Goal: Check status: Check status

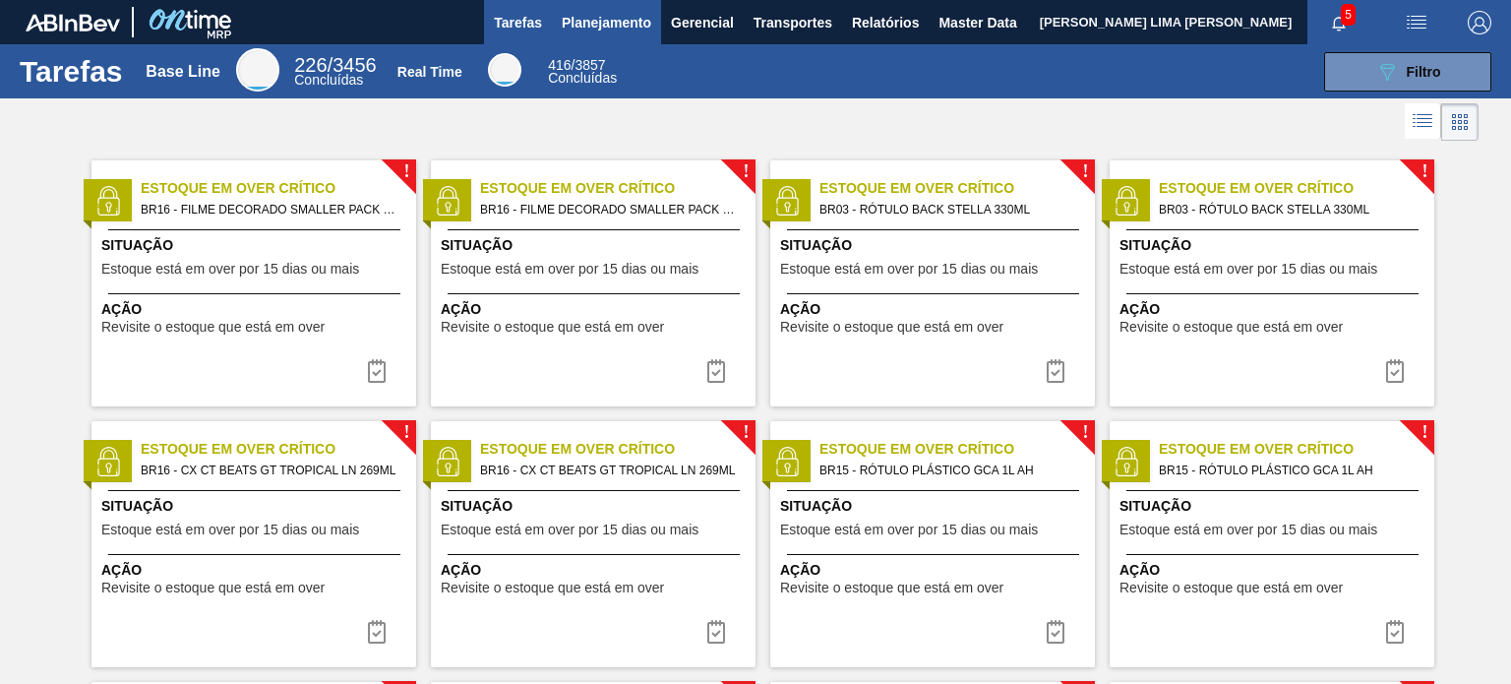
click at [583, 13] on span "Planejamento" at bounding box center [607, 23] width 90 height 24
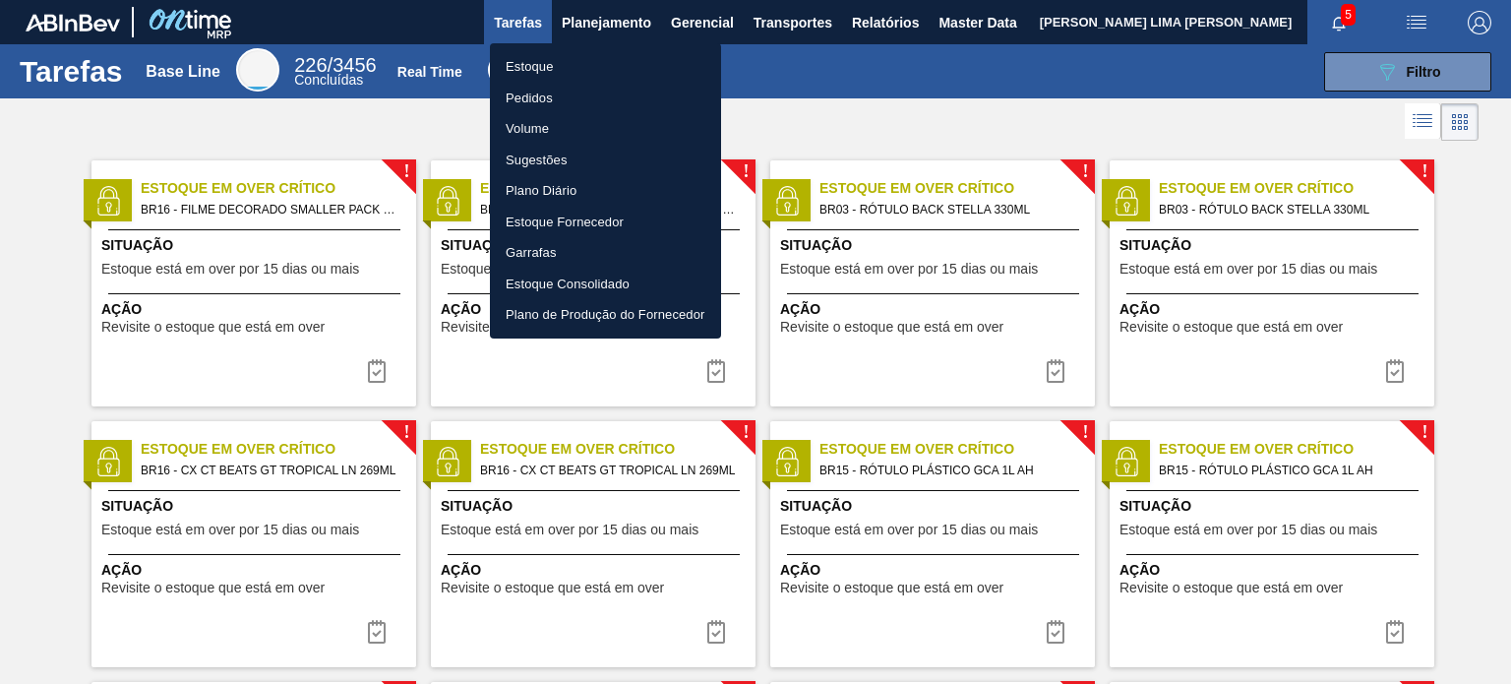
click at [544, 62] on li "Estoque" at bounding box center [605, 66] width 231 height 31
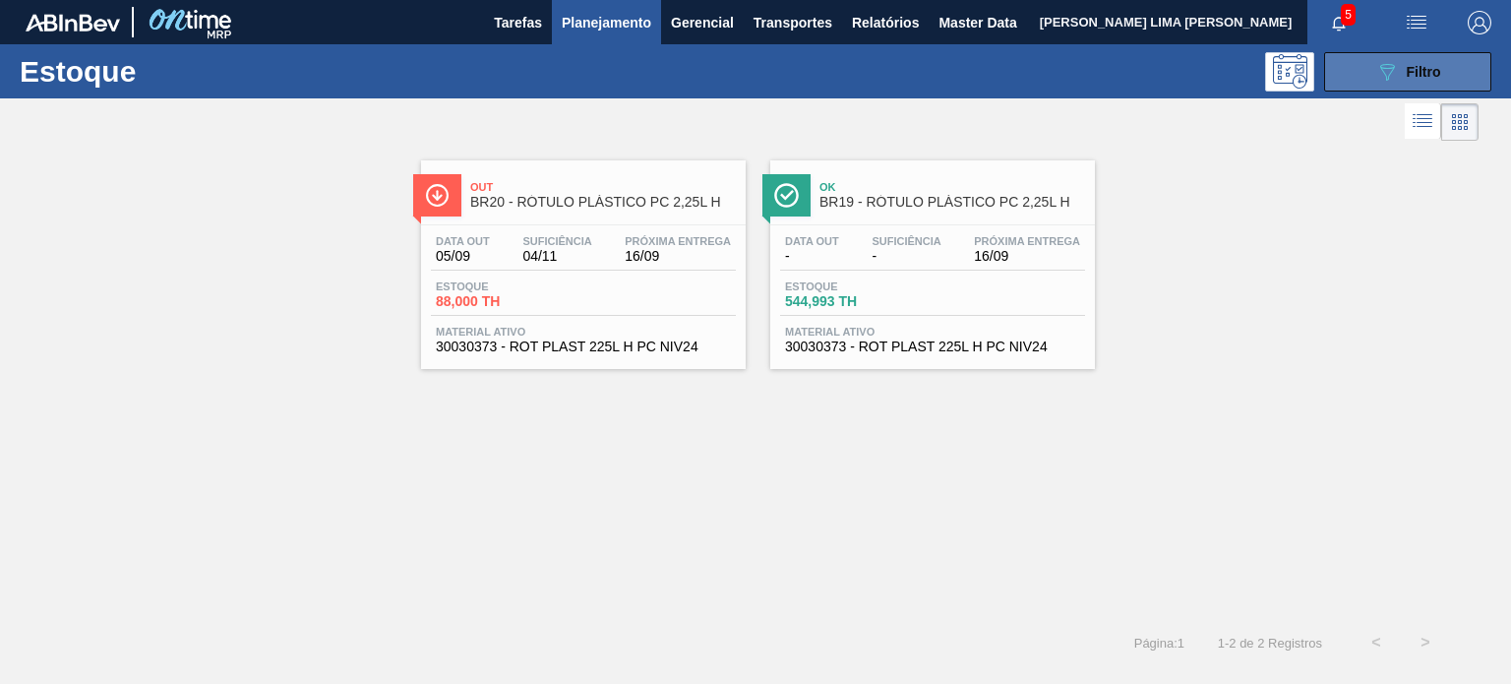
click at [1354, 77] on button "089F7B8B-B2A5-4AFE-B5C0-19BA573D28AC Filtro" at bounding box center [1408, 71] width 167 height 39
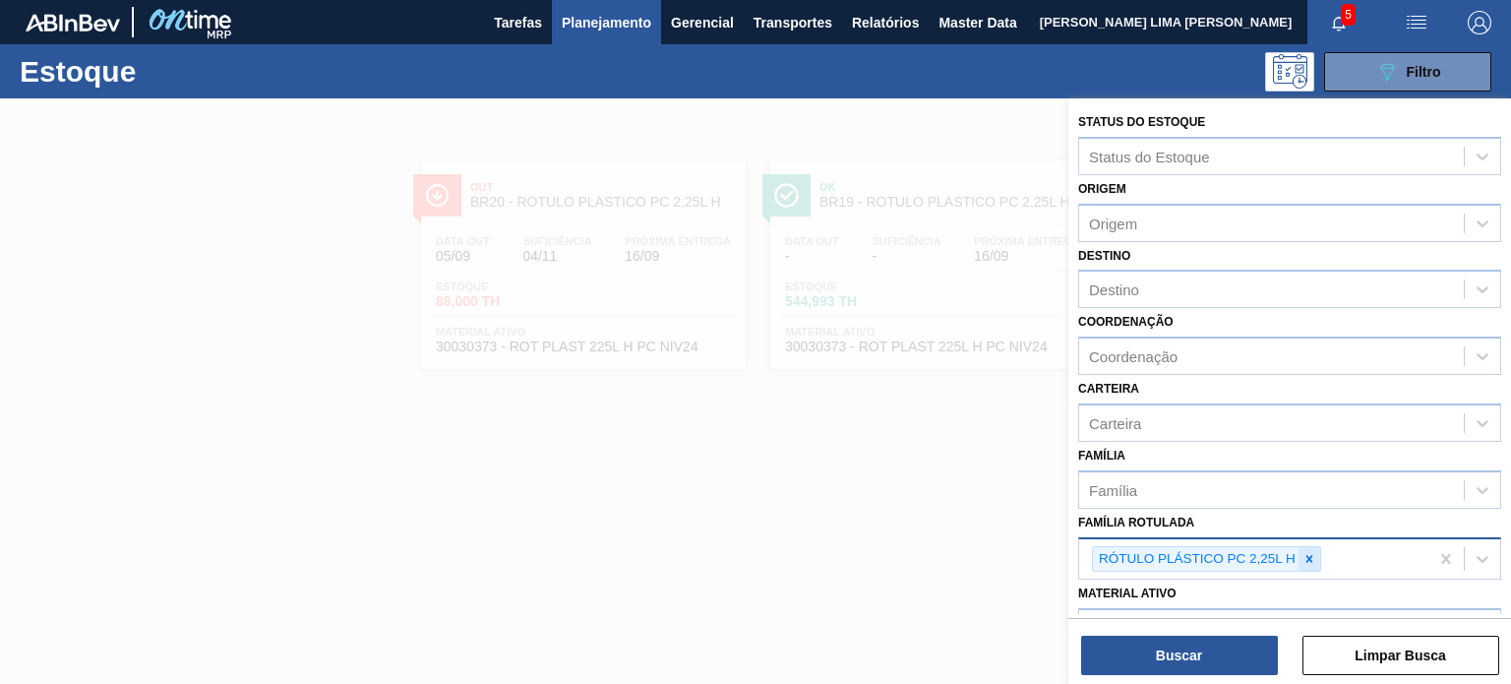
click at [1314, 552] on icon at bounding box center [1310, 559] width 14 height 14
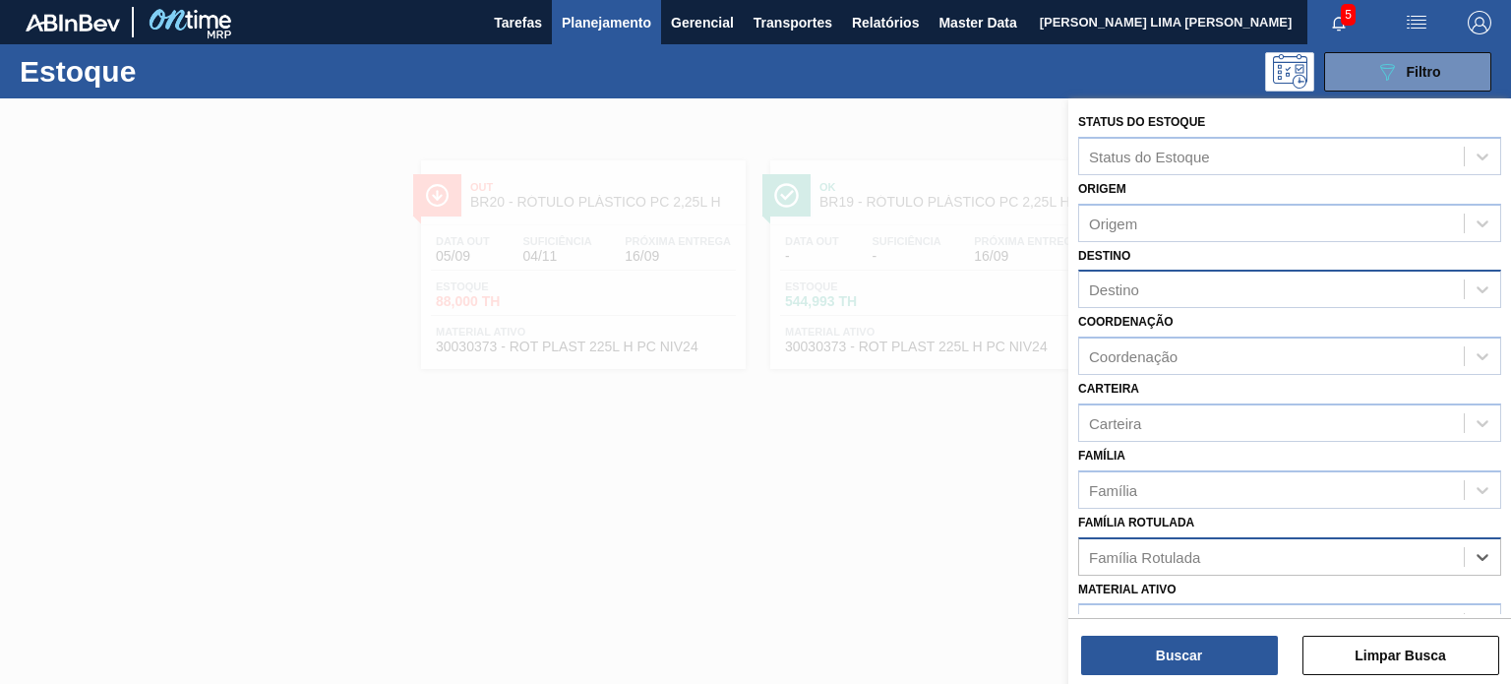
click at [1161, 277] on div "Destino" at bounding box center [1271, 290] width 385 height 29
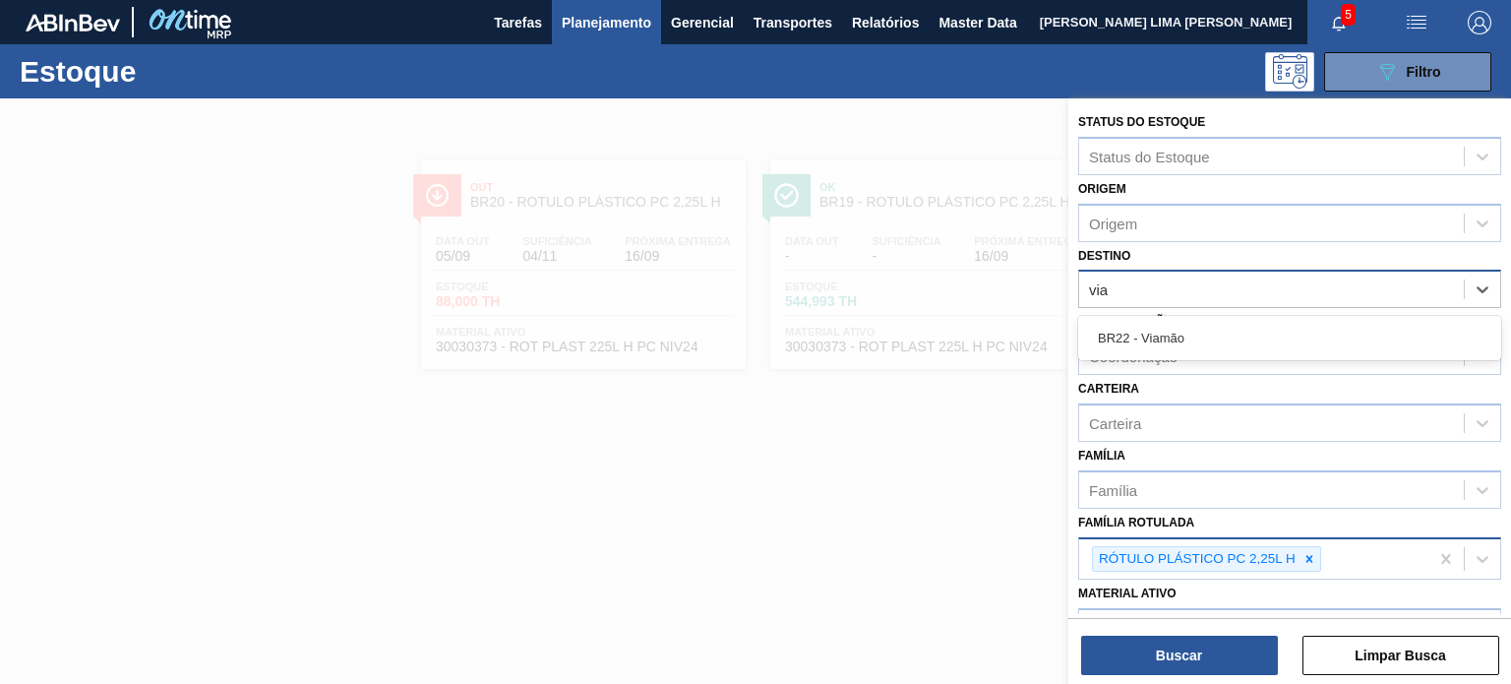
type input "viam"
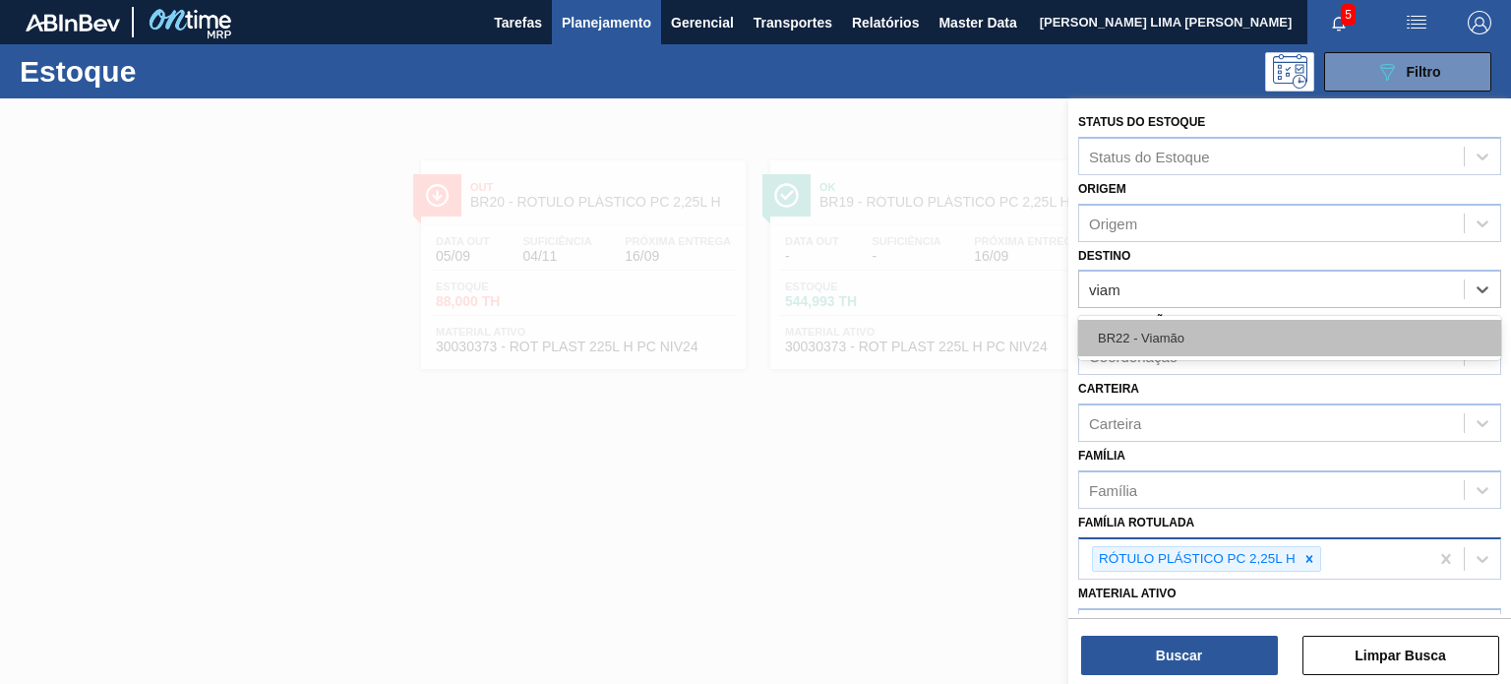
click at [1180, 338] on div "BR22 - Viamão" at bounding box center [1290, 338] width 423 height 36
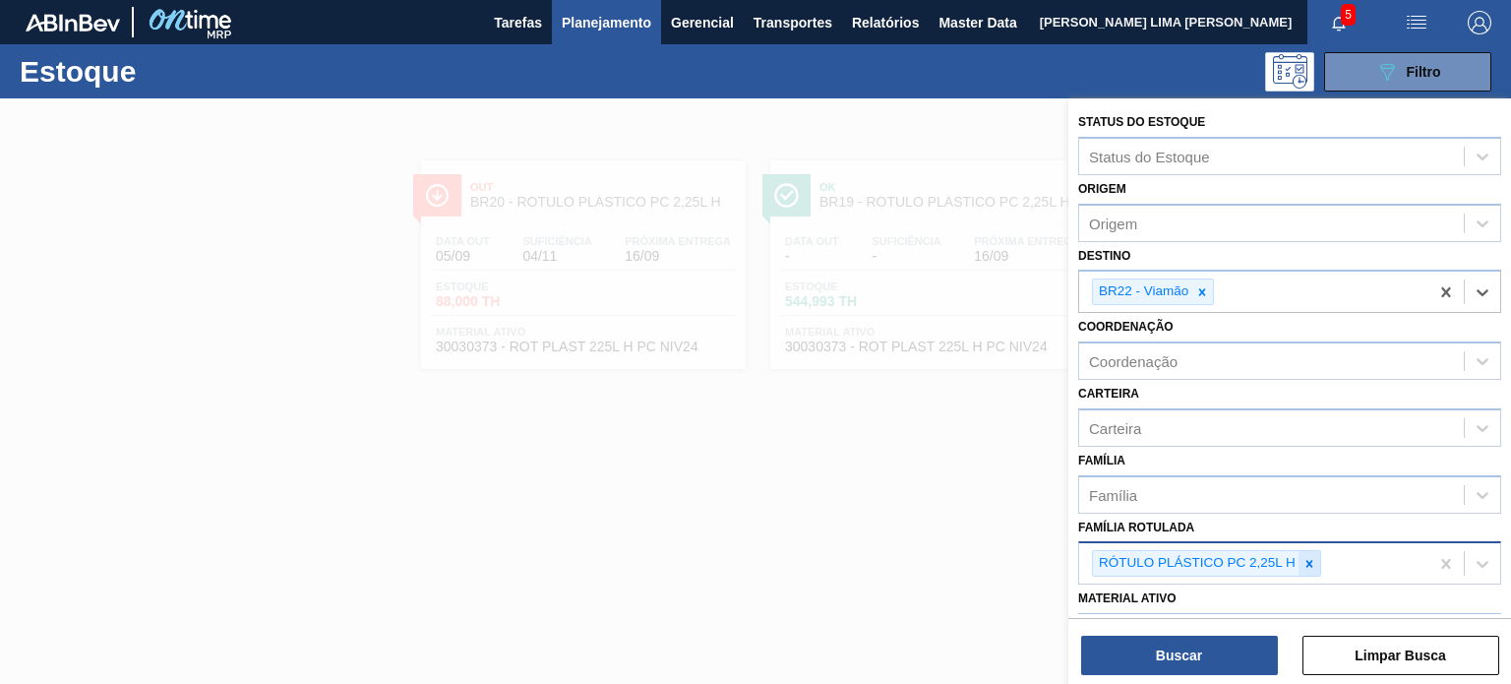
click at [1311, 560] on icon at bounding box center [1310, 563] width 7 height 7
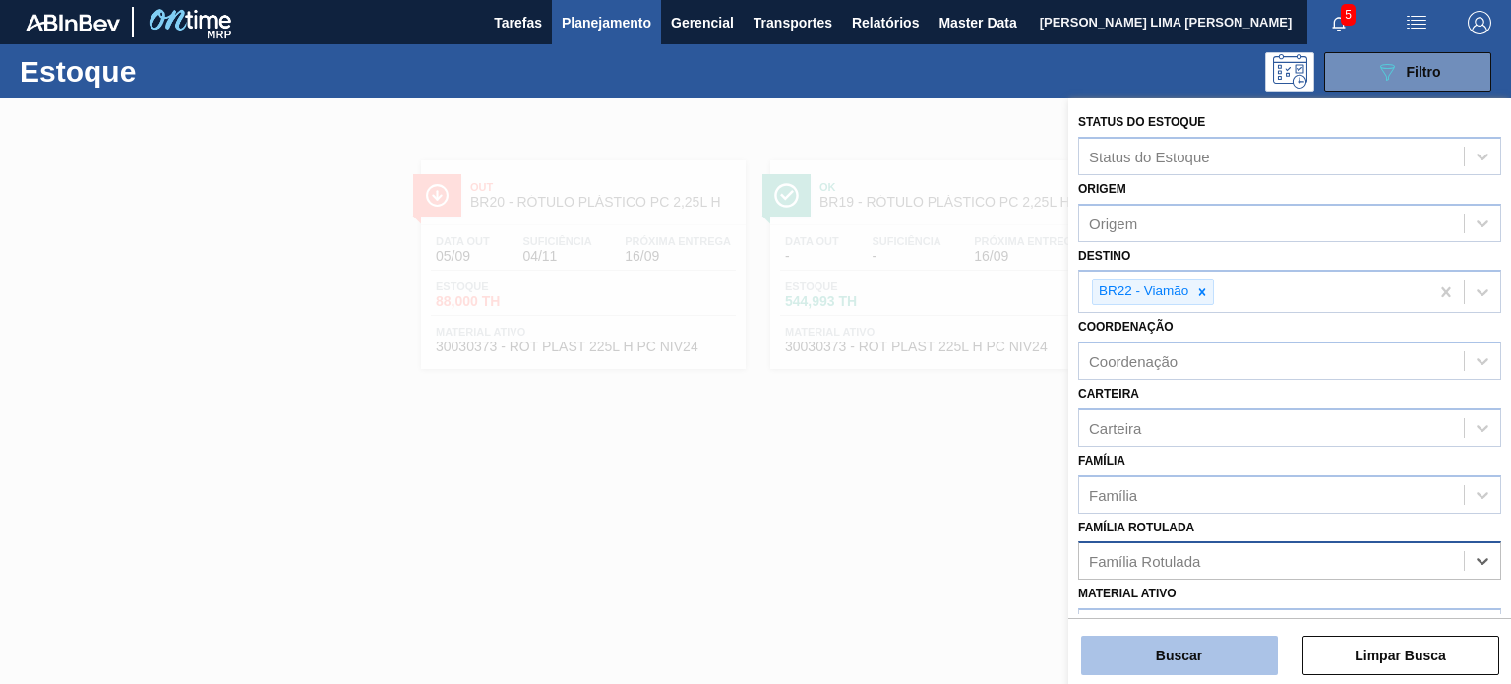
click at [1237, 642] on button "Buscar" at bounding box center [1179, 655] width 197 height 39
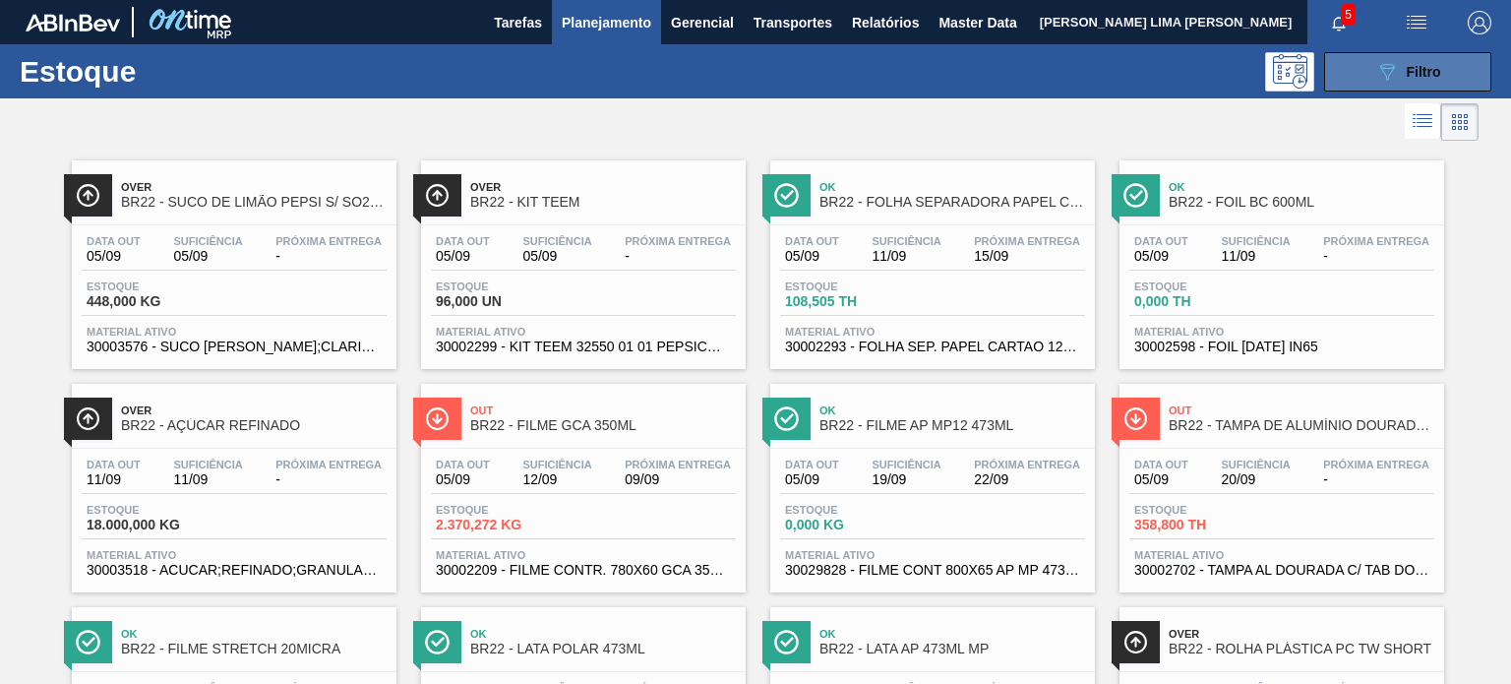
click at [1388, 54] on button "089F7B8B-B2A5-4AFE-B5C0-19BA573D28AC Filtro" at bounding box center [1408, 71] width 167 height 39
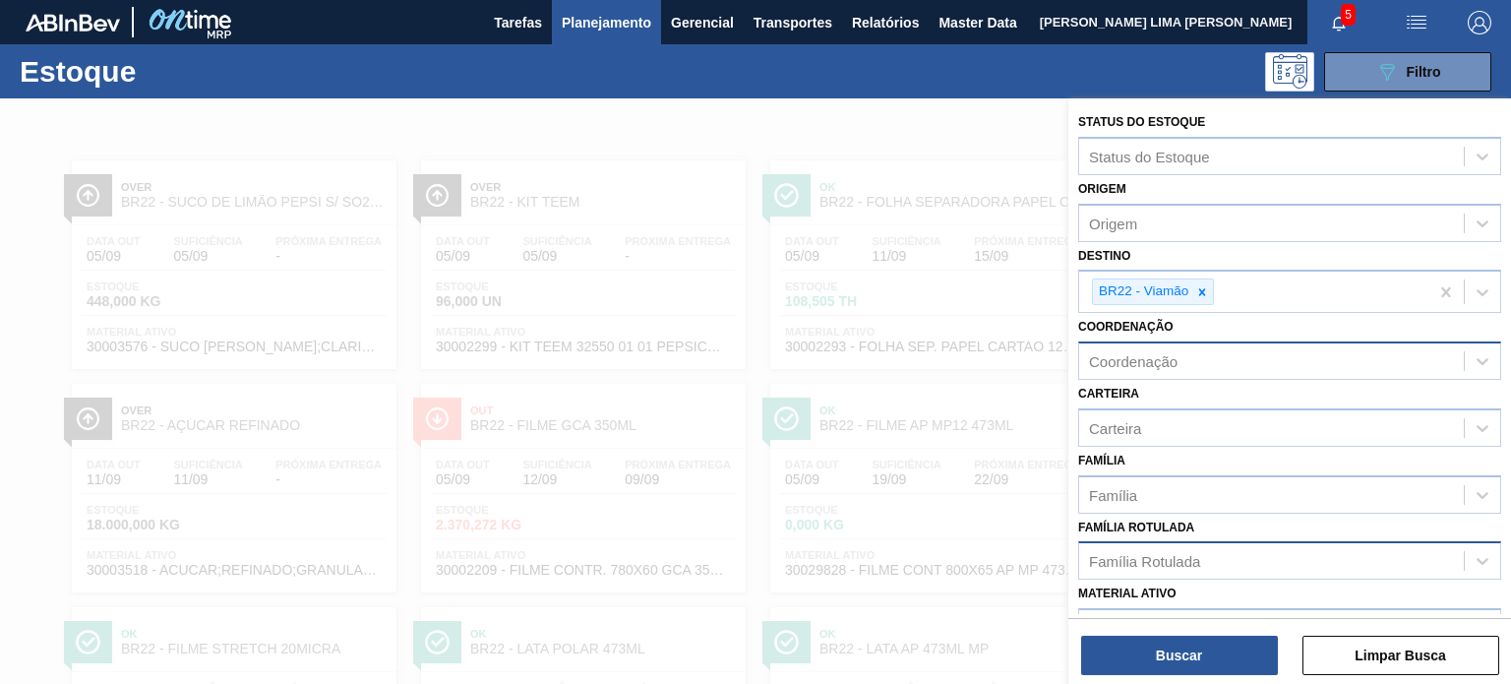
click at [1159, 365] on div "Coordenação" at bounding box center [1133, 361] width 89 height 17
type input "rótulo"
click at [1108, 329] on label "Coordenação" at bounding box center [1126, 327] width 95 height 14
click at [1108, 353] on input "Coordenação" at bounding box center [1108, 361] width 39 height 17
click at [1123, 419] on div "Carteira" at bounding box center [1115, 427] width 52 height 17
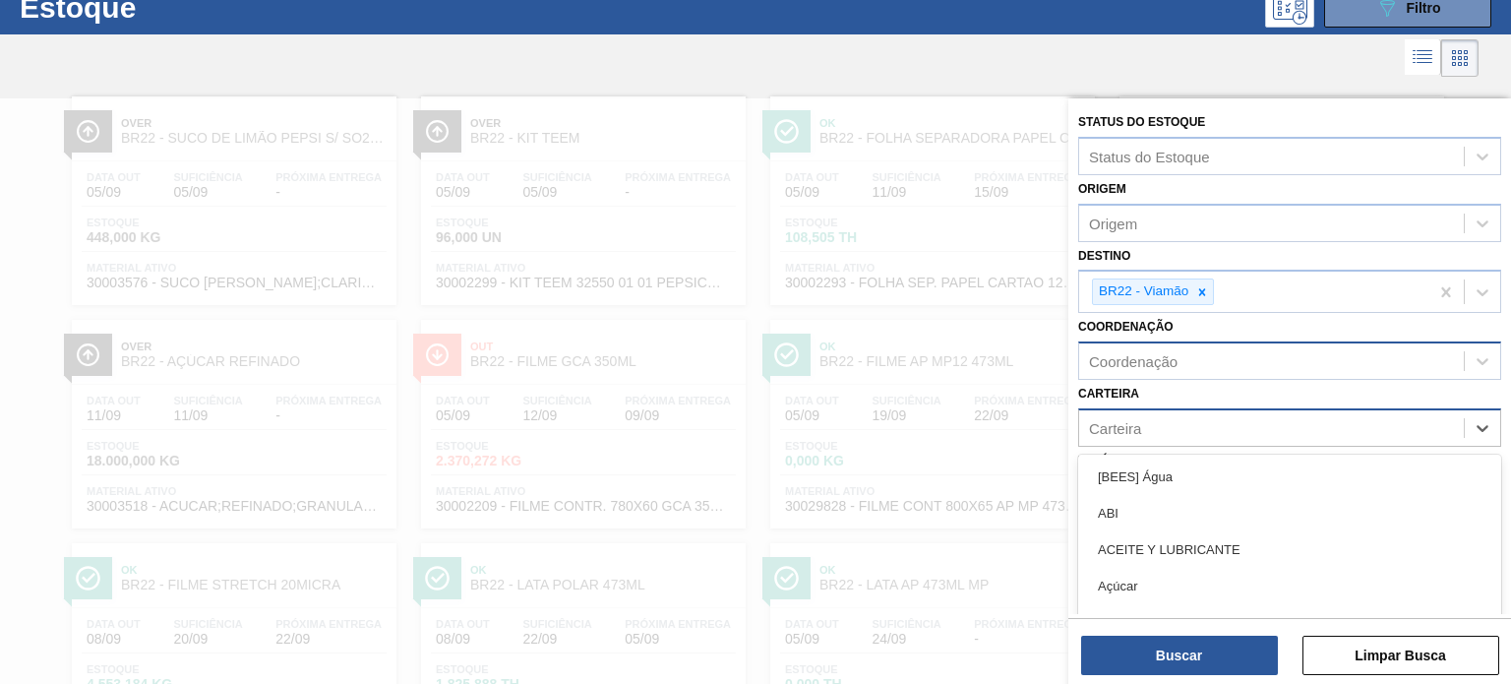
scroll to position [70, 0]
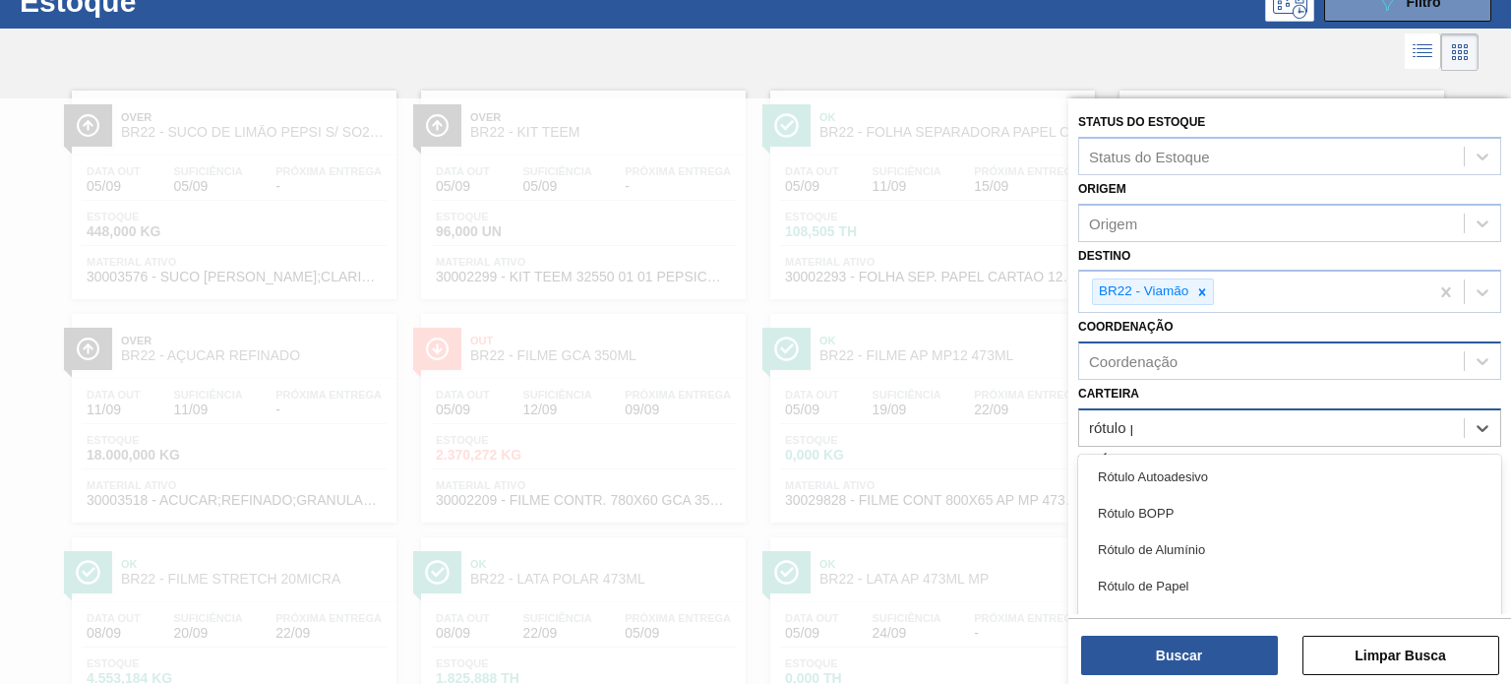
type input "rótulo pl"
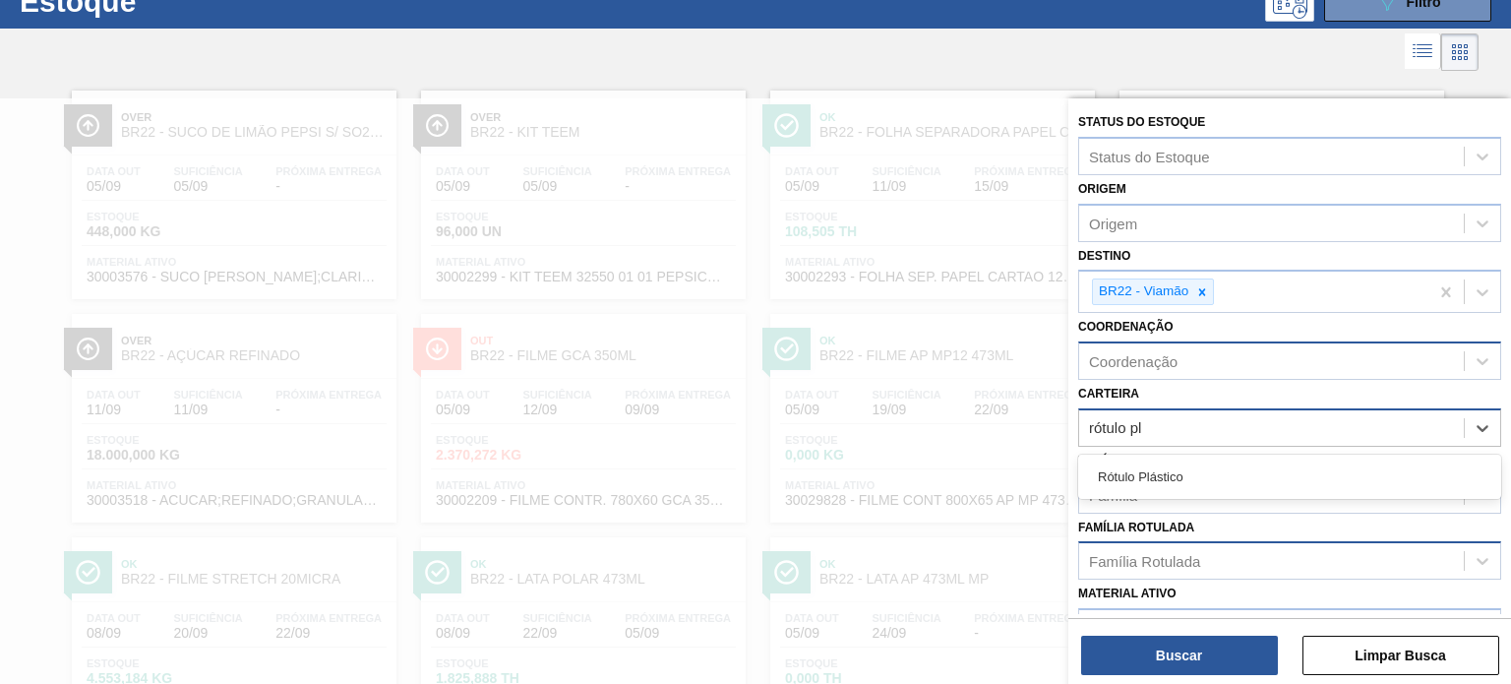
click at [1187, 463] on div "Rótulo Plástico" at bounding box center [1290, 477] width 423 height 36
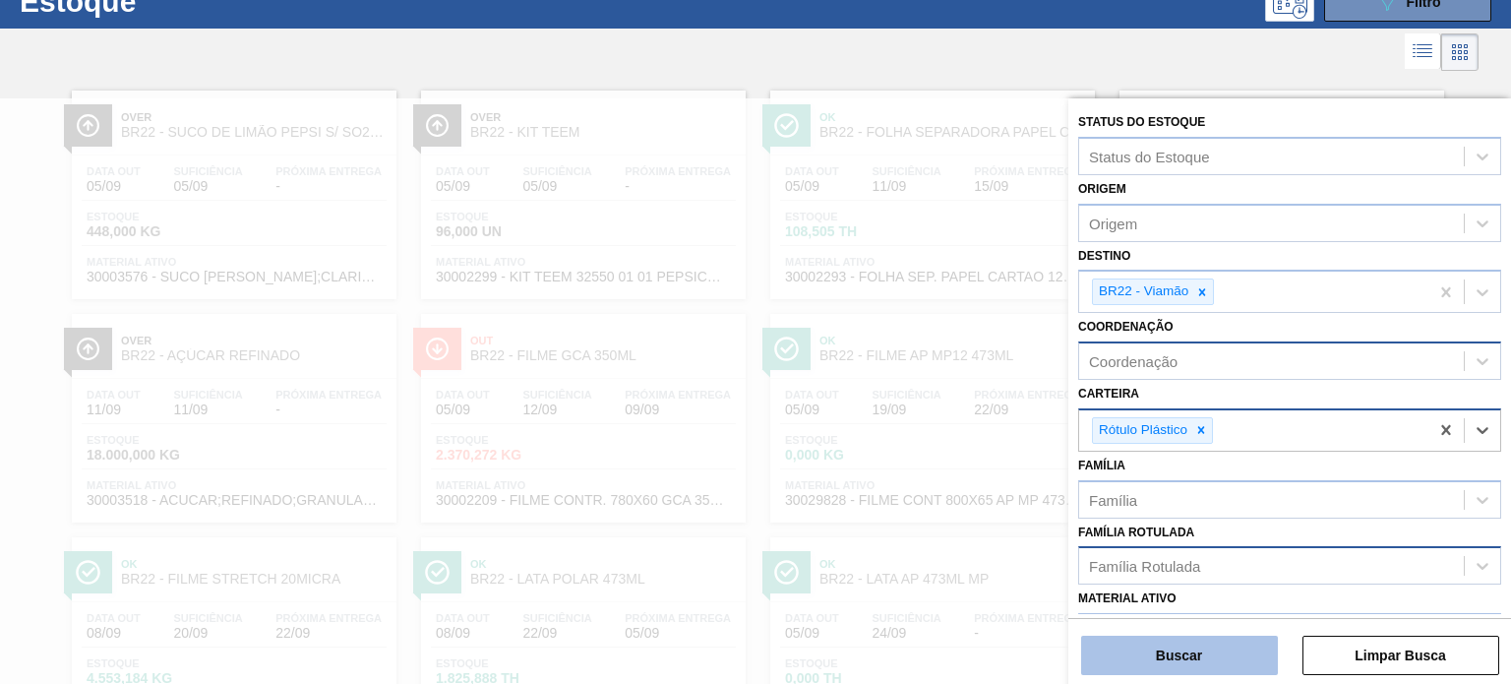
click at [1185, 648] on button "Buscar" at bounding box center [1179, 655] width 197 height 39
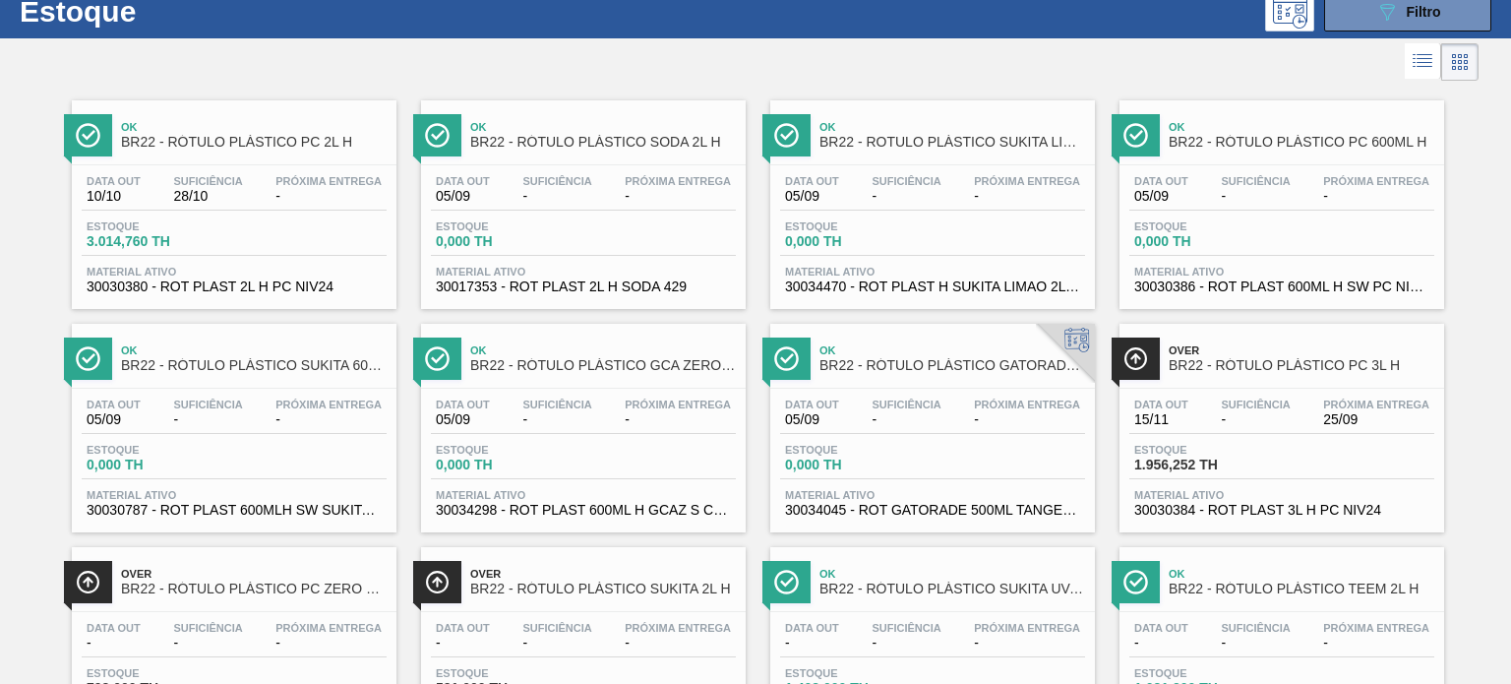
scroll to position [0, 0]
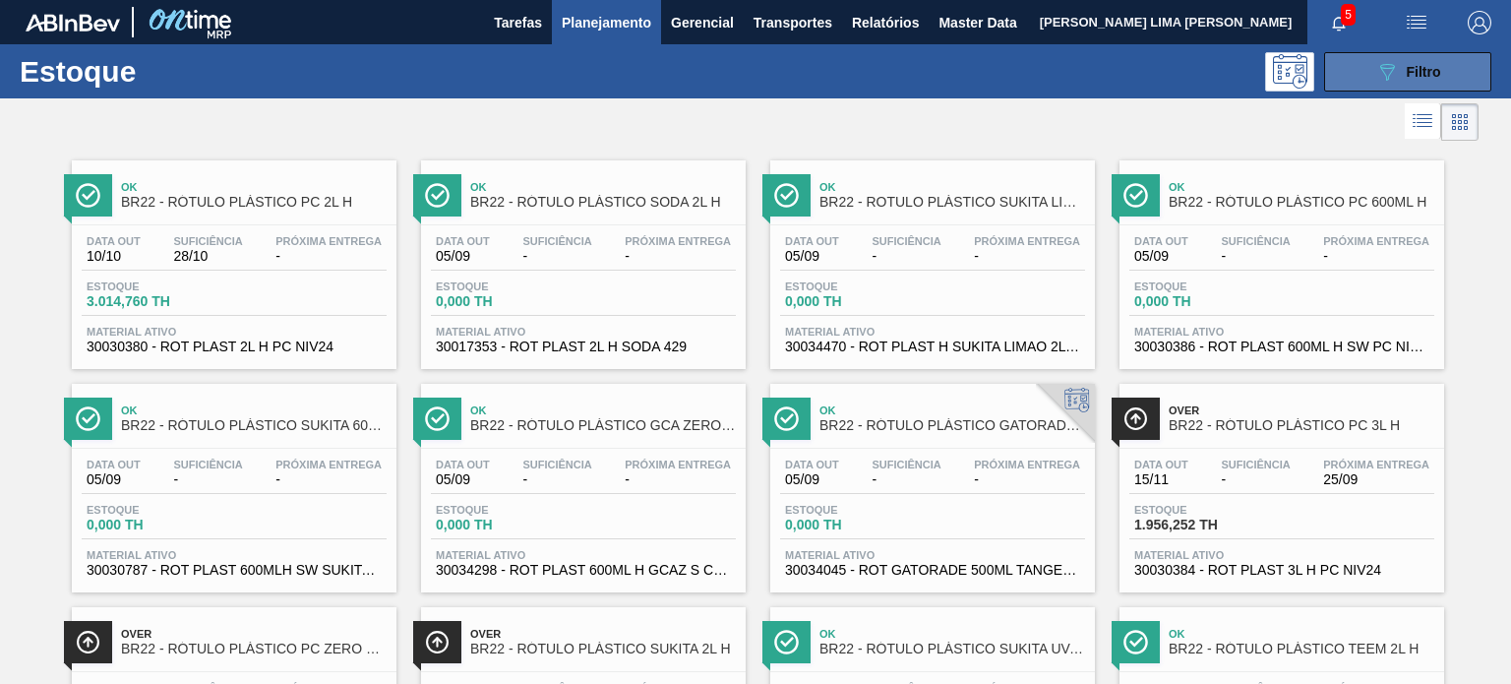
click at [1409, 57] on button "089F7B8B-B2A5-4AFE-B5C0-19BA573D28AC Filtro" at bounding box center [1408, 71] width 167 height 39
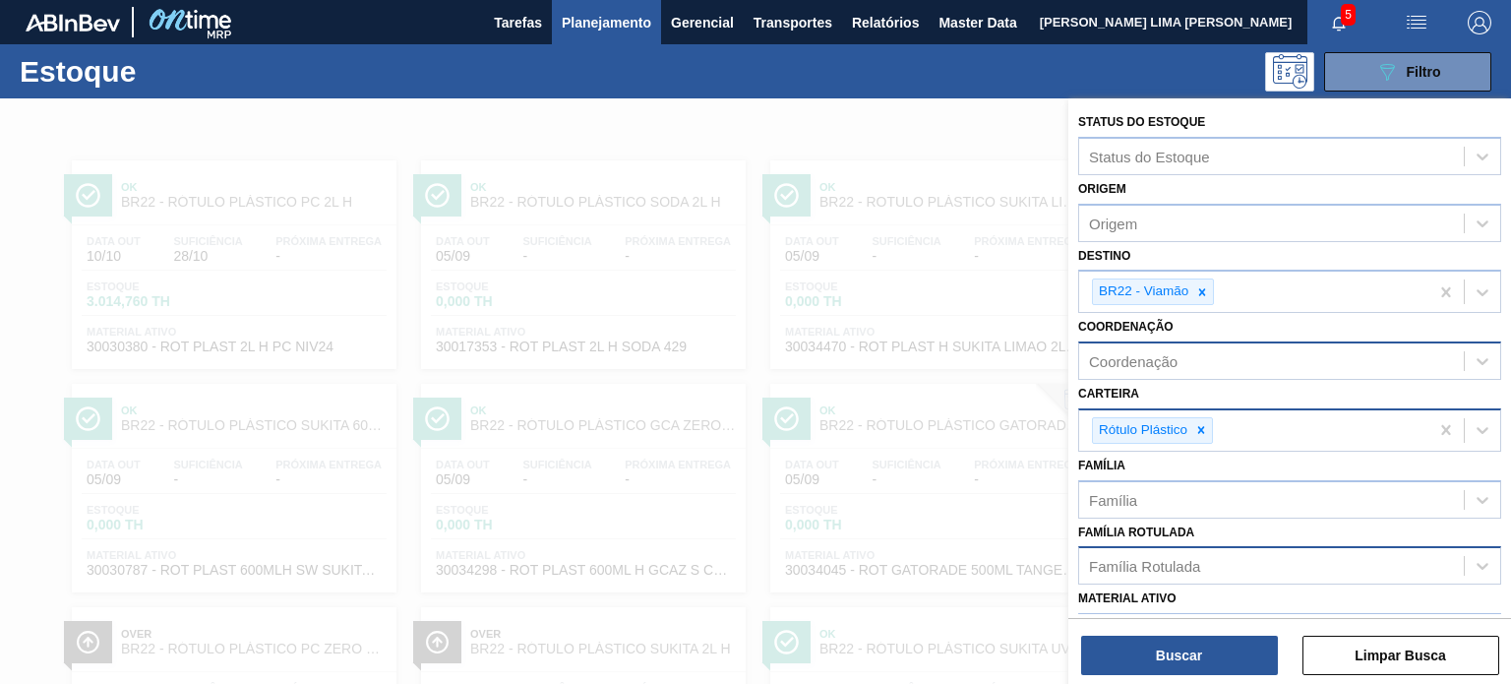
drag, startPoint x: 1203, startPoint y: 290, endPoint x: 1202, endPoint y: 321, distance: 30.5
click at [1203, 290] on icon at bounding box center [1203, 291] width 7 height 7
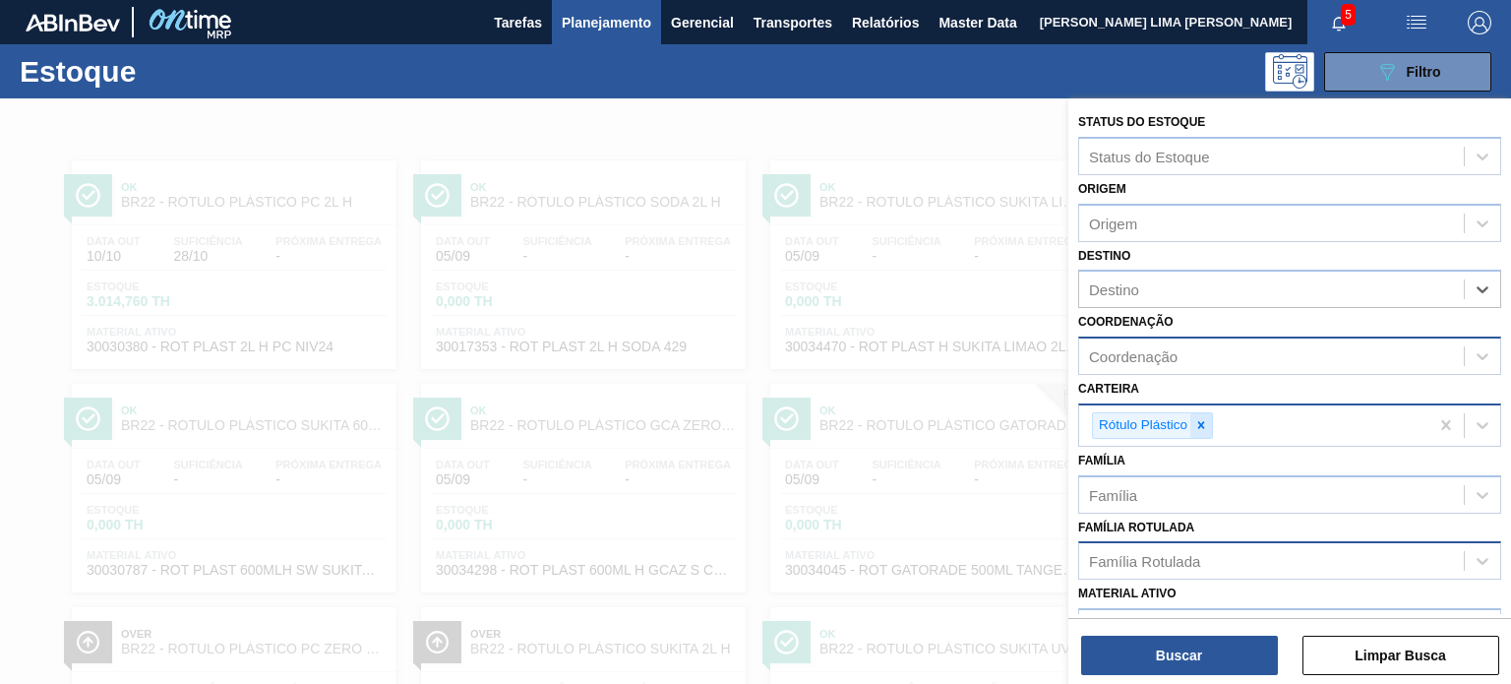
click at [1200, 418] on icon at bounding box center [1202, 425] width 14 height 14
click at [1182, 542] on div "Família Rotulada" at bounding box center [1271, 556] width 385 height 29
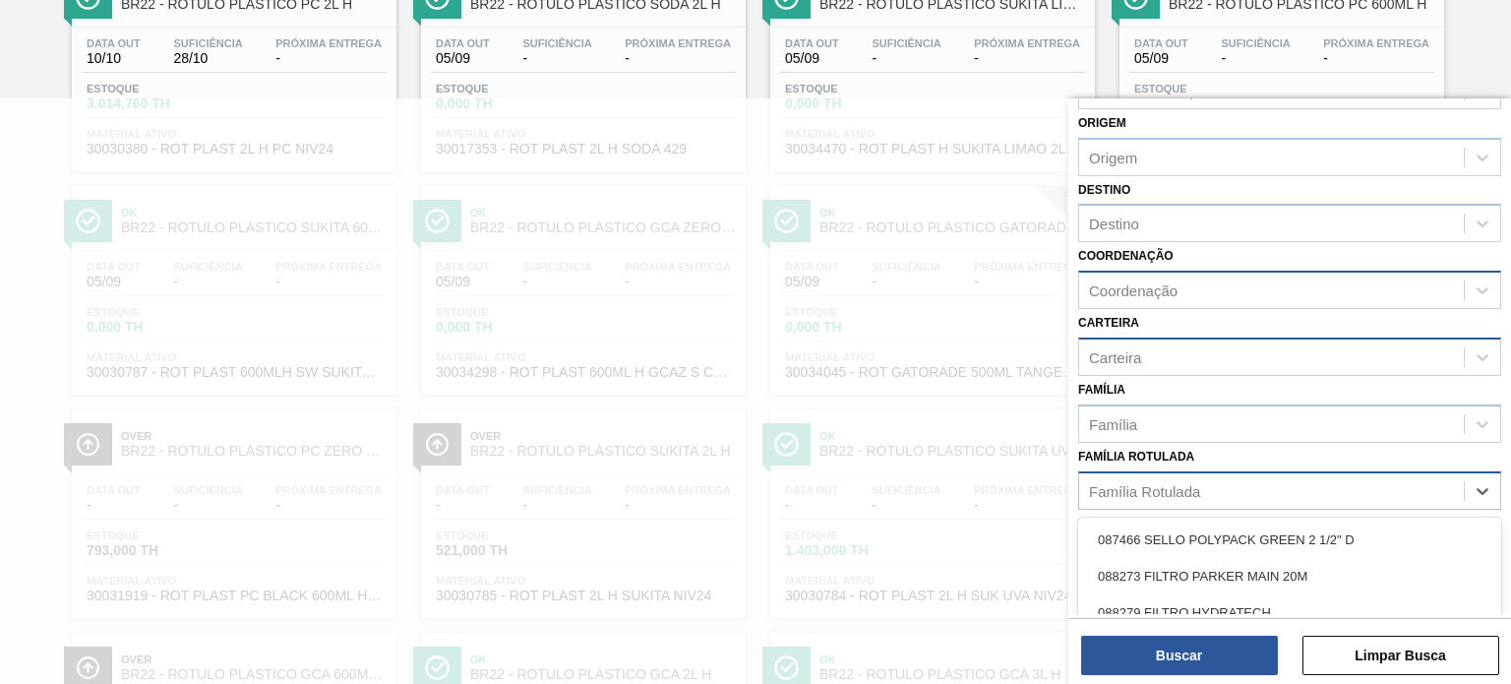
scroll to position [98, 0]
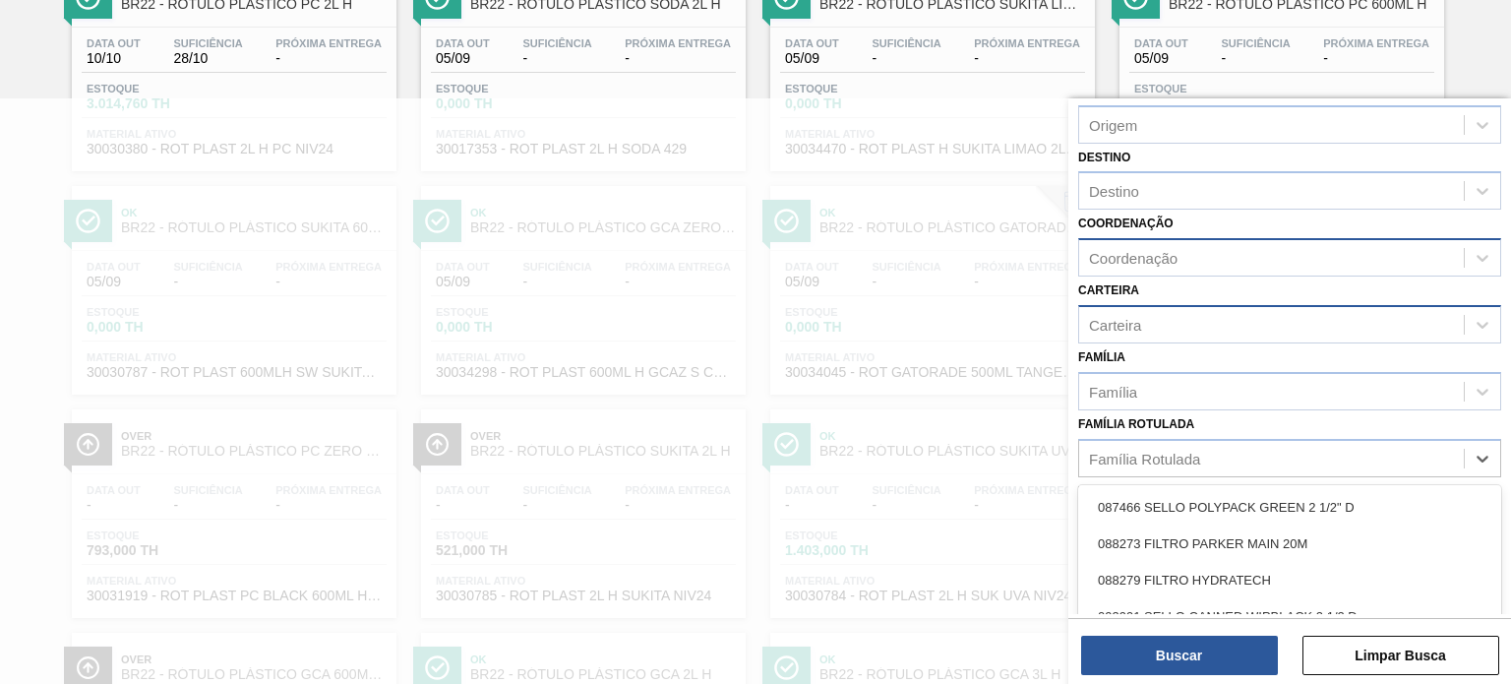
click at [1177, 417] on label "Família Rotulada" at bounding box center [1137, 424] width 116 height 14
click at [1091, 450] on Rotulada "Família Rotulada" at bounding box center [1090, 458] width 2 height 17
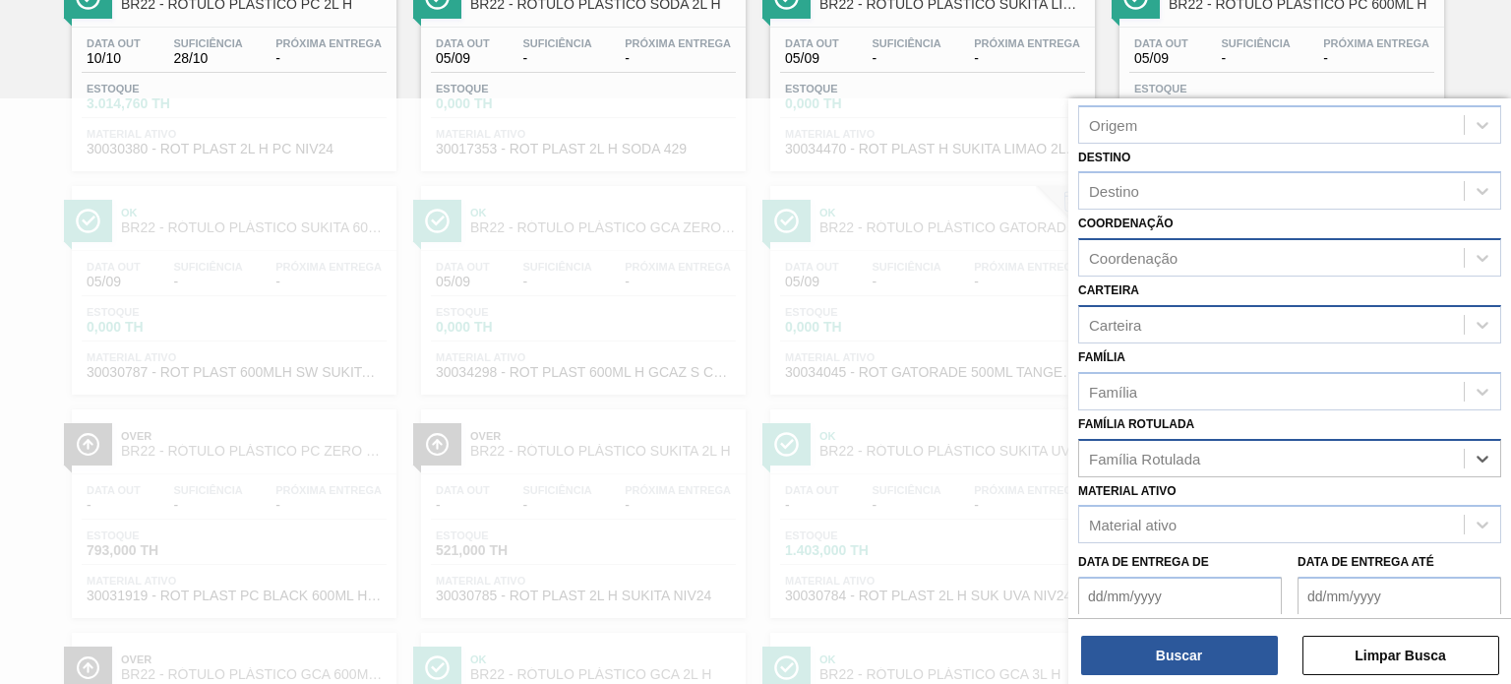
click at [1168, 460] on div "Família Rotulada" at bounding box center [1144, 458] width 111 height 17
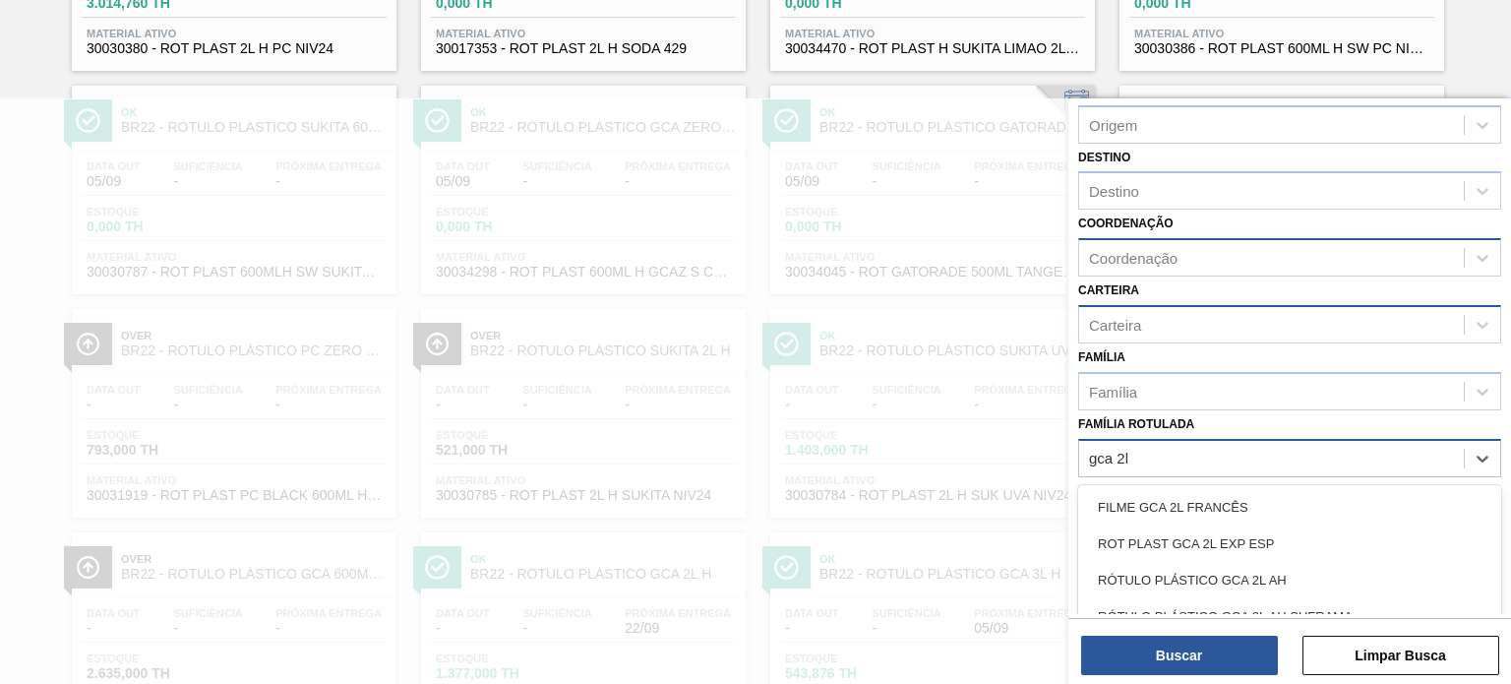
type Rotulada "gca 2l h"
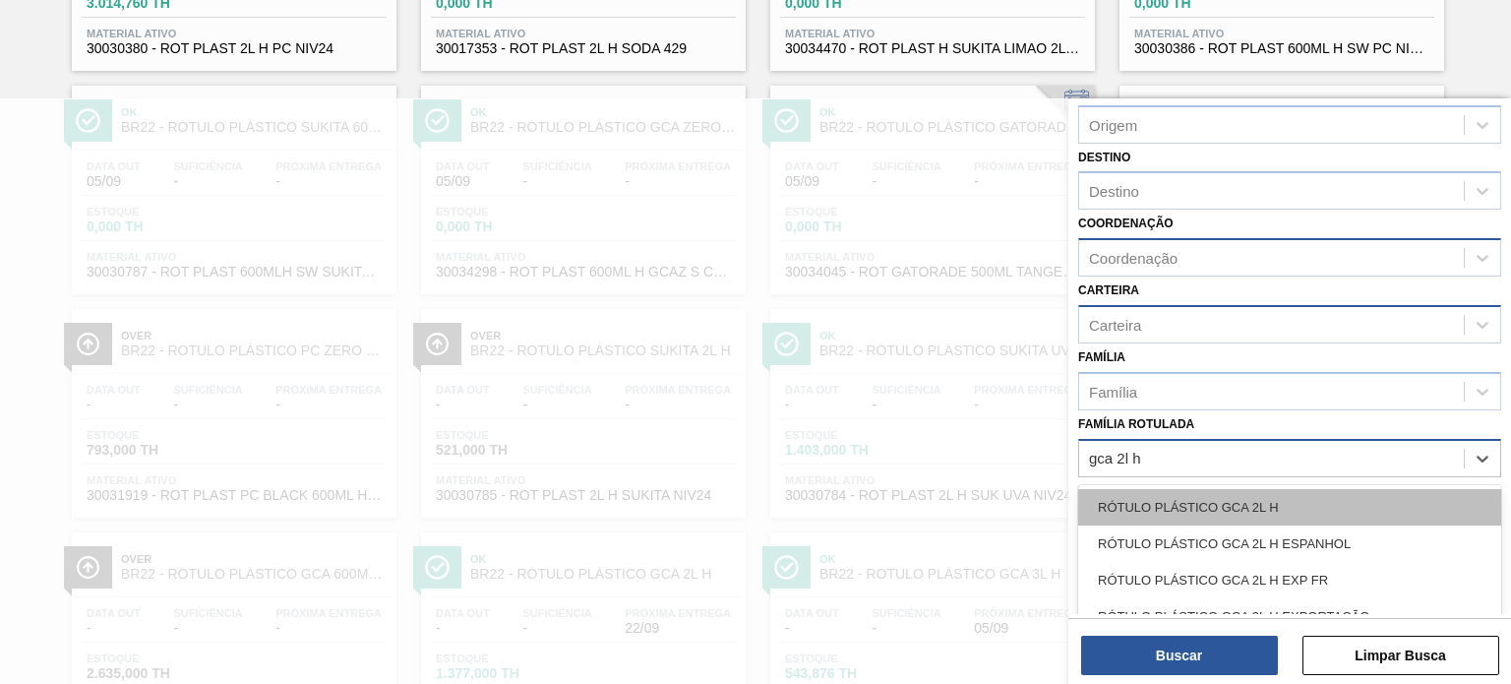
click at [1140, 489] on div "RÓTULO PLÁSTICO GCA 2L H" at bounding box center [1290, 507] width 423 height 36
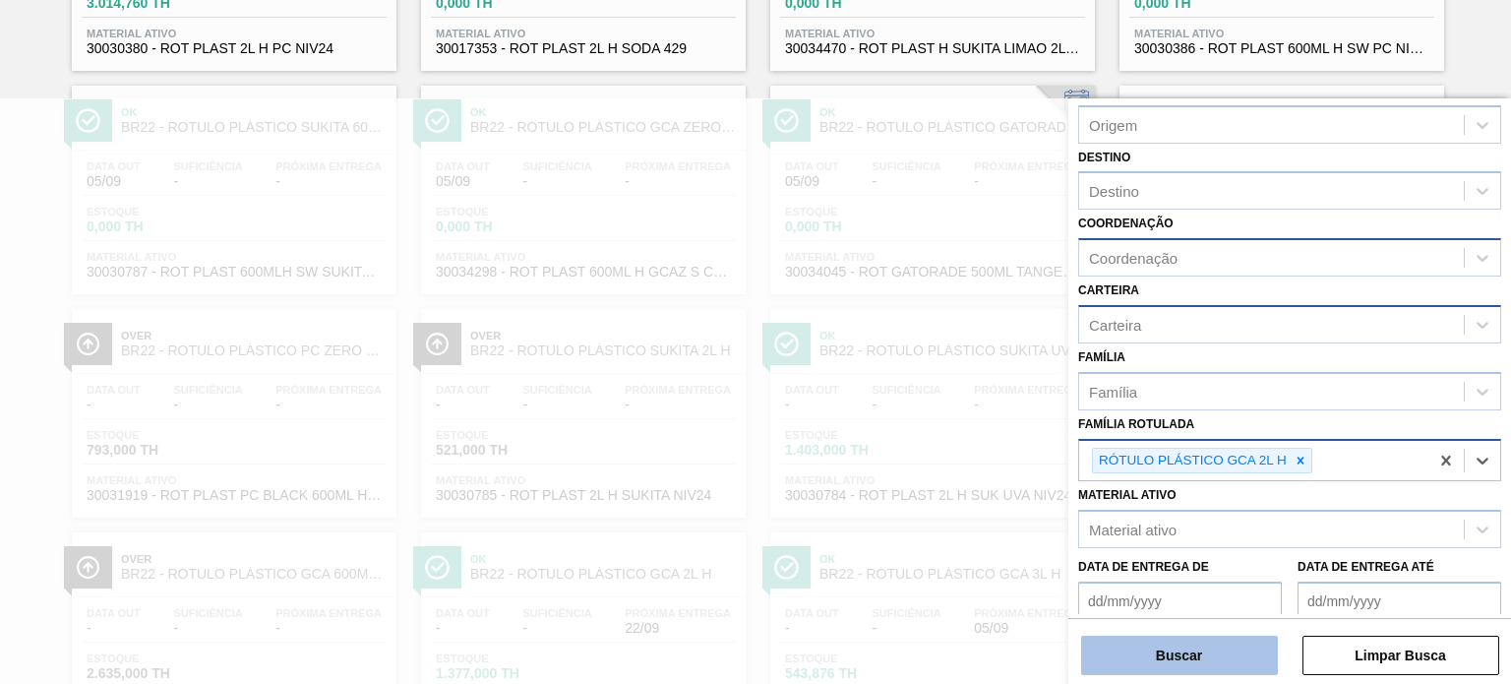
click at [1168, 649] on button "Buscar" at bounding box center [1179, 655] width 197 height 39
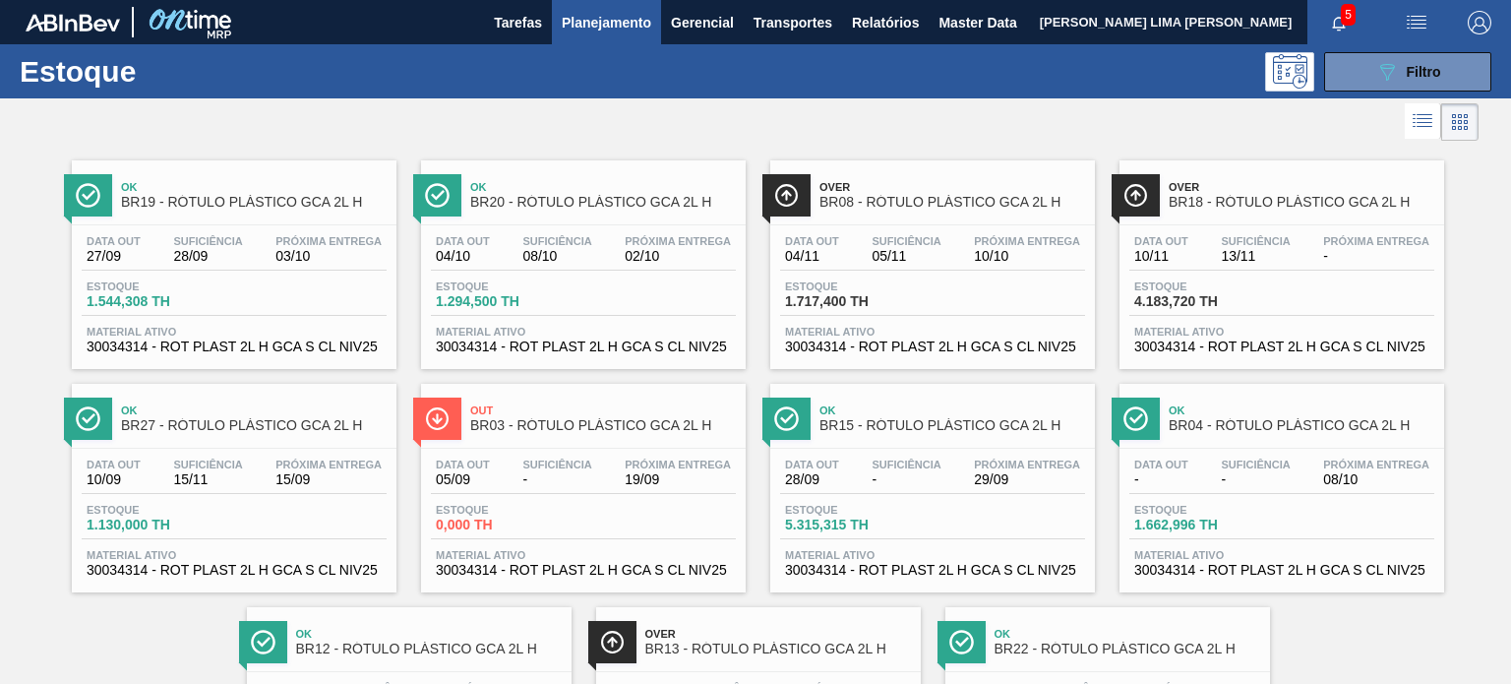
scroll to position [98, 0]
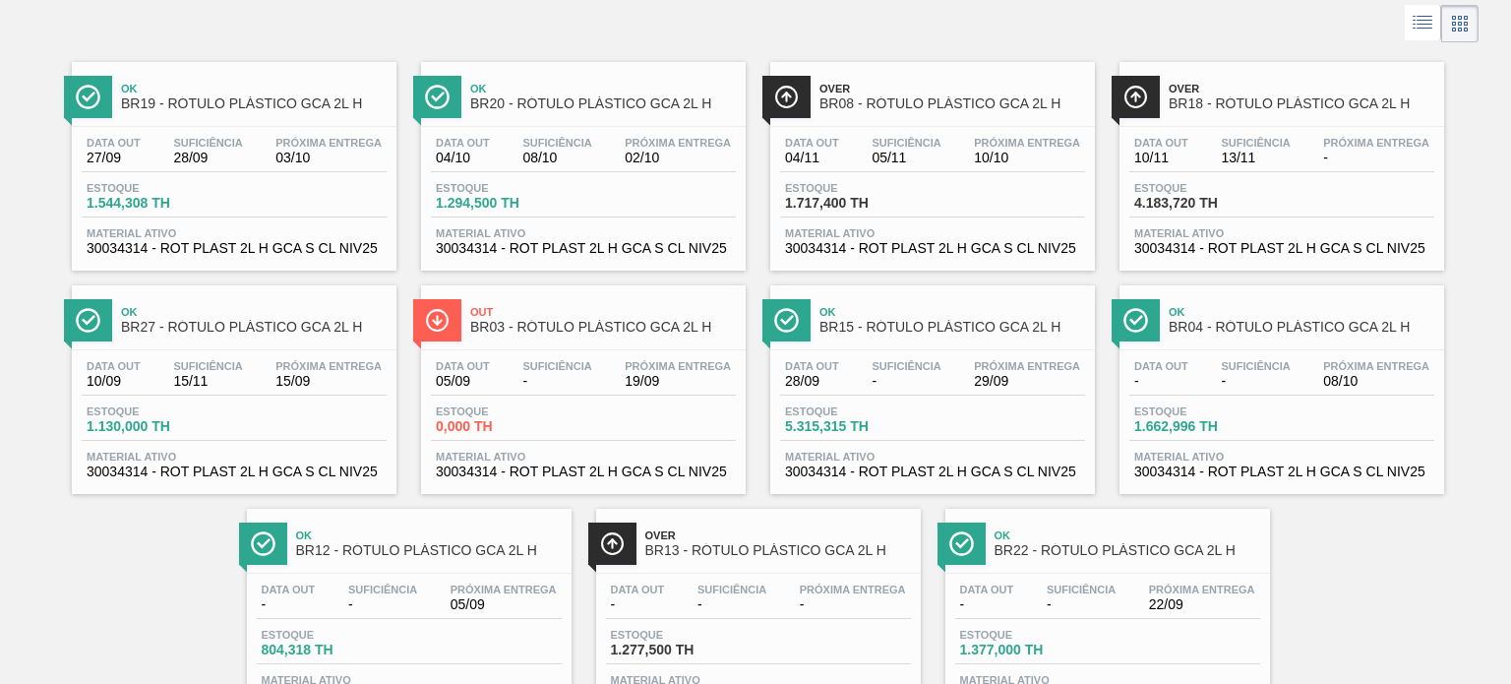
drag, startPoint x: 883, startPoint y: 164, endPoint x: 844, endPoint y: 32, distance: 137.3
click at [844, 32] on div at bounding box center [739, 23] width 1479 height 47
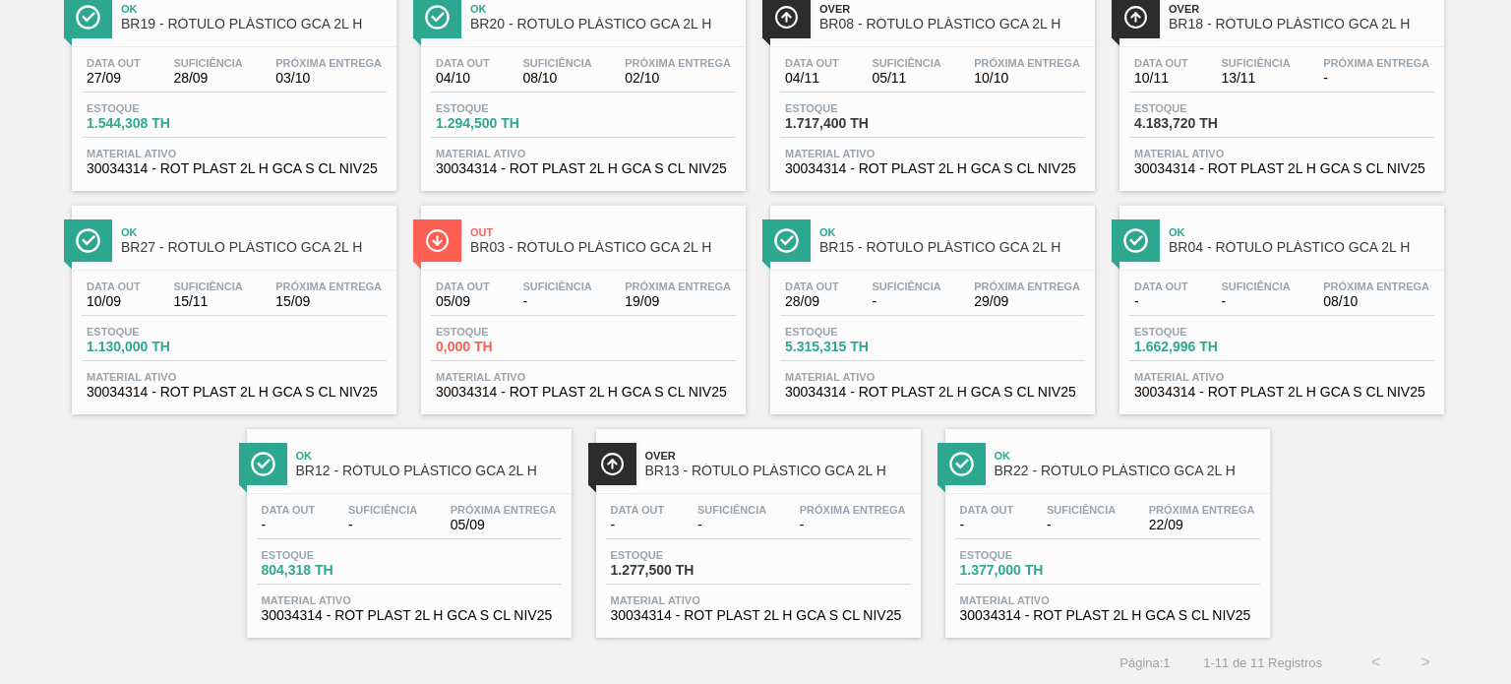
scroll to position [0, 0]
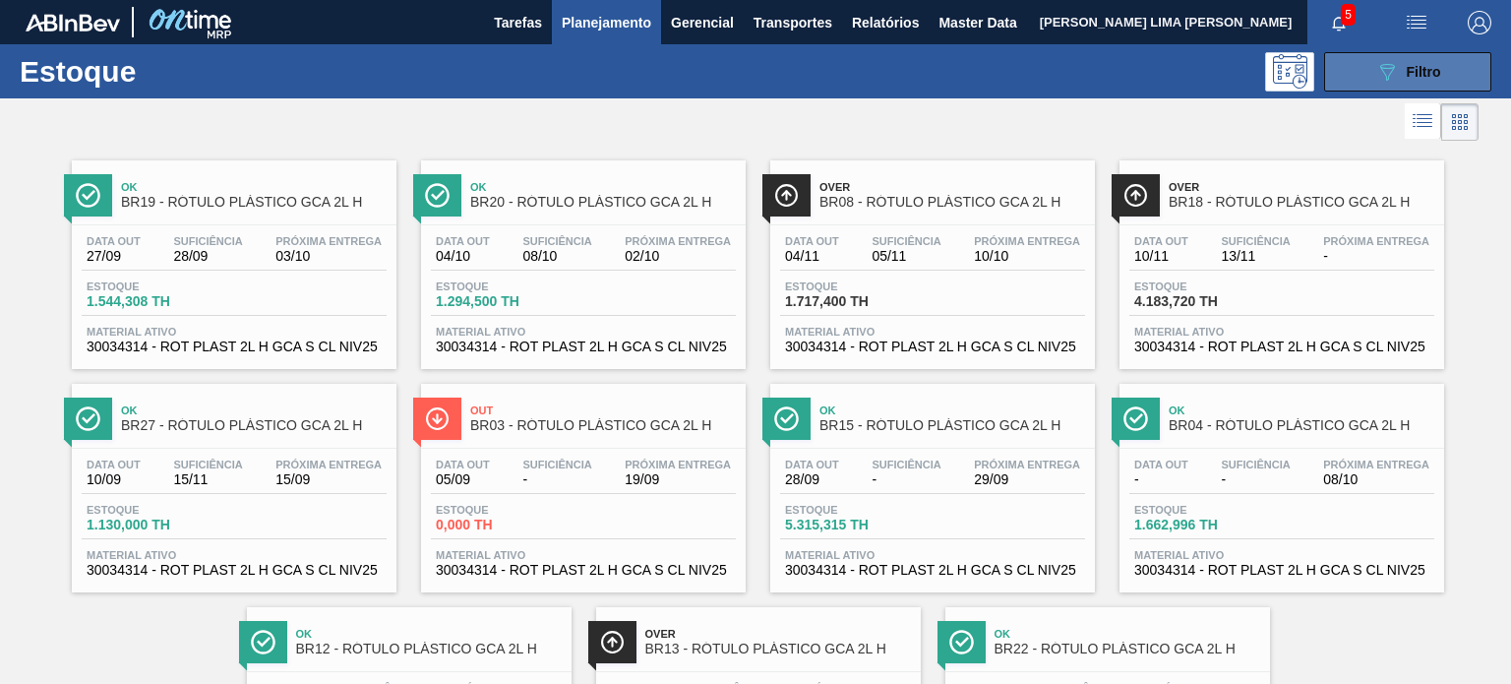
click at [1376, 75] on icon "089F7B8B-B2A5-4AFE-B5C0-19BA573D28AC" at bounding box center [1388, 72] width 24 height 24
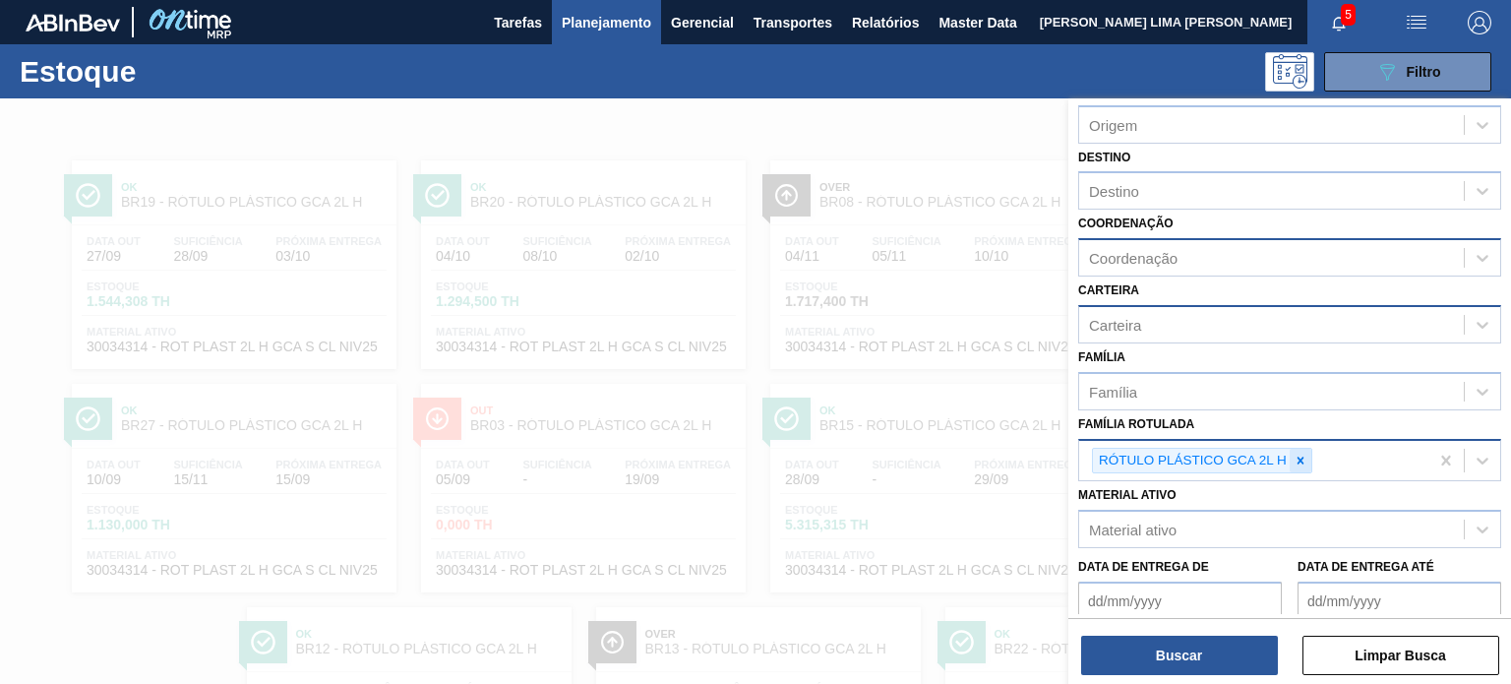
click at [1294, 462] on icon at bounding box center [1301, 461] width 14 height 14
paste Rotulada "RÓTULO PLÁSTICO PC 2,5L H"
type Rotulada "RÓTULO PLÁSTICO PC 2,5L H"
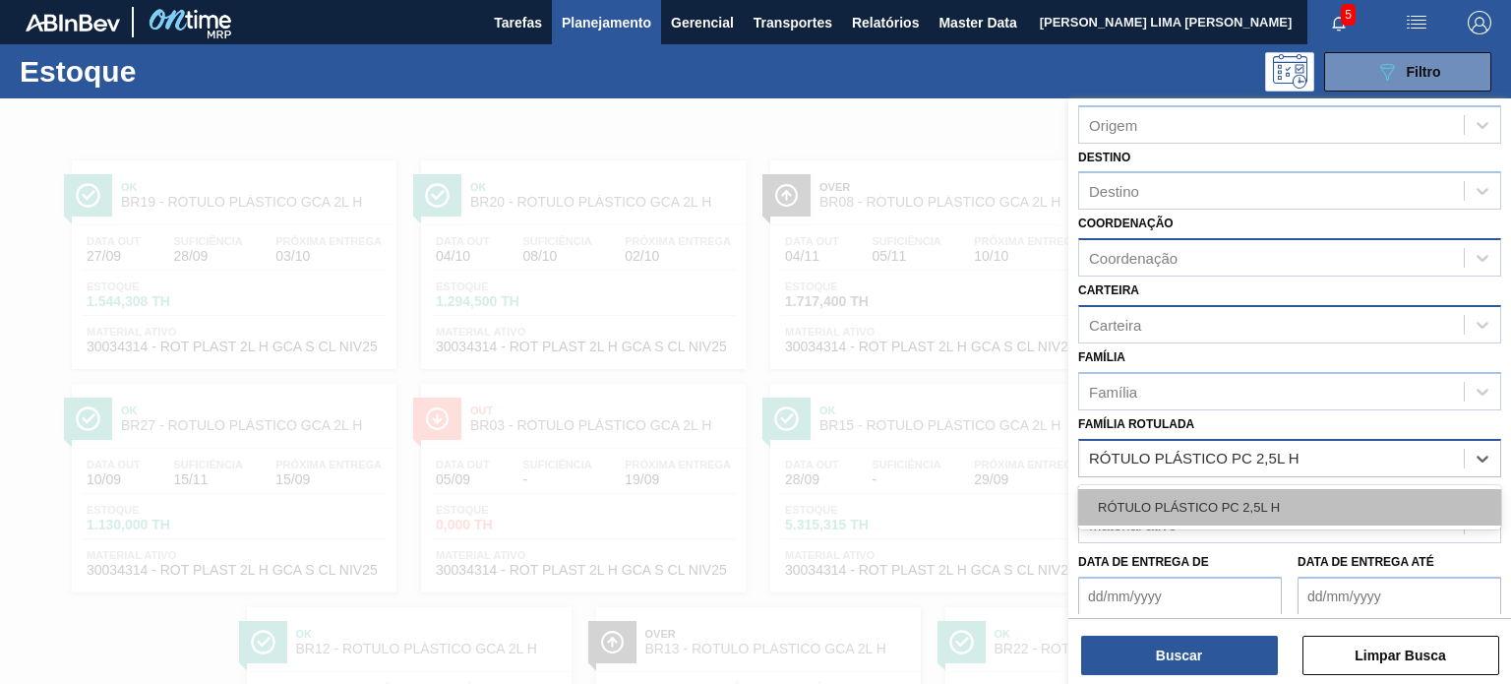
click at [1248, 511] on div "RÓTULO PLÁSTICO PC 2,5L H" at bounding box center [1290, 507] width 423 height 36
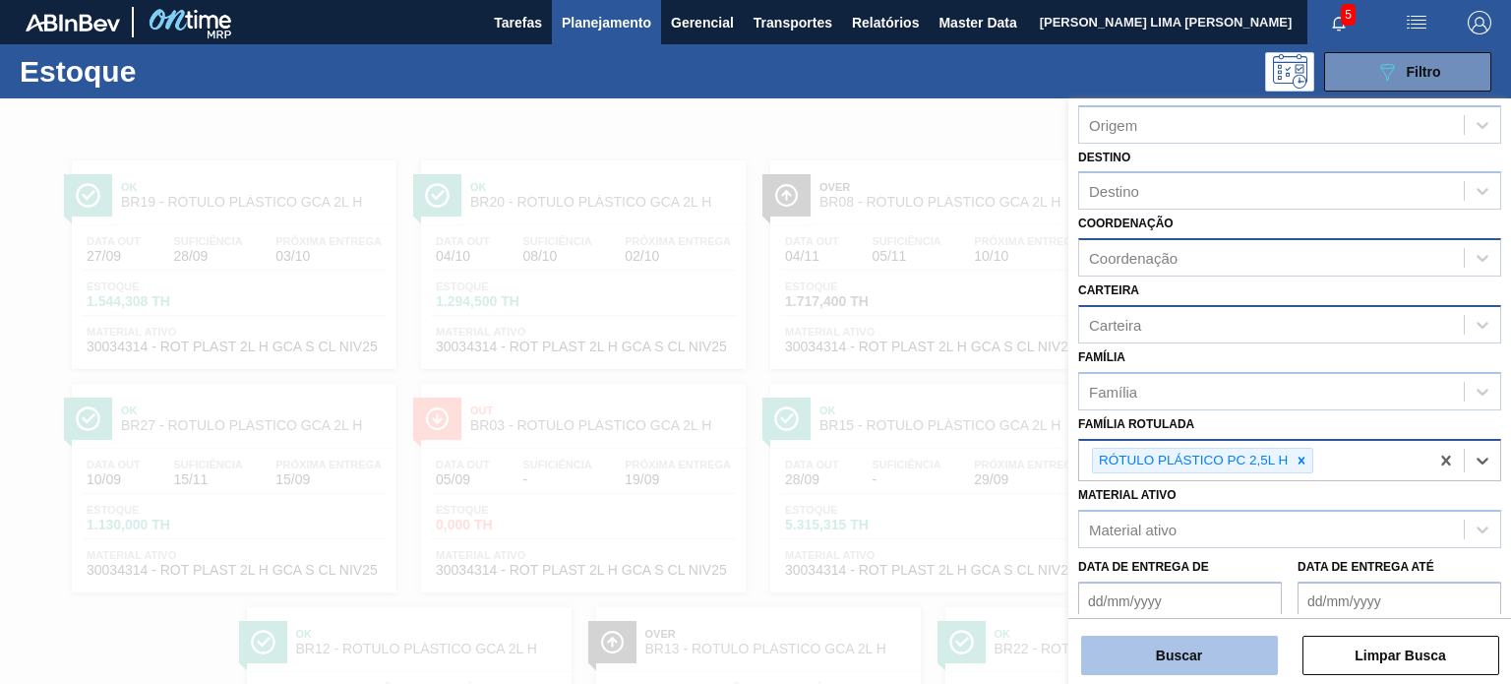
click at [1207, 646] on button "Buscar" at bounding box center [1179, 655] width 197 height 39
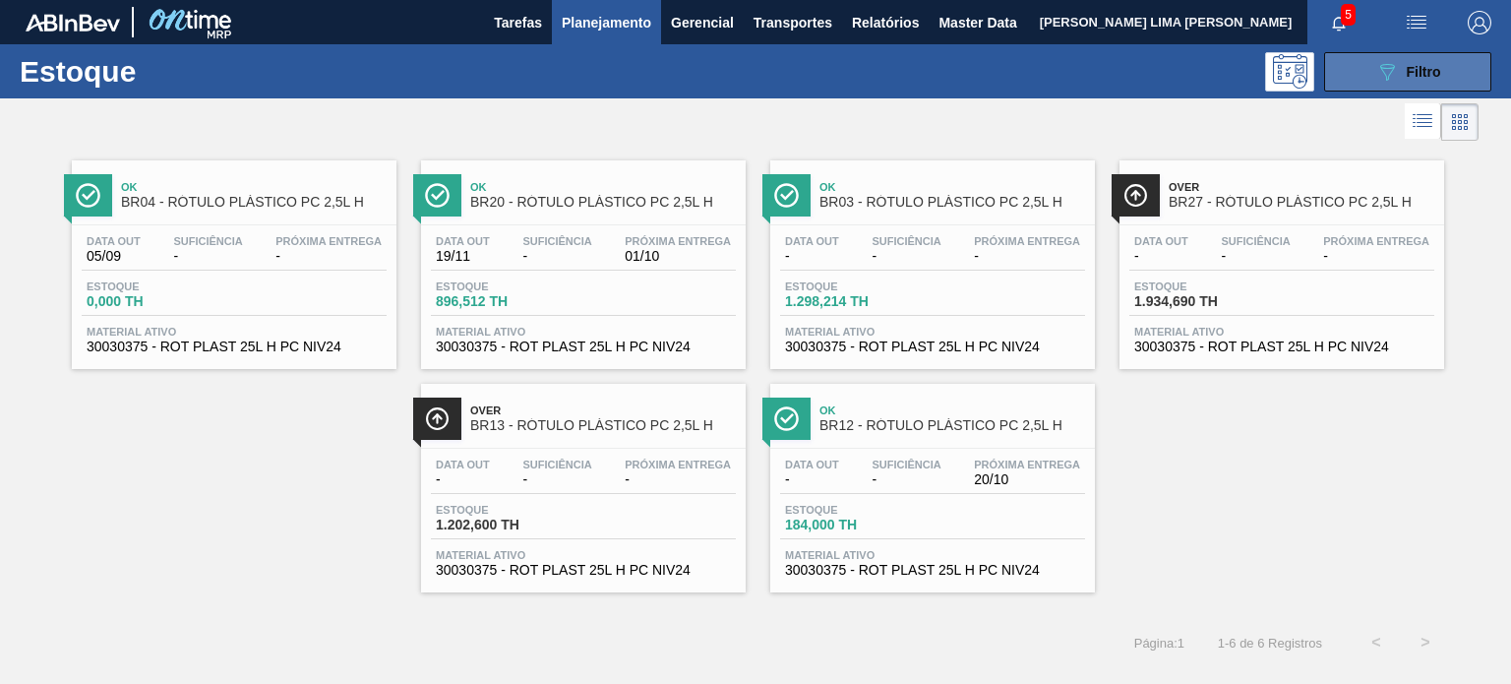
click at [1372, 78] on button "089F7B8B-B2A5-4AFE-B5C0-19BA573D28AC Filtro" at bounding box center [1408, 71] width 167 height 39
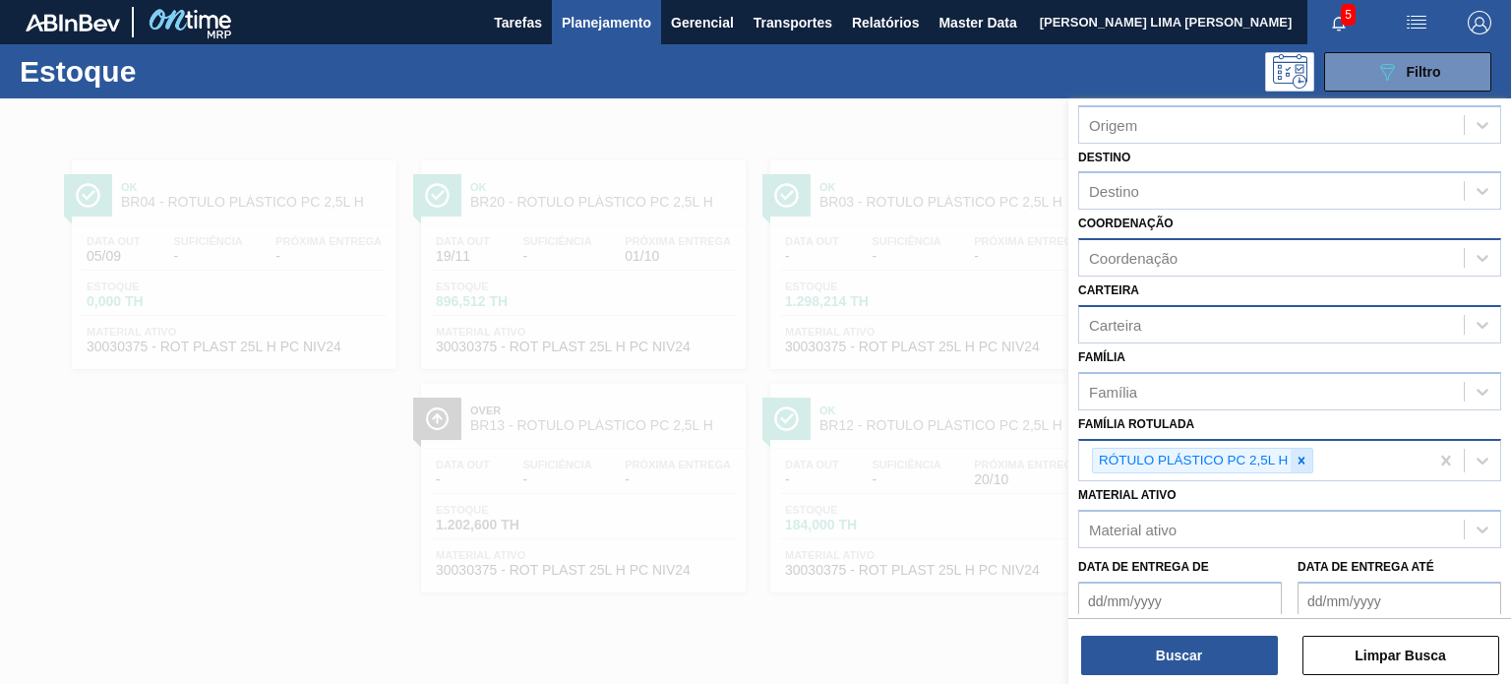
click at [1297, 449] on div at bounding box center [1302, 461] width 22 height 25
paste Rotulada "RÓTULO PLÁSTICO PC ZERO 2L H"
type Rotulada "RÓTULO PLÁSTICO PC ZERO 2L H"
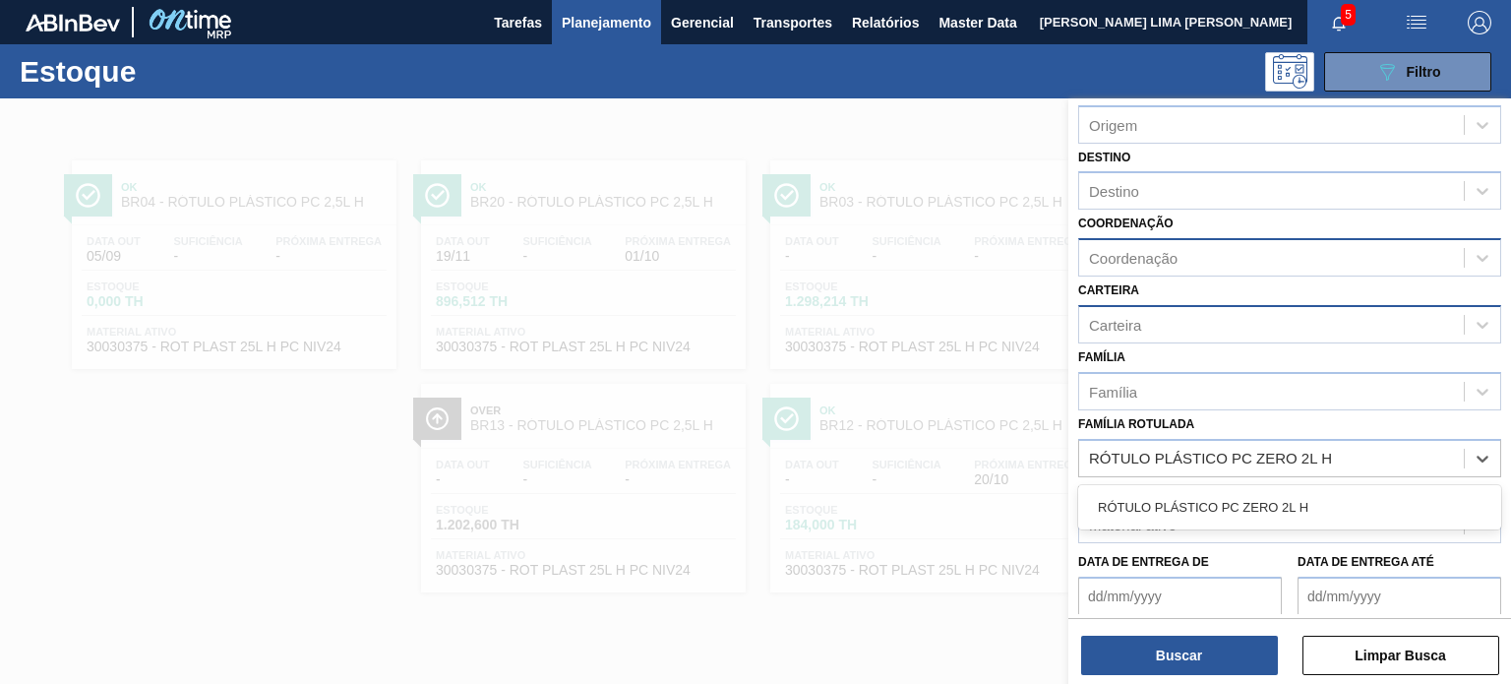
click at [1271, 496] on div "RÓTULO PLÁSTICO PC ZERO 2L H" at bounding box center [1290, 507] width 423 height 36
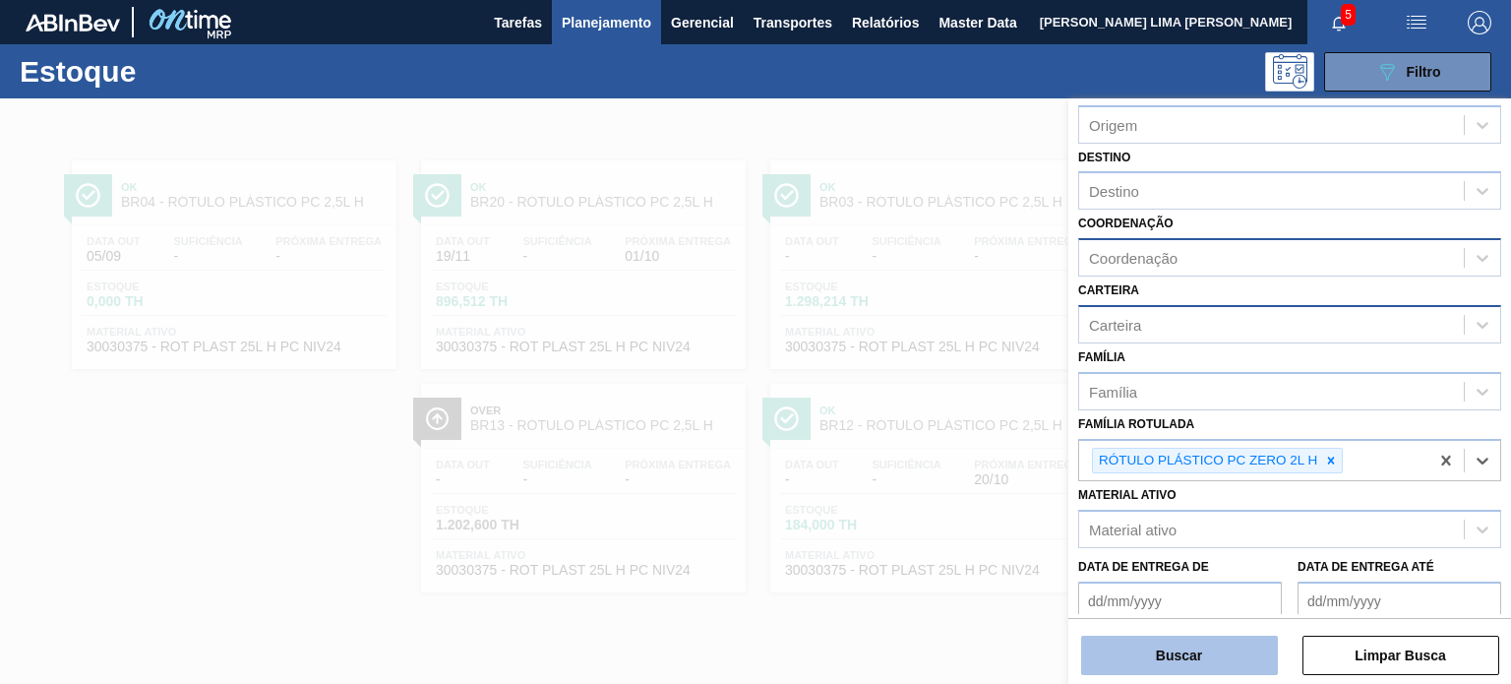
click at [1231, 664] on button "Buscar" at bounding box center [1179, 655] width 197 height 39
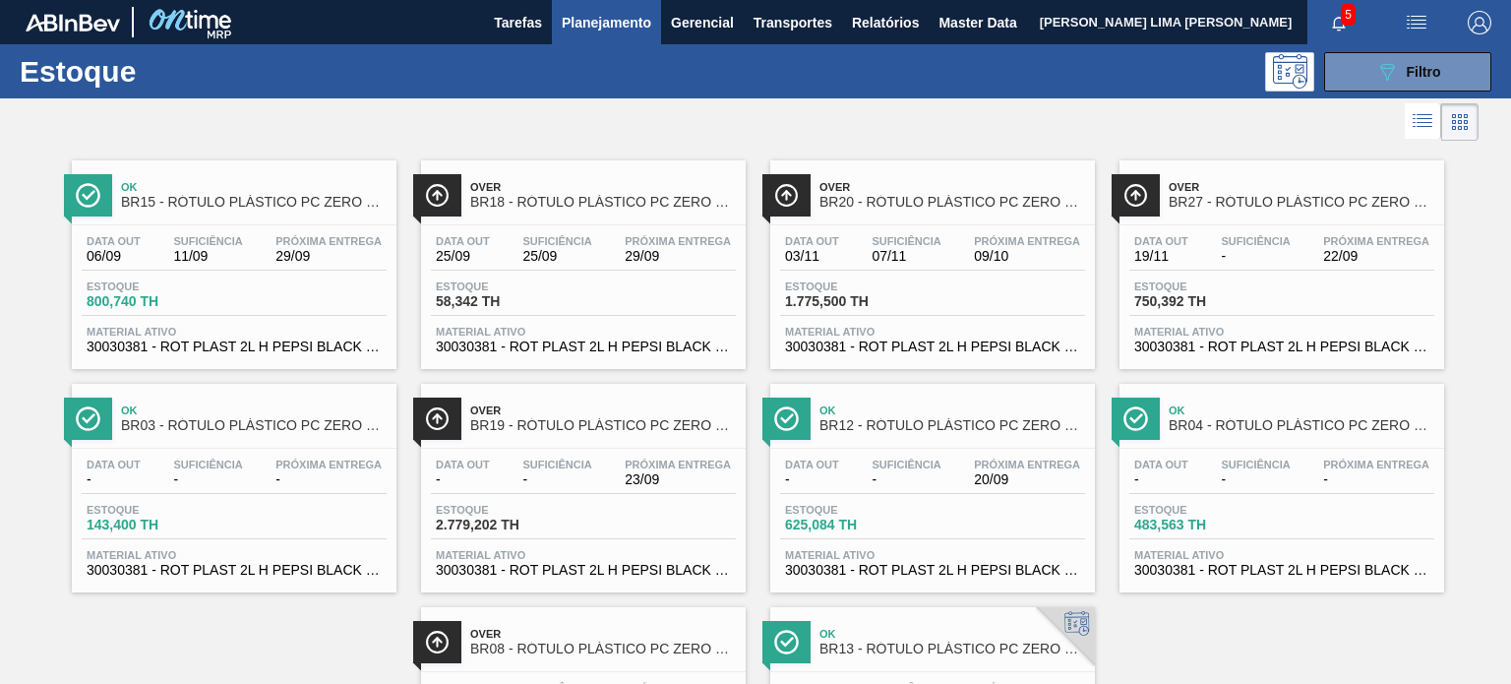
click at [1376, 75] on icon "089F7B8B-B2A5-4AFE-B5C0-19BA573D28AC" at bounding box center [1388, 72] width 24 height 24
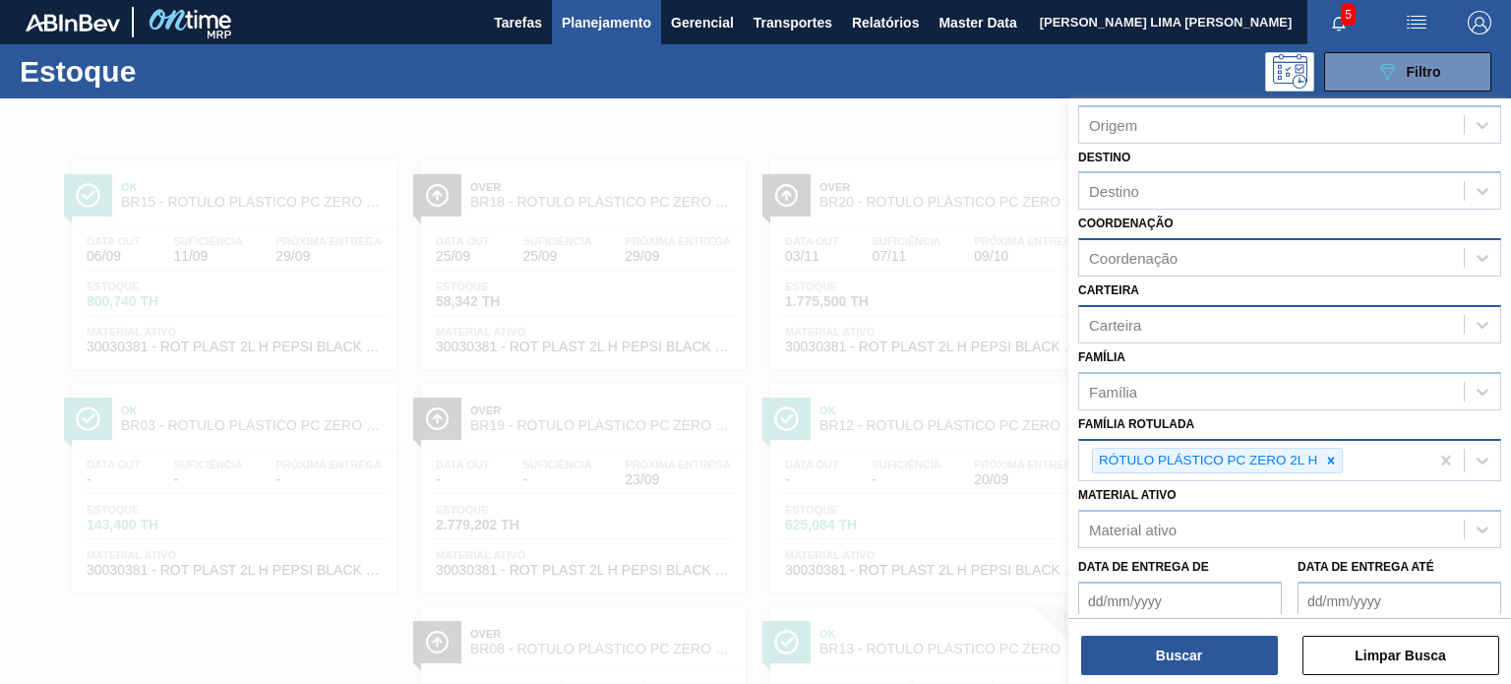
click at [1328, 457] on icon at bounding box center [1331, 460] width 7 height 7
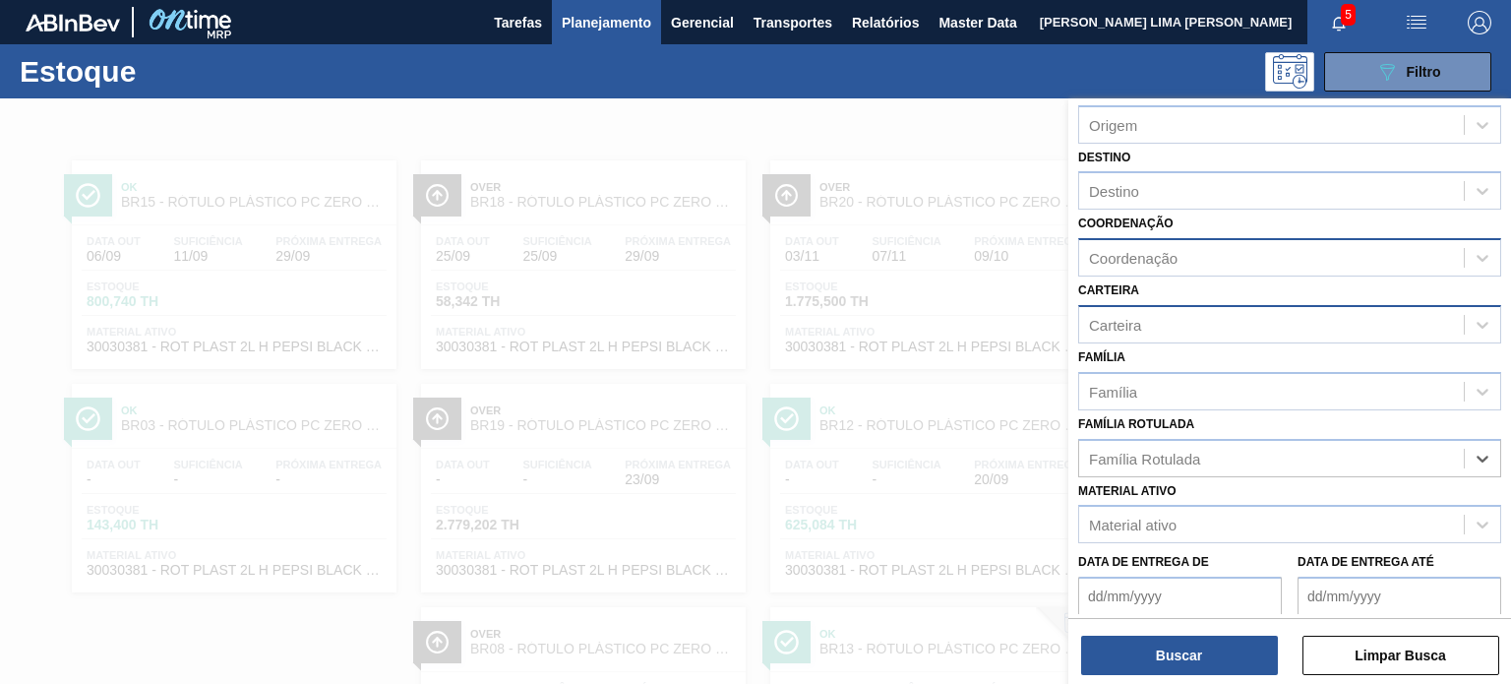
paste Rotulada "RÓTULO PLÁSTICO PC TWIST 2L H"
type Rotulada "RÓTULO PLÁSTICO PC TWIST 2L H"
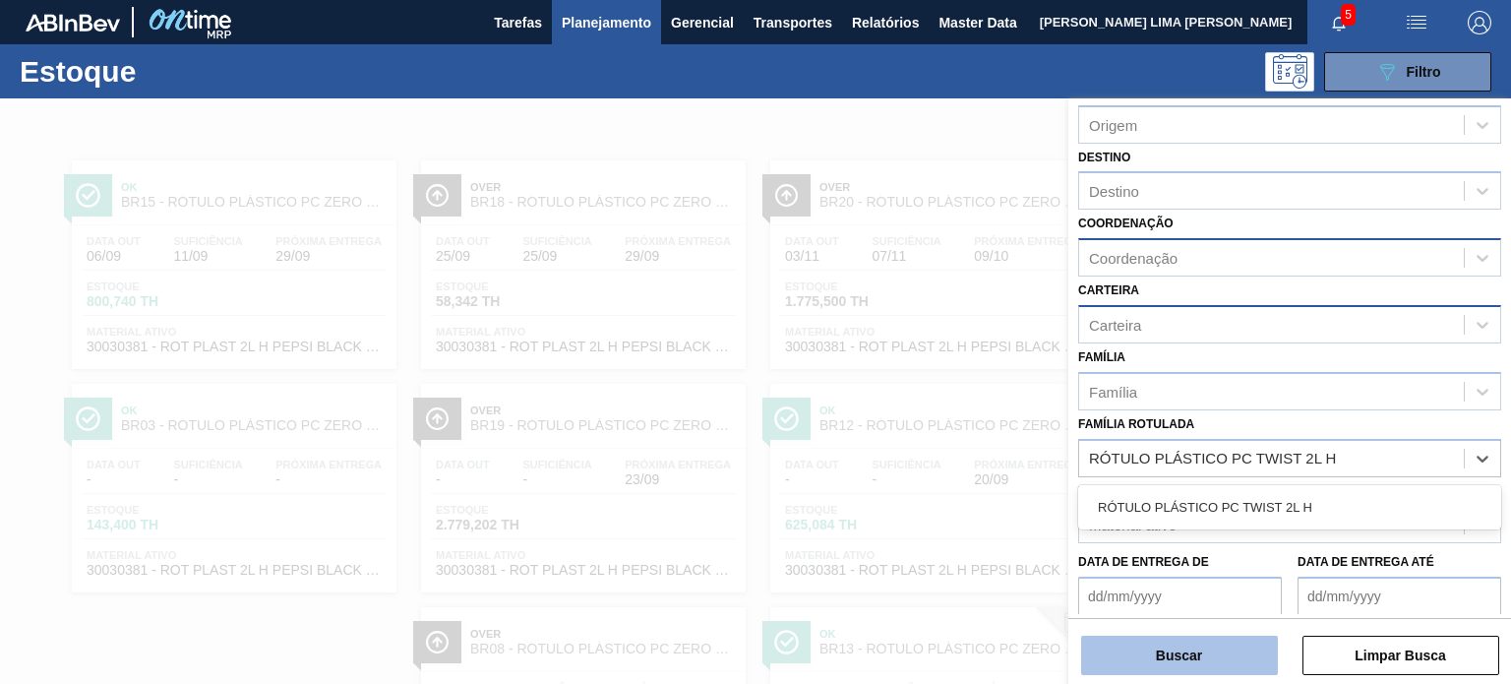
drag, startPoint x: 1236, startPoint y: 514, endPoint x: 1234, endPoint y: 672, distance: 158.4
click at [1236, 514] on div "RÓTULO PLÁSTICO PC TWIST 2L H" at bounding box center [1290, 507] width 423 height 36
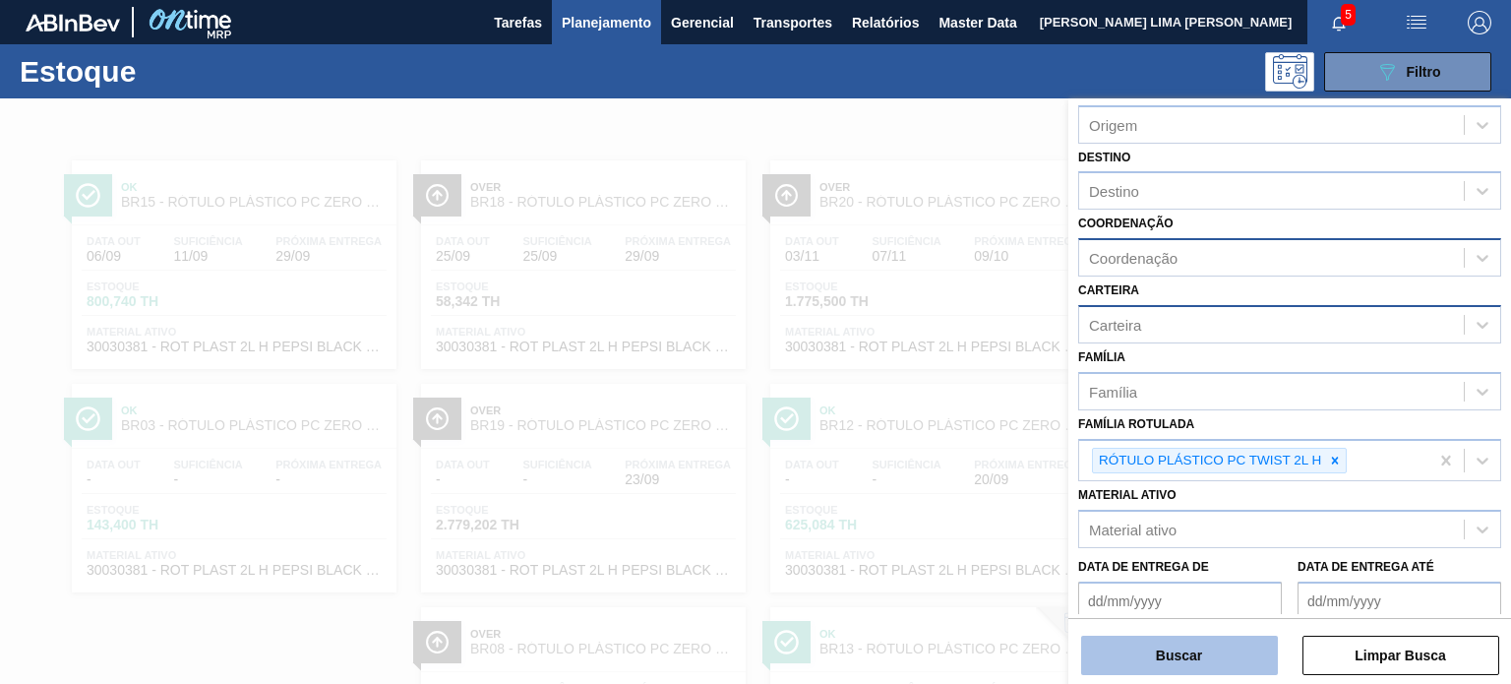
click at [1217, 660] on button "Buscar" at bounding box center [1179, 655] width 197 height 39
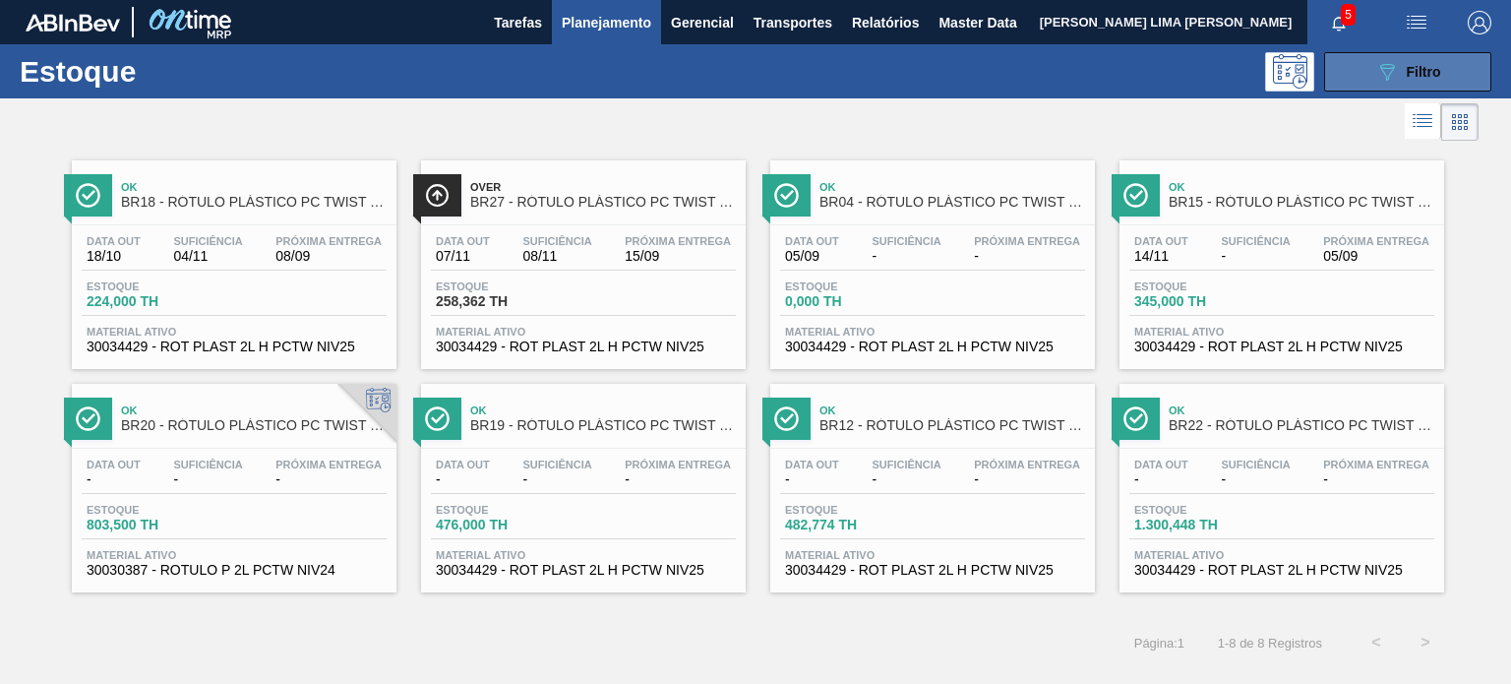
click at [1433, 82] on div "089F7B8B-B2A5-4AFE-B5C0-19BA573D28AC Filtro" at bounding box center [1409, 72] width 66 height 24
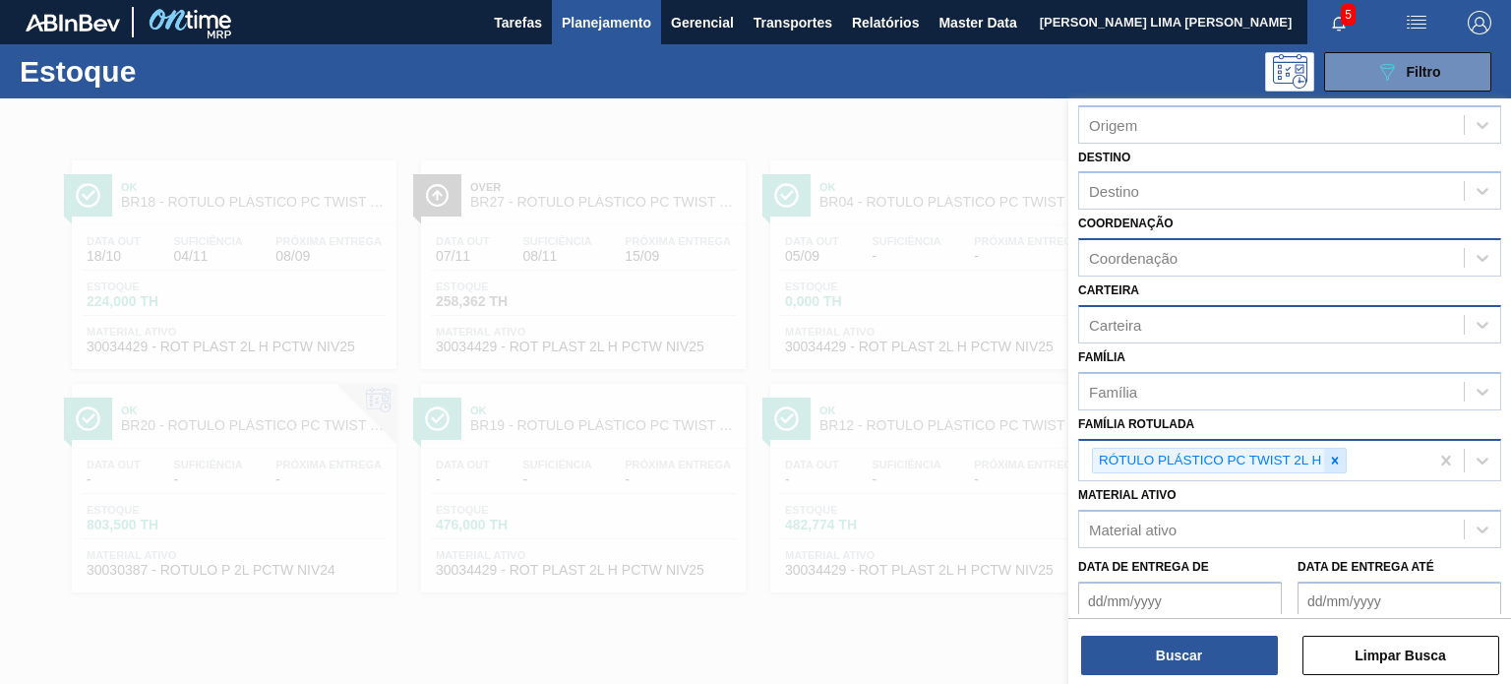
click at [1337, 464] on div at bounding box center [1336, 461] width 22 height 25
paste Rotulada "RÓTULO PLÁSTICO GCA 600ML H"
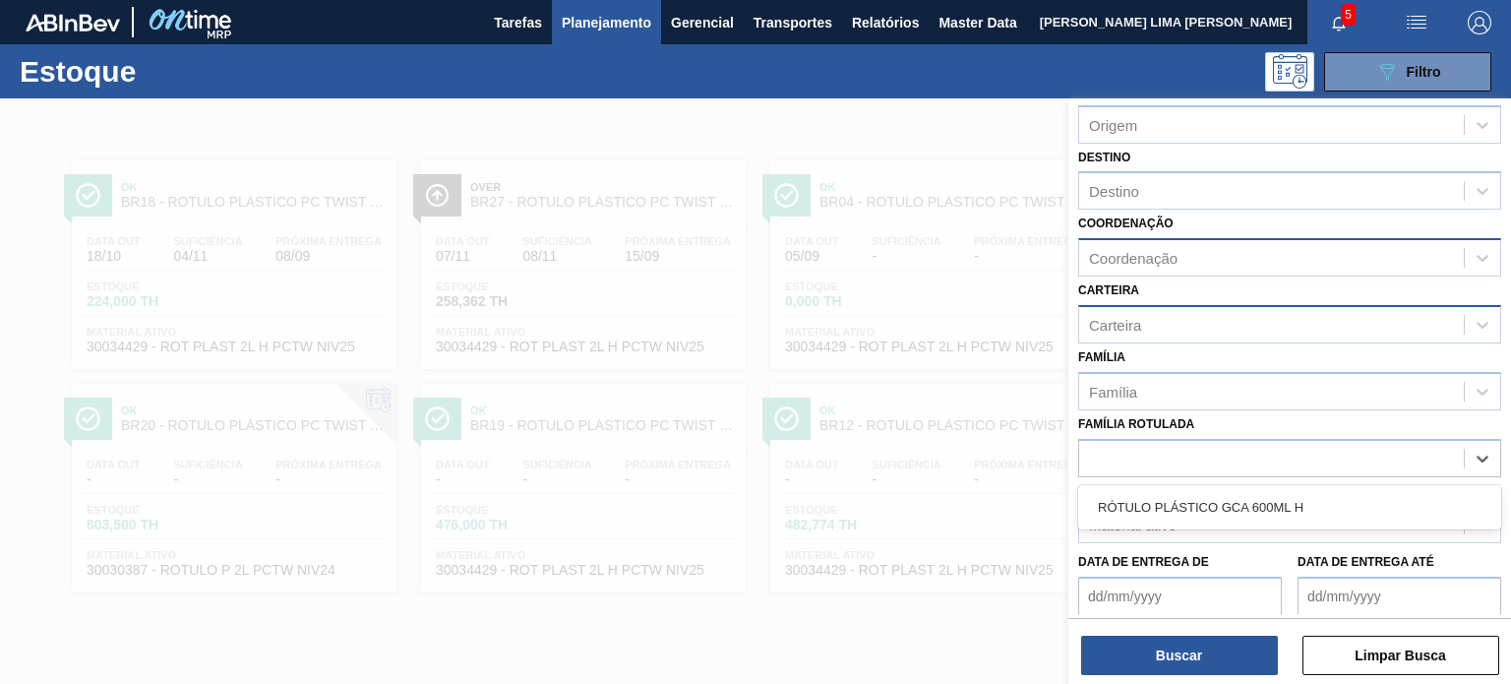
type Rotulada "RÓTULO PLÁSTICO GCA 600ML H"
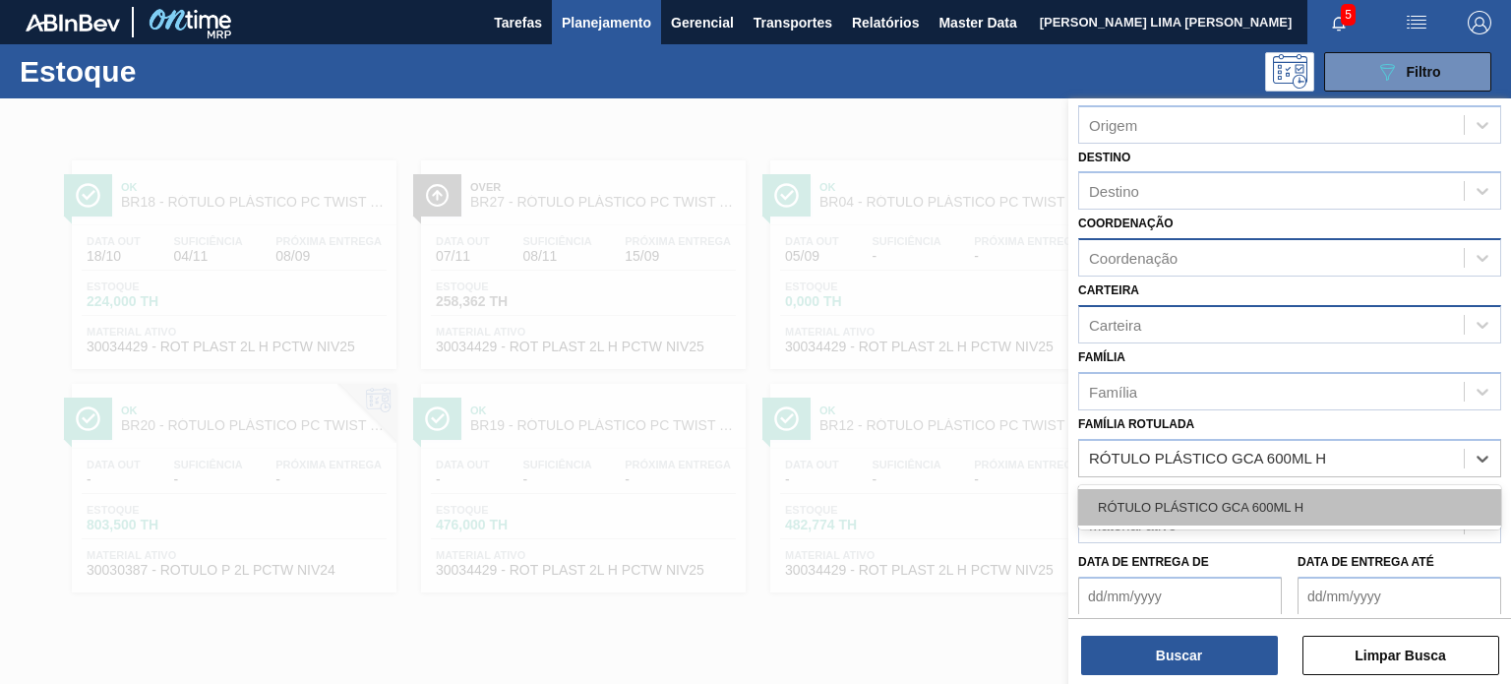
click at [1299, 499] on div "RÓTULO PLÁSTICO GCA 600ML H" at bounding box center [1290, 507] width 423 height 36
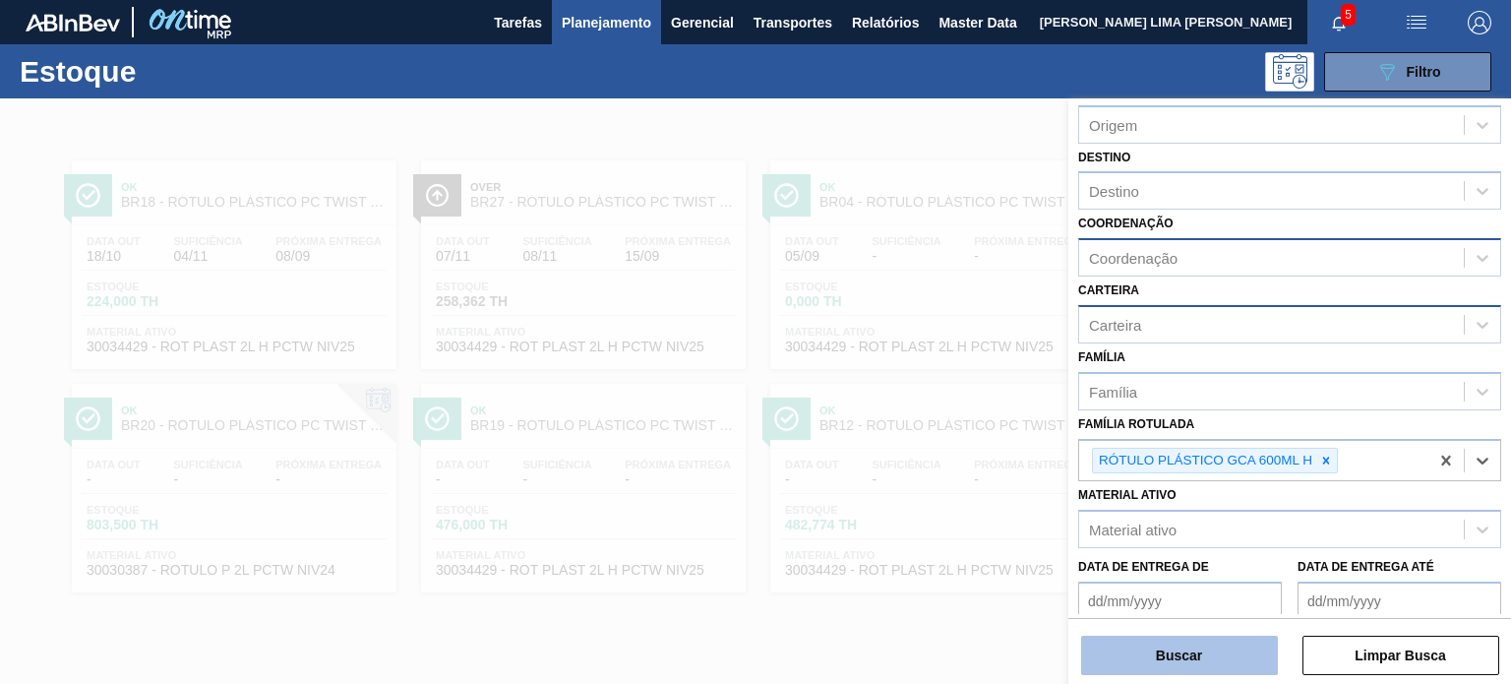
click at [1216, 669] on button "Buscar" at bounding box center [1179, 655] width 197 height 39
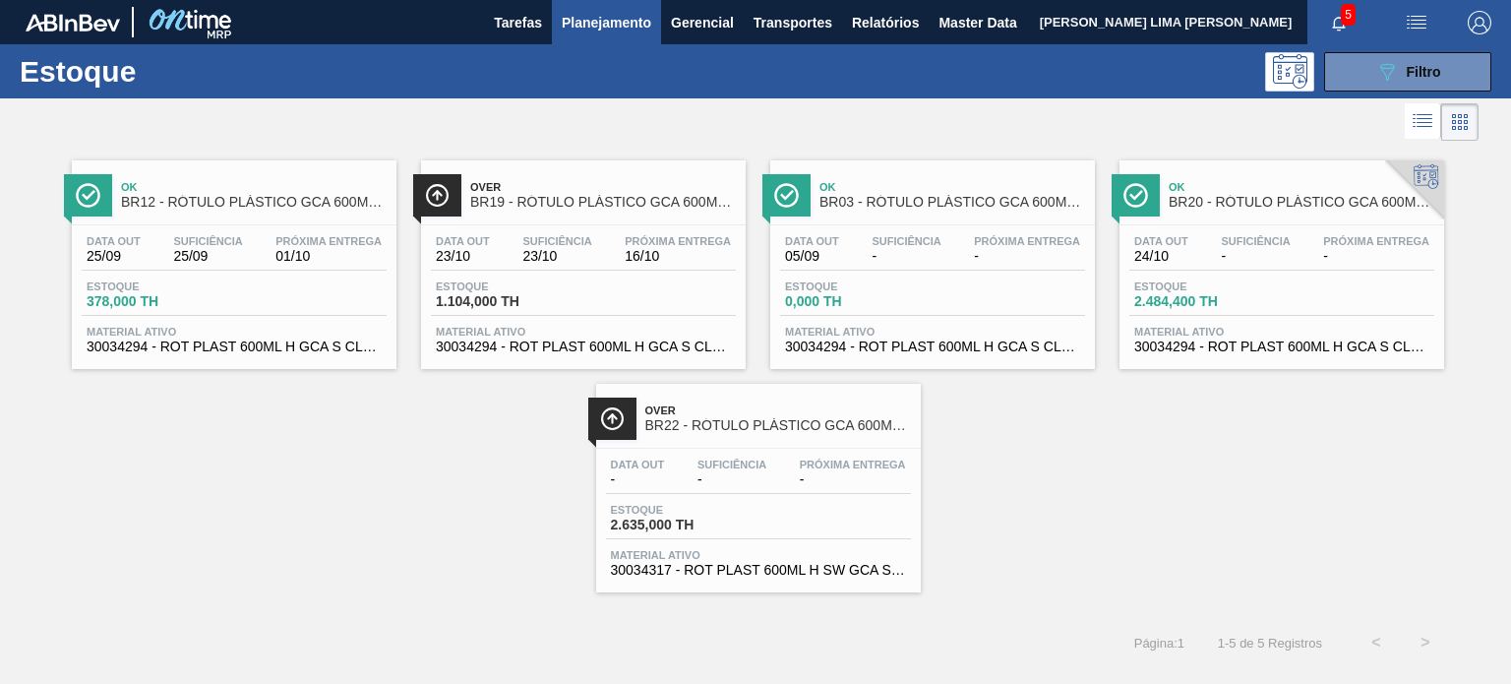
click at [1350, 101] on div at bounding box center [739, 121] width 1479 height 47
click at [1399, 72] on div "089F7B8B-B2A5-4AFE-B5C0-19BA573D28AC Filtro" at bounding box center [1409, 72] width 66 height 24
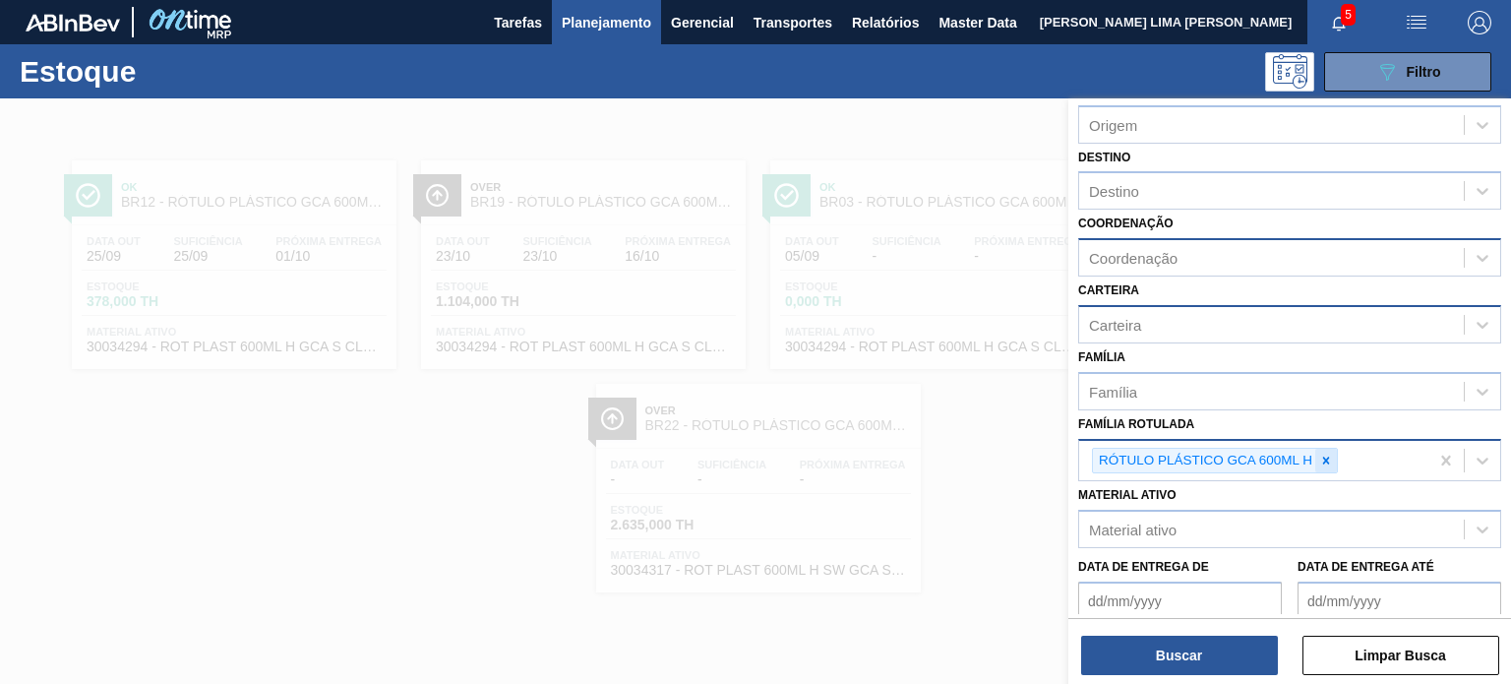
click at [1327, 467] on div at bounding box center [1327, 461] width 22 height 25
paste Rotulada "RÓTULO PLÁSTICO PC 2,5L H"
type Rotulada "RÓTULO PLÁSTICO PC 2,5L H"
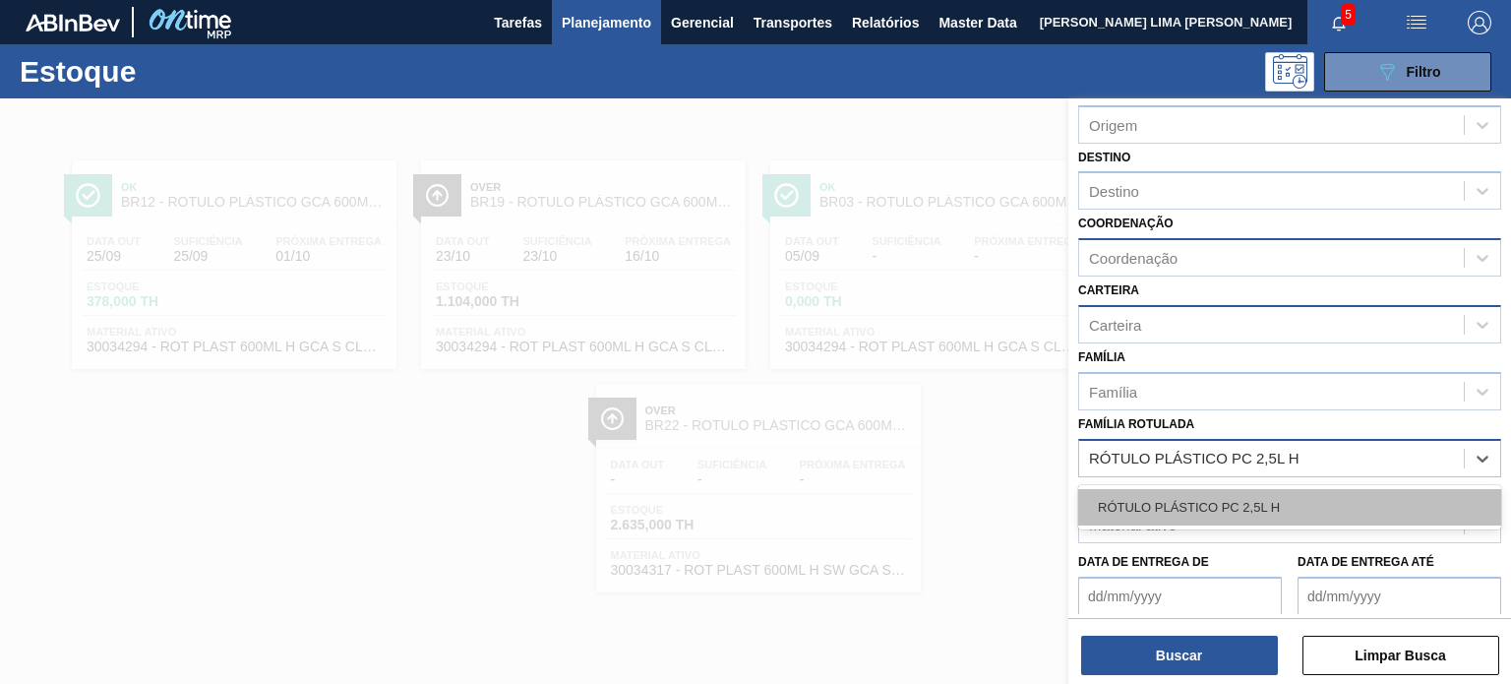
click at [1284, 503] on div "RÓTULO PLÁSTICO PC 2,5L H" at bounding box center [1290, 507] width 423 height 36
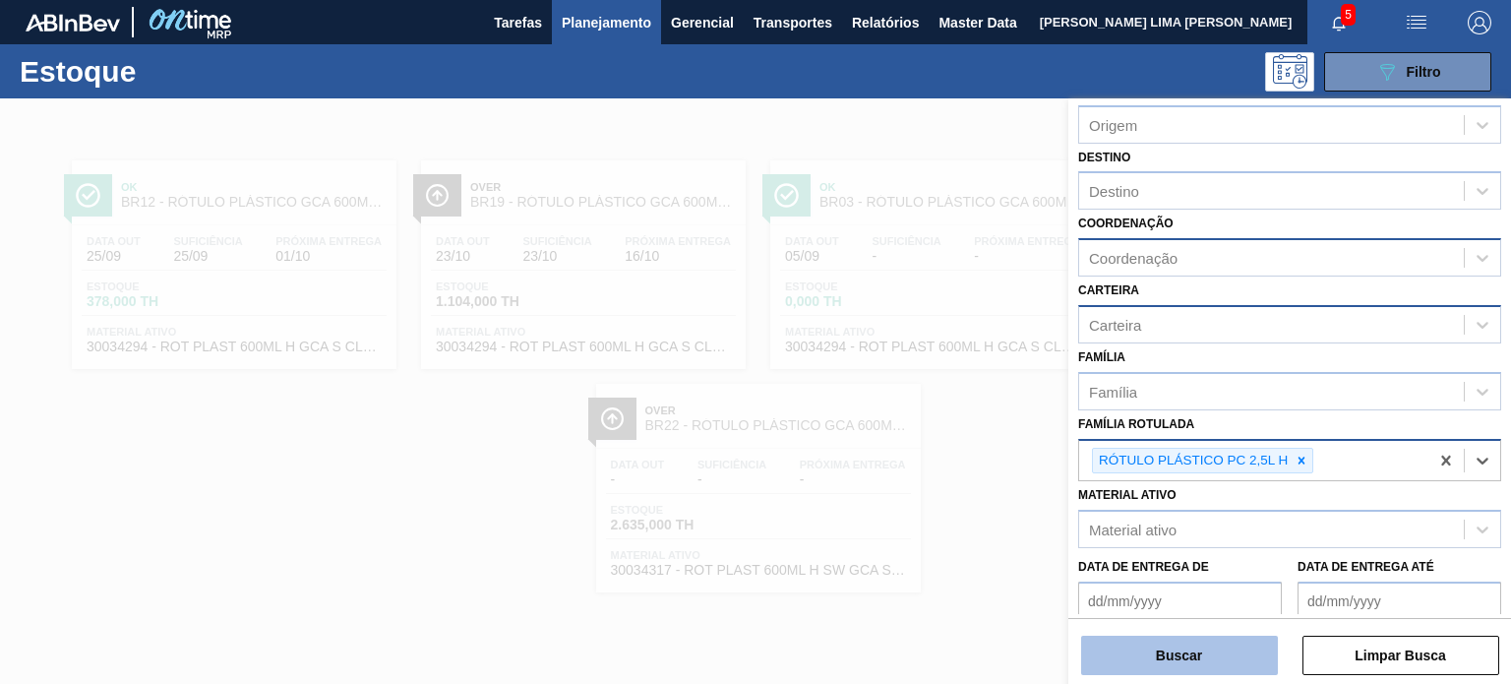
drag, startPoint x: 1199, startPoint y: 633, endPoint x: 1192, endPoint y: 645, distance: 13.7
click at [1198, 633] on div "Buscar Limpar Busca" at bounding box center [1290, 645] width 443 height 55
click at [1184, 656] on button "Buscar" at bounding box center [1179, 655] width 197 height 39
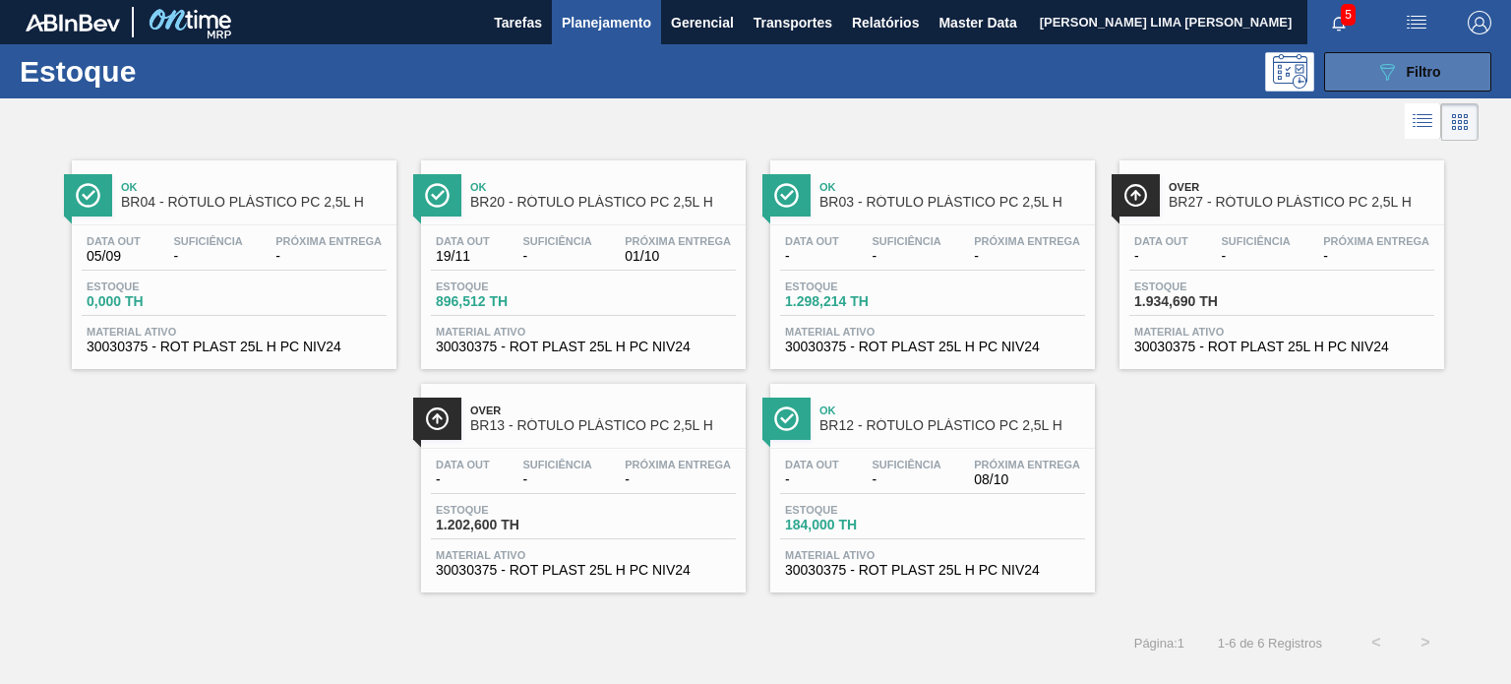
click at [1371, 72] on button "089F7B8B-B2A5-4AFE-B5C0-19BA573D28AC Filtro" at bounding box center [1408, 71] width 167 height 39
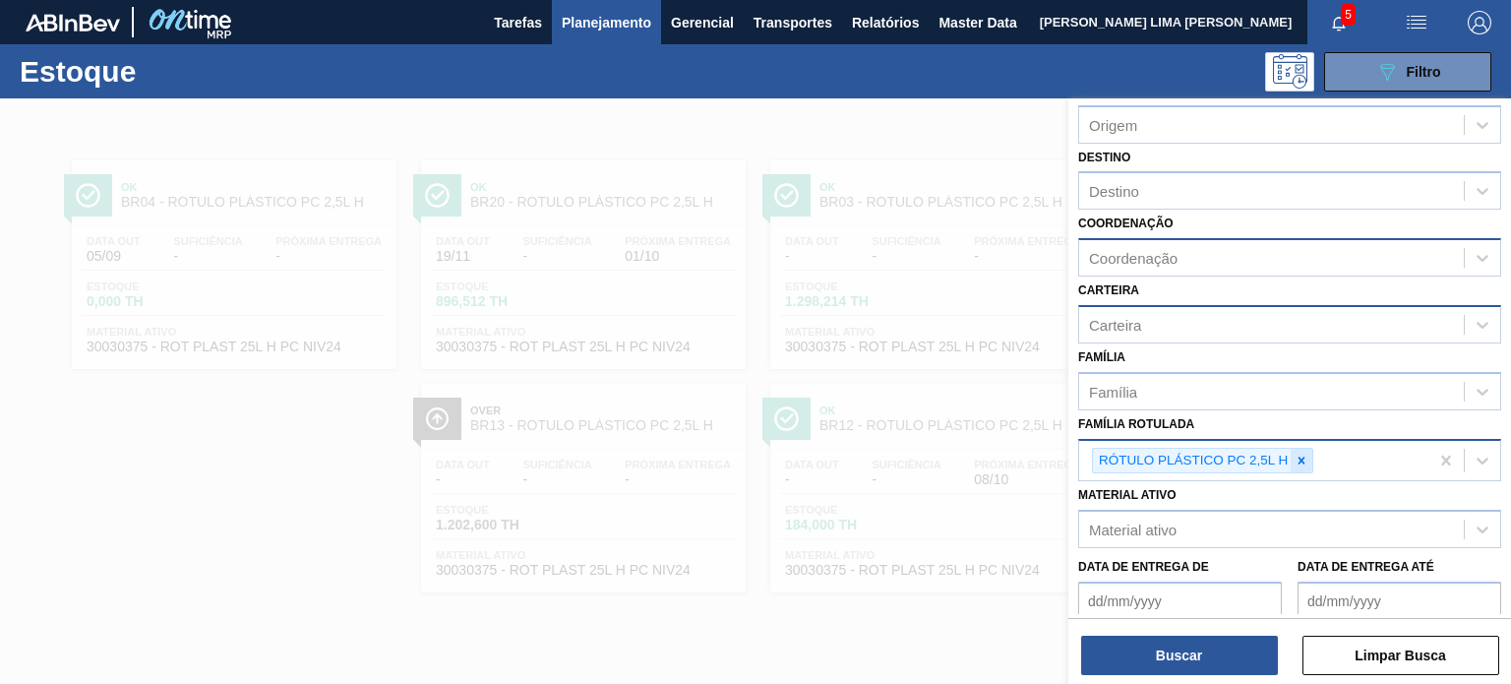
click at [1299, 457] on icon at bounding box center [1302, 461] width 14 height 14
paste Rotulada "ROT PLAST. 1.5L AH PC BLACK"
type Rotulada "ROT PLAST. 1.5L AH PC BLACK"
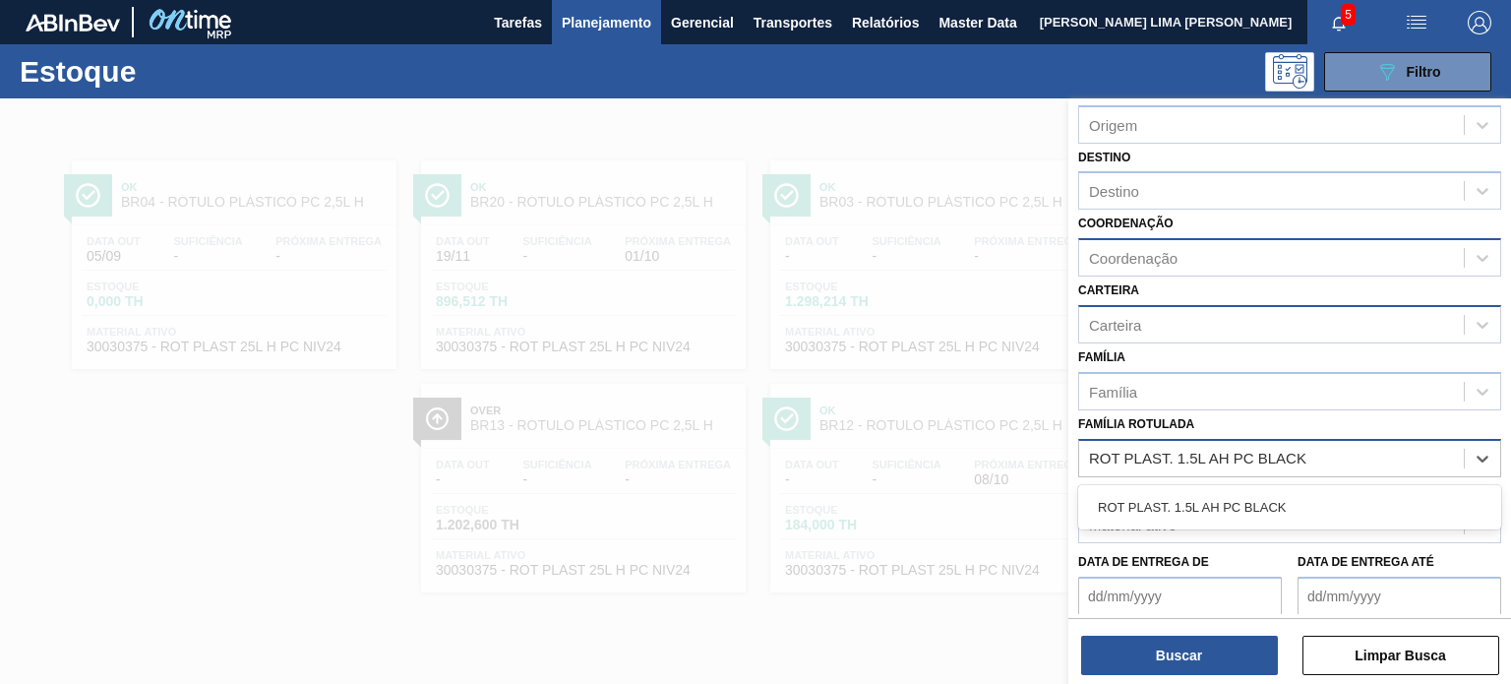
drag, startPoint x: 1294, startPoint y: 476, endPoint x: 1244, endPoint y: 574, distance: 109.6
click at [1268, 511] on div "ROT PLAST. 1.5L AH PC BLACK" at bounding box center [1290, 507] width 423 height 36
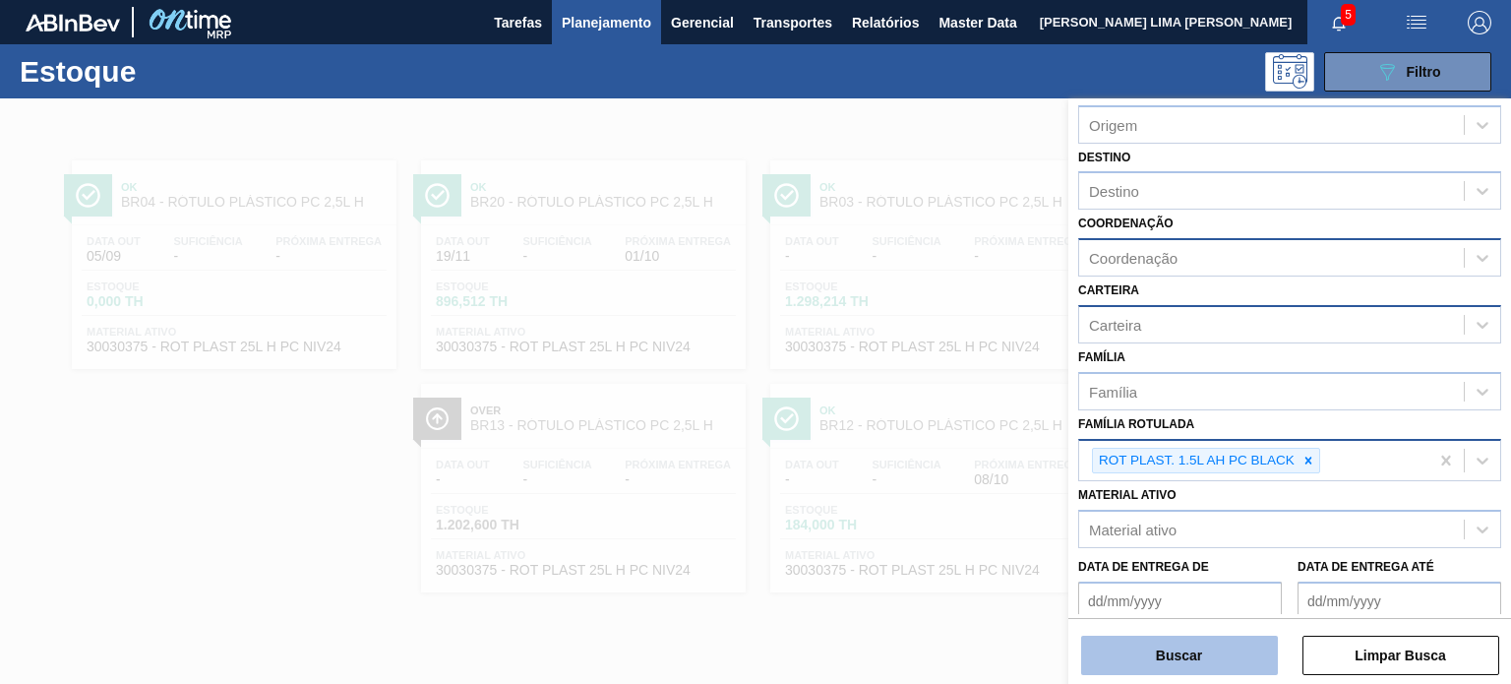
click at [1215, 670] on button "Buscar" at bounding box center [1179, 655] width 197 height 39
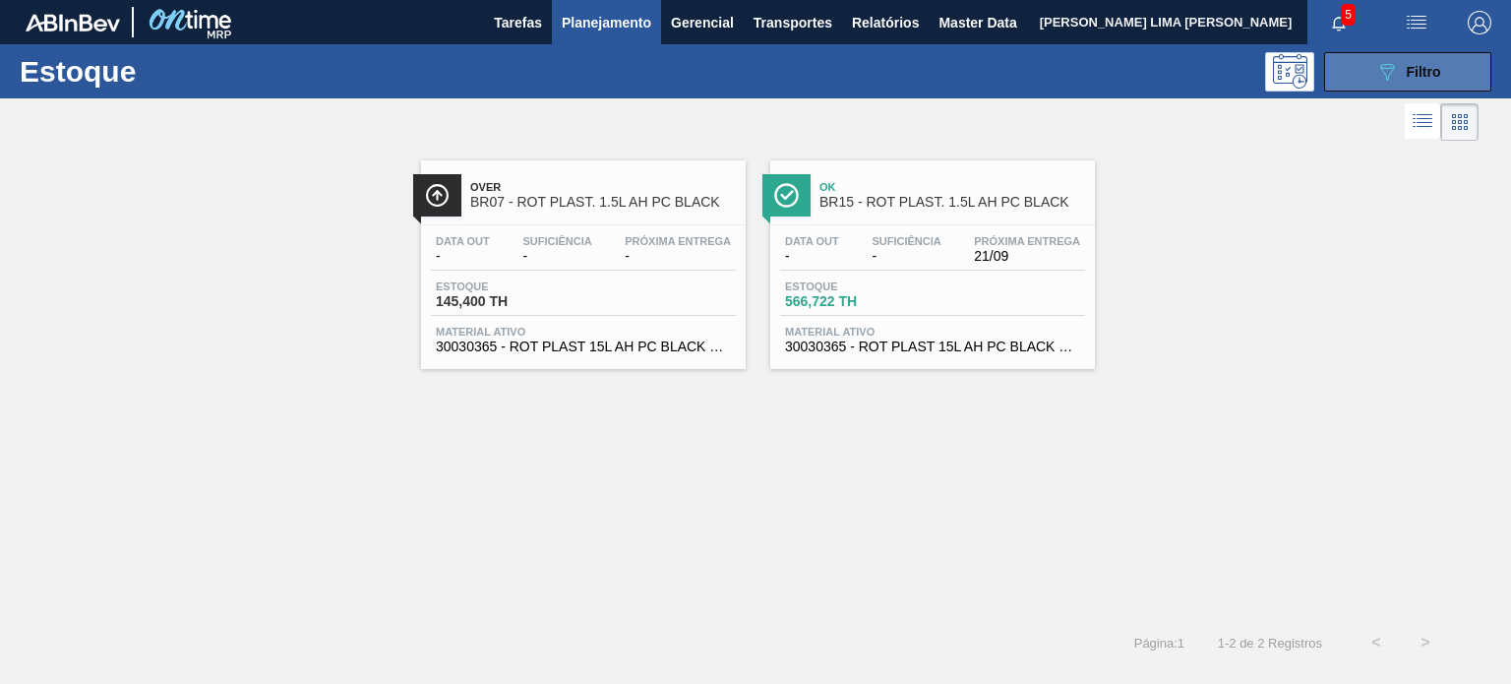
click at [1362, 64] on button "089F7B8B-B2A5-4AFE-B5C0-19BA573D28AC Filtro" at bounding box center [1408, 71] width 167 height 39
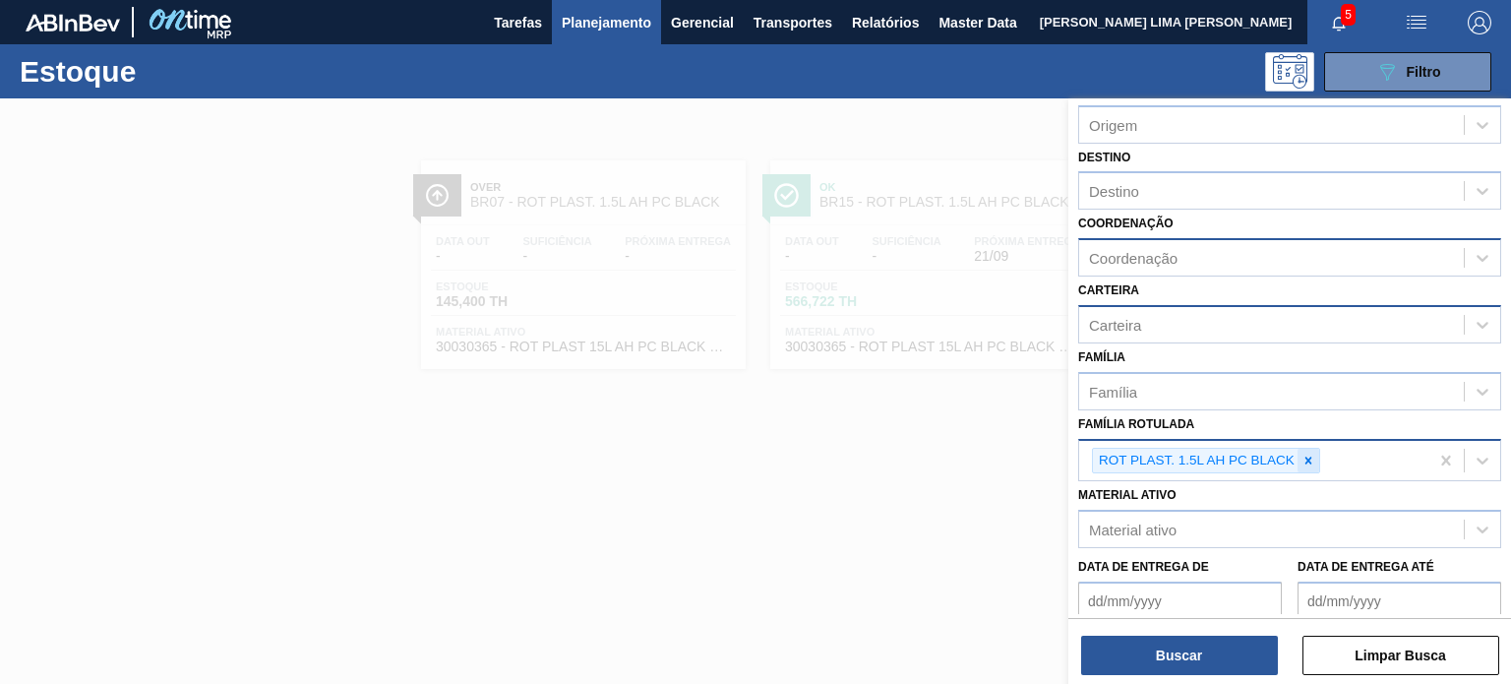
click at [1314, 454] on icon at bounding box center [1309, 461] width 14 height 14
paste Rotulada "RÓTULO PLÁSTICO 2L SUKITA SUFRAMA AH"
type Rotulada "RÓTULO PLÁSTICO 2L SUKITA SUFRAMA AH"
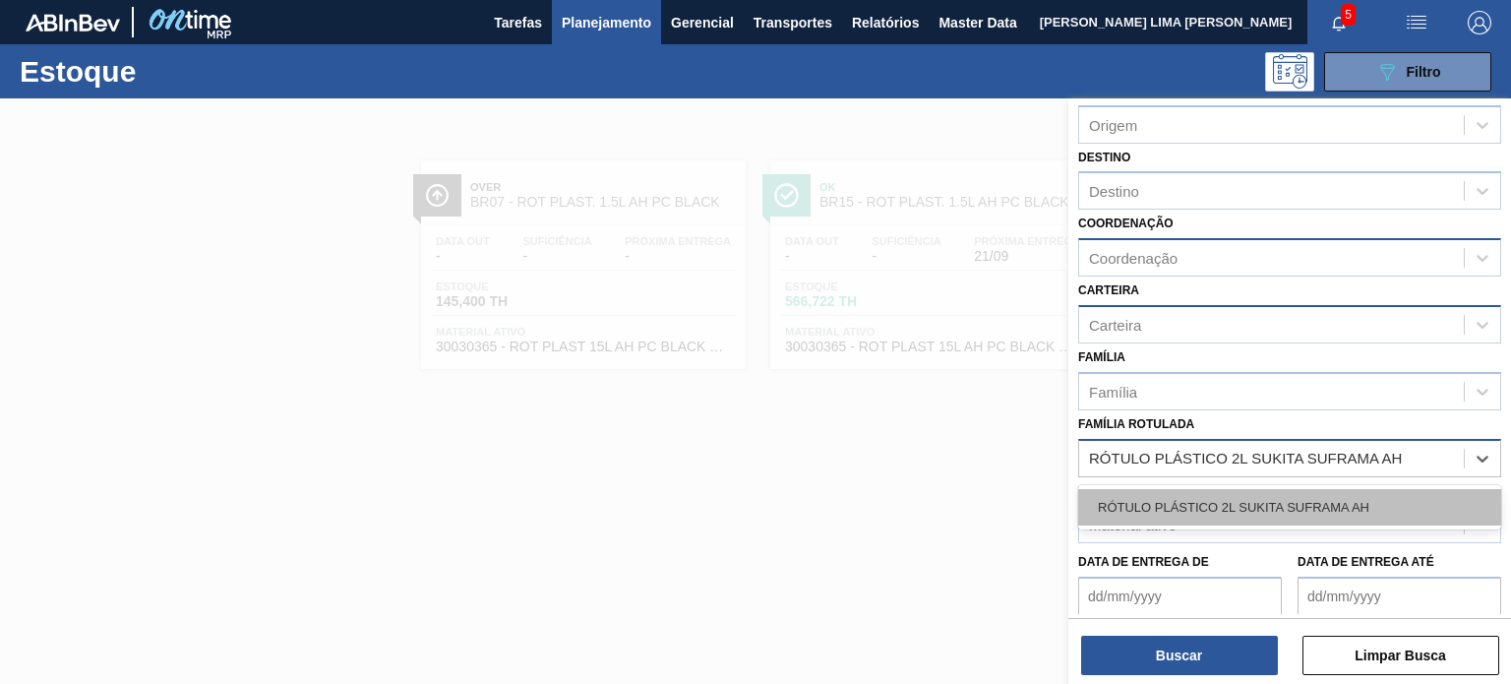
click at [1260, 507] on div "RÓTULO PLÁSTICO 2L SUKITA SUFRAMA AH" at bounding box center [1290, 507] width 423 height 36
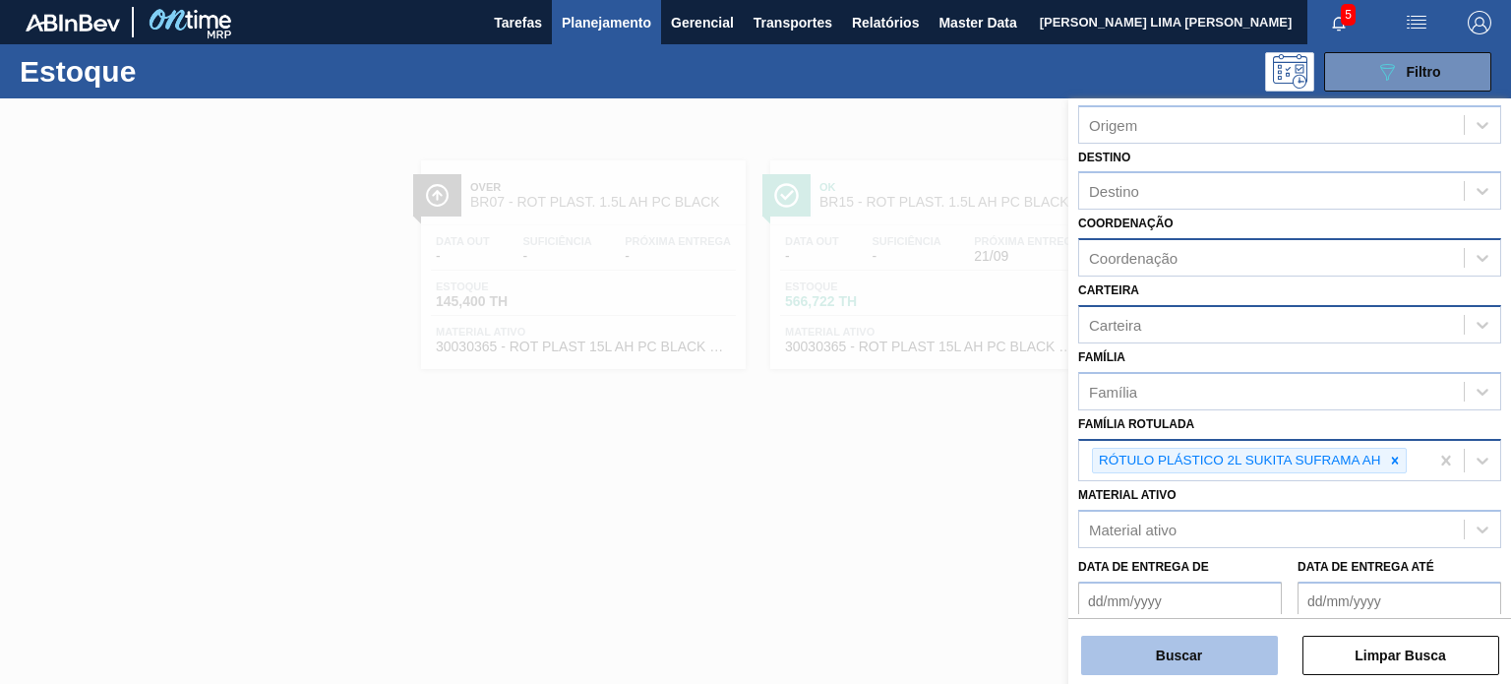
click at [1239, 668] on button "Buscar" at bounding box center [1179, 655] width 197 height 39
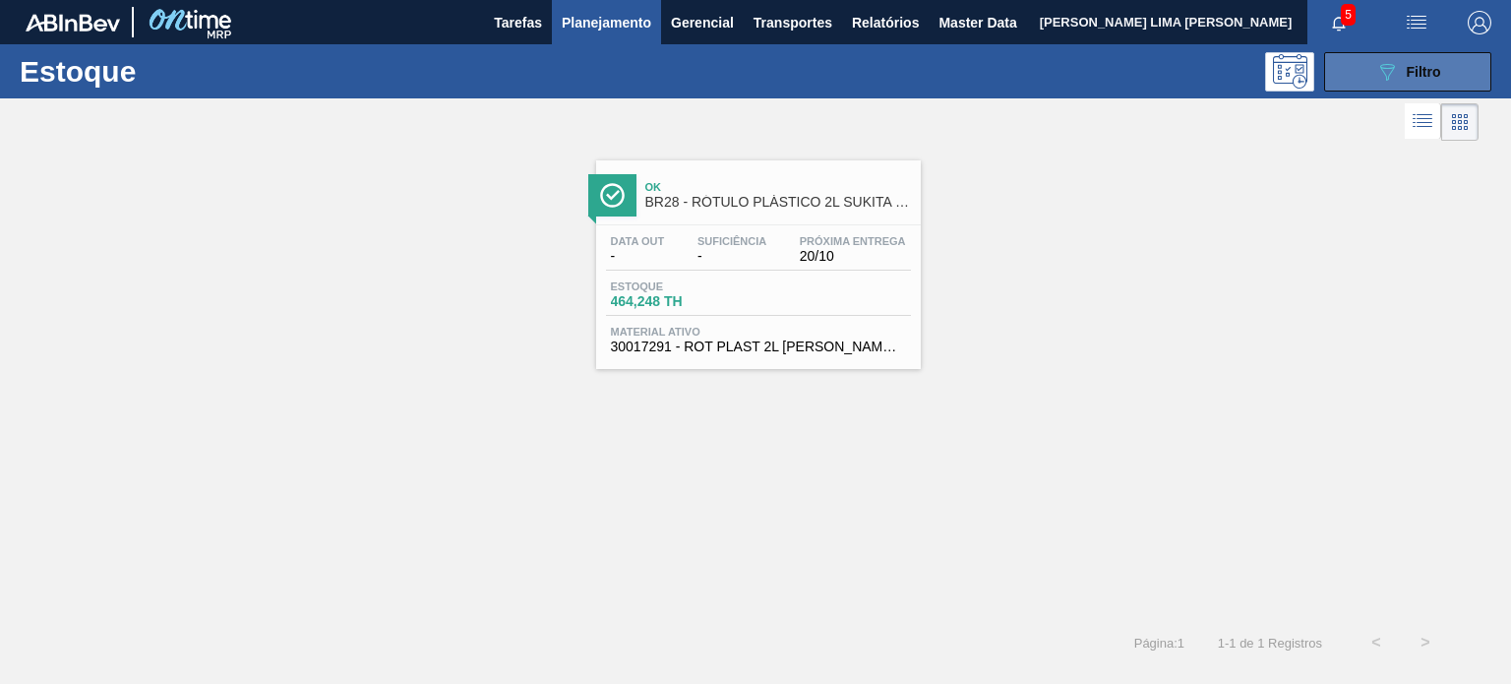
click at [1372, 80] on button "089F7B8B-B2A5-4AFE-B5C0-19BA573D28AC Filtro" at bounding box center [1408, 71] width 167 height 39
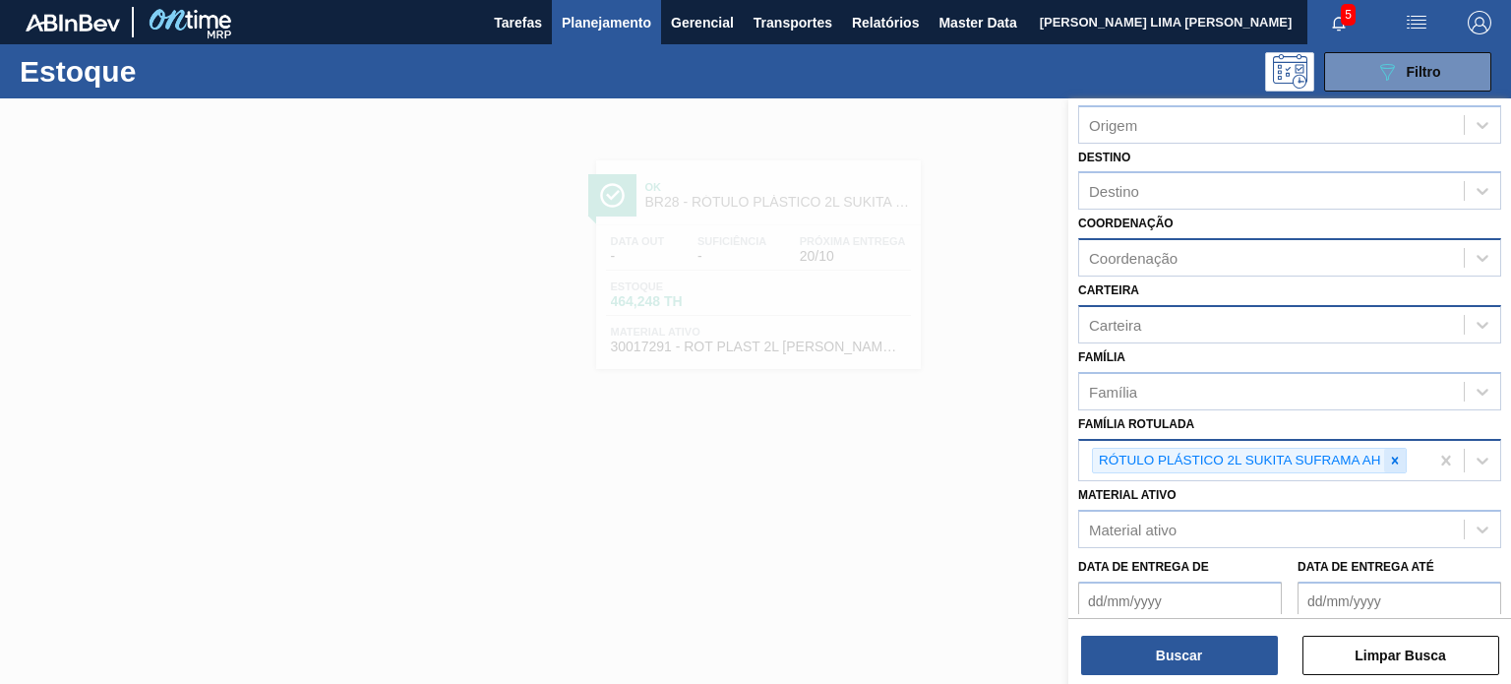
click at [1394, 459] on icon at bounding box center [1395, 461] width 14 height 14
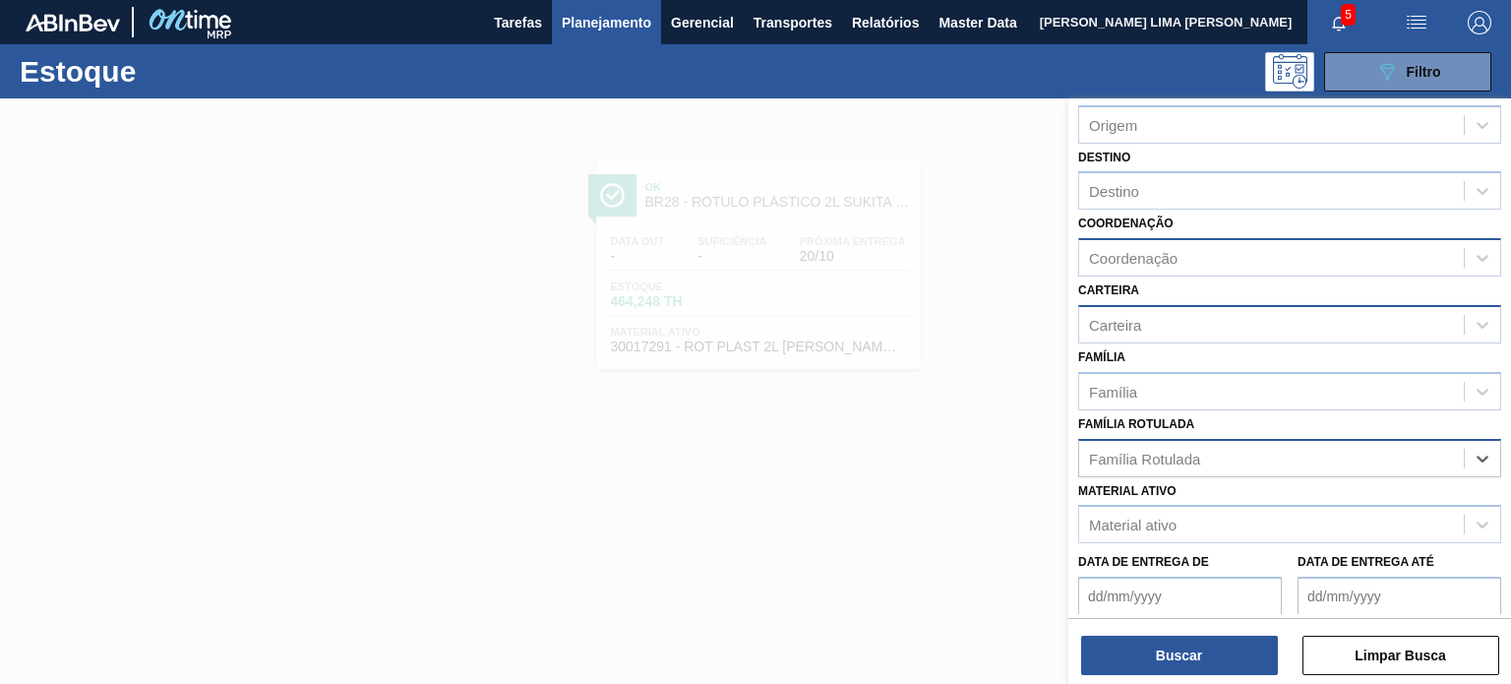
paste Rotulada "RÓTULO PLÁSTICO GCA ZERO 2L H"
type Rotulada "RÓTULO PLÁSTICO GCA ZERO 2L H"
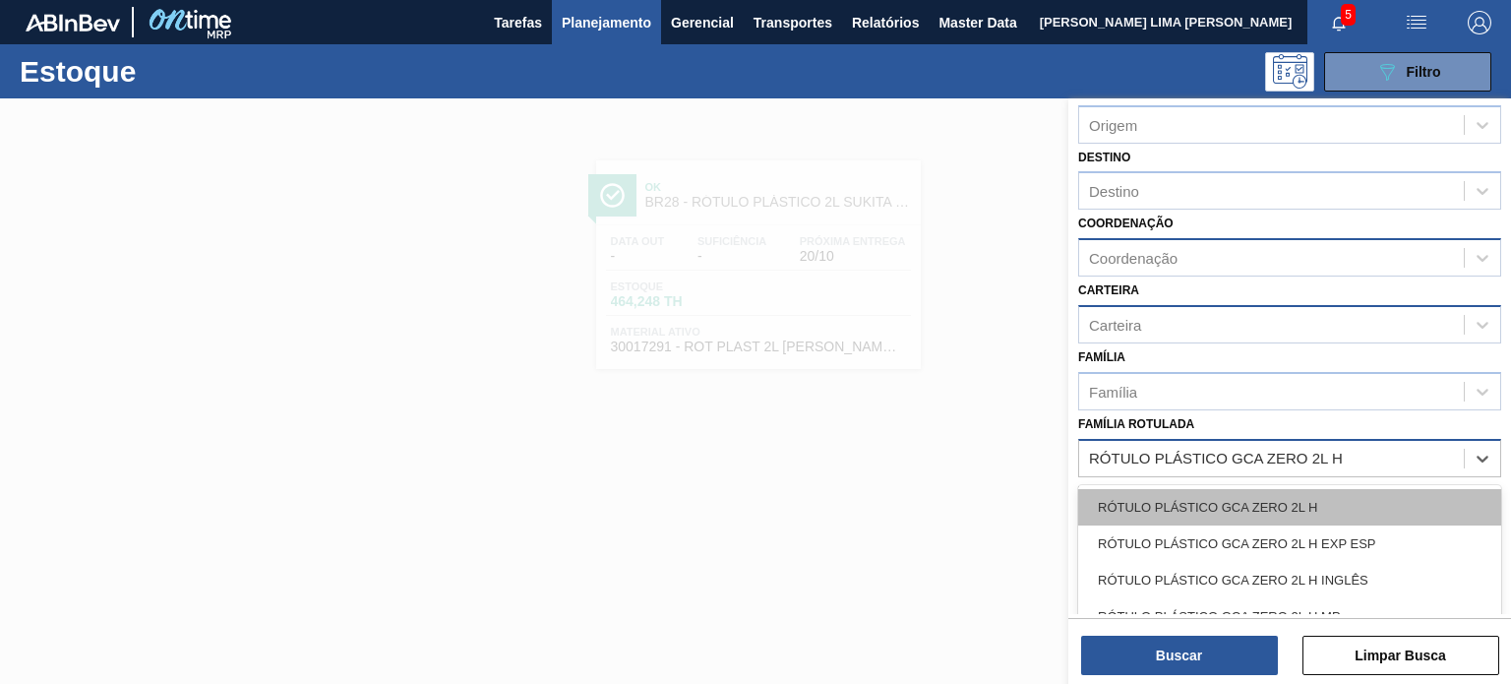
click at [1264, 496] on div "RÓTULO PLÁSTICO GCA ZERO 2L H" at bounding box center [1290, 507] width 423 height 36
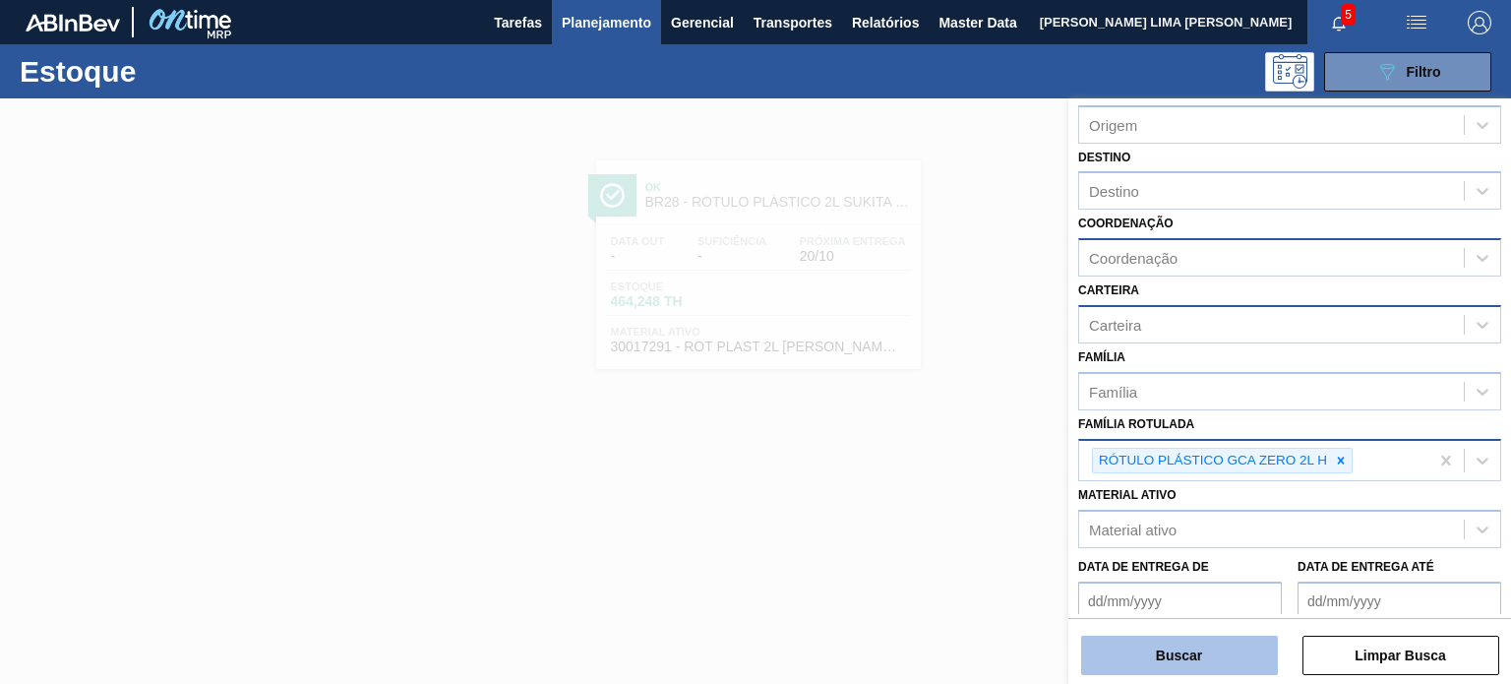
click at [1211, 672] on button "Buscar" at bounding box center [1179, 655] width 197 height 39
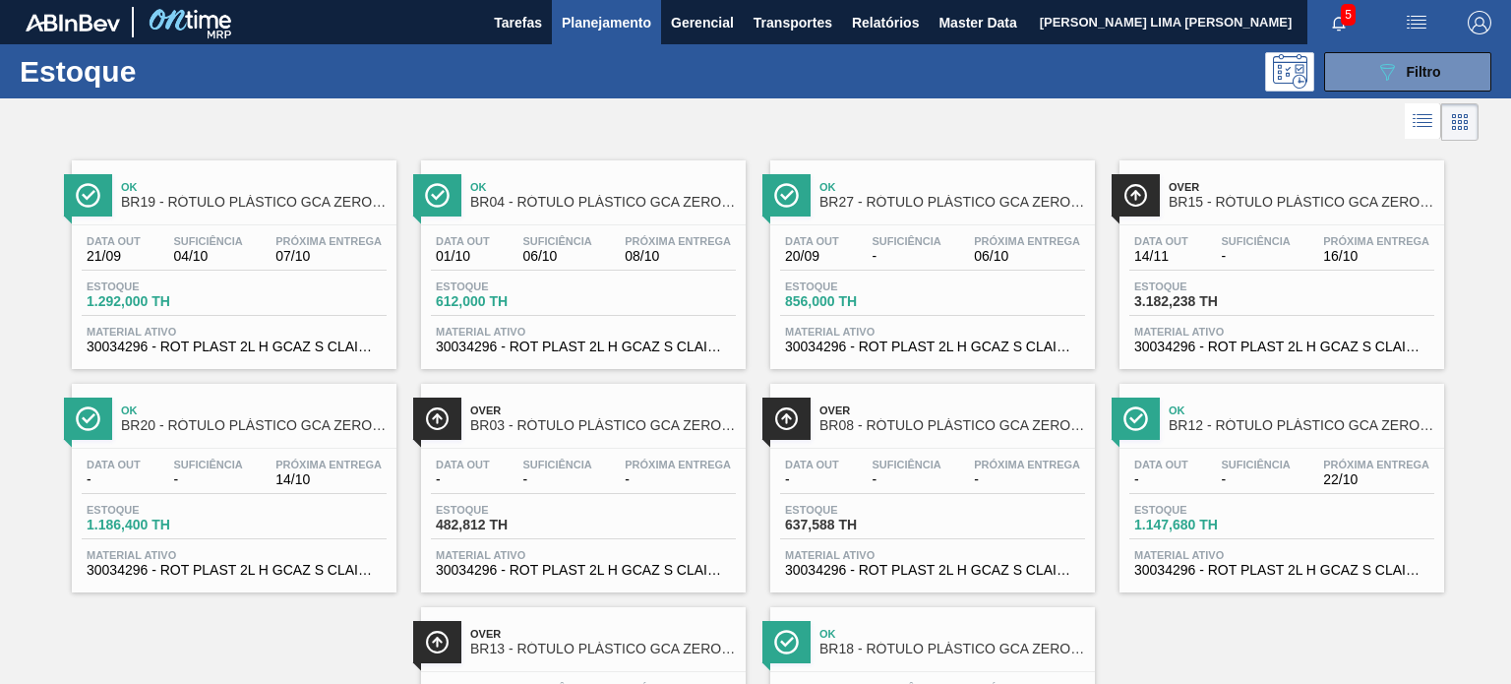
click at [602, 27] on span "Planejamento" at bounding box center [607, 23] width 90 height 24
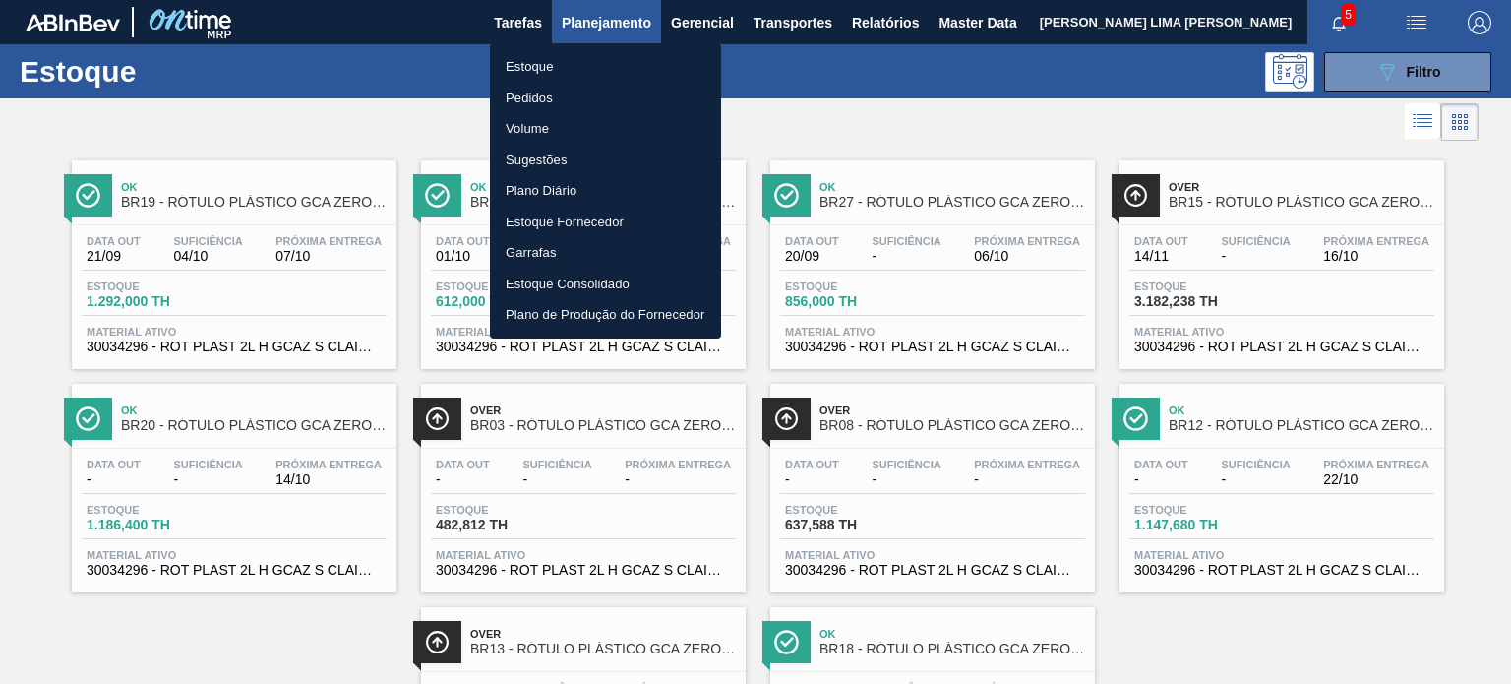
click at [555, 98] on li "Pedidos" at bounding box center [605, 98] width 231 height 31
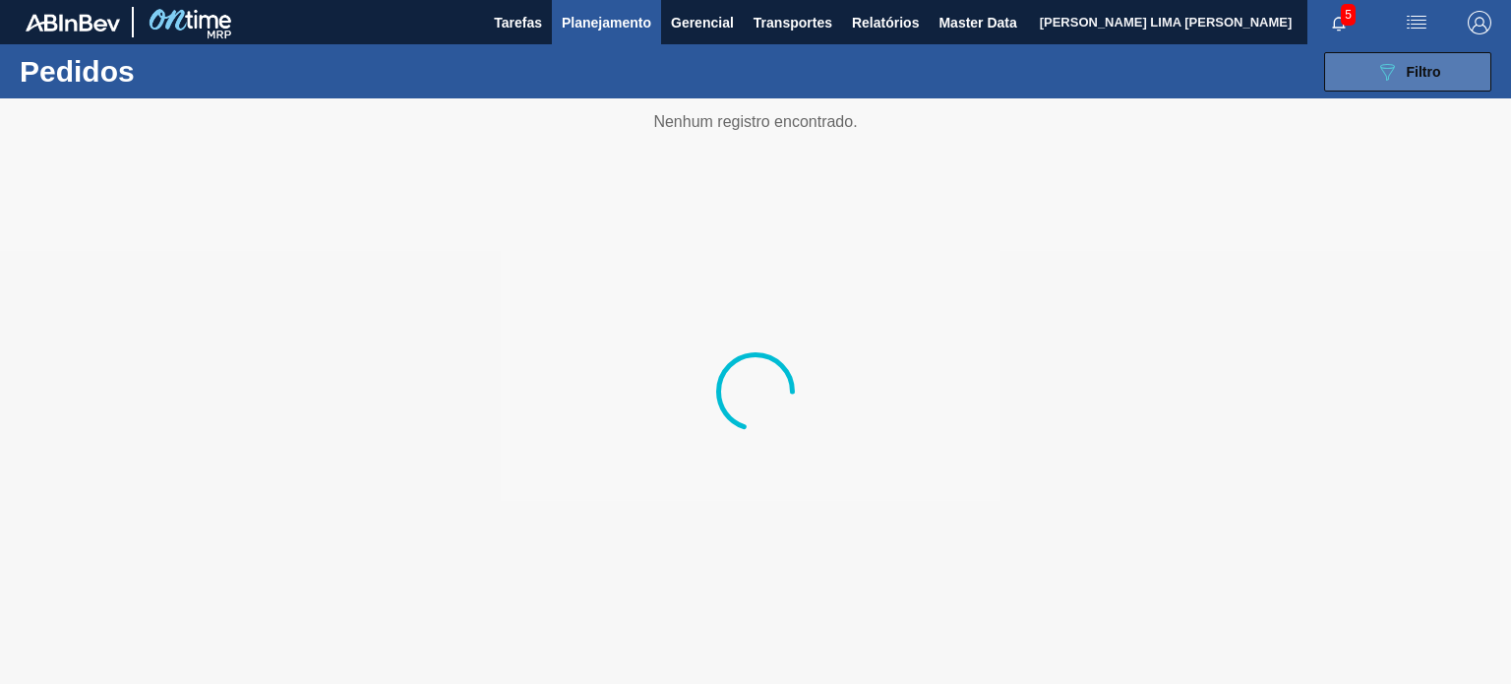
click at [1364, 86] on button "089F7B8B-B2A5-4AFE-B5C0-19BA573D28AC Filtro" at bounding box center [1408, 71] width 167 height 39
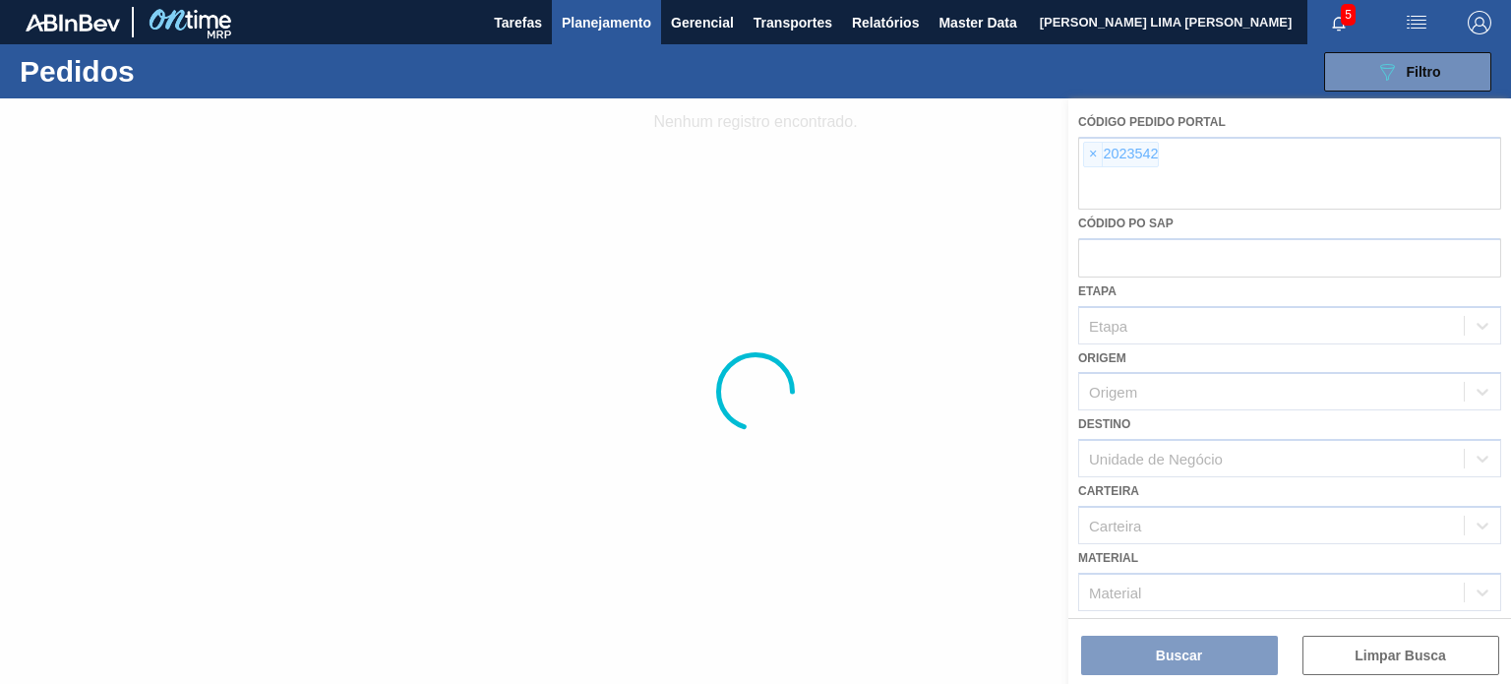
click at [1083, 150] on div at bounding box center [755, 391] width 1511 height 586
click at [1088, 149] on div at bounding box center [755, 391] width 1511 height 586
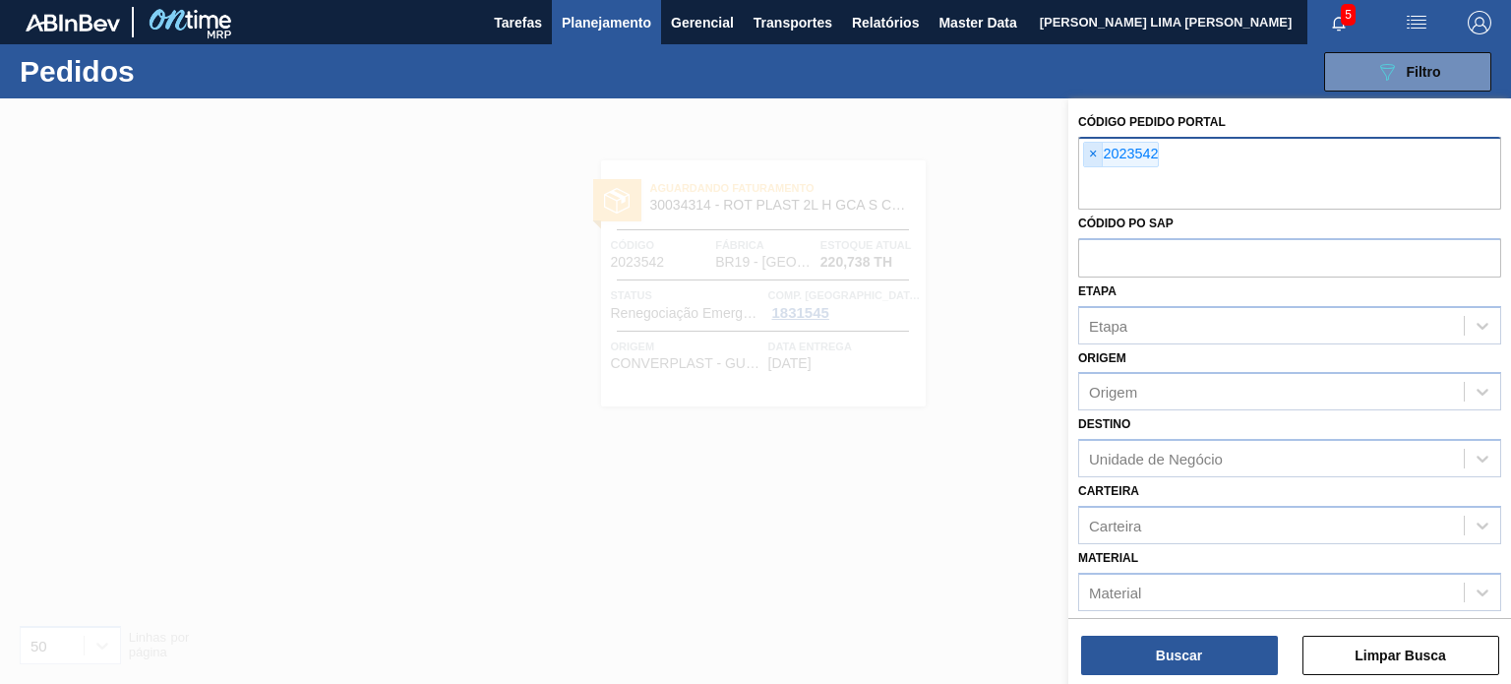
click at [1090, 158] on span "×" at bounding box center [1093, 155] width 19 height 24
paste input "2023286"
type input "2023286"
click at [1178, 655] on button "Buscar" at bounding box center [1179, 655] width 197 height 39
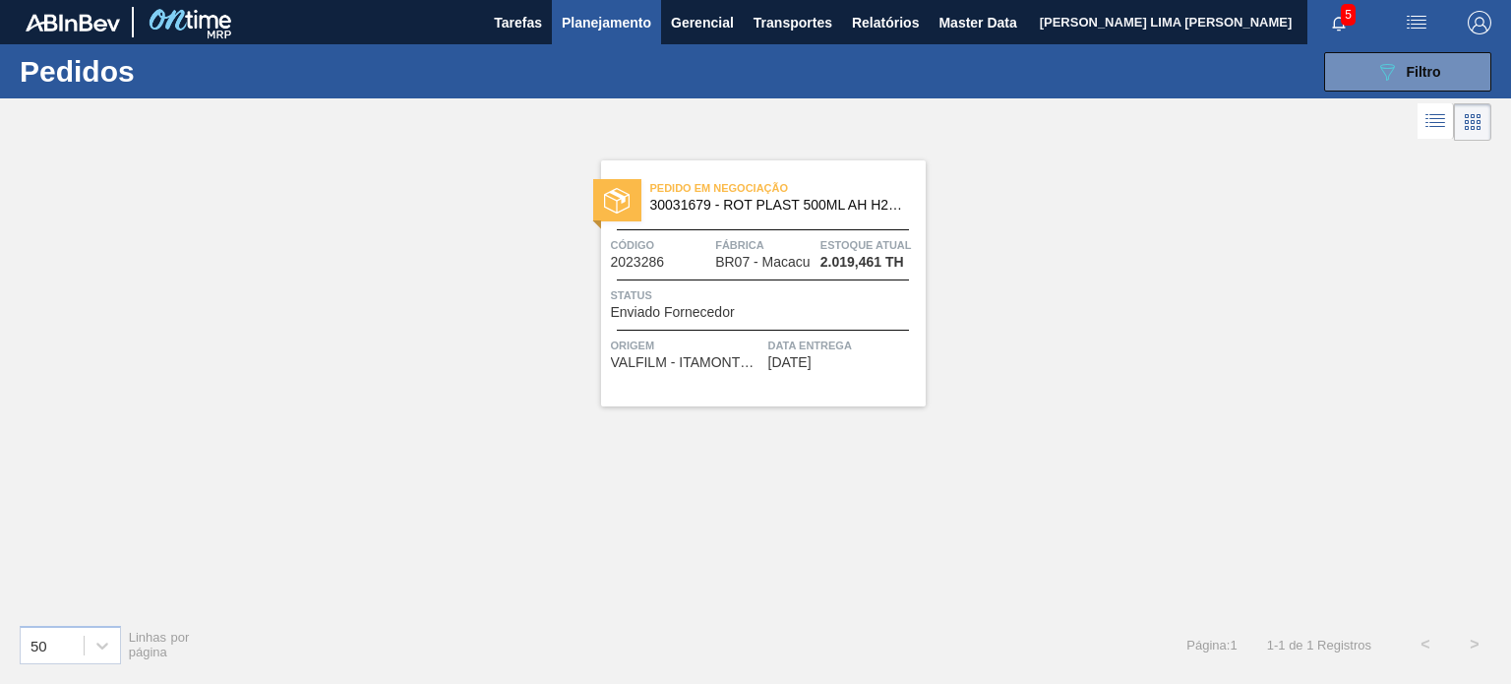
click at [580, 16] on span "Planejamento" at bounding box center [607, 23] width 90 height 24
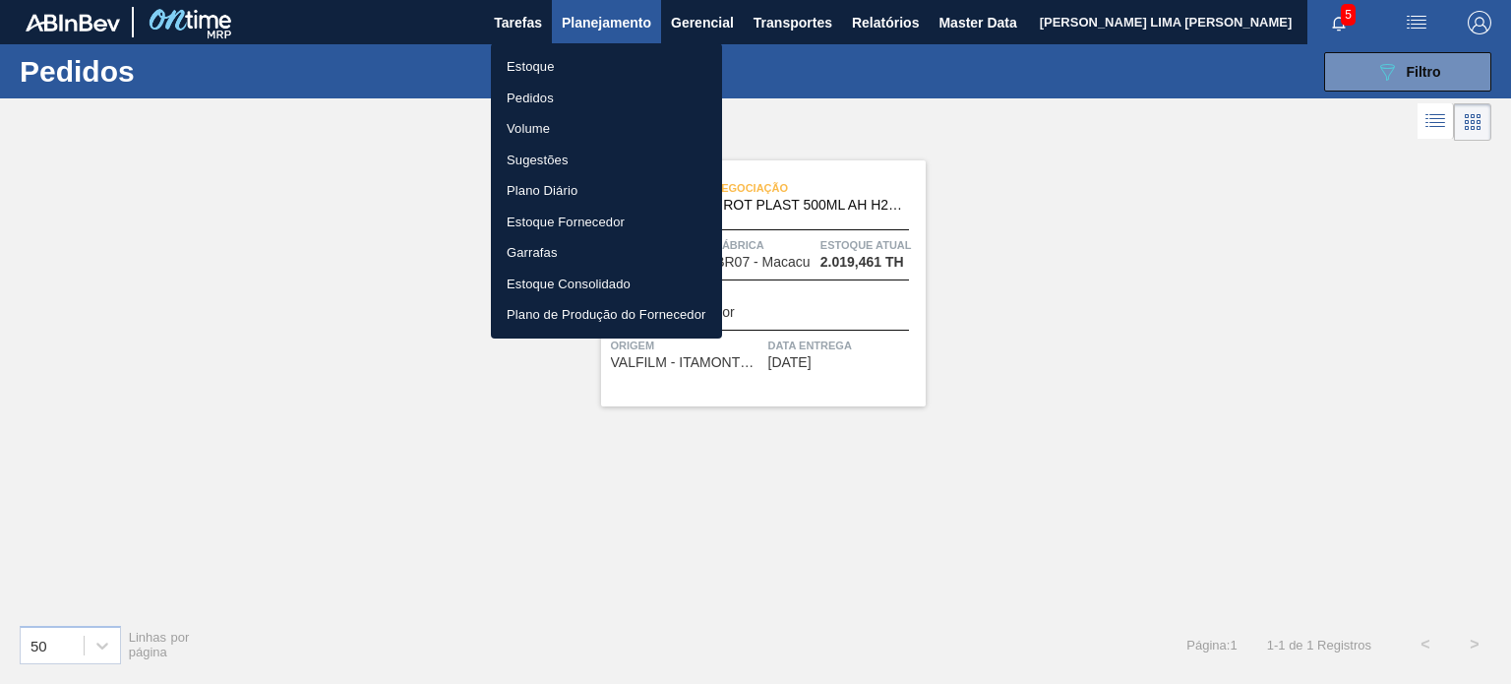
click at [552, 58] on li "Estoque" at bounding box center [606, 66] width 231 height 31
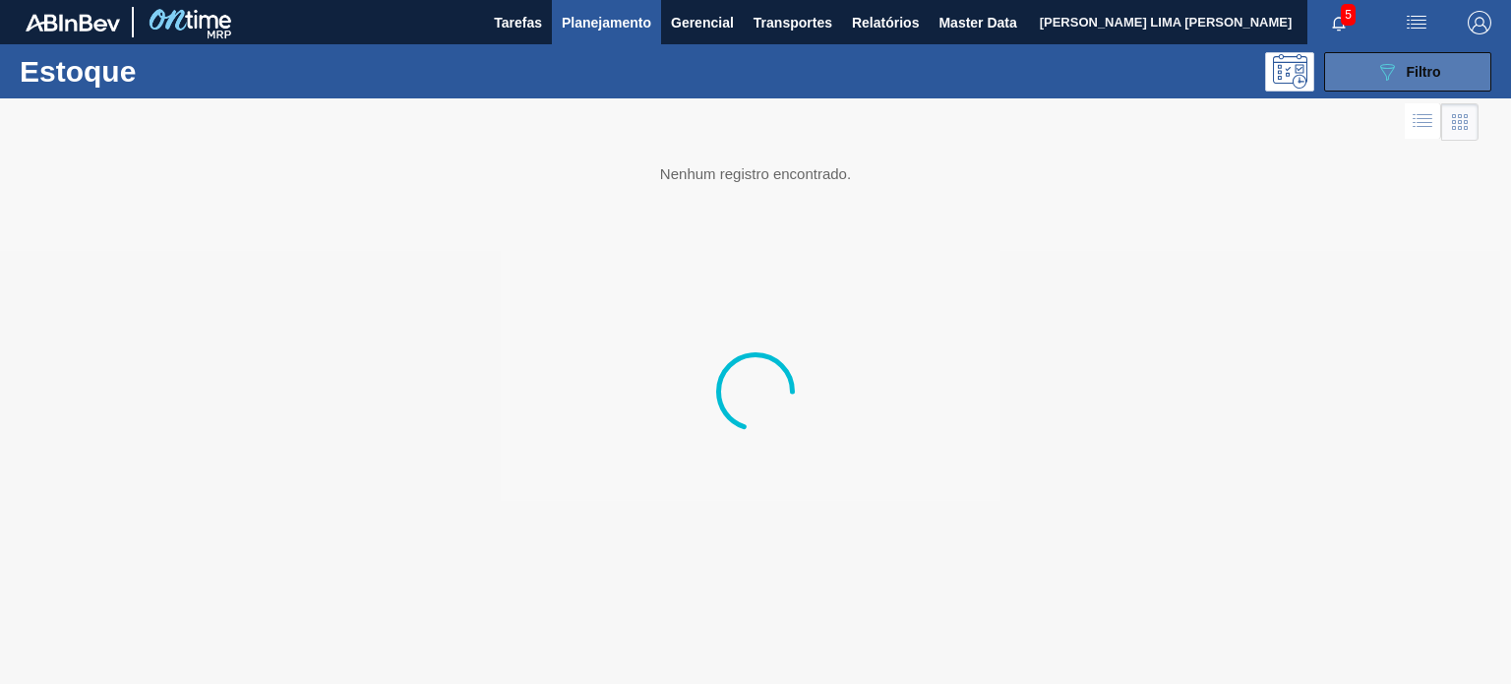
click at [1455, 69] on button "089F7B8B-B2A5-4AFE-B5C0-19BA573D28AC Filtro" at bounding box center [1408, 71] width 167 height 39
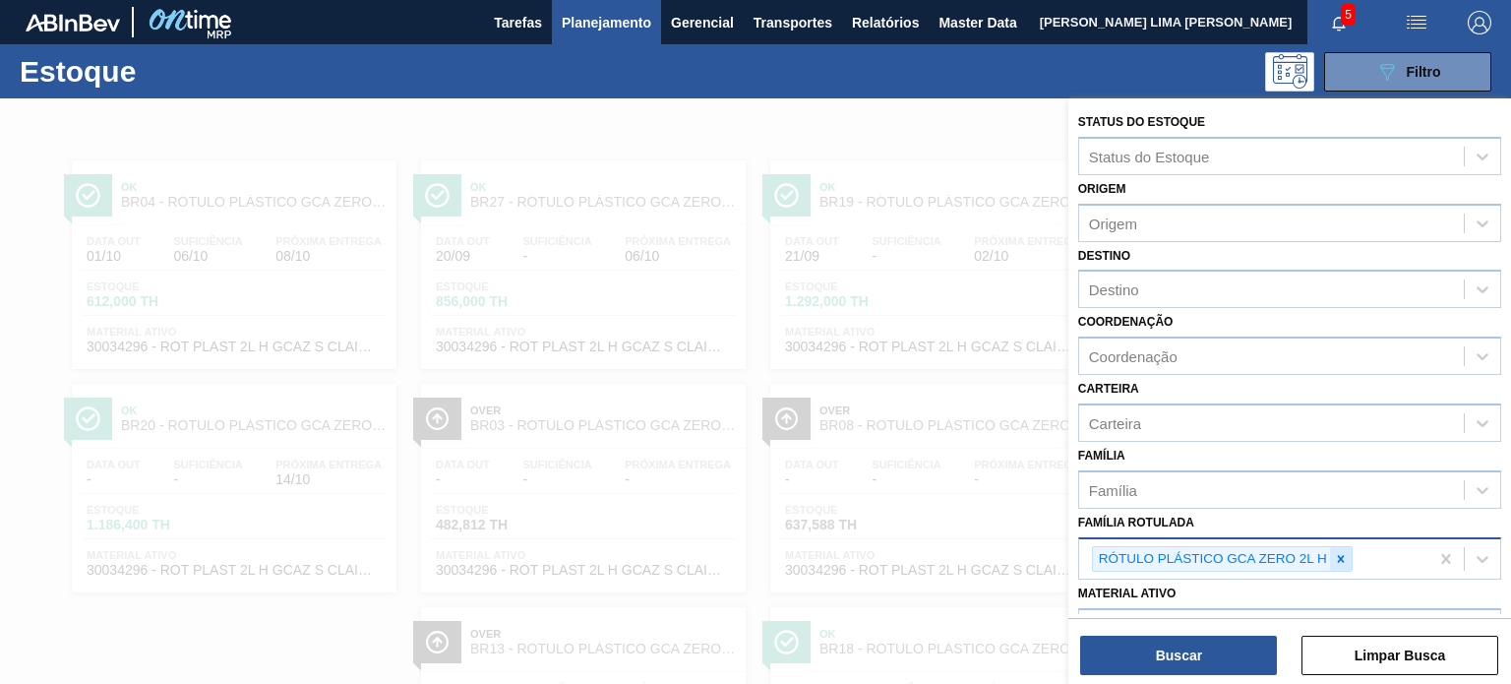
click at [1343, 553] on icon at bounding box center [1341, 559] width 14 height 14
paste Rotulada "RÓTULO PLÁSTICO SODA 2L H"
type Rotulada "RÓTULO PLÁSTICO SODA 2L H"
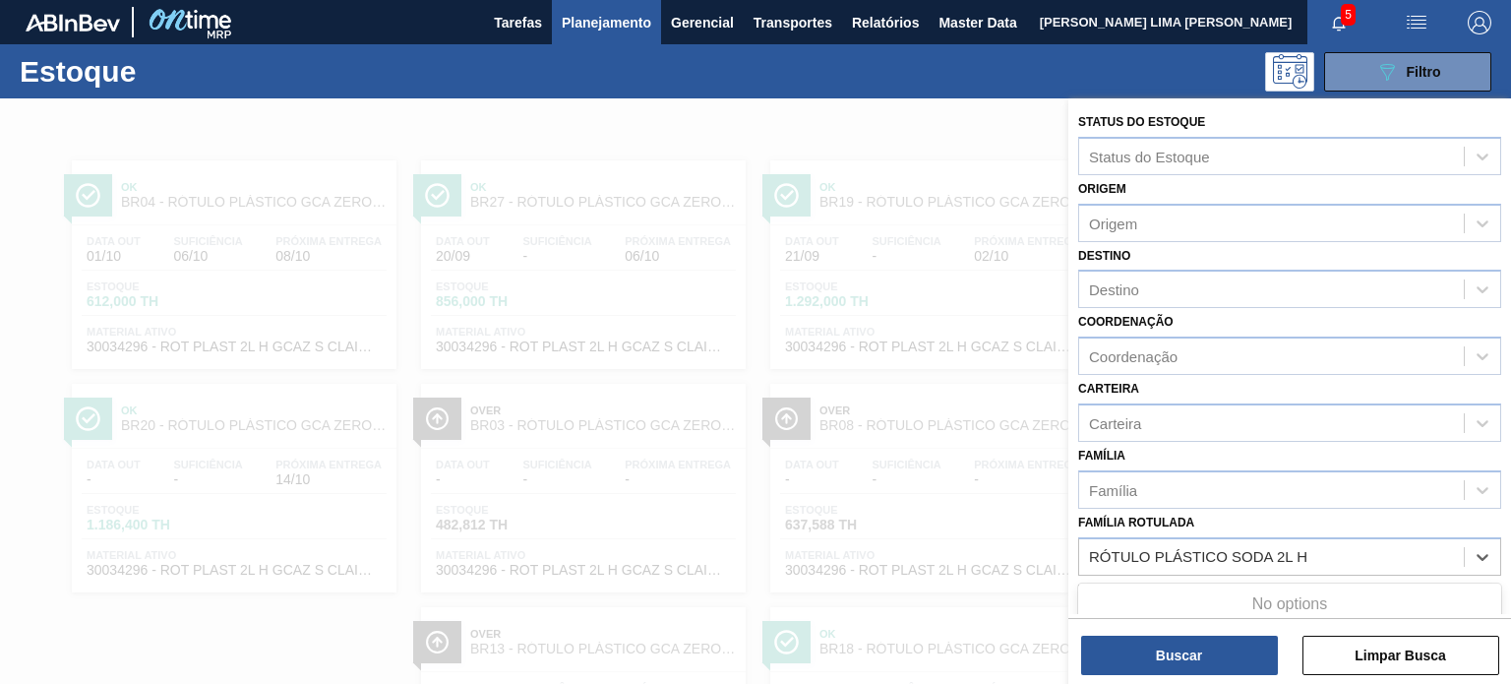
scroll to position [197, 0]
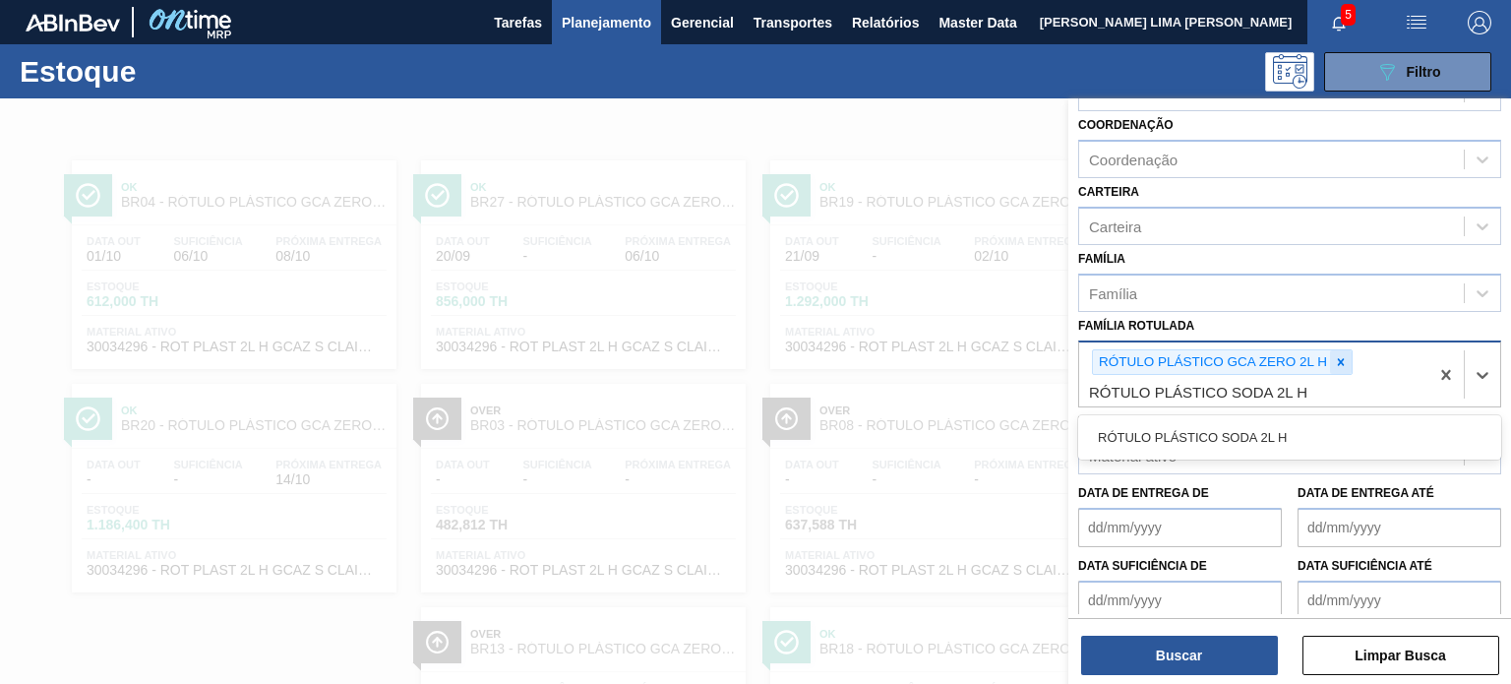
click at [1336, 358] on icon at bounding box center [1341, 362] width 14 height 14
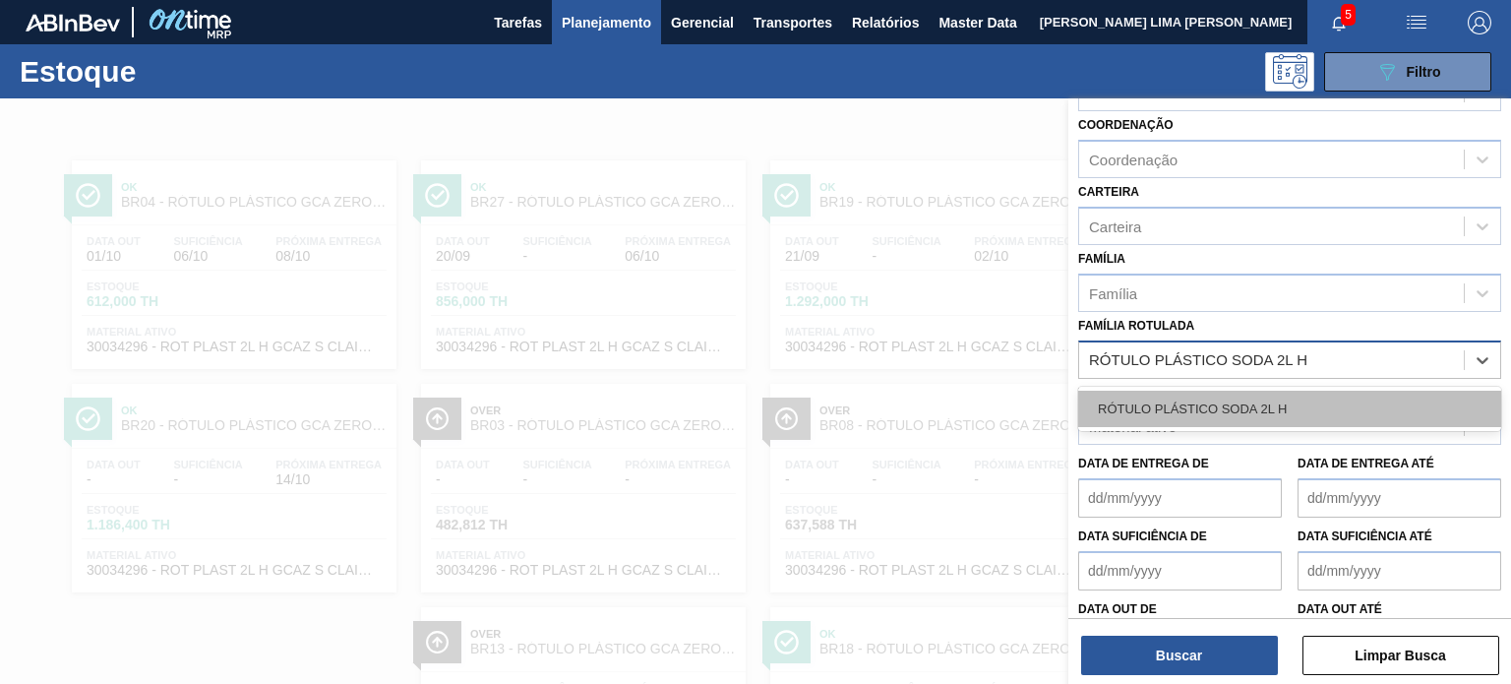
click at [1292, 414] on div "RÓTULO PLÁSTICO SODA 2L H" at bounding box center [1290, 409] width 423 height 36
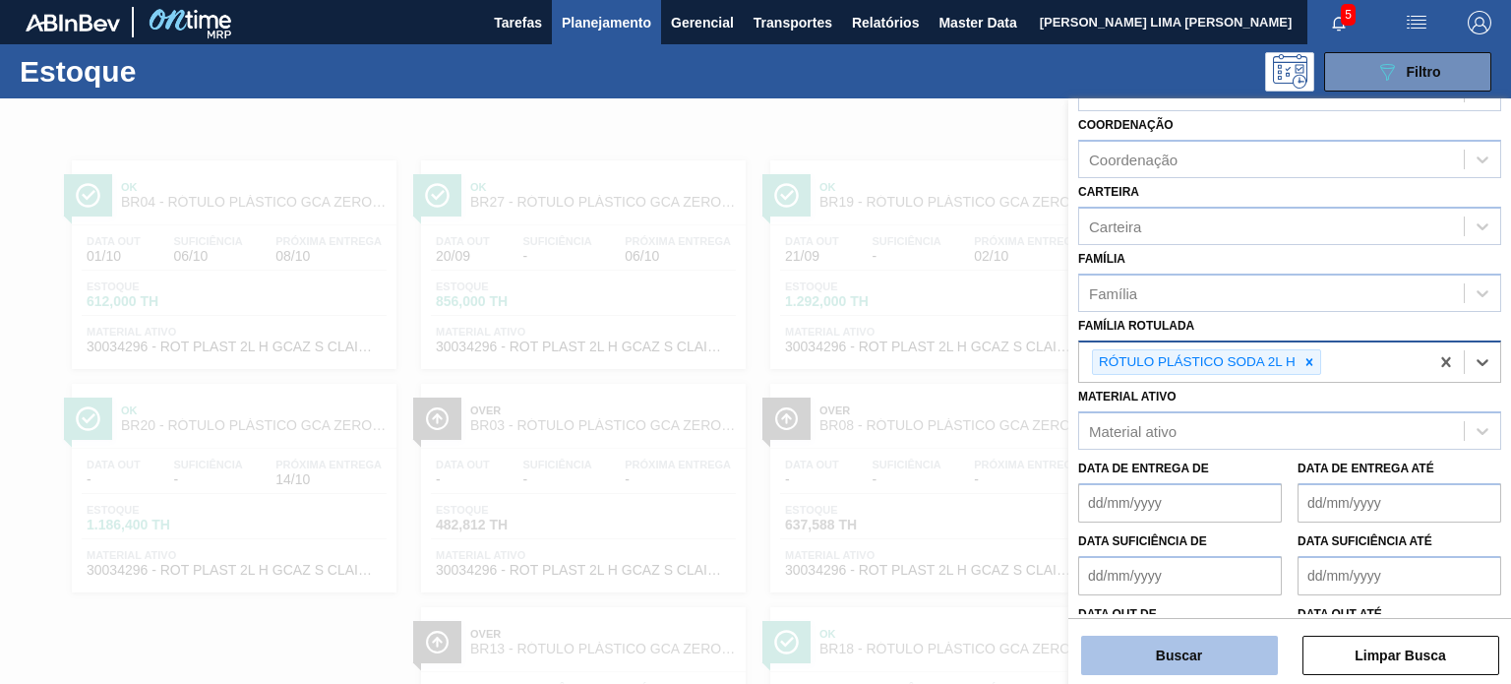
click at [1187, 664] on button "Buscar" at bounding box center [1179, 655] width 197 height 39
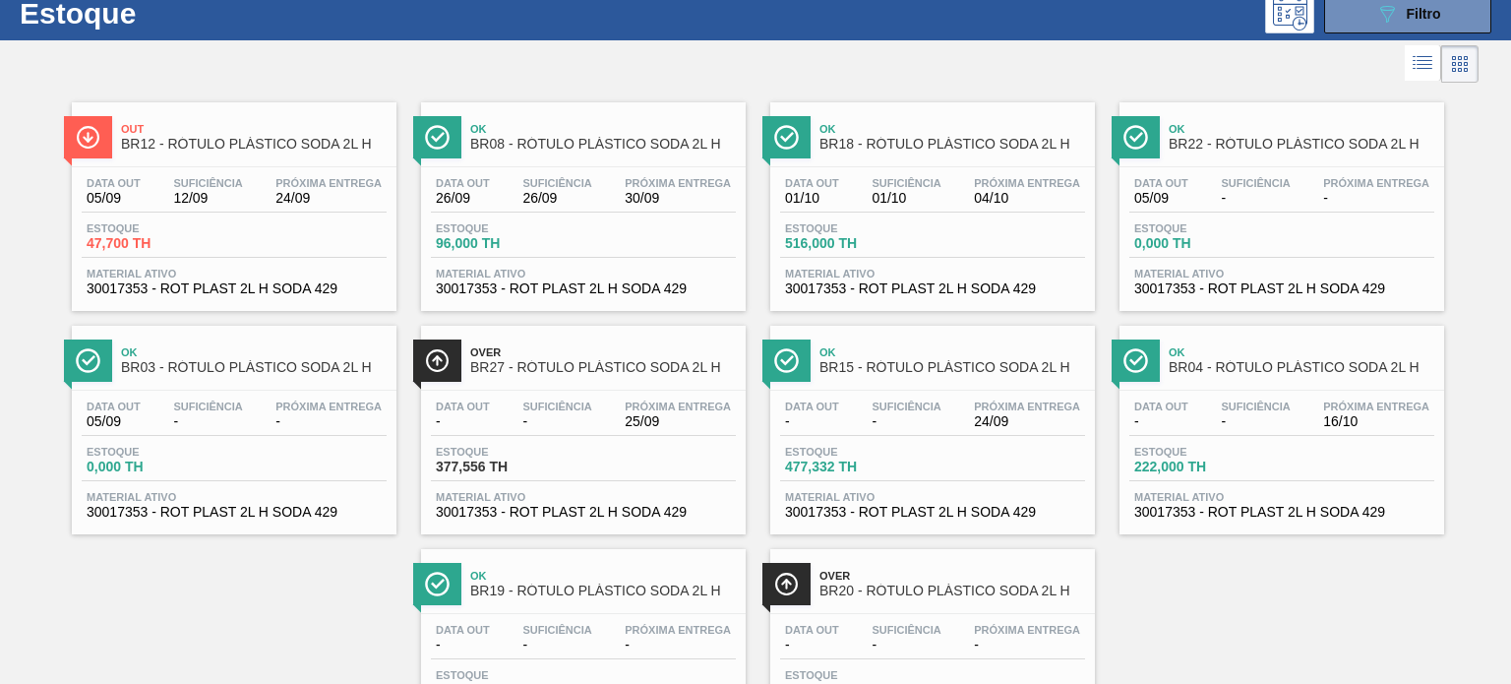
scroll to position [0, 0]
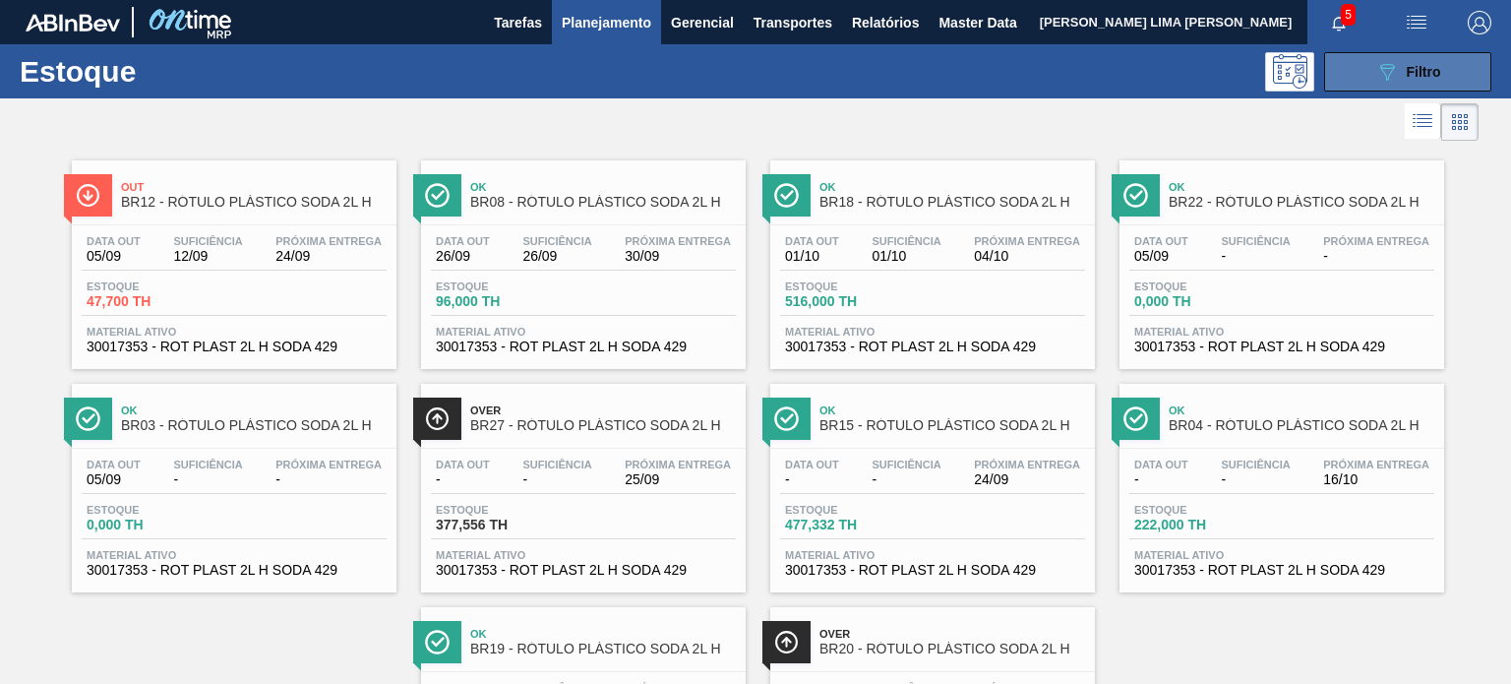
click at [1366, 53] on button "089F7B8B-B2A5-4AFE-B5C0-19BA573D28AC Filtro" at bounding box center [1408, 71] width 167 height 39
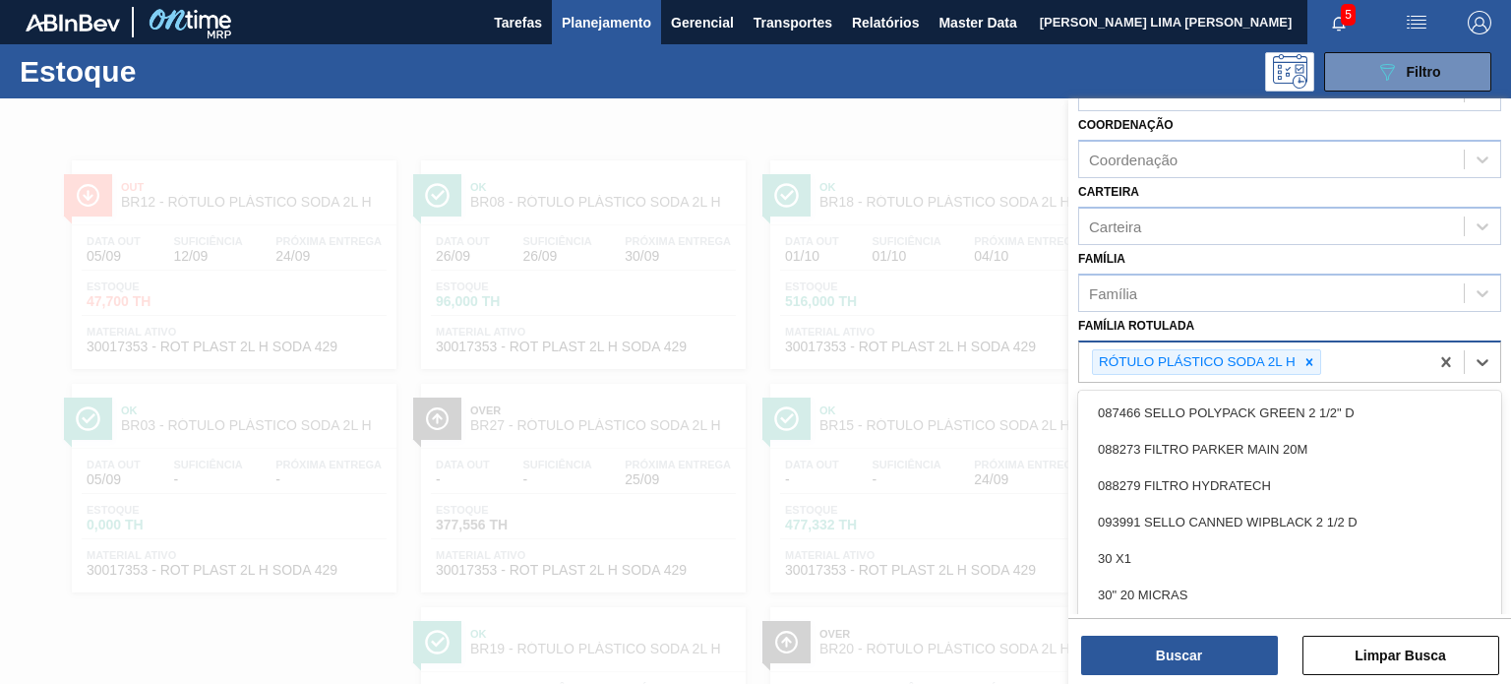
click at [1317, 370] on div "RÓTULO PLÁSTICO SODA 2L H" at bounding box center [1206, 362] width 229 height 27
click at [1317, 359] on div at bounding box center [1310, 362] width 22 height 25
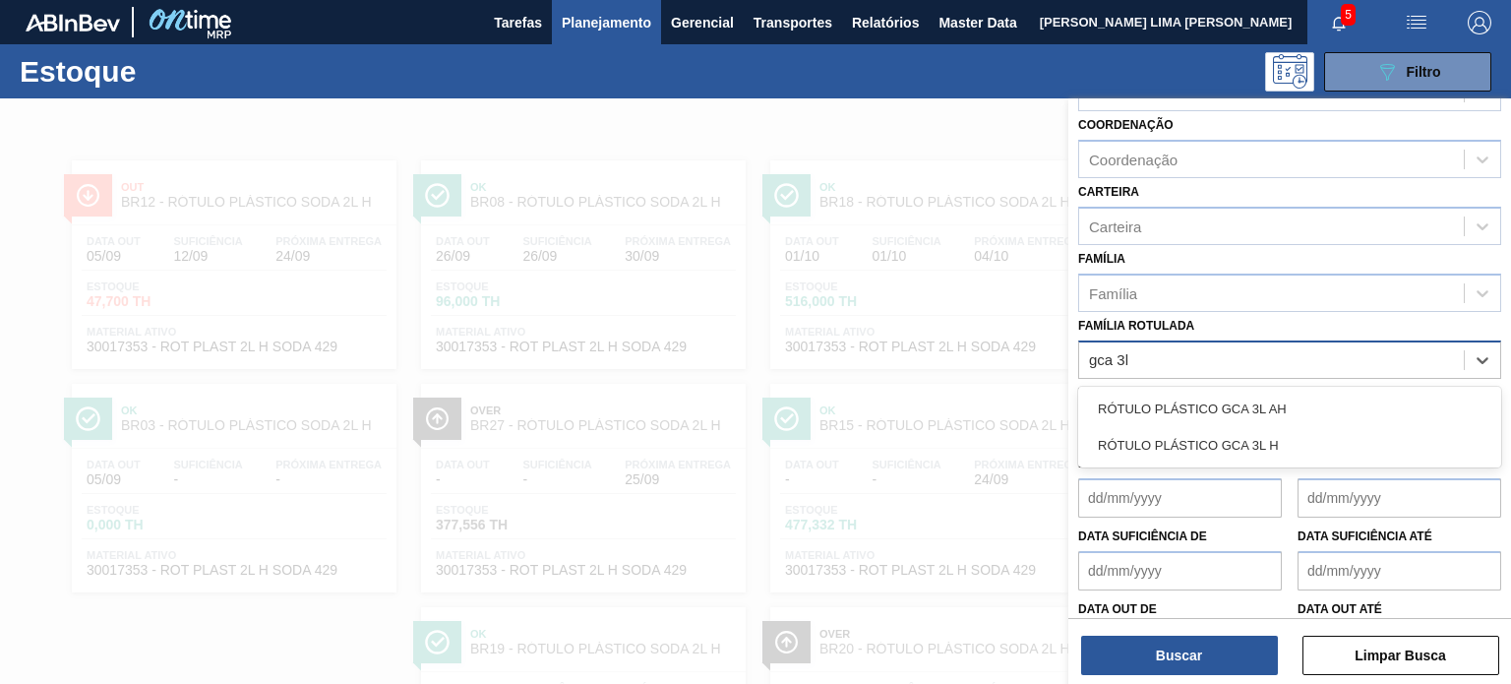
type Rotulada "gca 3l"
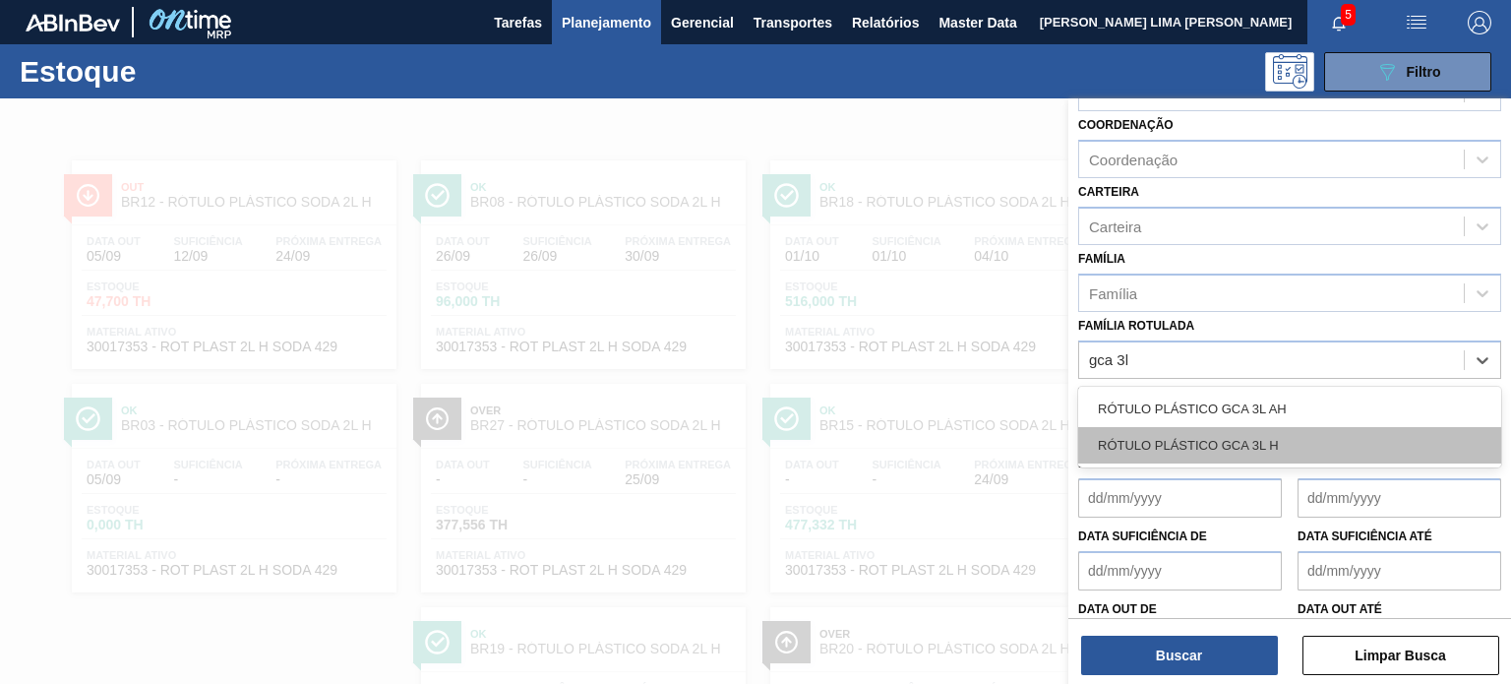
click at [1305, 444] on div "RÓTULO PLÁSTICO GCA 3L H" at bounding box center [1290, 445] width 423 height 36
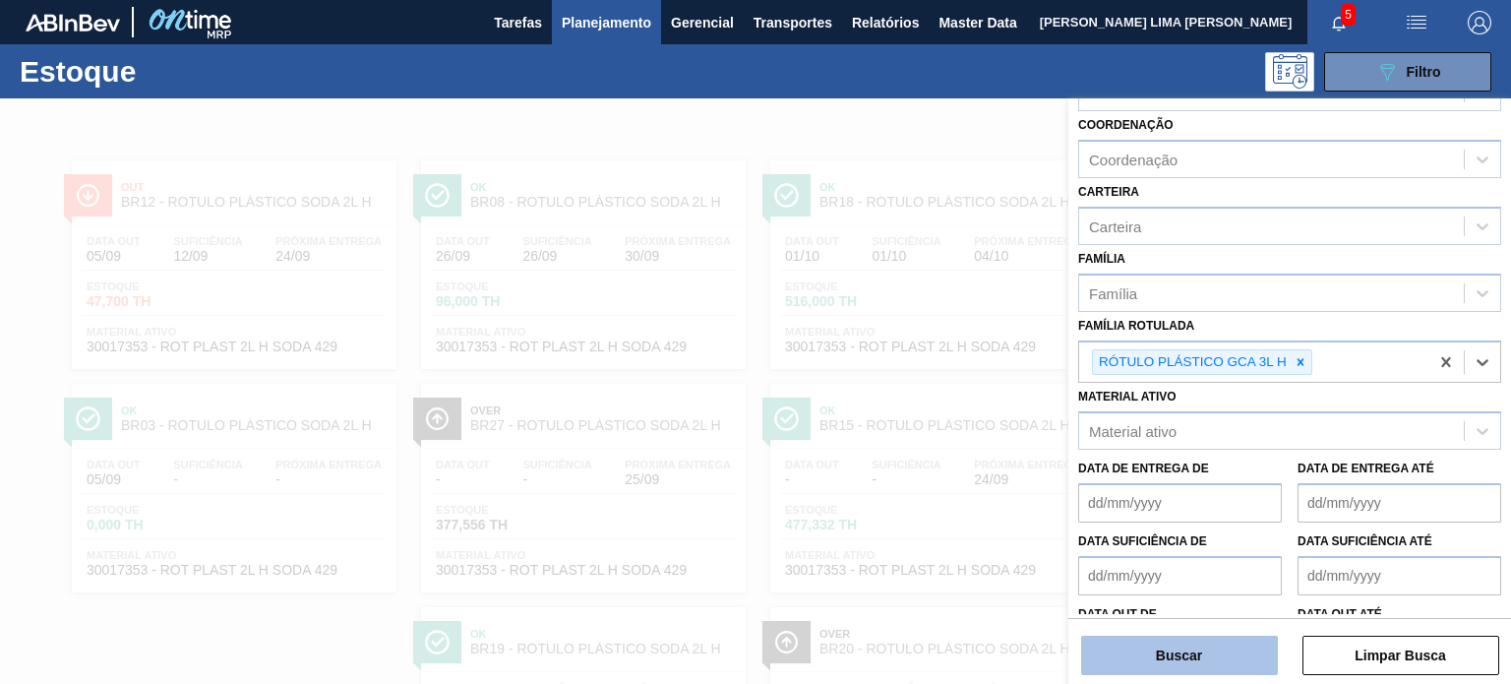
click at [1218, 640] on button "Buscar" at bounding box center [1179, 655] width 197 height 39
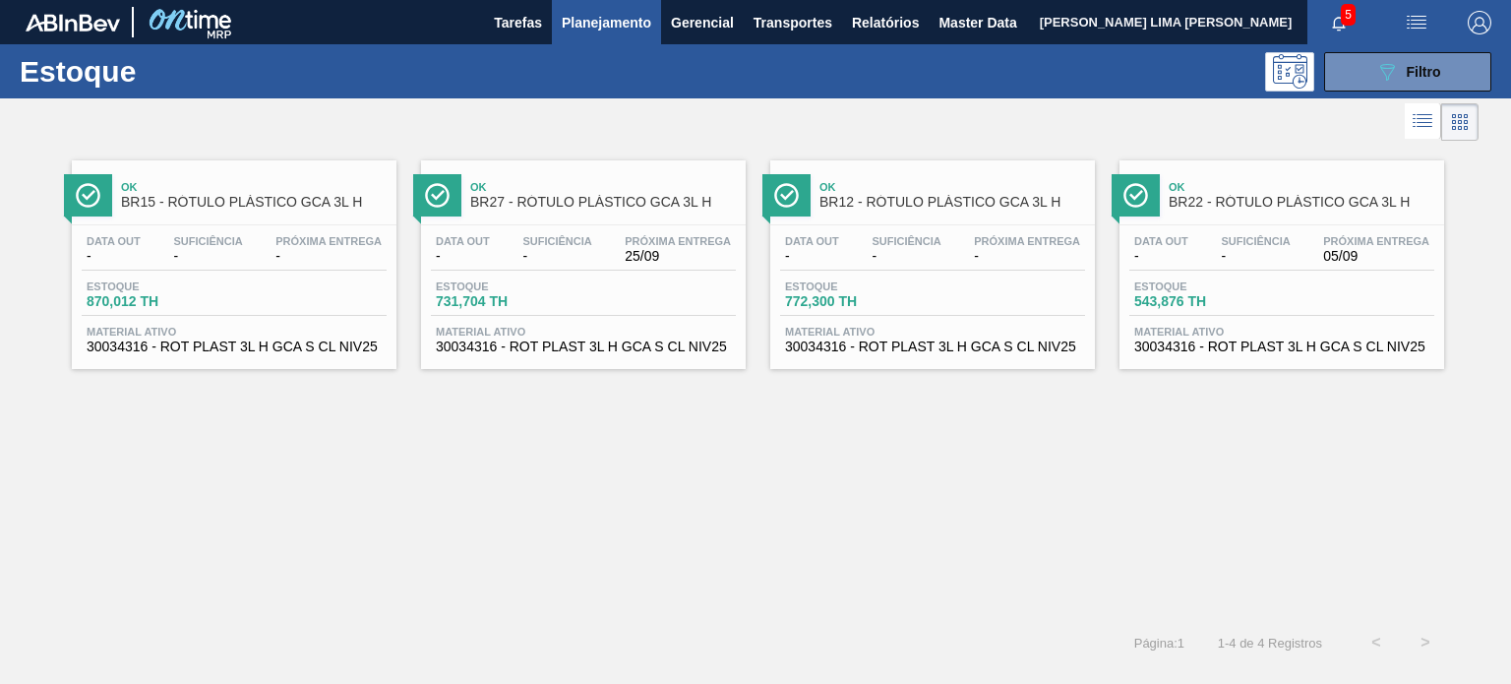
click at [590, 17] on span "Planejamento" at bounding box center [607, 23] width 90 height 24
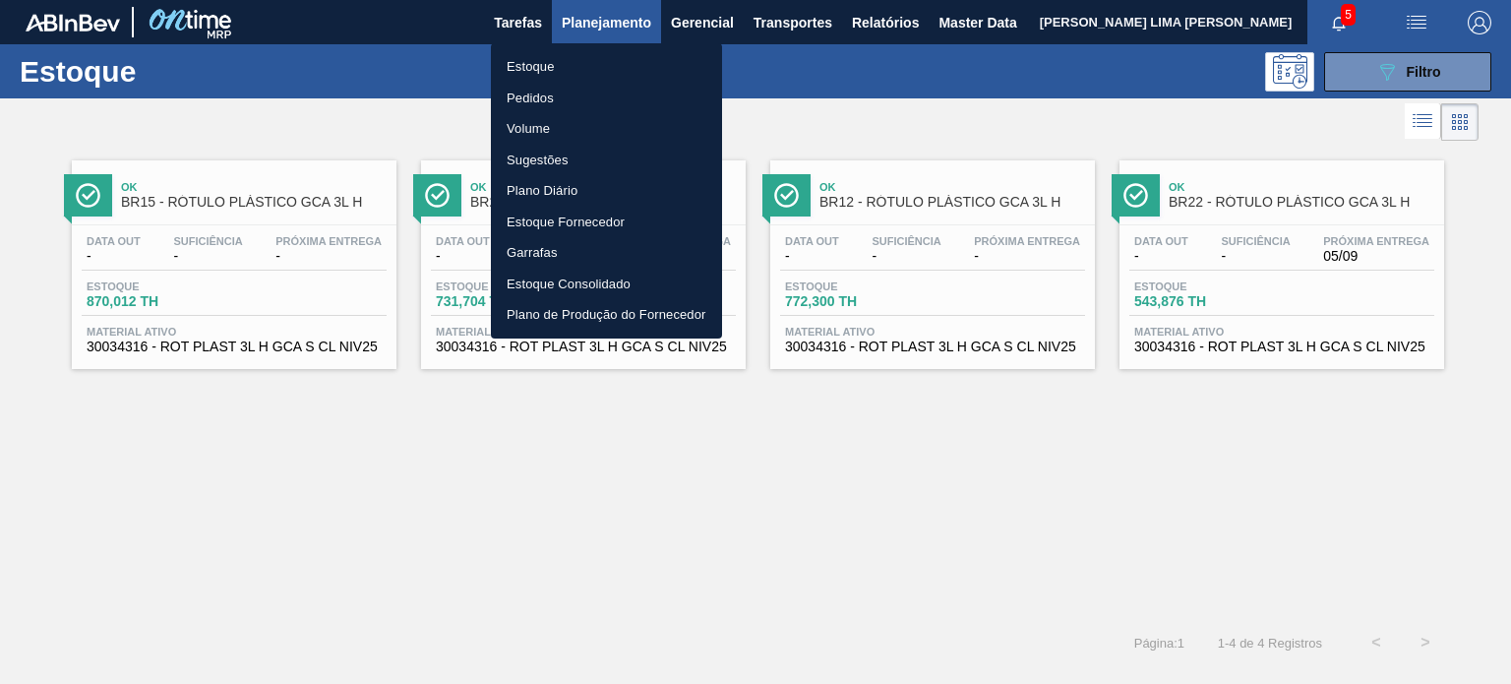
click at [553, 109] on li "Pedidos" at bounding box center [606, 98] width 231 height 31
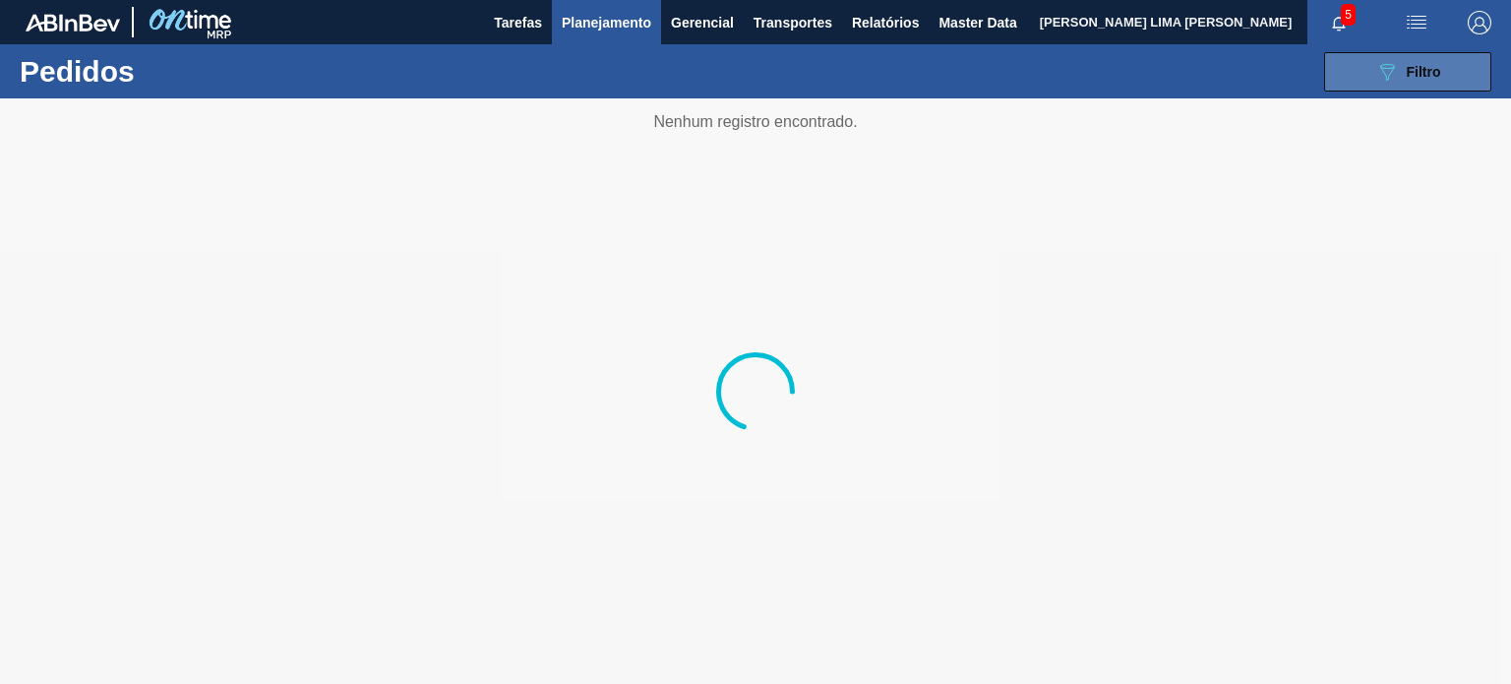
click at [1377, 82] on button "089F7B8B-B2A5-4AFE-B5C0-19BA573D28AC Filtro" at bounding box center [1408, 71] width 167 height 39
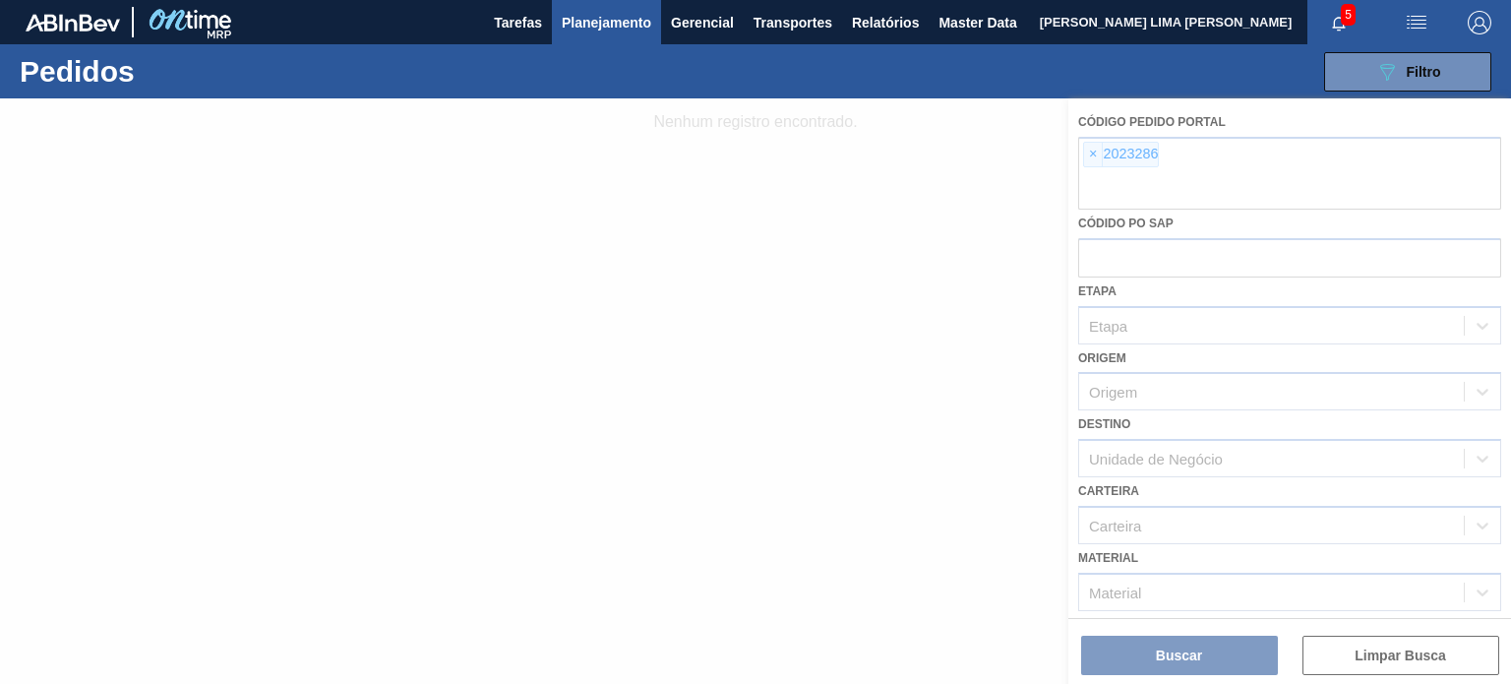
click at [1096, 157] on div at bounding box center [755, 391] width 1511 height 586
click at [1091, 154] on div at bounding box center [755, 391] width 1511 height 586
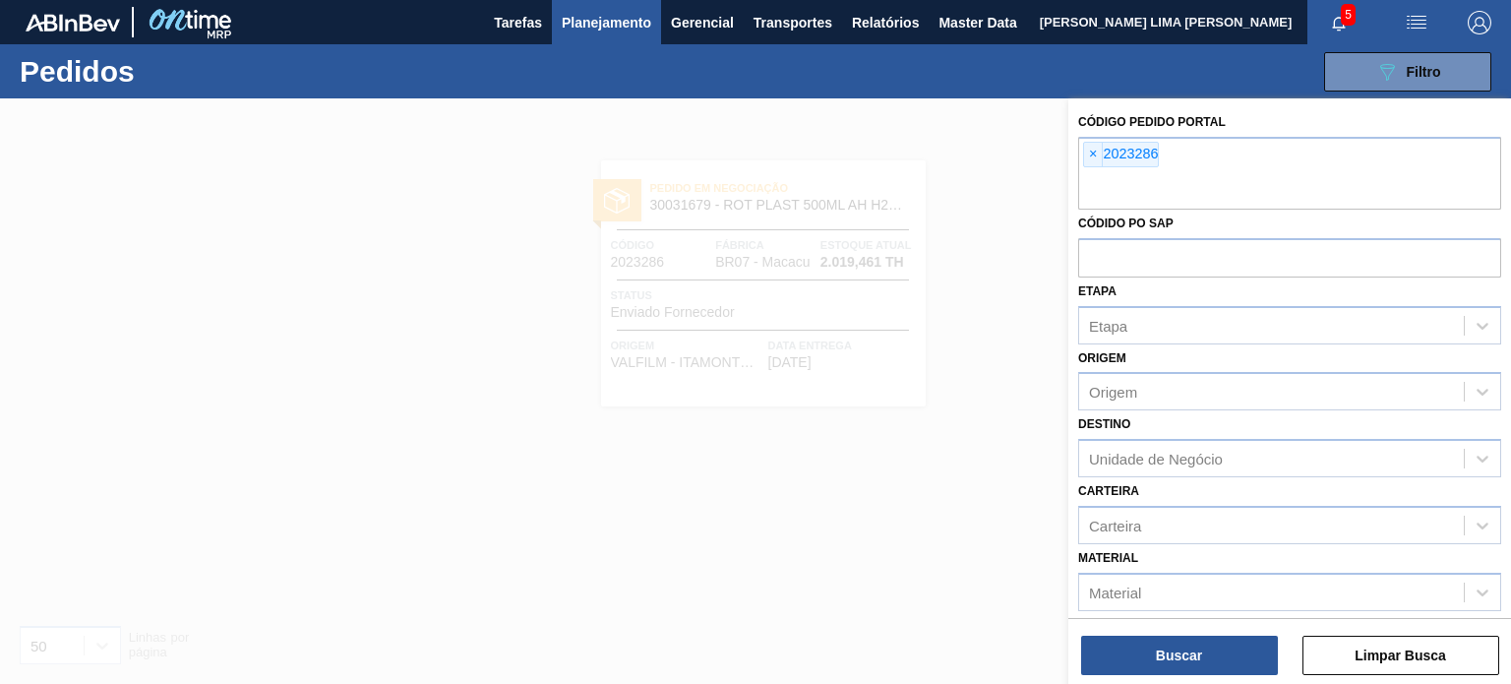
click at [1098, 156] on span "×" at bounding box center [1093, 155] width 19 height 24
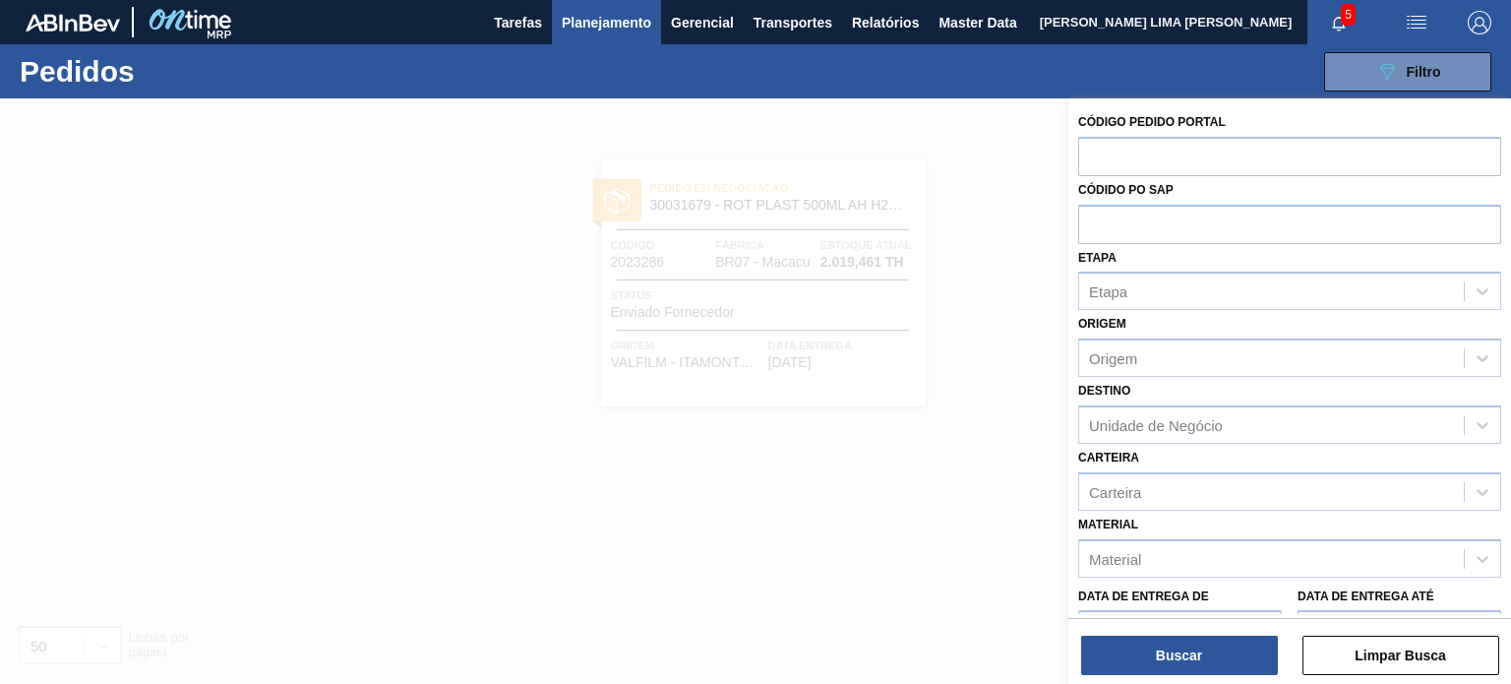
paste input "2012279"
type input "2012279"
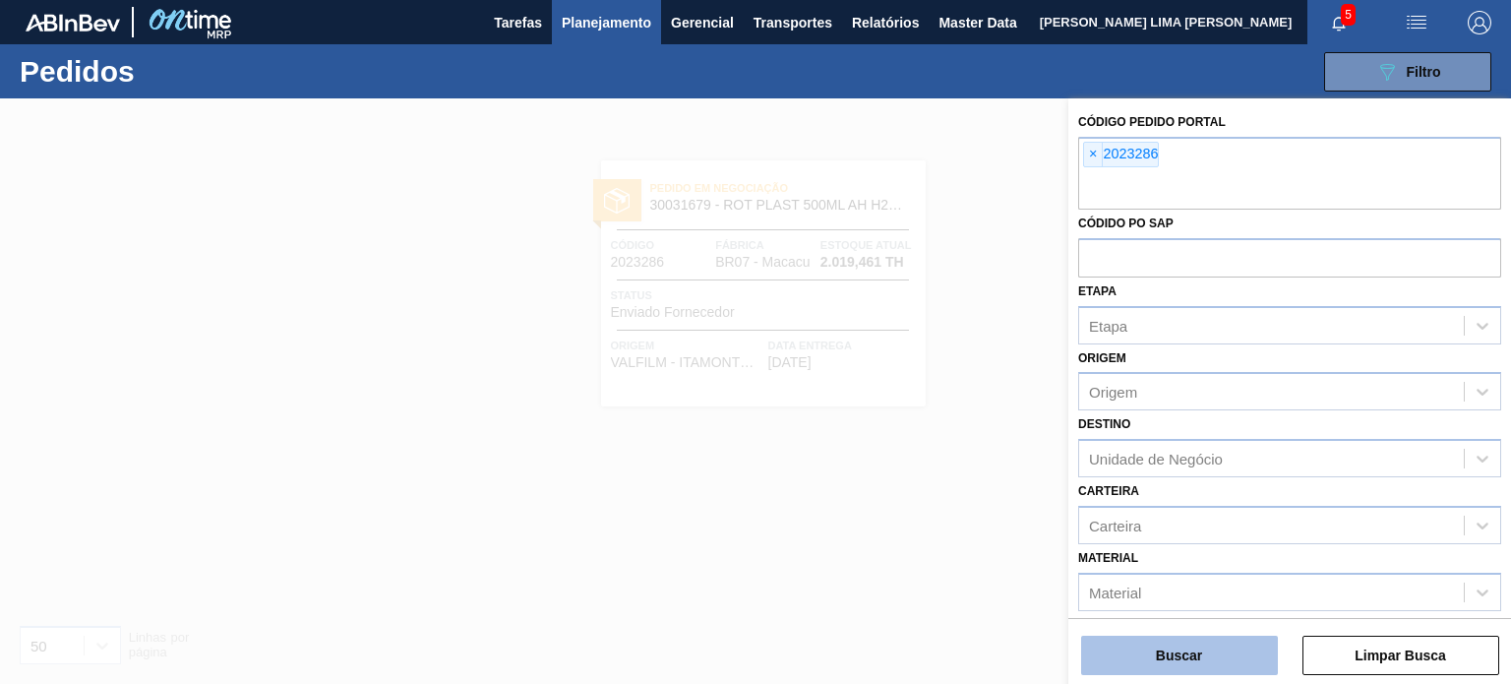
click at [1248, 668] on button "Buscar" at bounding box center [1179, 655] width 197 height 39
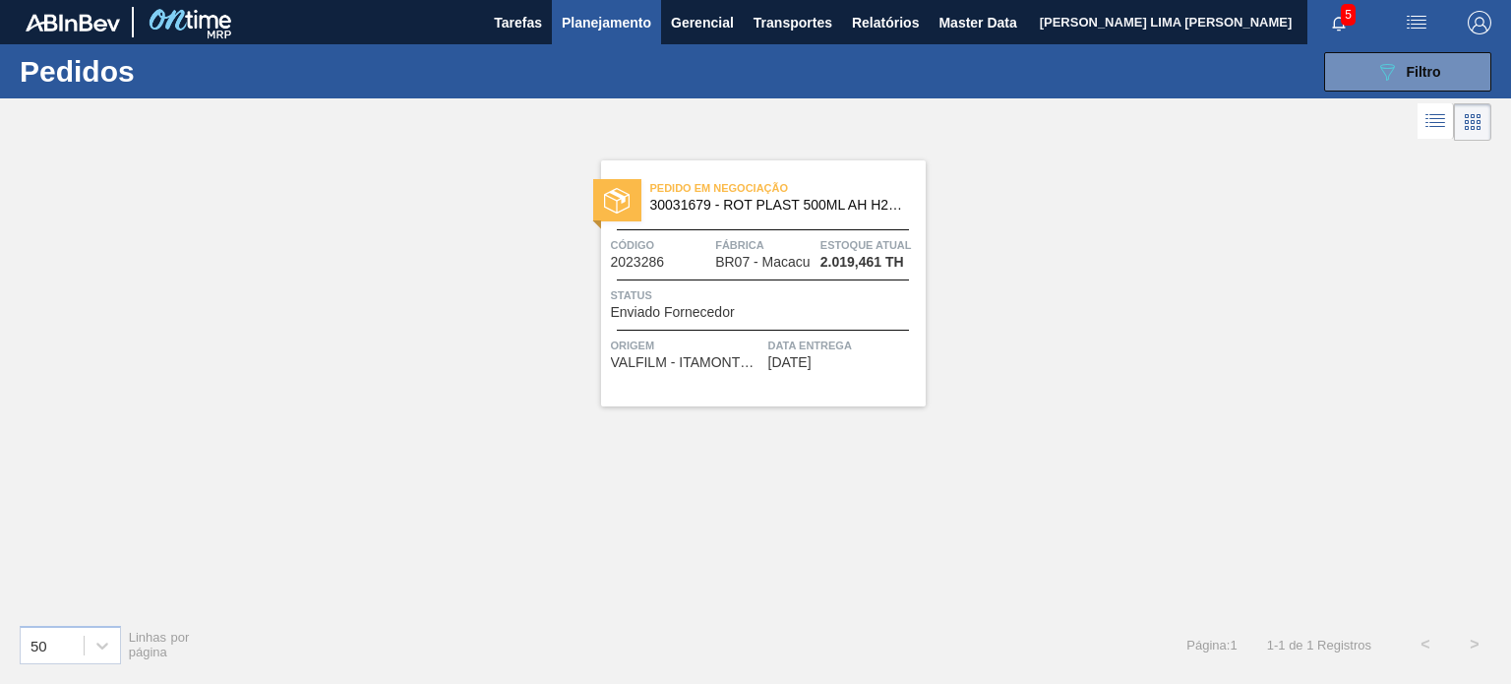
click at [738, 275] on div "Pedido em Negociação 30031679 - ROT PLAST 500ML AH H2OH LIMONETO IN211 Código 2…" at bounding box center [763, 283] width 325 height 246
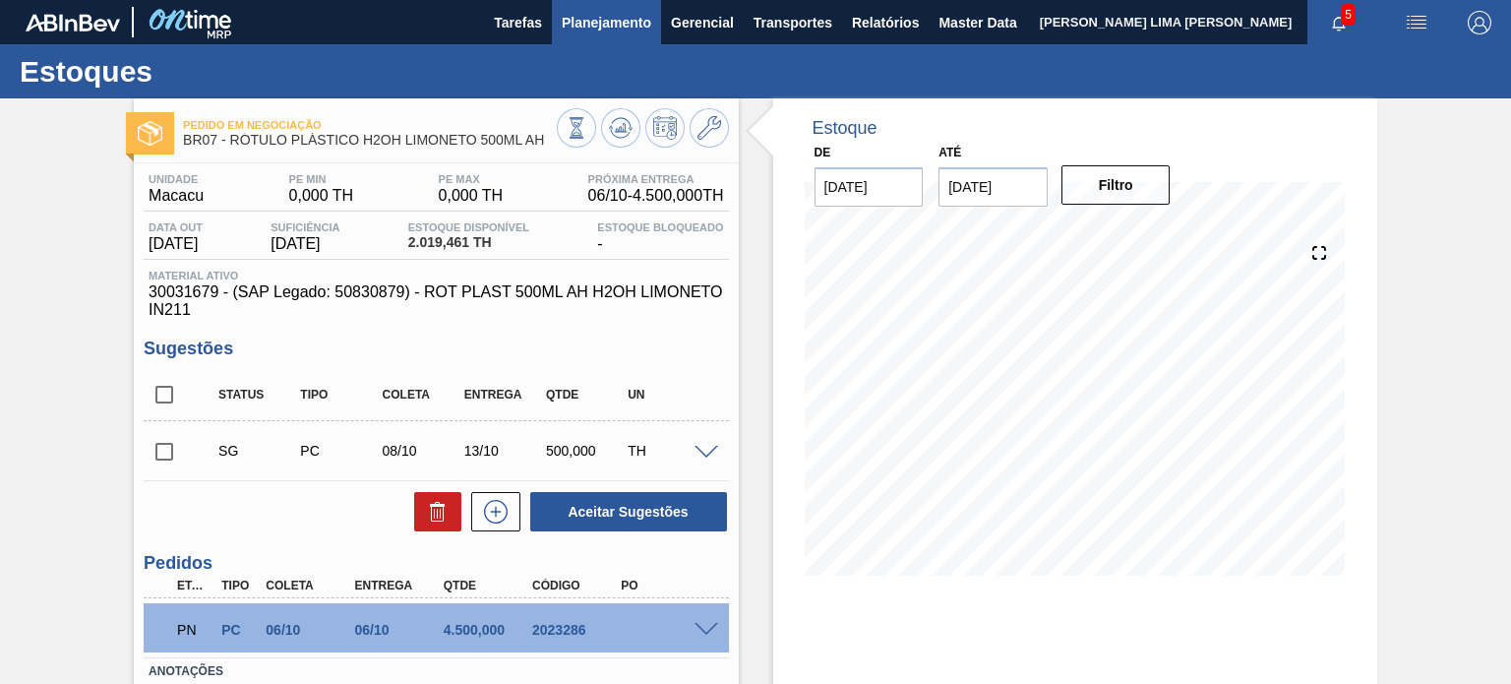
click at [575, 24] on span "Planejamento" at bounding box center [607, 23] width 90 height 24
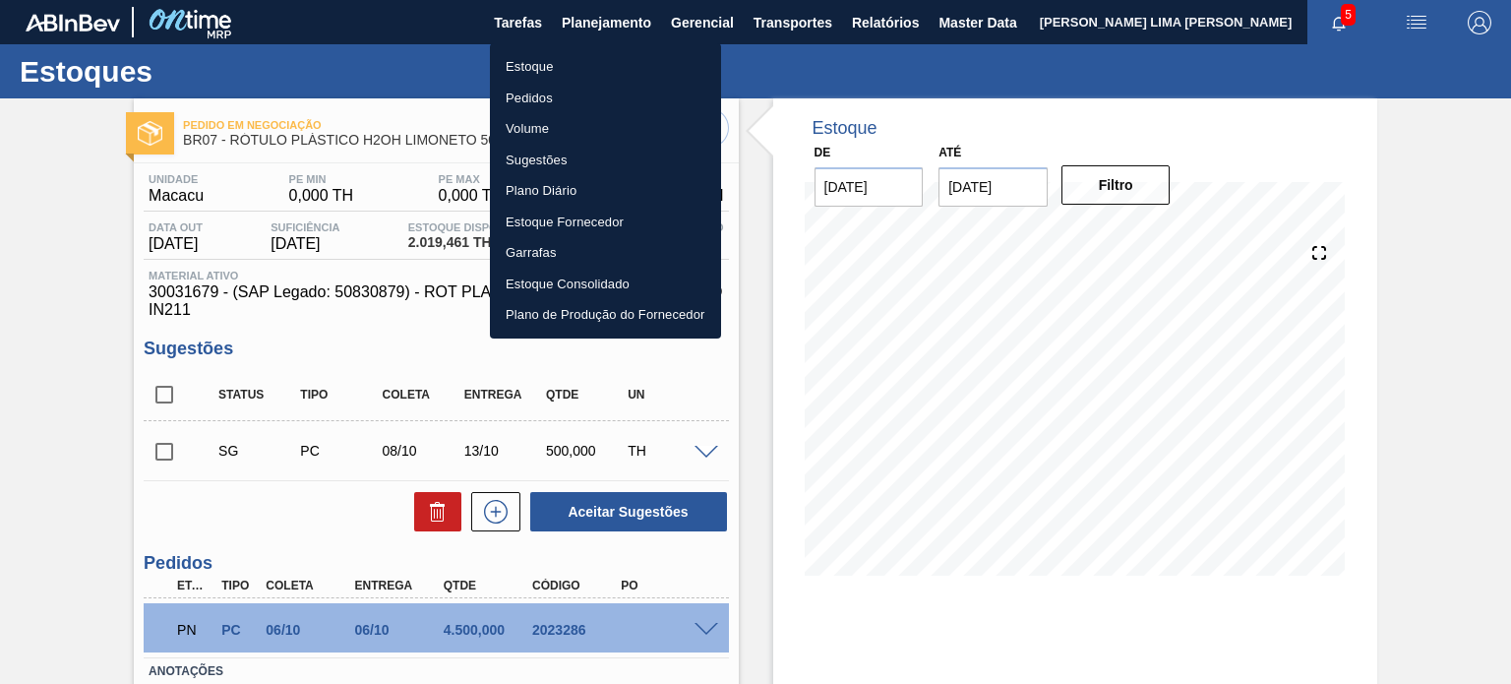
click at [571, 93] on li "Pedidos" at bounding box center [605, 98] width 231 height 31
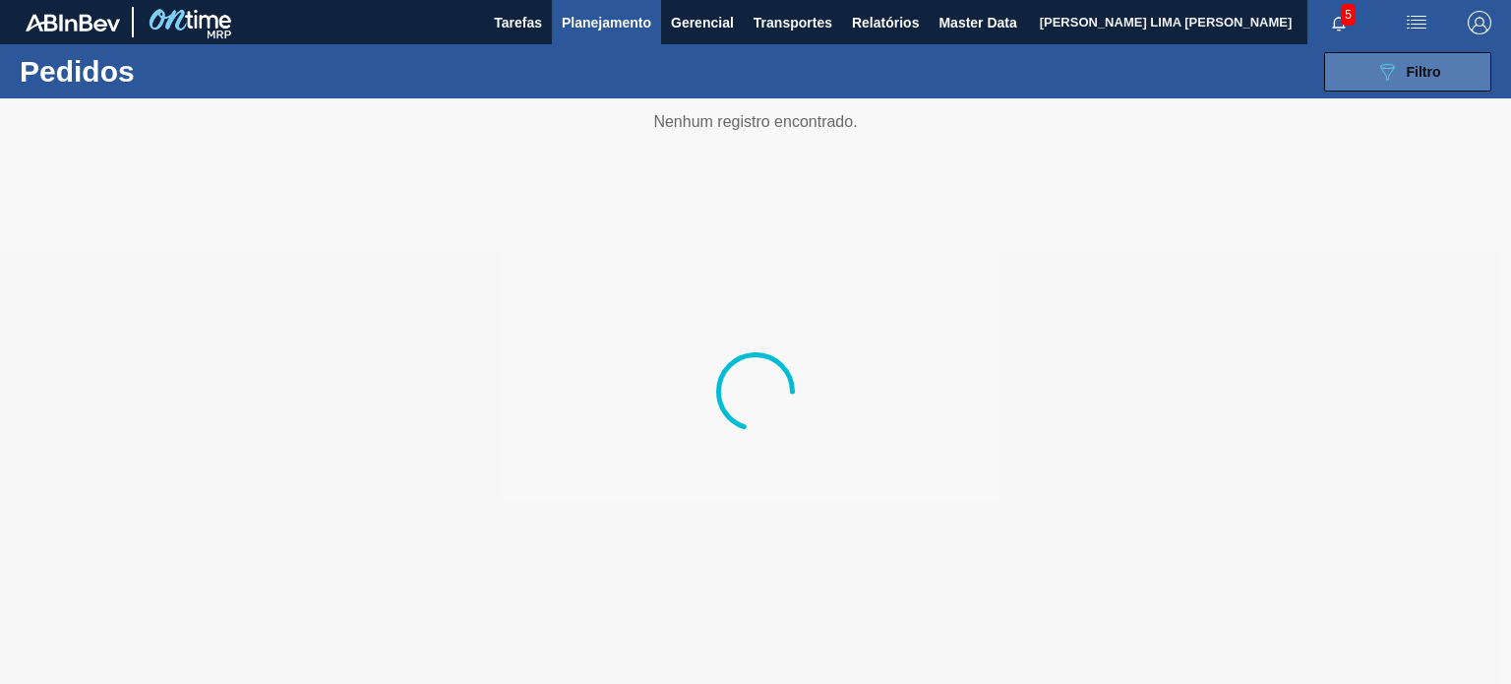
click at [1351, 81] on button "089F7B8B-B2A5-4AFE-B5C0-19BA573D28AC Filtro" at bounding box center [1408, 71] width 167 height 39
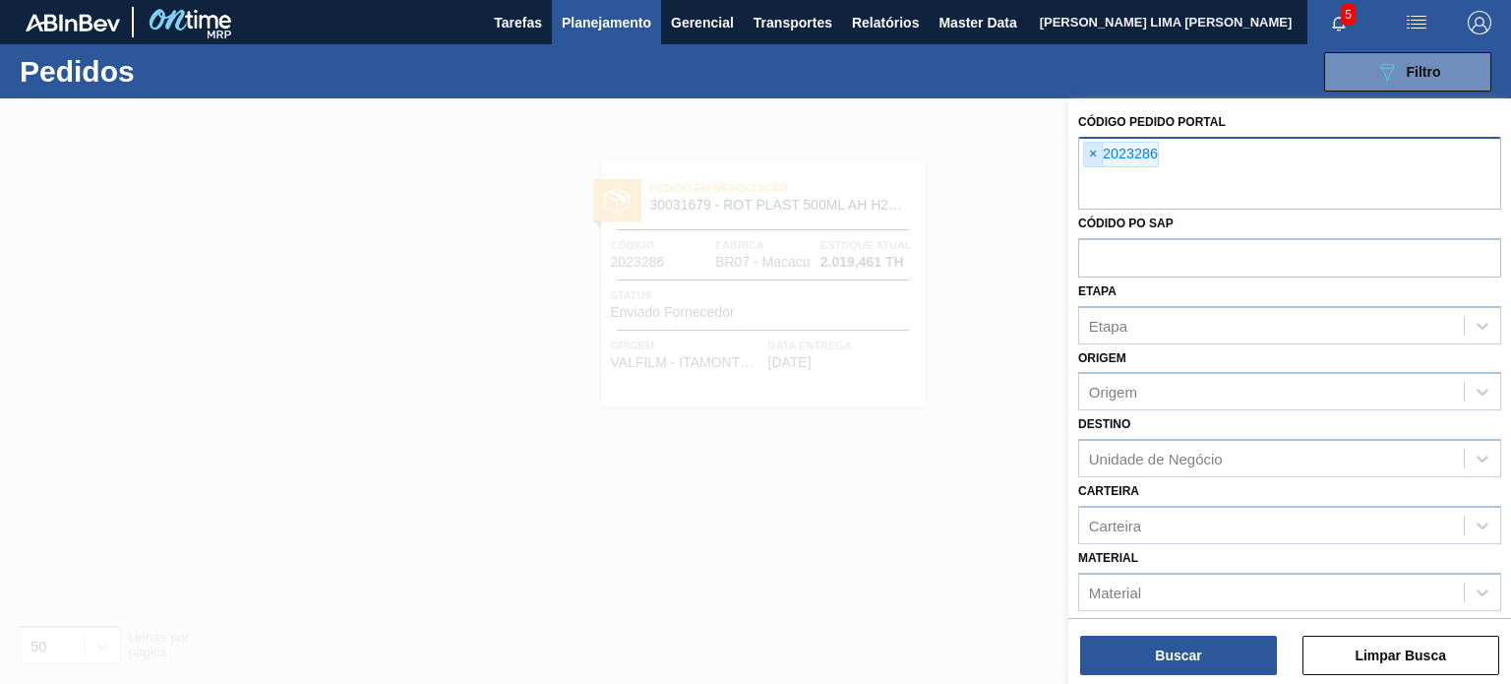
click at [1083, 161] on div "× 2023286" at bounding box center [1290, 173] width 423 height 73
click at [1091, 157] on span "×" at bounding box center [1093, 155] width 19 height 24
paste input "2012279"
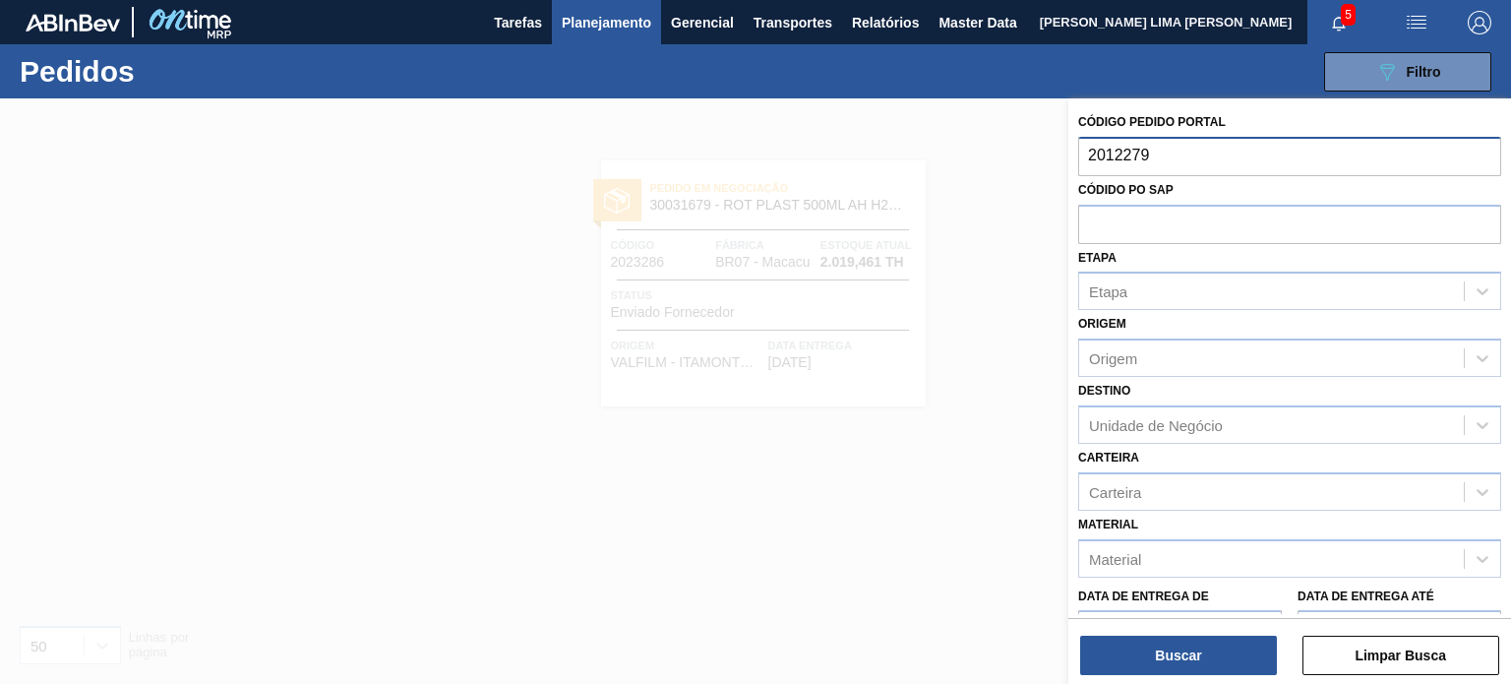
type input "2012279"
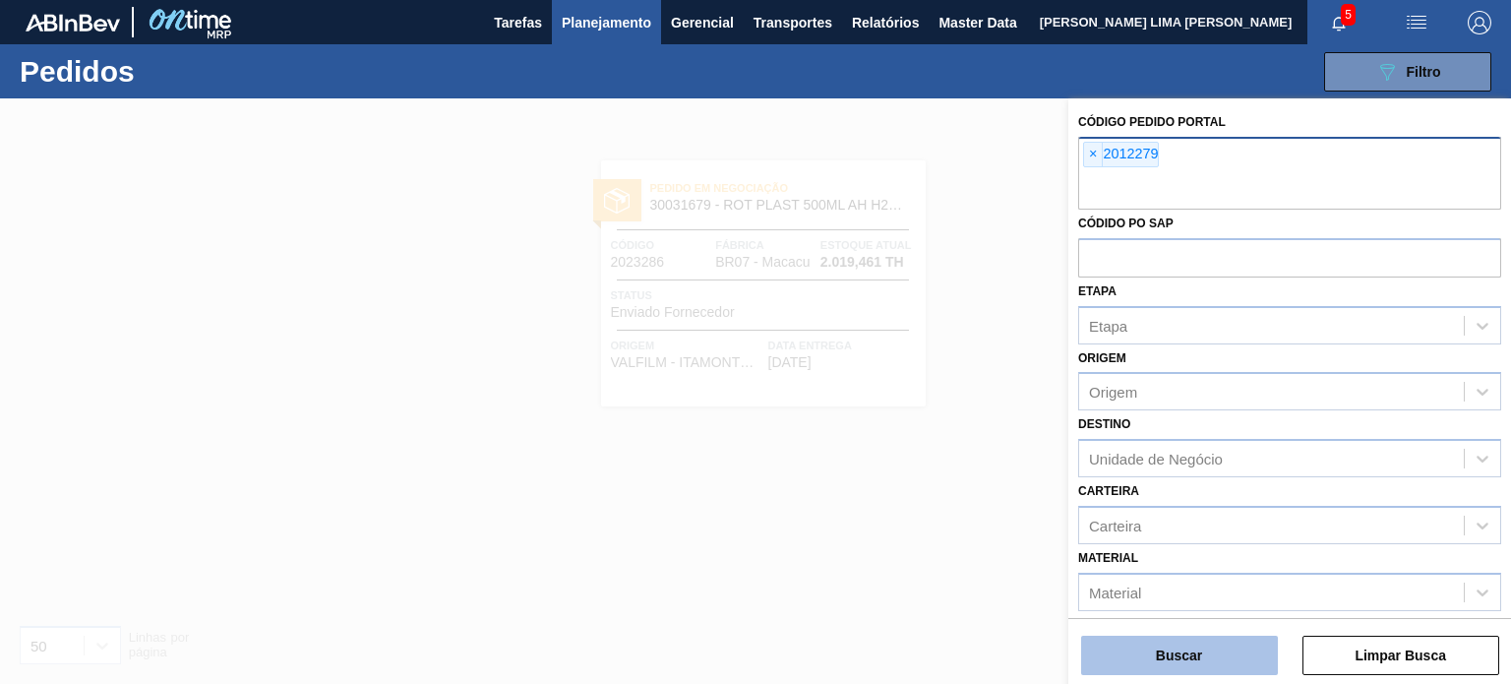
click at [1185, 648] on button "Buscar" at bounding box center [1179, 655] width 197 height 39
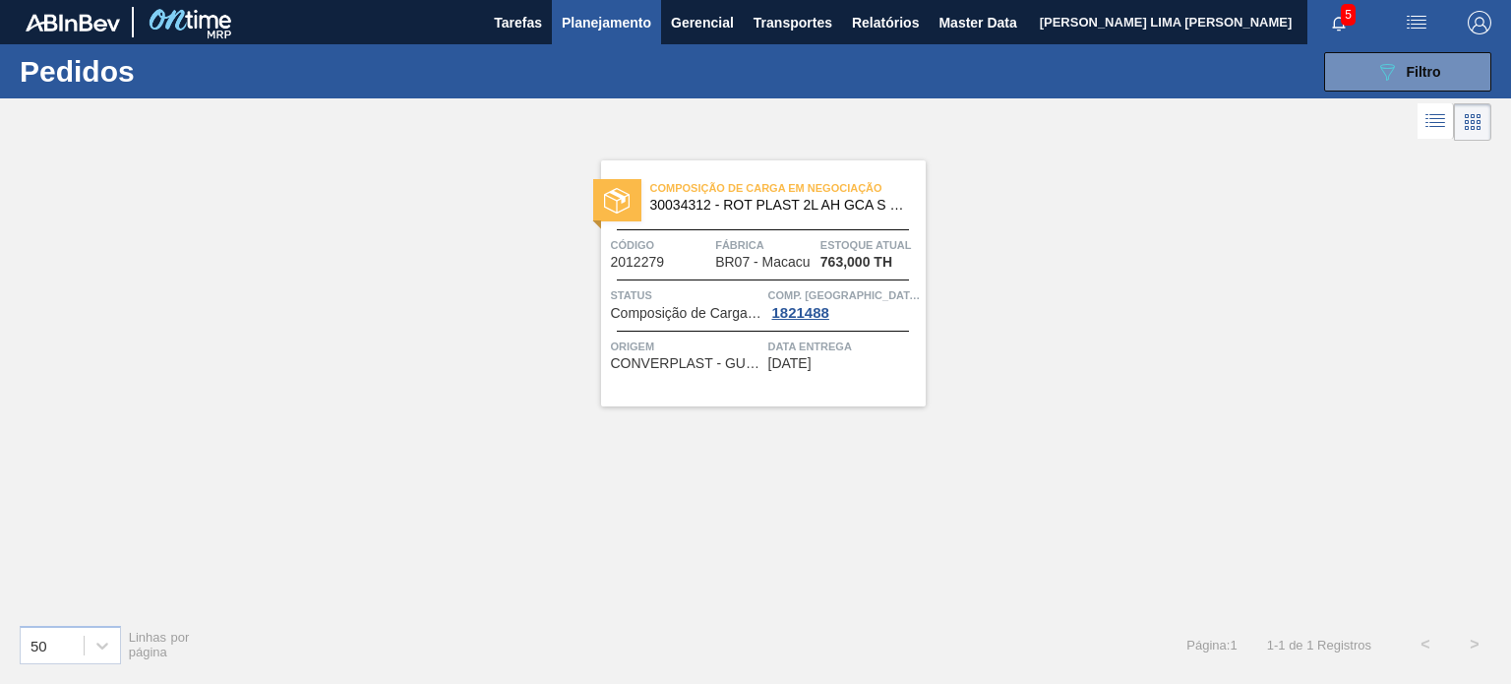
click at [790, 216] on div "Composição de Carga em Negociação 30034312 - ROT PLAST 2L AH GCA S CL NIV25" at bounding box center [763, 197] width 325 height 44
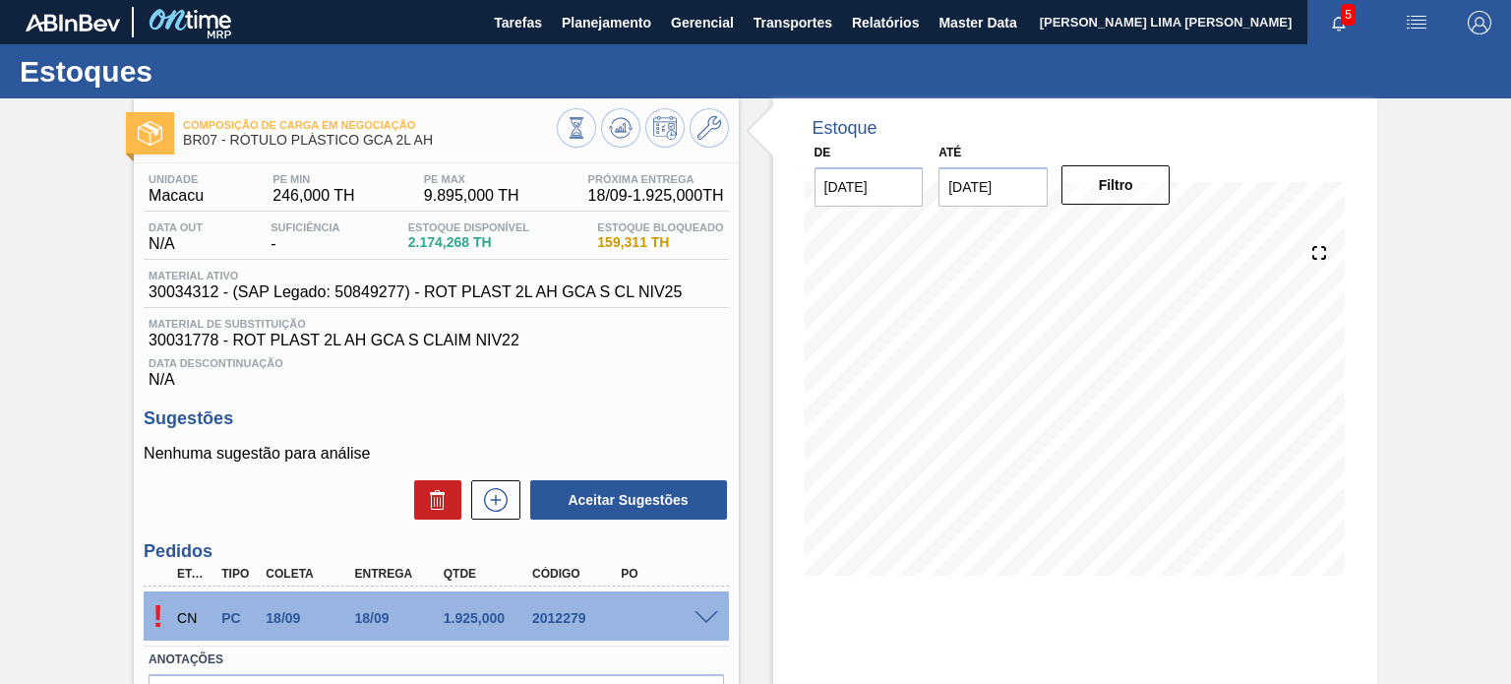
scroll to position [161, 0]
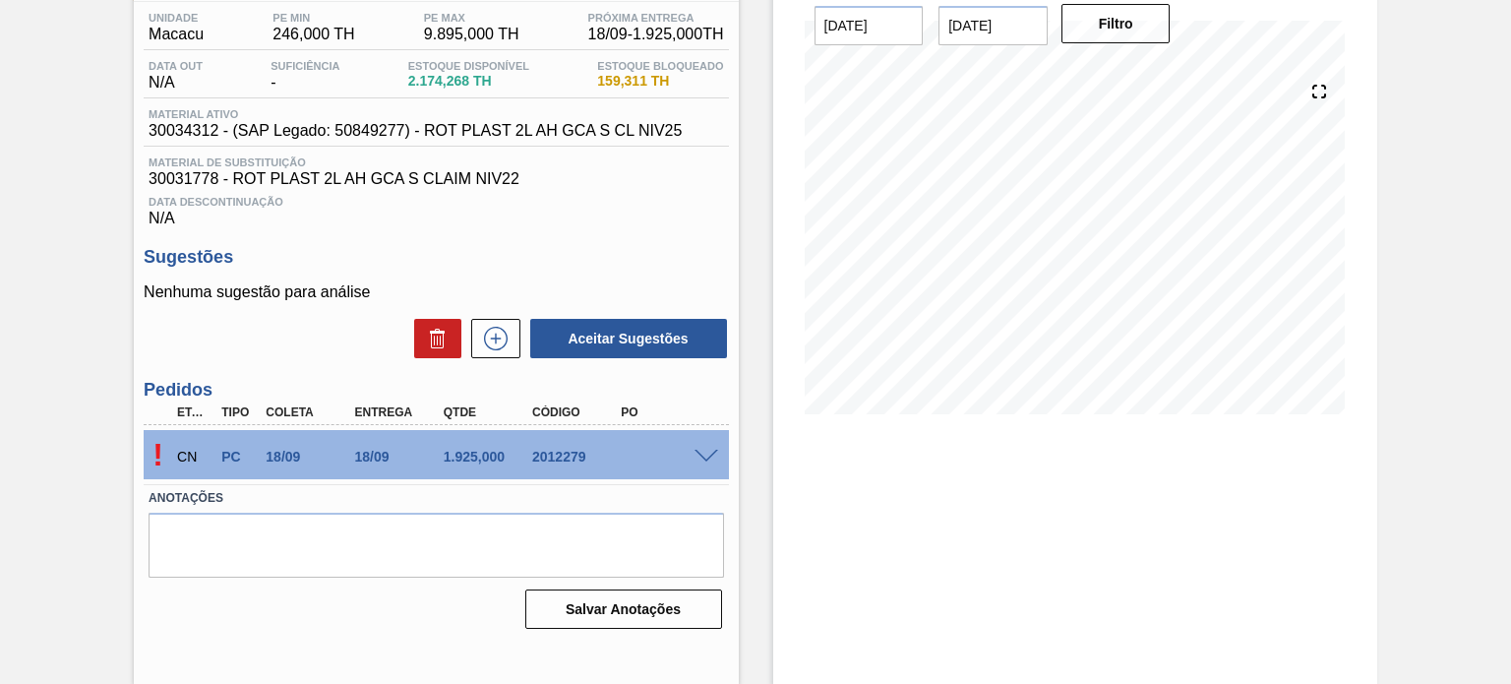
click at [703, 471] on div "! CN PC 18/09 18/09 1.925,000 2012279" at bounding box center [436, 454] width 585 height 49
click at [700, 457] on span at bounding box center [707, 457] width 24 height 15
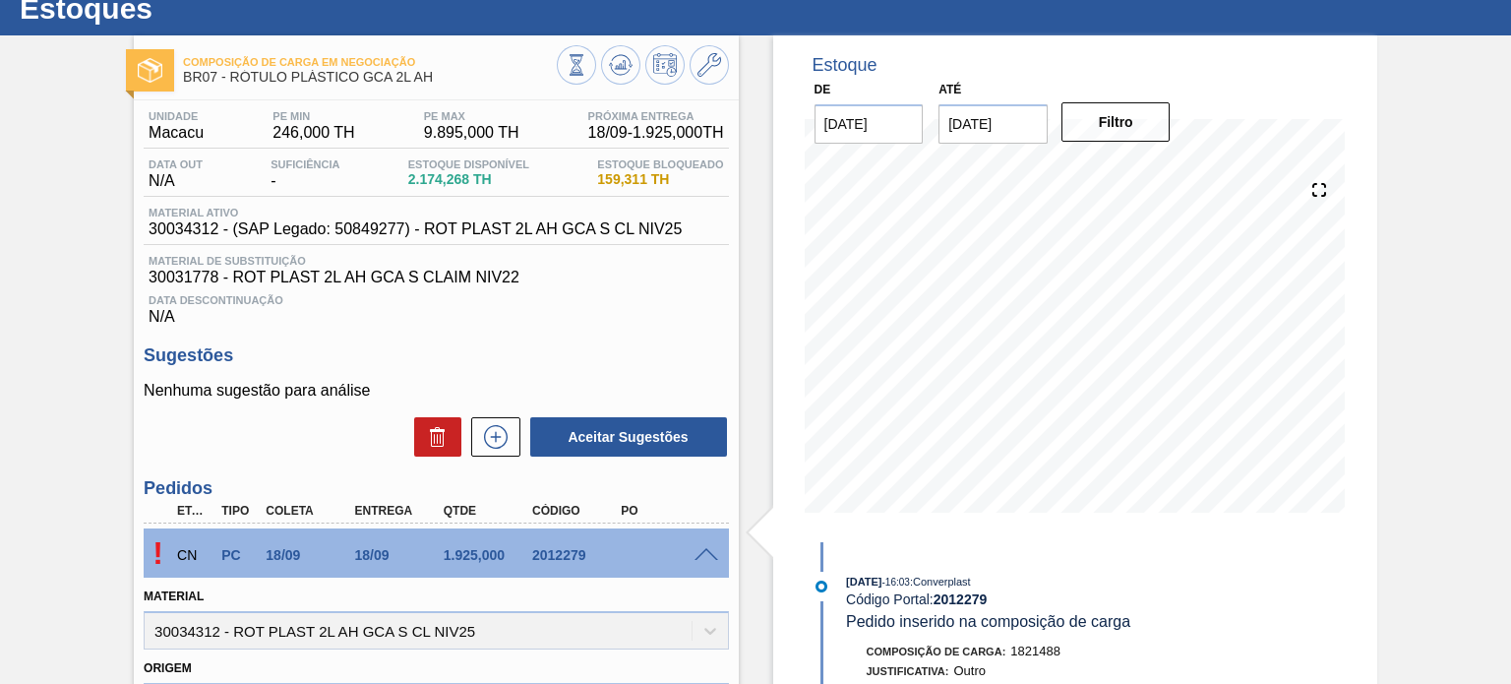
scroll to position [0, 0]
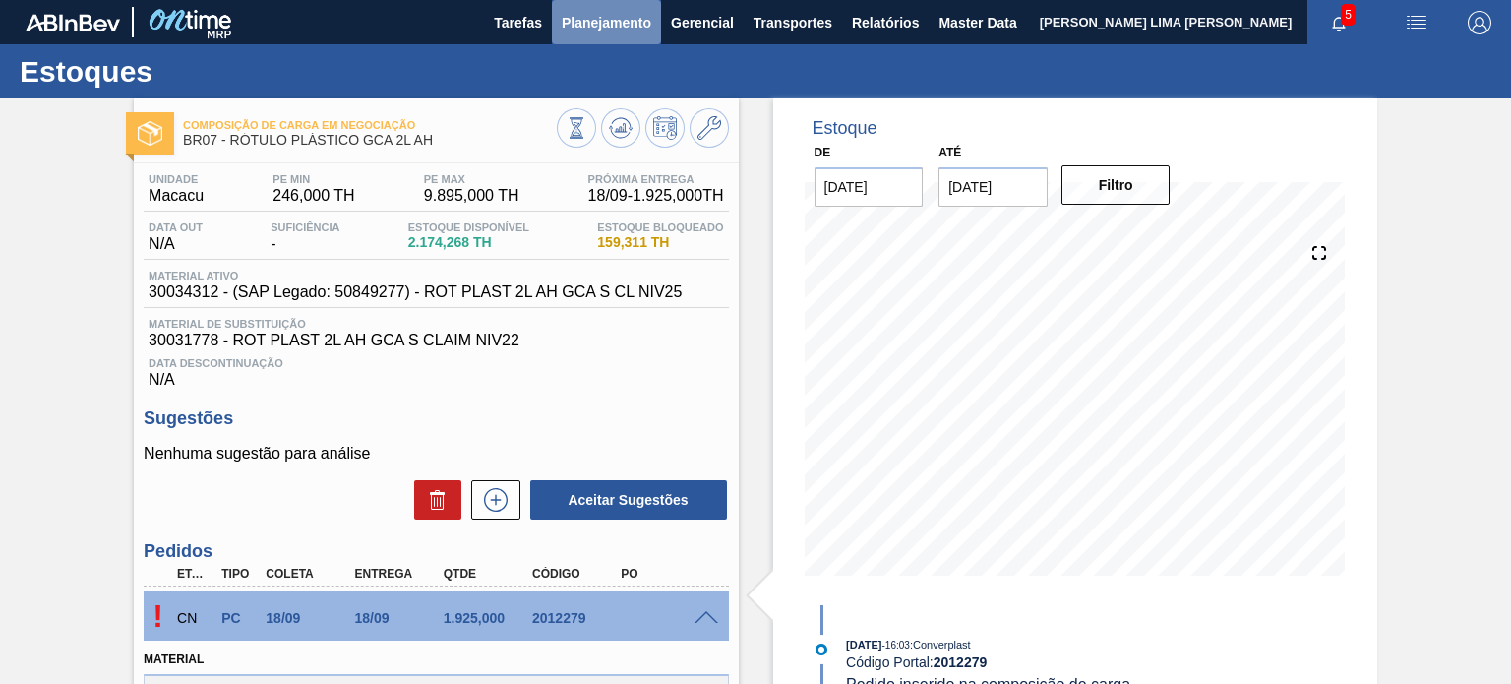
click at [621, 27] on span "Planejamento" at bounding box center [607, 23] width 90 height 24
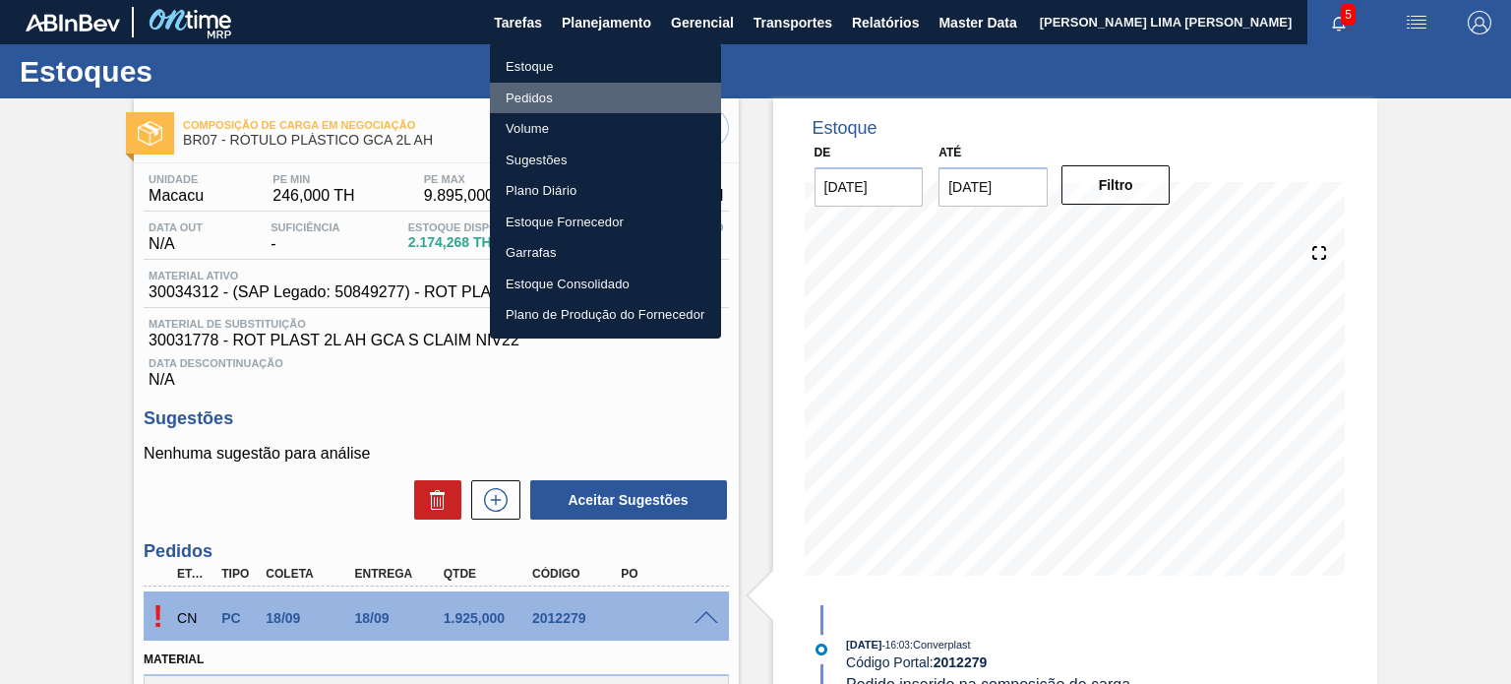
click at [567, 83] on li "Pedidos" at bounding box center [605, 98] width 231 height 31
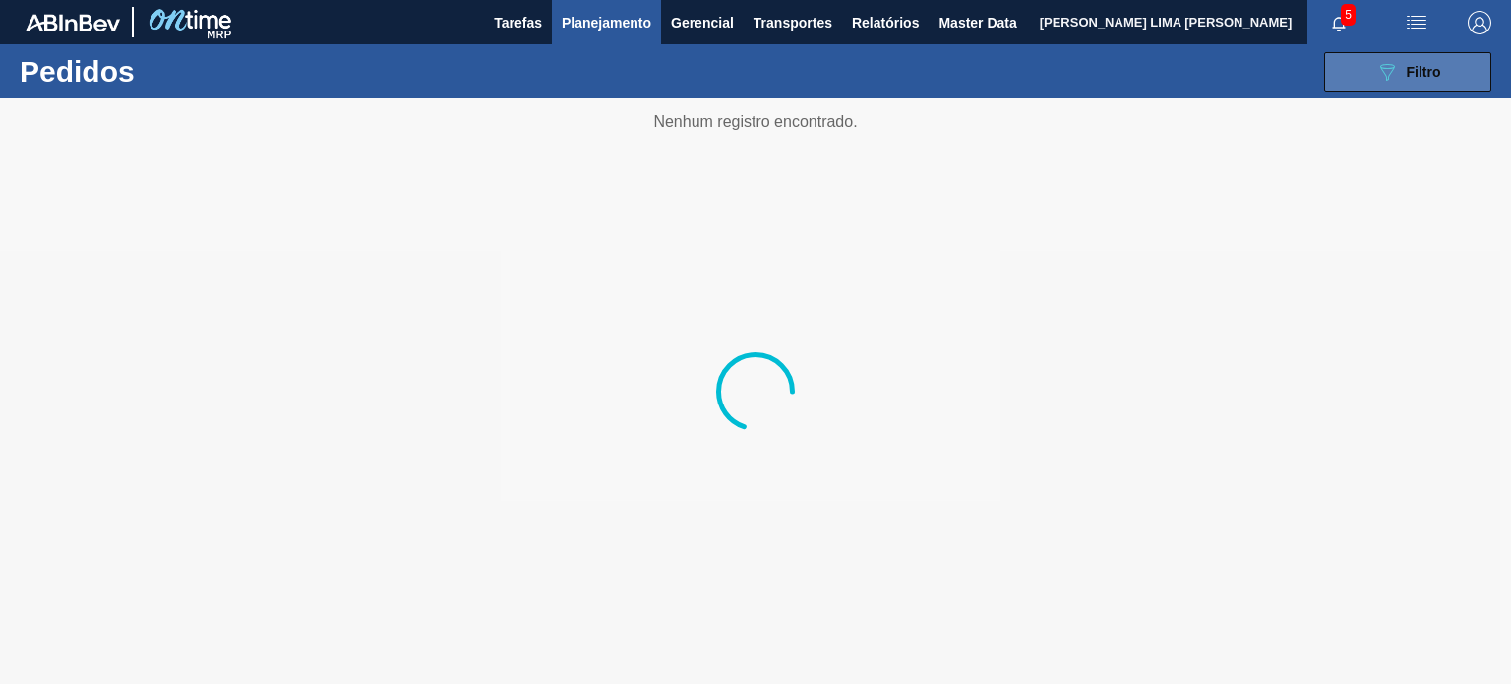
click at [1345, 54] on button "089F7B8B-B2A5-4AFE-B5C0-19BA573D28AC Filtro" at bounding box center [1408, 71] width 167 height 39
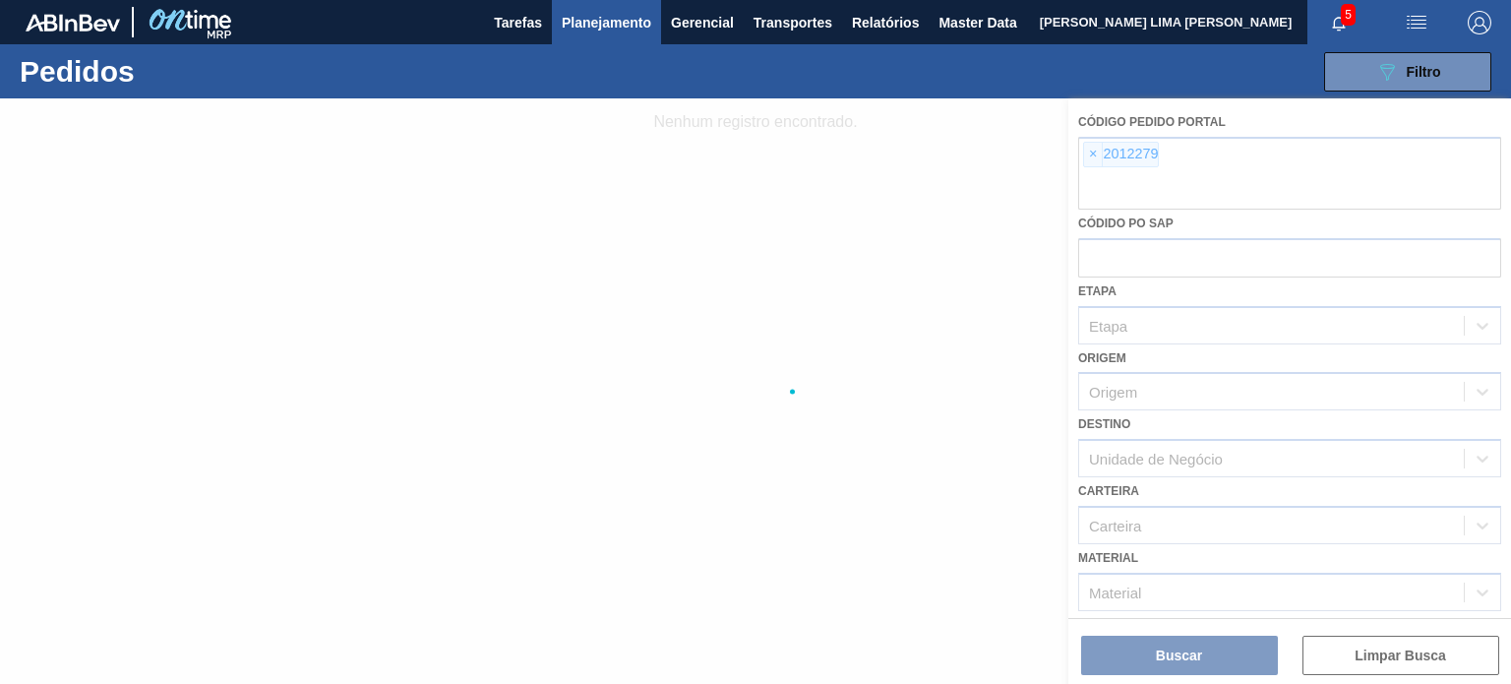
click at [1107, 154] on div at bounding box center [755, 391] width 1511 height 586
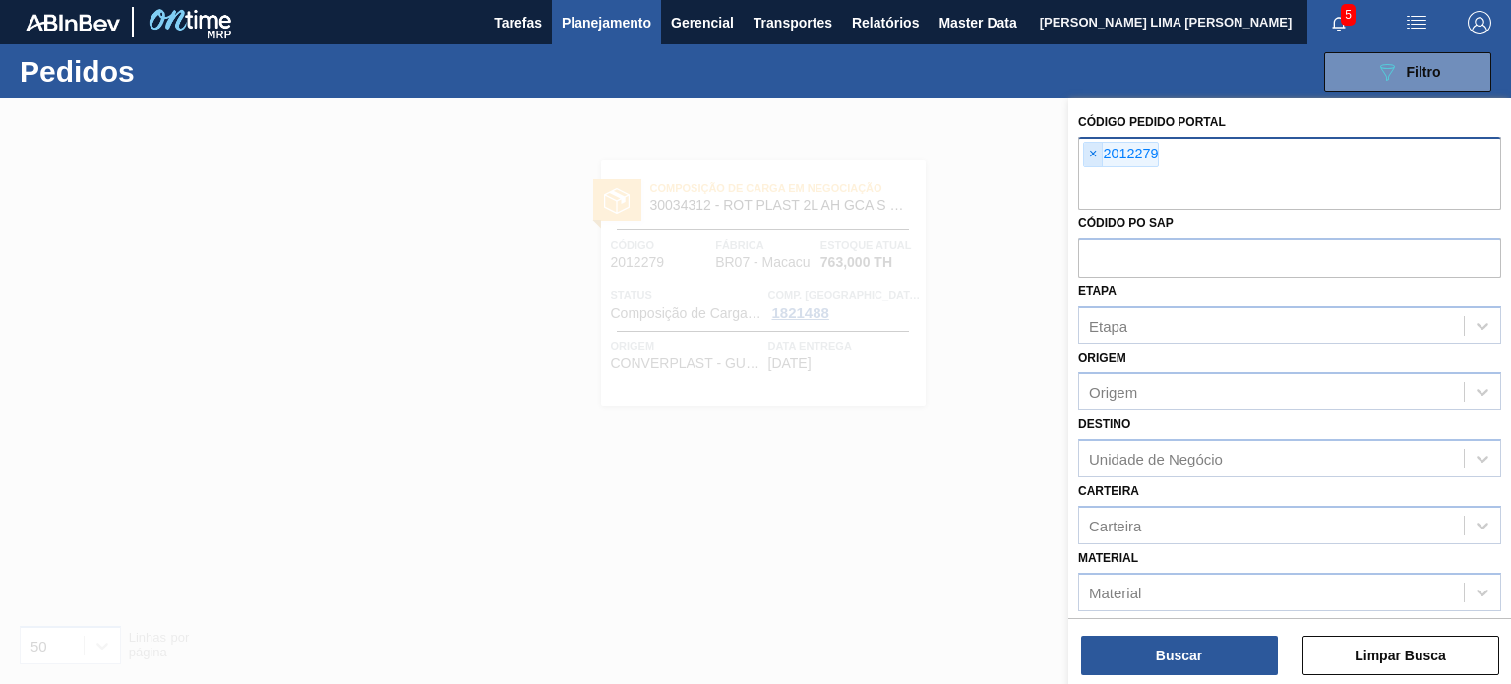
click at [1086, 156] on span "×" at bounding box center [1093, 155] width 19 height 24
paste input "2011112"
type input "2011112"
click at [1092, 156] on span "×" at bounding box center [1093, 155] width 19 height 24
click at [1093, 156] on span "×" at bounding box center [1093, 155] width 19 height 24
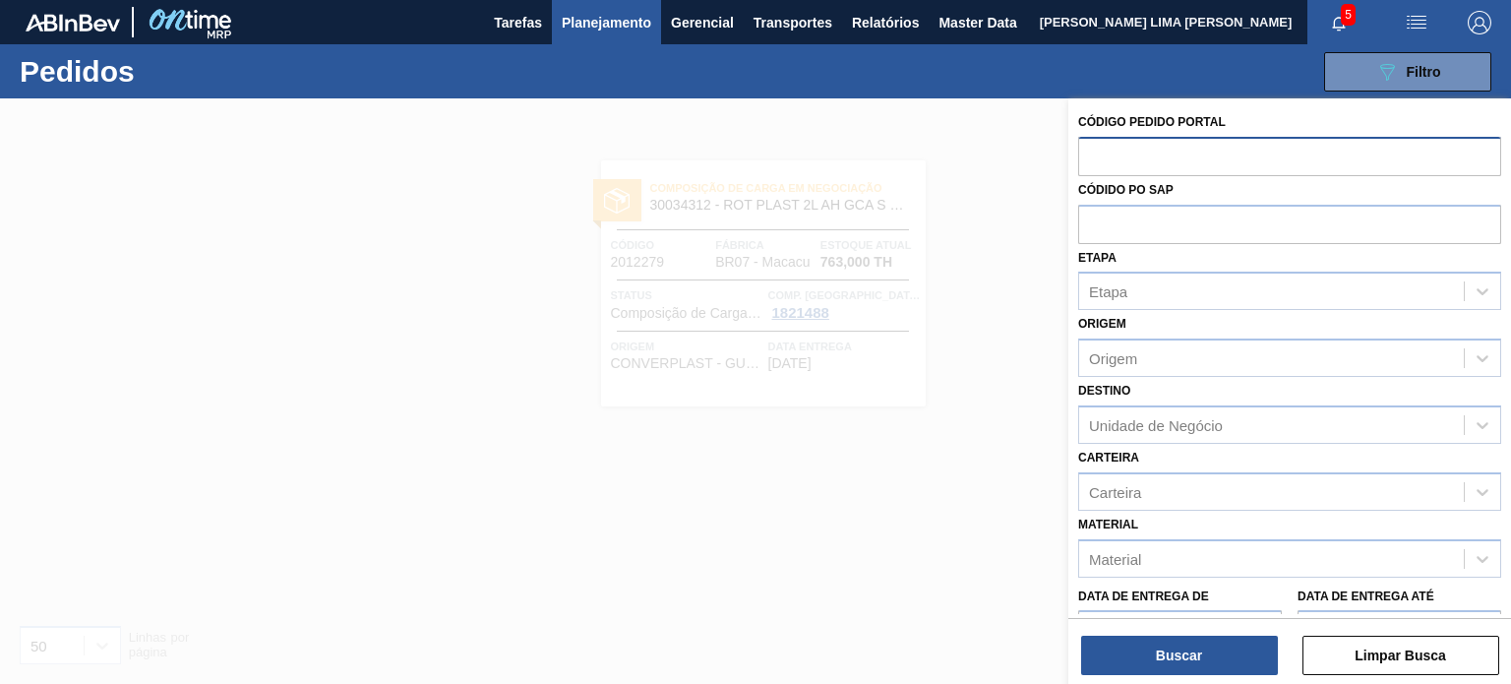
paste input "2011112"
type input "2011112"
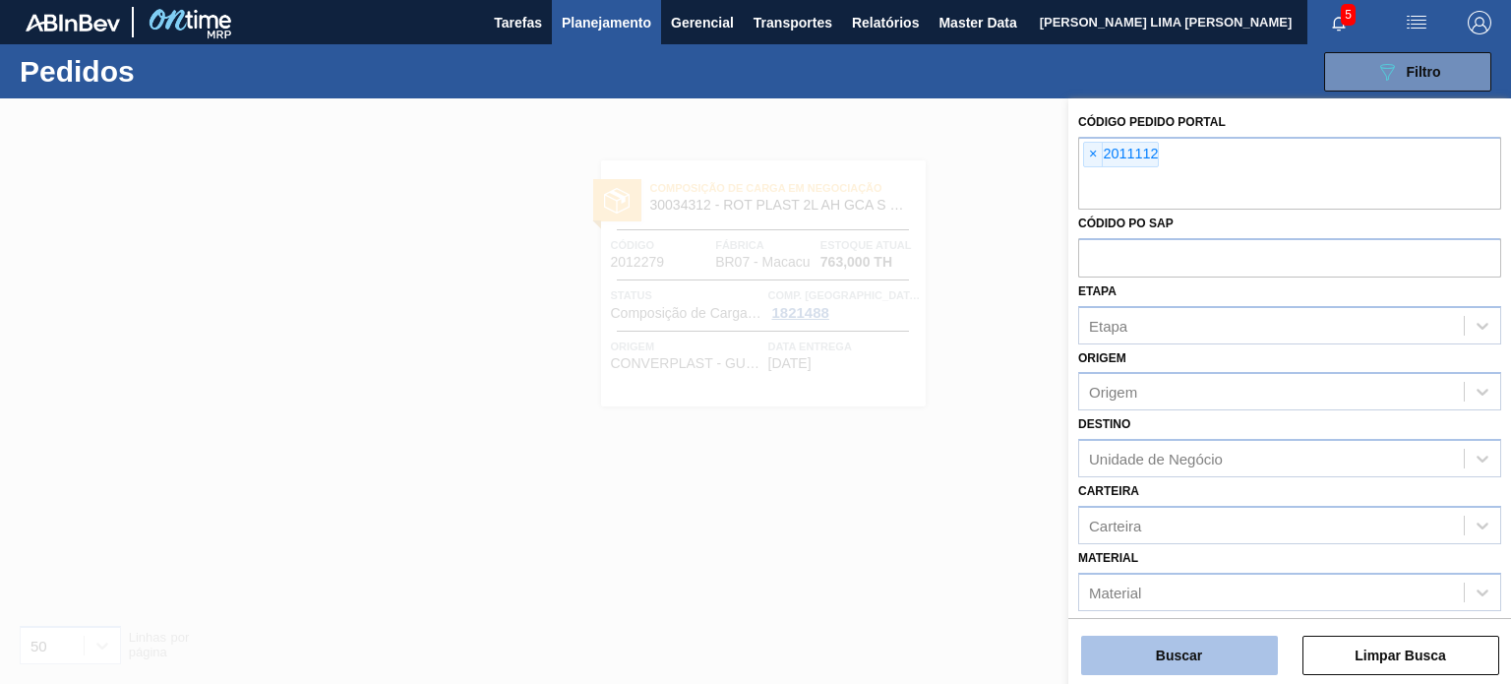
click at [1155, 654] on button "Buscar" at bounding box center [1179, 655] width 197 height 39
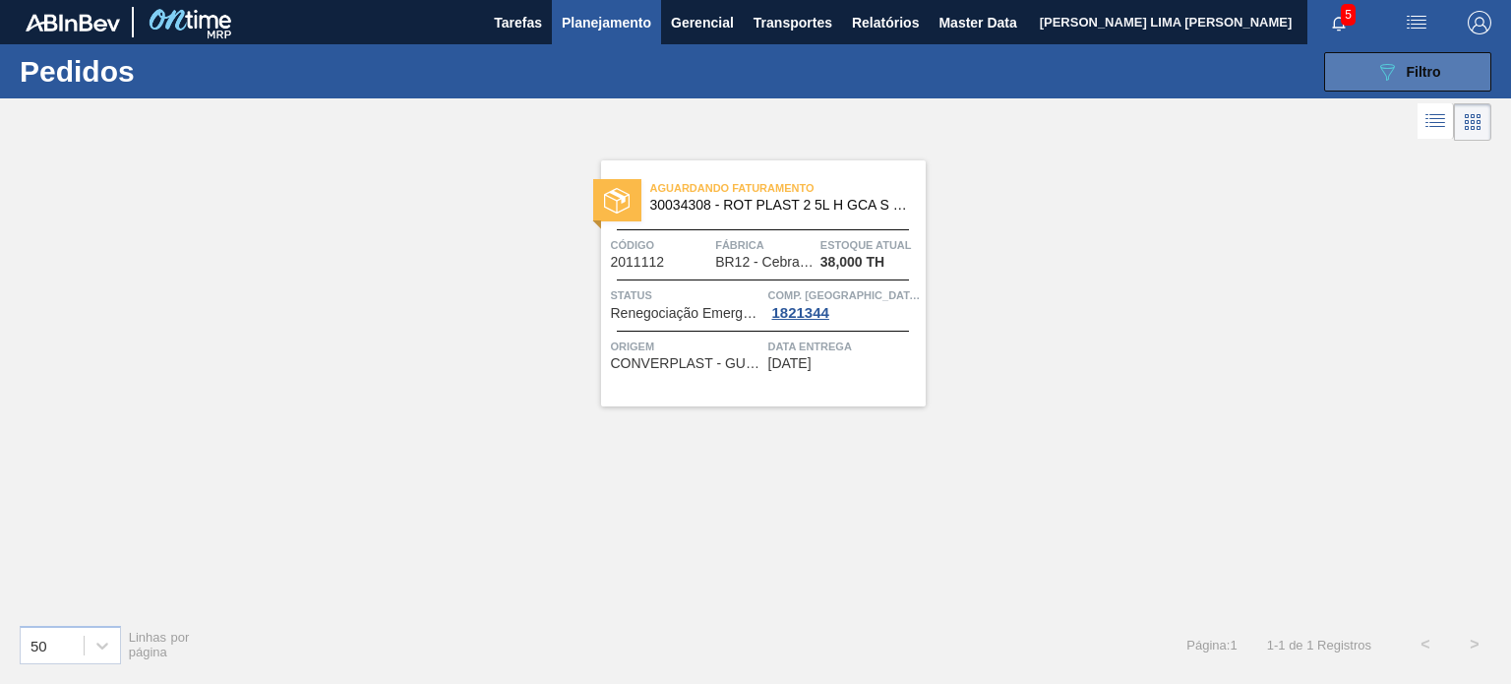
click at [1356, 70] on button "089F7B8B-B2A5-4AFE-B5C0-19BA573D28AC Filtro" at bounding box center [1408, 71] width 167 height 39
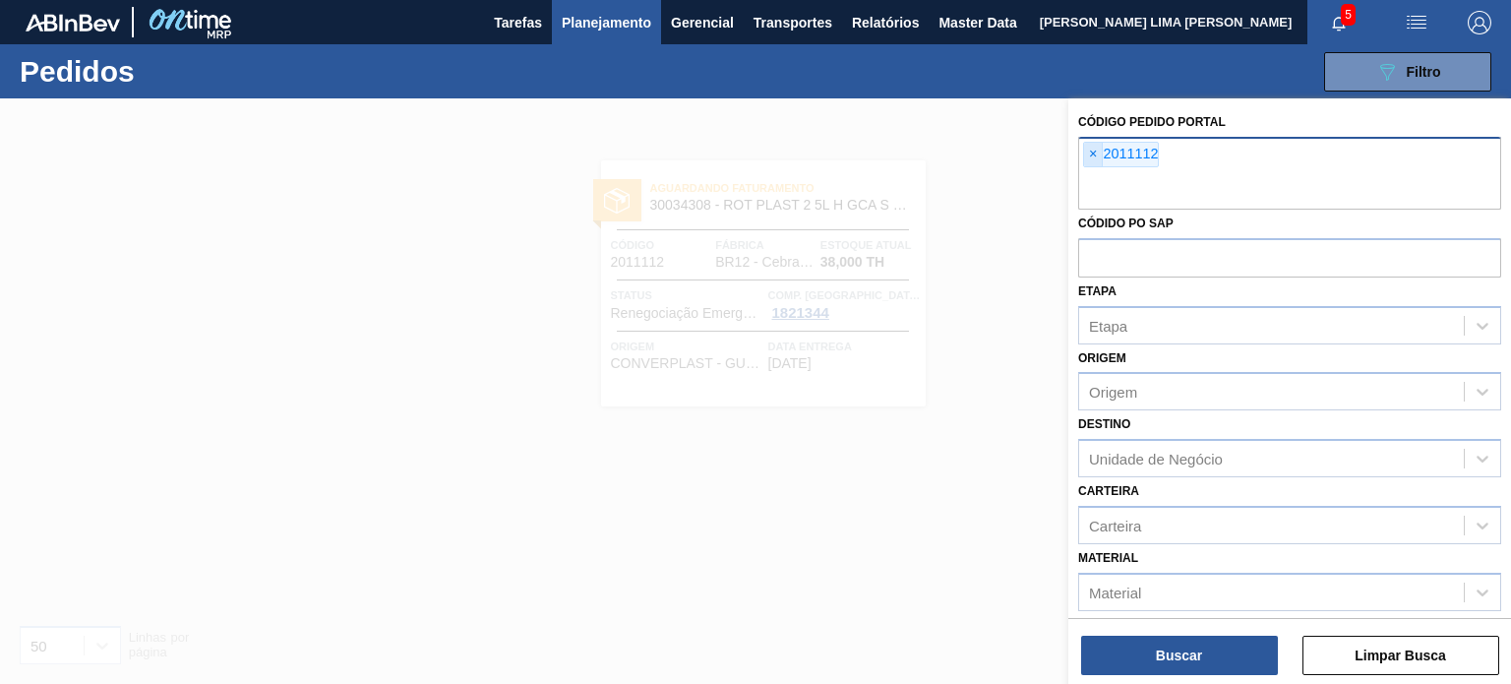
click at [1093, 153] on span "×" at bounding box center [1093, 155] width 19 height 24
paste input "2013084"
type input "2013084"
click at [1182, 596] on div "Material" at bounding box center [1271, 592] width 385 height 29
click at [1174, 629] on div "Buscar Limpar Busca" at bounding box center [1290, 645] width 443 height 55
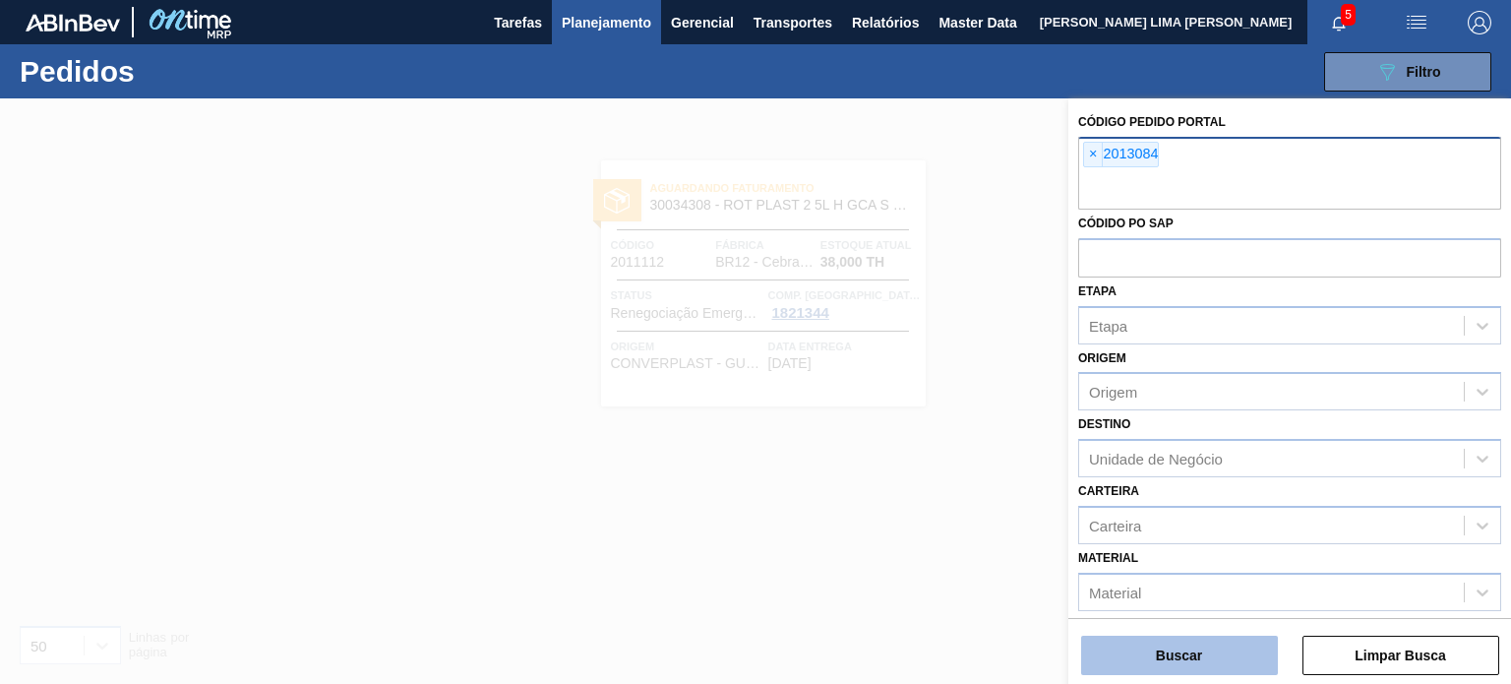
click at [1174, 646] on button "Buscar" at bounding box center [1179, 655] width 197 height 39
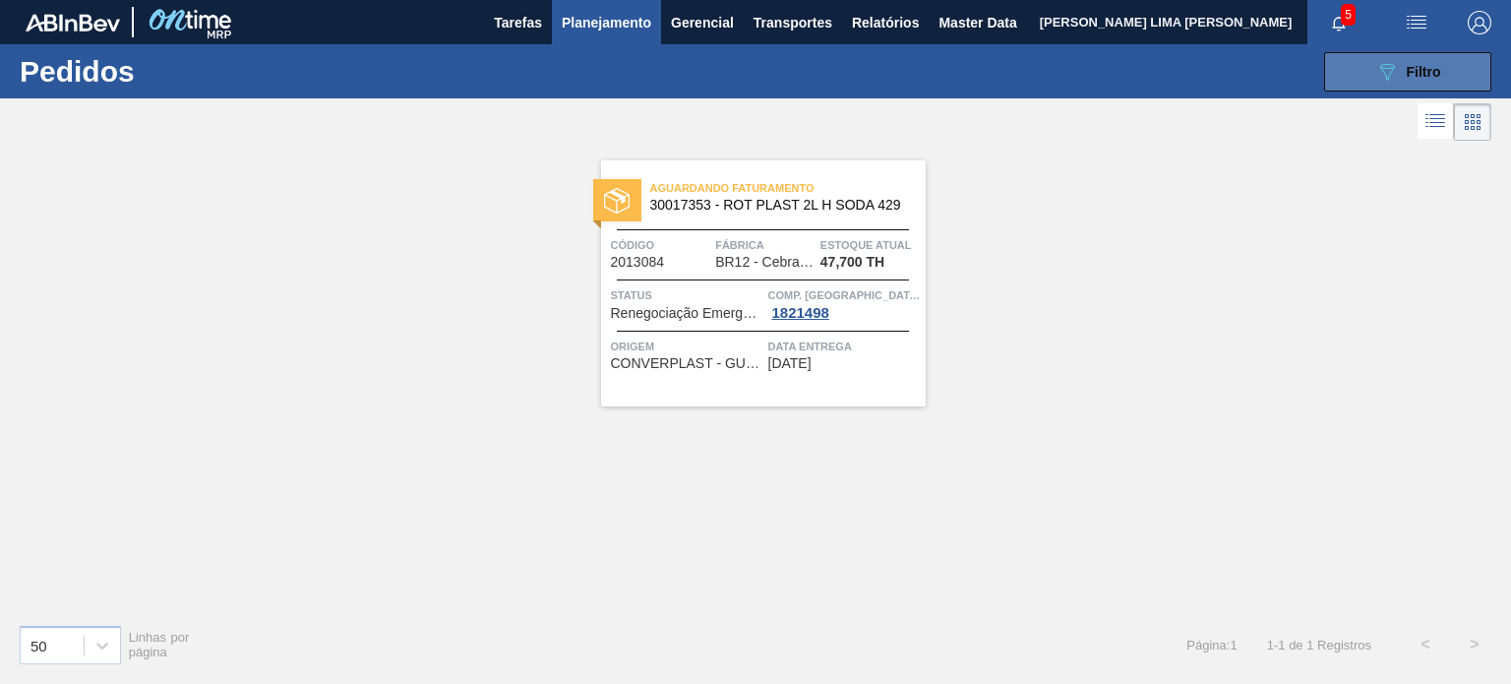
click at [1401, 74] on div "089F7B8B-B2A5-4AFE-B5C0-19BA573D28AC Filtro" at bounding box center [1409, 72] width 66 height 24
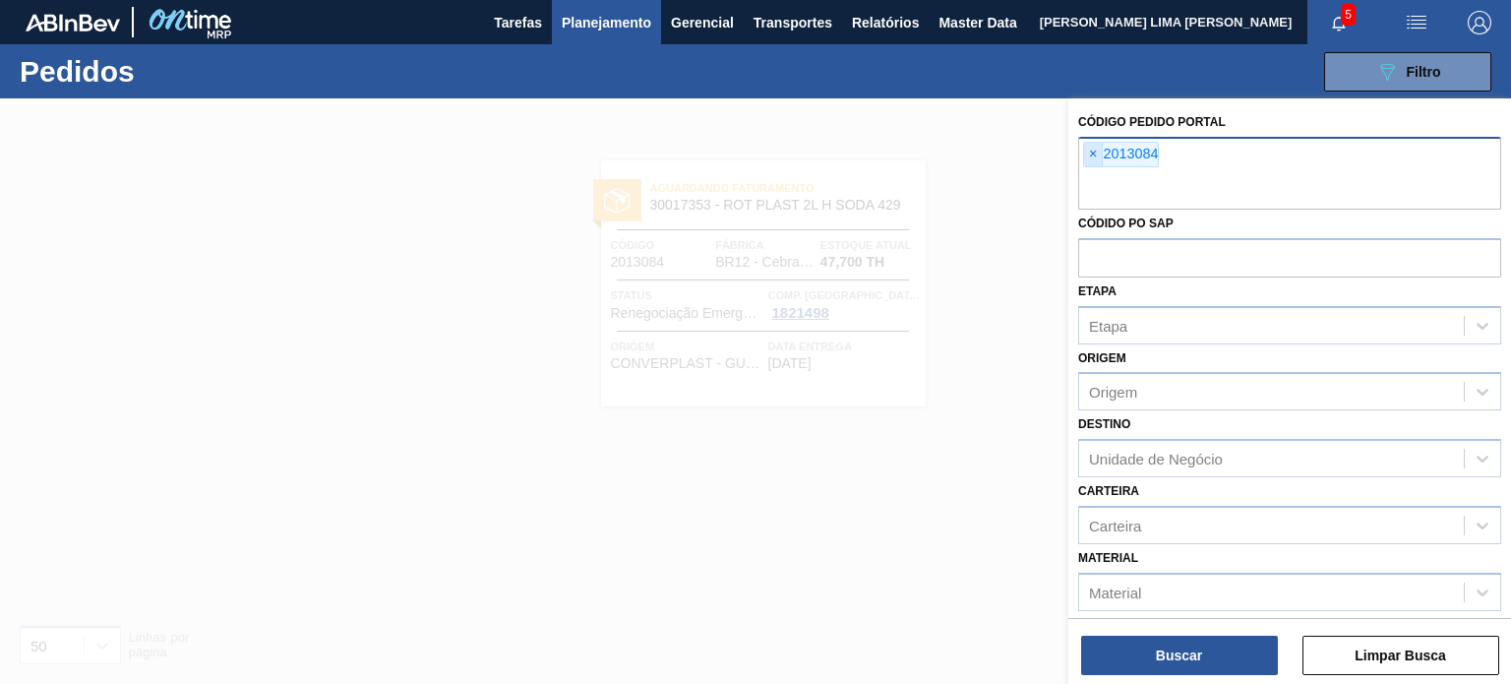
click at [1097, 158] on span "×" at bounding box center [1093, 155] width 19 height 24
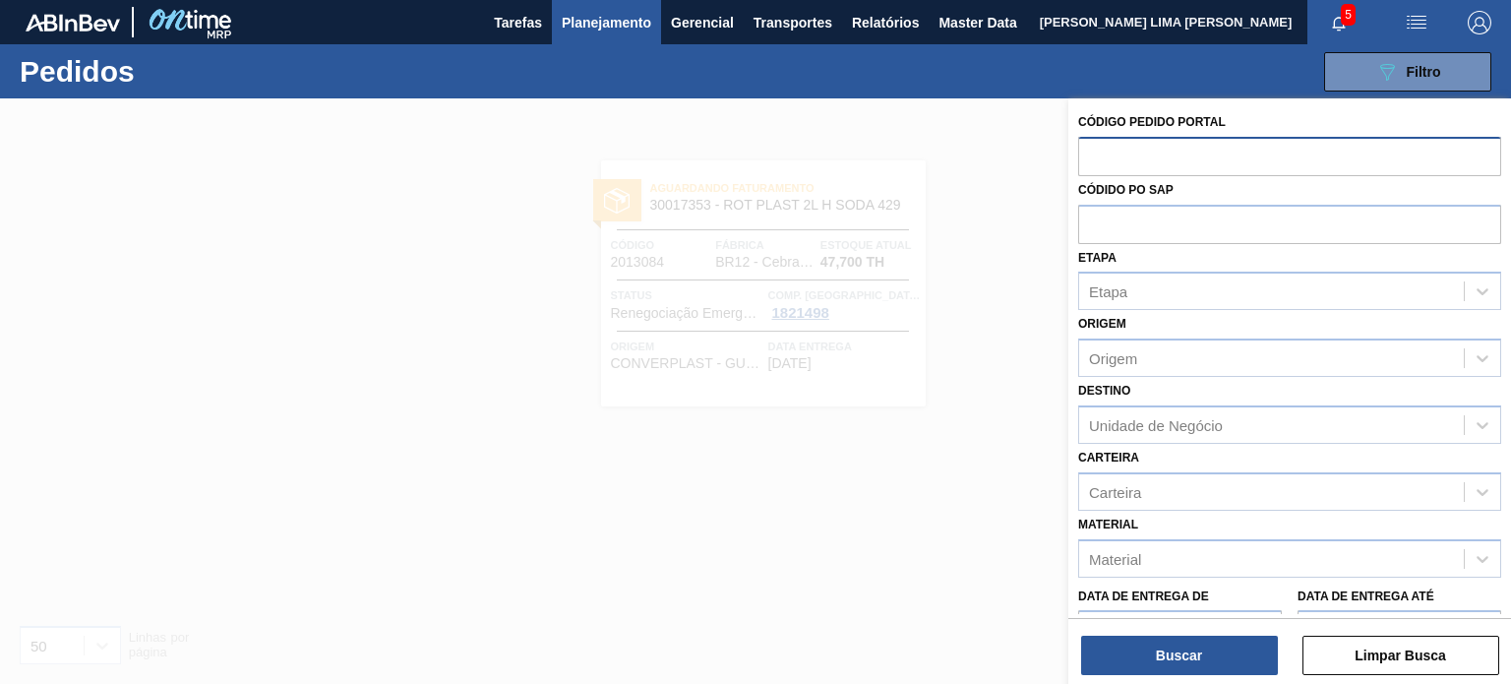
paste input "2023045"
type input "2023045"
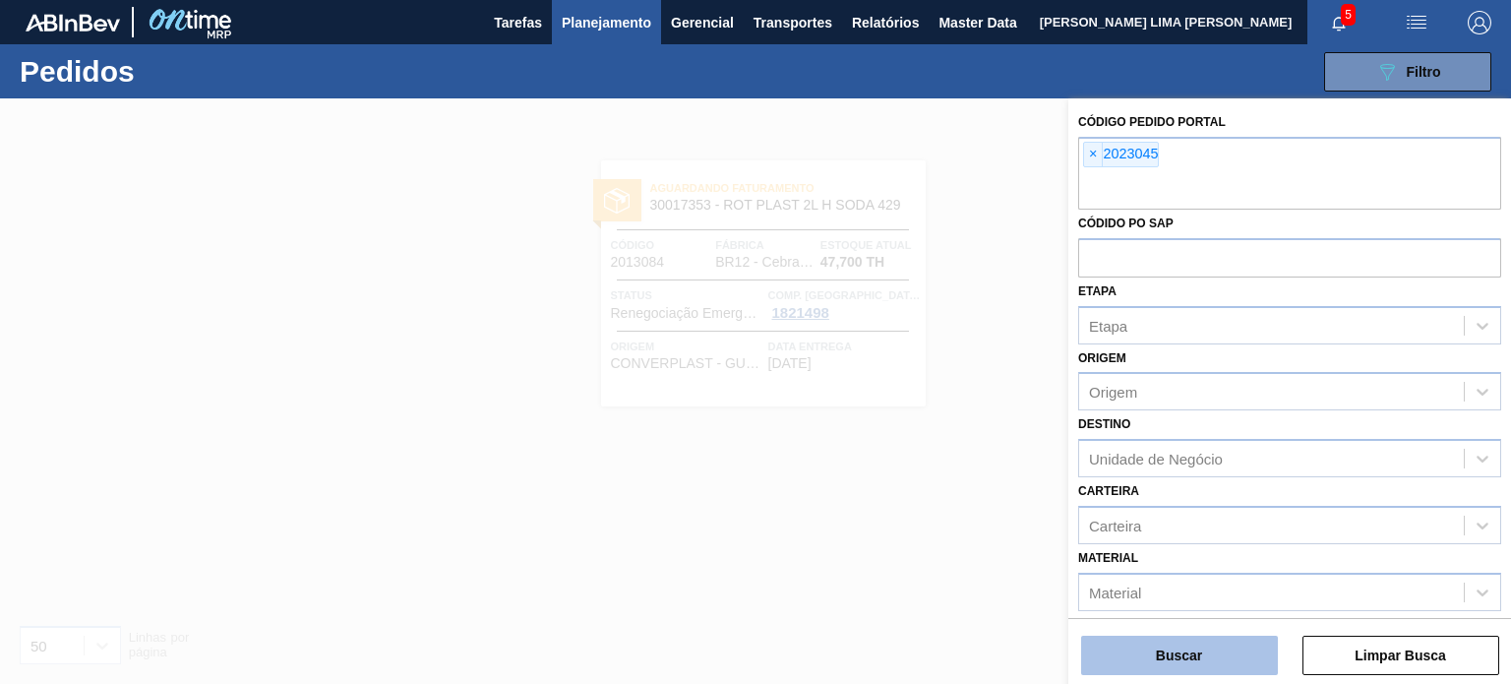
click at [1216, 638] on button "Buscar" at bounding box center [1179, 655] width 197 height 39
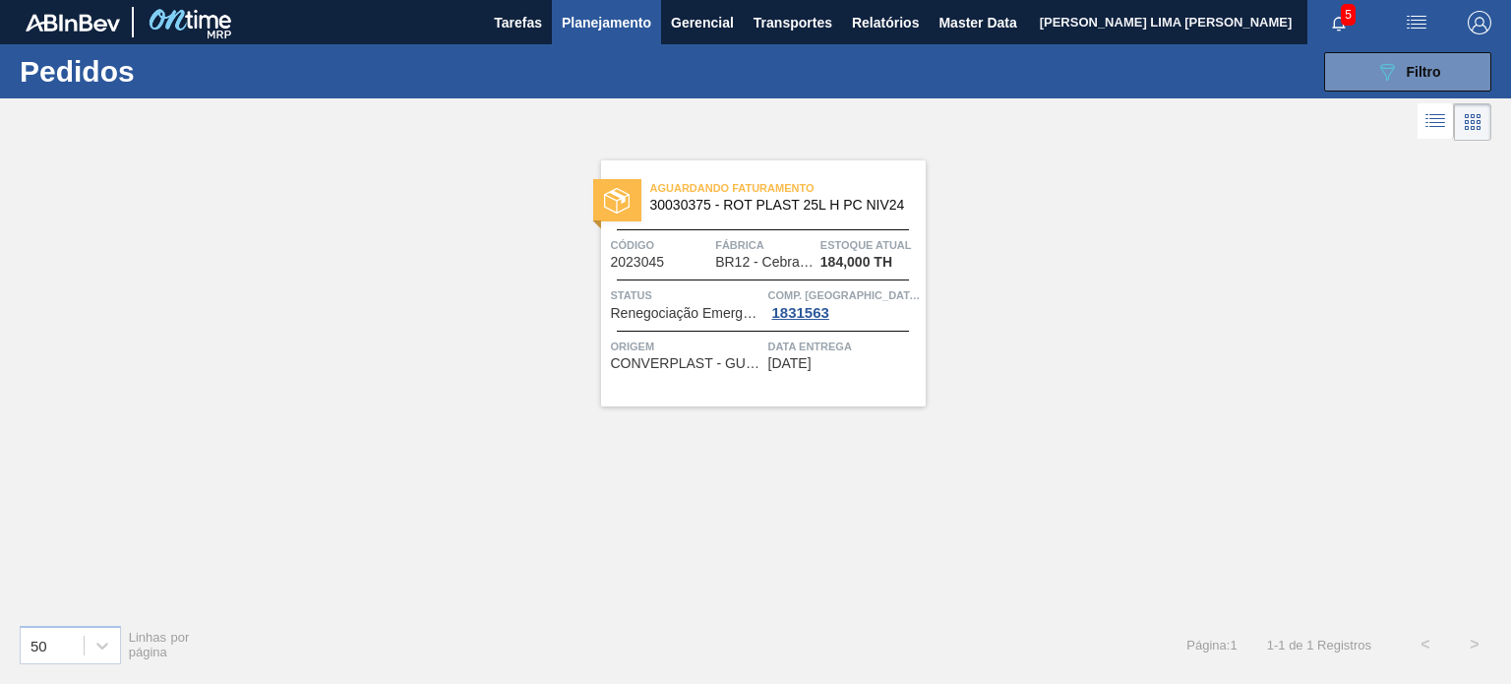
click at [571, 14] on span "Planejamento" at bounding box center [607, 23] width 90 height 24
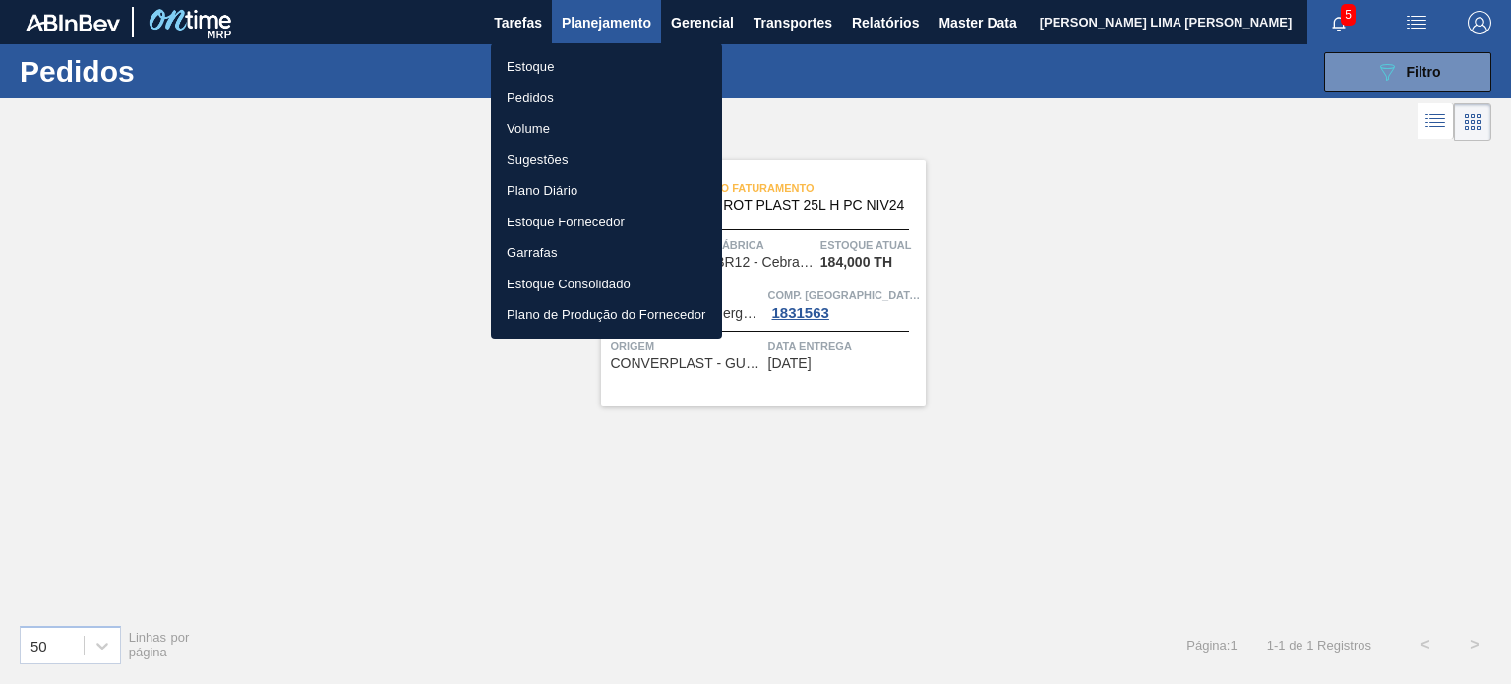
click at [540, 62] on li "Estoque" at bounding box center [606, 66] width 231 height 31
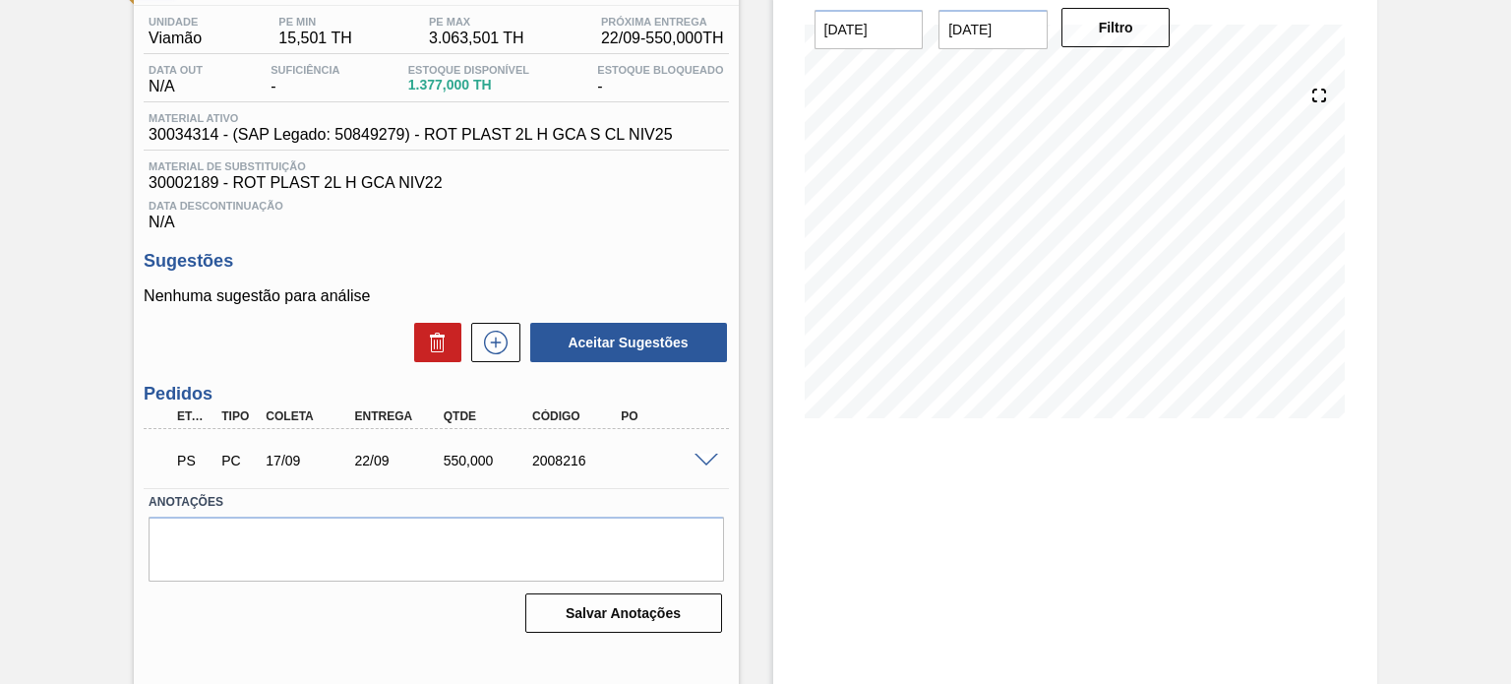
scroll to position [161, 0]
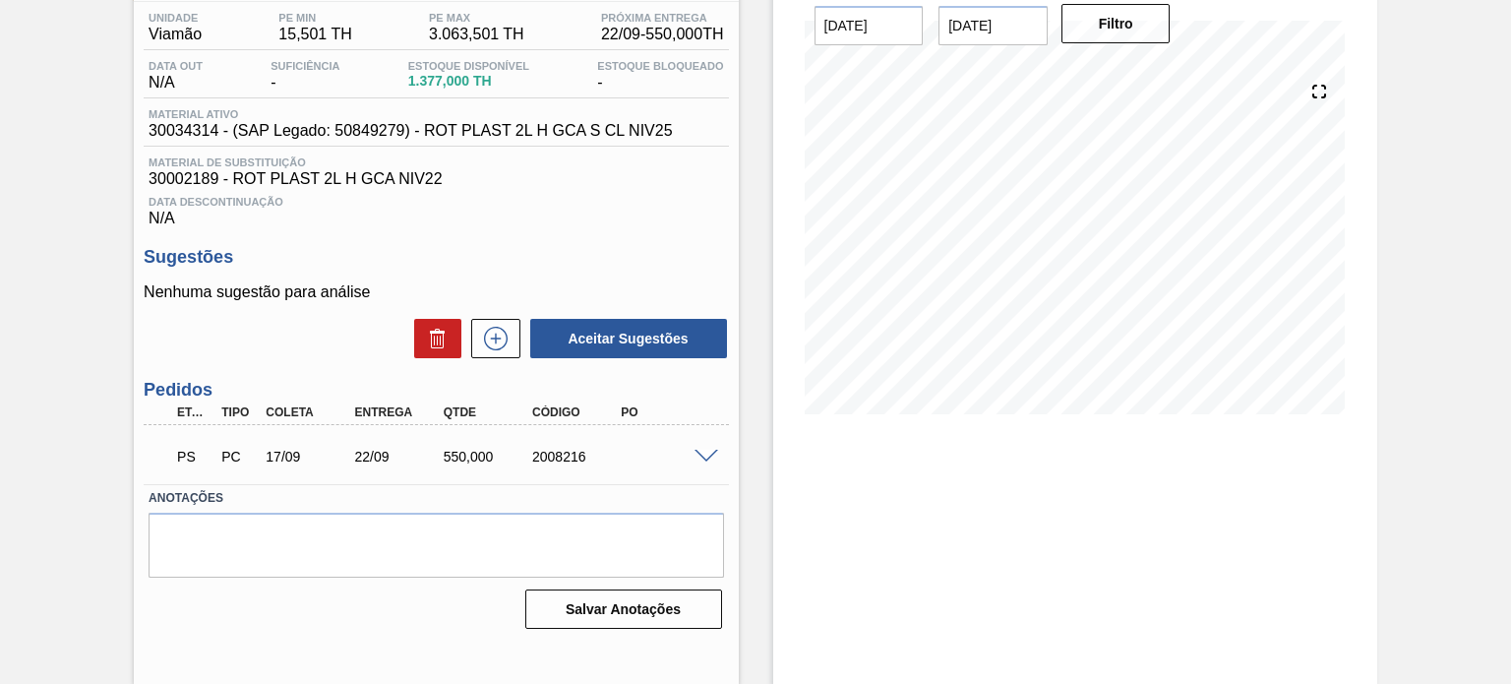
click at [744, 253] on div "Estoque De 05/09/2025 Até 03/01/2026 Filtro 28/09 Projeção de Estoque 977 Nec.S…" at bounding box center [1058, 311] width 639 height 748
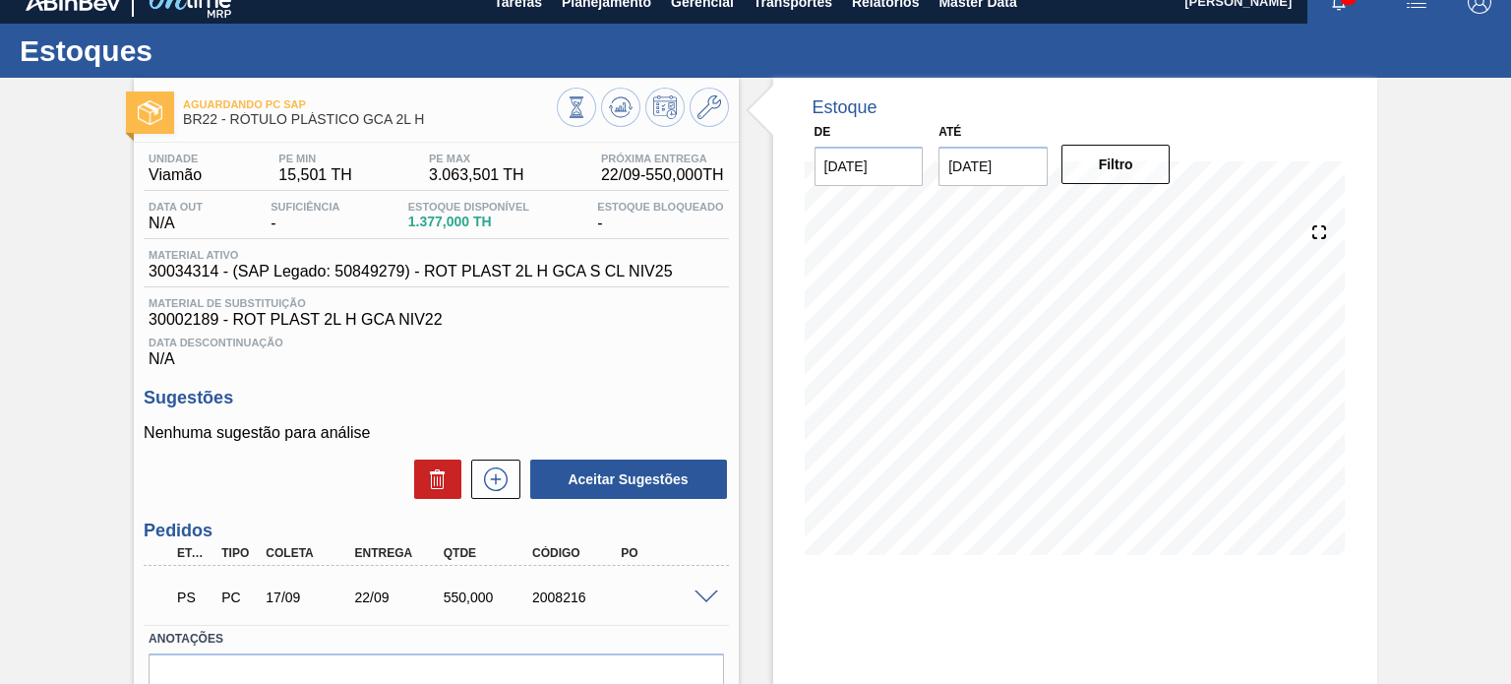
scroll to position [0, 0]
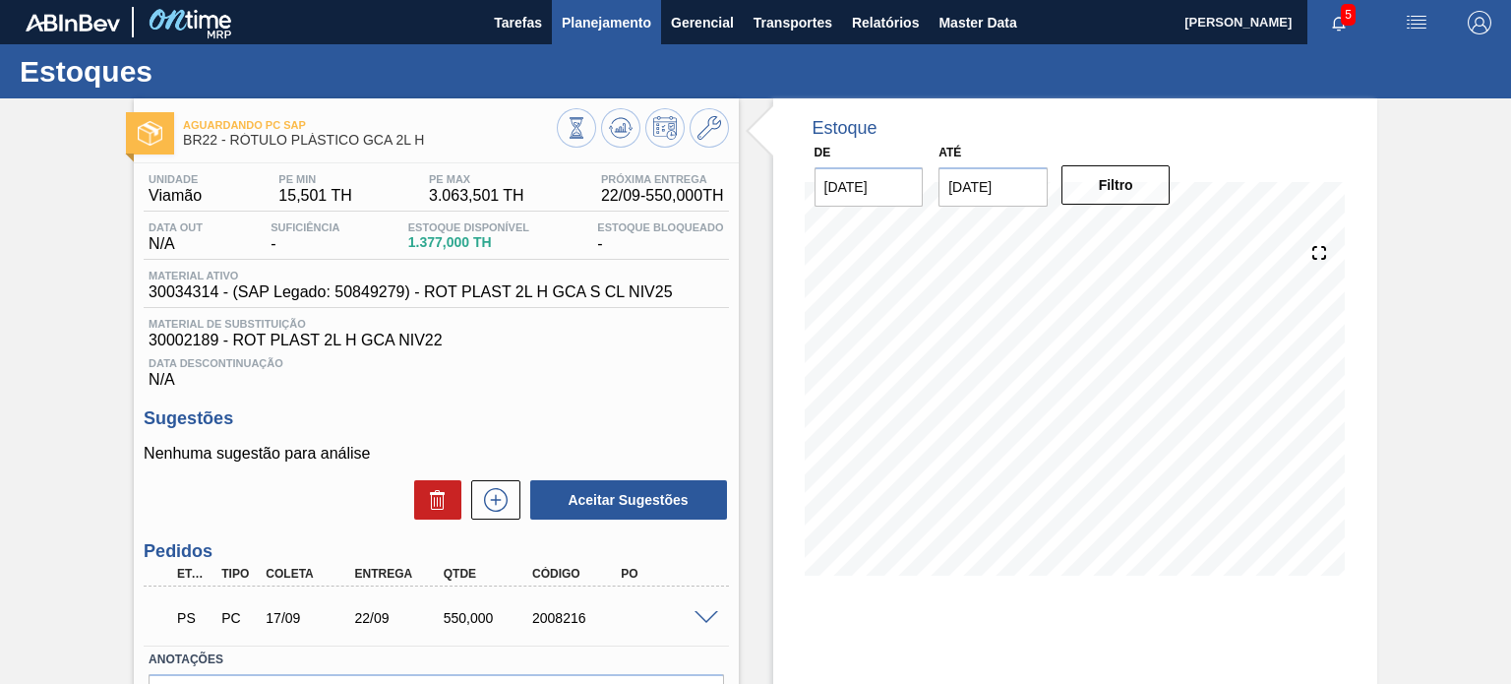
click at [616, 27] on span "Planejamento" at bounding box center [607, 23] width 90 height 24
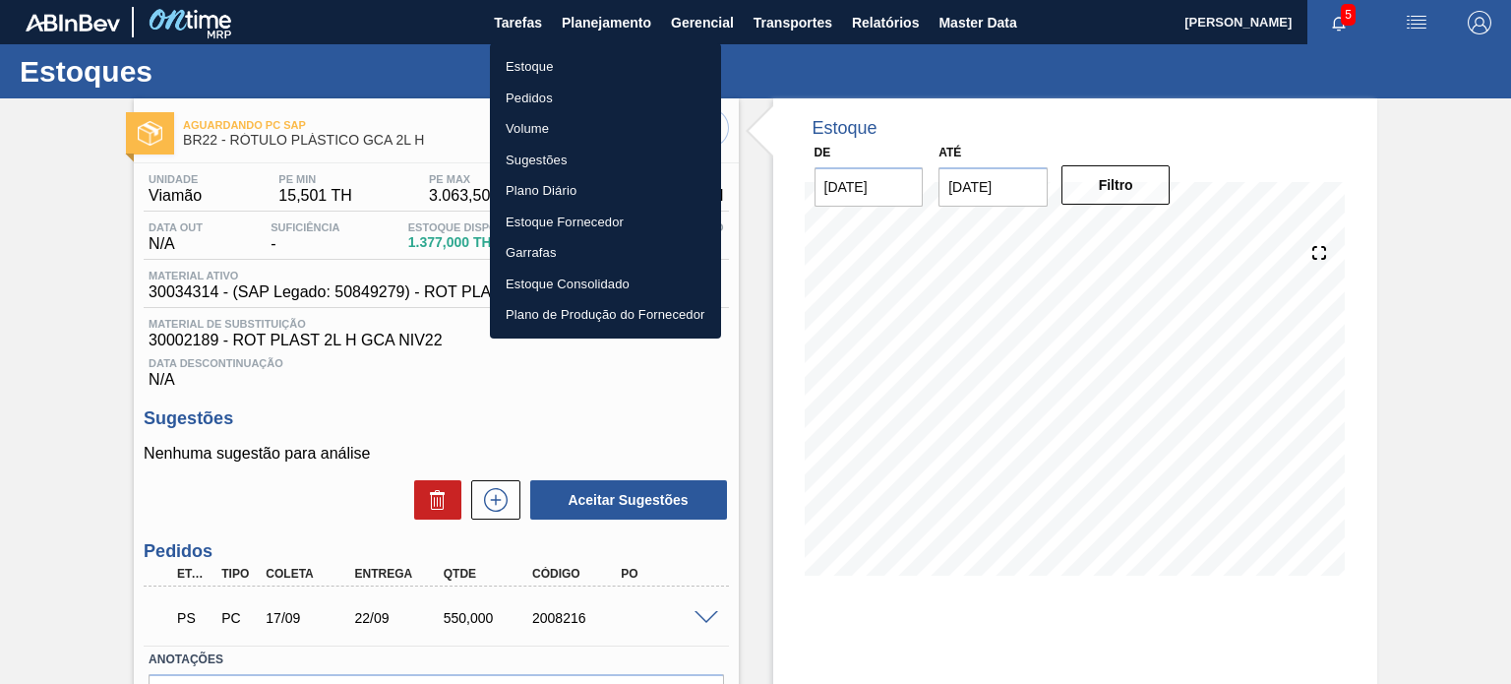
click at [582, 96] on li "Pedidos" at bounding box center [605, 98] width 231 height 31
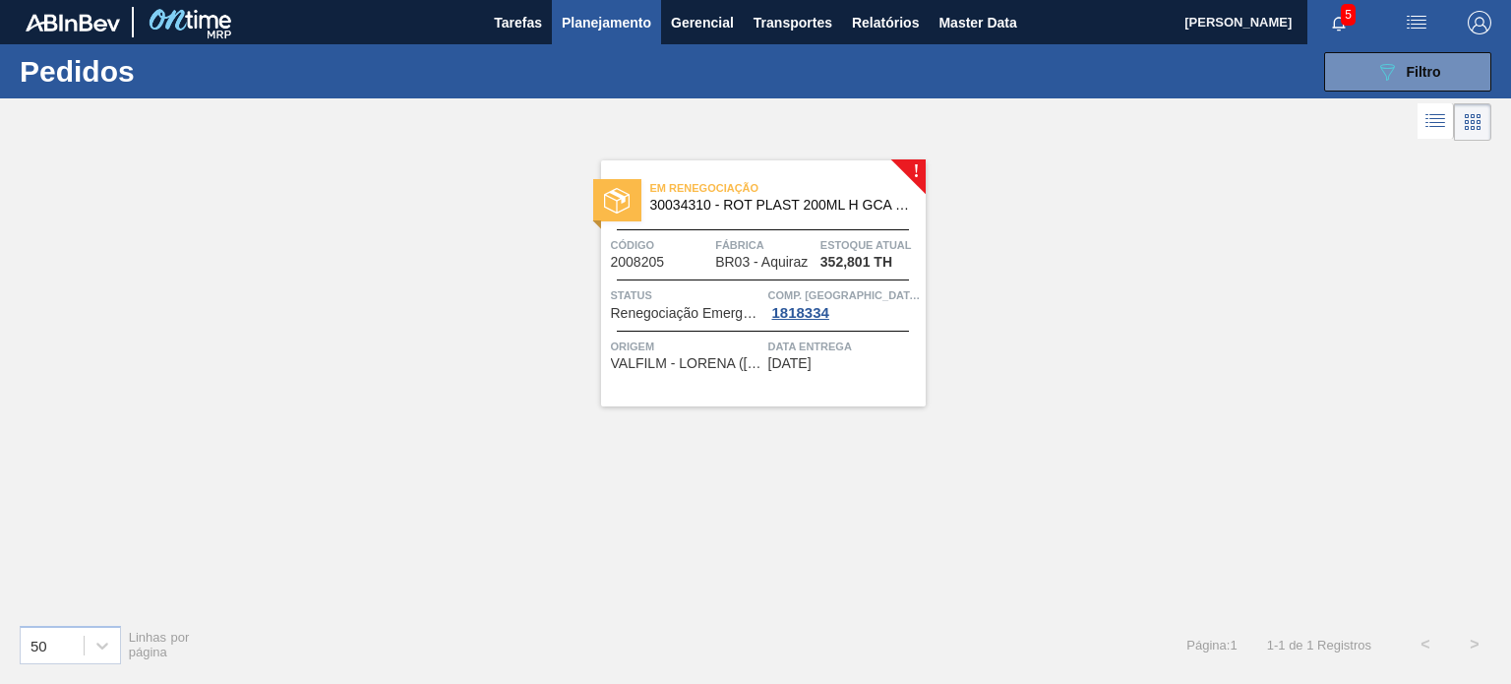
click at [1053, 399] on div "! Em renegociação 30034310 - ROT PLAST 200ML H GCA S CL NIV25 Código 2008205 Fá…" at bounding box center [755, 377] width 1511 height 463
click at [1389, 78] on icon "089F7B8B-B2A5-4AFE-B5C0-19BA573D28AC" at bounding box center [1388, 72] width 24 height 24
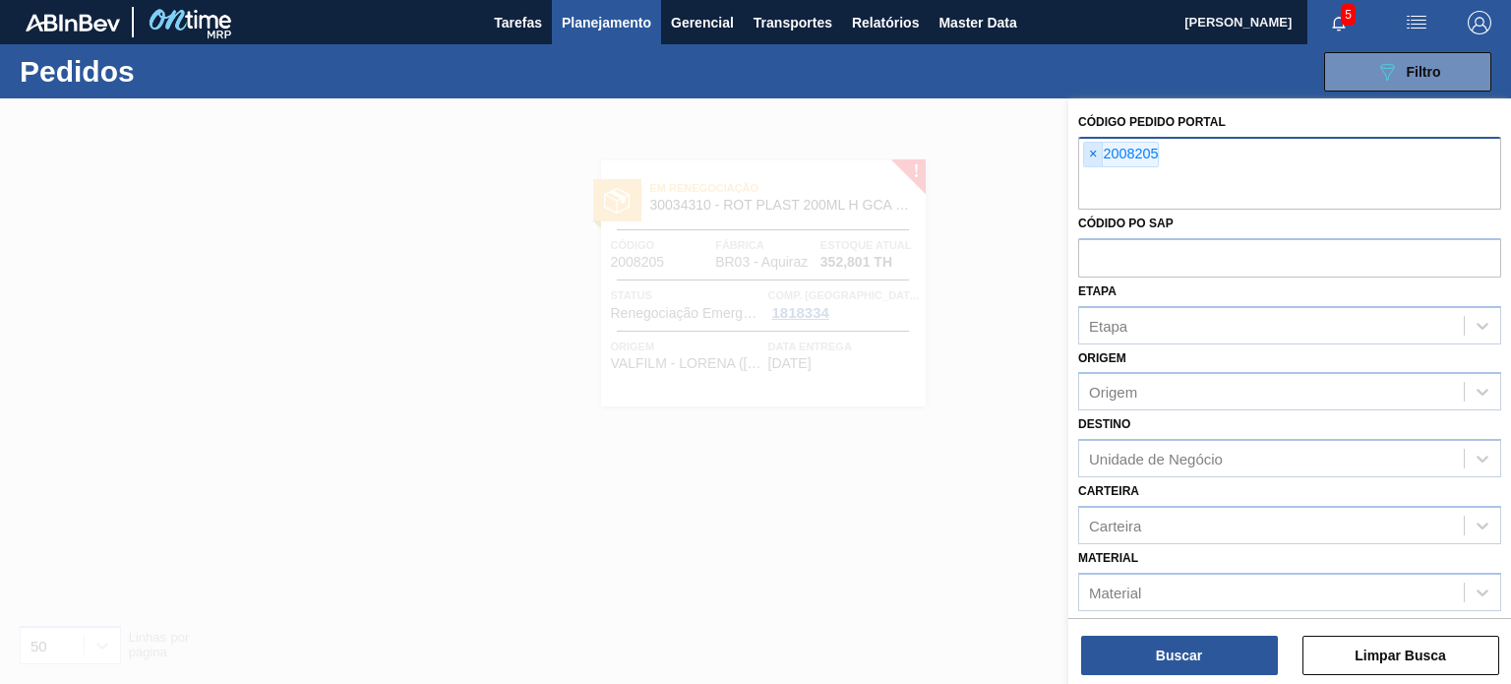
click at [1098, 159] on span "×" at bounding box center [1093, 155] width 19 height 24
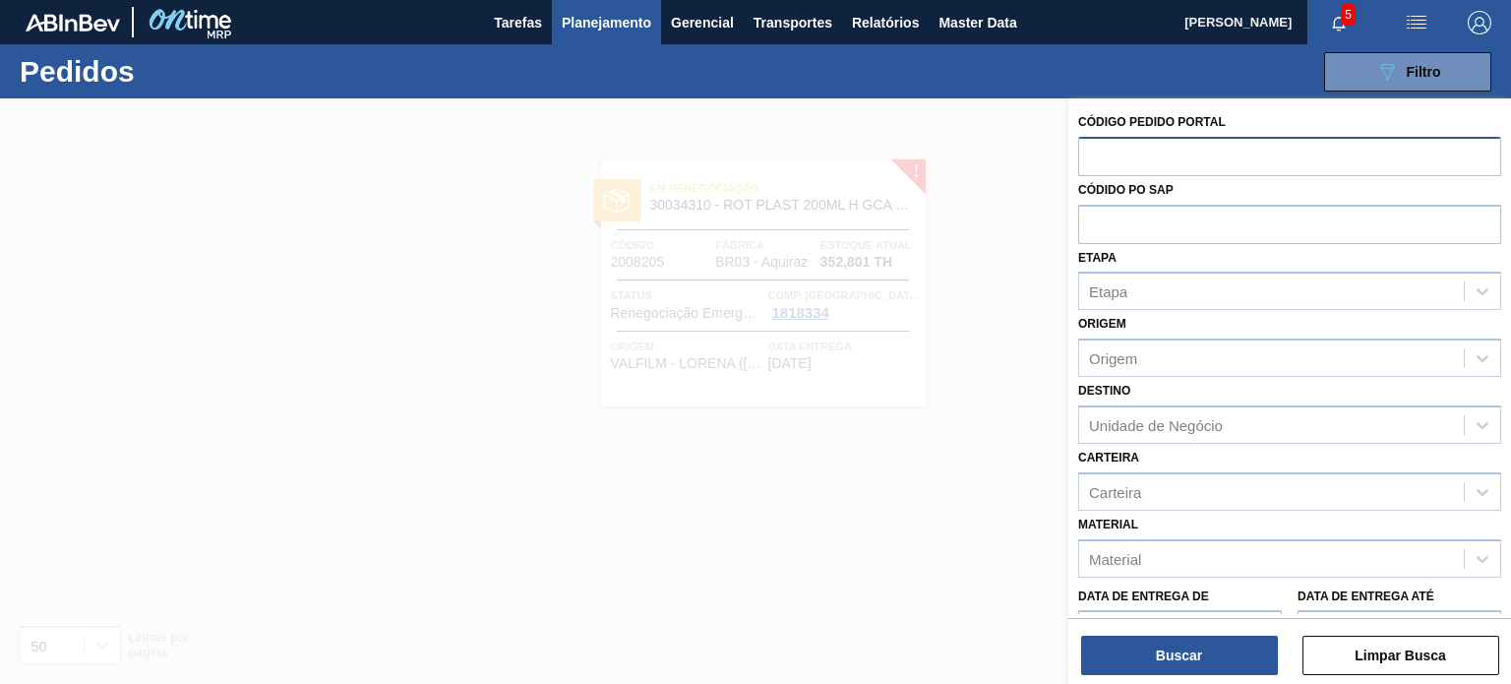
paste input "2018141"
type input "2018141"
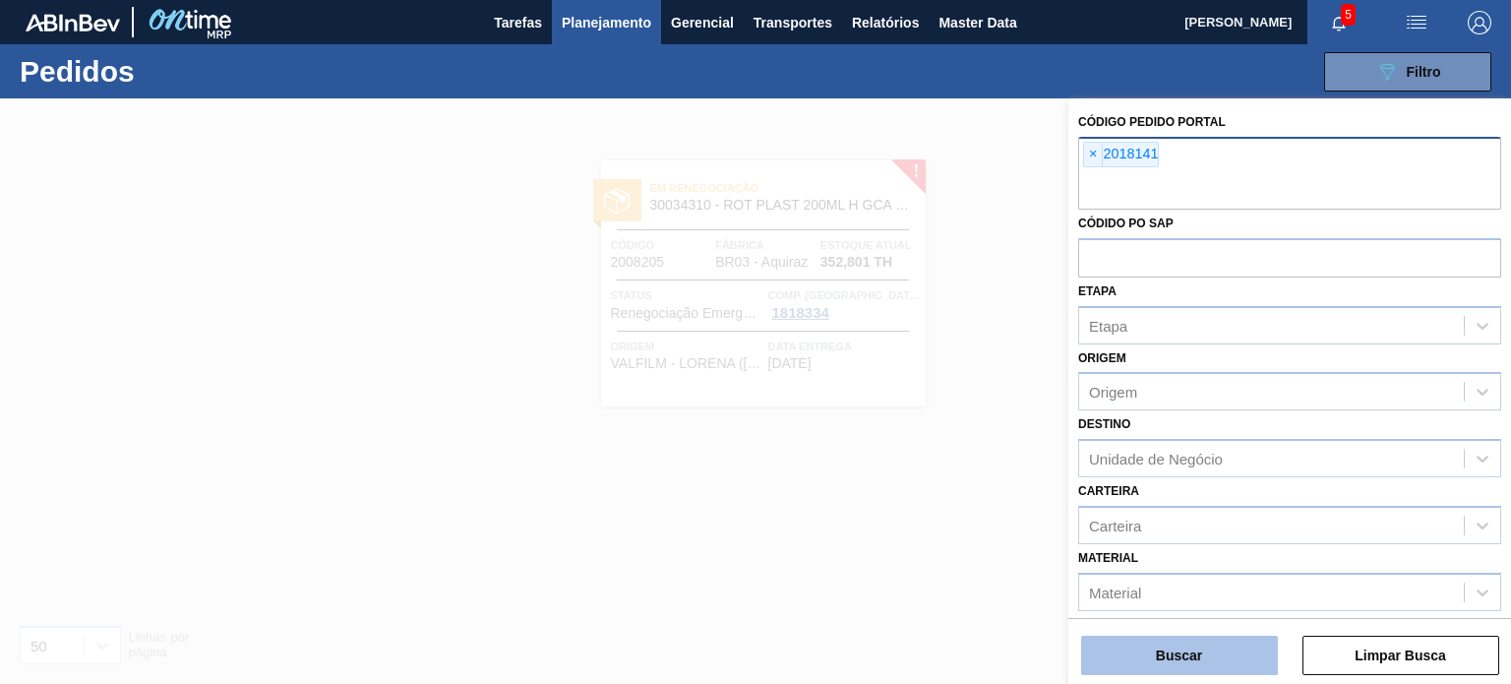
click at [1177, 666] on button "Buscar" at bounding box center [1179, 655] width 197 height 39
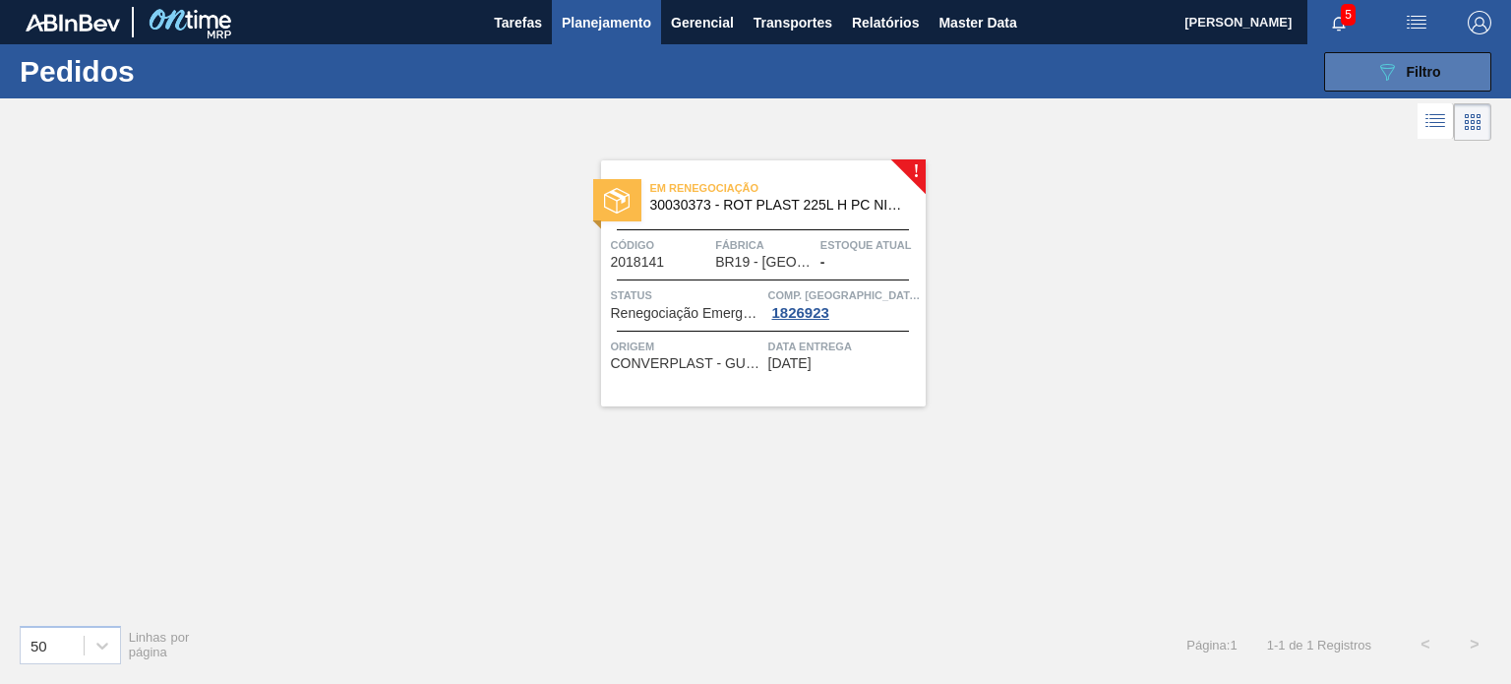
click at [1358, 86] on button "089F7B8B-B2A5-4AFE-B5C0-19BA573D28AC Filtro" at bounding box center [1408, 71] width 167 height 39
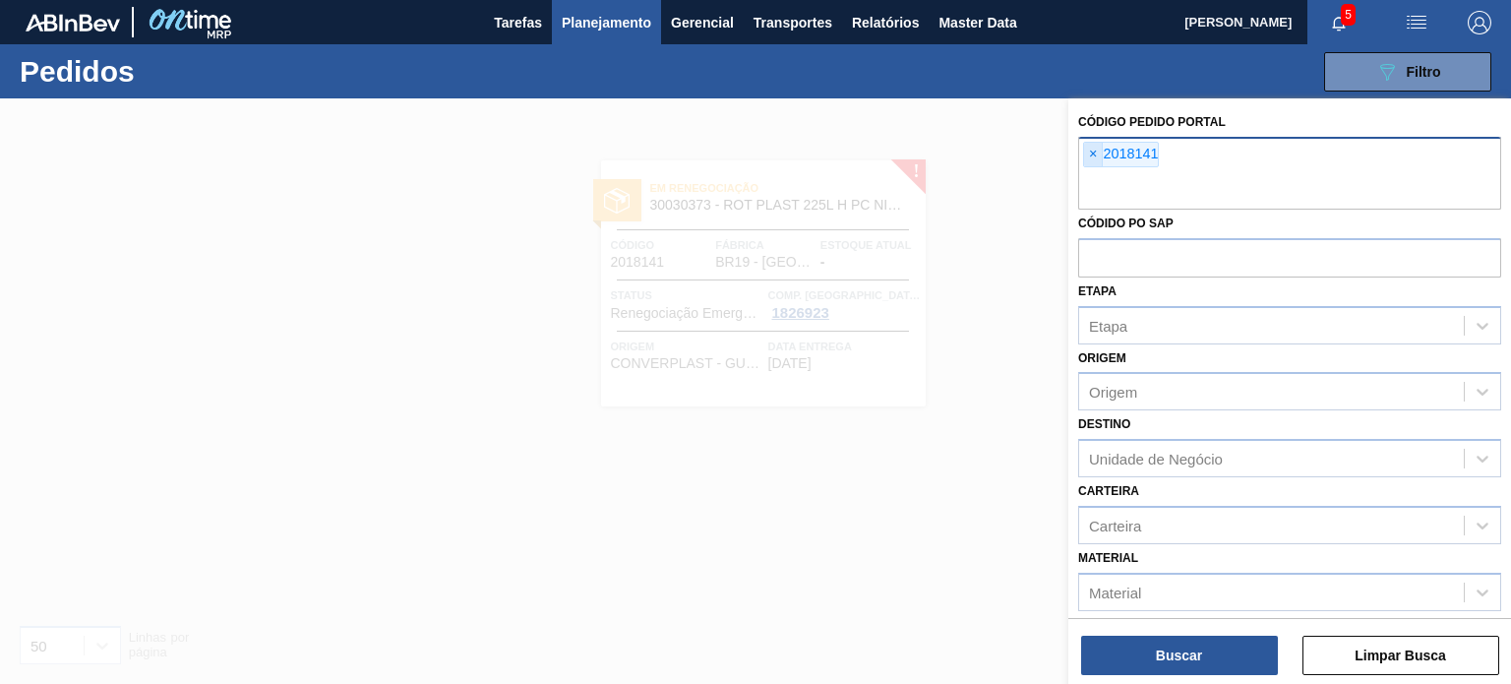
click at [1095, 151] on span "×" at bounding box center [1093, 155] width 19 height 24
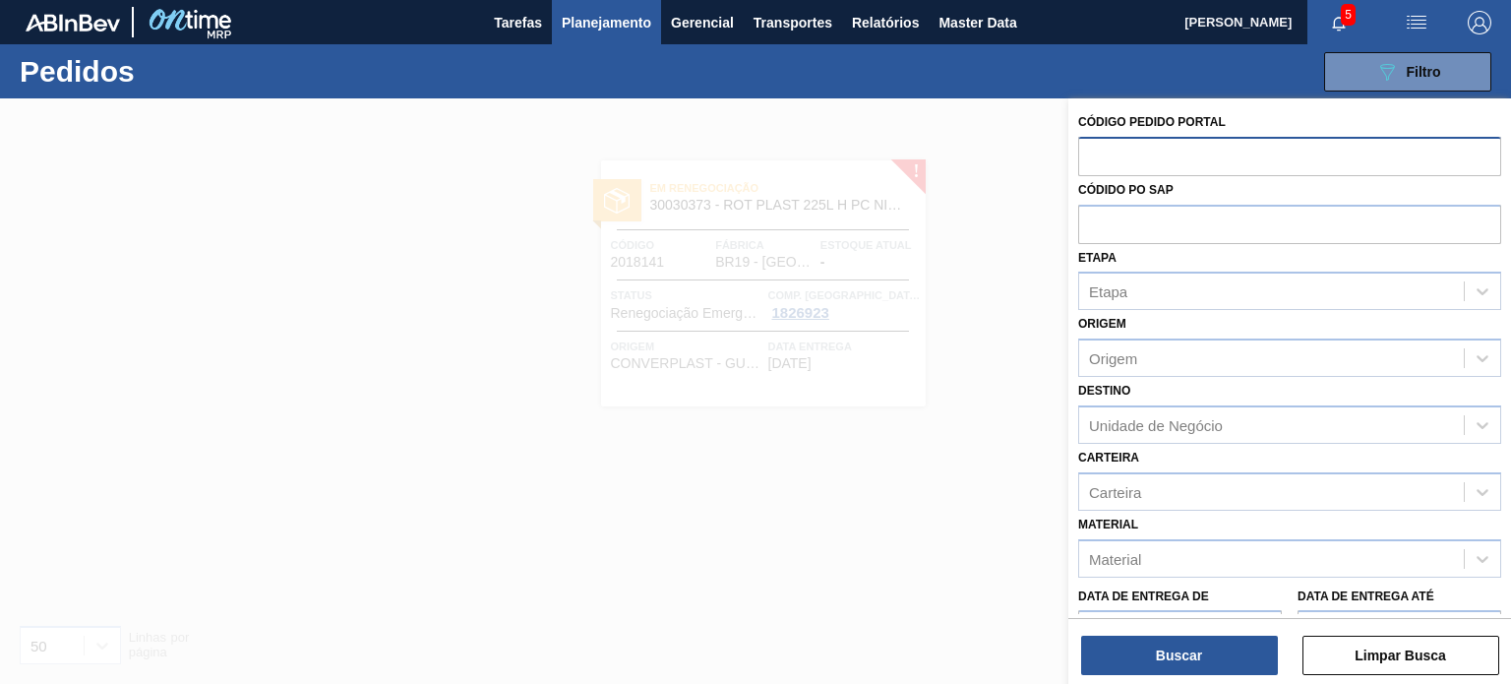
paste input "2012834"
type input "2012834"
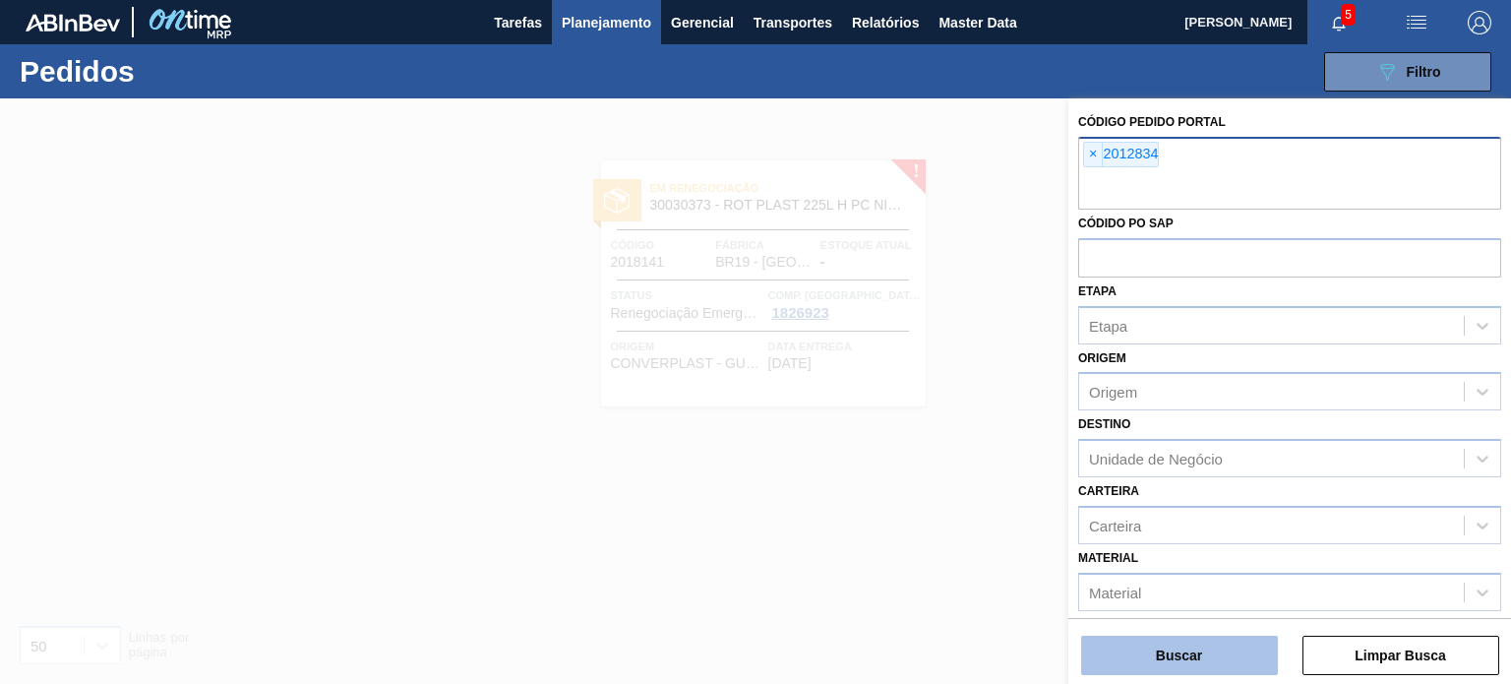
click at [1190, 659] on button "Buscar" at bounding box center [1179, 655] width 197 height 39
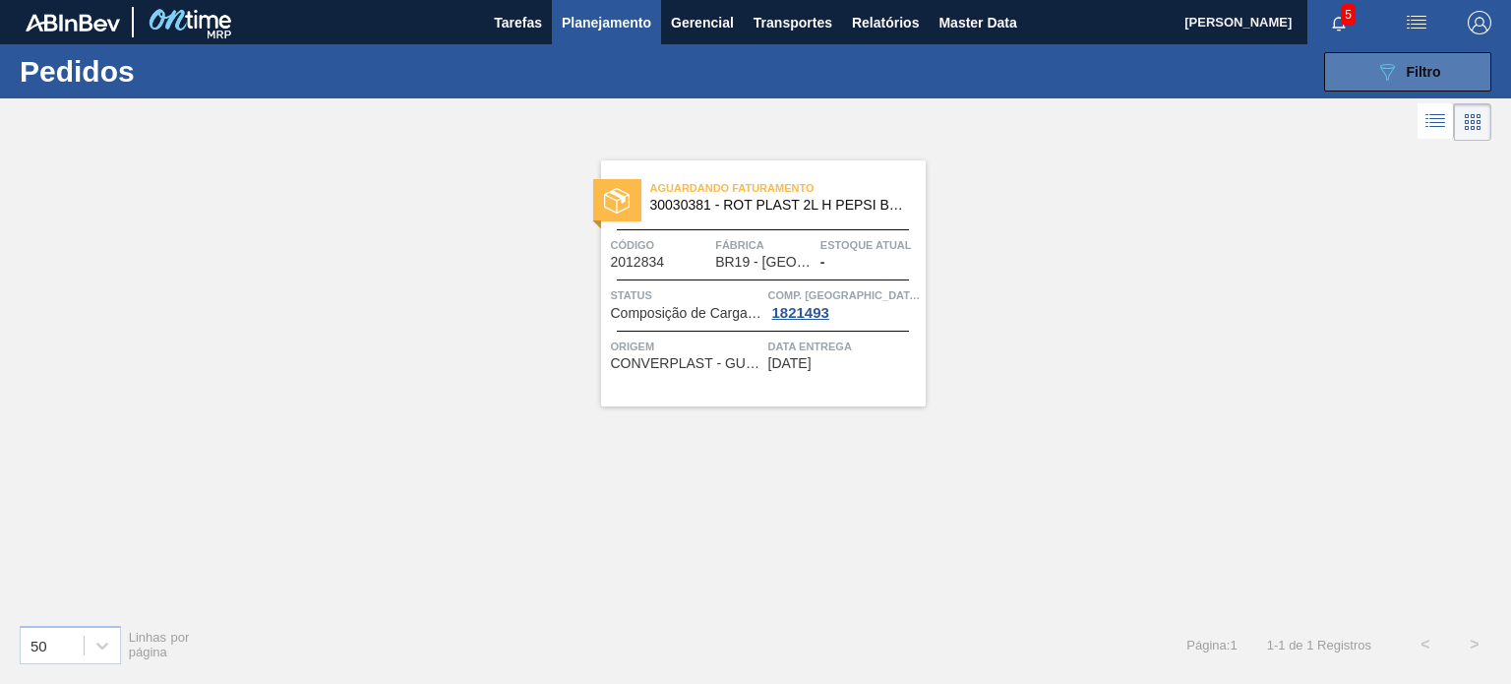
click at [1397, 74] on icon "089F7B8B-B2A5-4AFE-B5C0-19BA573D28AC" at bounding box center [1388, 72] width 24 height 24
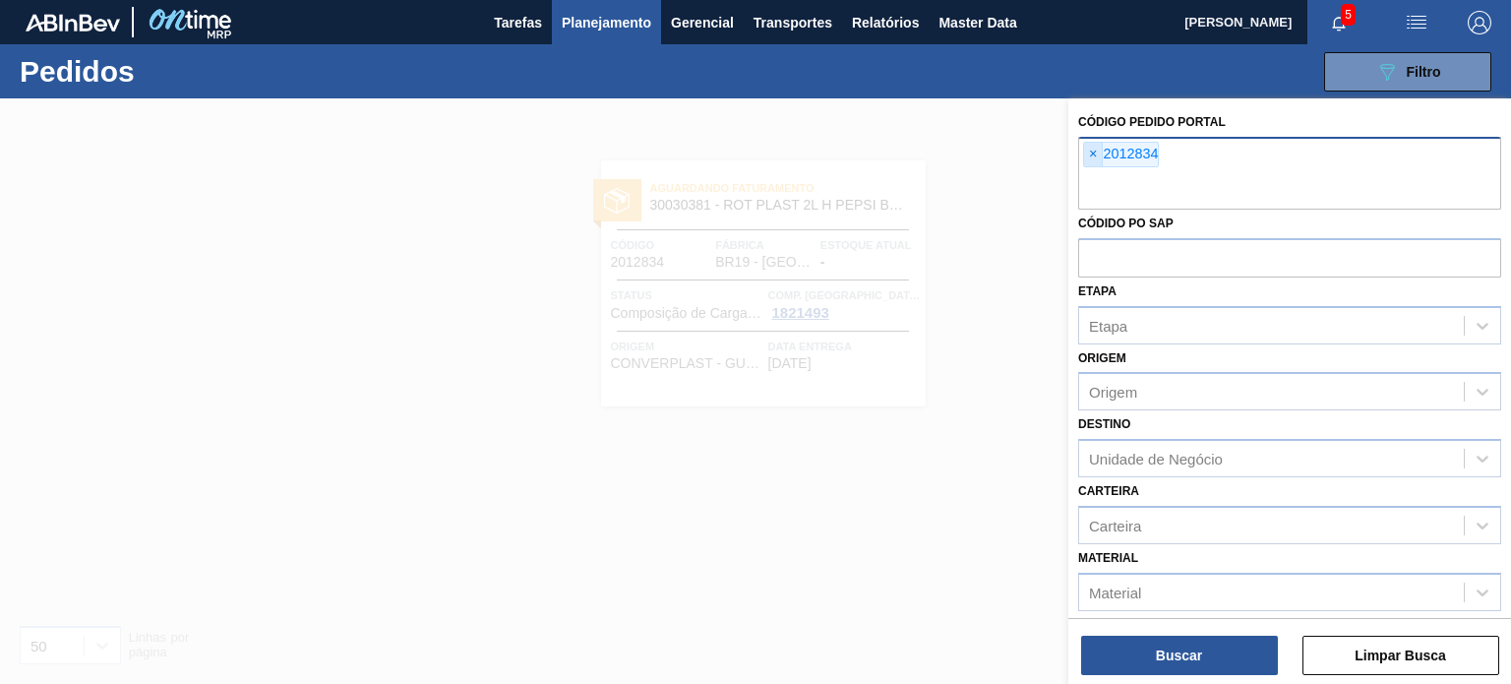
click at [1098, 146] on span "×" at bounding box center [1093, 155] width 19 height 24
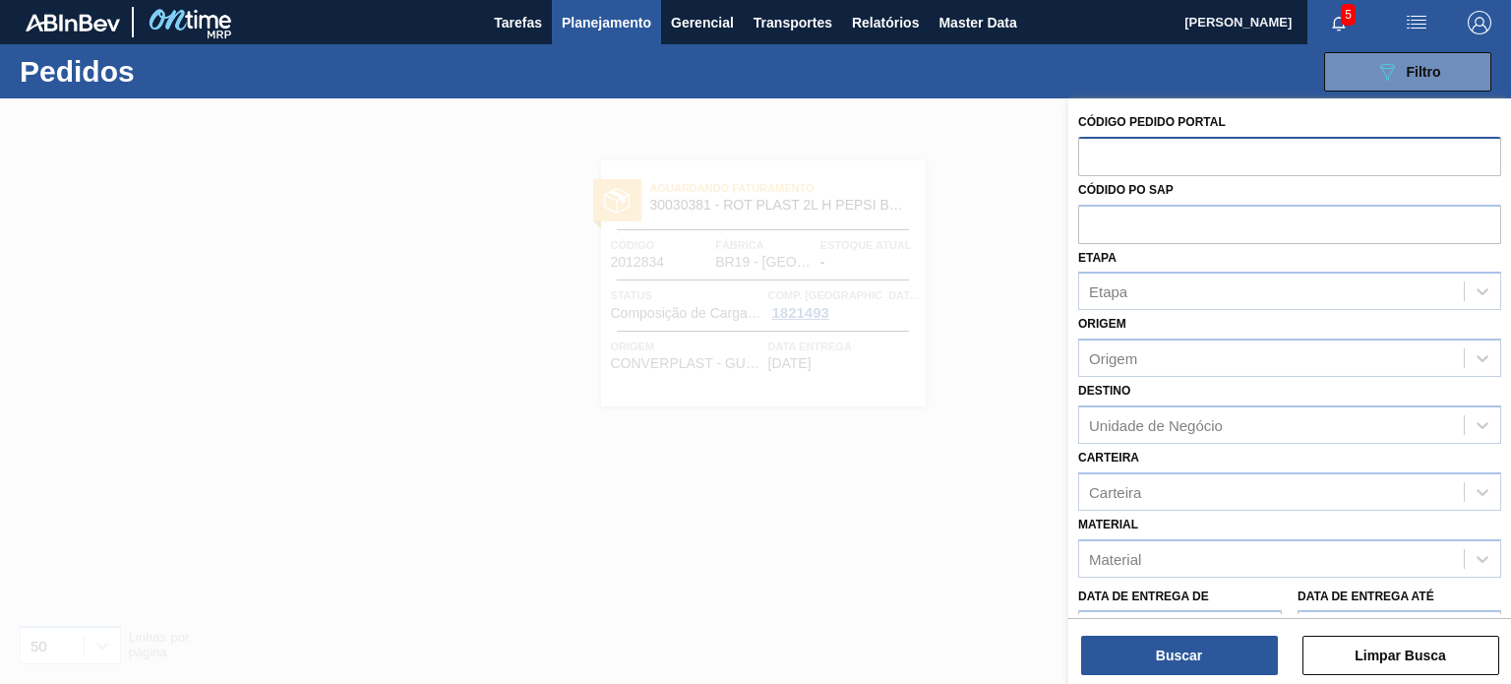
paste input "2023542"
type input "2023542"
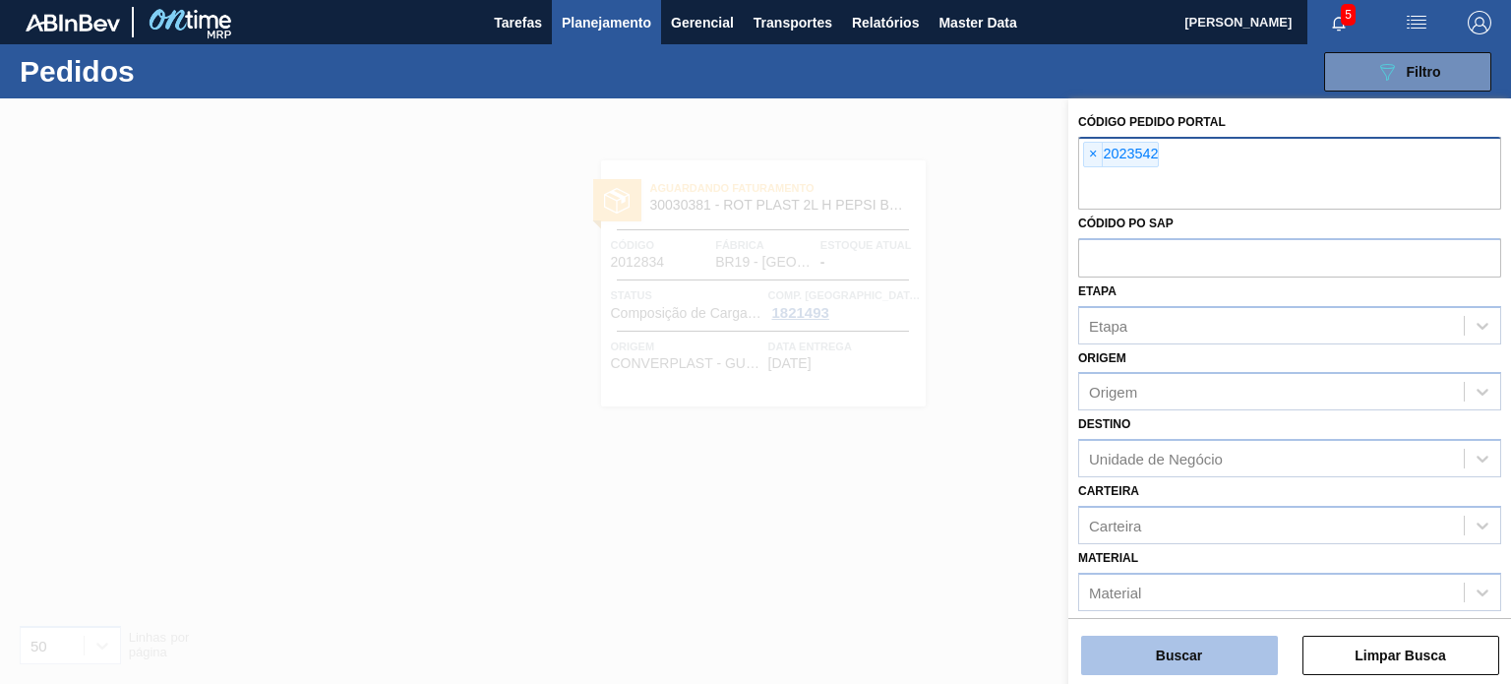
click at [1214, 669] on button "Buscar" at bounding box center [1179, 655] width 197 height 39
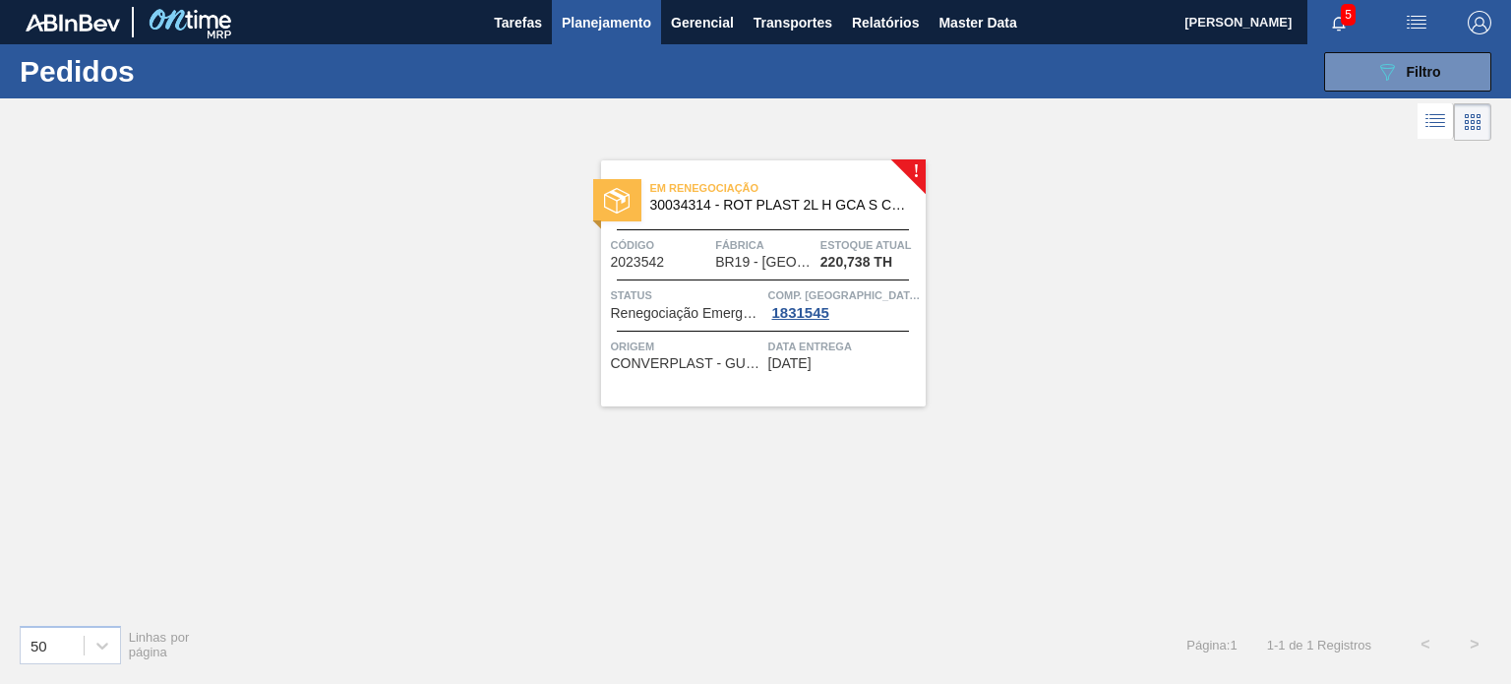
click at [750, 220] on div "Em renegociação 30034314 - ROT PLAST 2L H GCA S CL NIV25 Código 2023542 Fábrica…" at bounding box center [763, 283] width 325 height 246
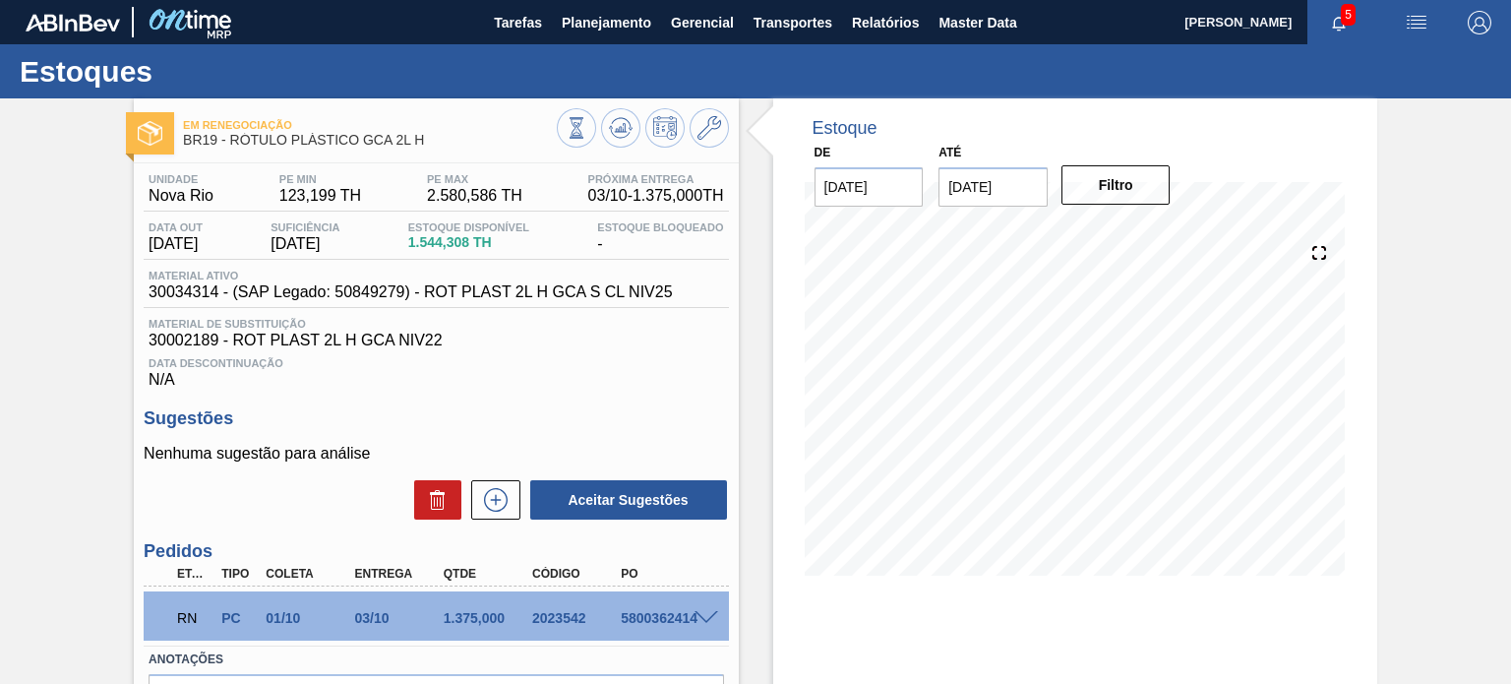
click at [698, 614] on span at bounding box center [707, 618] width 24 height 15
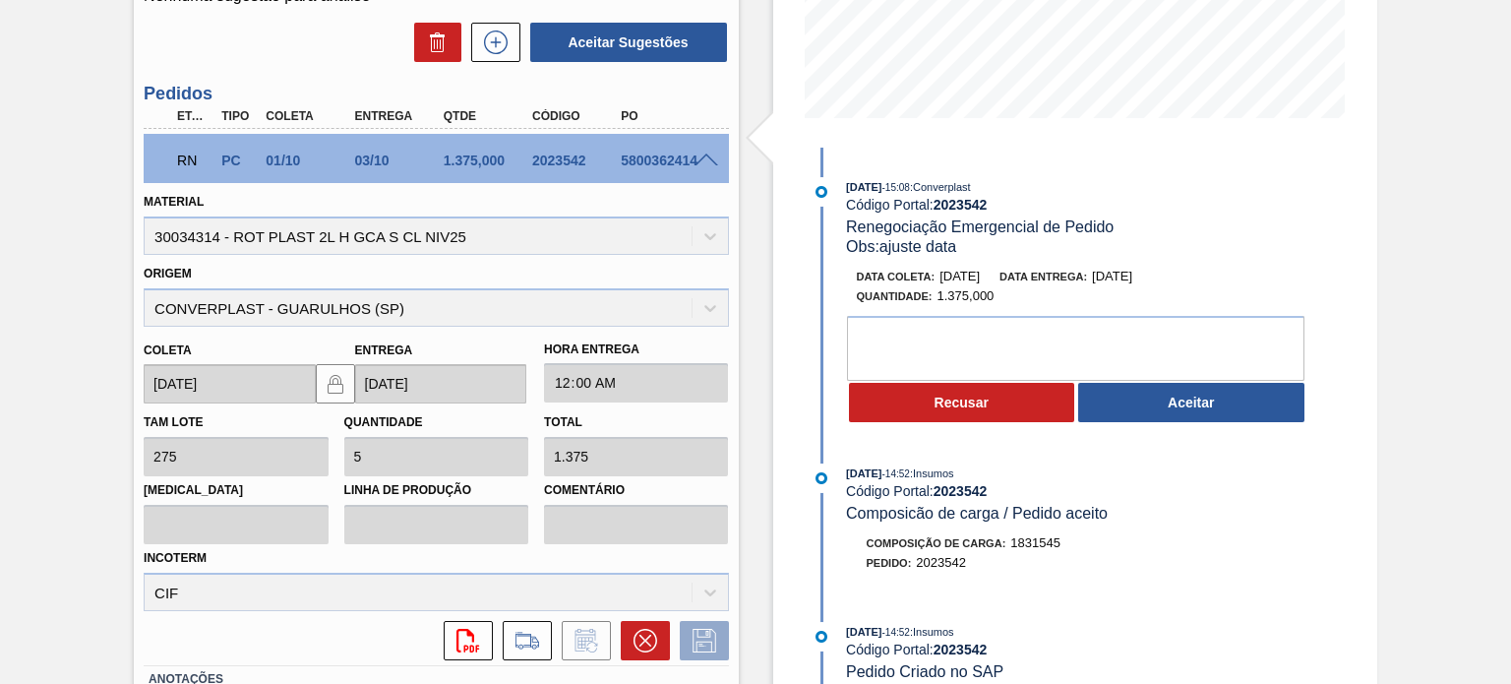
scroll to position [492, 0]
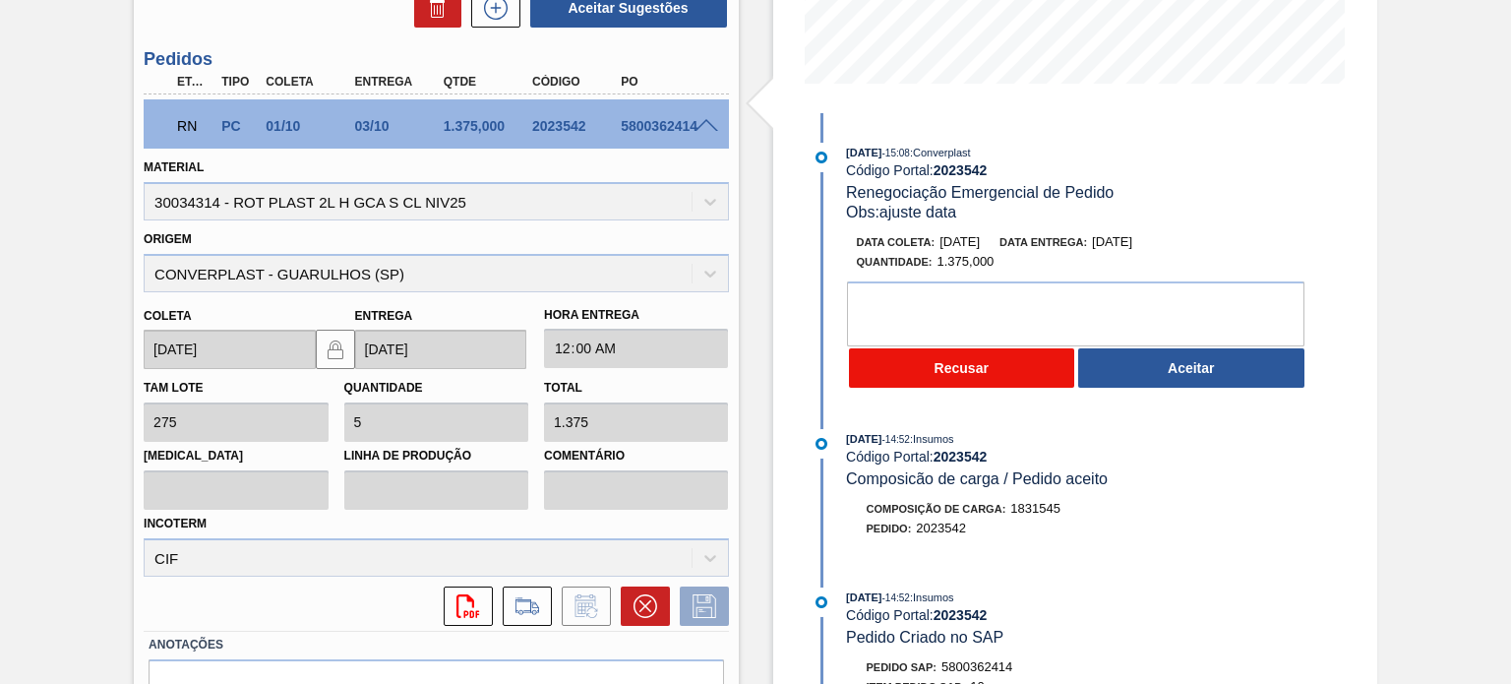
click at [996, 377] on button "Recusar" at bounding box center [962, 367] width 226 height 39
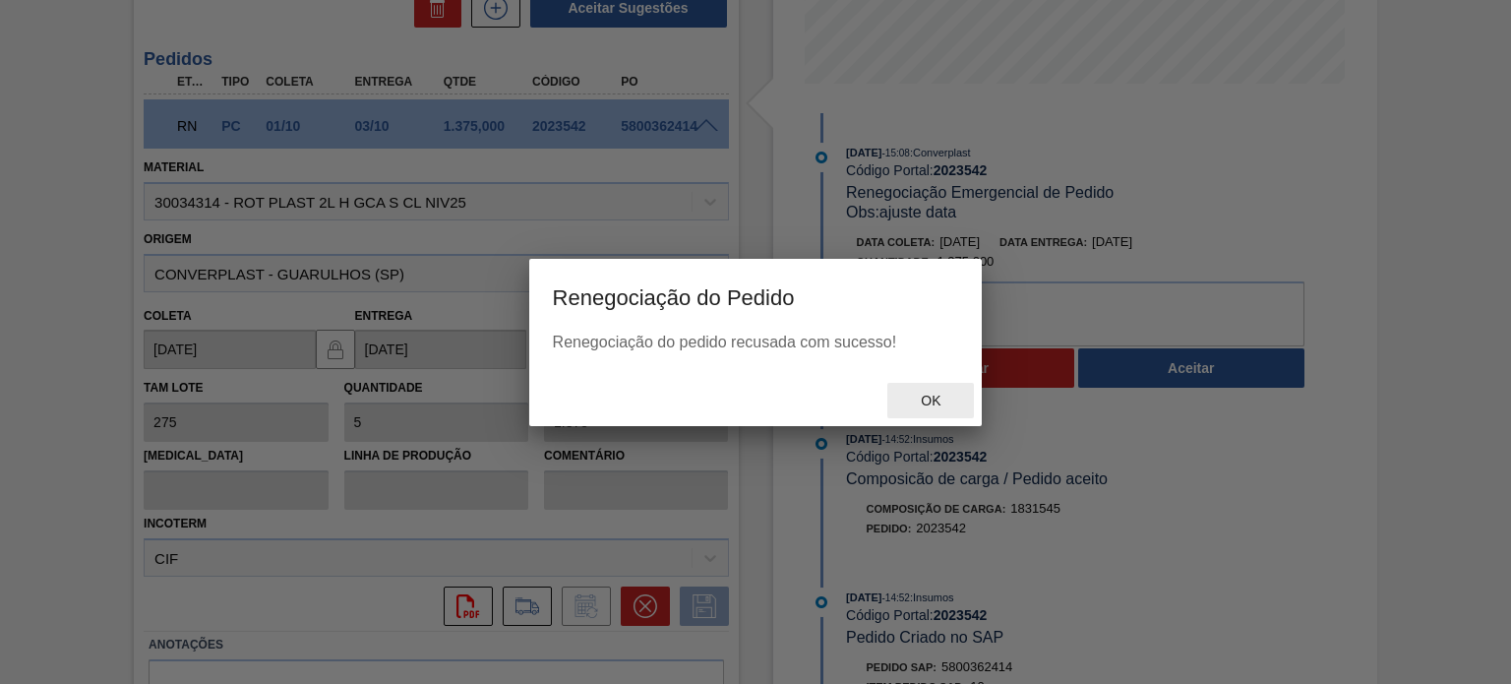
click at [911, 396] on span "Ok" at bounding box center [930, 401] width 51 height 16
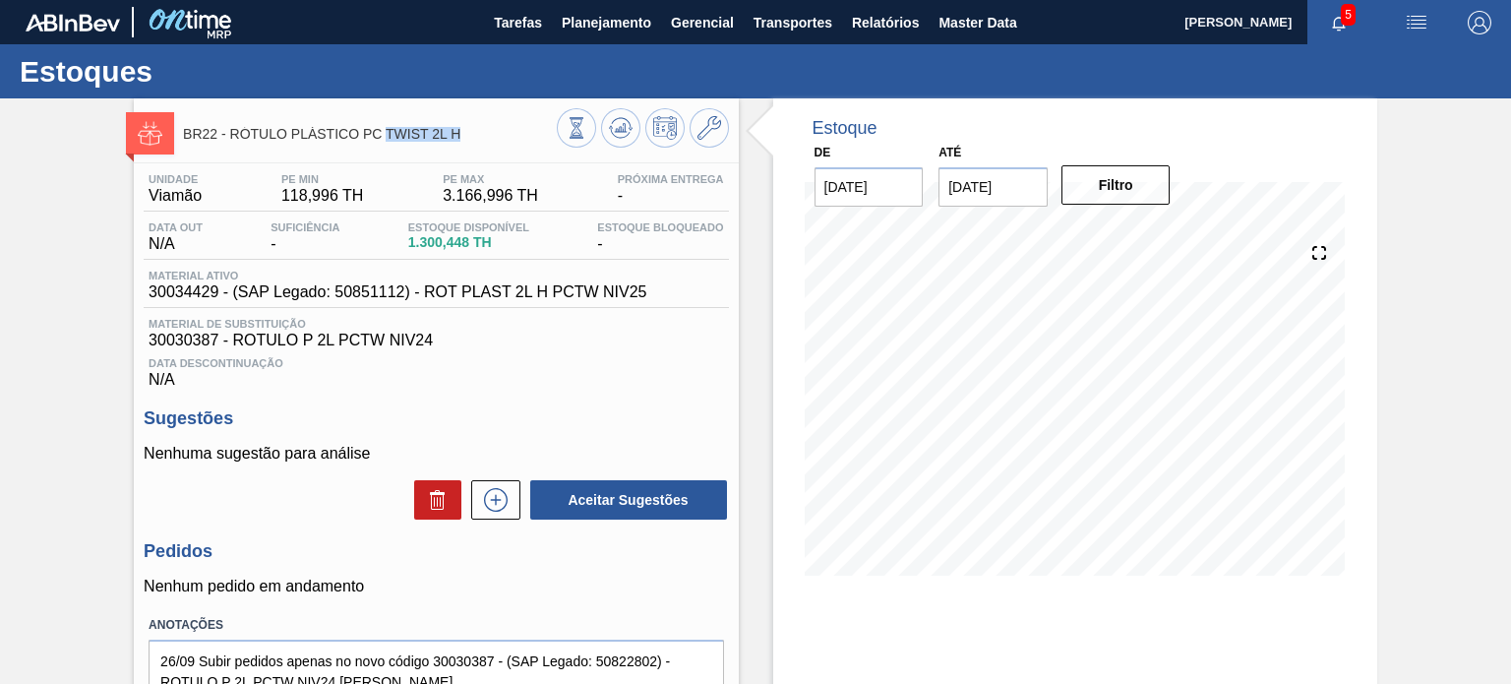
drag, startPoint x: 462, startPoint y: 139, endPoint x: 382, endPoint y: 134, distance: 79.9
click at [382, 134] on span "BR22 - RÓTULO PLÁSTICO PC TWIST 2L H" at bounding box center [369, 134] width 373 height 15
click at [397, 136] on span "BR22 - RÓTULO PLÁSTICO PC TWIST 2L H" at bounding box center [369, 134] width 373 height 15
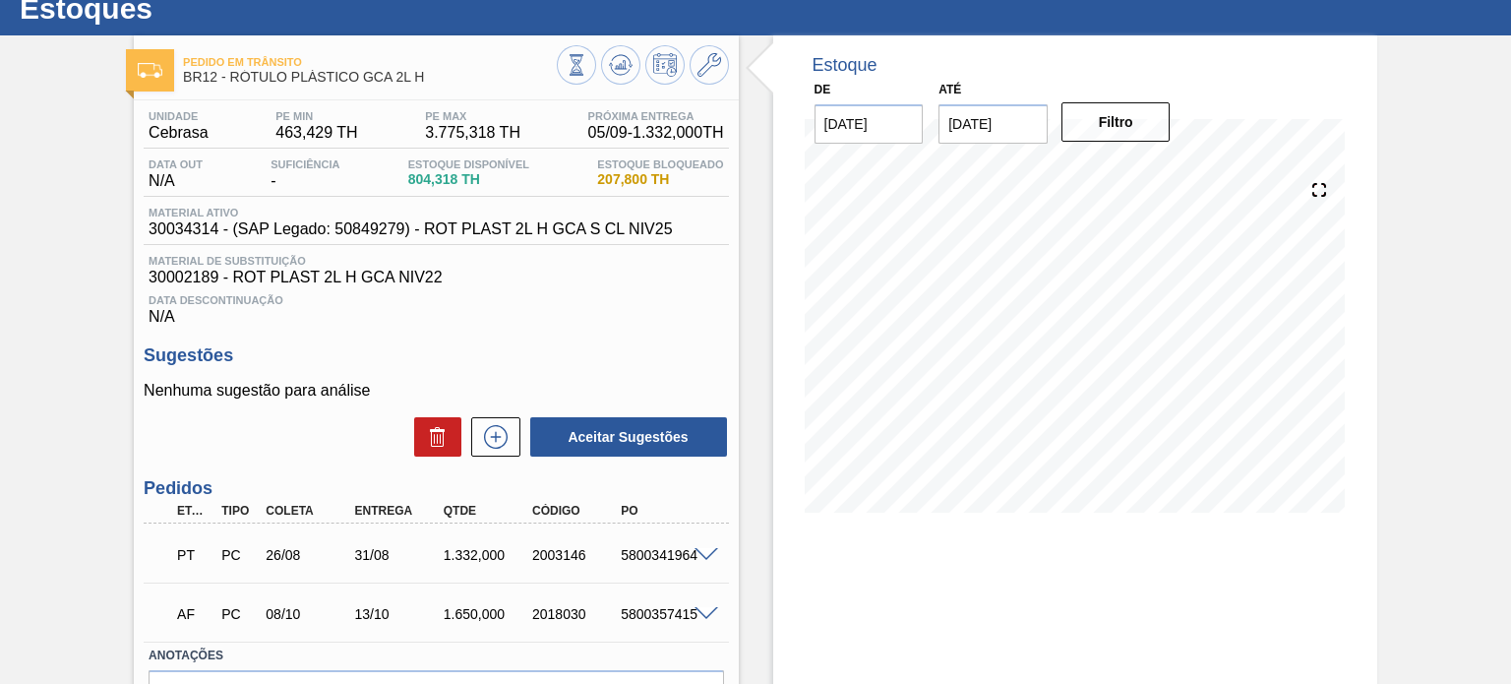
scroll to position [98, 0]
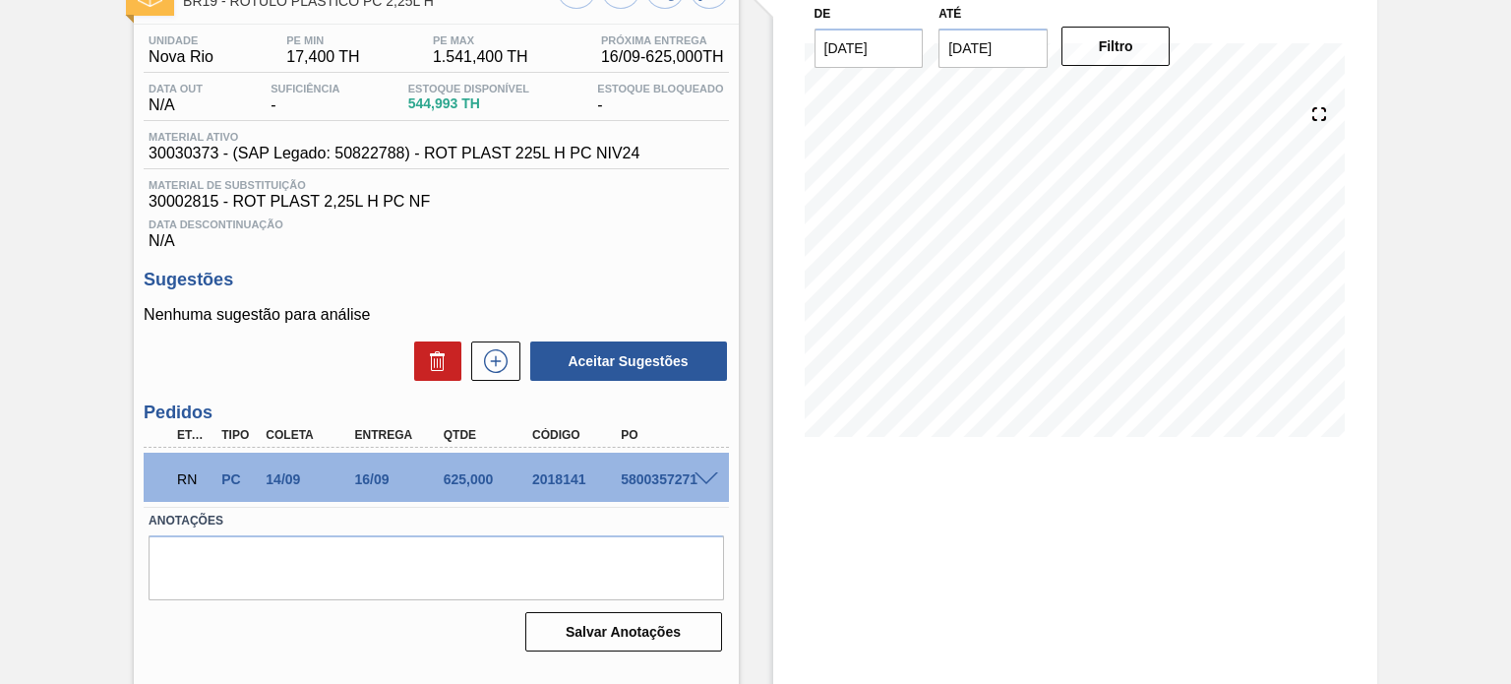
scroll to position [161, 0]
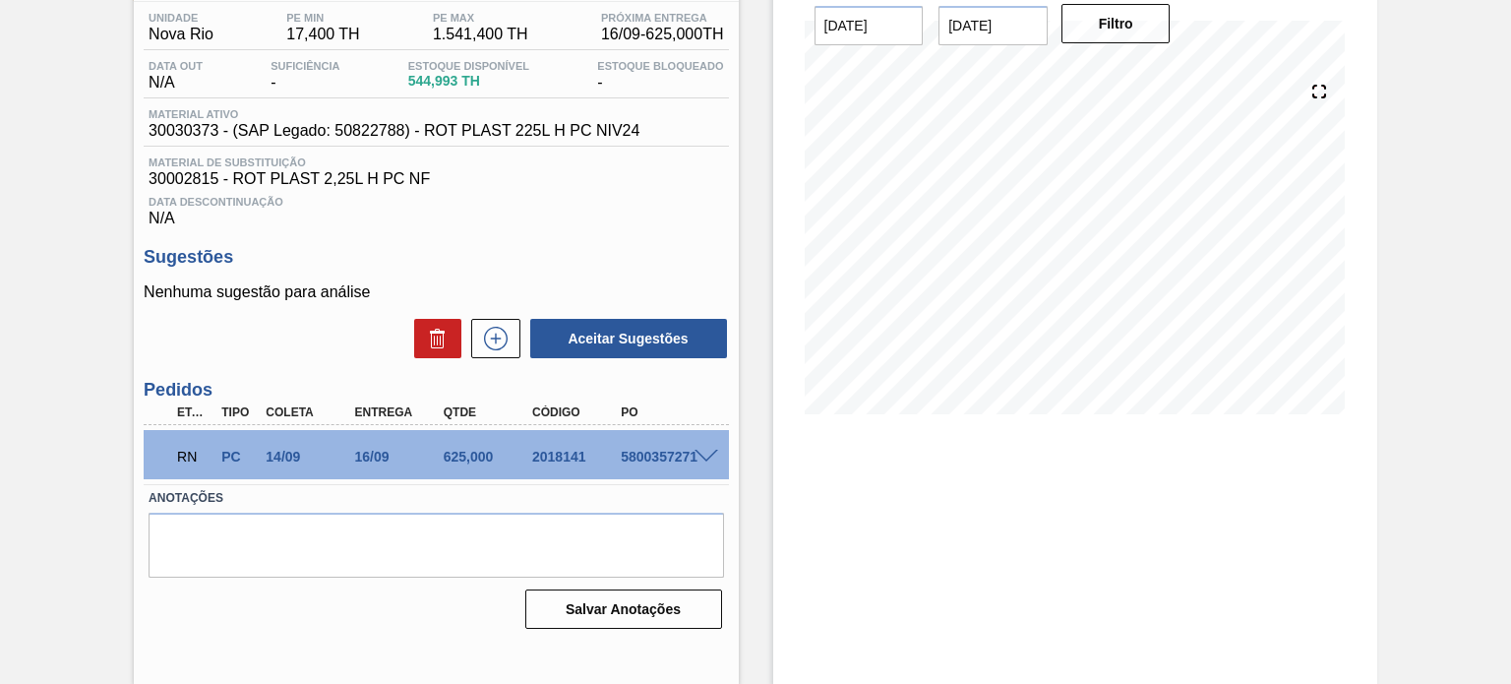
click at [700, 465] on div "RN PC 14/09 16/09 625,000 2018141 5800357271" at bounding box center [436, 454] width 585 height 49
click at [701, 463] on div "5800357271" at bounding box center [664, 457] width 97 height 16
click at [717, 454] on div at bounding box center [709, 455] width 39 height 15
click at [707, 452] on span at bounding box center [707, 457] width 24 height 15
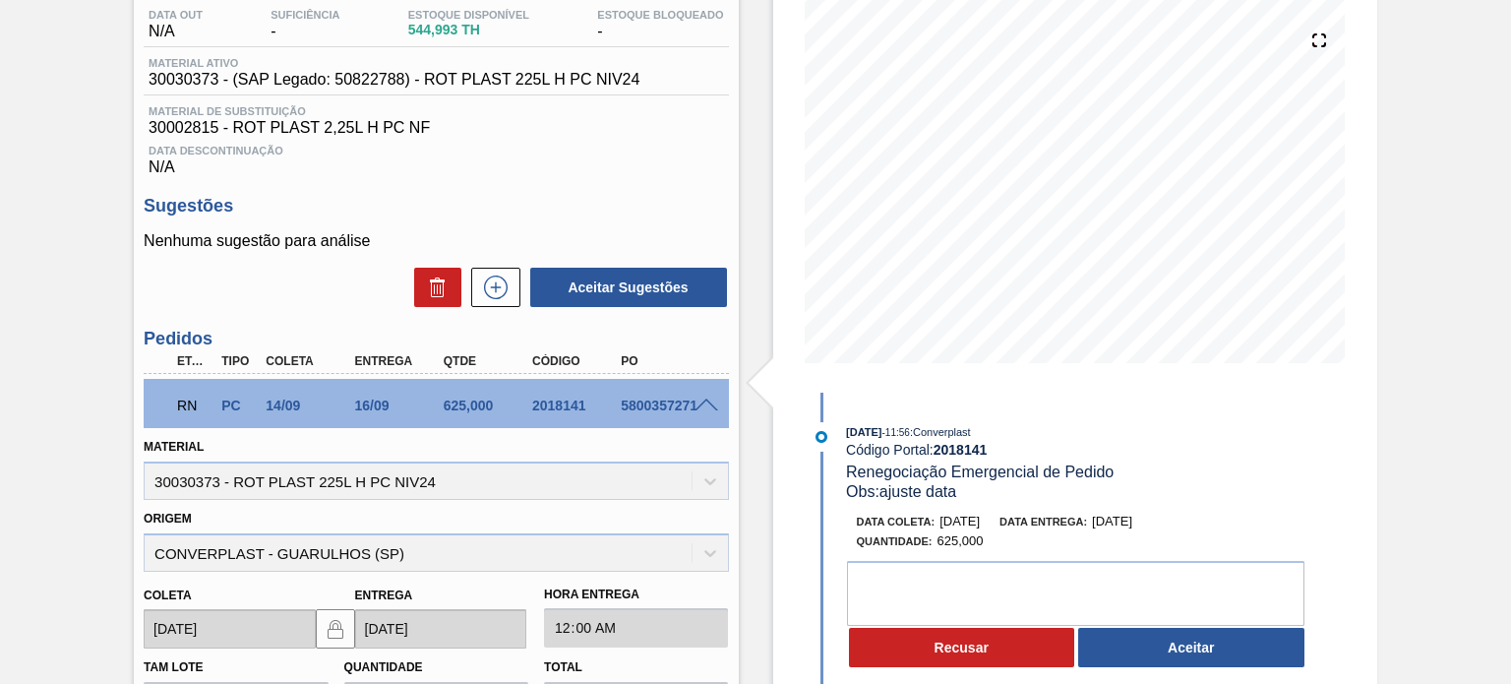
scroll to position [295, 0]
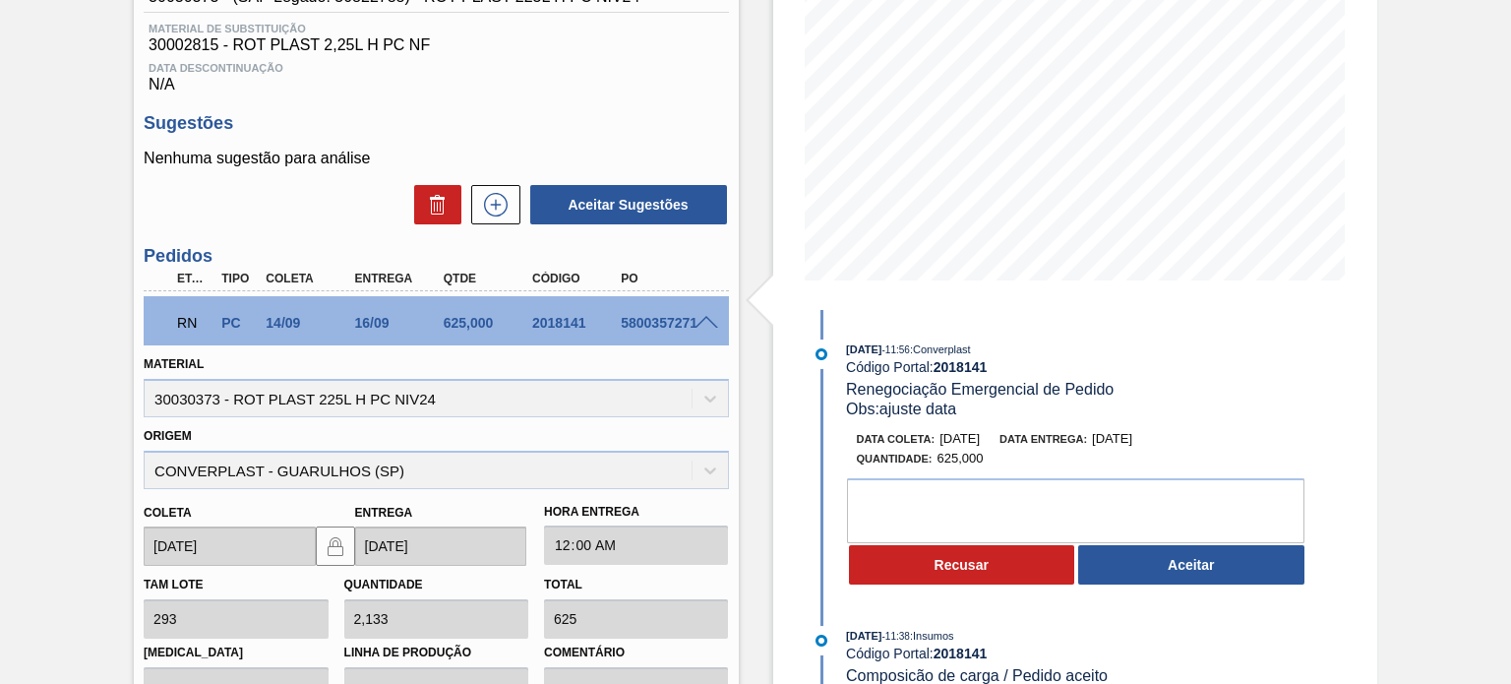
click at [564, 320] on div "2018141" at bounding box center [575, 323] width 97 height 16
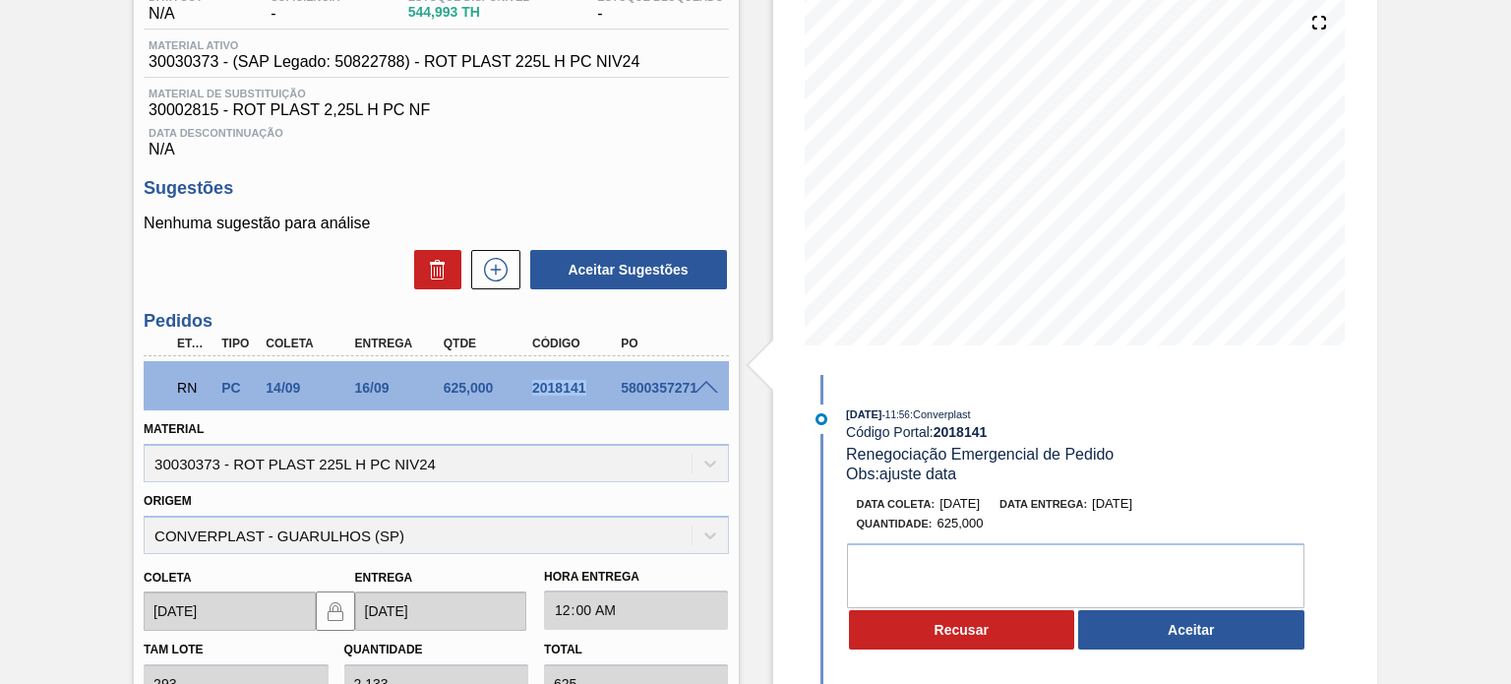
scroll to position [197, 0]
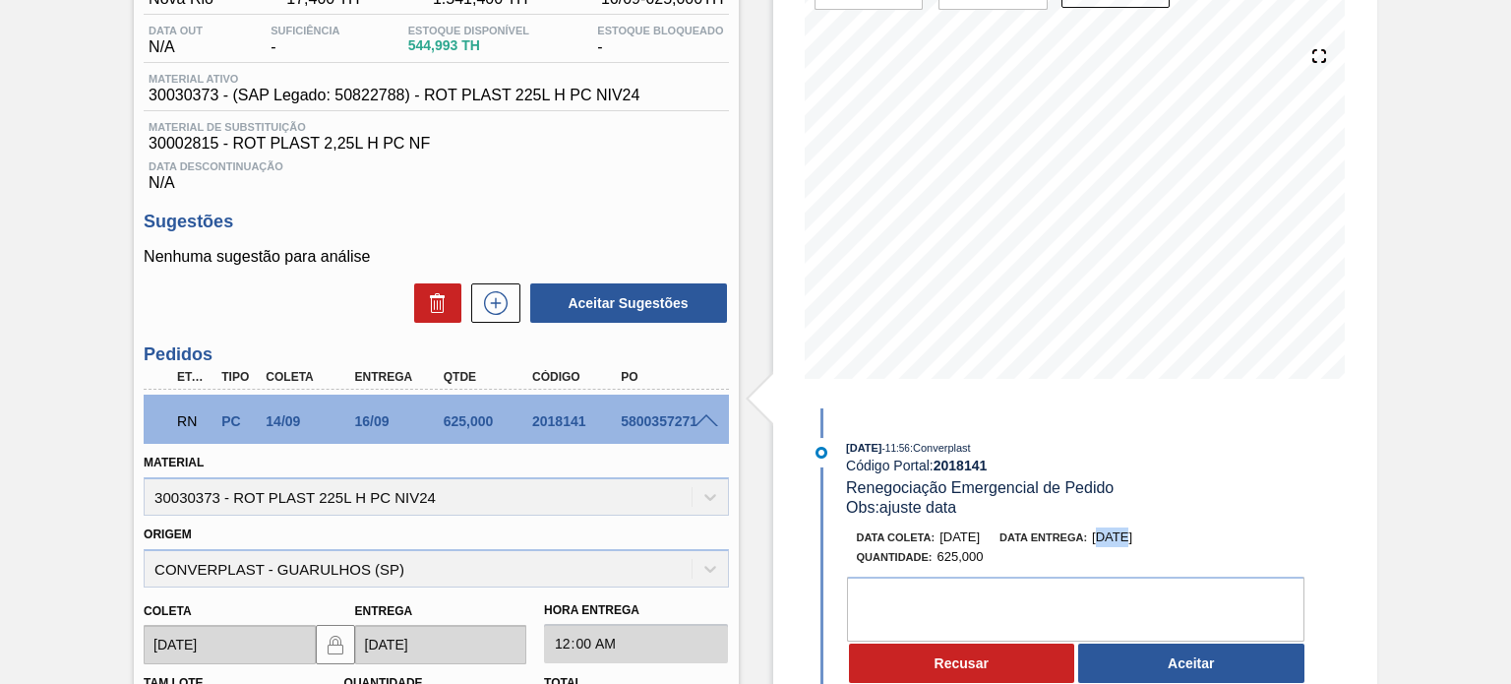
drag, startPoint x: 1121, startPoint y: 535, endPoint x: 1176, endPoint y: 532, distance: 55.2
click at [1133, 532] on span "29/09/2025" at bounding box center [1112, 536] width 40 height 15
click at [746, 240] on div "Estoque De 05/09/2025 Até 03/01/2026 Filtro 10/09 Projeção de Estoque 544.993 N…" at bounding box center [1058, 495] width 639 height 1186
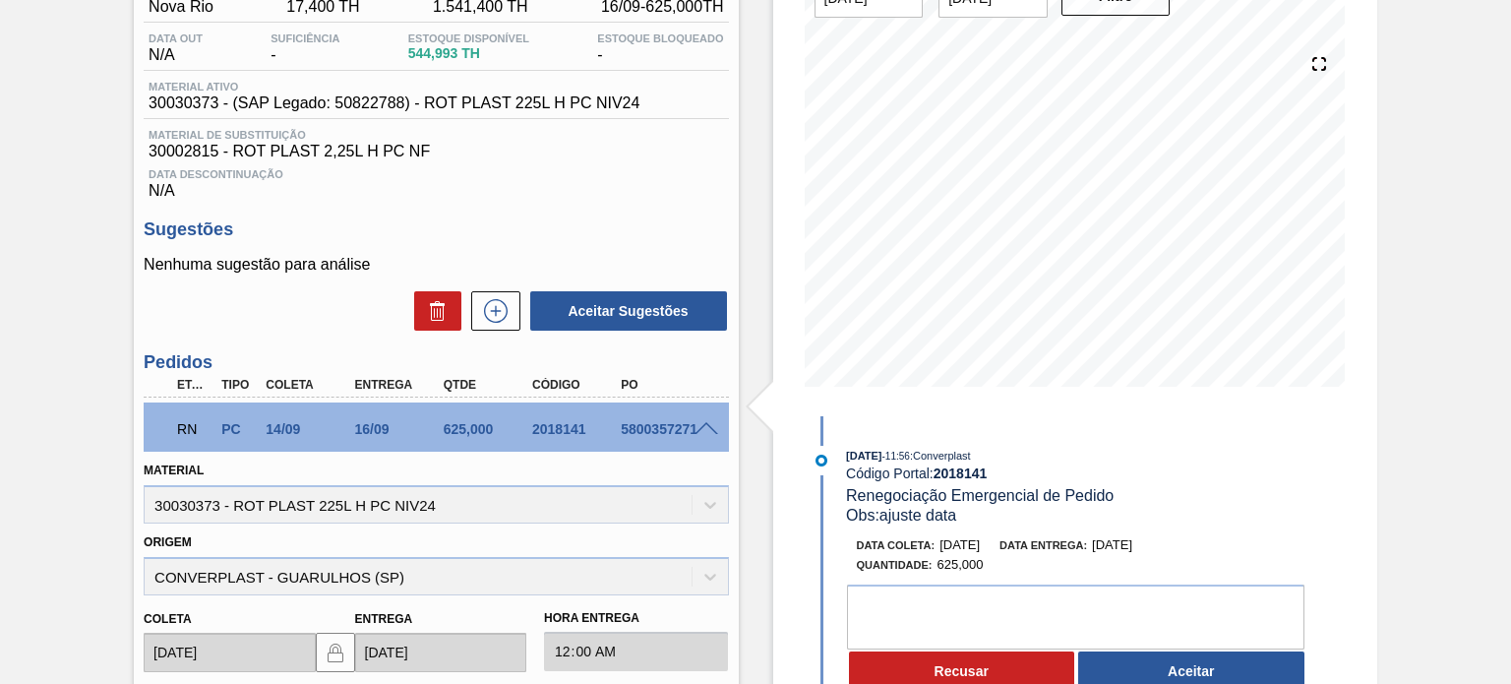
scroll to position [295, 0]
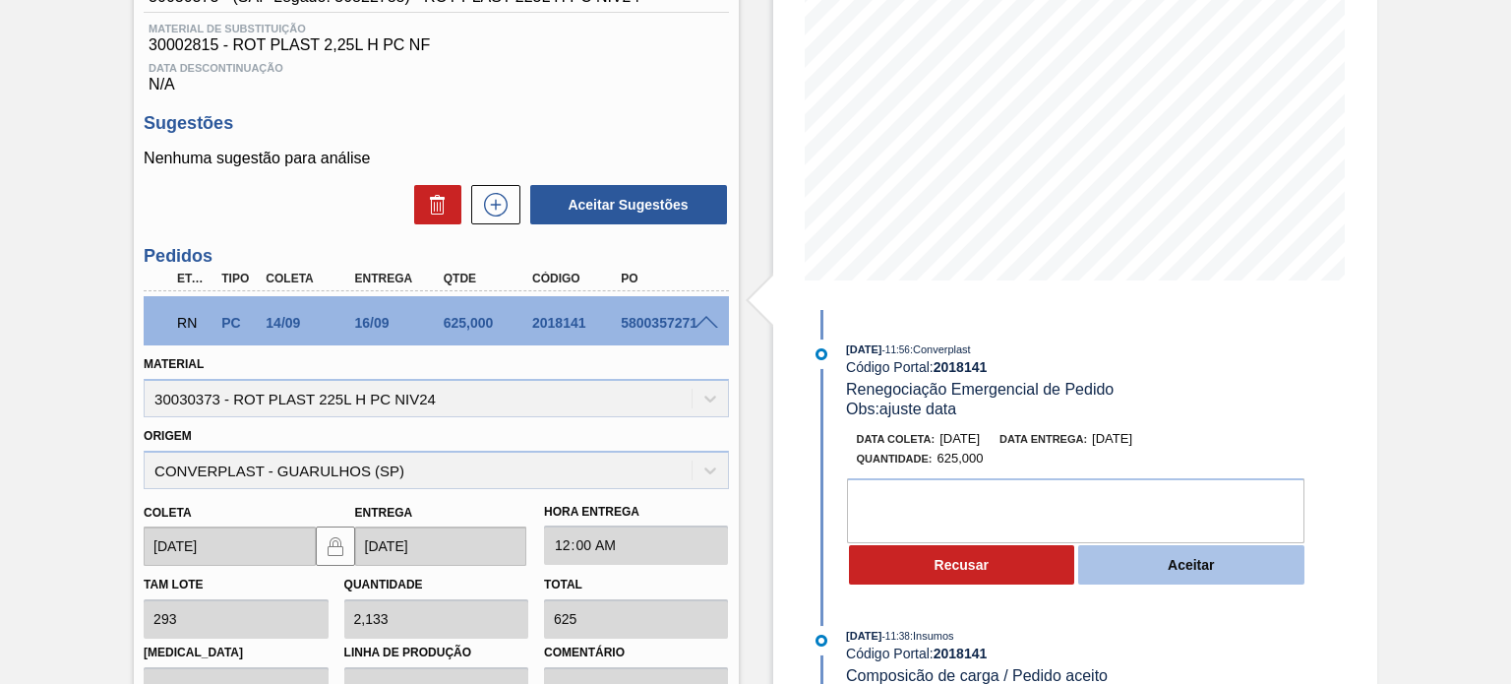
click at [1150, 558] on button "Aceitar" at bounding box center [1192, 564] width 226 height 39
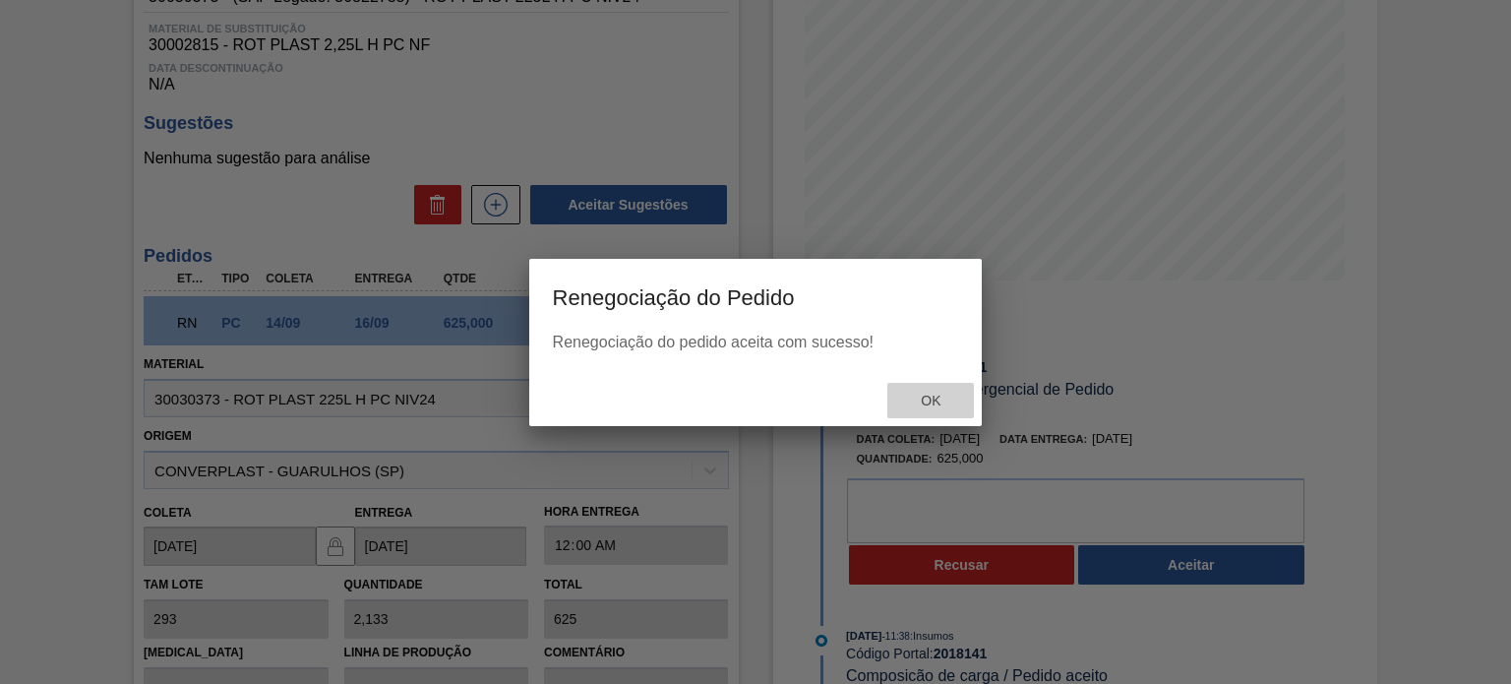
drag, startPoint x: 926, startPoint y: 393, endPoint x: 933, endPoint y: 401, distance: 10.5
click at [933, 401] on span "Ok" at bounding box center [930, 401] width 51 height 16
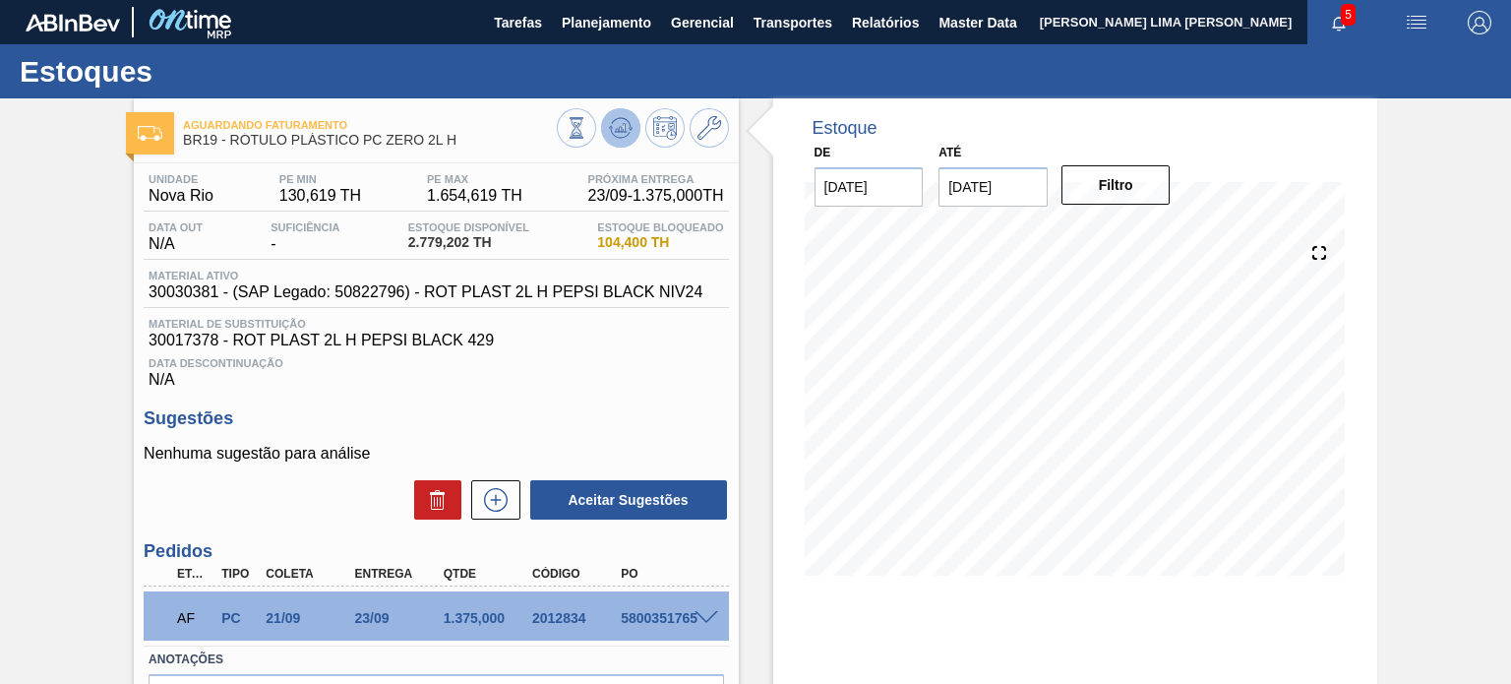
click at [626, 131] on icon at bounding box center [621, 128] width 24 height 24
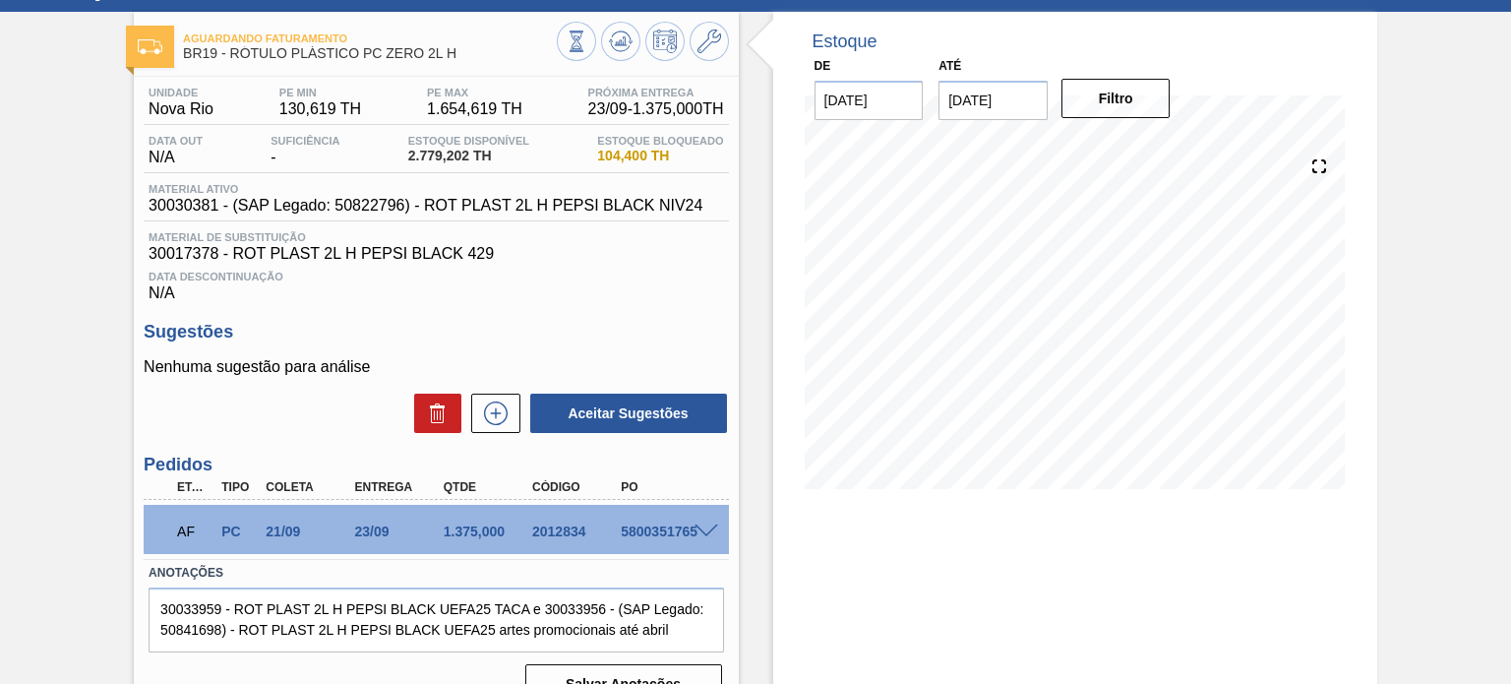
scroll to position [161, 0]
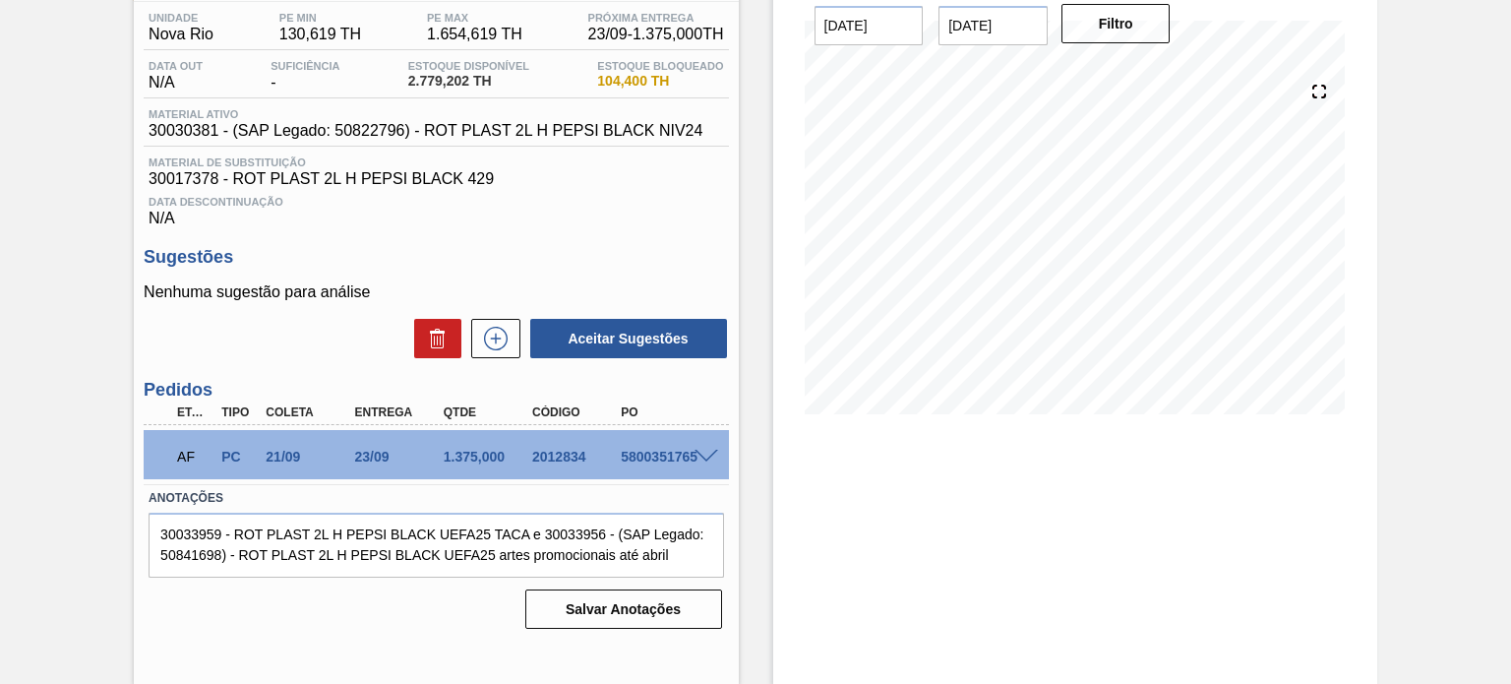
click at [700, 462] on span at bounding box center [707, 457] width 24 height 15
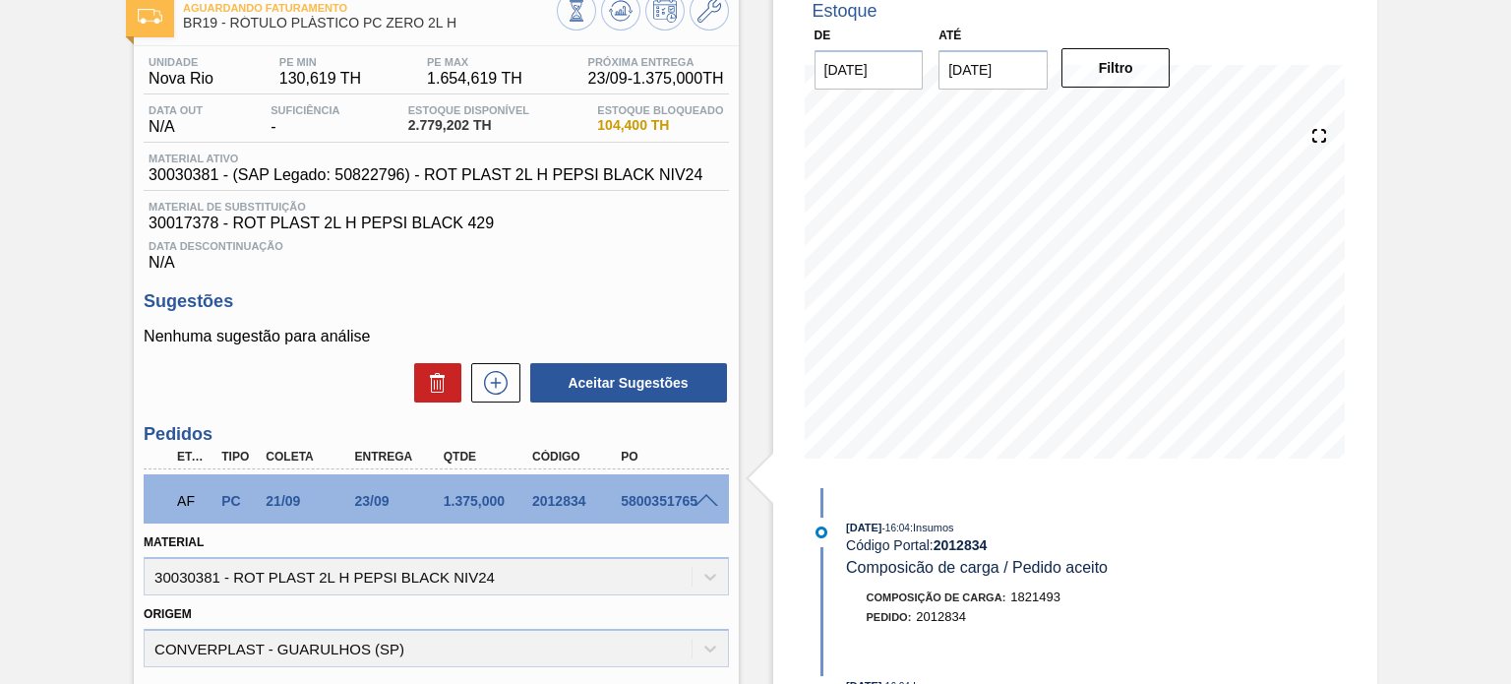
scroll to position [0, 0]
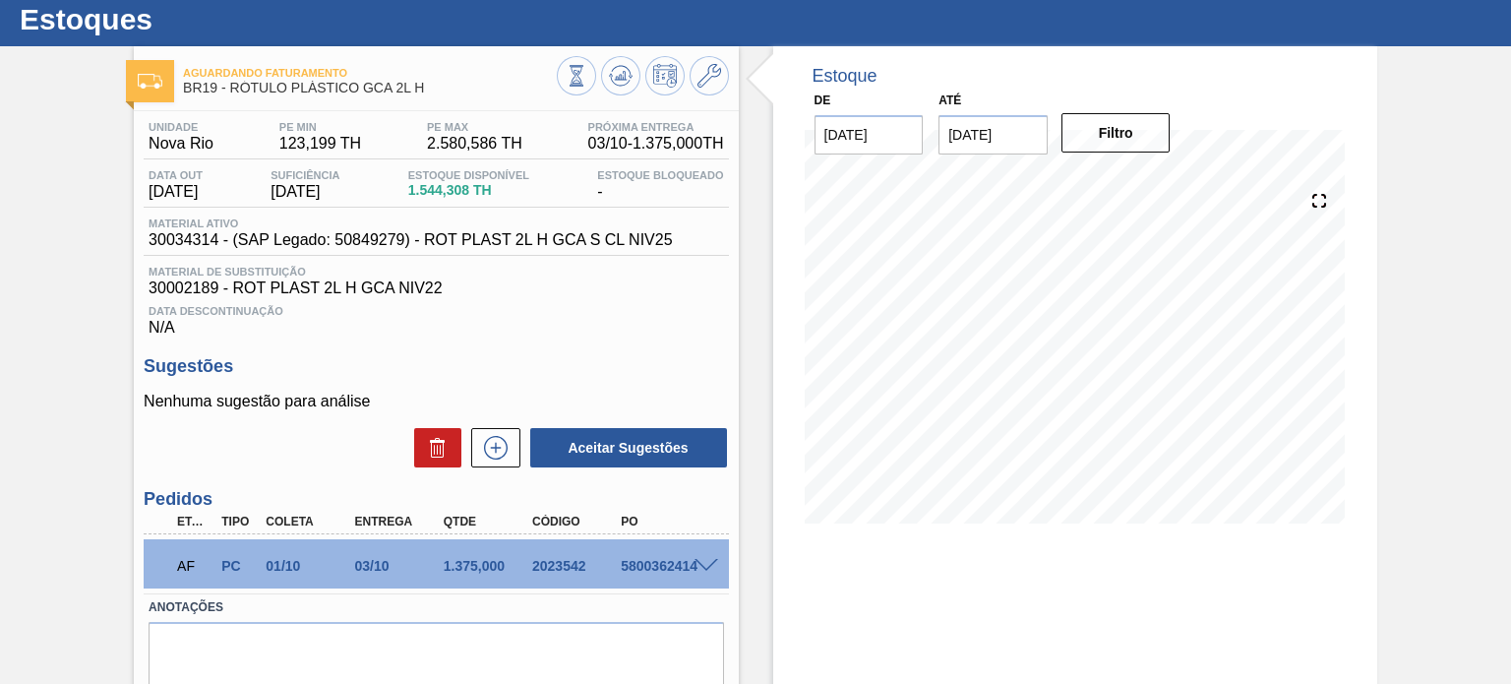
scroll to position [161, 0]
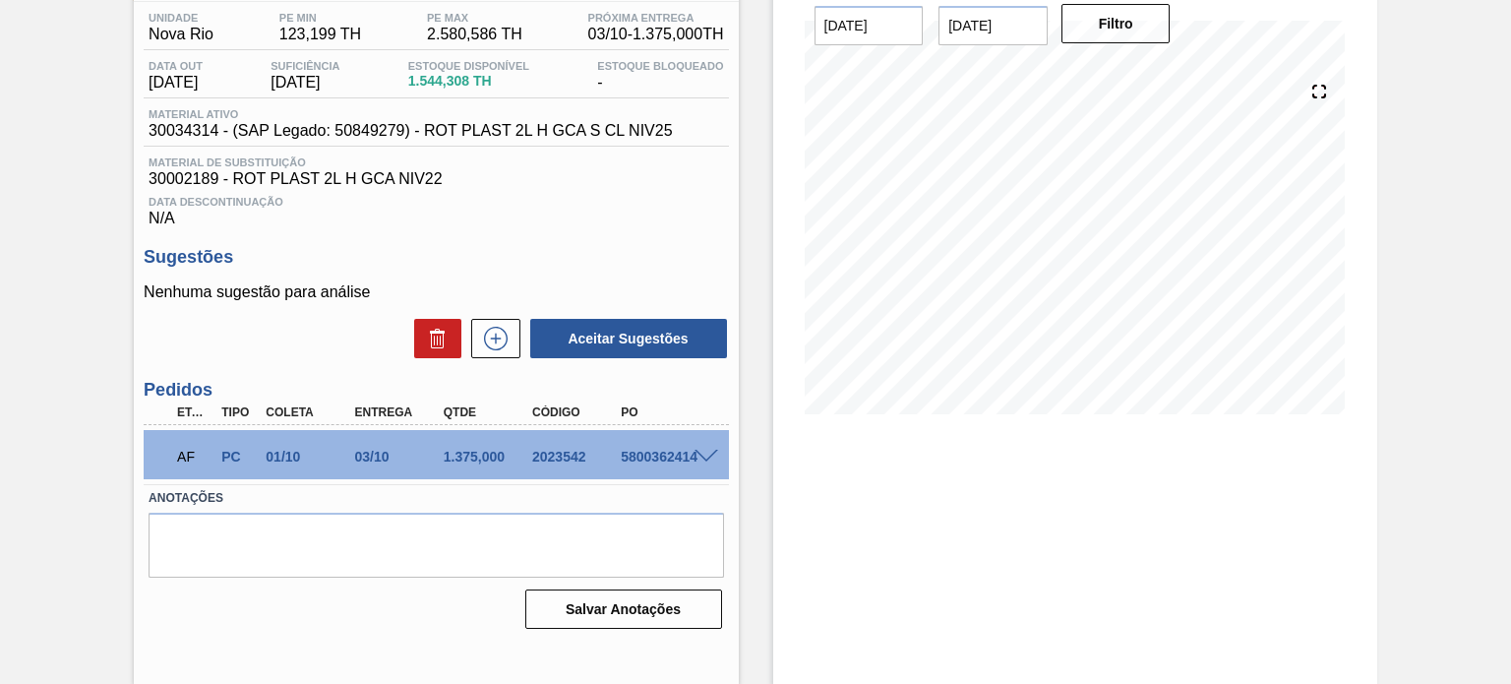
click at [698, 454] on span at bounding box center [707, 457] width 24 height 15
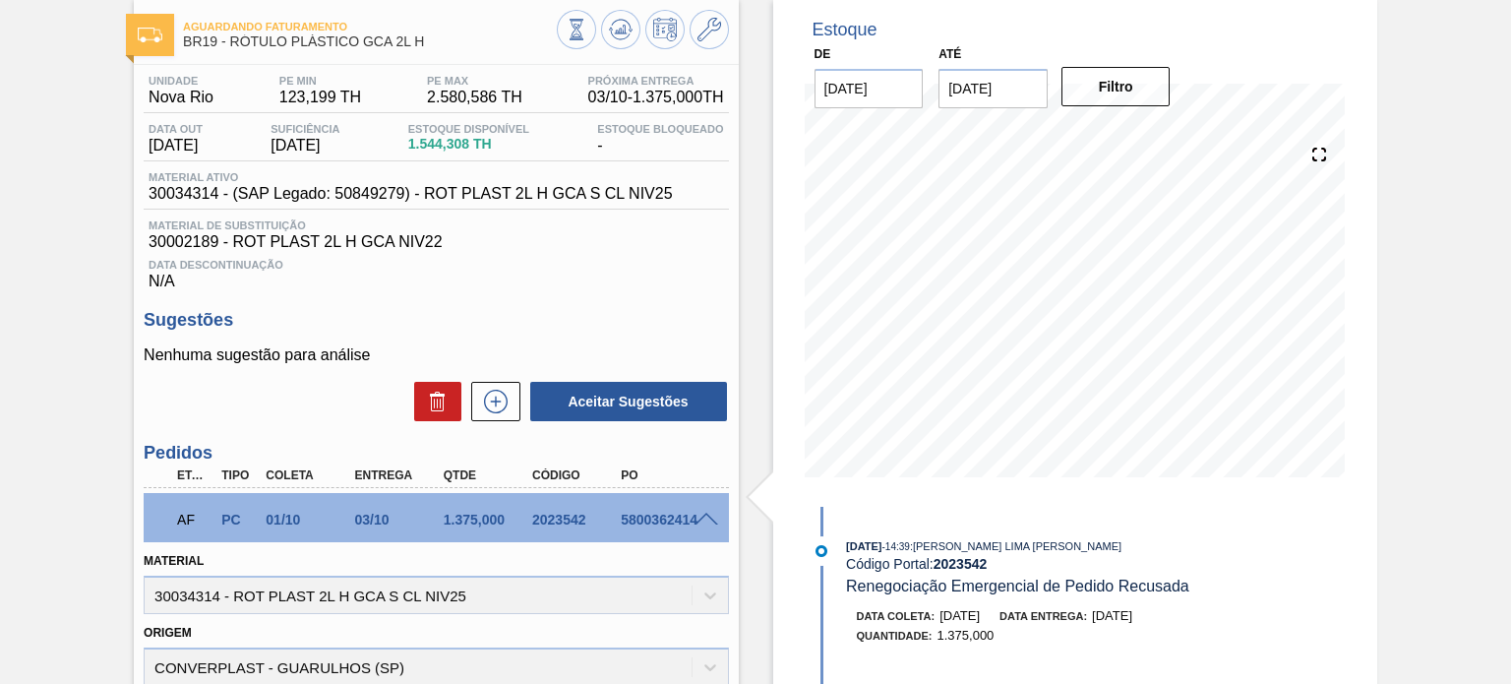
scroll to position [63, 0]
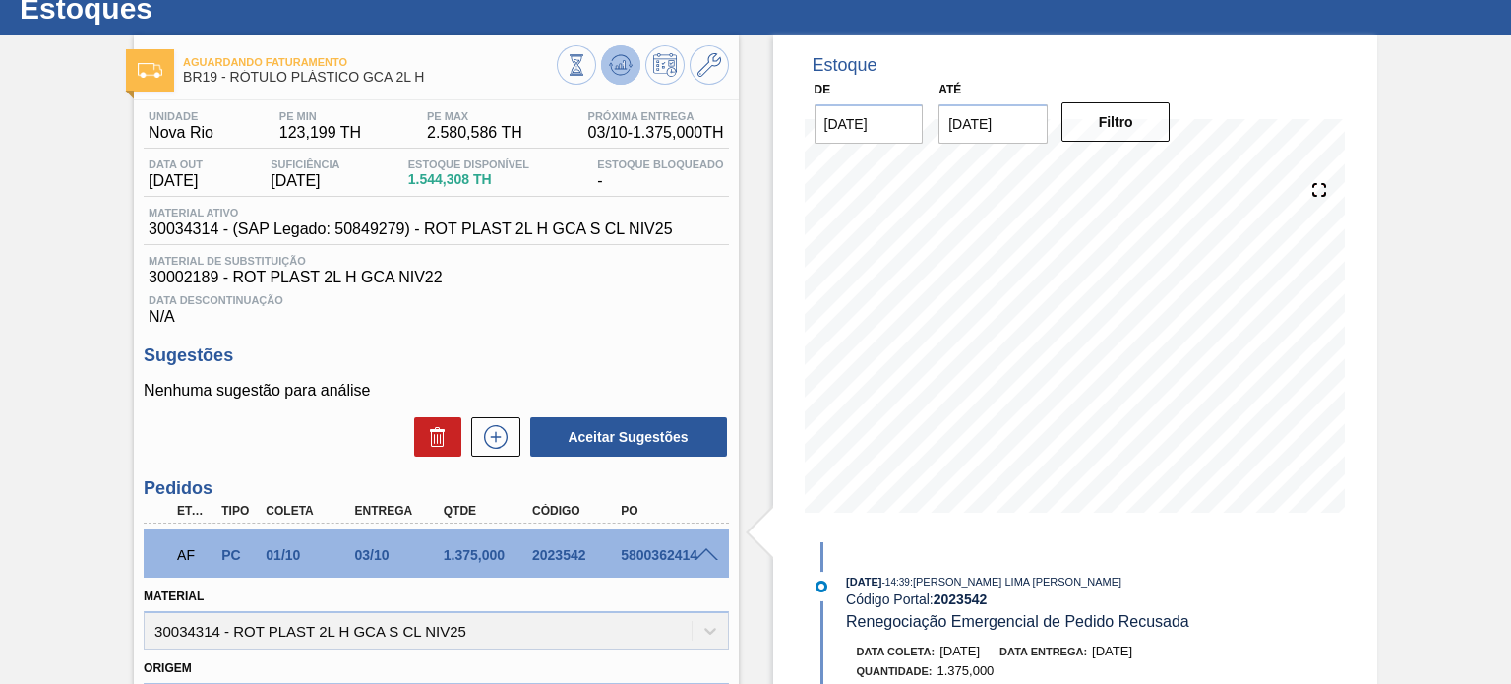
click at [614, 69] on icon at bounding box center [621, 65] width 24 height 24
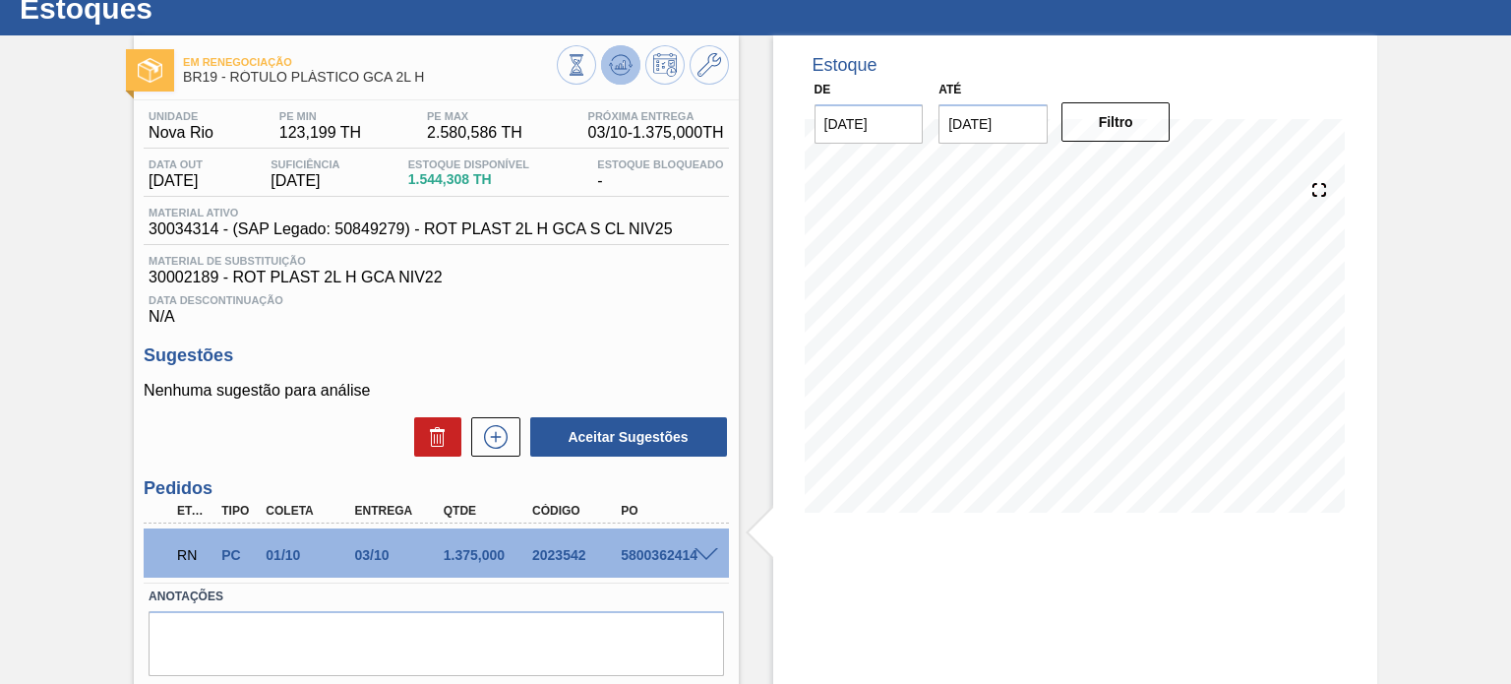
click at [614, 69] on icon at bounding box center [621, 65] width 24 height 24
click at [693, 546] on div at bounding box center [709, 553] width 39 height 15
click at [700, 548] on span at bounding box center [707, 555] width 24 height 15
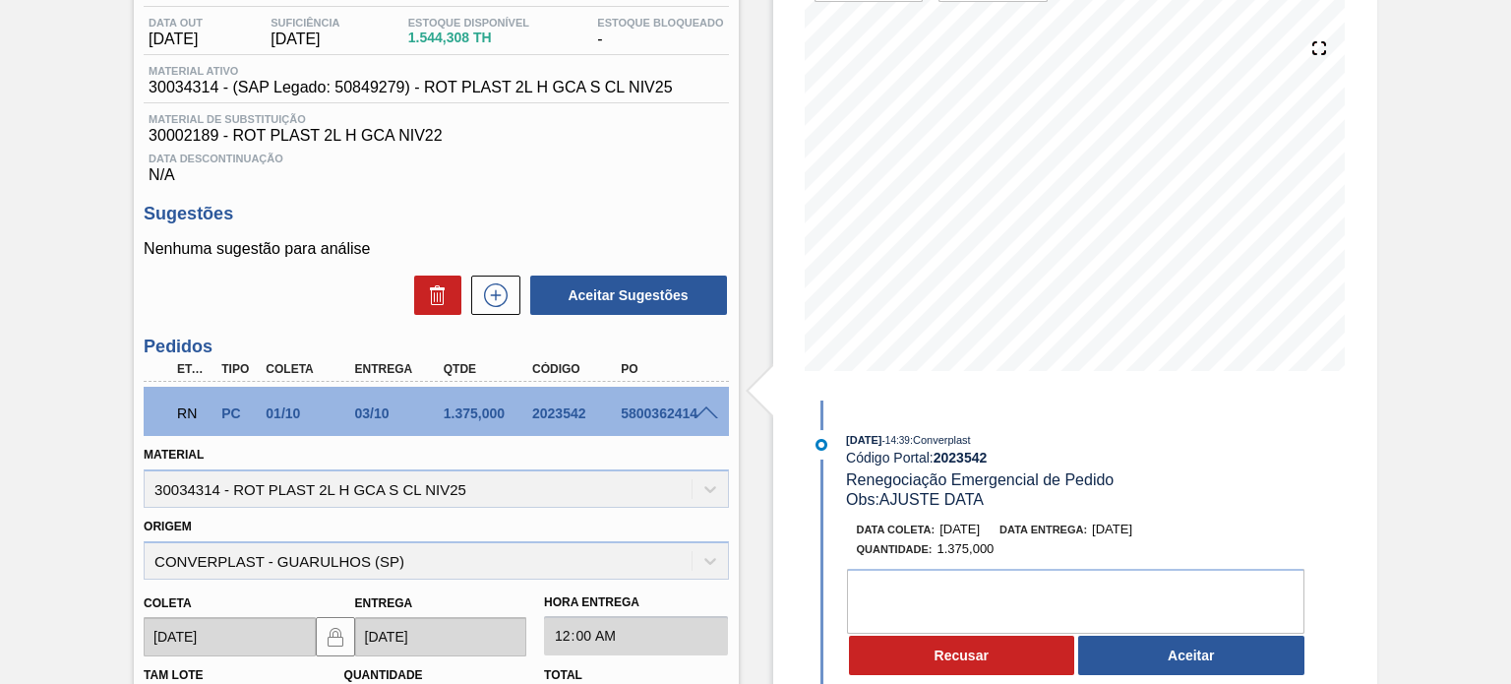
scroll to position [260, 0]
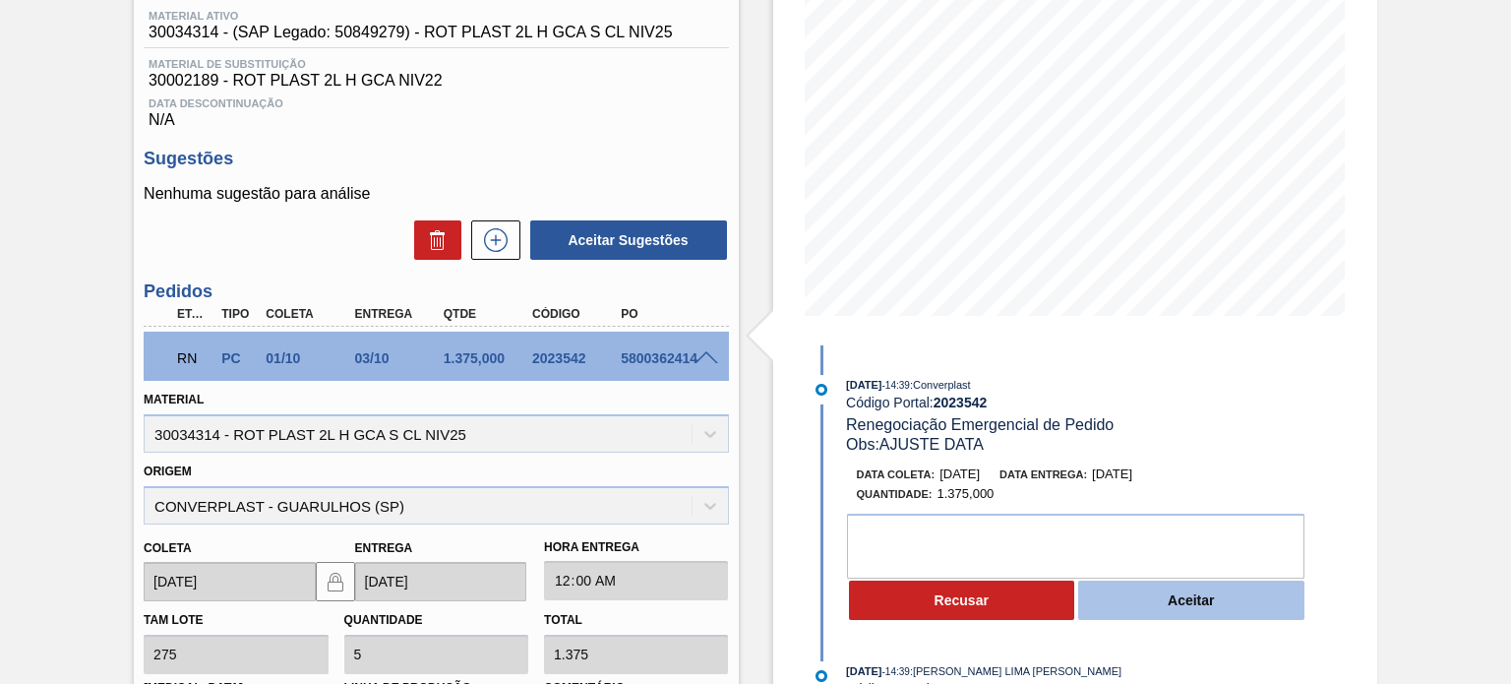
click at [1162, 609] on button "Aceitar" at bounding box center [1192, 600] width 226 height 39
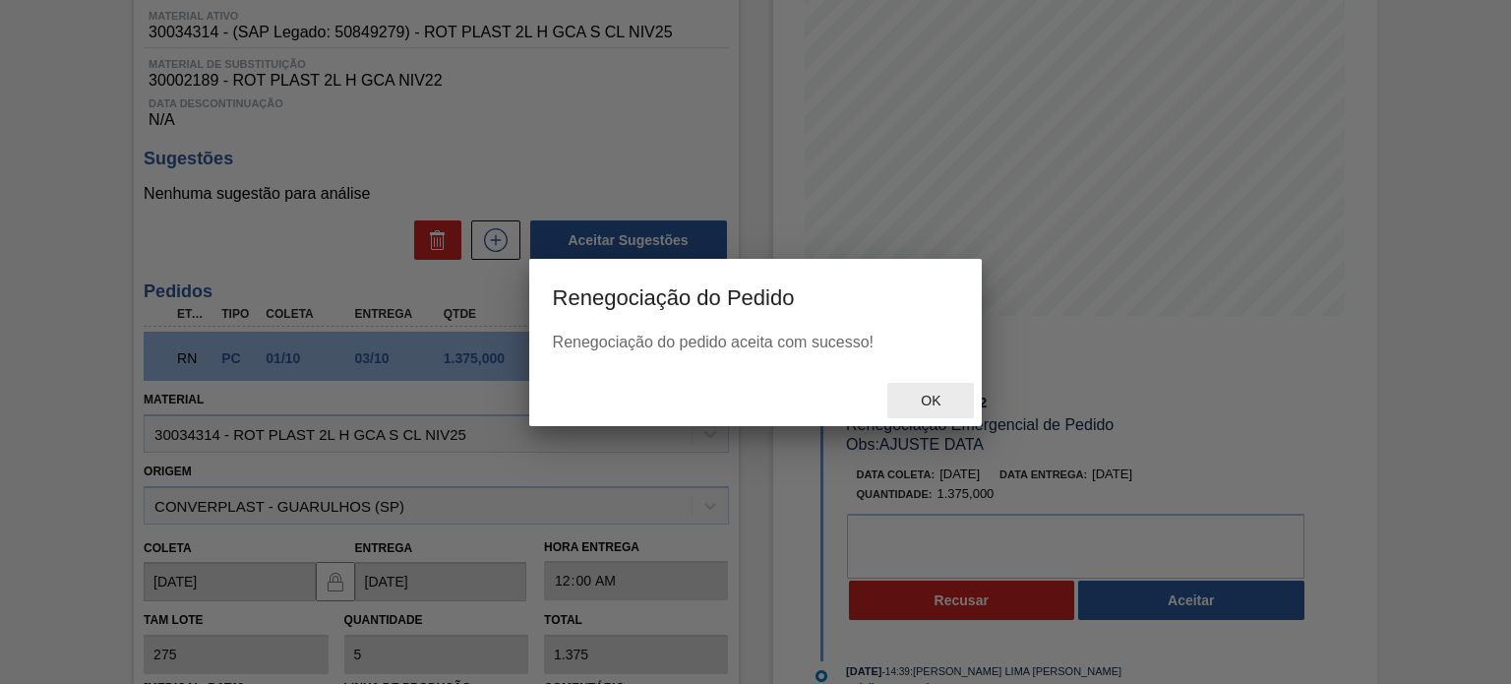
click at [929, 408] on span "Ok" at bounding box center [930, 401] width 51 height 16
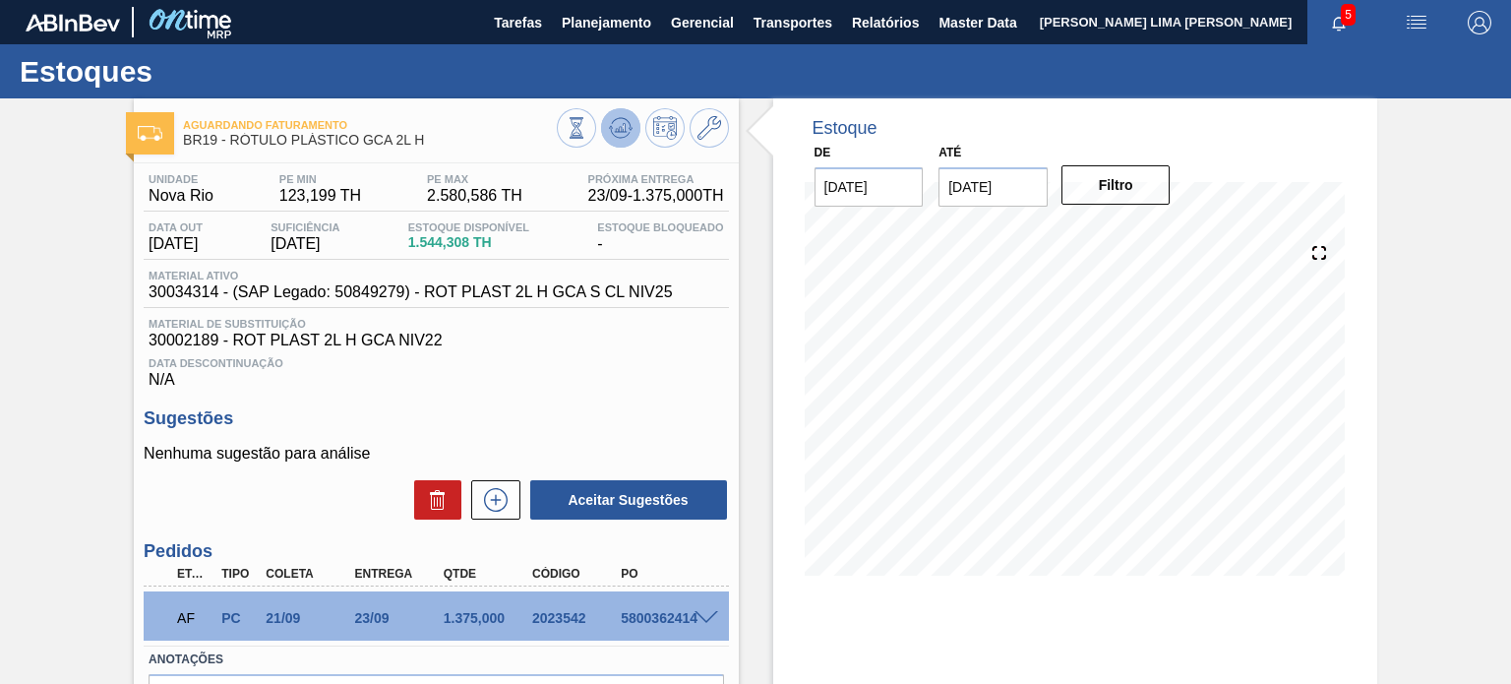
click at [616, 129] on icon at bounding box center [620, 127] width 13 height 9
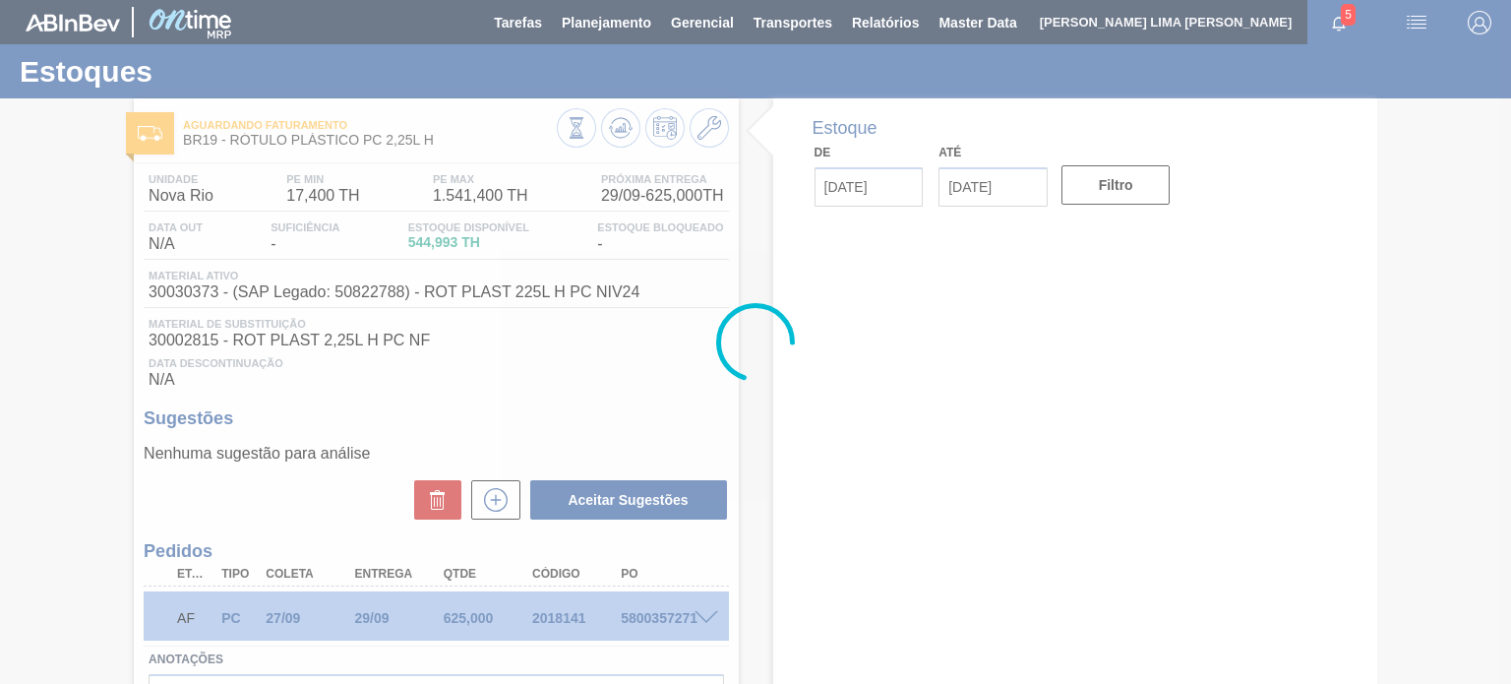
click at [615, 113] on div at bounding box center [755, 342] width 1511 height 684
click at [617, 129] on div at bounding box center [755, 342] width 1511 height 684
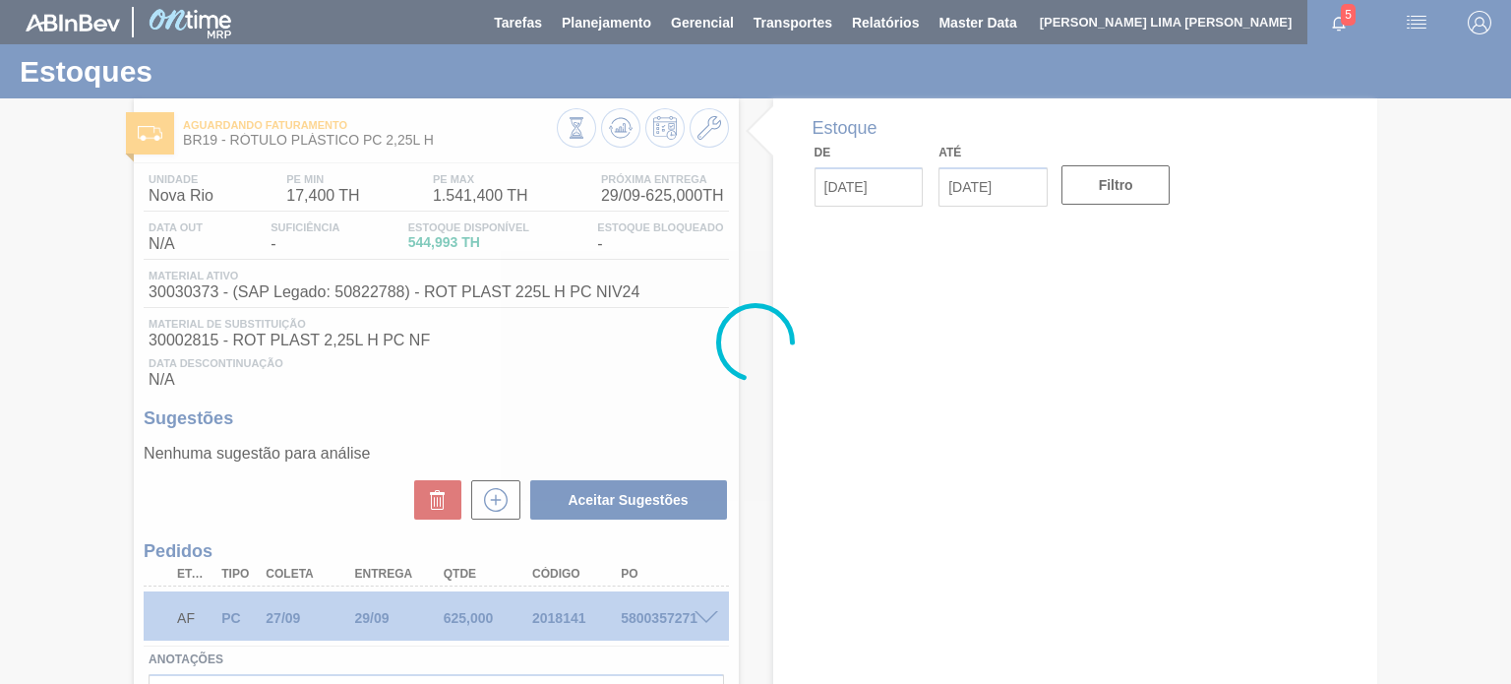
click at [617, 129] on div at bounding box center [755, 342] width 1511 height 684
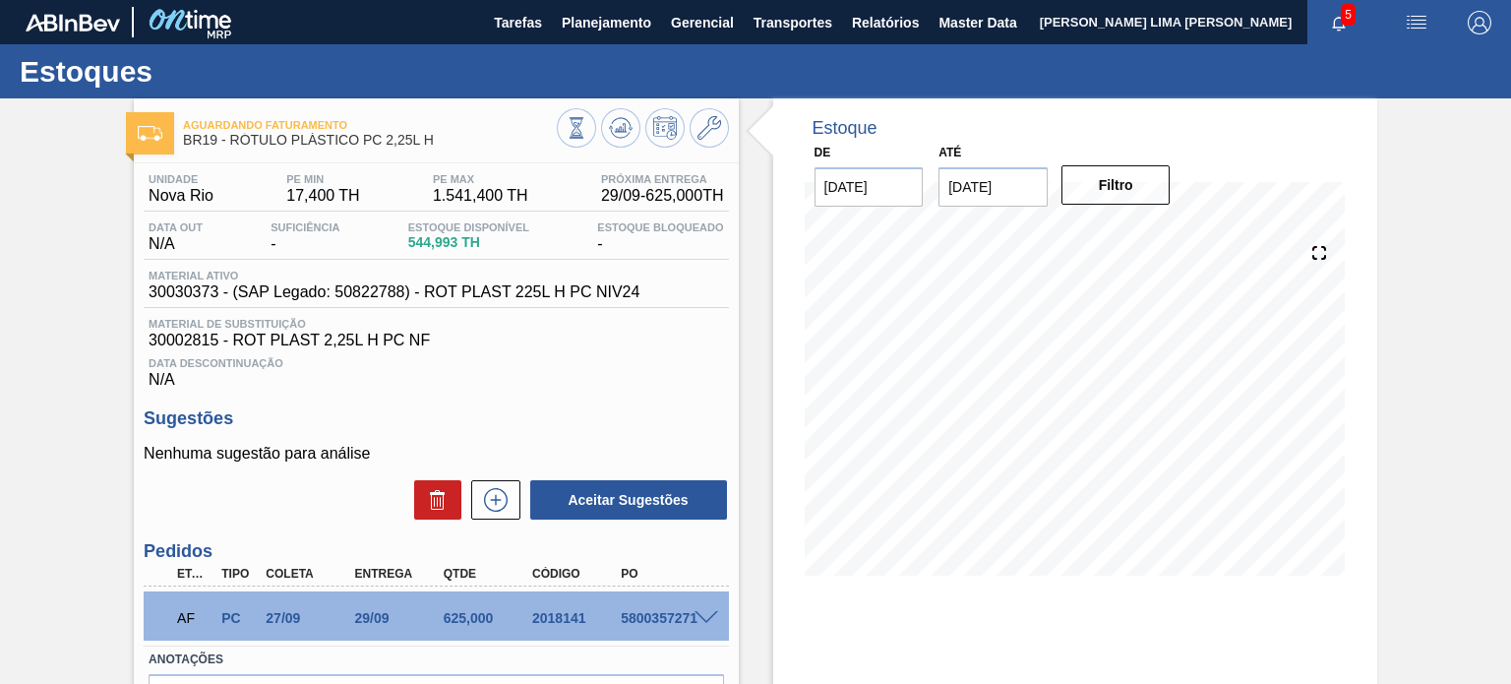
click at [617, 129] on icon at bounding box center [621, 128] width 24 height 24
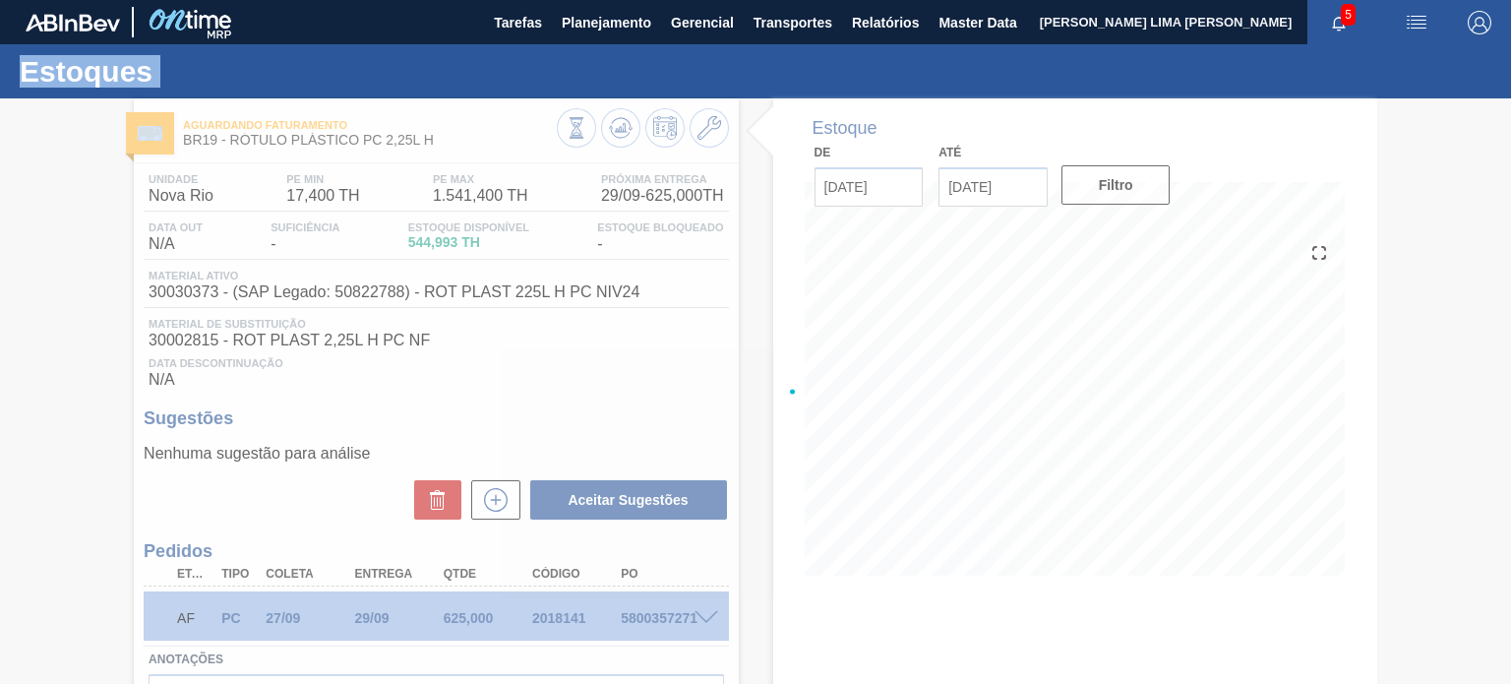
click at [617, 129] on div at bounding box center [755, 391] width 1511 height 586
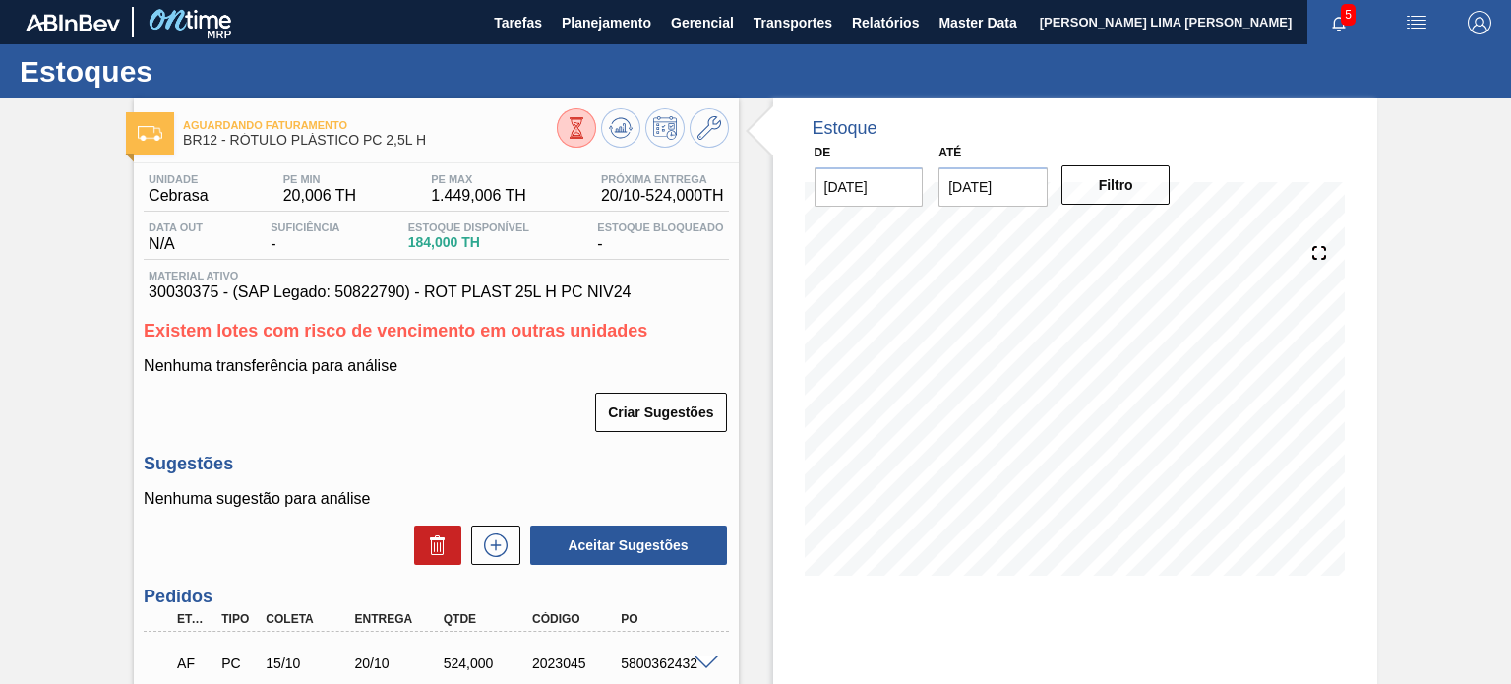
scroll to position [168, 0]
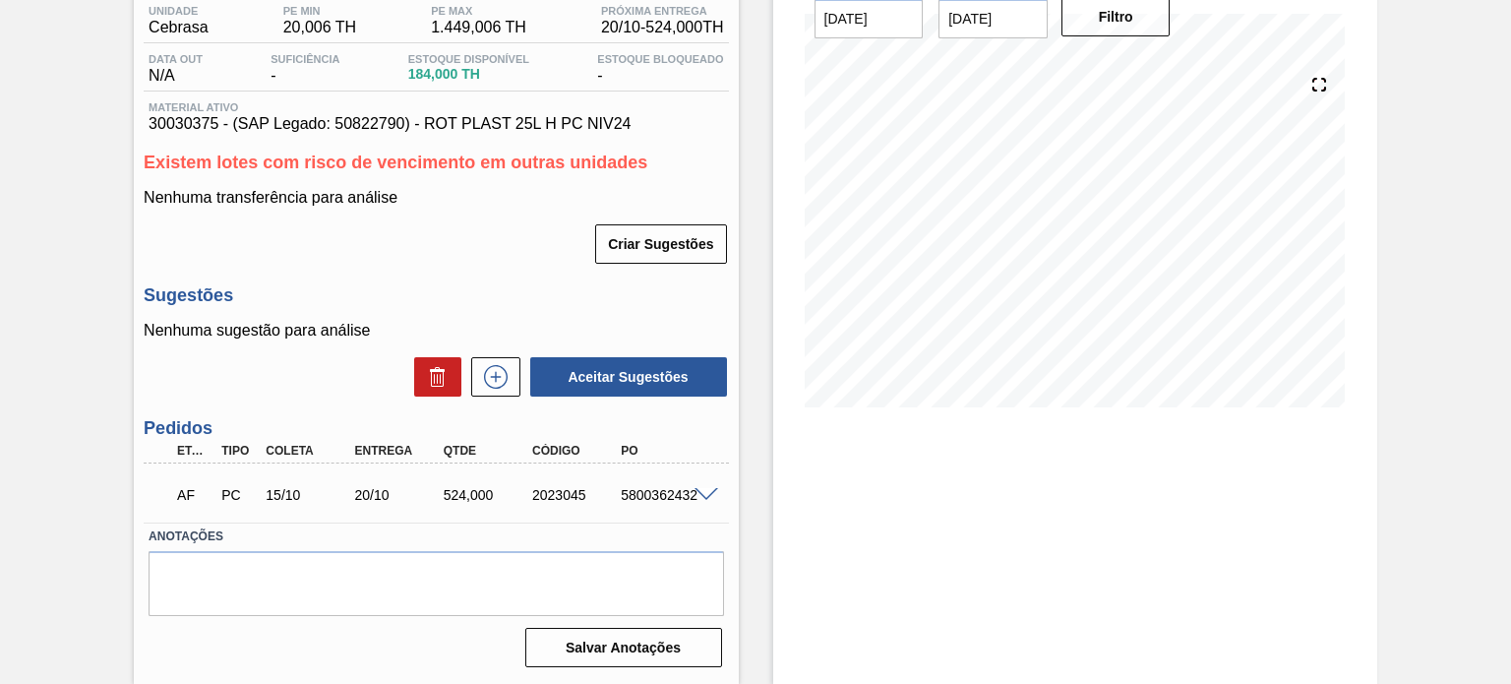
click at [712, 498] on span at bounding box center [707, 495] width 24 height 15
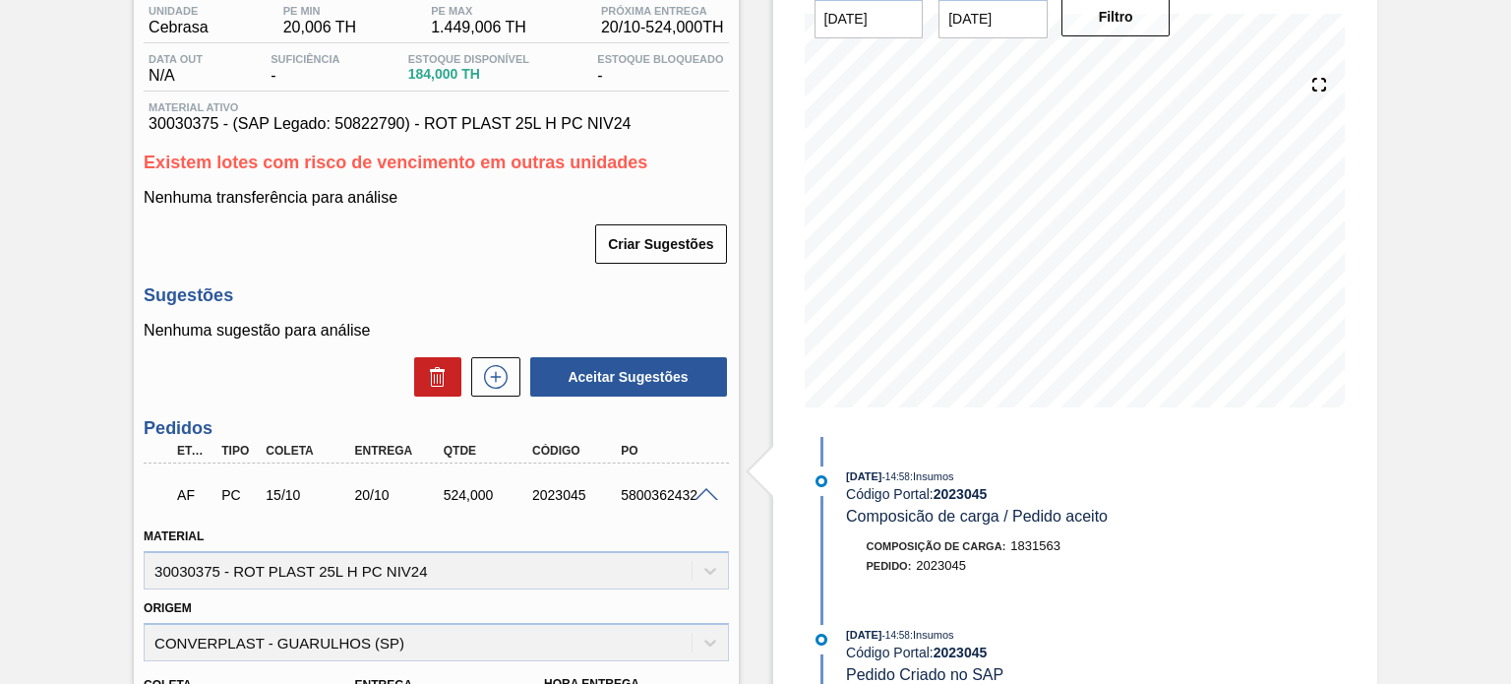
click at [706, 496] on span at bounding box center [707, 495] width 24 height 15
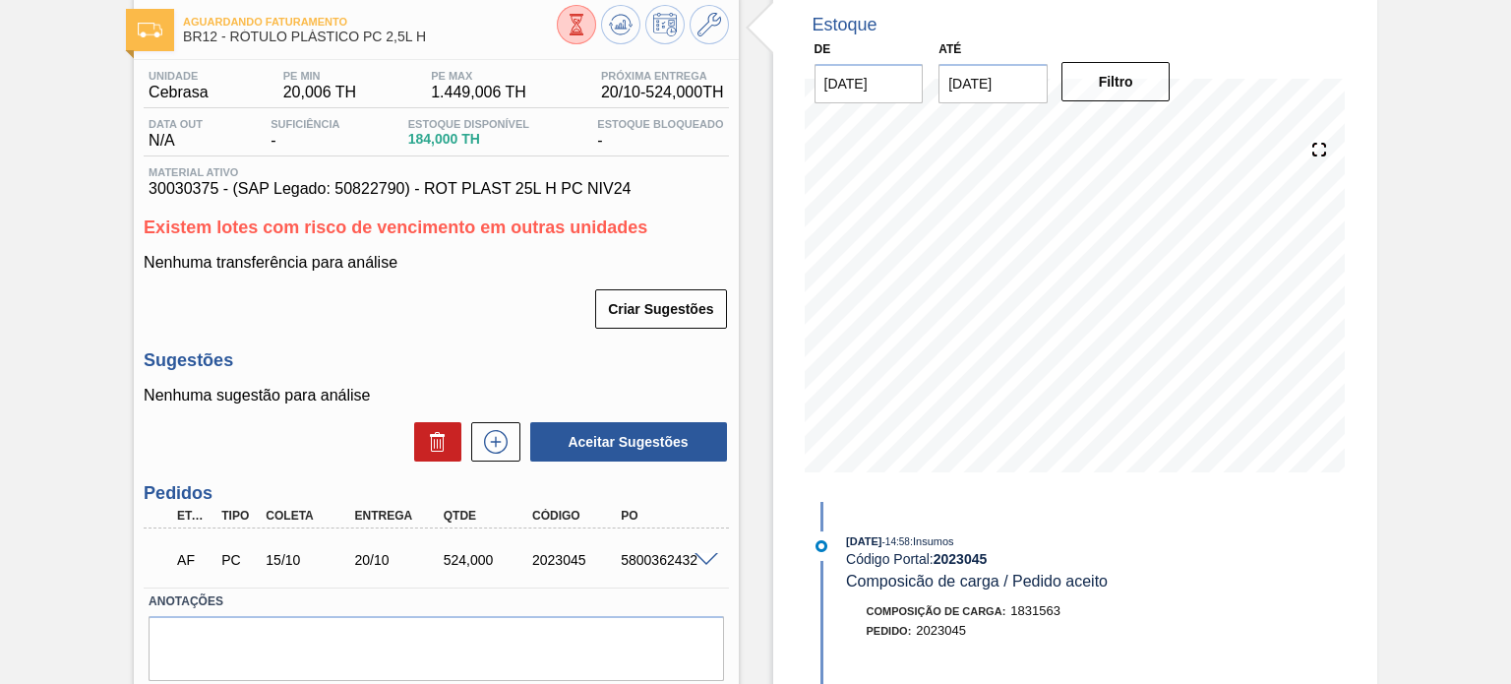
scroll to position [70, 0]
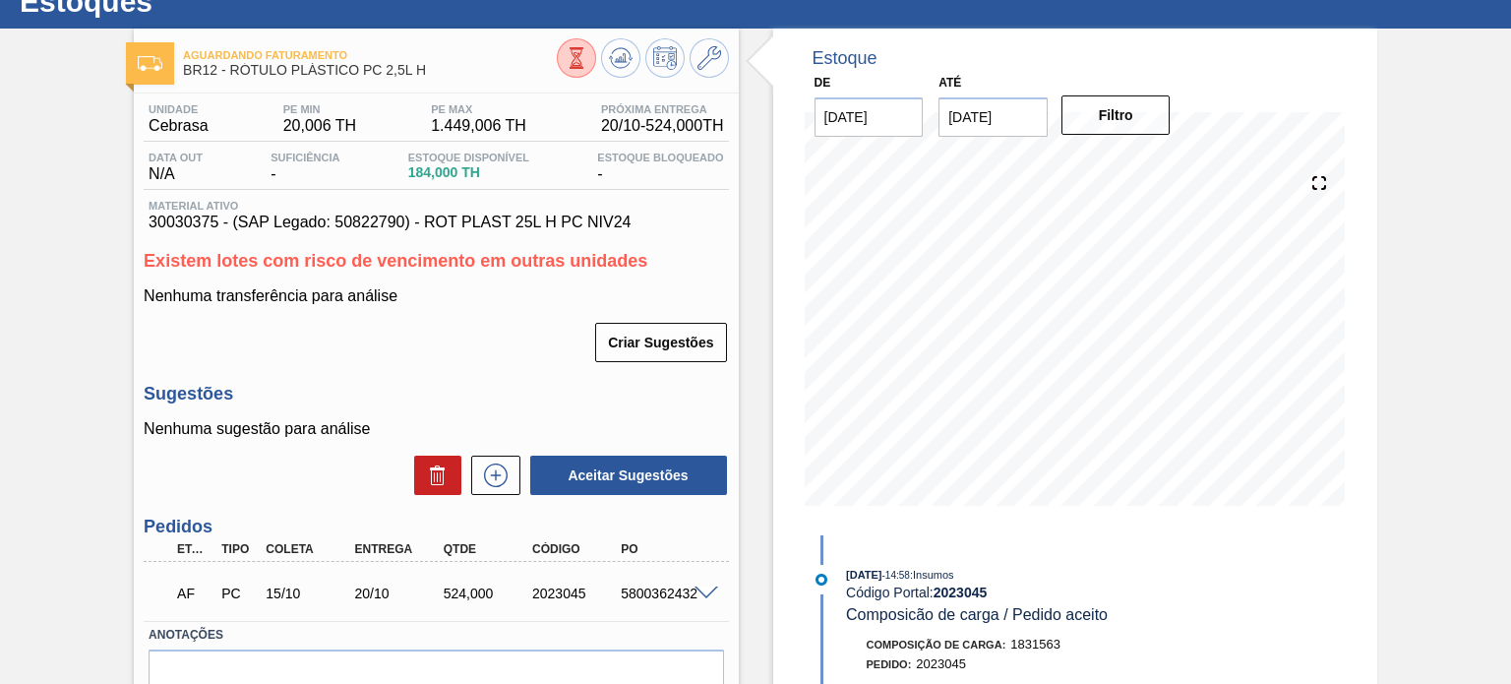
click at [698, 588] on span at bounding box center [707, 593] width 24 height 15
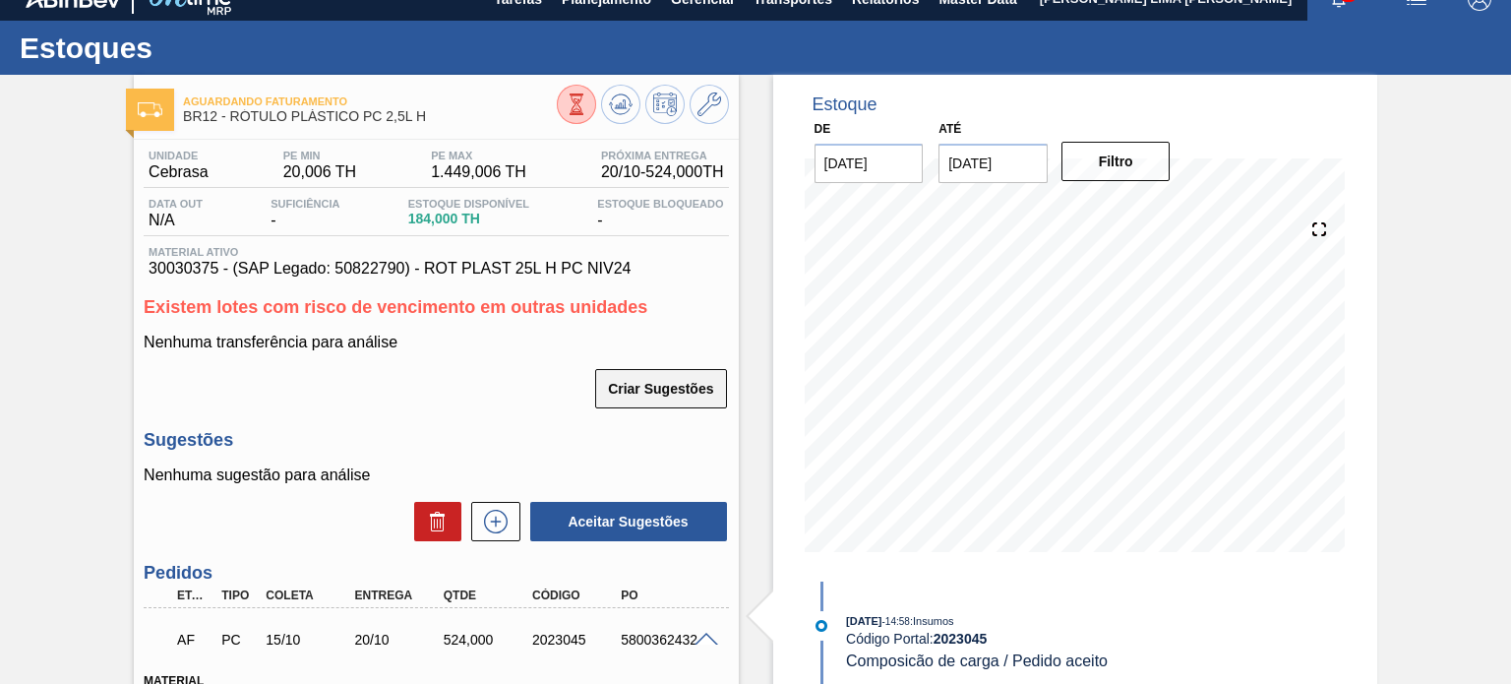
scroll to position [0, 0]
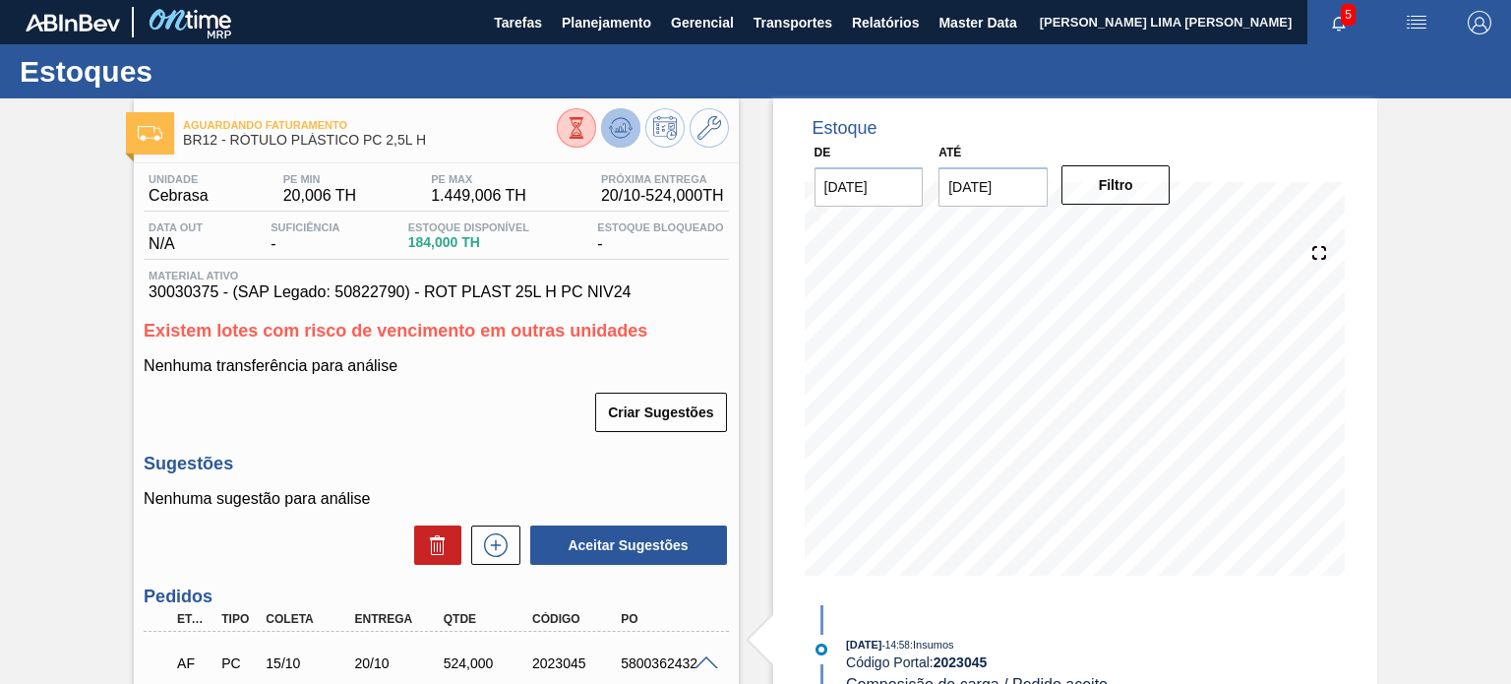
click at [622, 129] on icon at bounding box center [620, 127] width 13 height 9
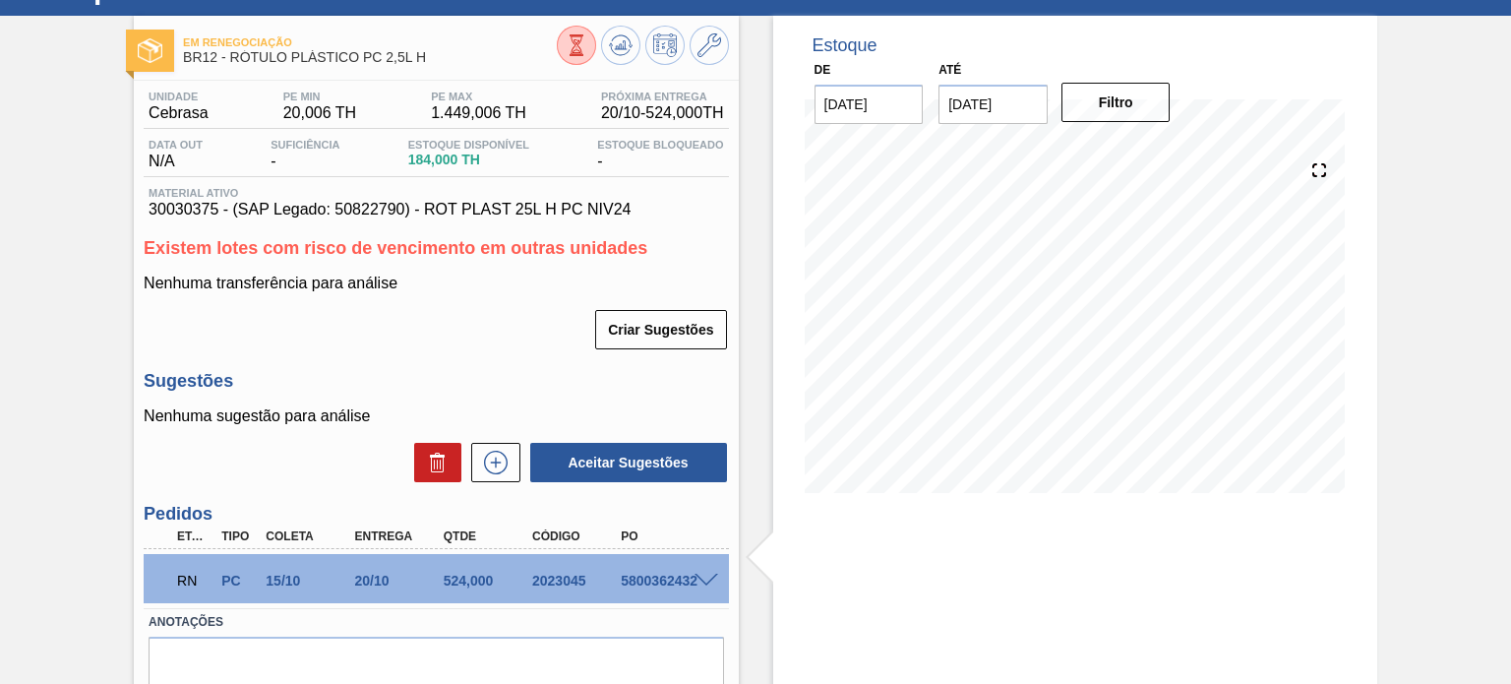
scroll to position [168, 0]
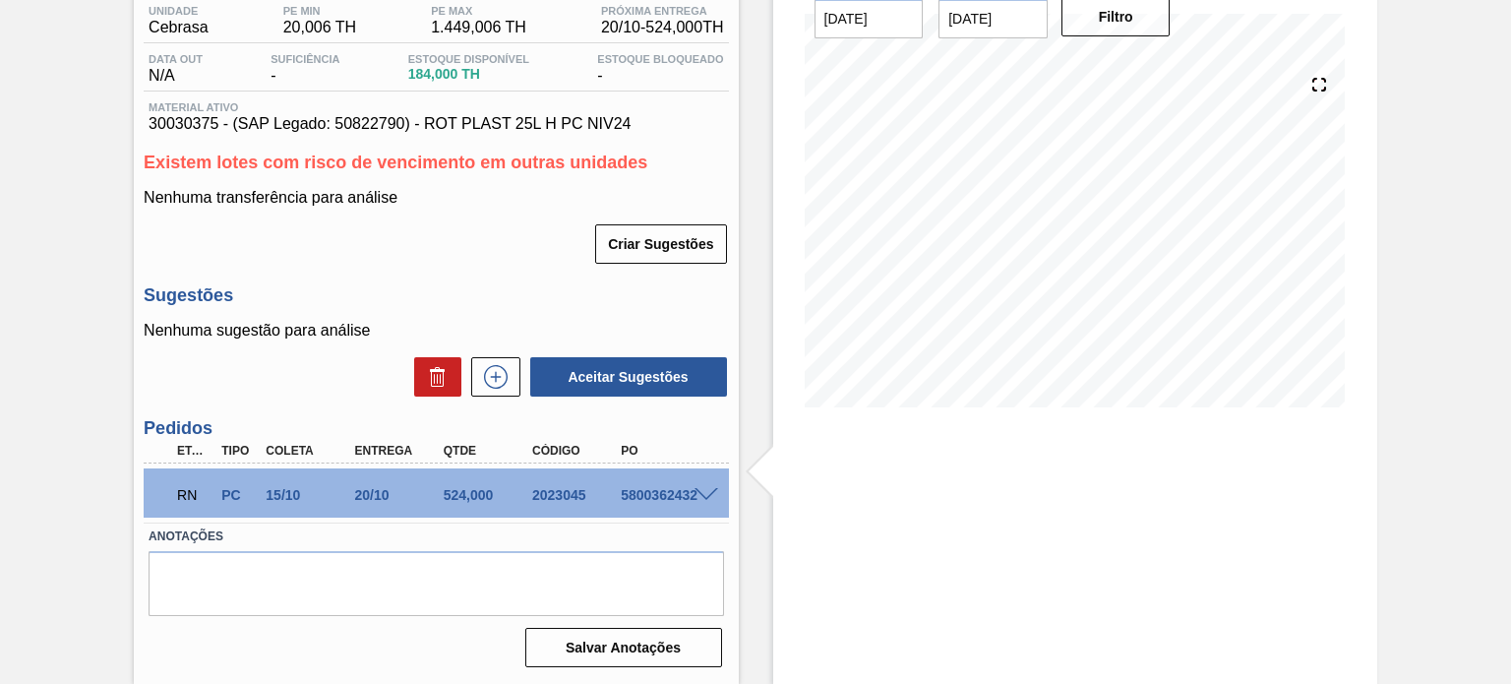
click at [708, 491] on span at bounding box center [707, 495] width 24 height 15
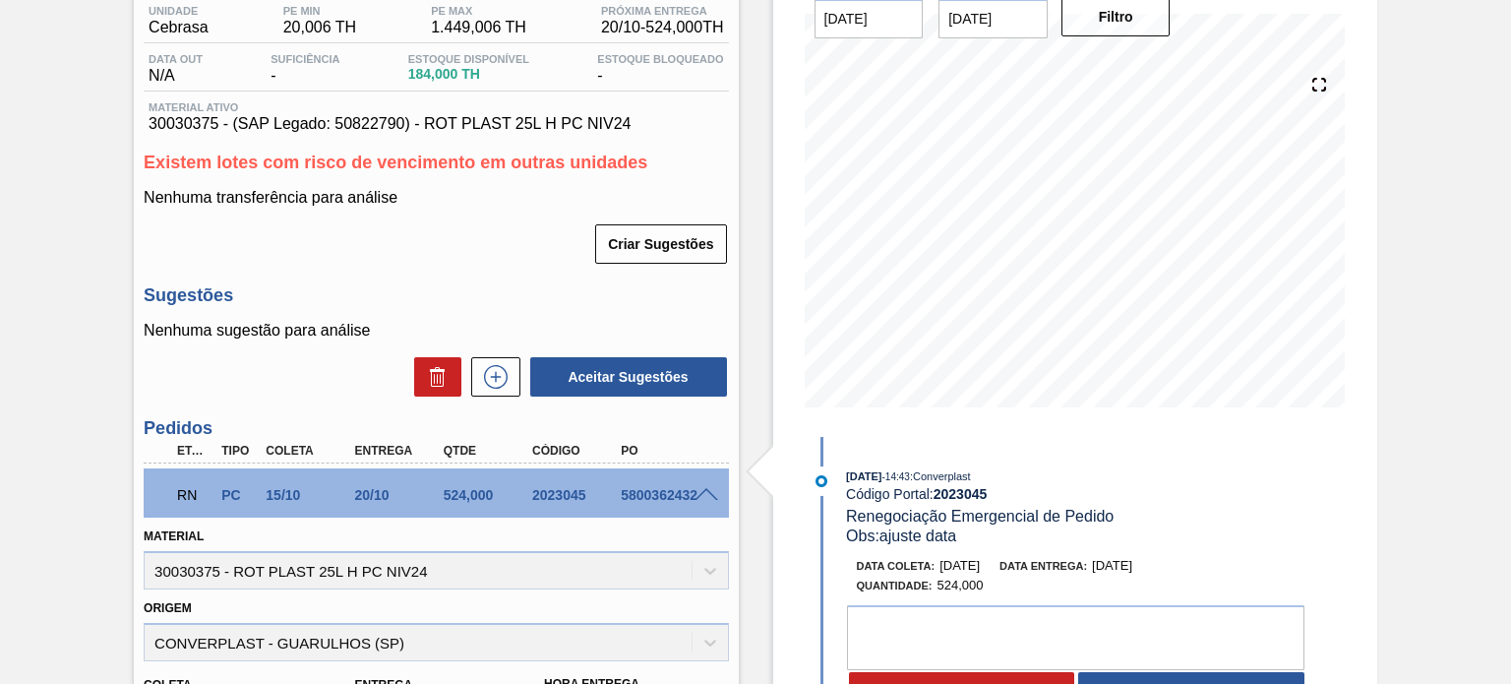
scroll to position [267, 0]
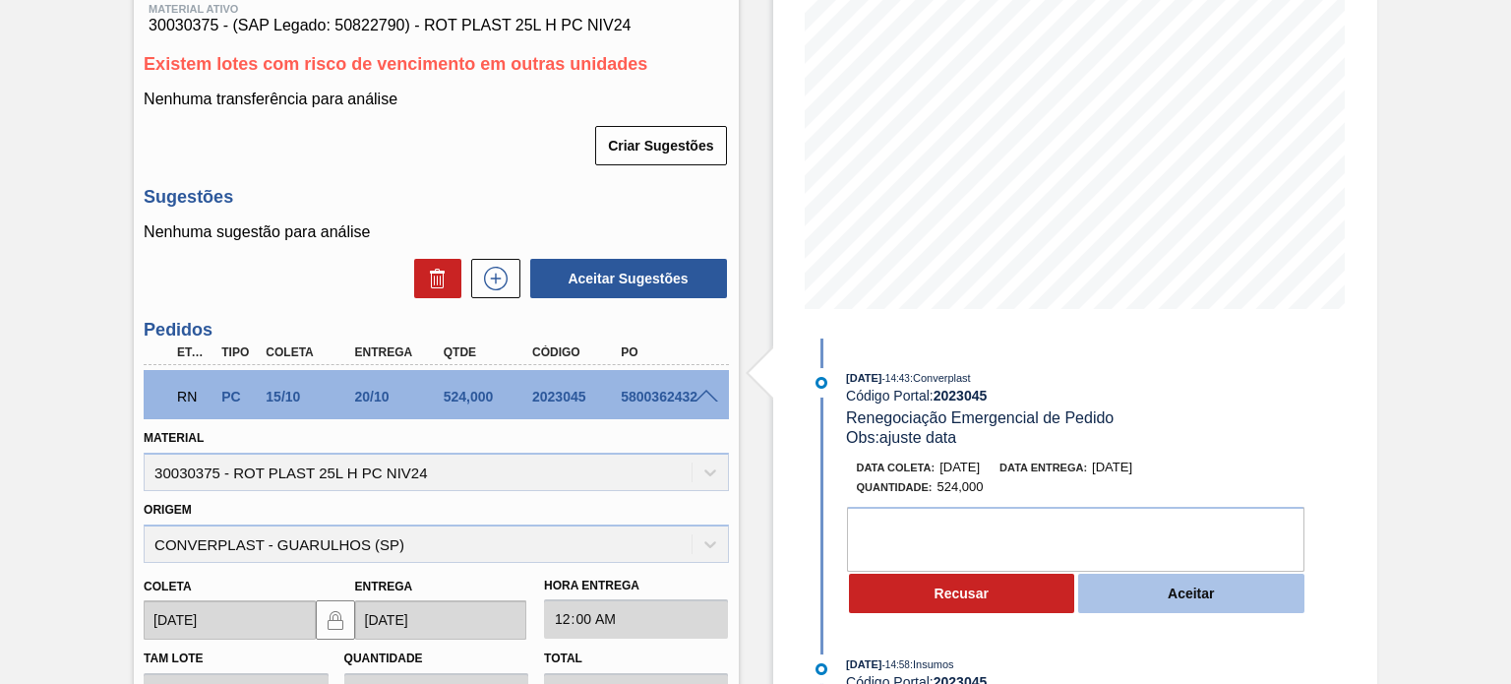
click at [1195, 603] on button "Aceitar" at bounding box center [1192, 593] width 226 height 39
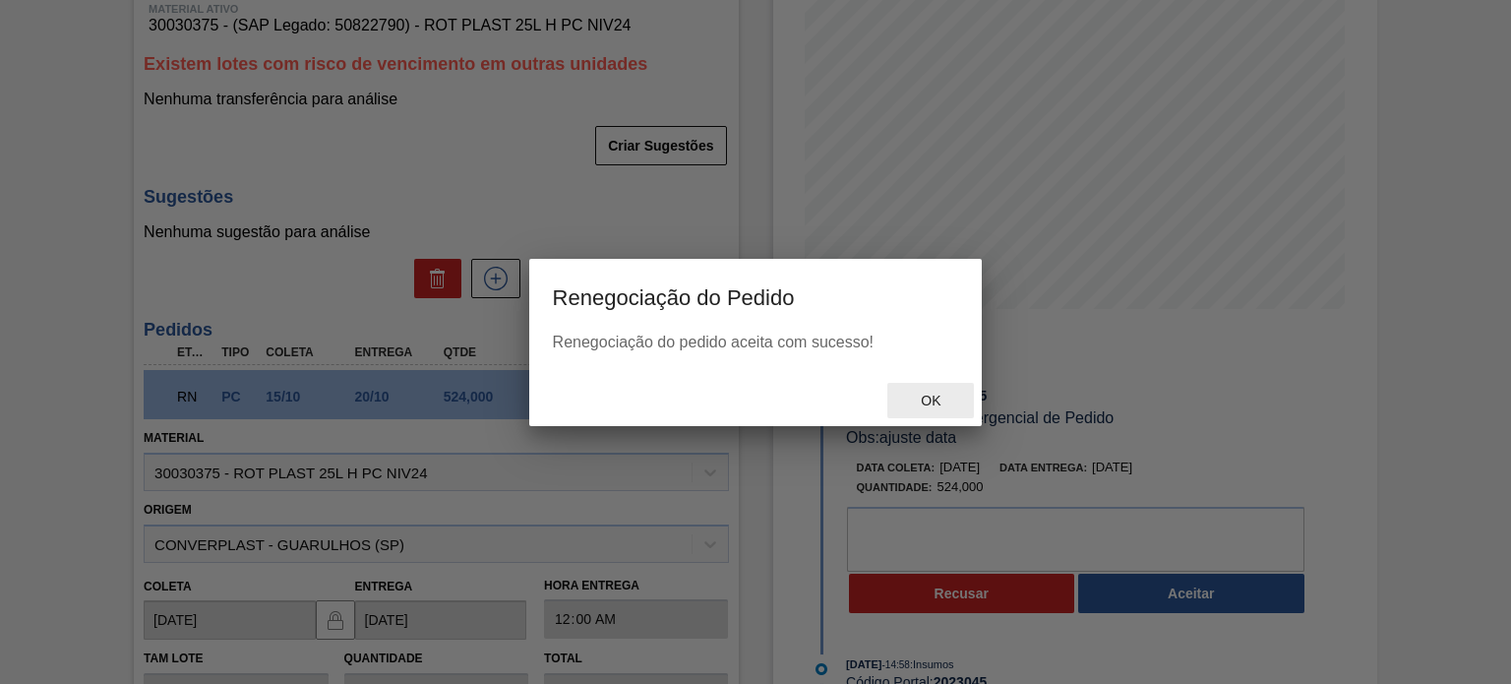
click at [949, 396] on span "Ok" at bounding box center [930, 401] width 51 height 16
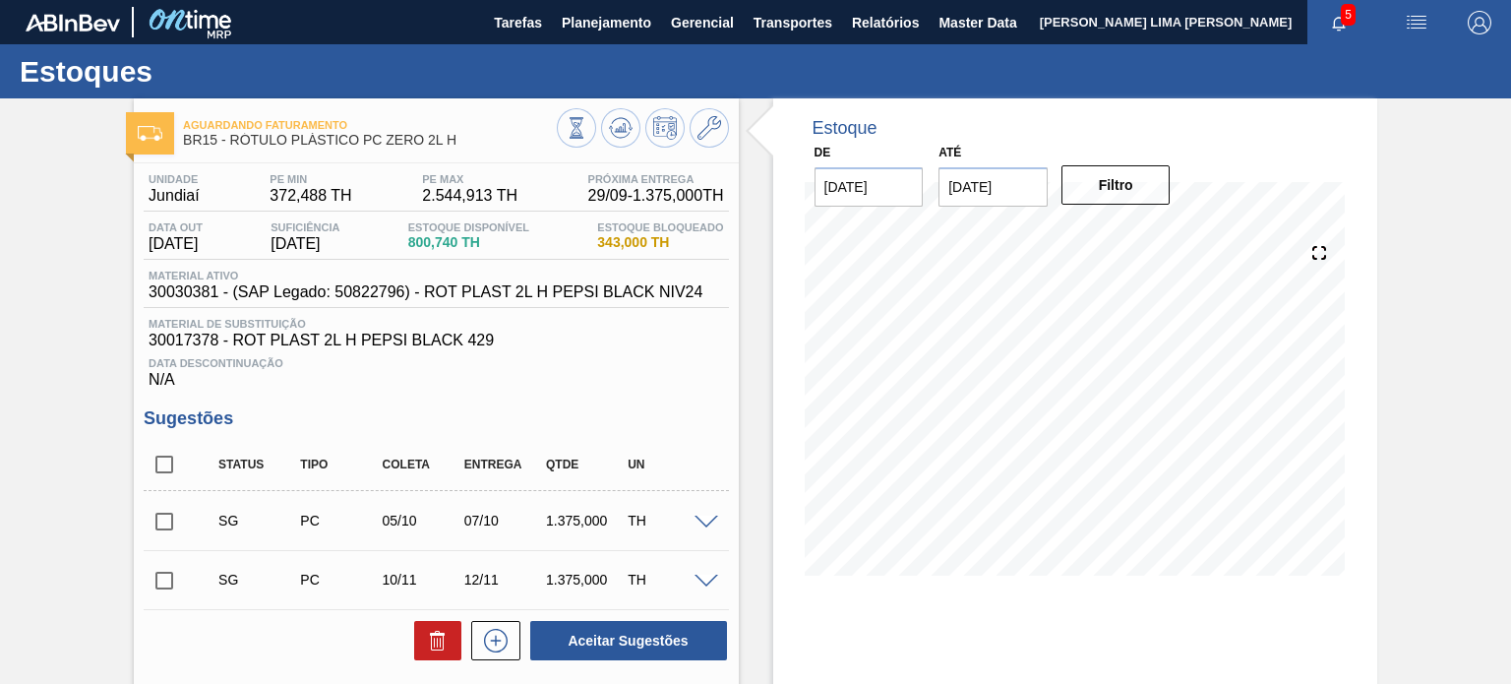
scroll to position [264, 0]
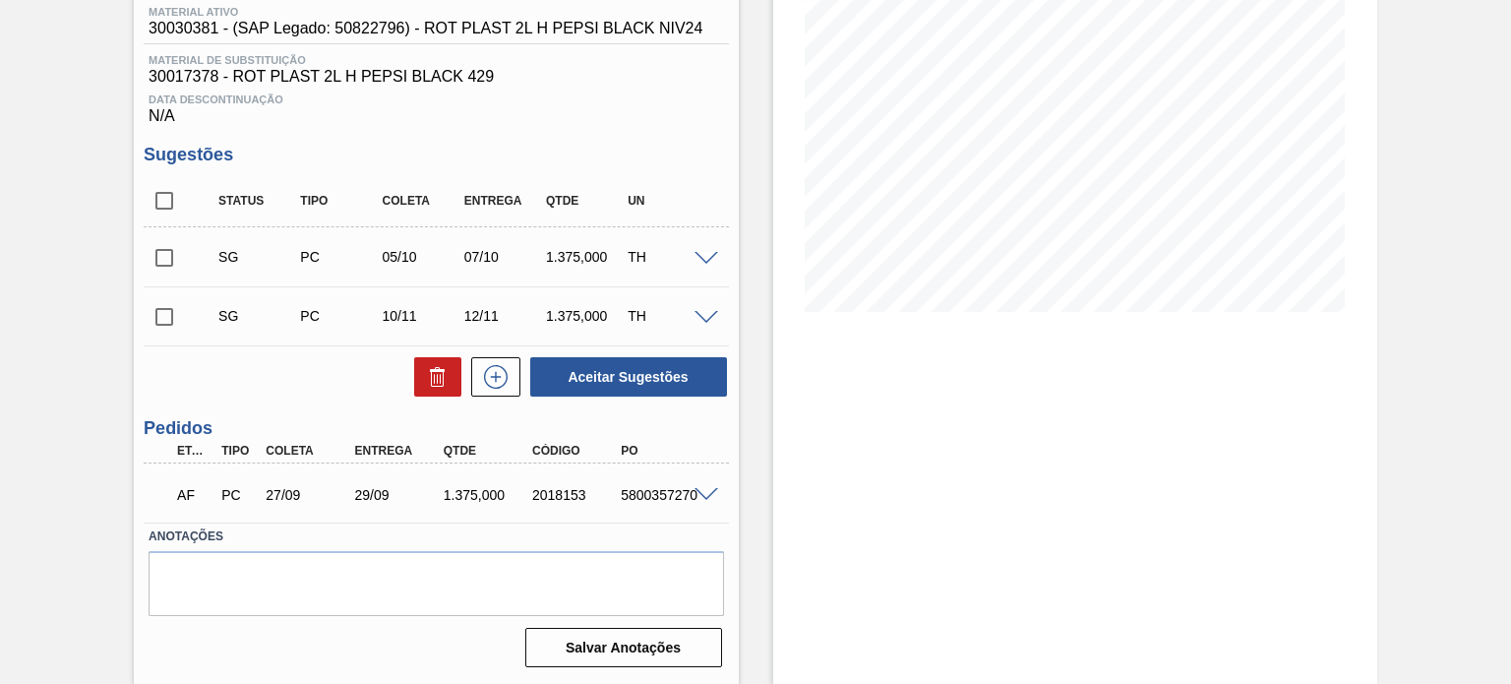
click at [698, 496] on span at bounding box center [707, 495] width 24 height 15
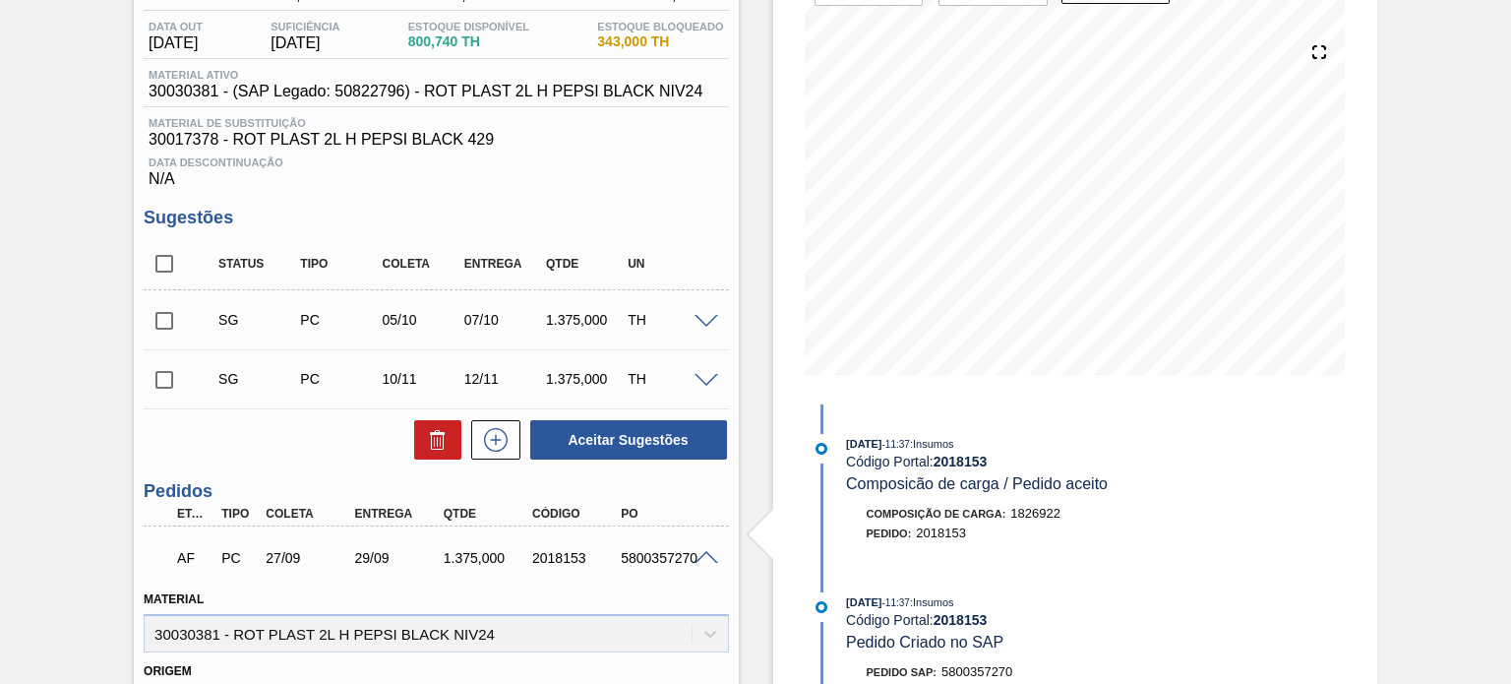
scroll to position [98, 0]
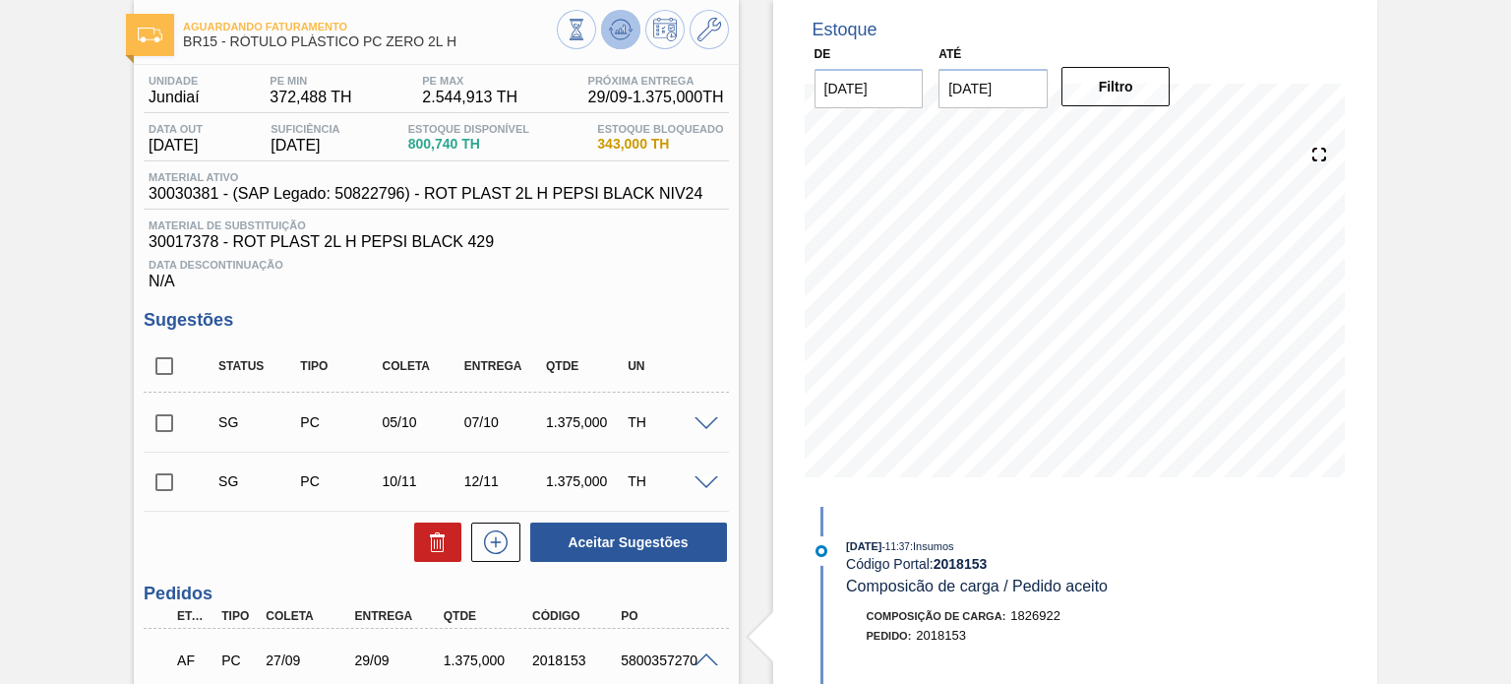
click at [618, 36] on icon at bounding box center [621, 30] width 24 height 24
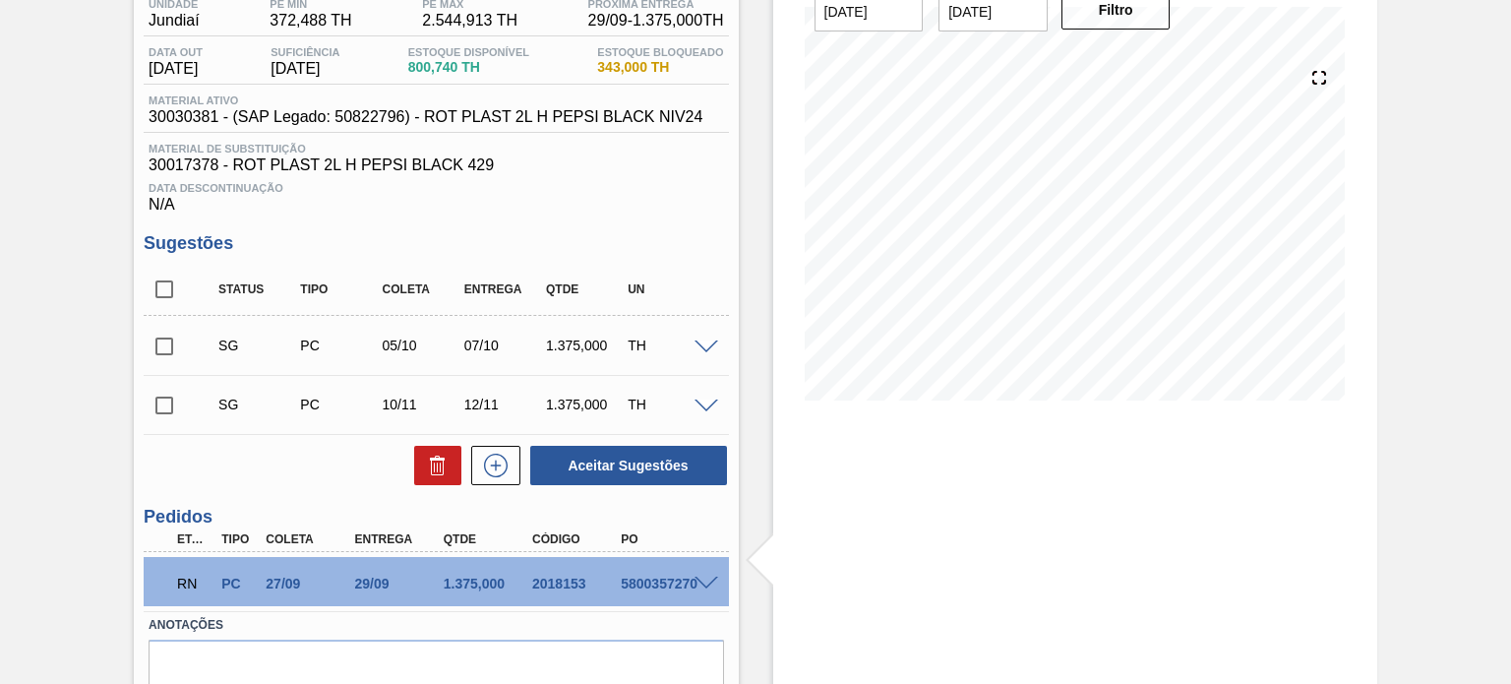
scroll to position [264, 0]
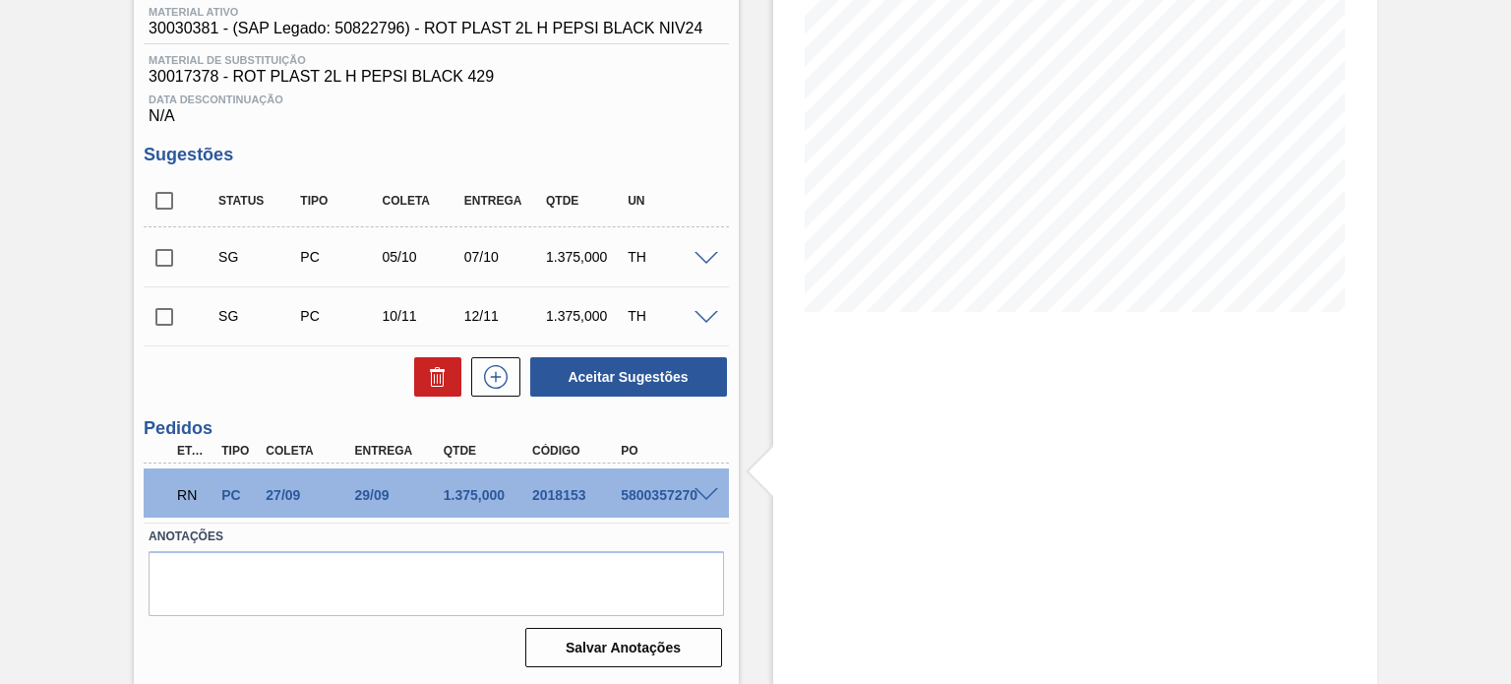
click at [704, 494] on span at bounding box center [707, 495] width 24 height 15
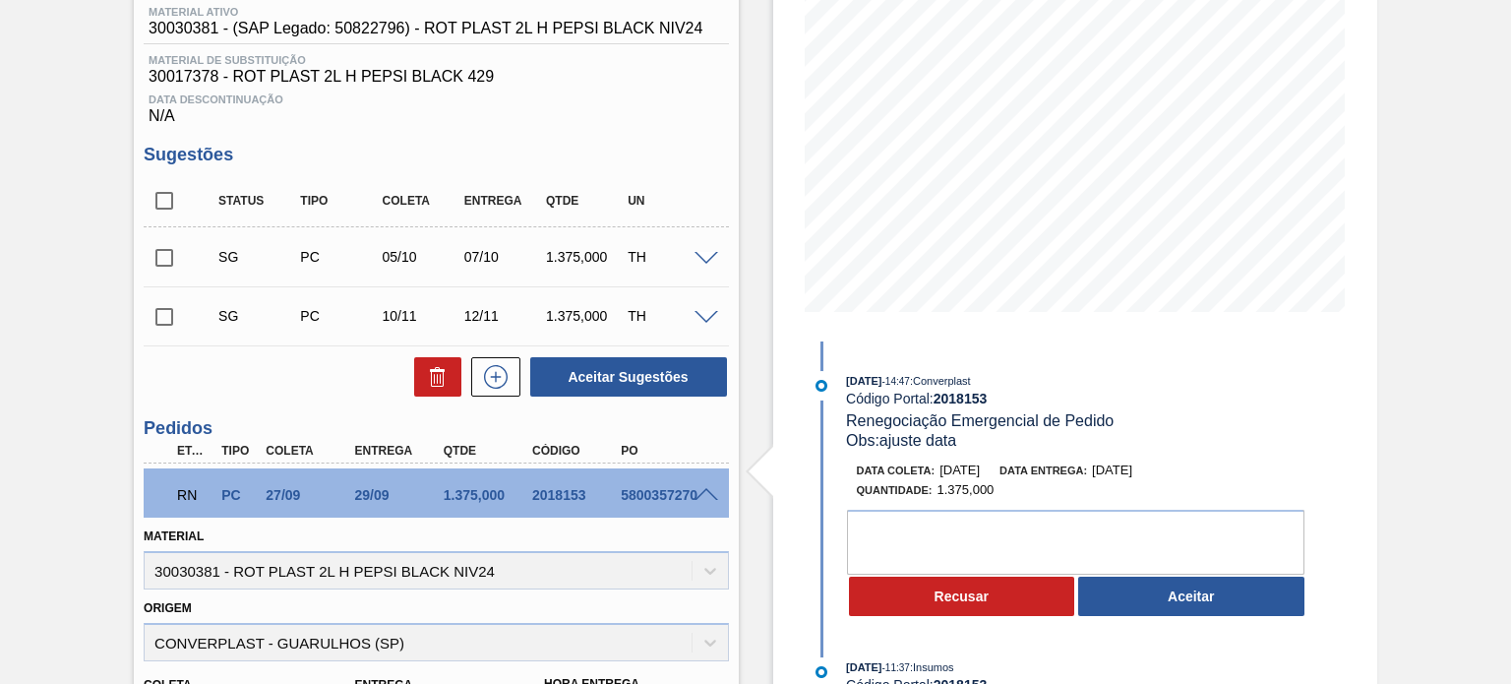
scroll to position [362, 0]
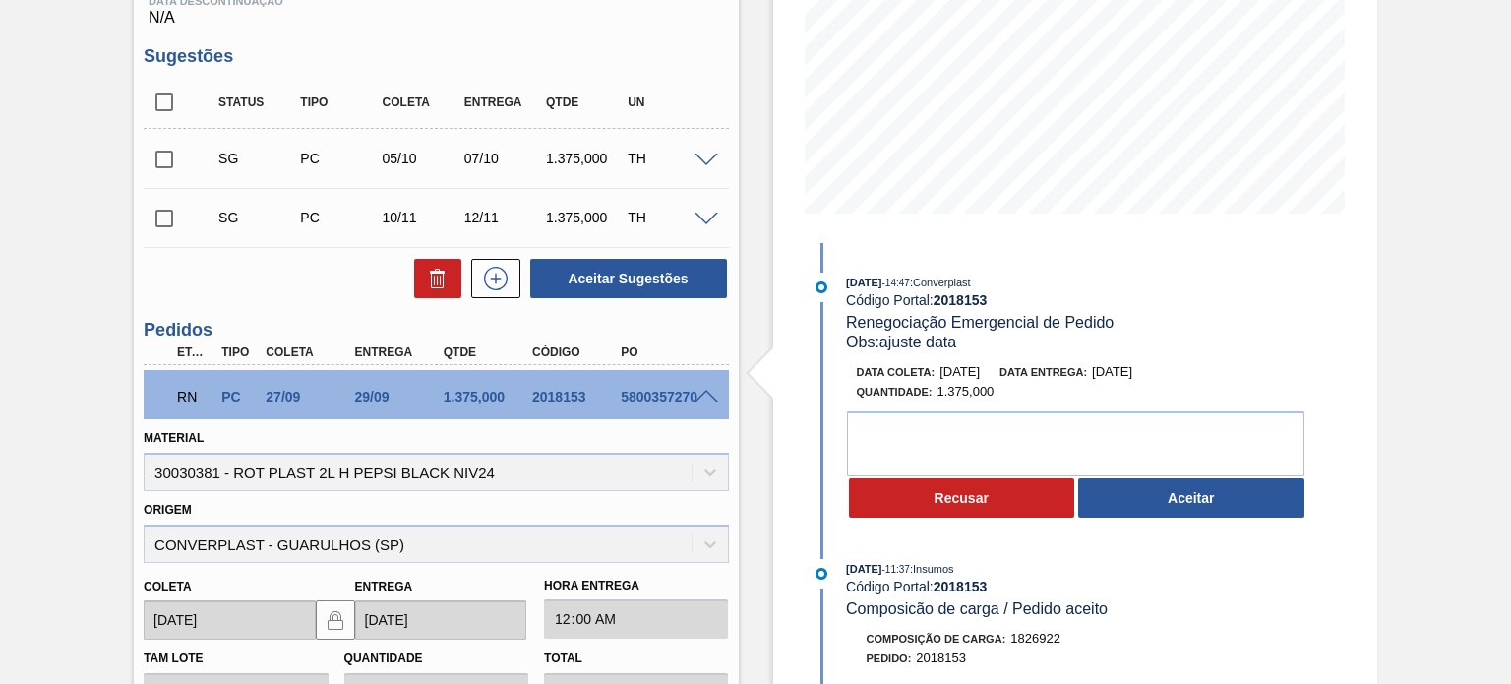
drag, startPoint x: 1143, startPoint y: 515, endPoint x: 1111, endPoint y: 493, distance: 39.0
click at [1144, 515] on button "Aceitar" at bounding box center [1192, 497] width 226 height 39
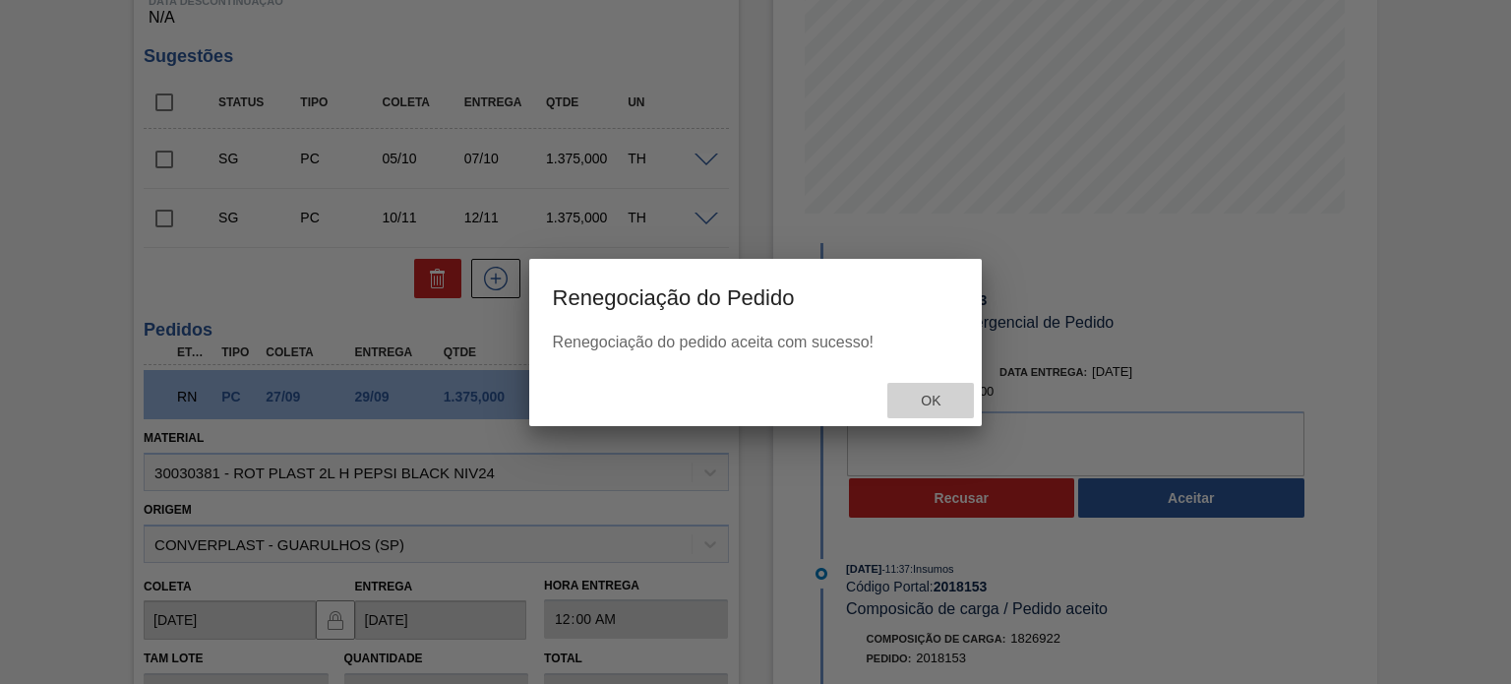
click at [920, 400] on span "Ok" at bounding box center [930, 401] width 51 height 16
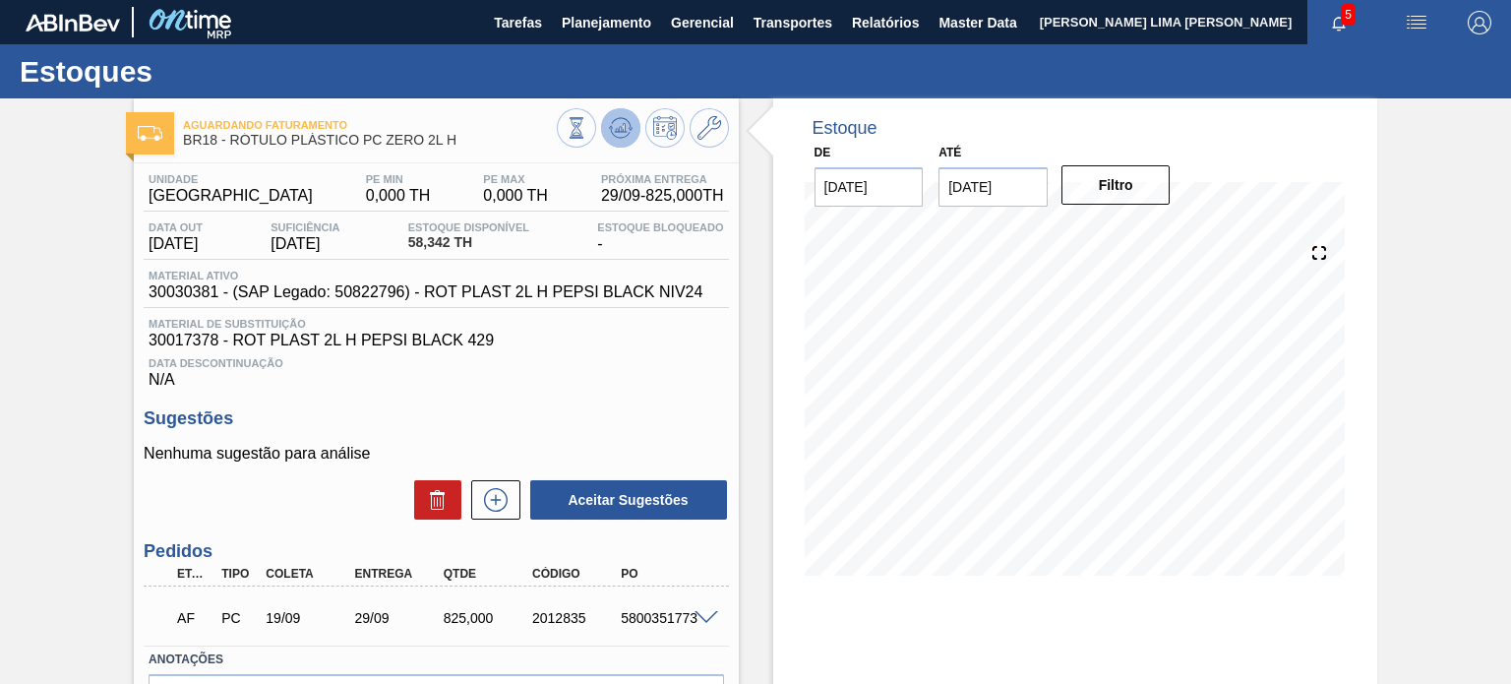
click at [620, 122] on icon at bounding box center [621, 128] width 24 height 24
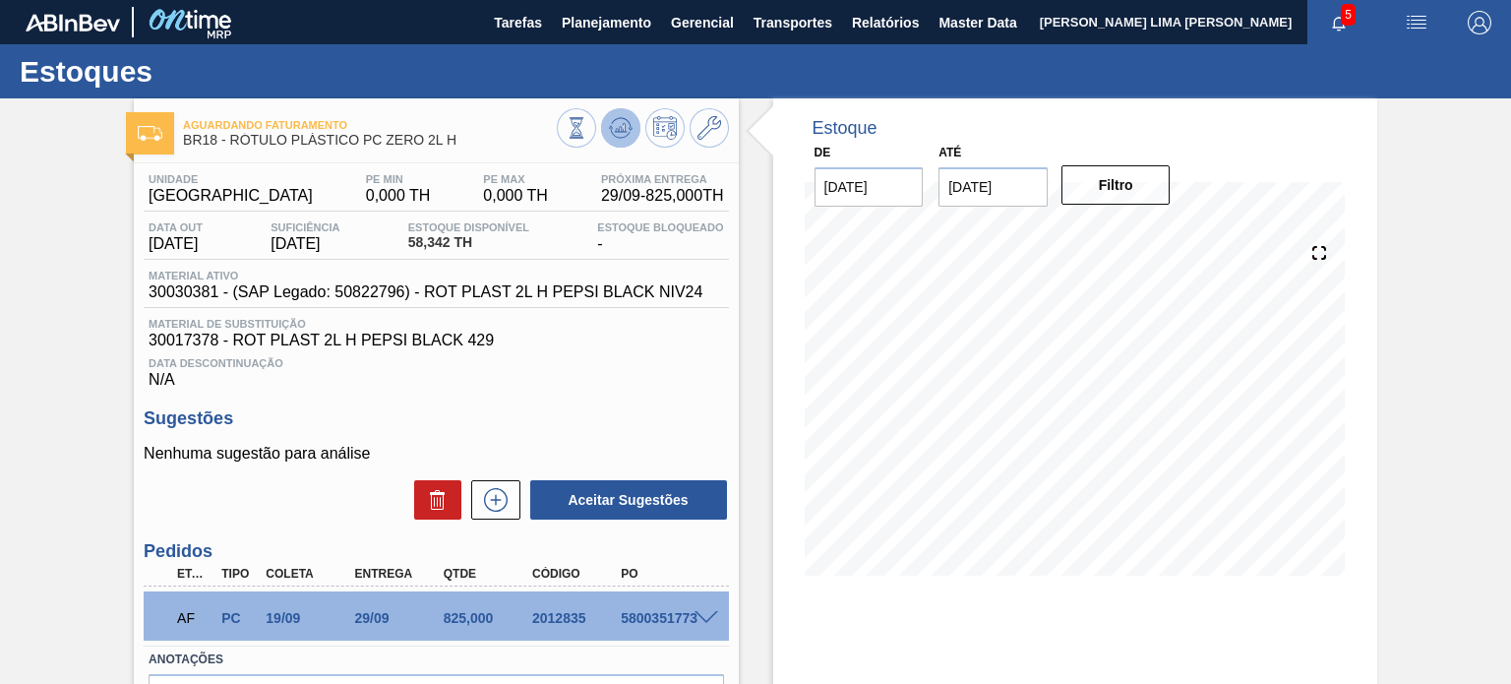
click at [630, 125] on icon at bounding box center [621, 128] width 24 height 24
click at [703, 626] on div "5800351773" at bounding box center [664, 618] width 97 height 16
click at [703, 619] on span at bounding box center [707, 618] width 24 height 15
click at [613, 135] on icon at bounding box center [621, 128] width 24 height 24
click at [702, 612] on span at bounding box center [707, 618] width 24 height 15
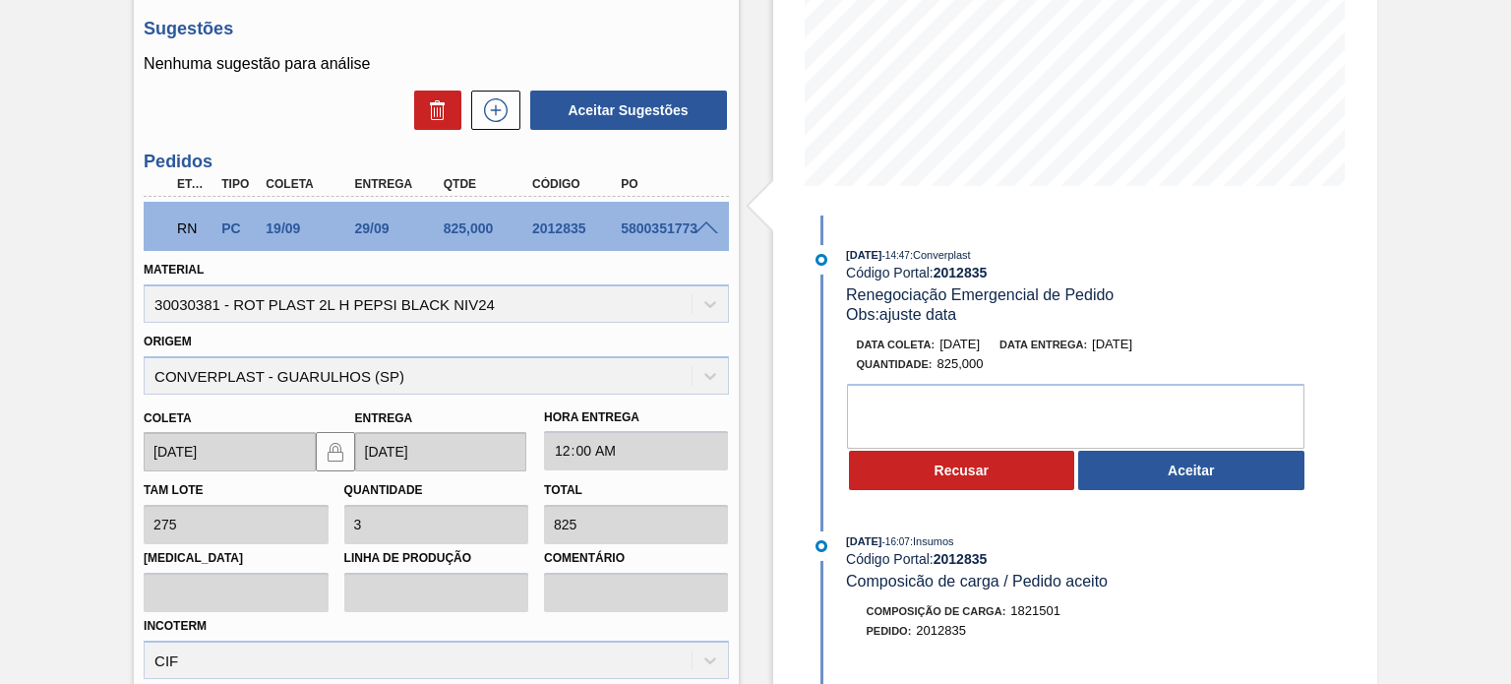
scroll to position [394, 0]
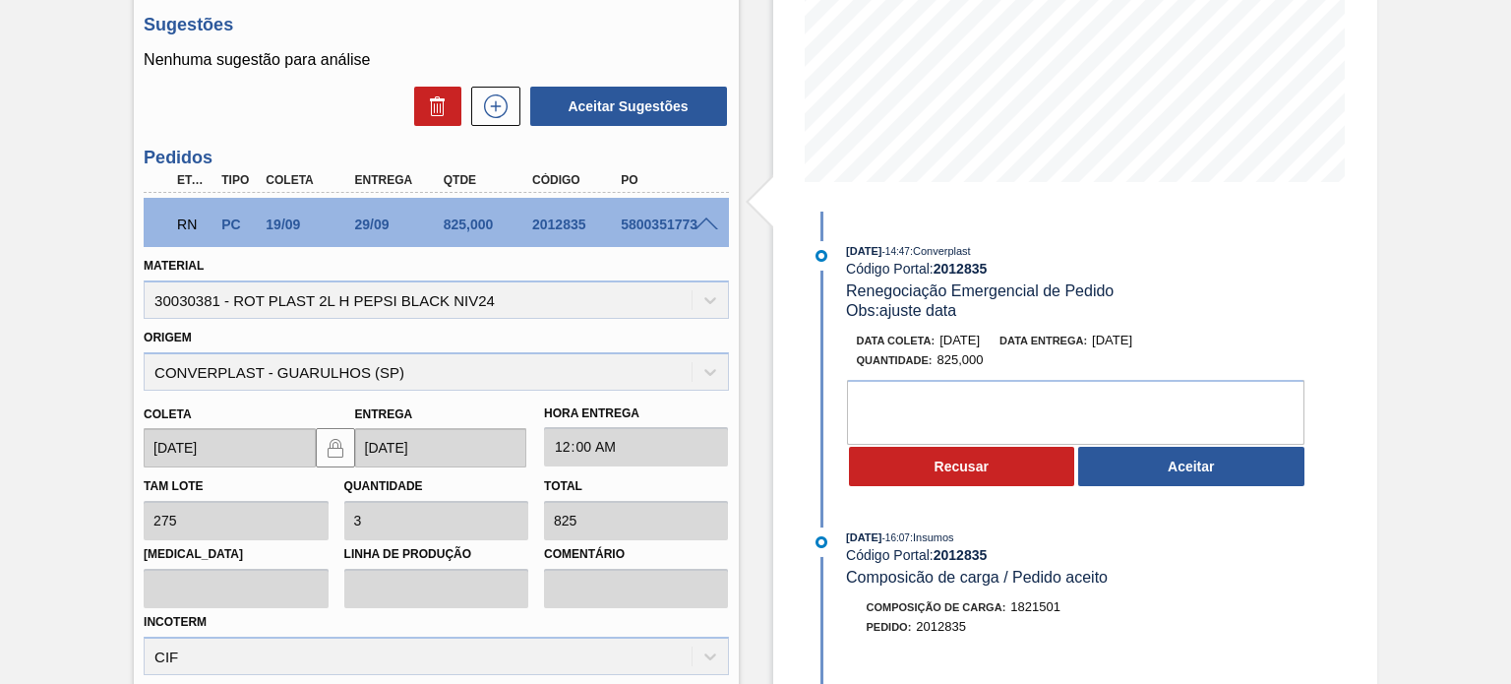
click at [1139, 463] on button "Aceitar" at bounding box center [1192, 466] width 226 height 39
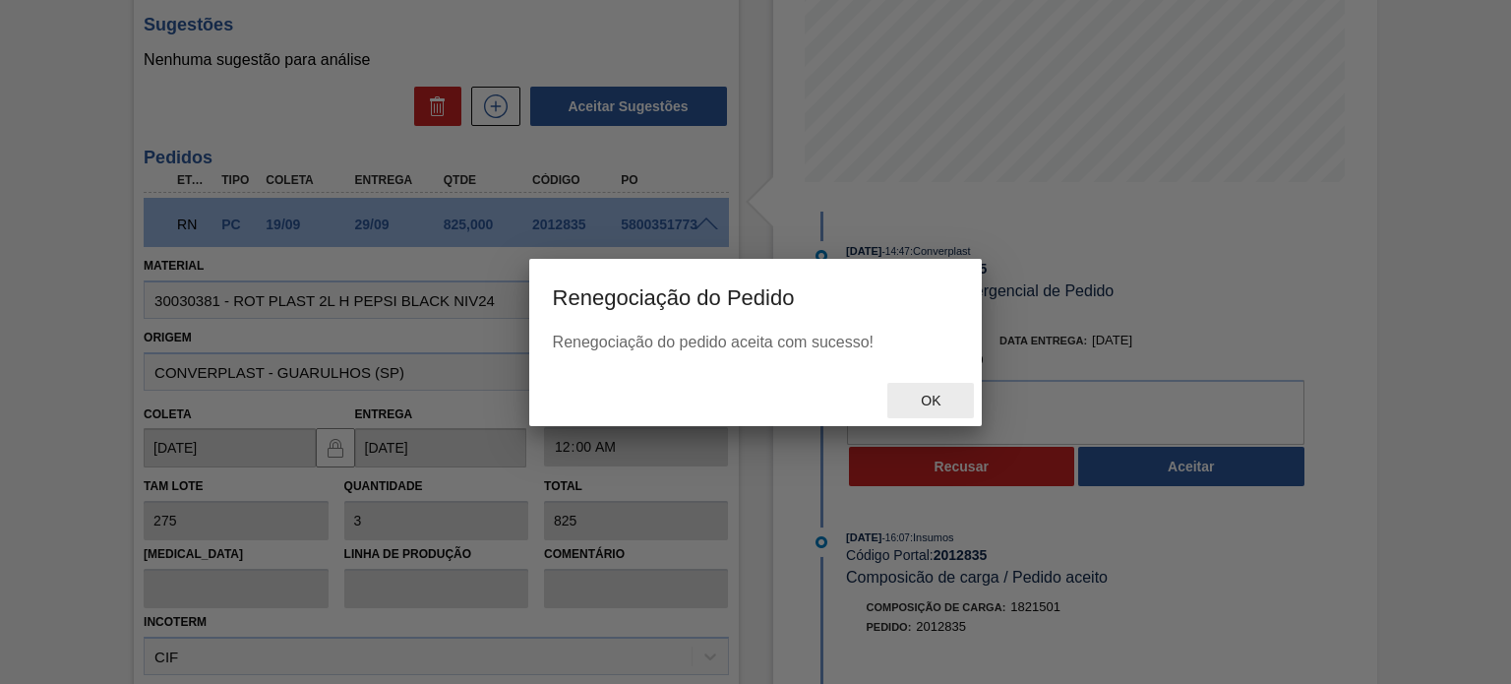
click at [938, 390] on div "Ok" at bounding box center [931, 401] width 87 height 36
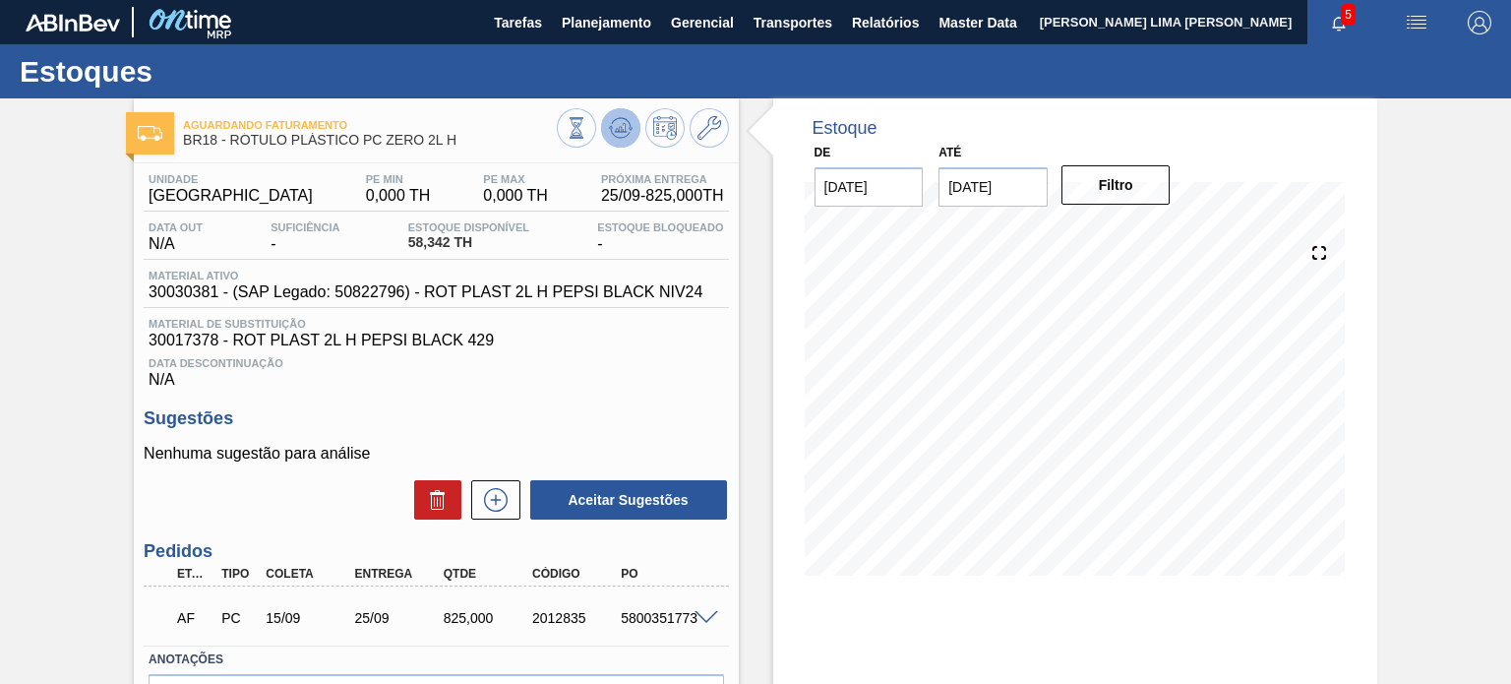
click at [618, 119] on icon at bounding box center [621, 128] width 24 height 24
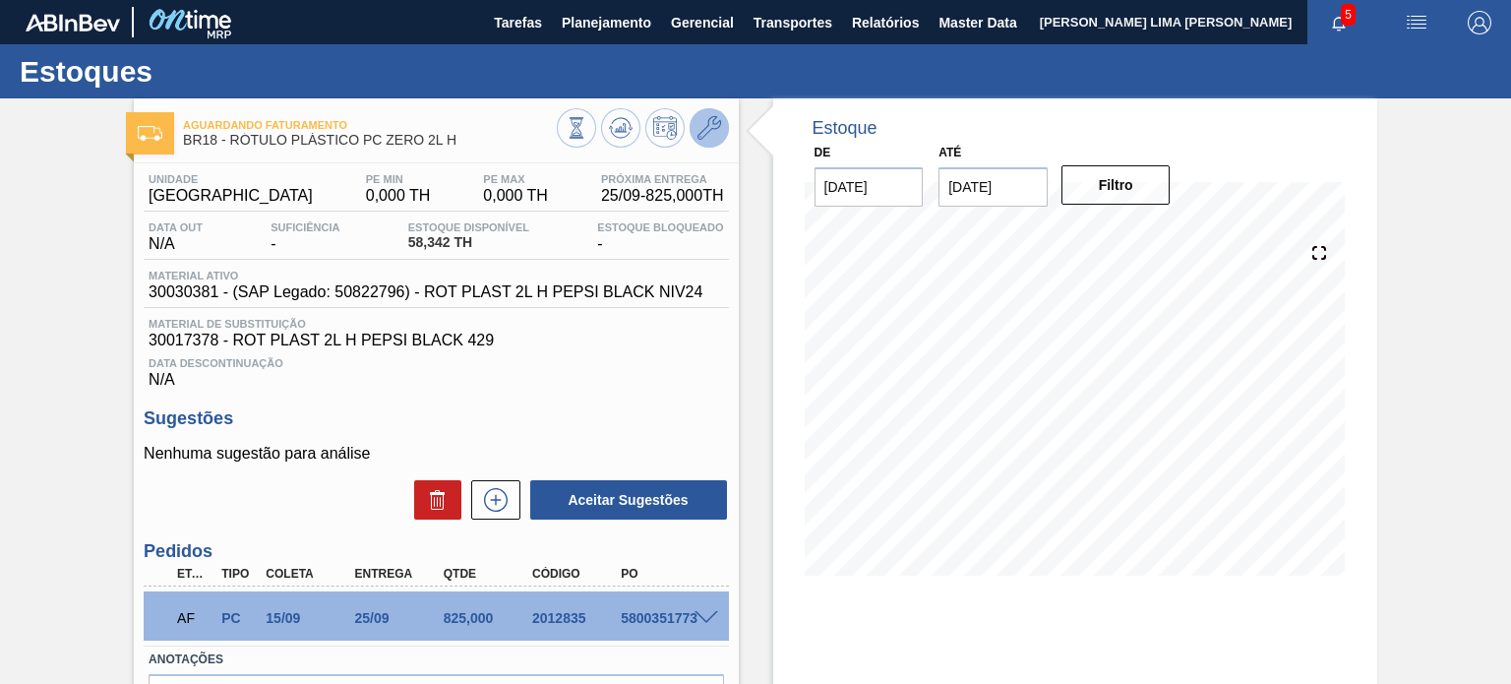
click at [718, 137] on icon at bounding box center [710, 128] width 24 height 24
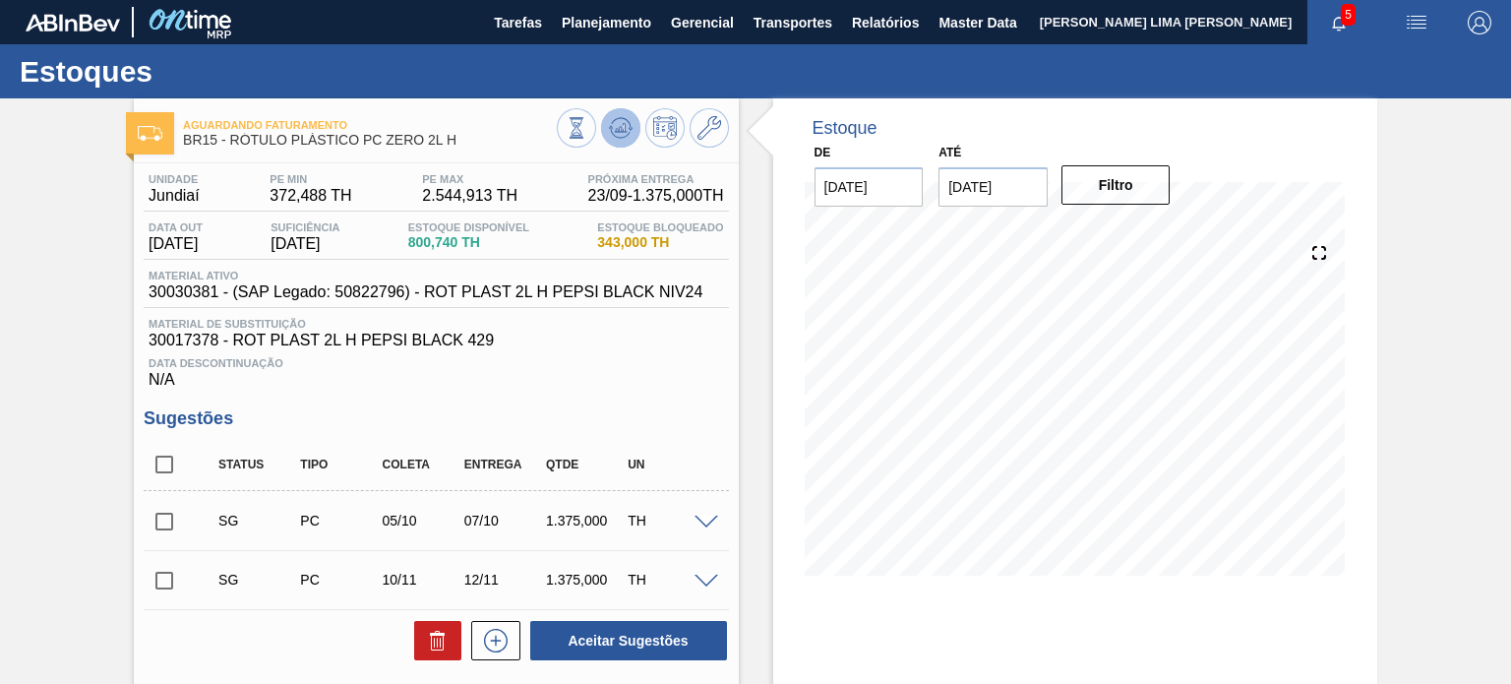
click at [626, 134] on icon at bounding box center [620, 133] width 20 height 10
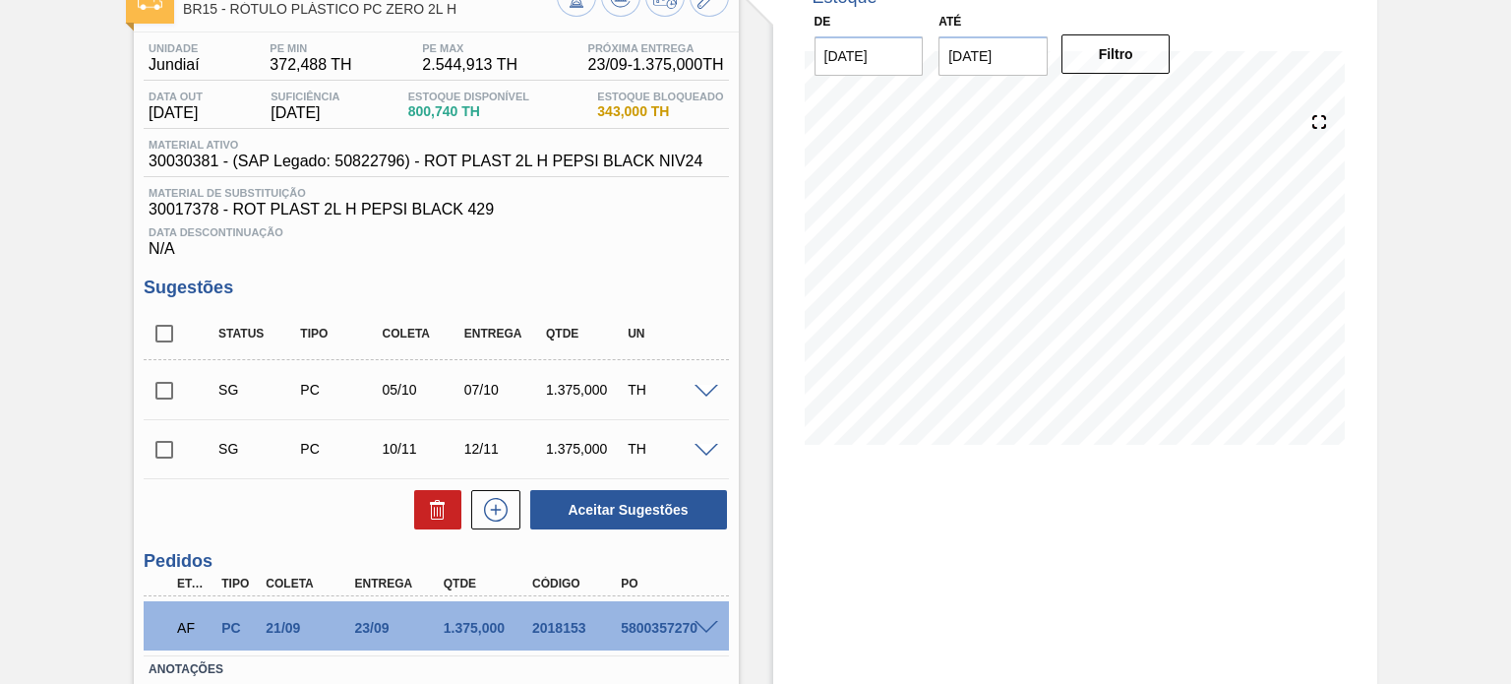
scroll to position [165, 0]
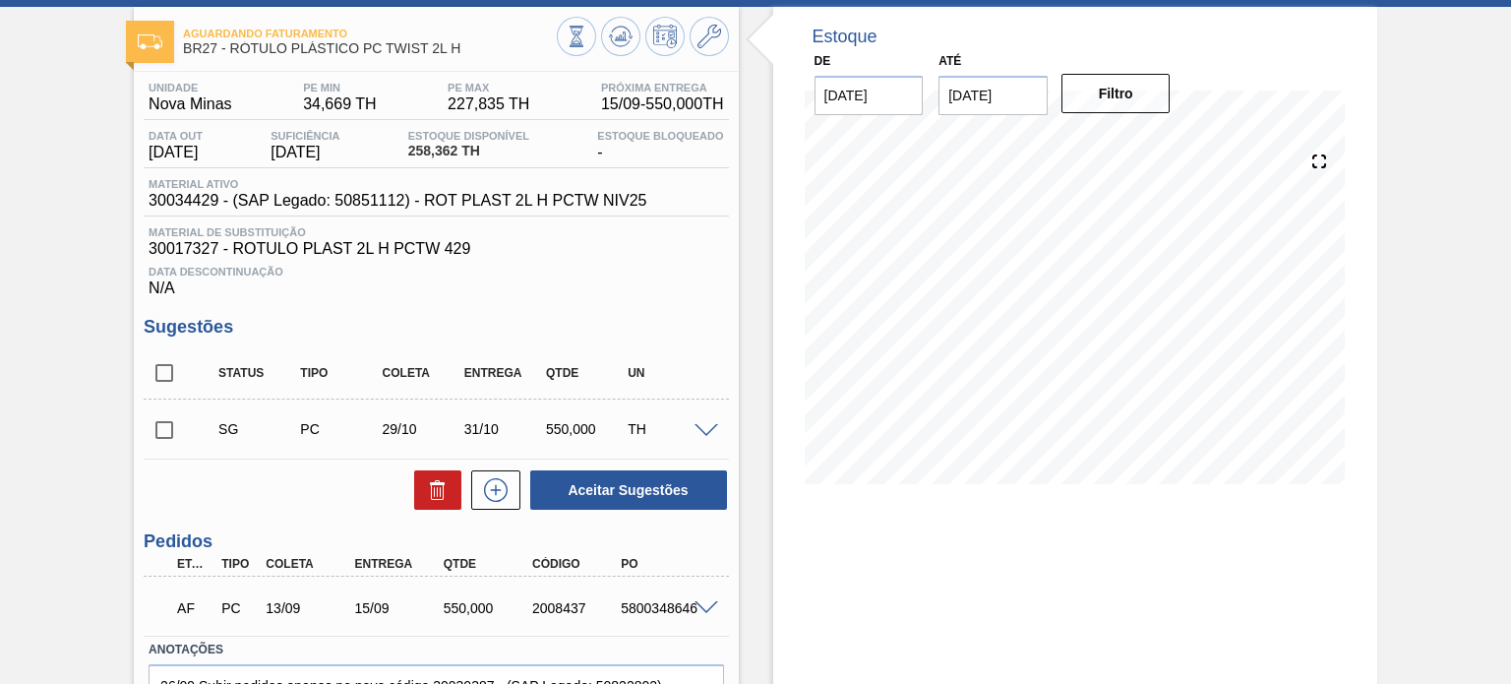
scroll to position [197, 0]
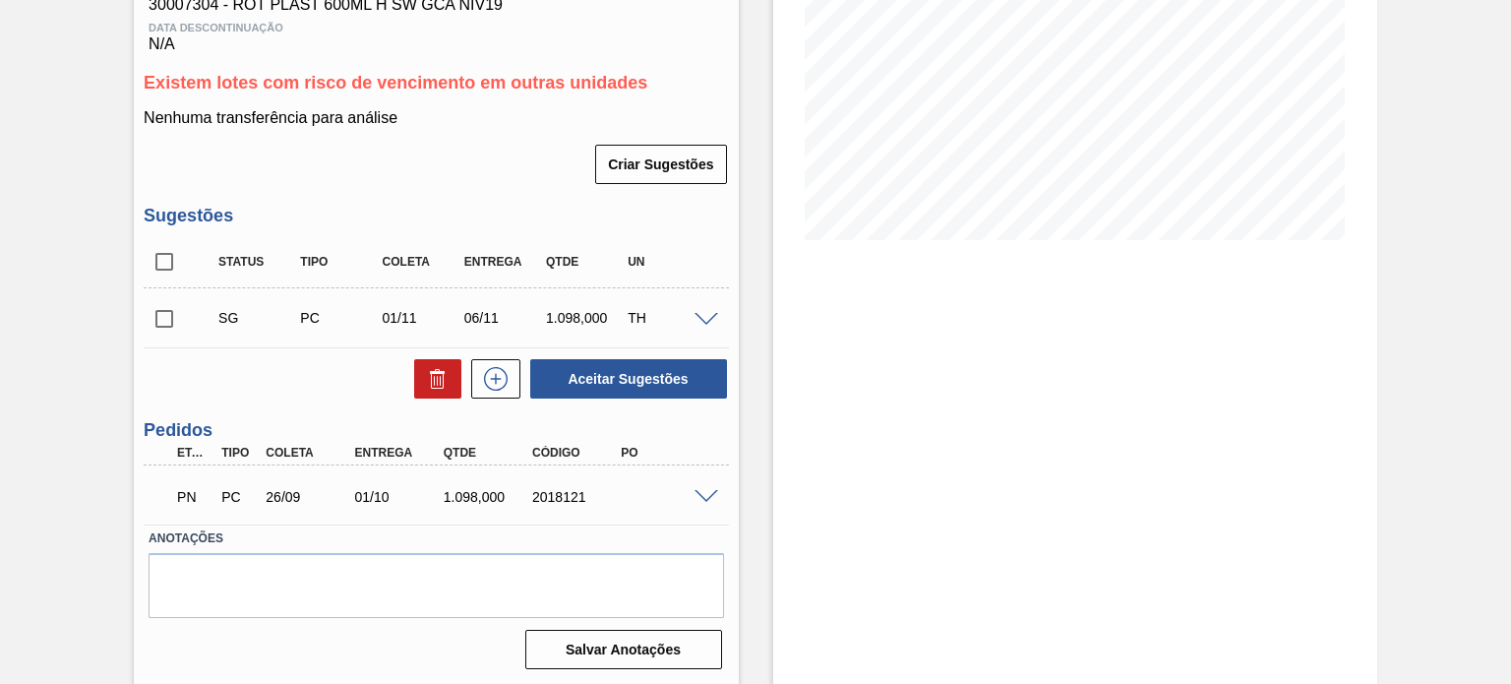
scroll to position [338, 0]
click at [708, 491] on span at bounding box center [707, 495] width 24 height 15
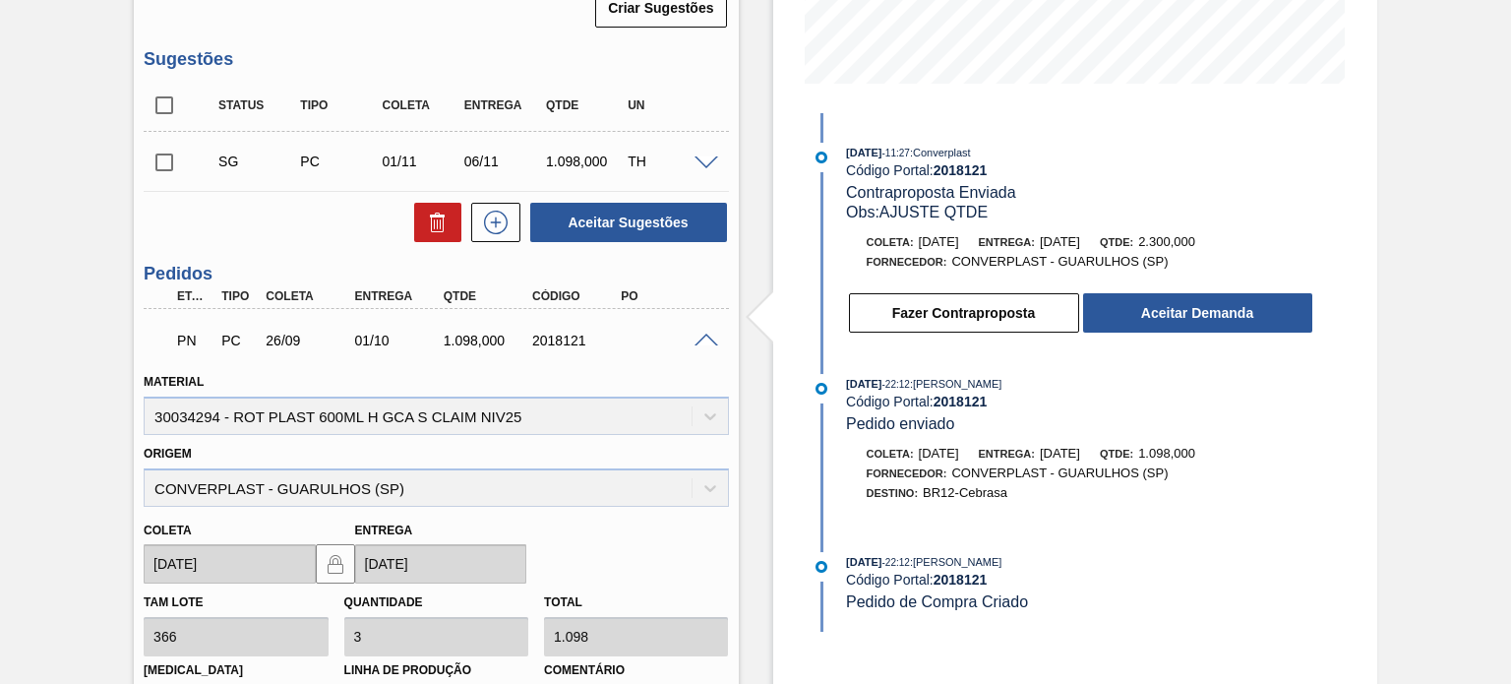
scroll to position [295, 0]
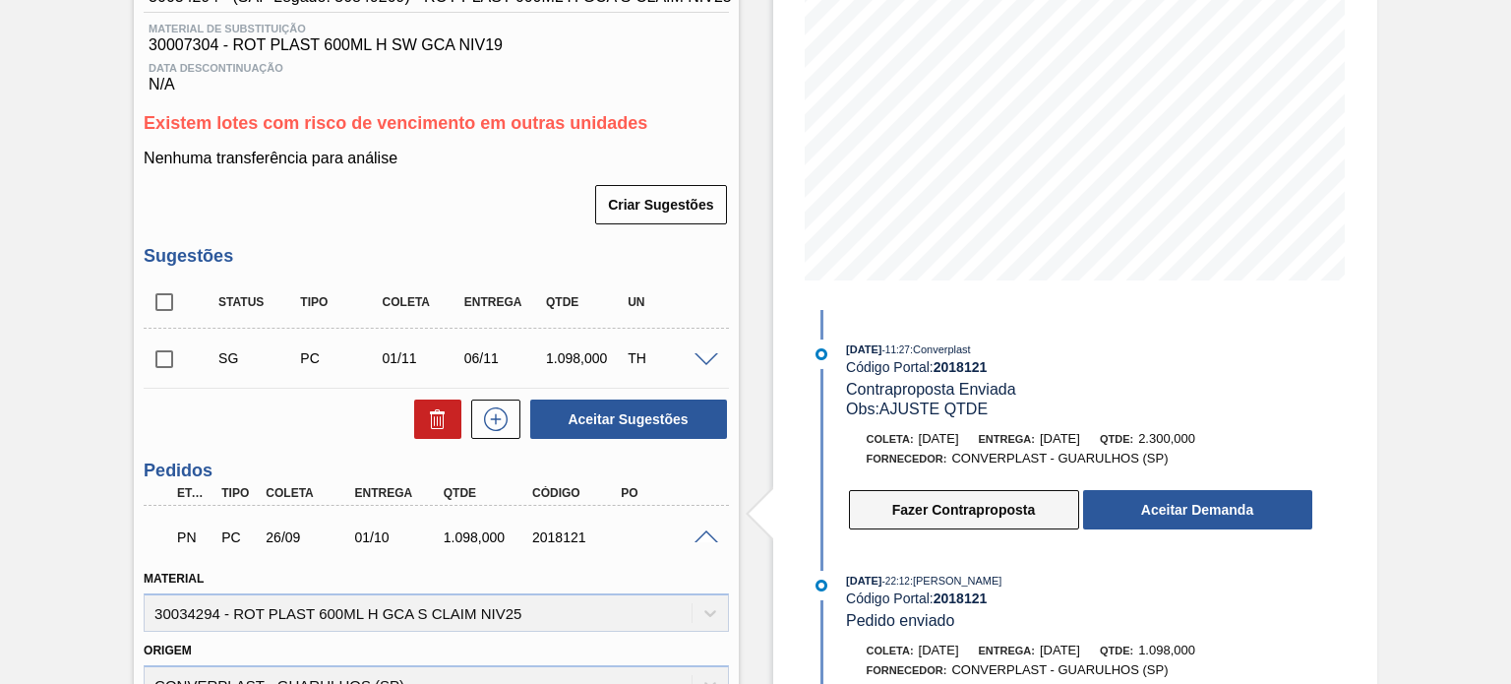
click at [910, 515] on button "Fazer Contraproposta" at bounding box center [964, 509] width 230 height 39
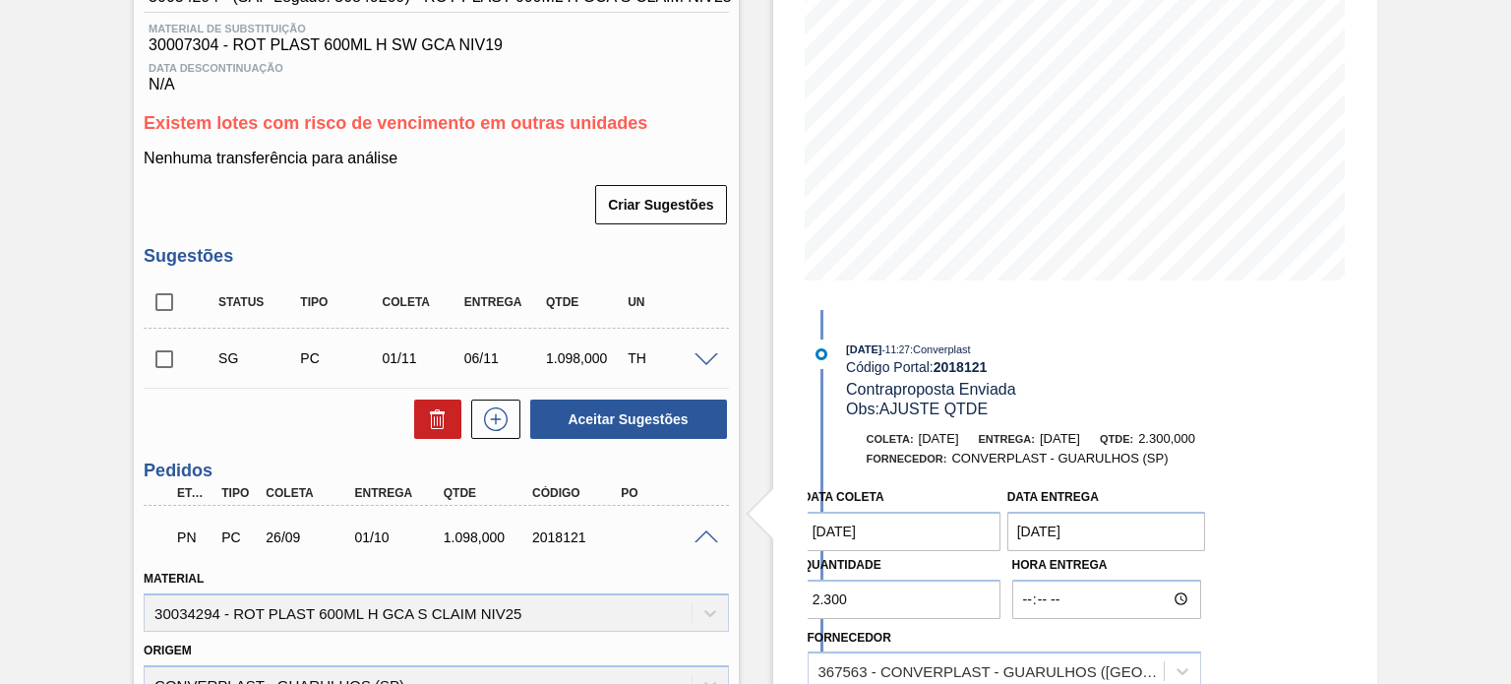
drag, startPoint x: 864, startPoint y: 606, endPoint x: 796, endPoint y: 601, distance: 68.1
click at [797, 602] on div "Estoque De 05/09/2025 Até 03/01/2026 Filtro 08/09 Projeção de Estoque 378 Nec.S…" at bounding box center [1075, 503] width 604 height 1400
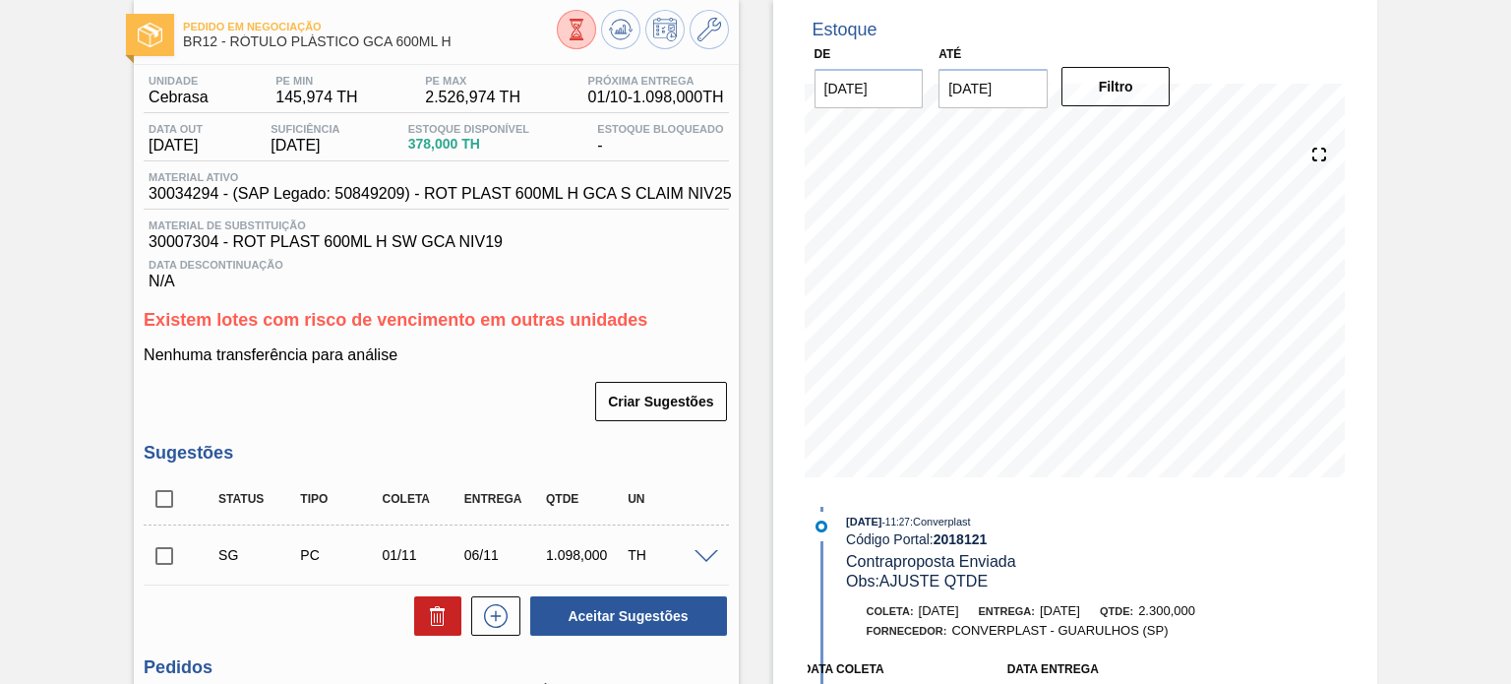
scroll to position [492, 0]
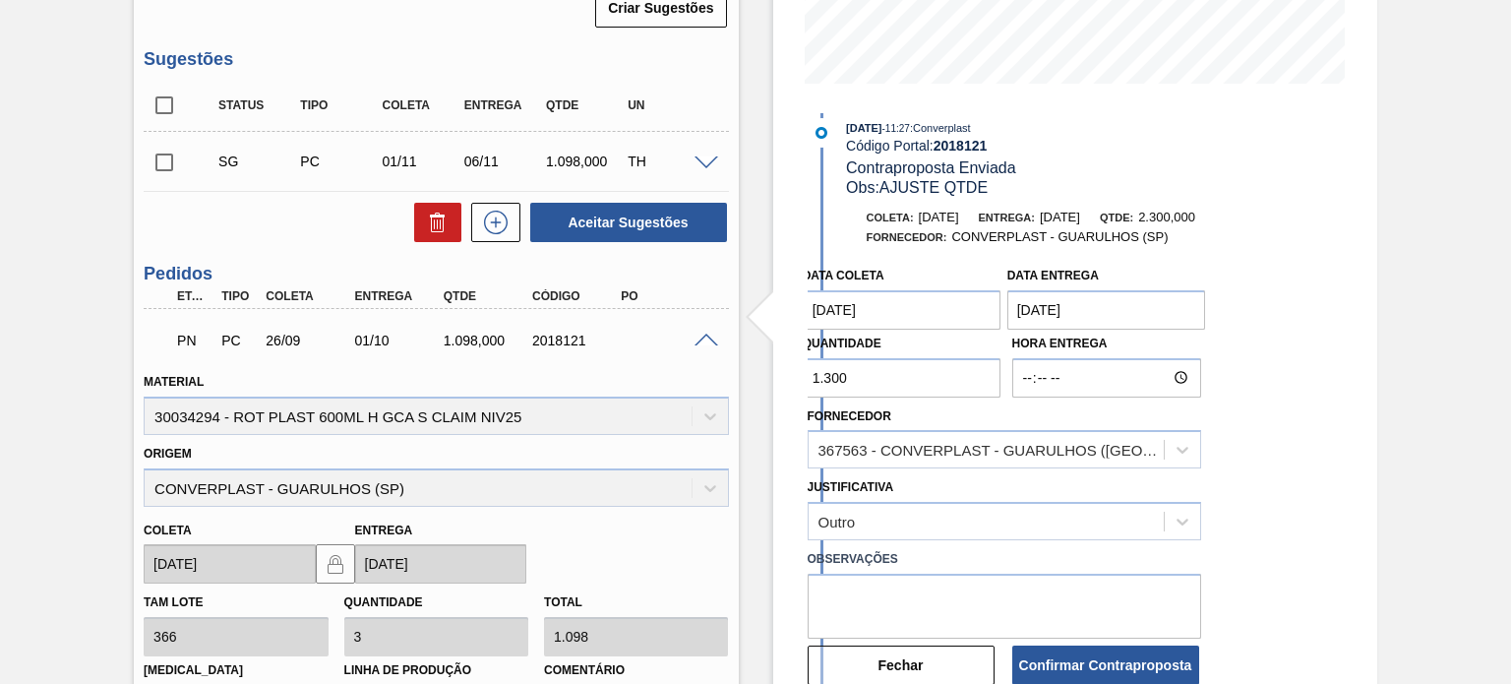
drag, startPoint x: 846, startPoint y: 379, endPoint x: 774, endPoint y: 375, distance: 71.9
click at [774, 375] on div "Estoque De 05/09/2025 Até 03/01/2026 Filtro 08/09 Projeção de Estoque 378 Nec.S…" at bounding box center [1075, 306] width 604 height 1400
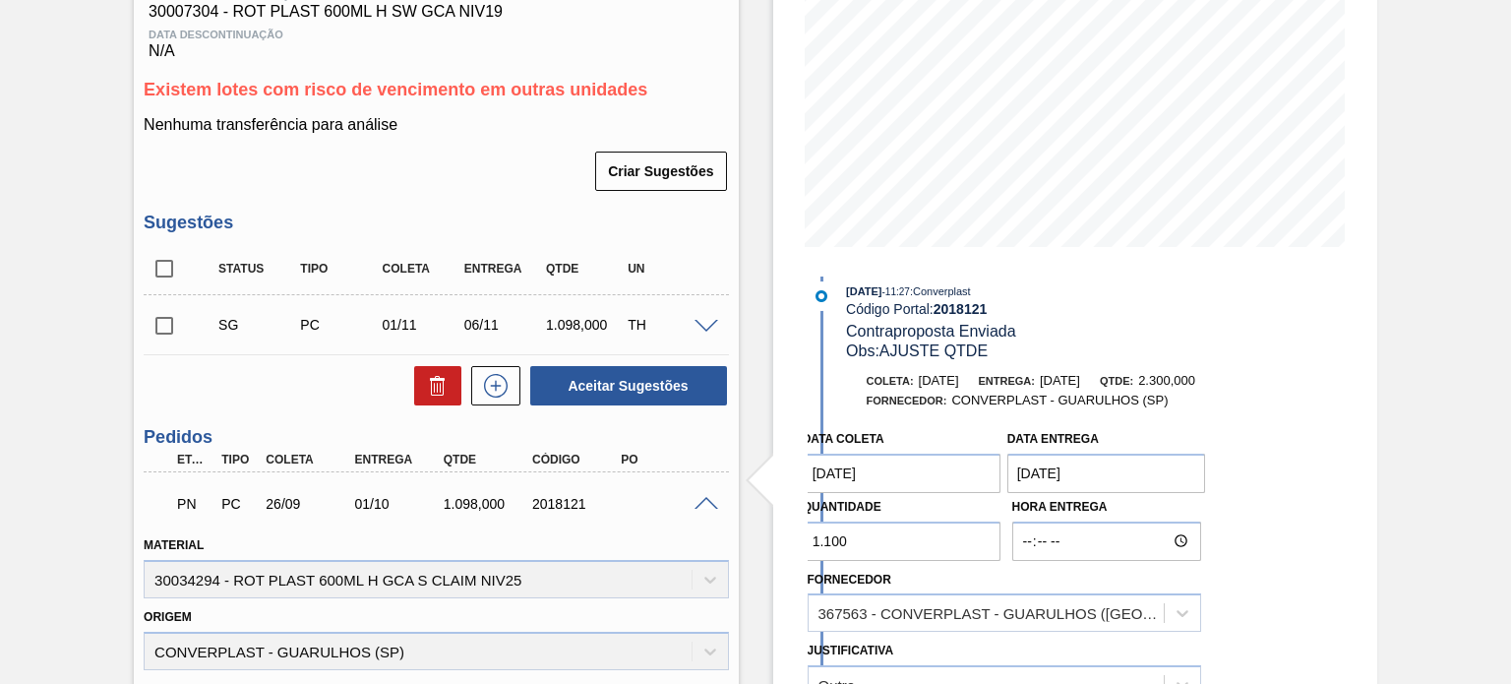
scroll to position [295, 0]
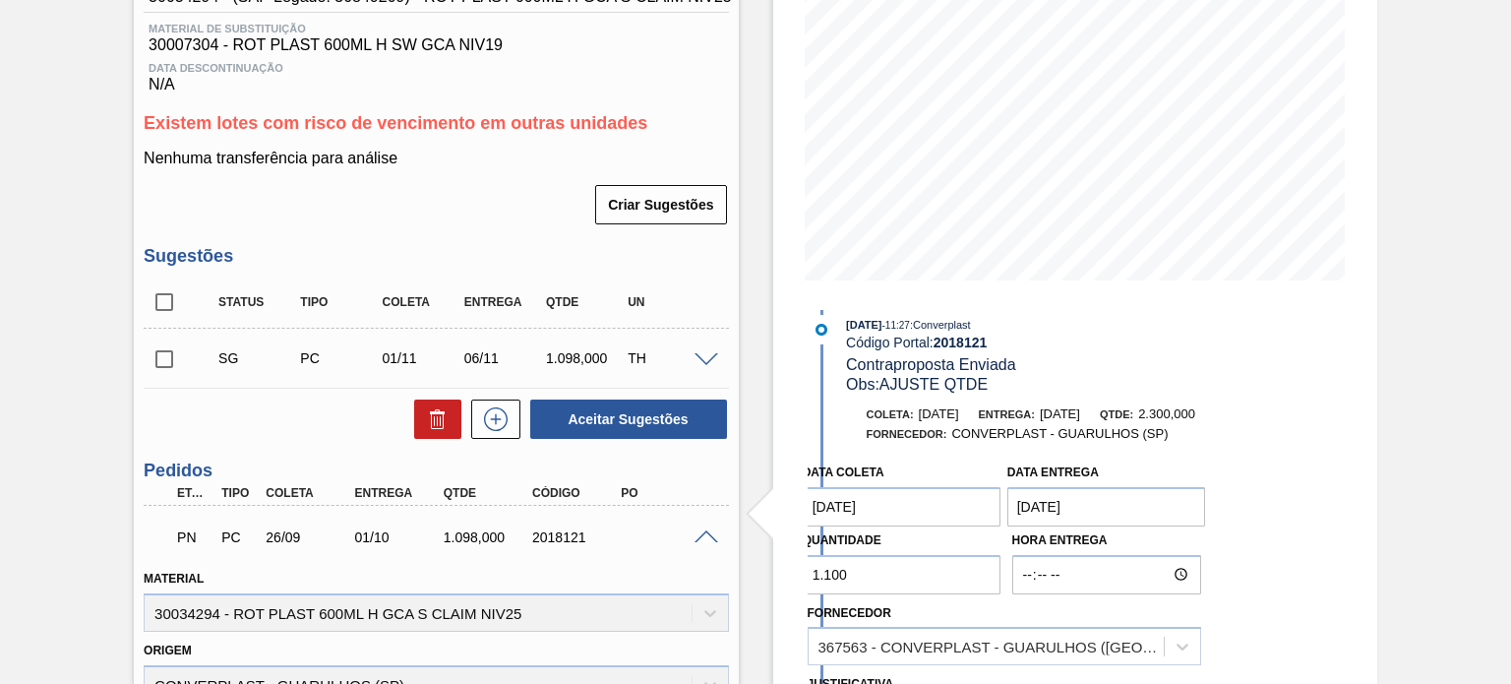
type input "1.100"
click at [1029, 497] on entrega "01/10/2025" at bounding box center [1107, 506] width 199 height 39
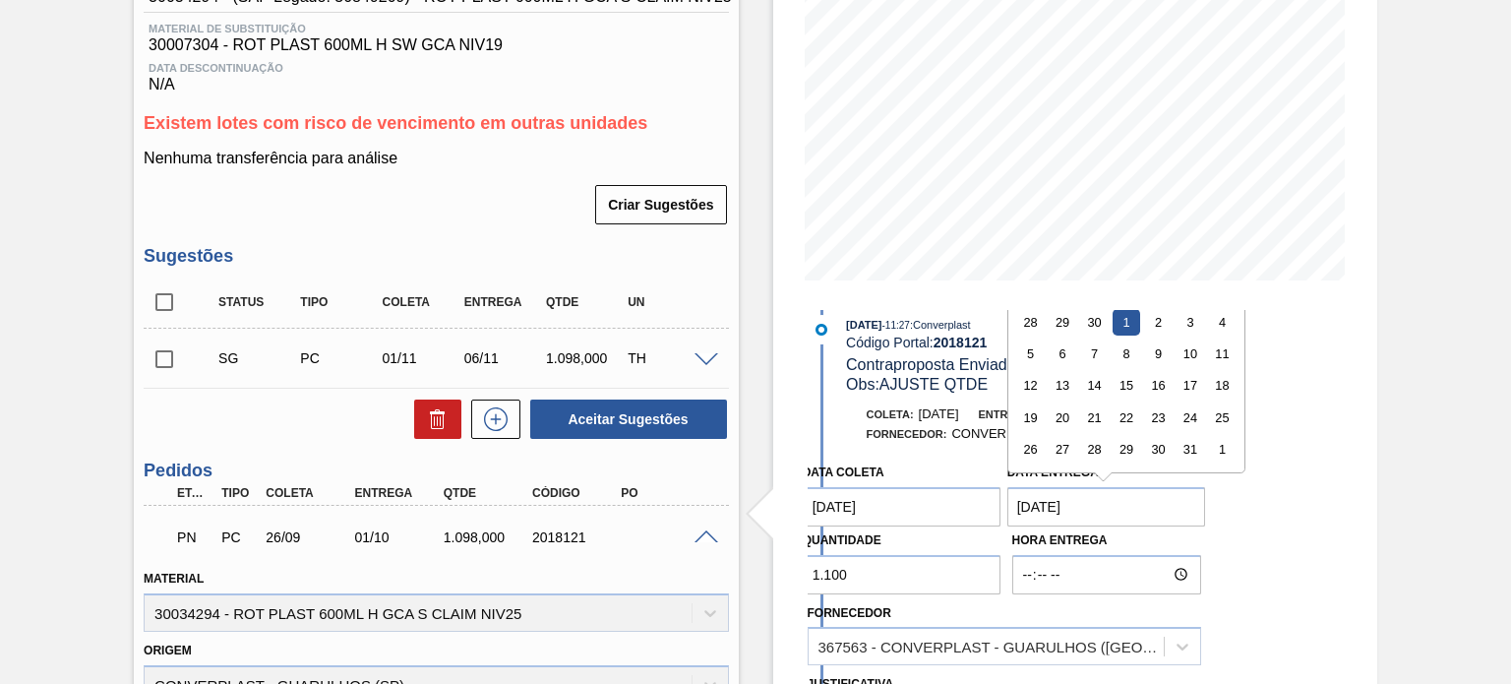
click at [791, 407] on div "Estoque De 05/09/2025 Até 03/01/2026 Filtro 08/09 Projeção de Estoque 378 Nec.S…" at bounding box center [1075, 503] width 604 height 1400
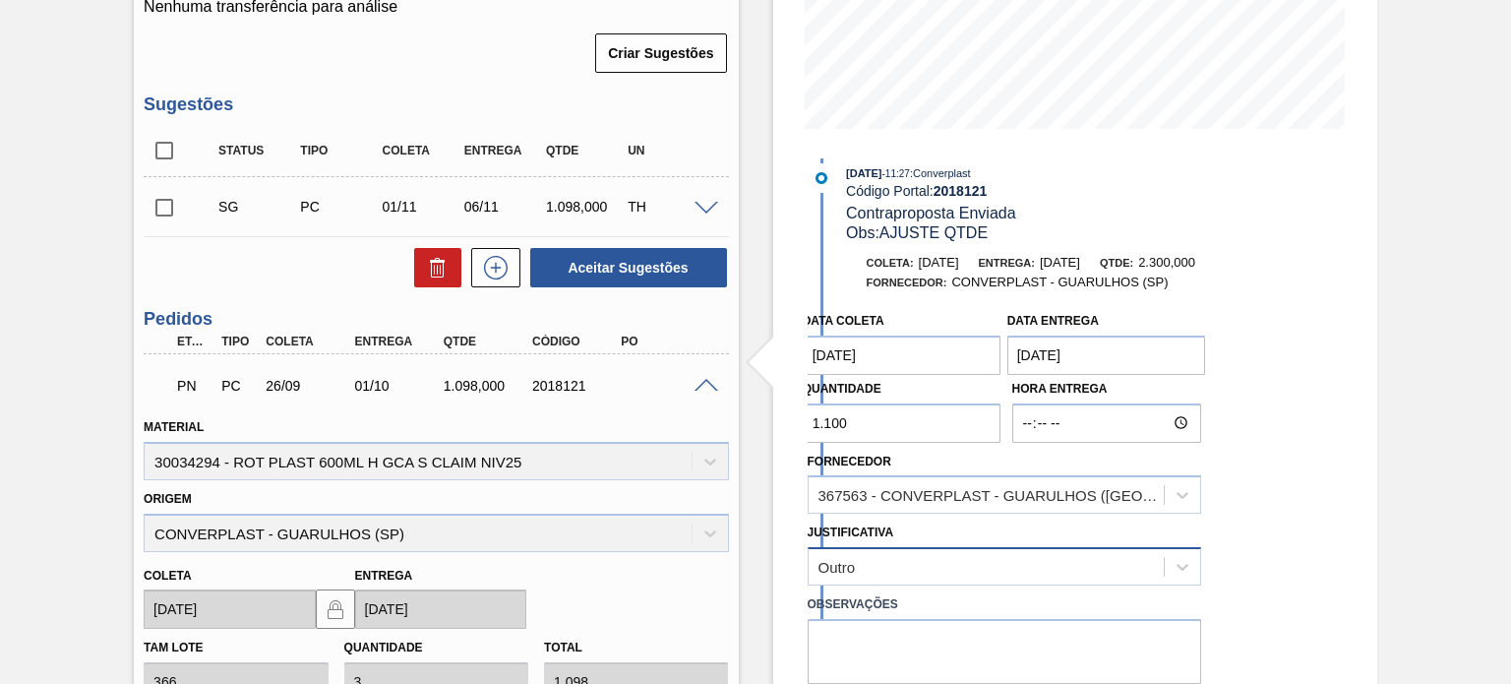
scroll to position [590, 0]
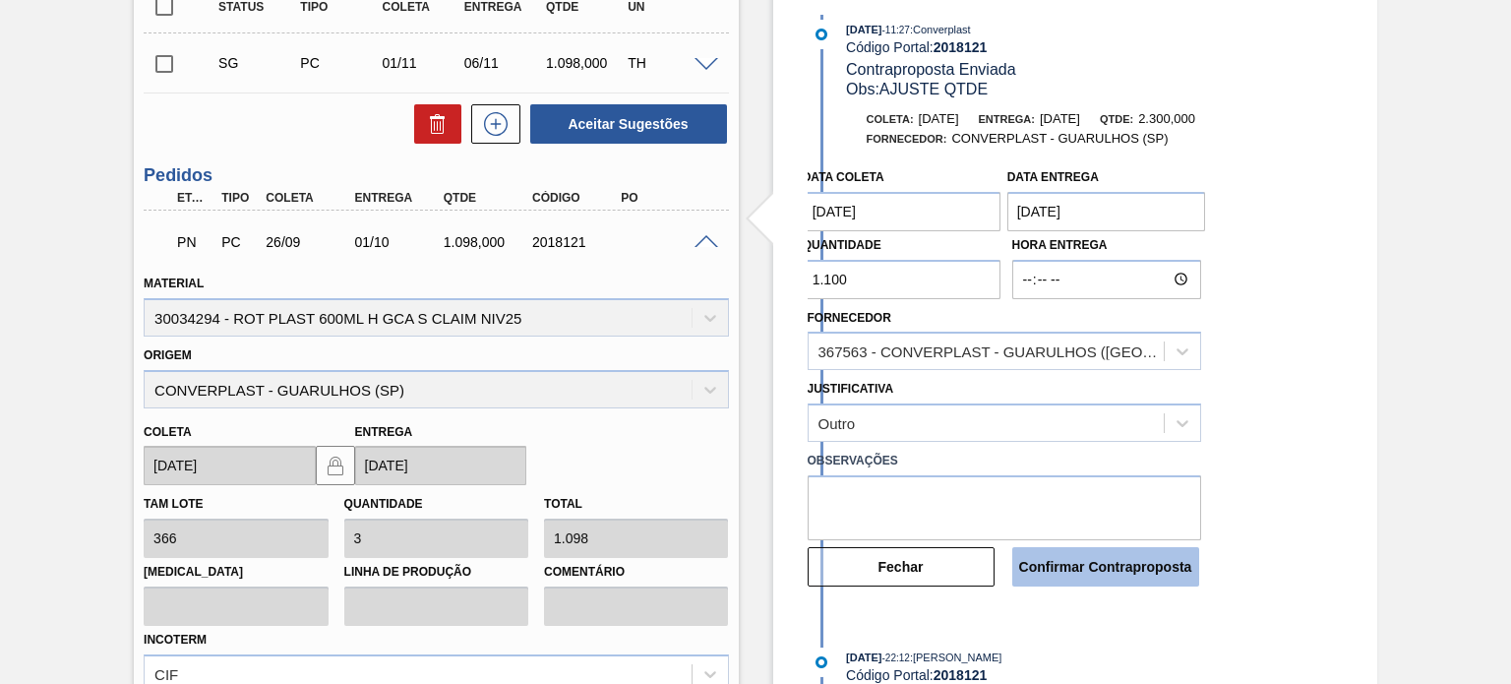
click at [1123, 569] on button "Confirmar Contraproposta" at bounding box center [1106, 566] width 187 height 39
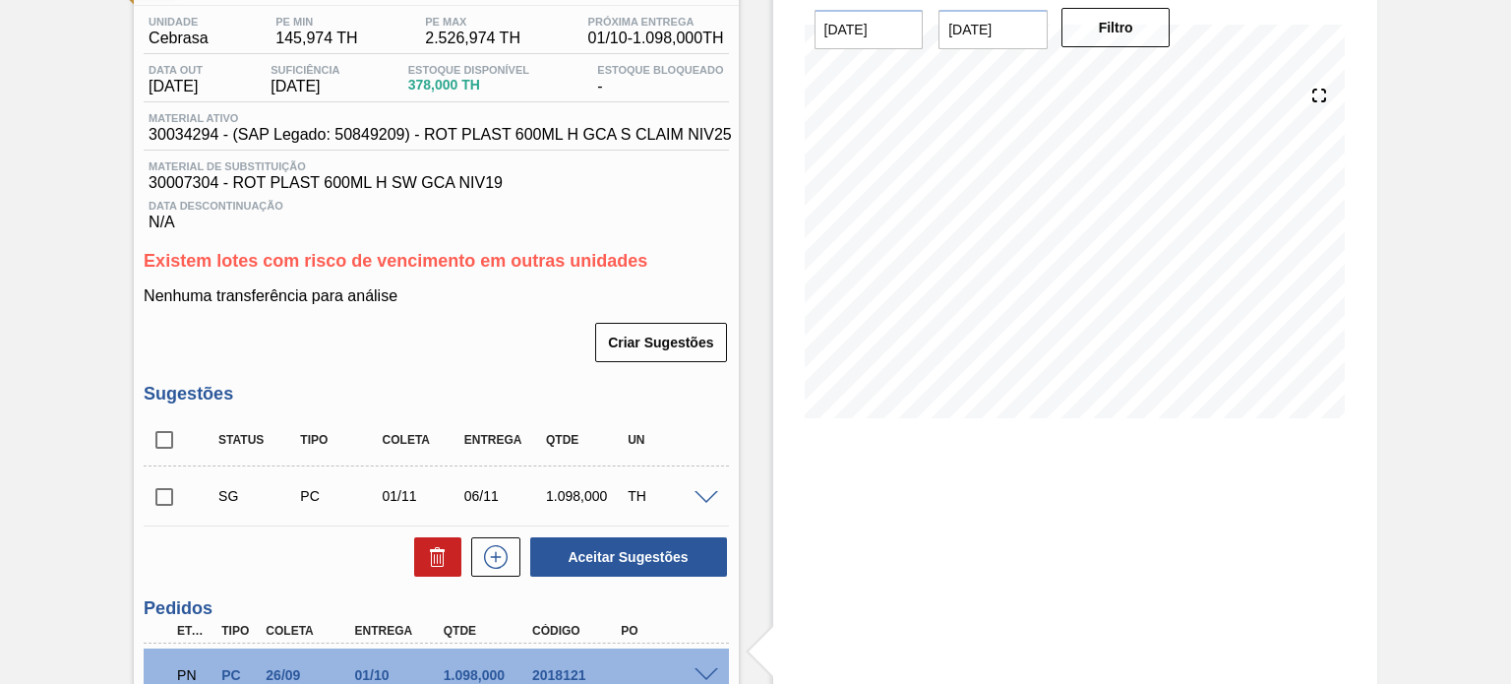
scroll to position [42, 0]
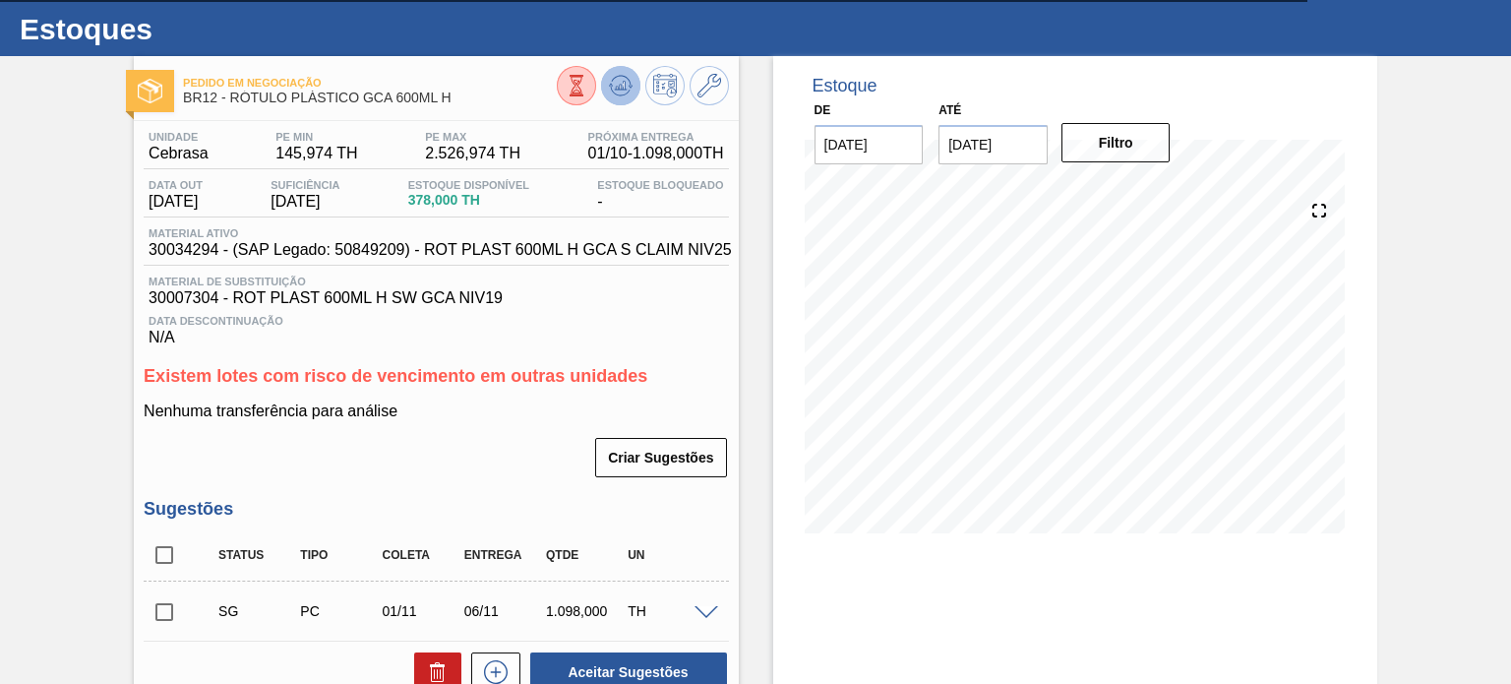
click at [624, 91] on icon at bounding box center [621, 86] width 24 height 24
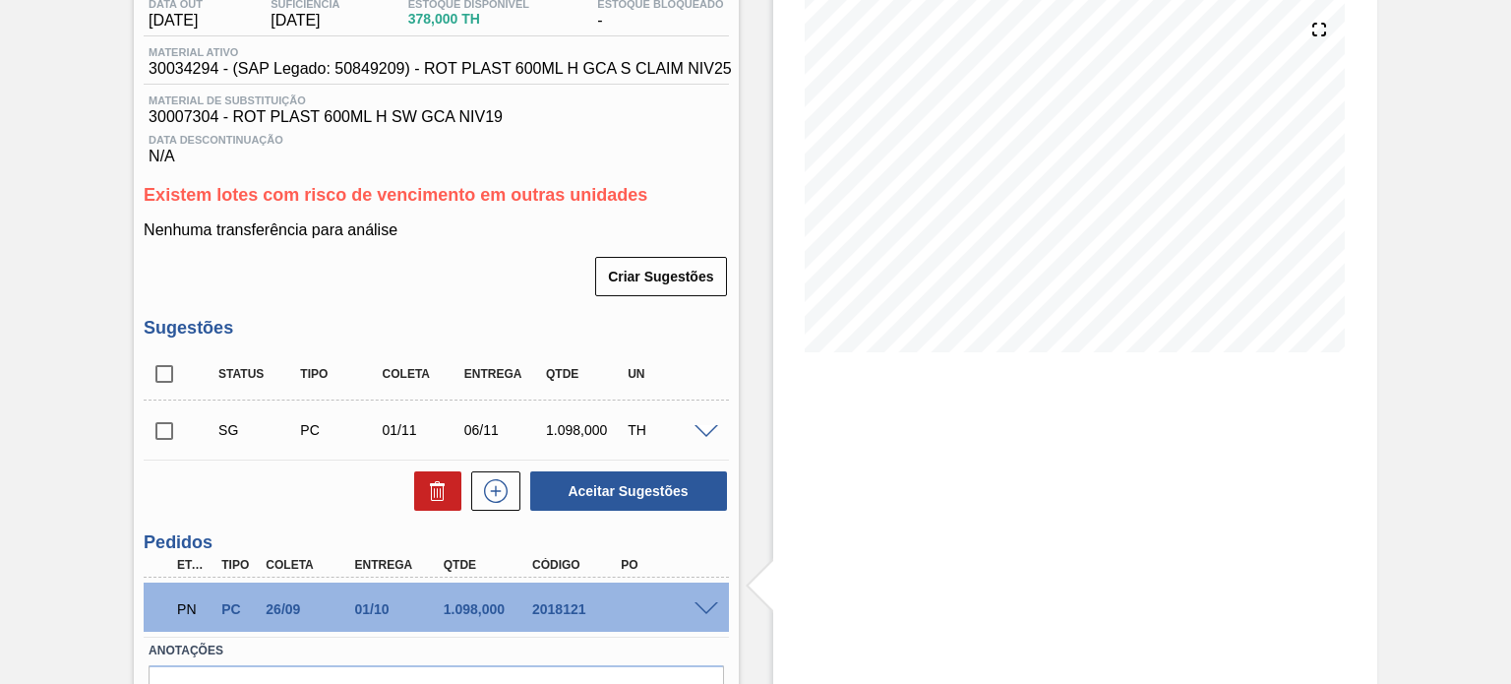
scroll to position [338, 0]
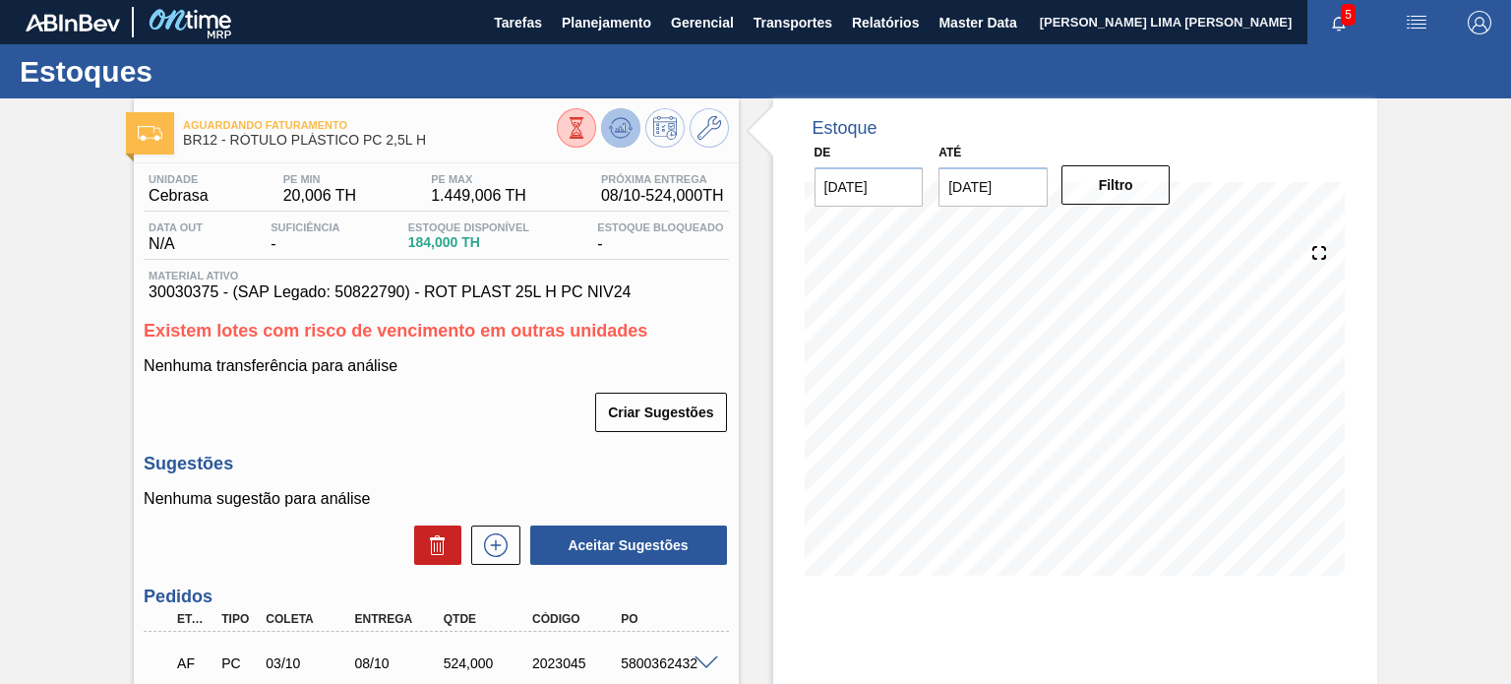
click at [617, 130] on icon at bounding box center [621, 128] width 24 height 24
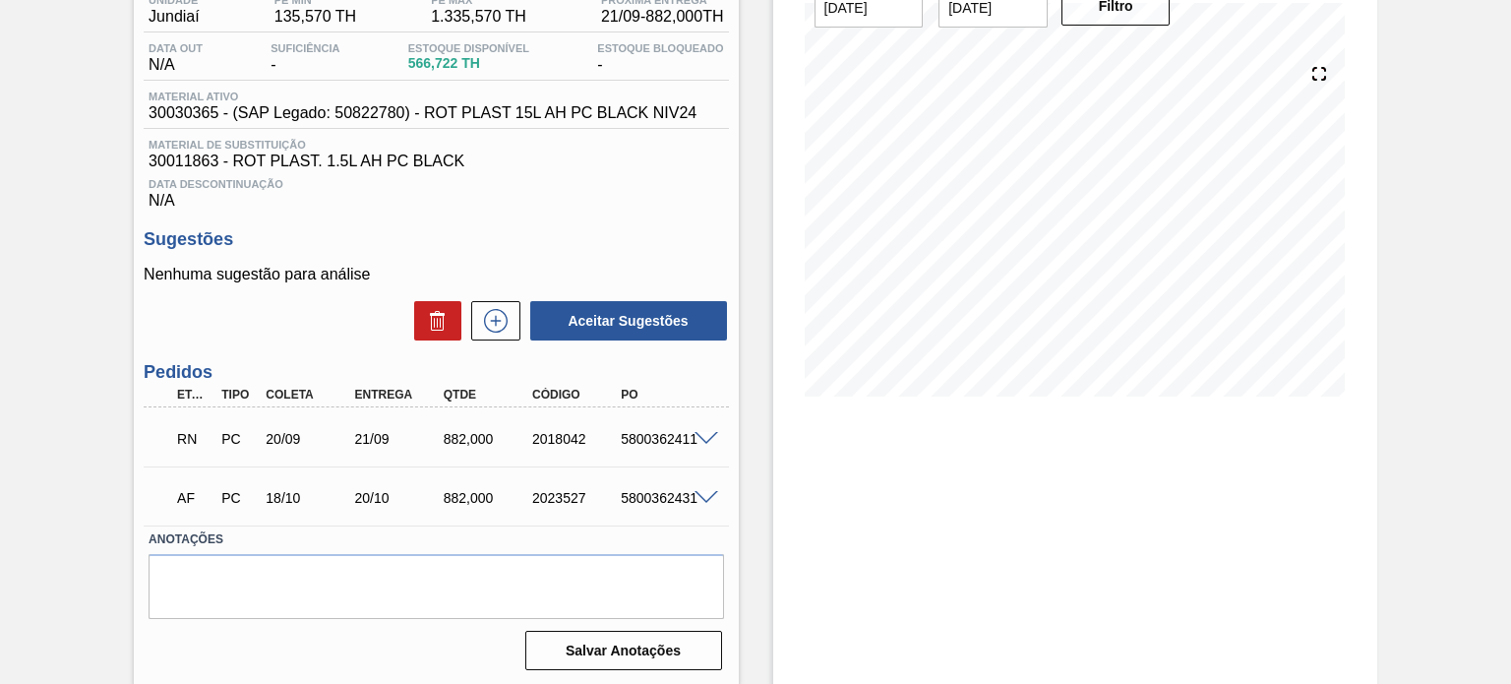
scroll to position [182, 0]
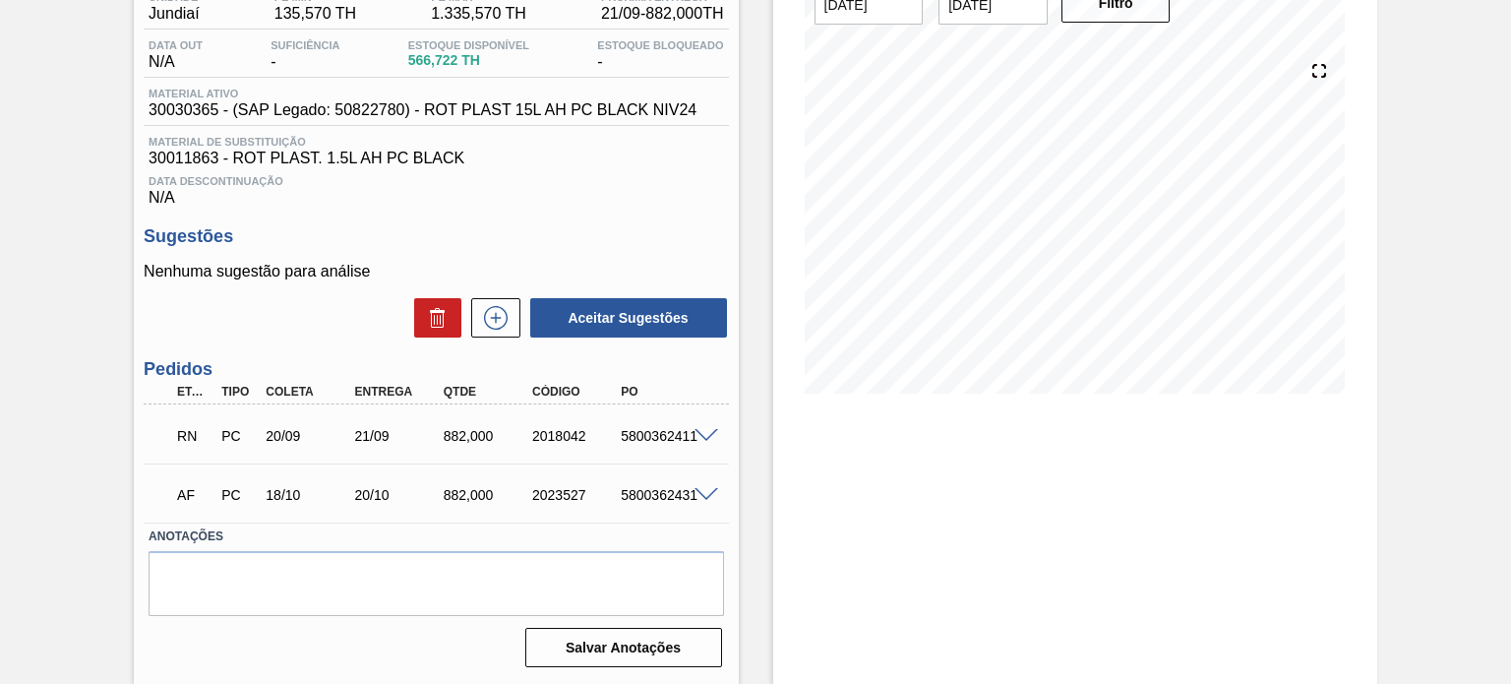
click at [711, 434] on span at bounding box center [707, 436] width 24 height 15
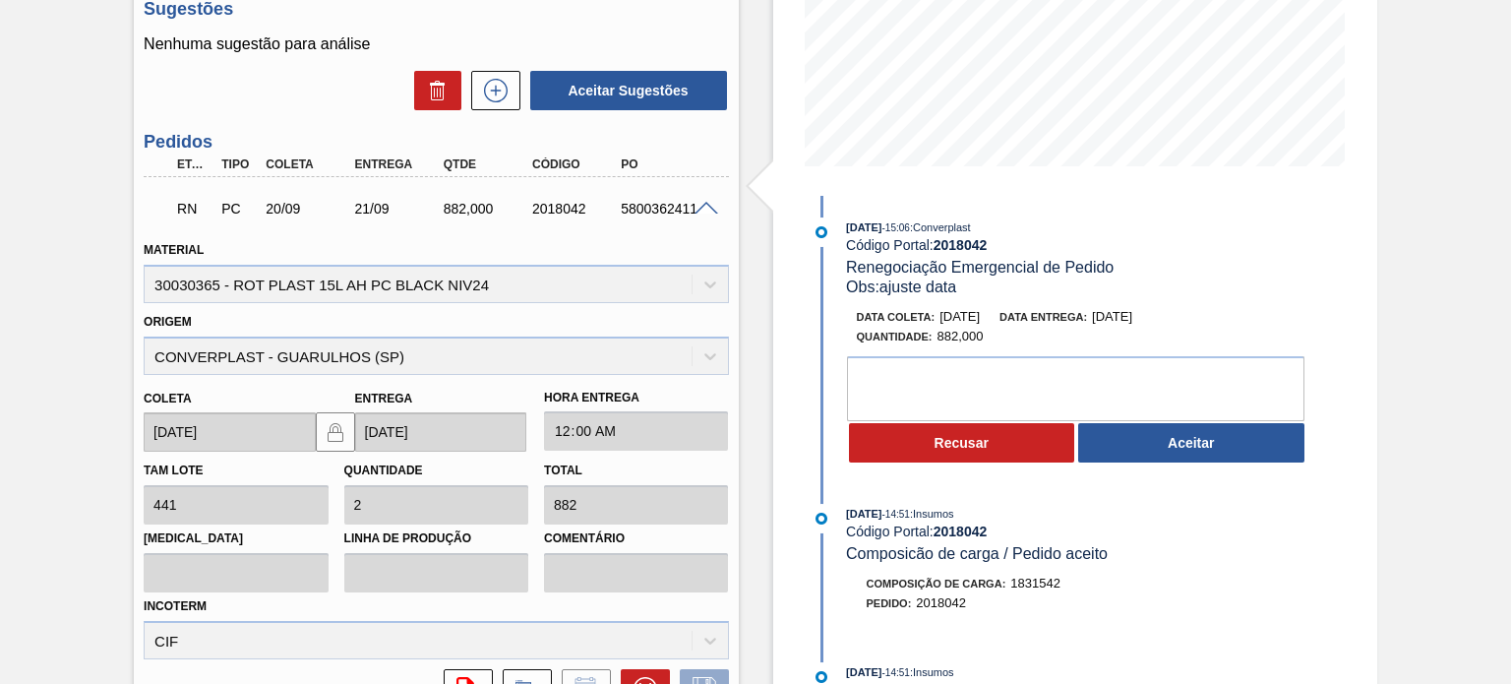
scroll to position [362, 0]
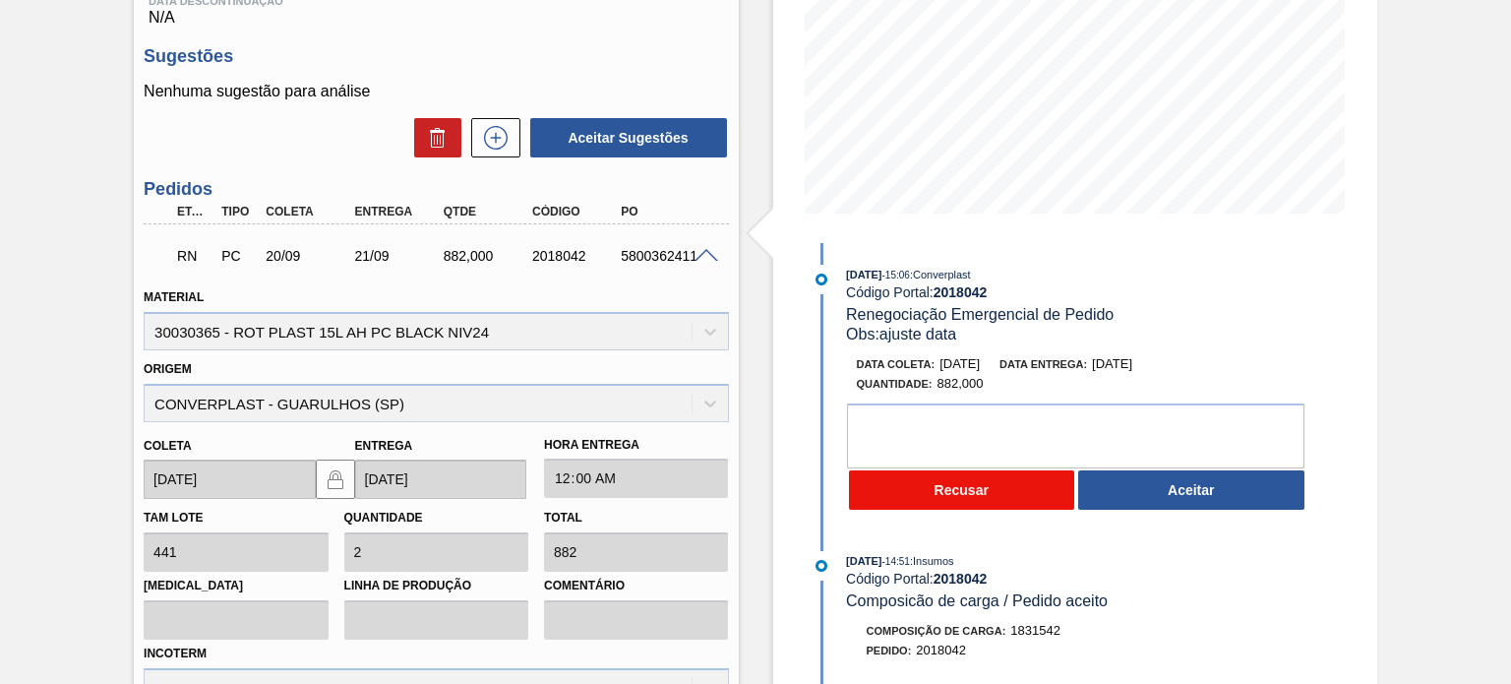
click at [910, 479] on button "Recusar" at bounding box center [962, 489] width 226 height 39
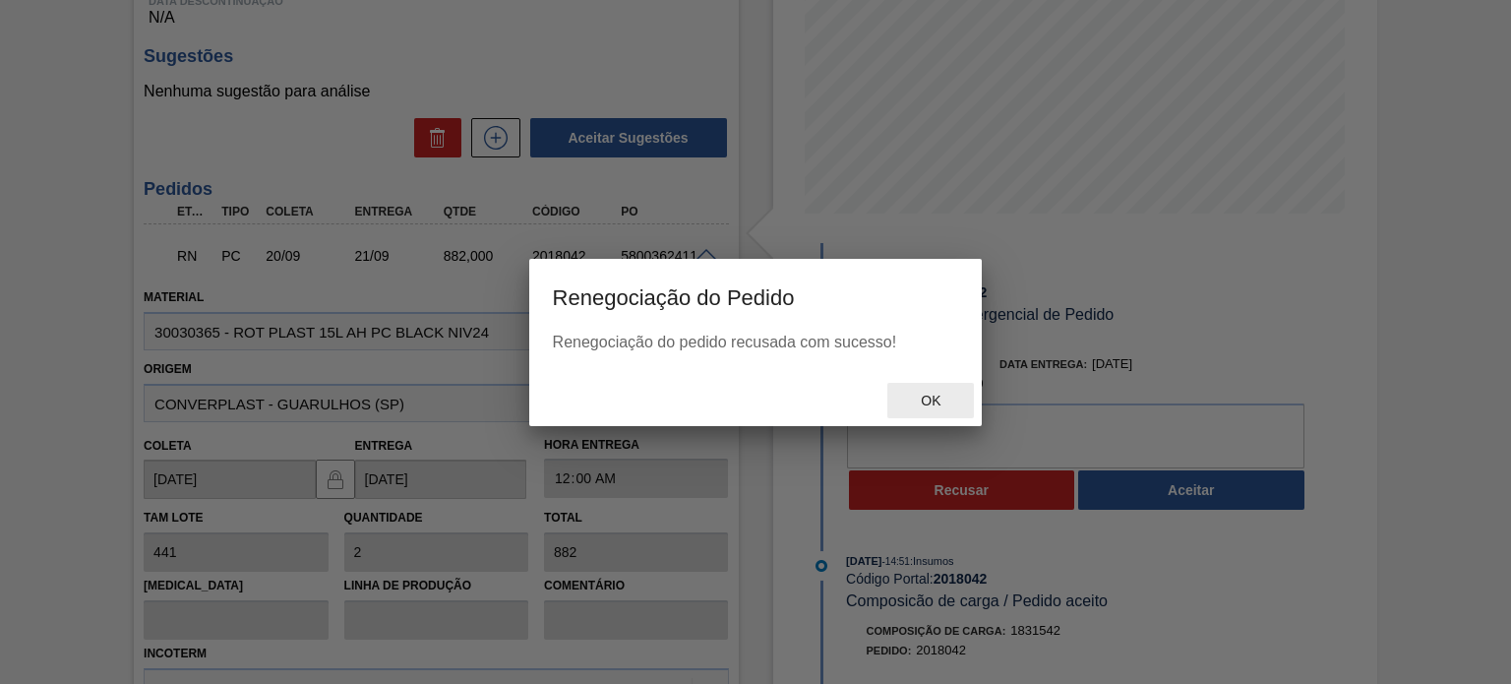
click at [917, 383] on div "Ok" at bounding box center [931, 401] width 87 height 36
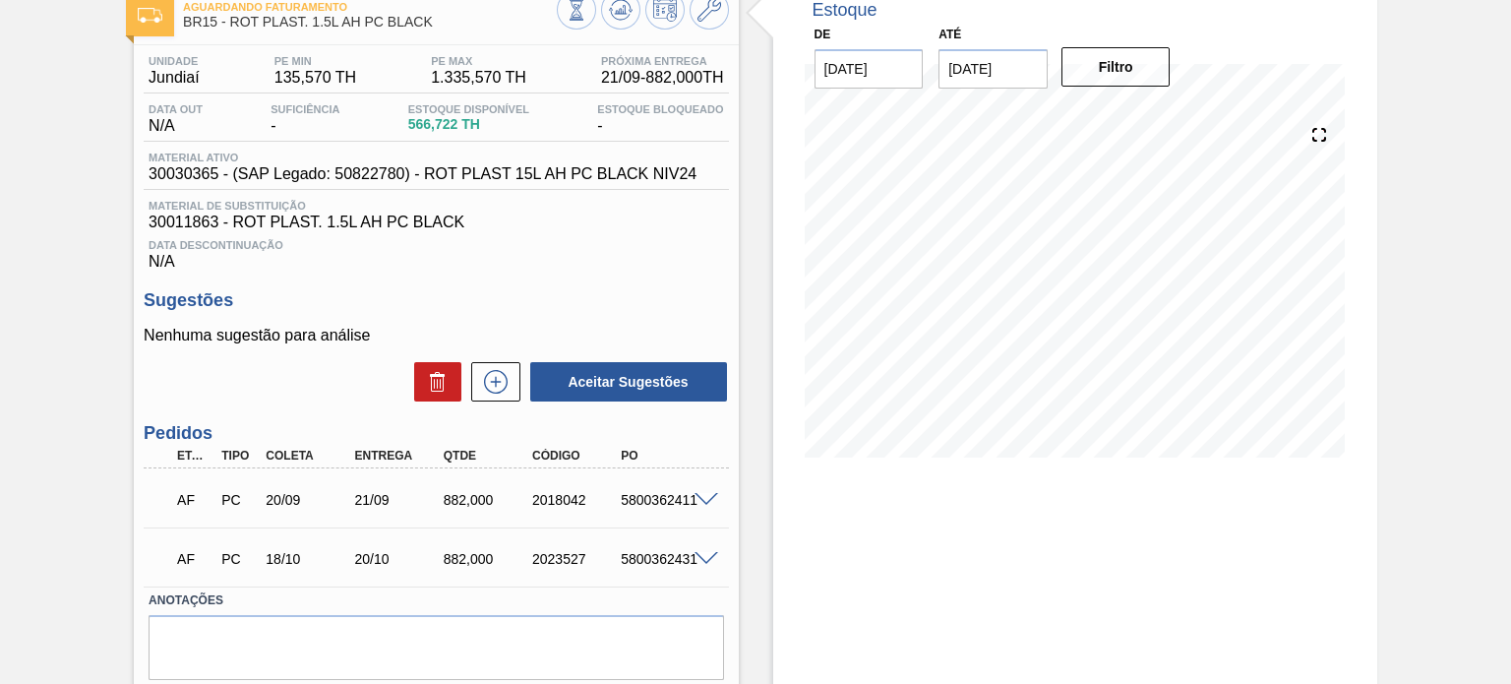
scroll to position [84, 0]
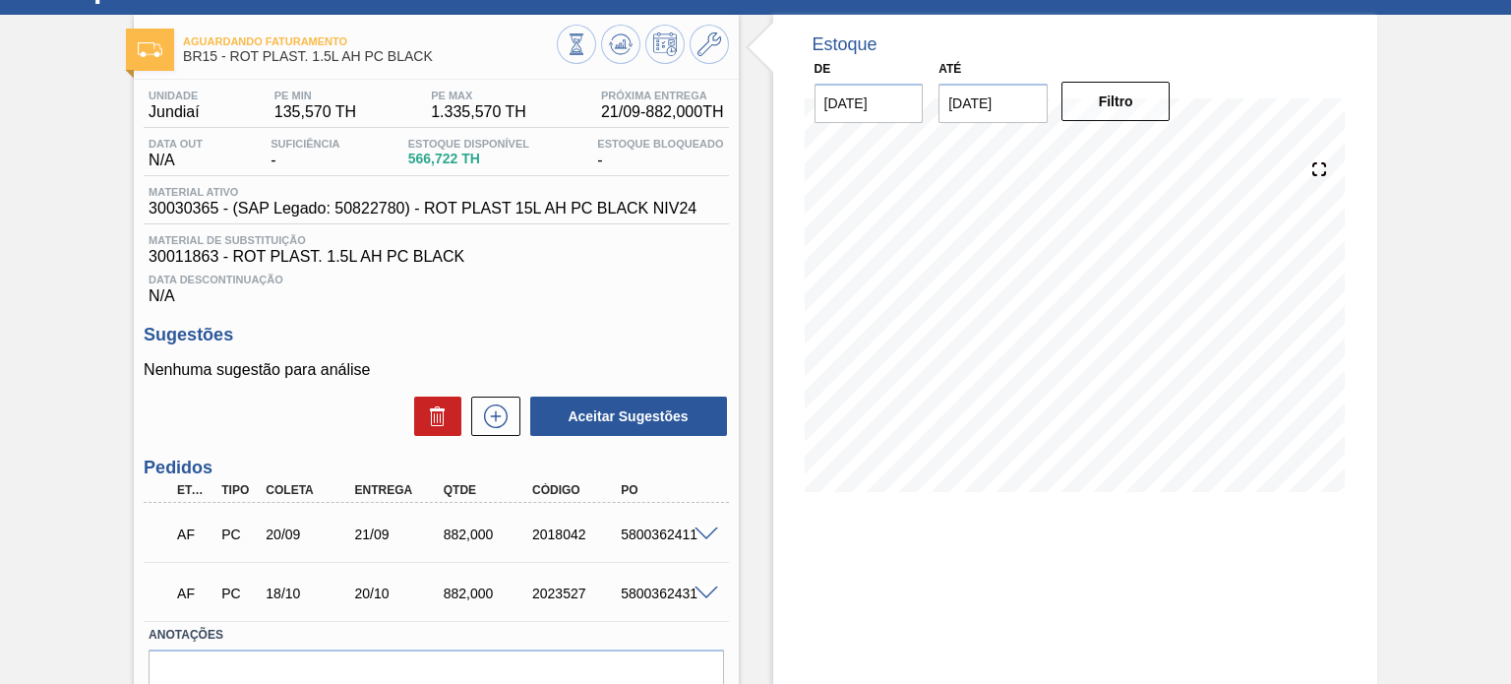
click at [707, 529] on span at bounding box center [707, 534] width 24 height 15
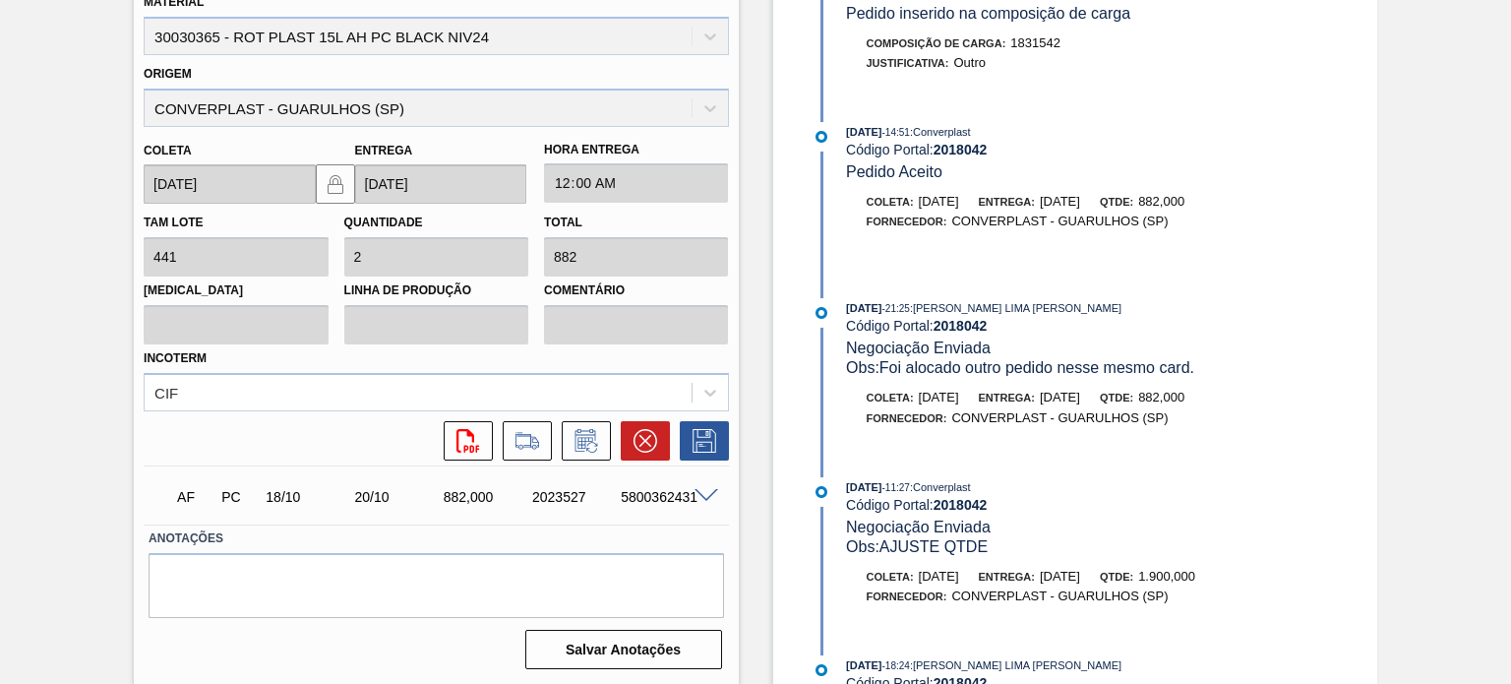
scroll to position [1046, 0]
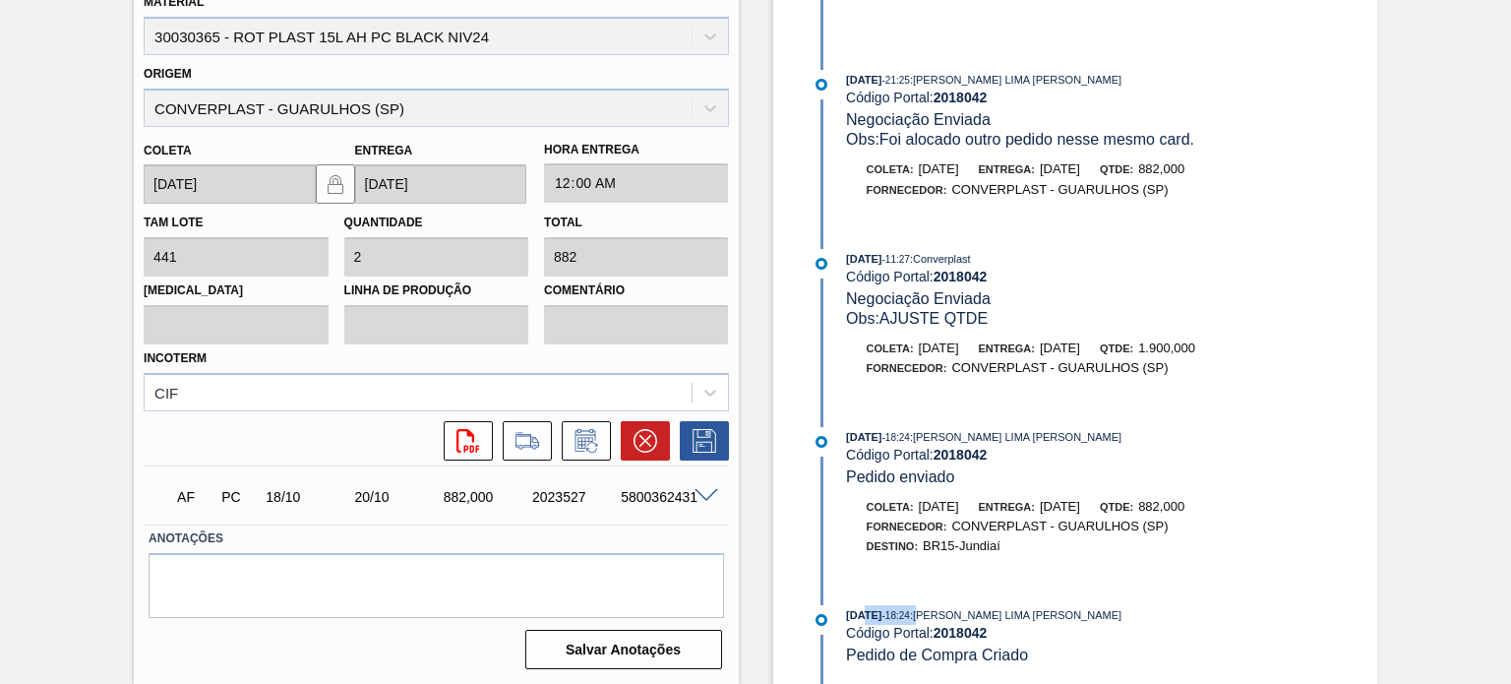
drag, startPoint x: 947, startPoint y: 619, endPoint x: 858, endPoint y: 613, distance: 88.8
click at [859, 613] on div "[DATE] 18:24 : [PERSON_NAME] LIMA [PERSON_NAME]" at bounding box center [1079, 615] width 467 height 20
click at [858, 613] on span "[DATE]" at bounding box center [863, 615] width 35 height 12
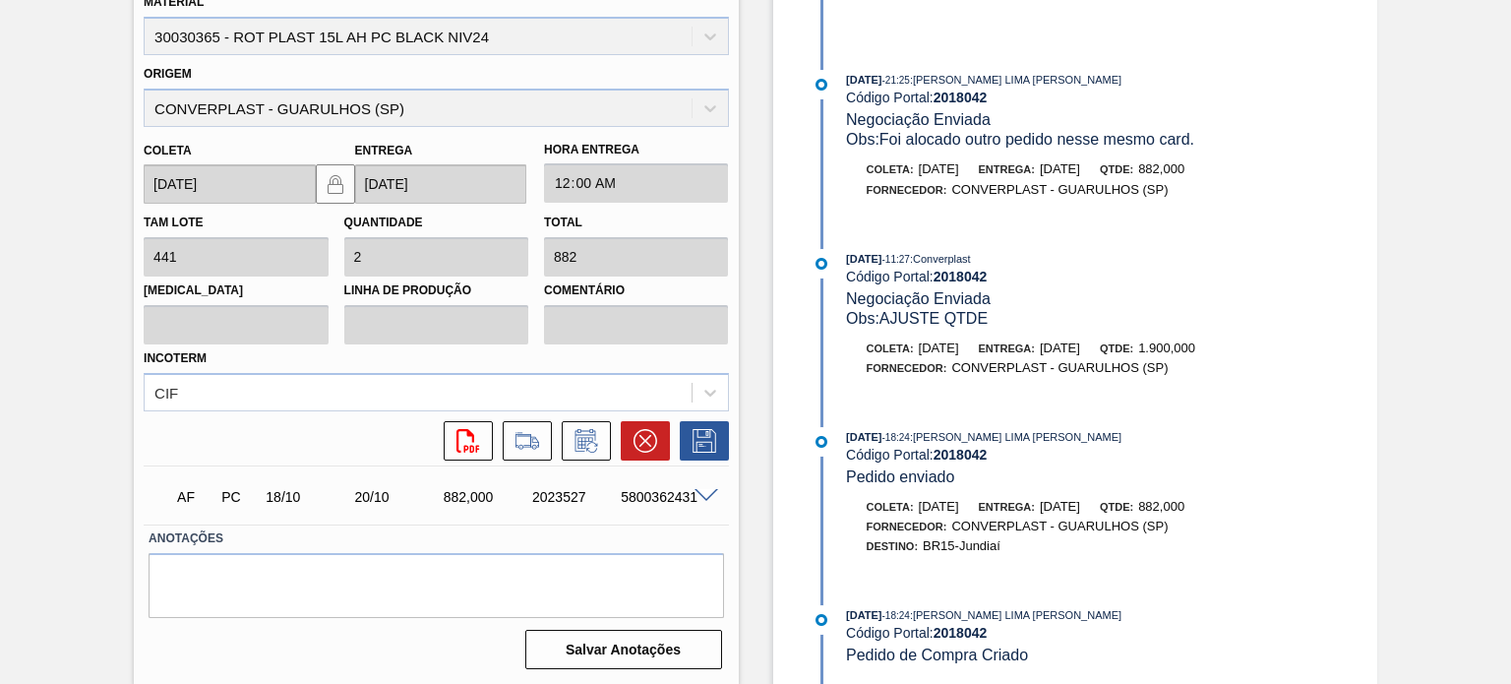
click at [959, 427] on div "[DATE] 18:24 : [PERSON_NAME] LIMA [PERSON_NAME]" at bounding box center [1079, 437] width 467 height 20
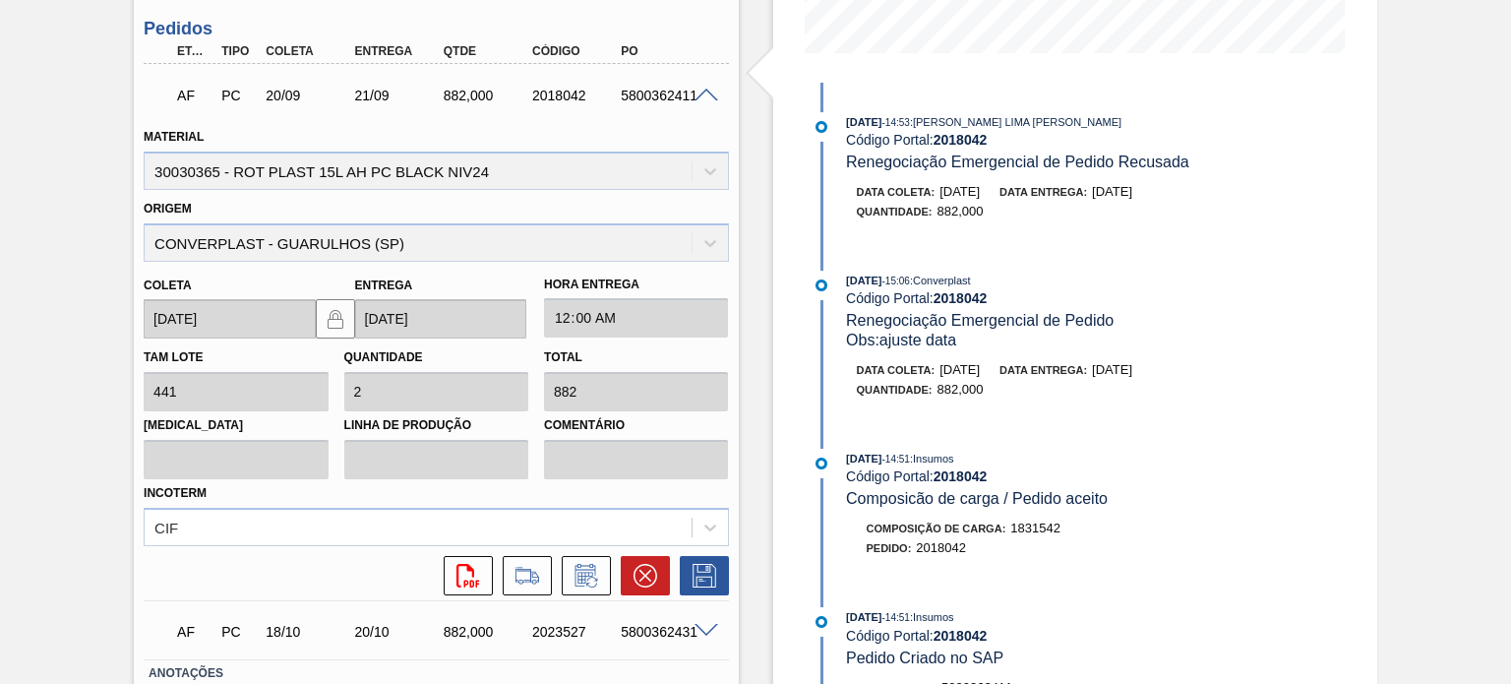
scroll to position [67, 0]
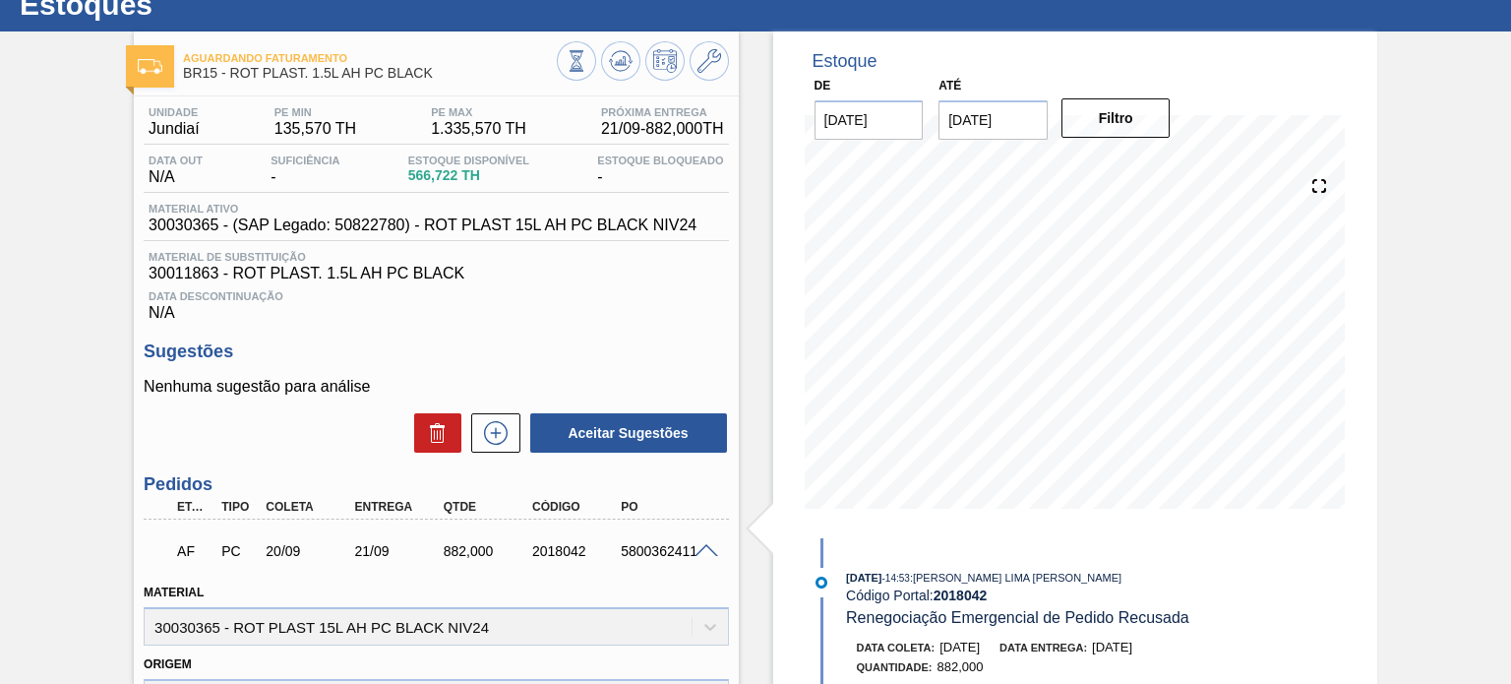
click at [690, 548] on div at bounding box center [709, 549] width 39 height 15
click at [704, 551] on span at bounding box center [707, 551] width 24 height 15
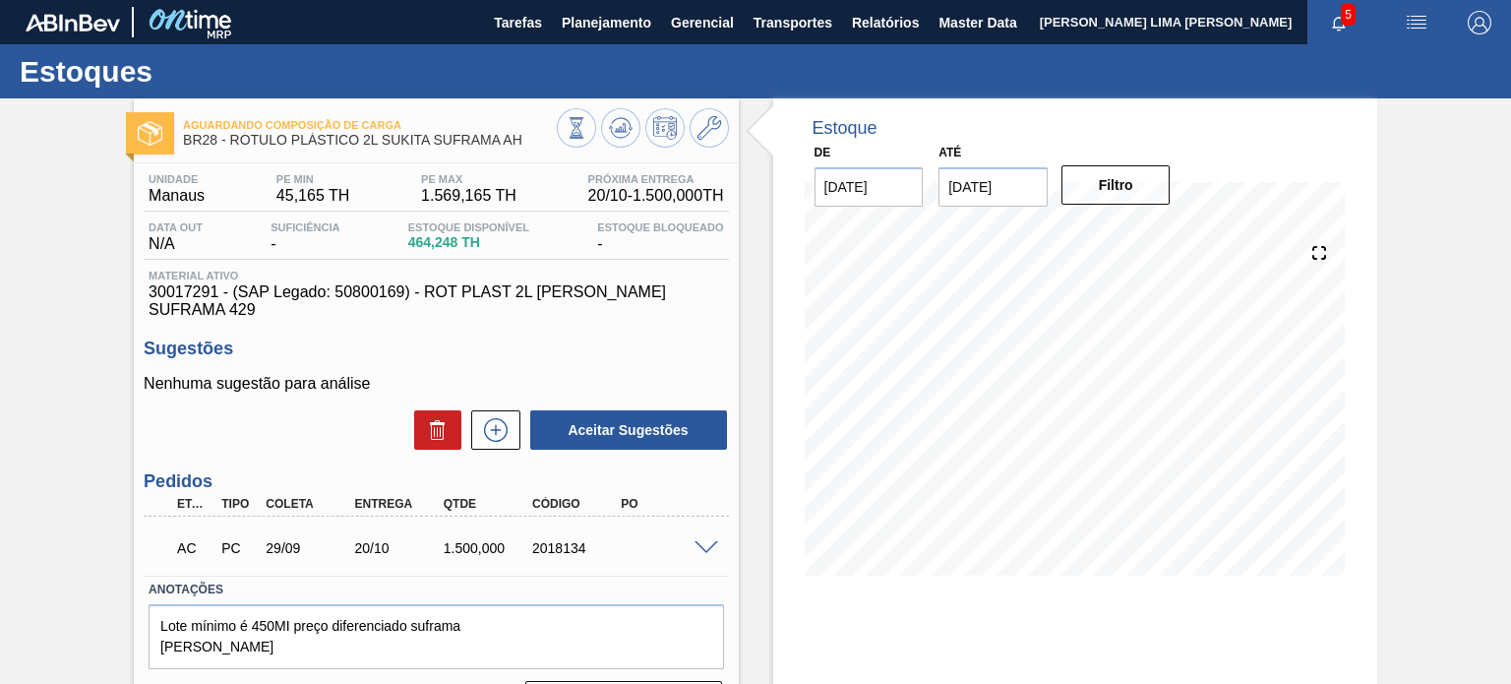
click at [708, 542] on span at bounding box center [707, 548] width 24 height 15
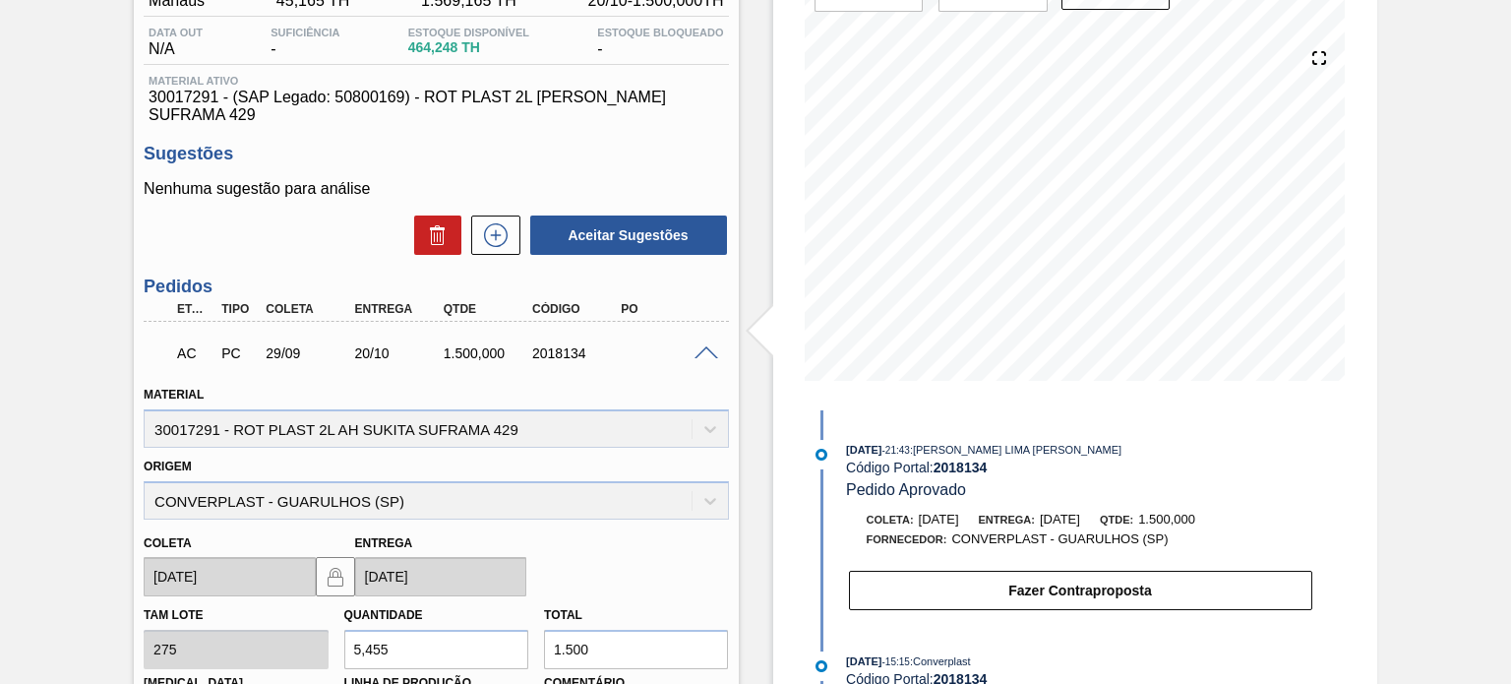
scroll to position [197, 0]
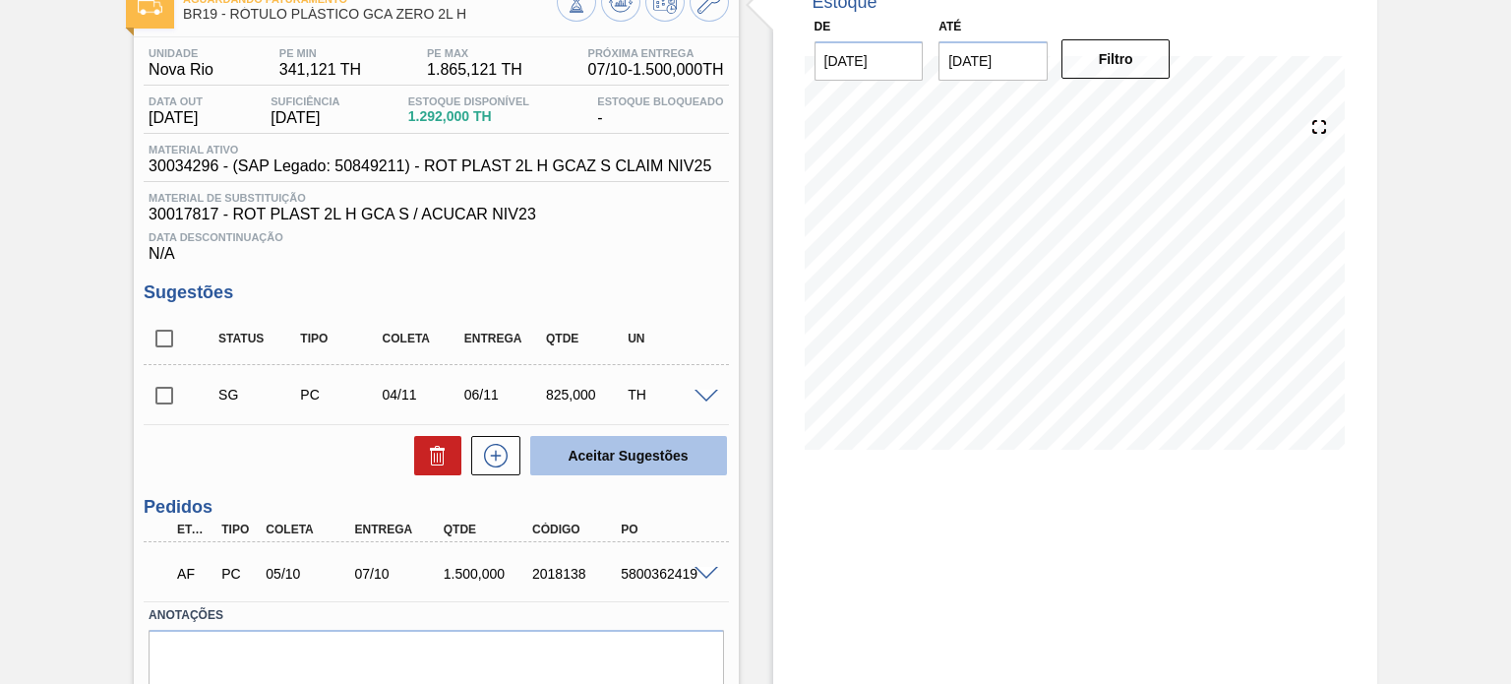
scroll to position [8, 0]
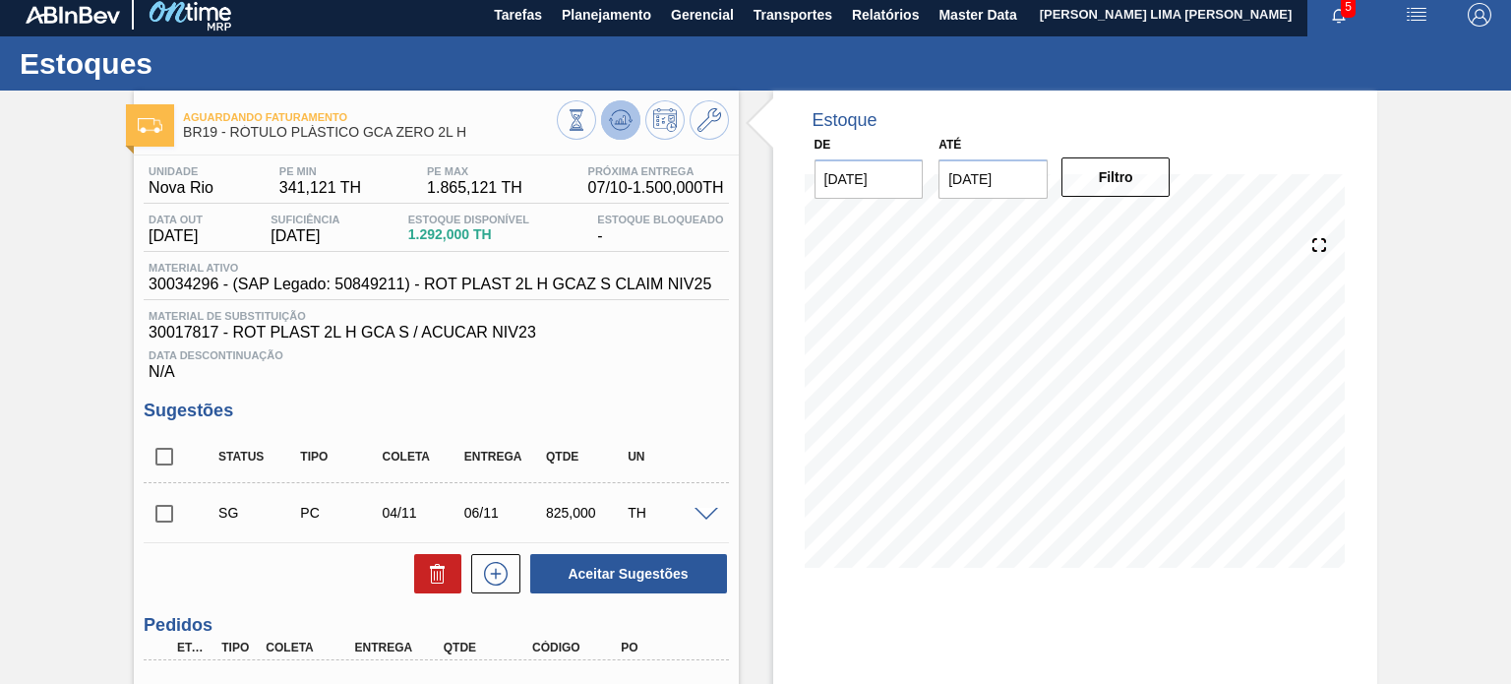
click at [618, 114] on icon at bounding box center [621, 120] width 24 height 24
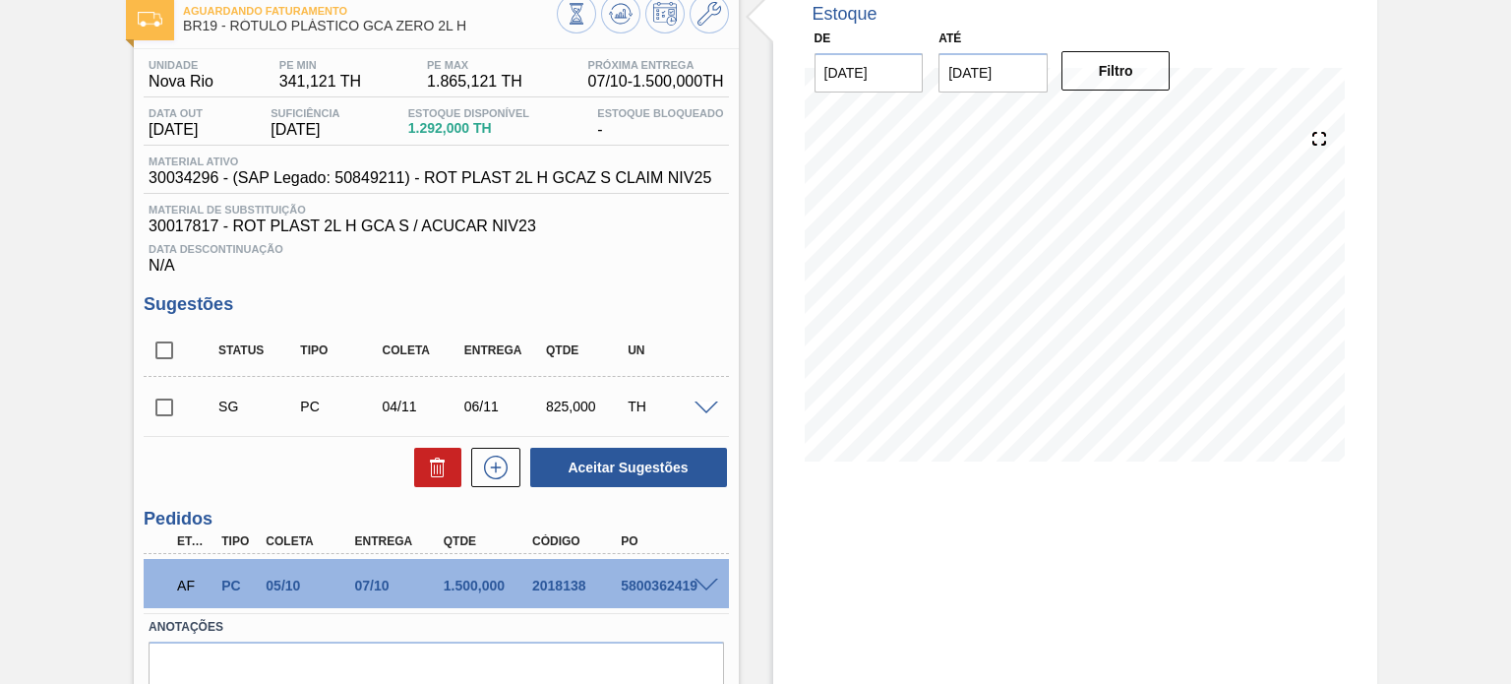
scroll to position [205, 0]
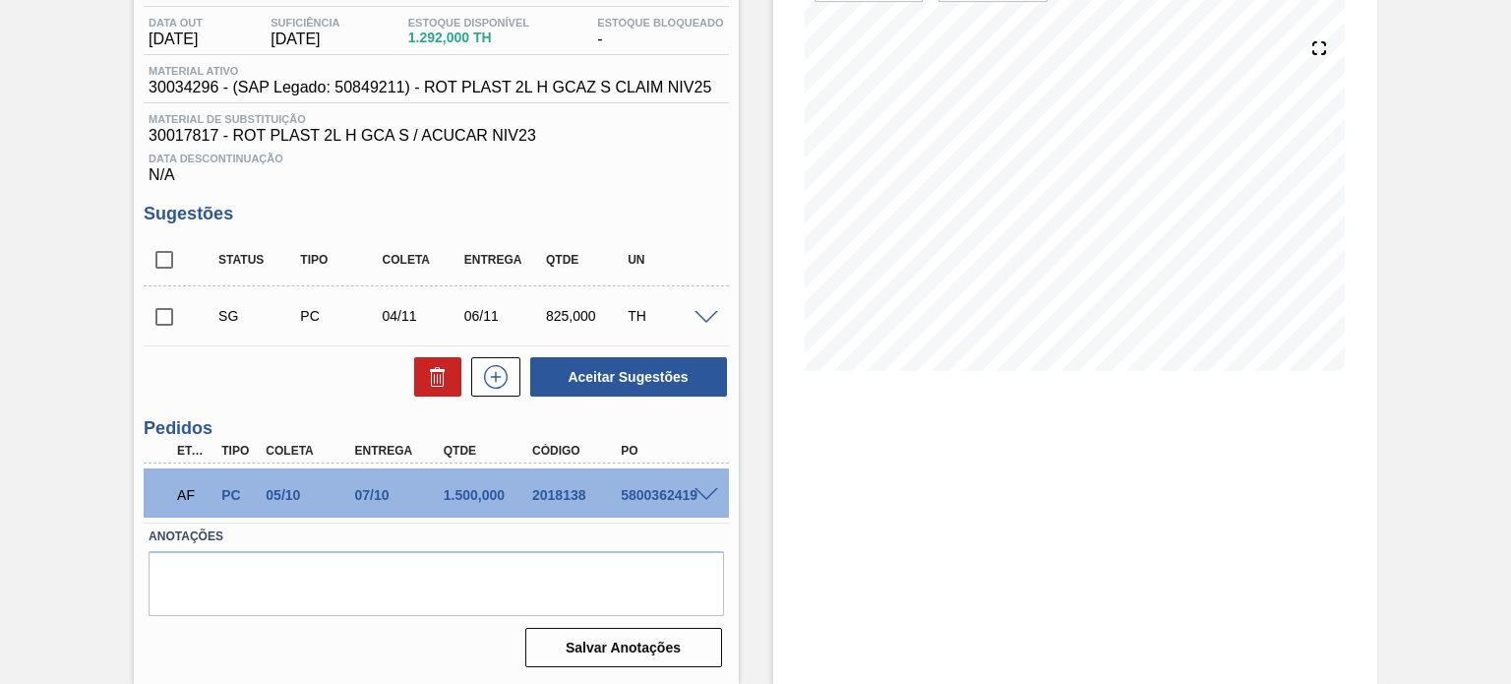
click at [706, 491] on span at bounding box center [707, 495] width 24 height 15
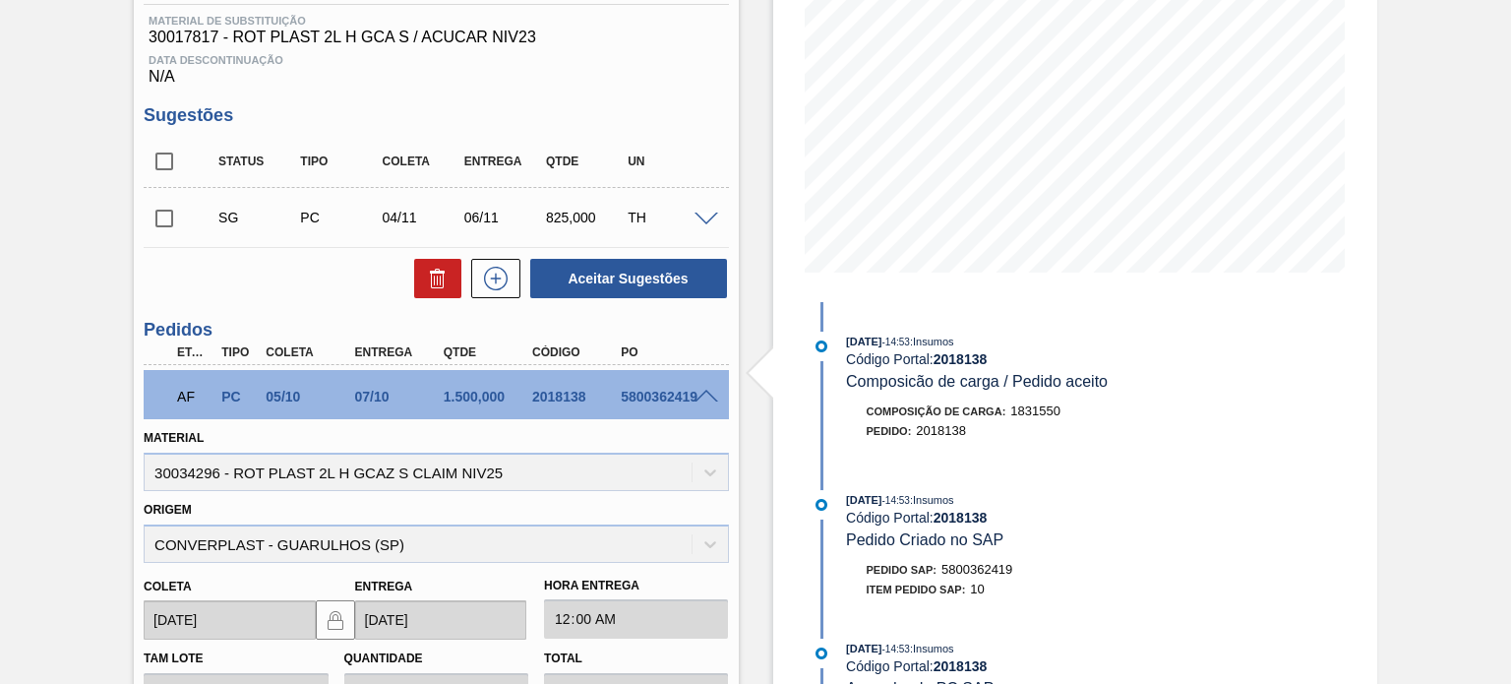
scroll to position [0, 0]
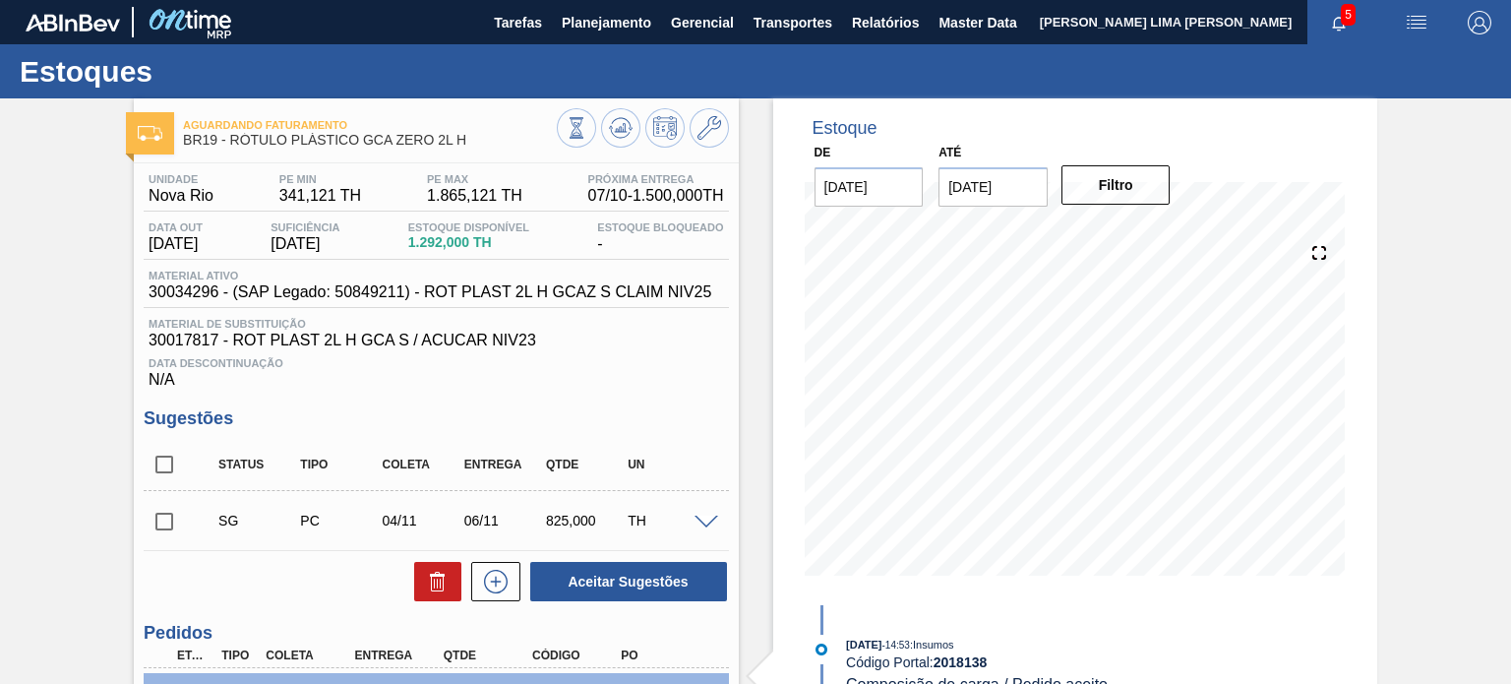
click at [635, 141] on div at bounding box center [643, 130] width 172 height 44
click at [628, 135] on icon at bounding box center [621, 128] width 24 height 24
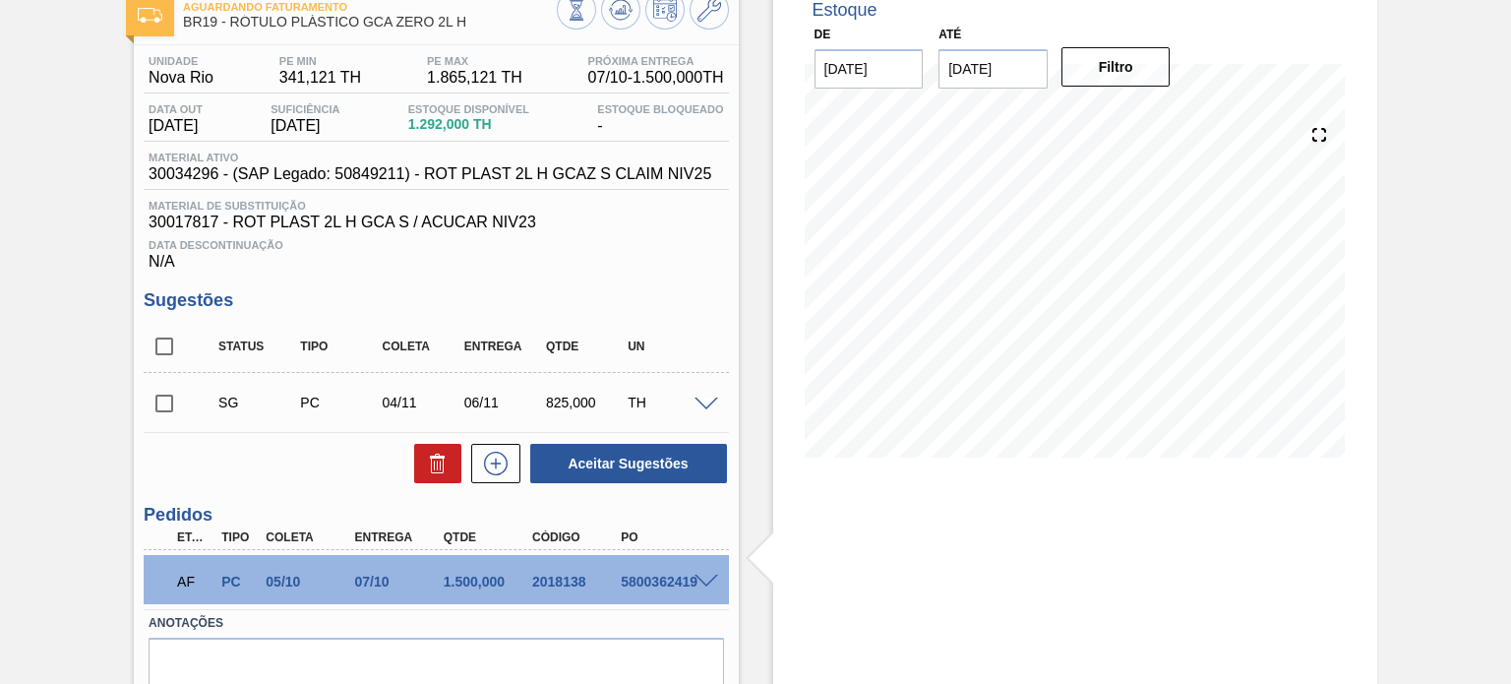
scroll to position [205, 0]
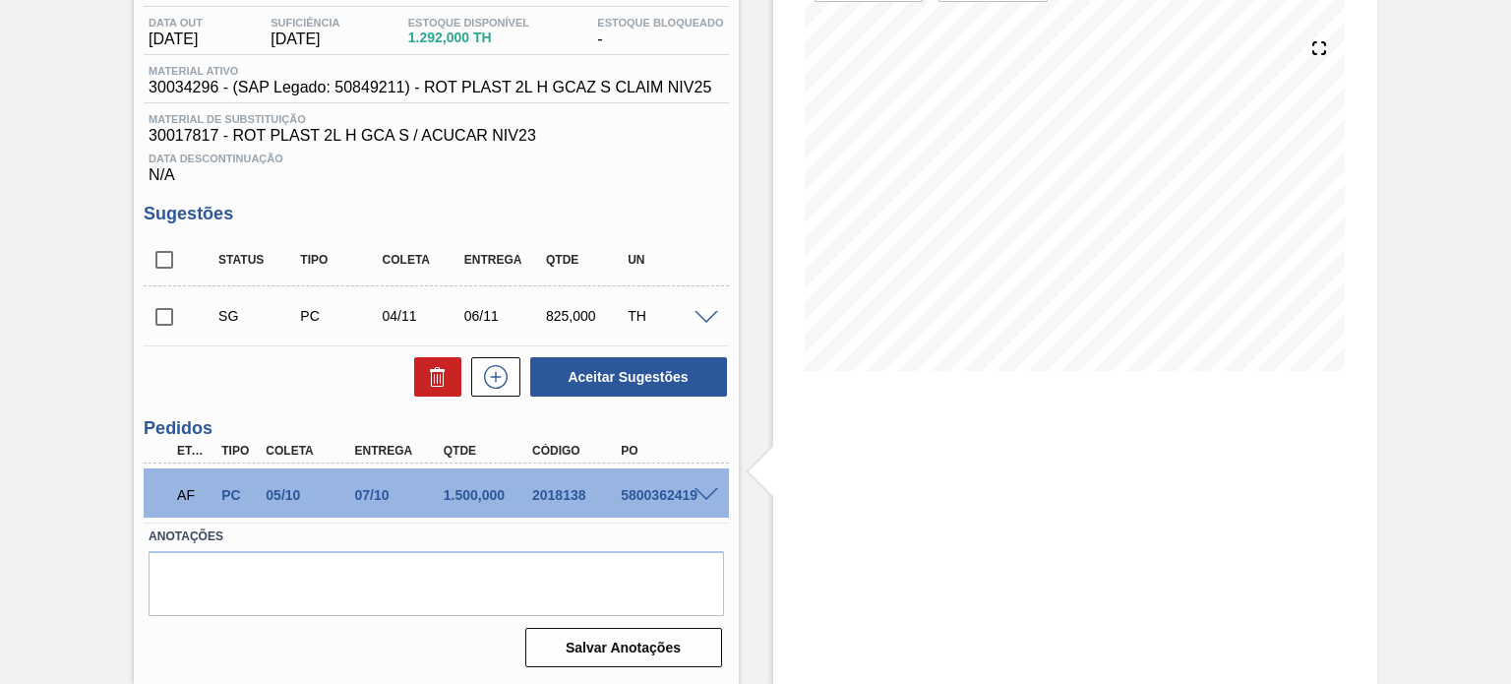
click at [706, 498] on span at bounding box center [707, 495] width 24 height 15
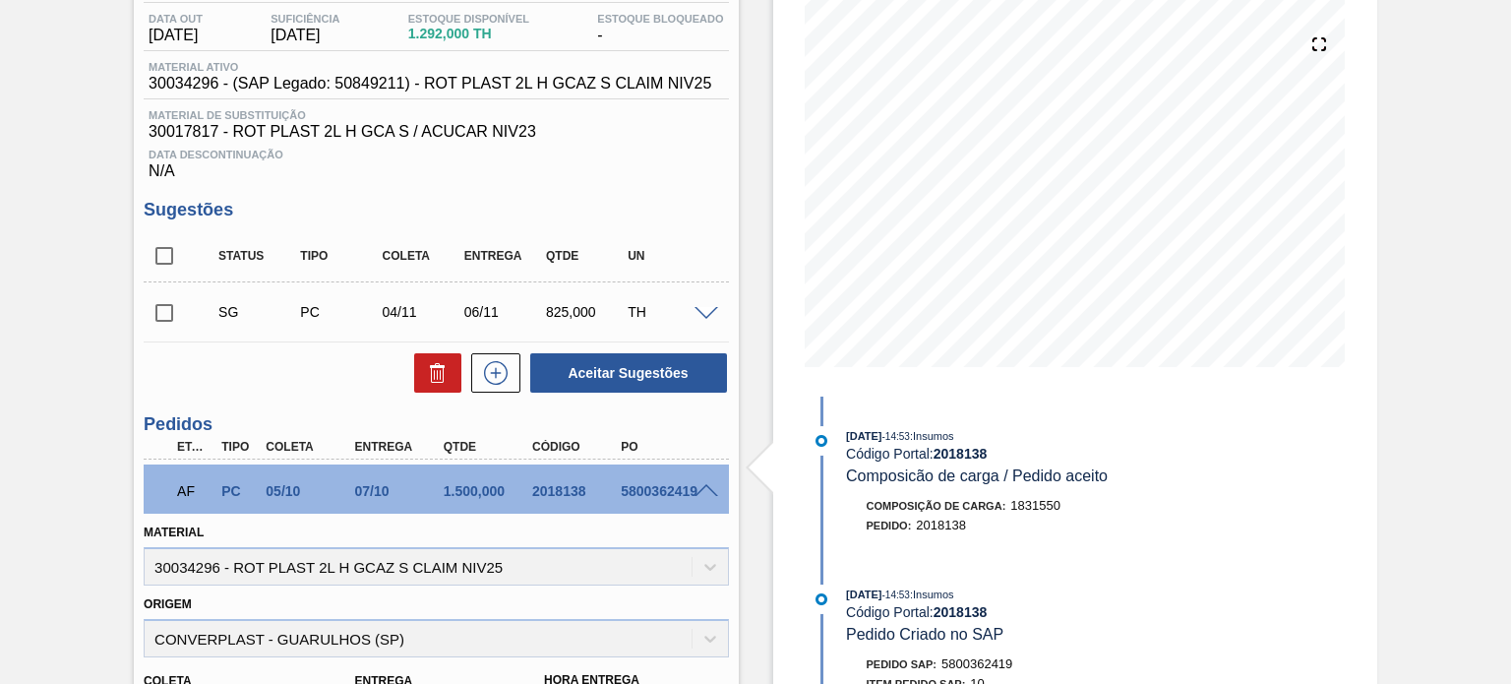
scroll to position [0, 0]
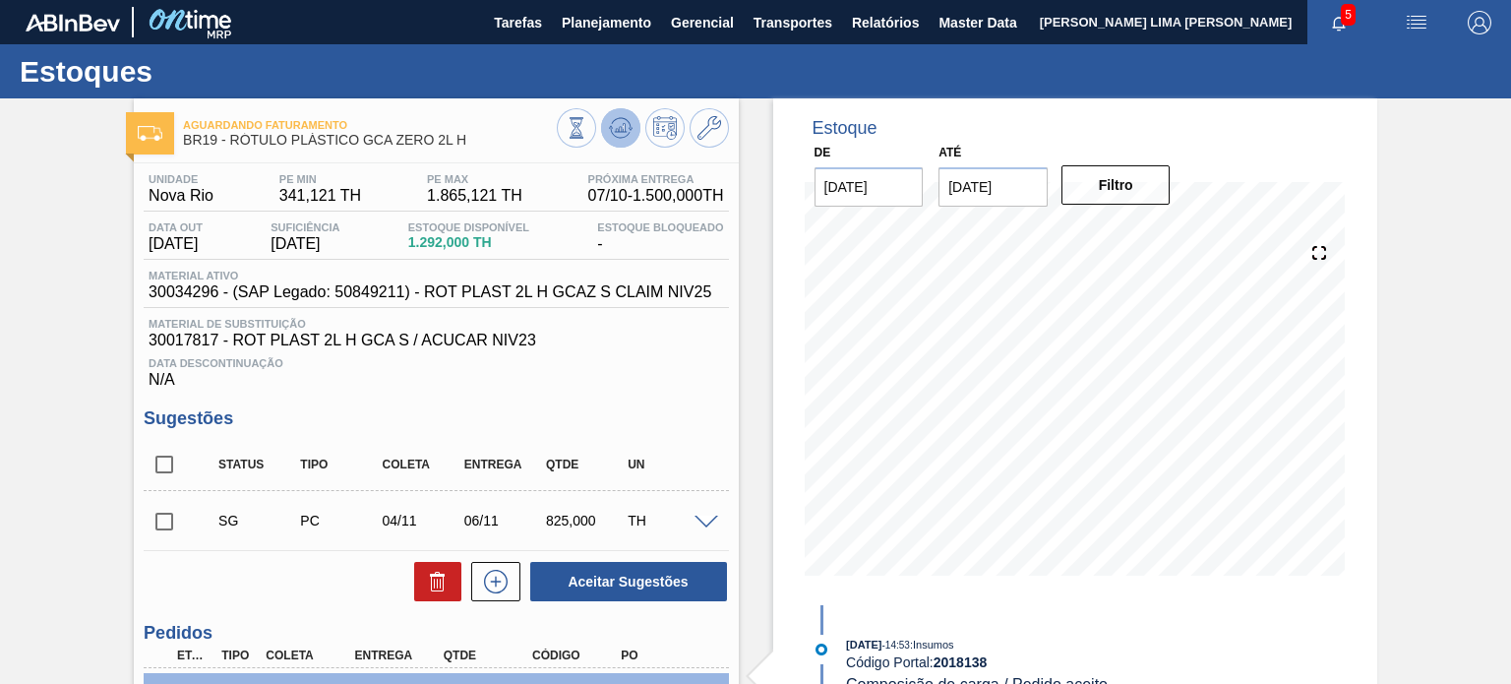
click at [629, 141] on button at bounding box center [620, 127] width 39 height 39
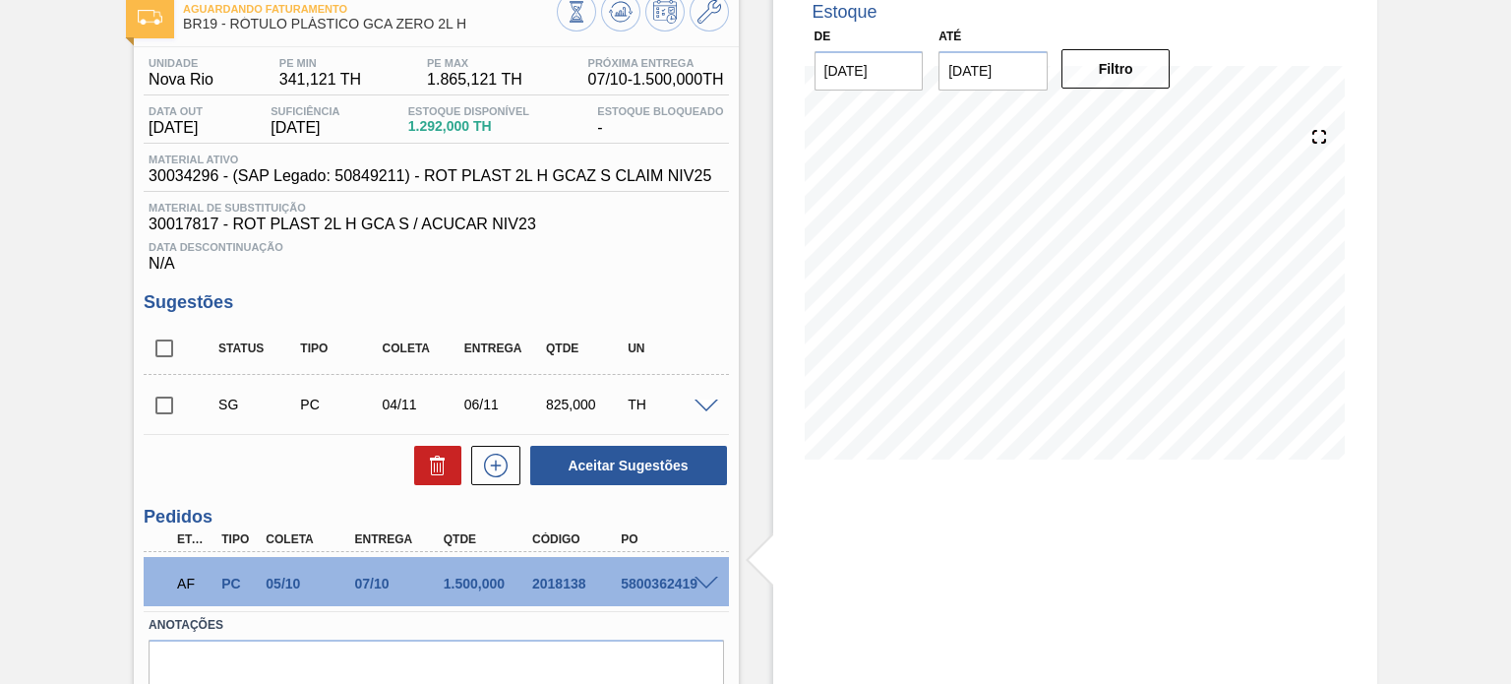
scroll to position [205, 0]
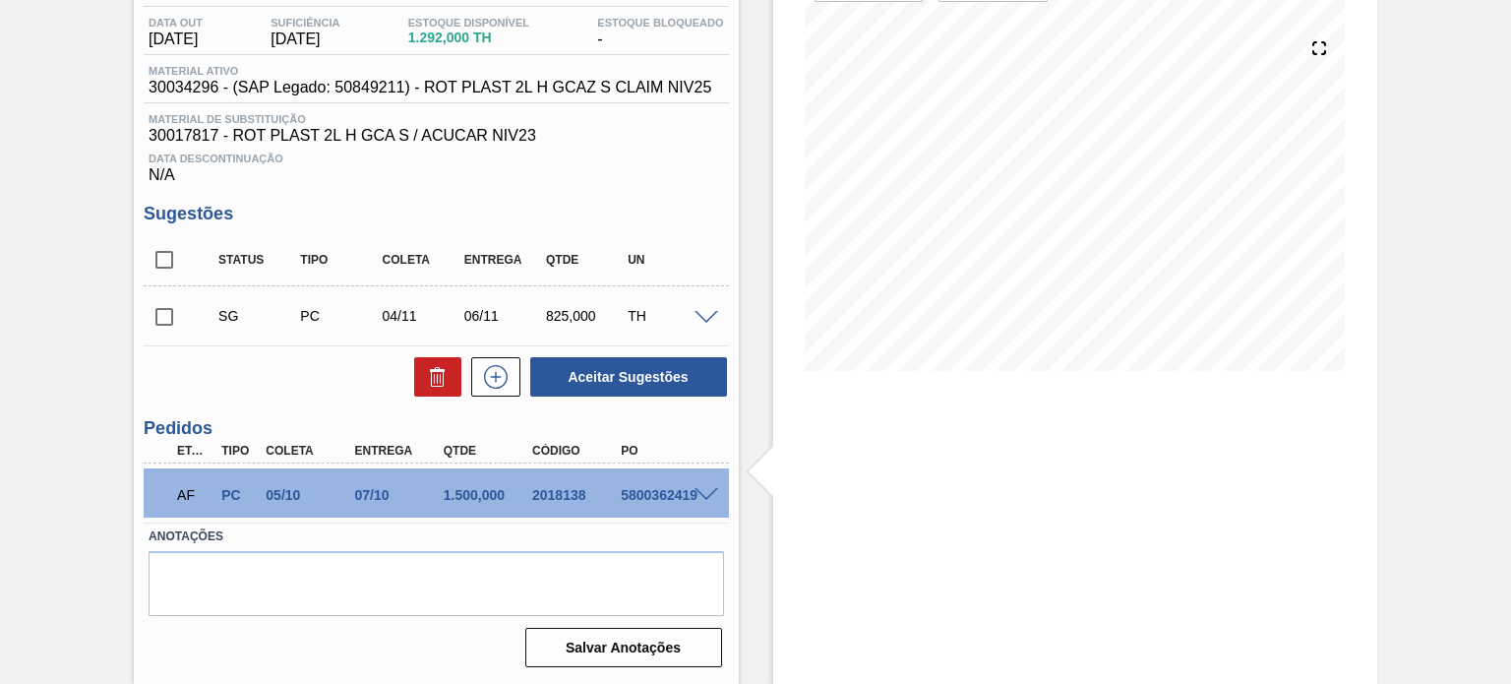
click at [703, 495] on span at bounding box center [707, 495] width 24 height 15
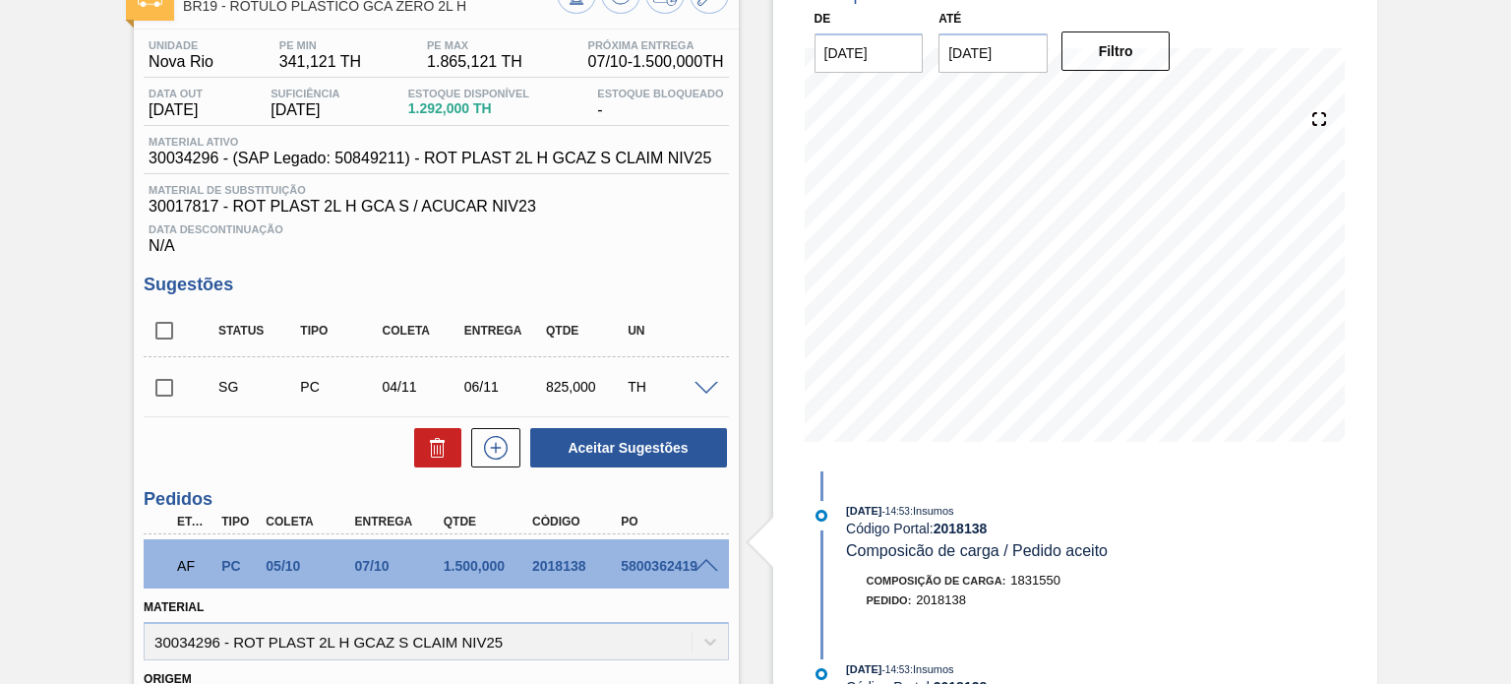
scroll to position [106, 0]
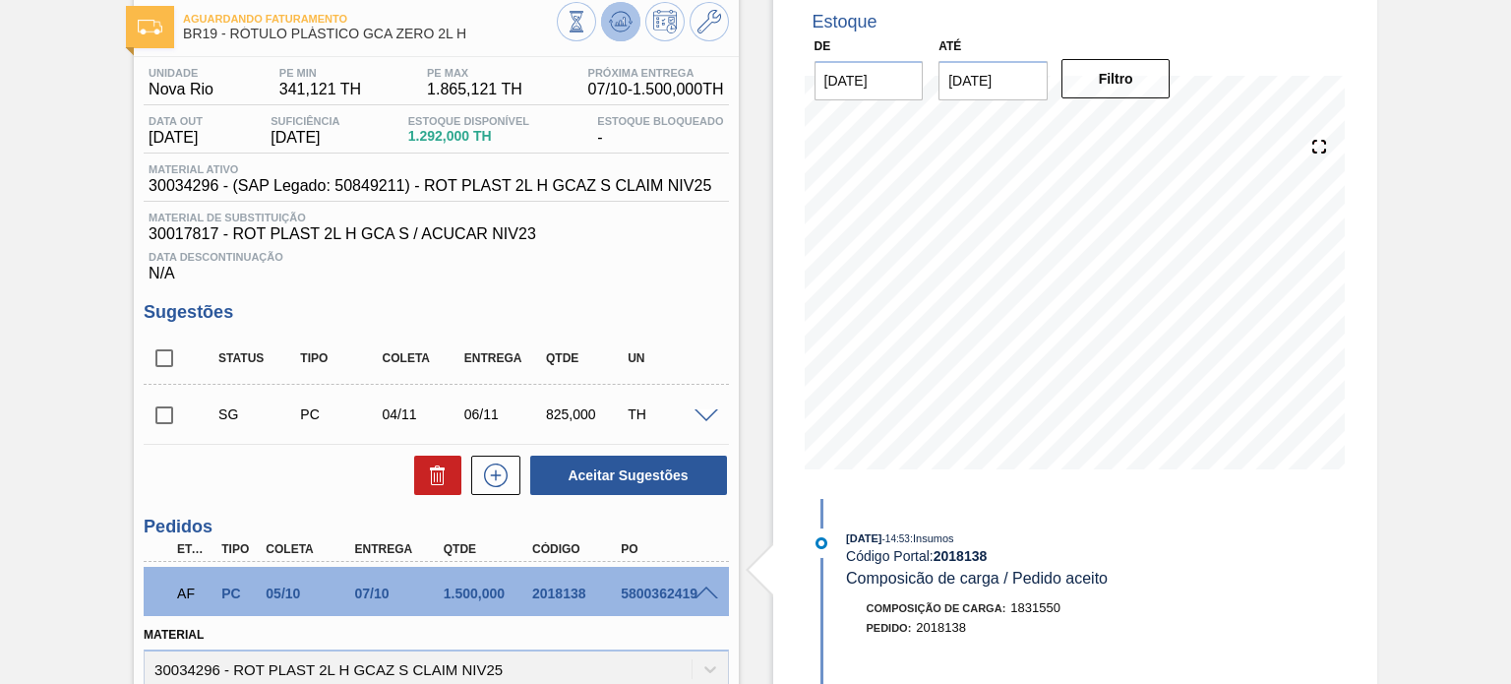
click at [610, 28] on icon at bounding box center [621, 22] width 24 height 24
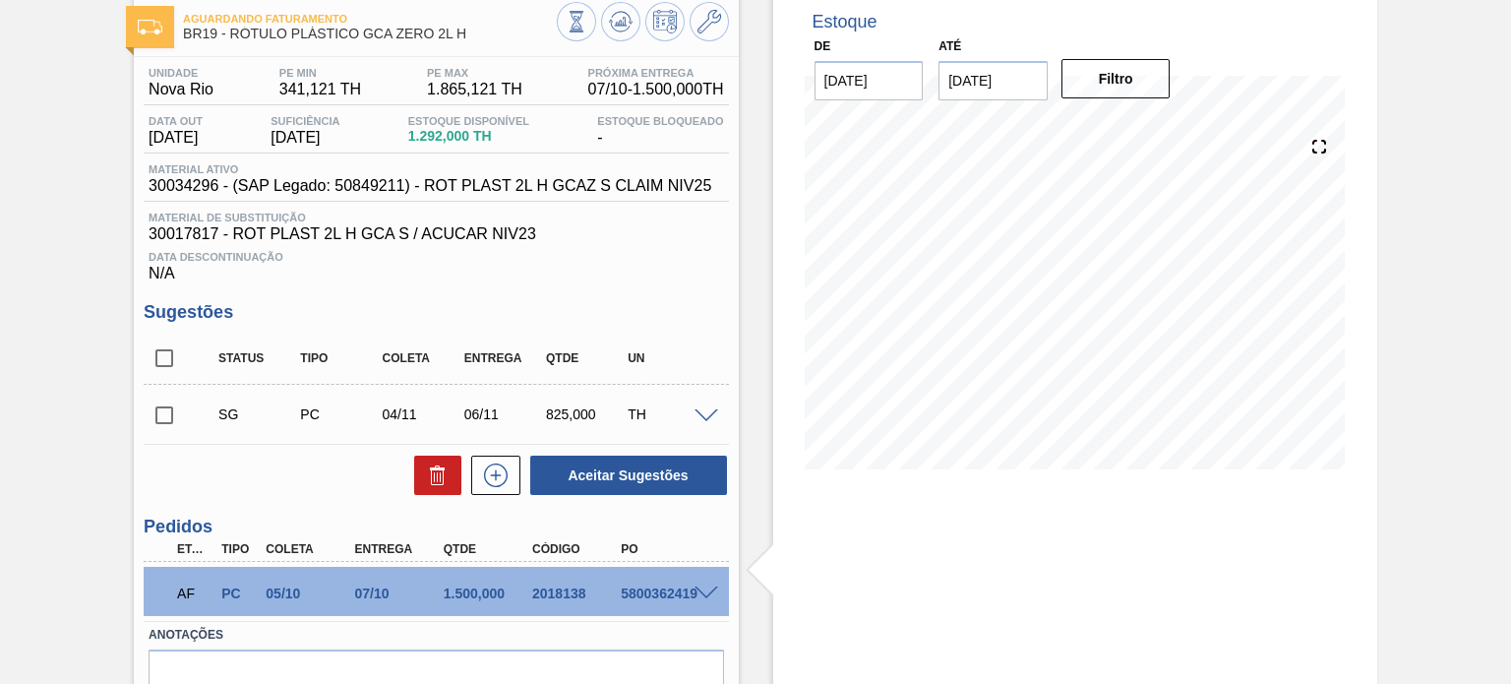
click at [705, 597] on span at bounding box center [707, 593] width 24 height 15
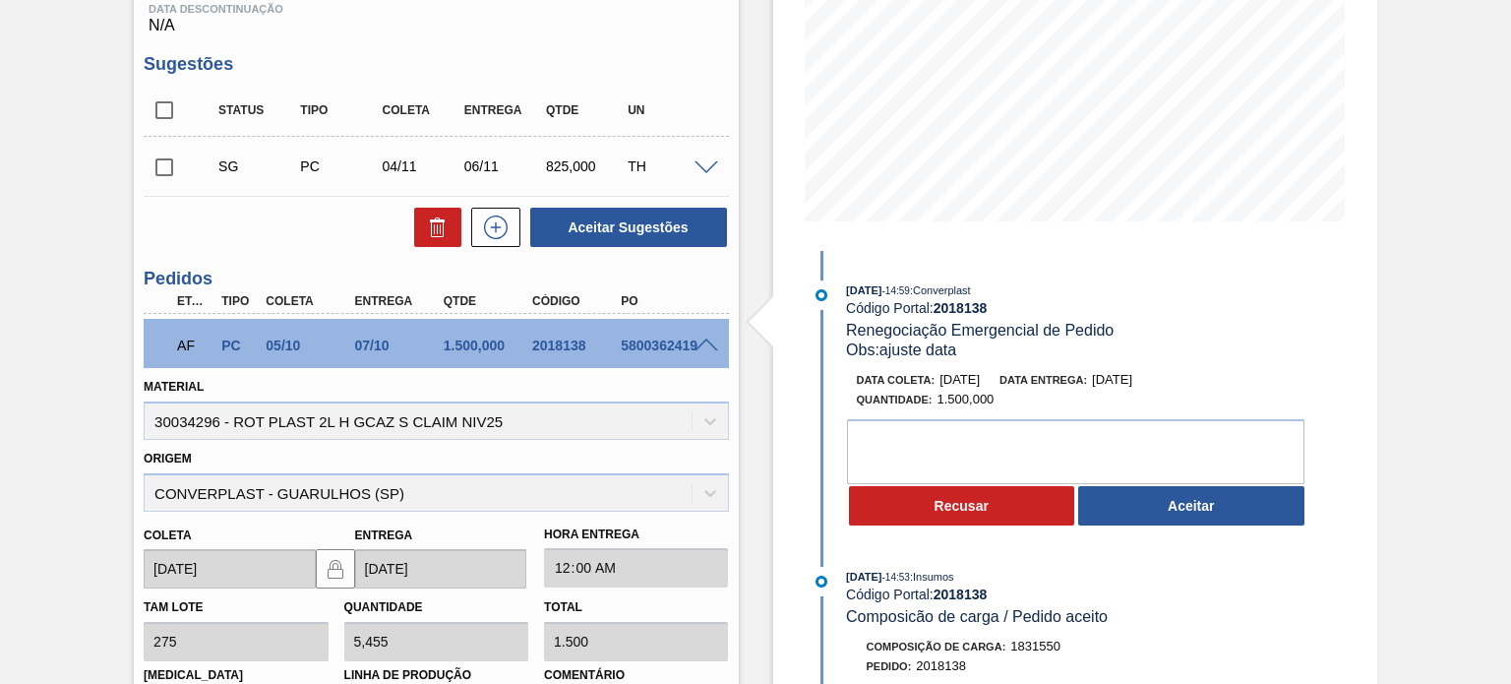
scroll to position [401, 0]
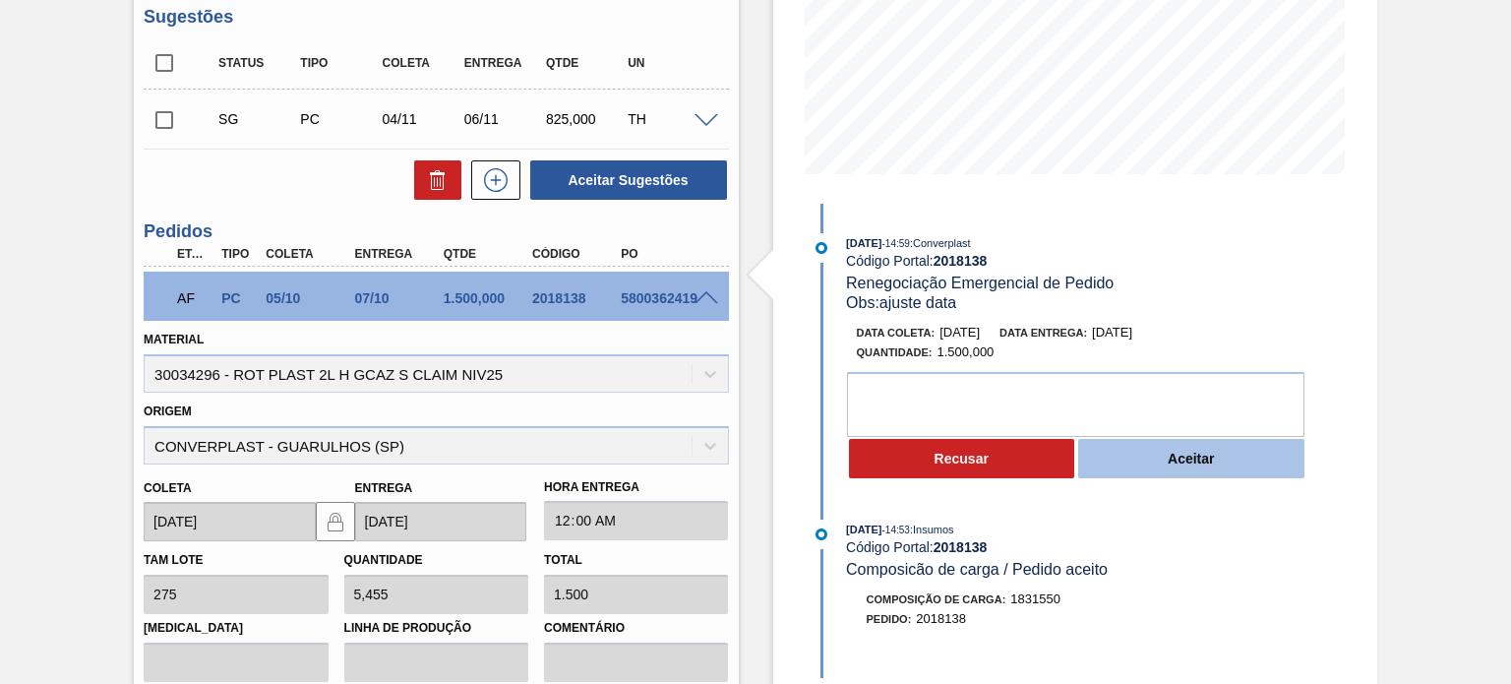
click at [1141, 452] on button "Aceitar" at bounding box center [1192, 458] width 226 height 39
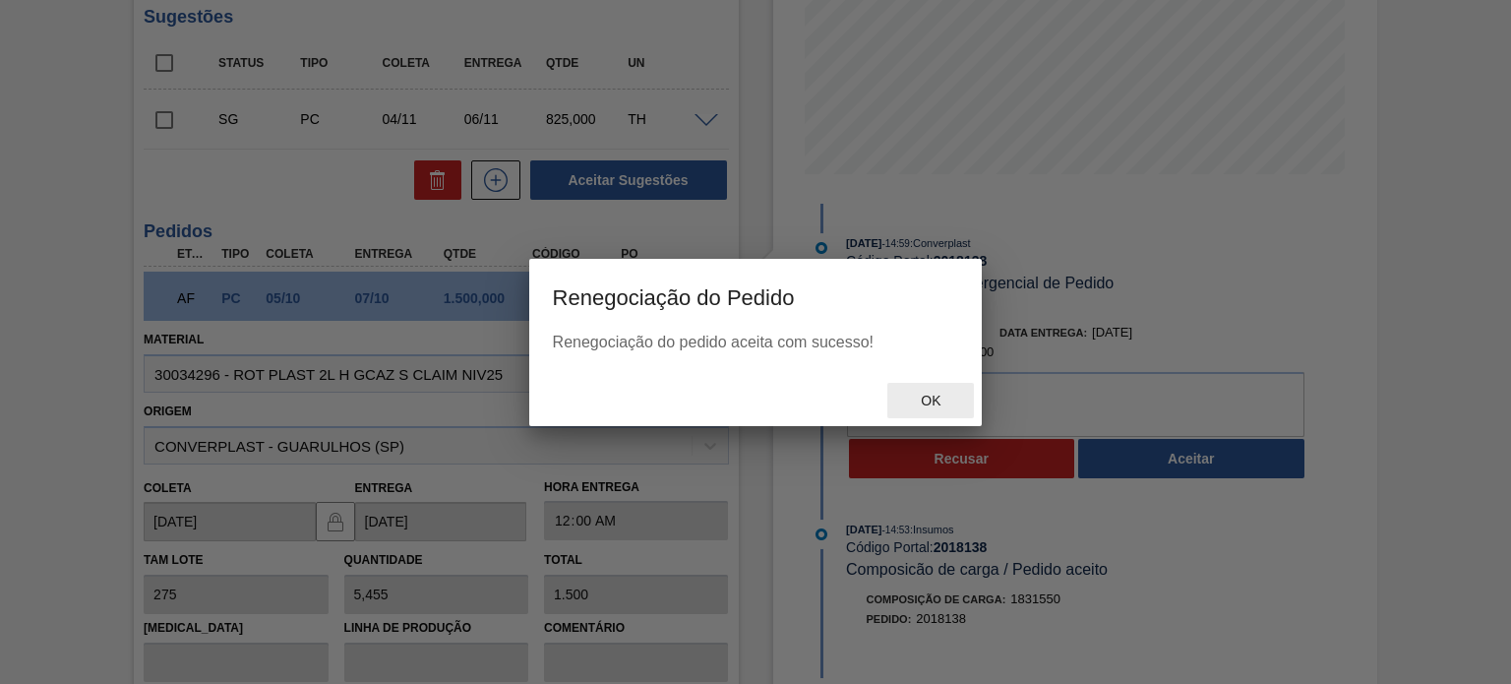
click at [939, 401] on span "Ok" at bounding box center [930, 401] width 51 height 16
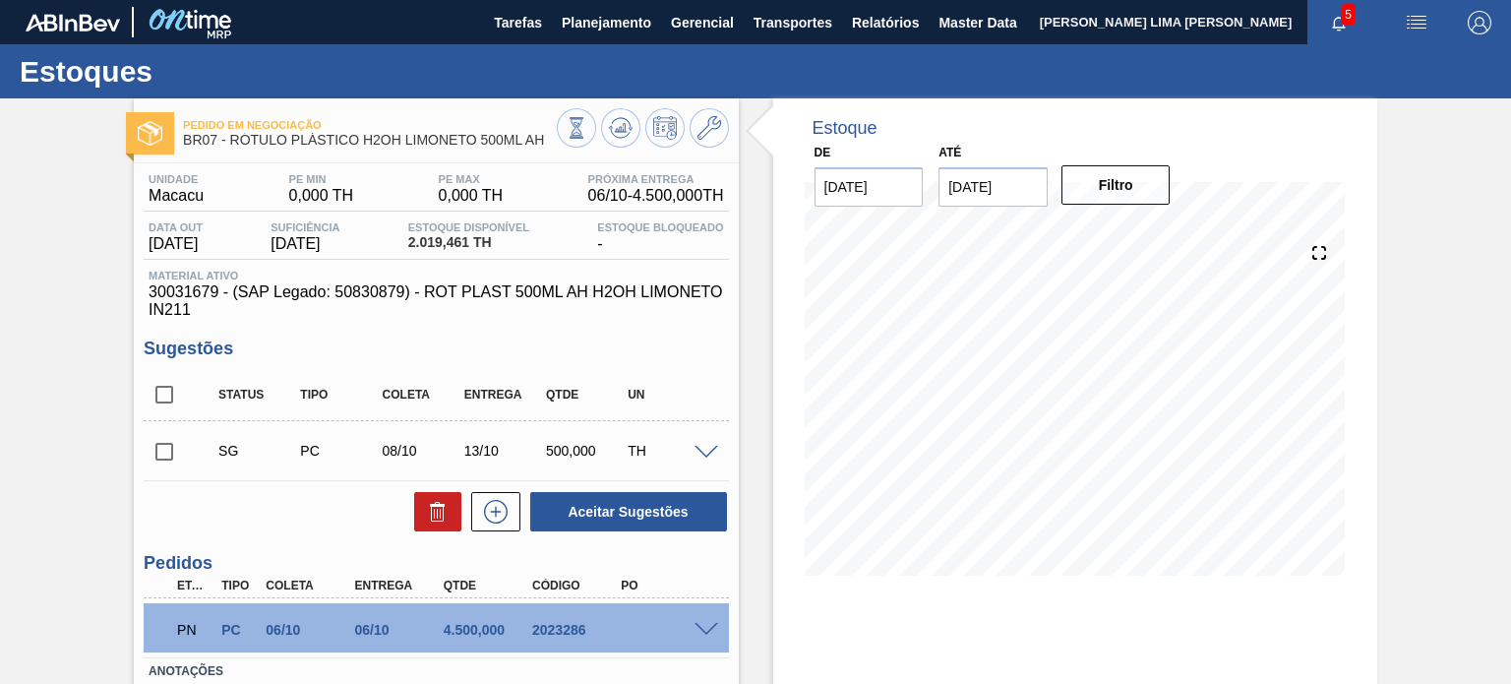
click at [705, 615] on div "PN PC 06/10 06/10 4.500,000 2023286" at bounding box center [436, 627] width 585 height 49
click at [709, 629] on span at bounding box center [707, 630] width 24 height 15
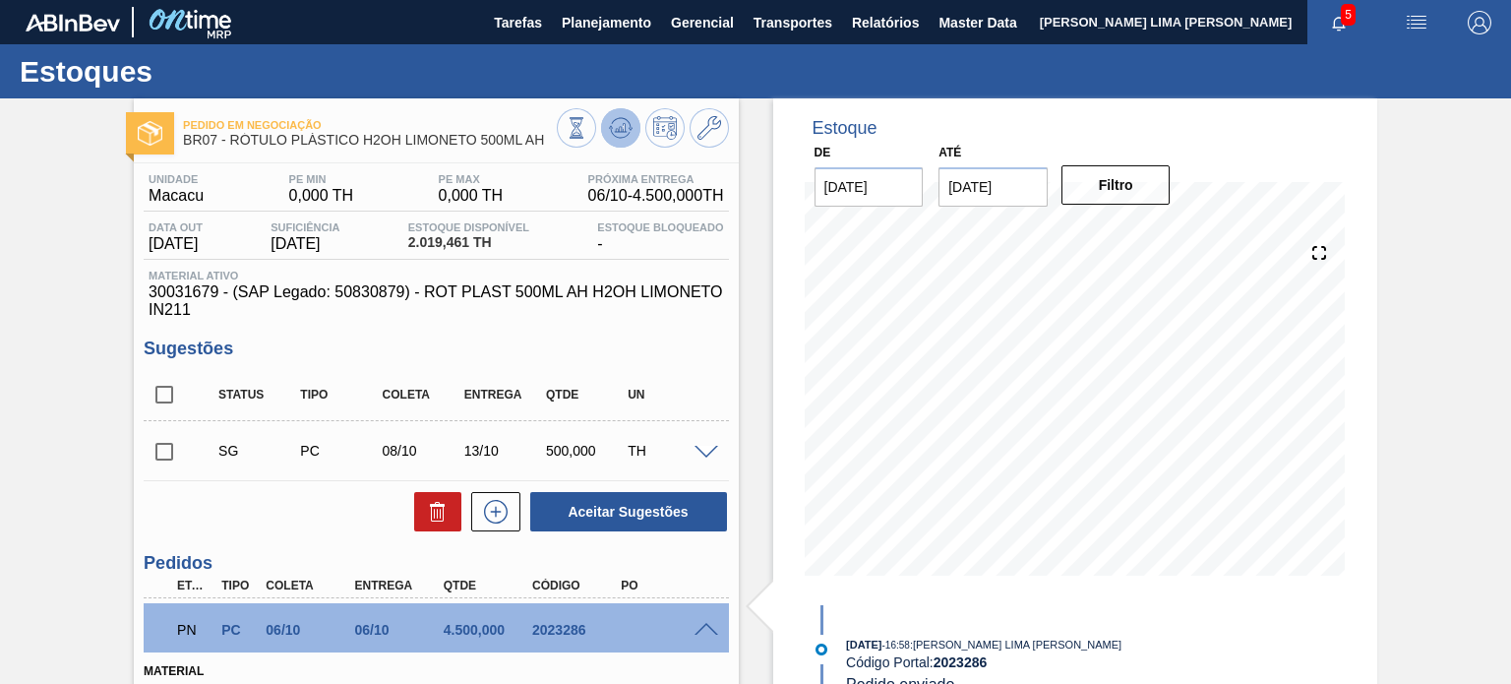
click at [609, 122] on icon at bounding box center [621, 128] width 24 height 24
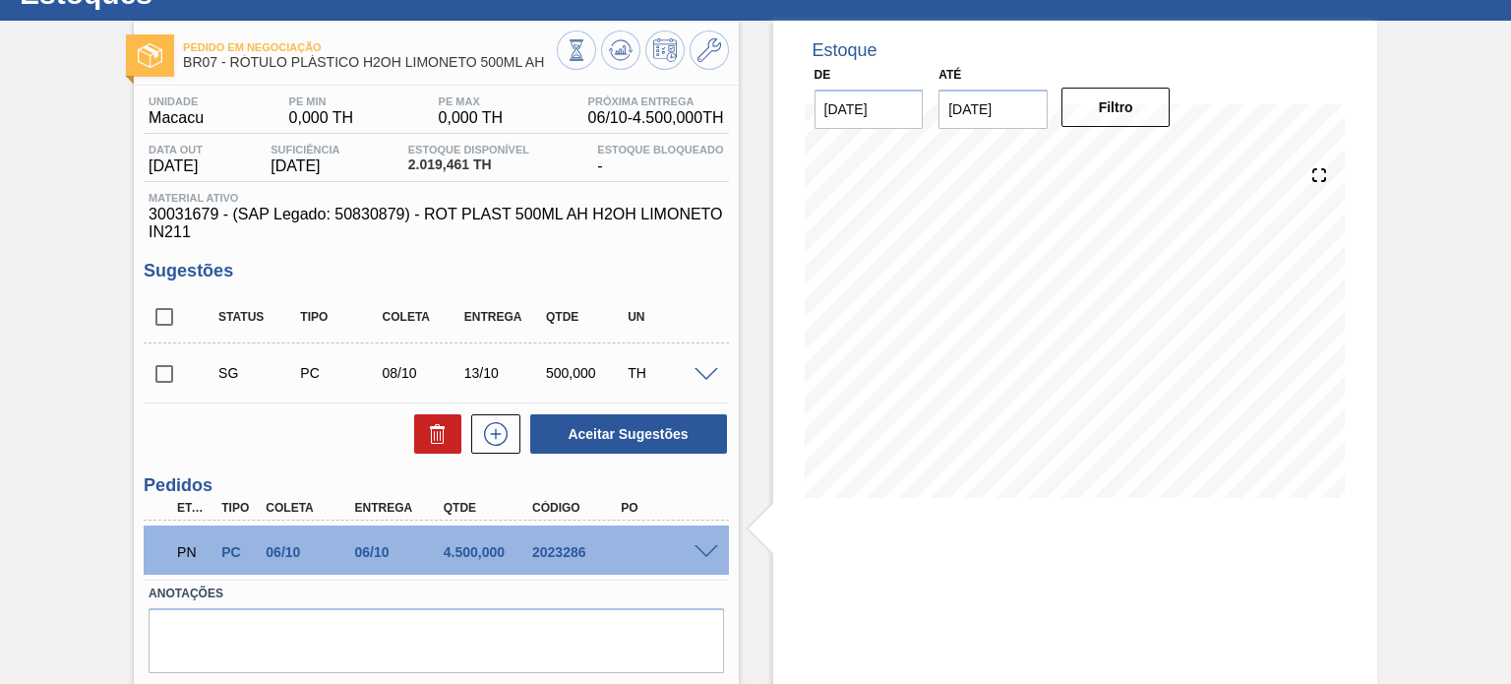
scroll to position [161, 0]
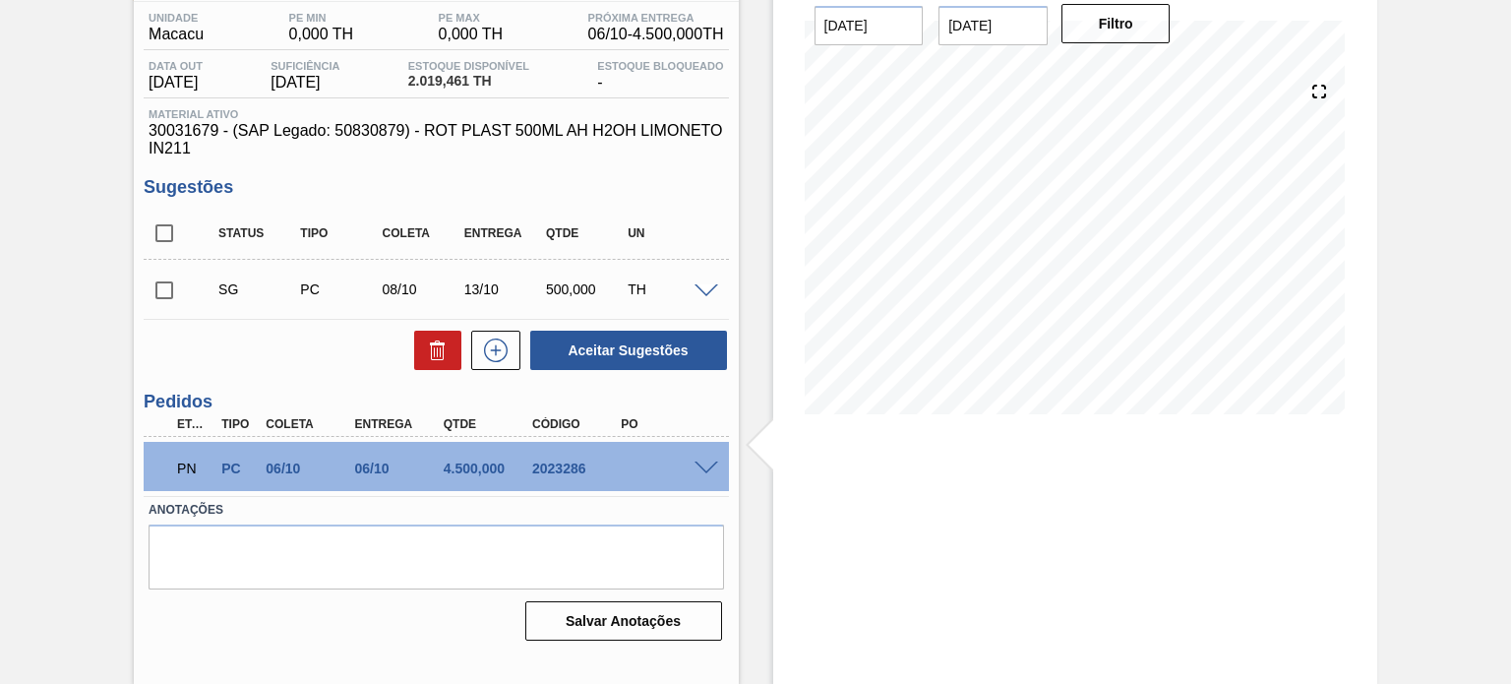
click at [704, 467] on span at bounding box center [707, 469] width 24 height 15
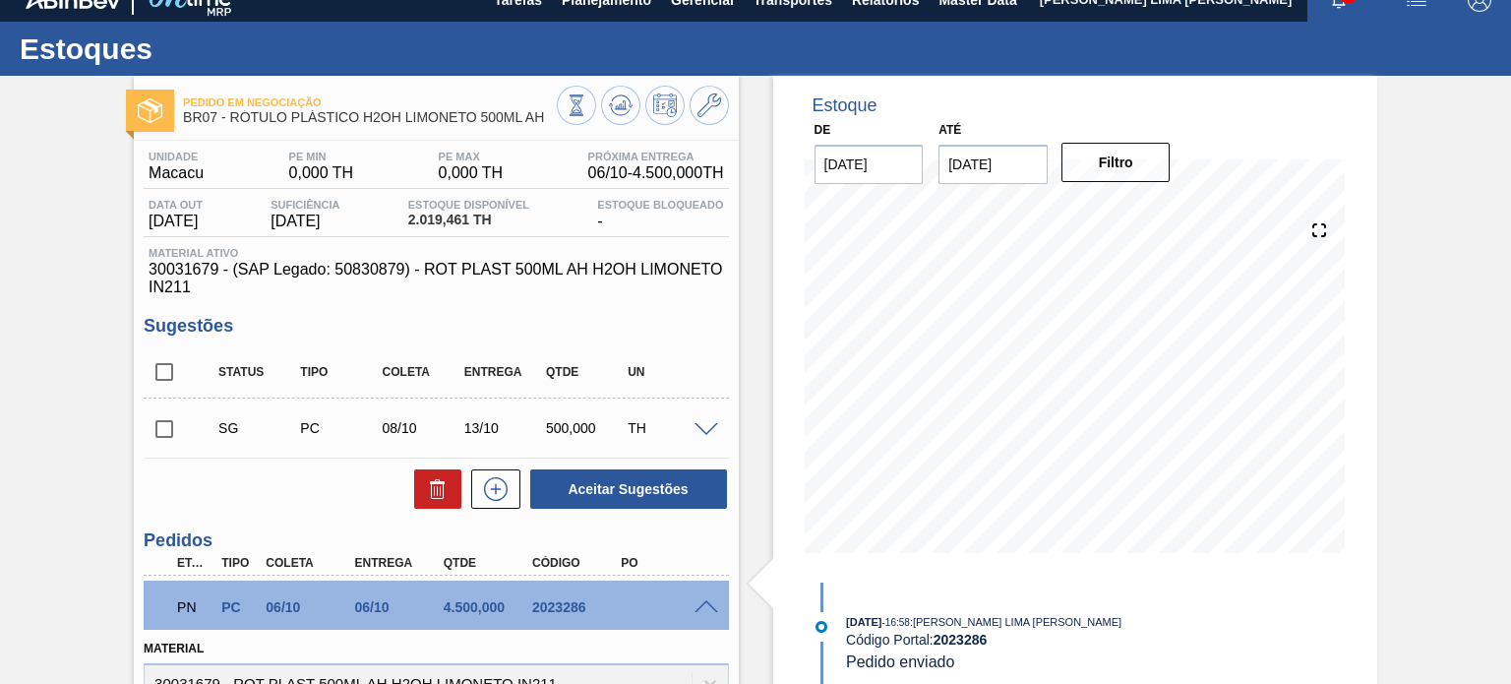
scroll to position [0, 0]
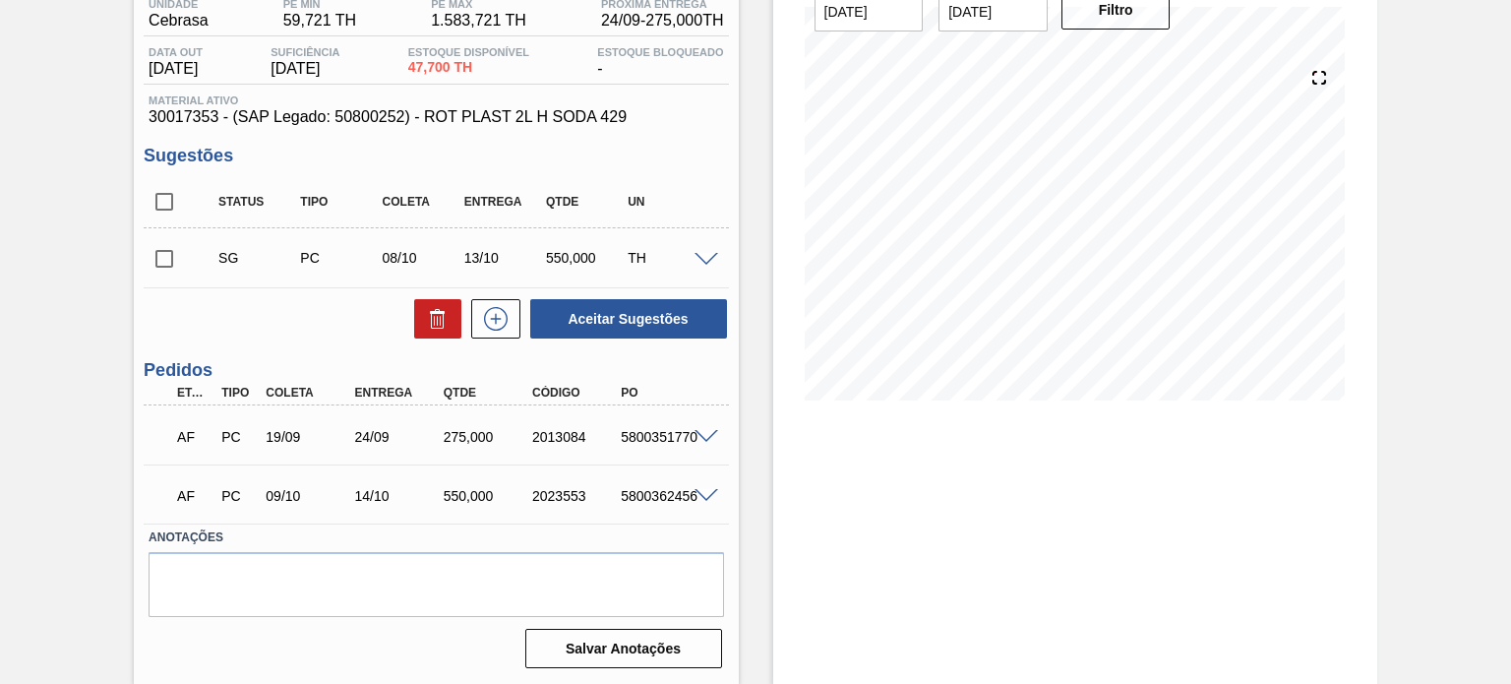
scroll to position [77, 0]
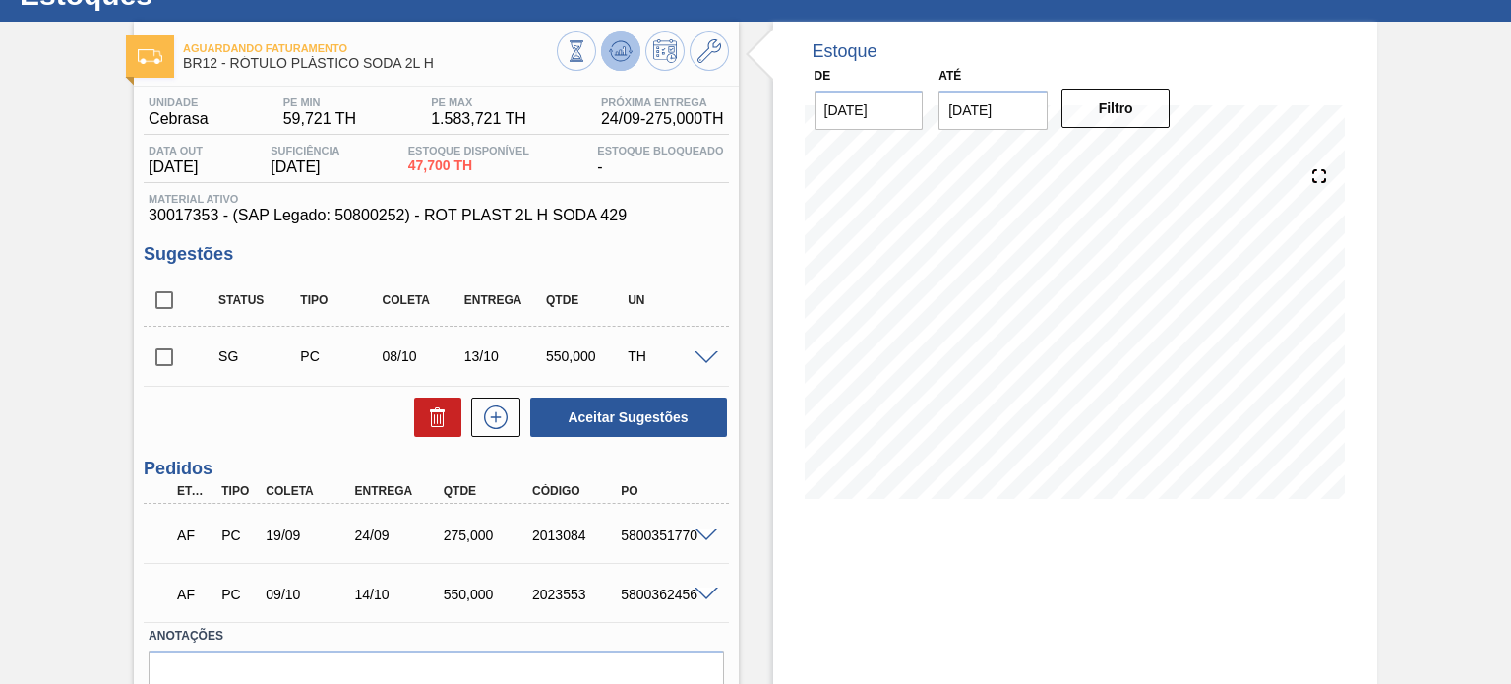
click at [618, 60] on icon at bounding box center [620, 56] width 20 height 10
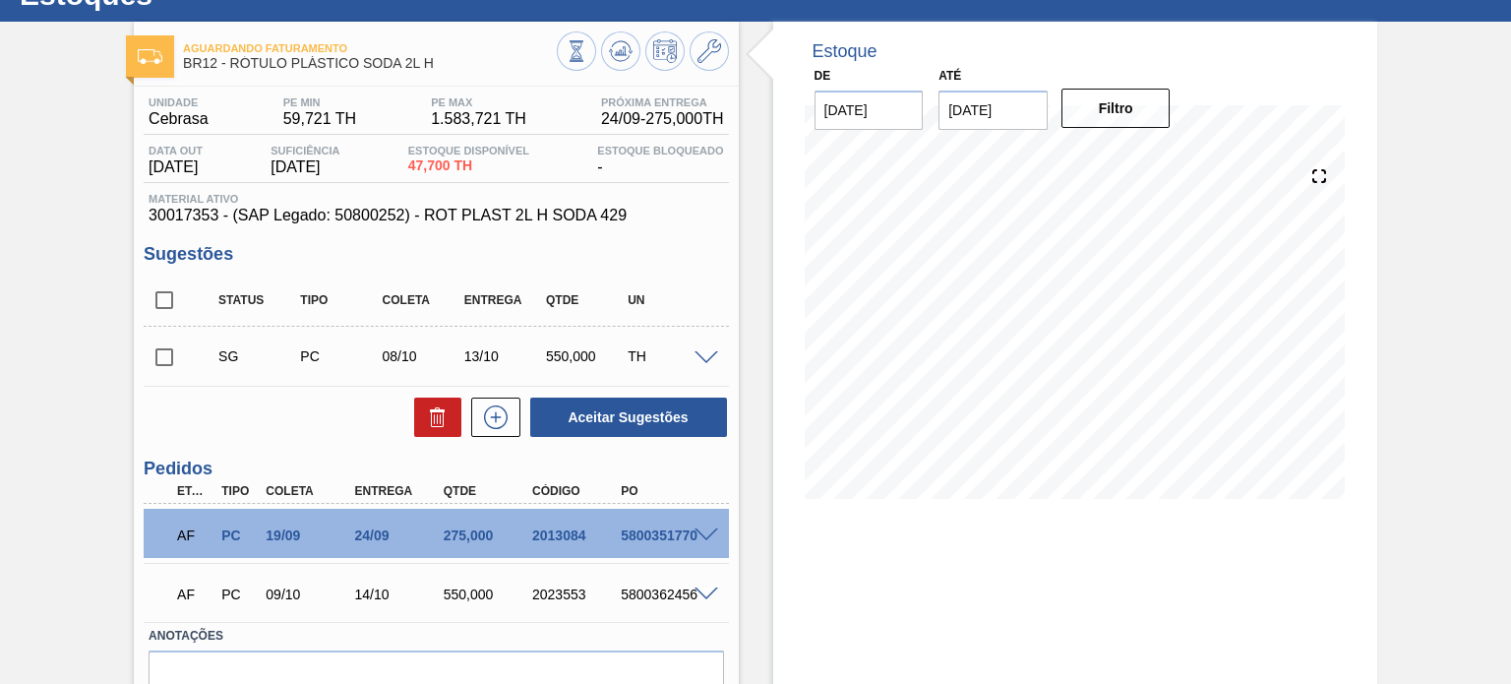
click at [703, 536] on span at bounding box center [707, 535] width 24 height 15
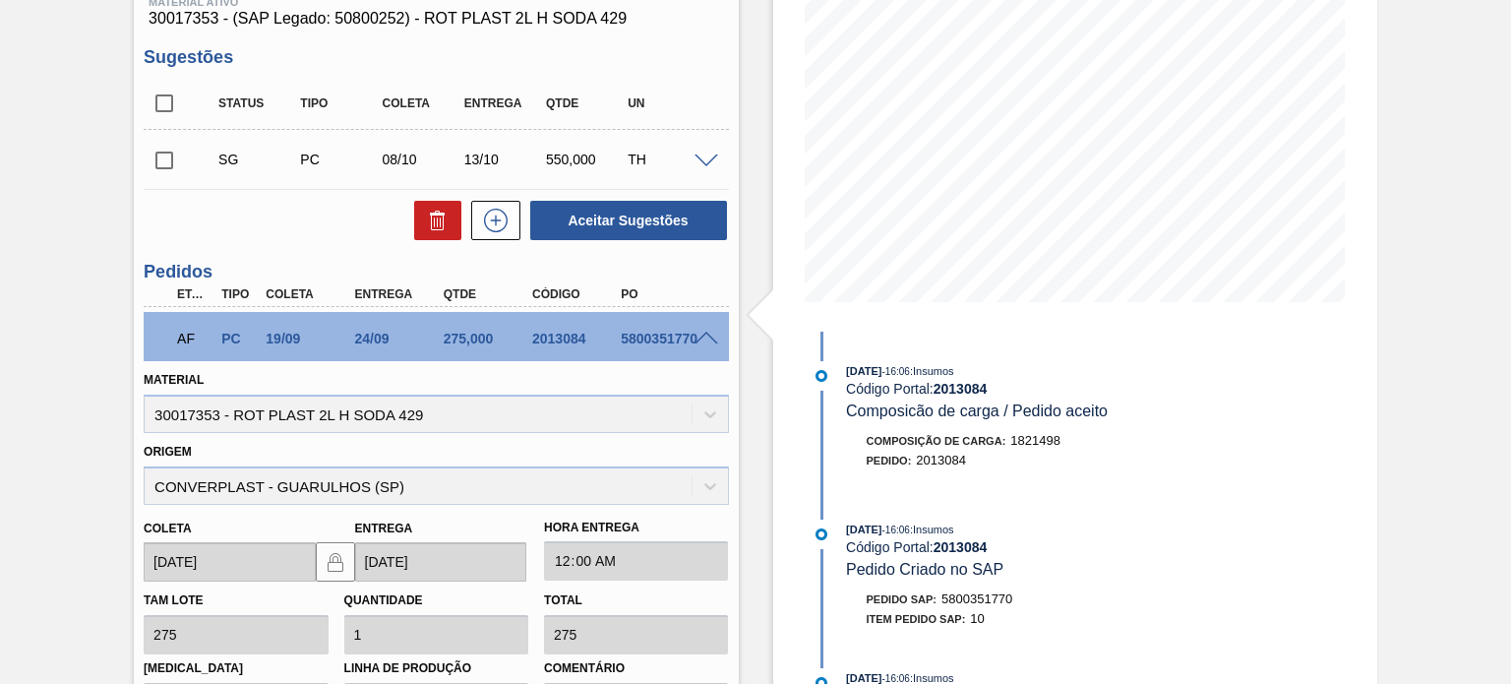
click at [712, 337] on span at bounding box center [707, 339] width 24 height 15
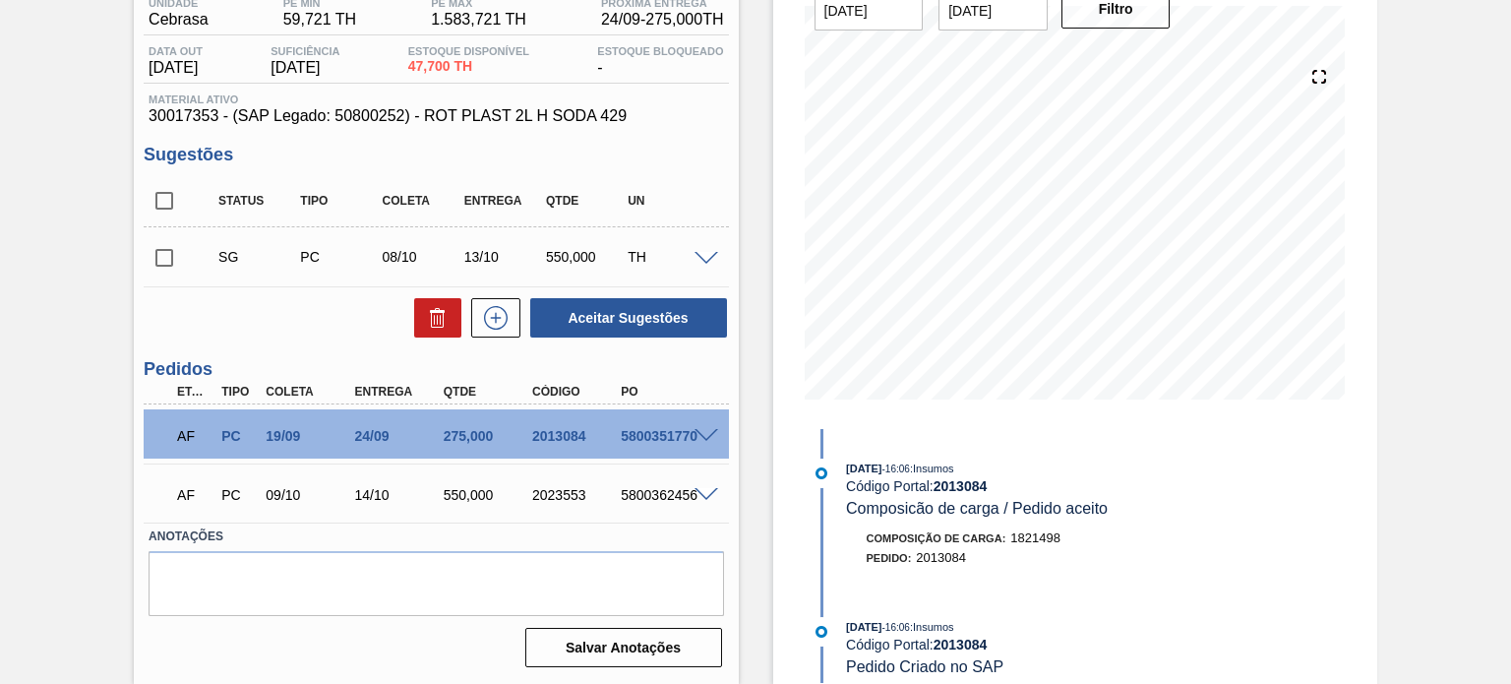
scroll to position [175, 0]
click at [705, 432] on span at bounding box center [707, 437] width 24 height 15
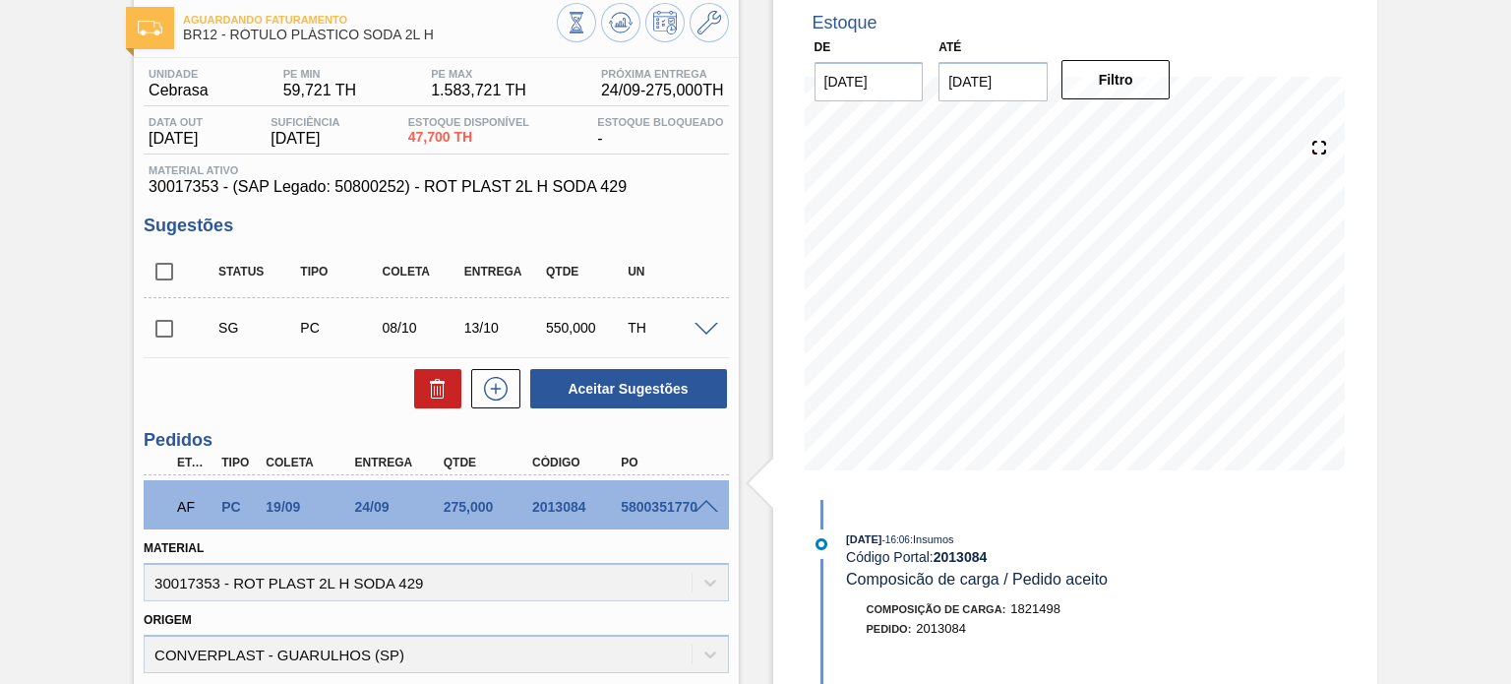
scroll to position [0, 0]
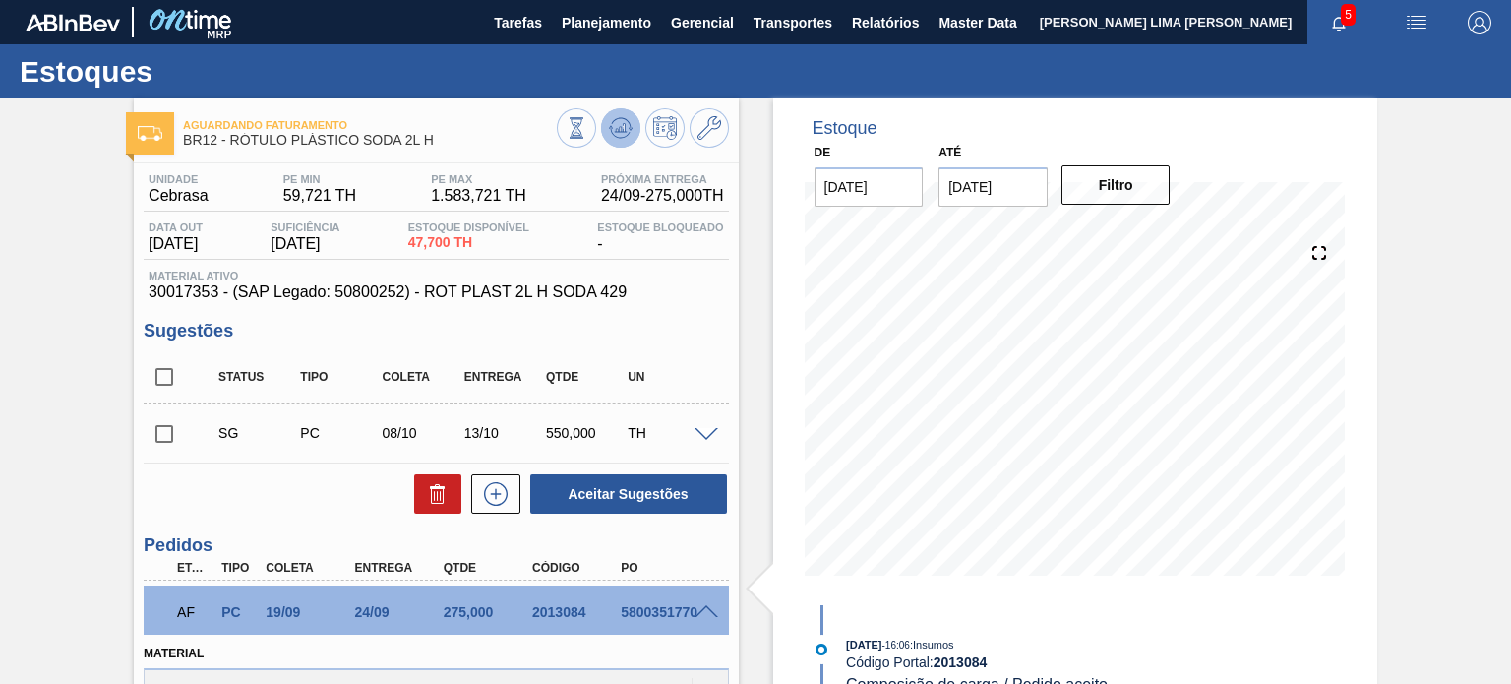
click at [611, 127] on icon at bounding box center [621, 128] width 24 height 24
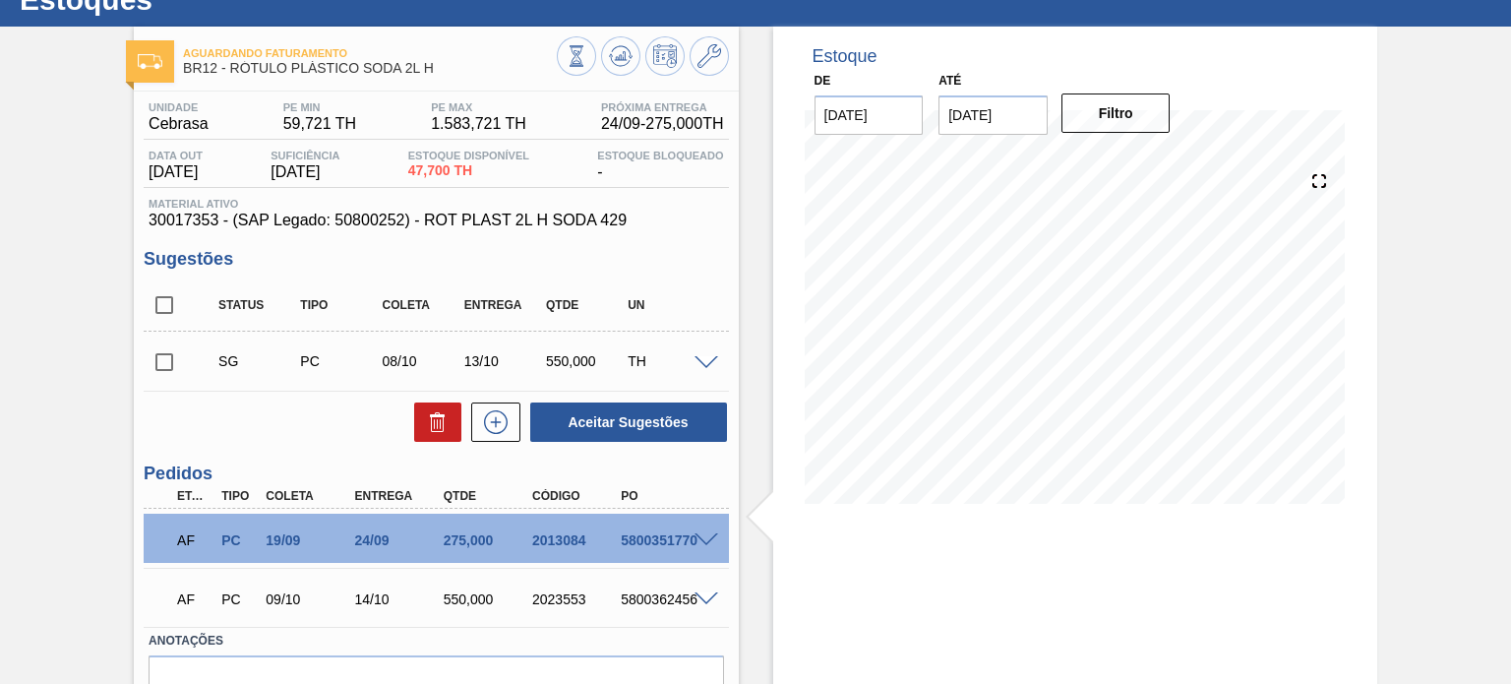
scroll to position [175, 0]
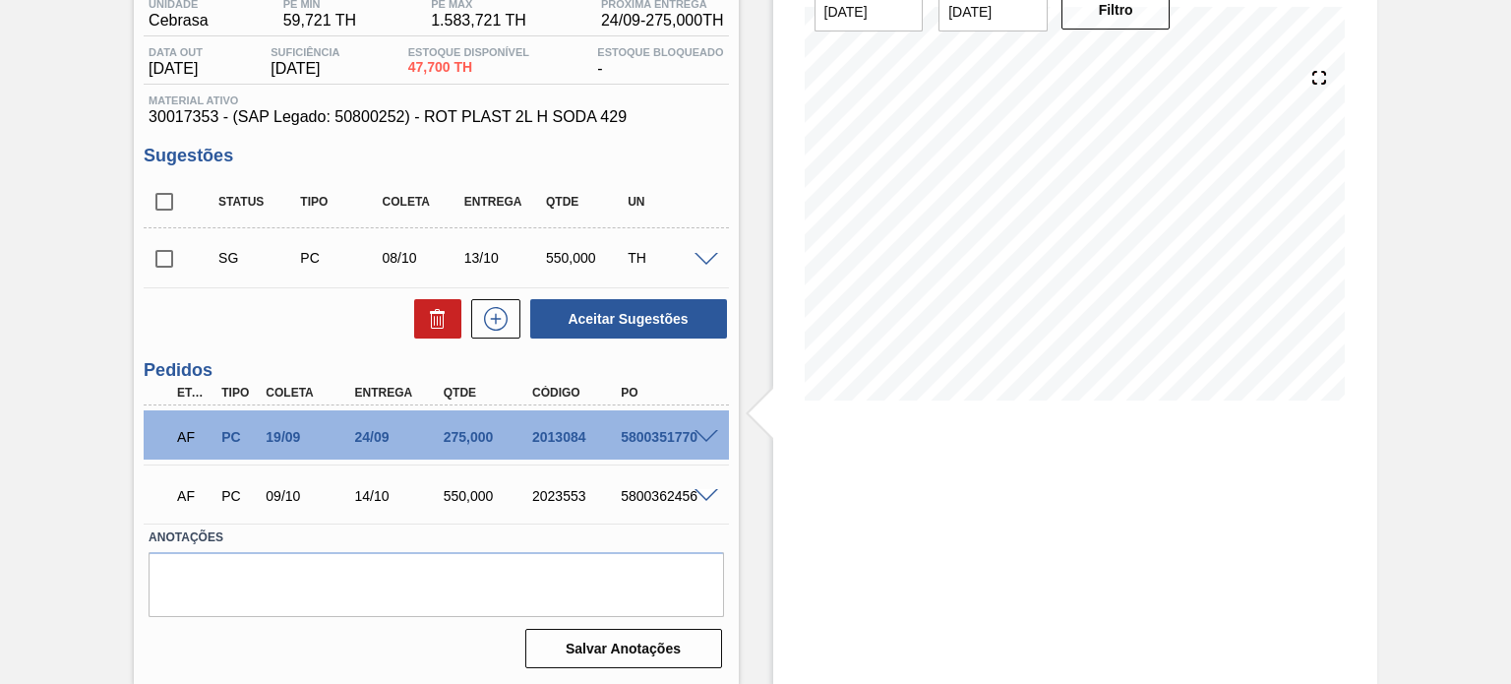
click at [705, 435] on span at bounding box center [707, 437] width 24 height 15
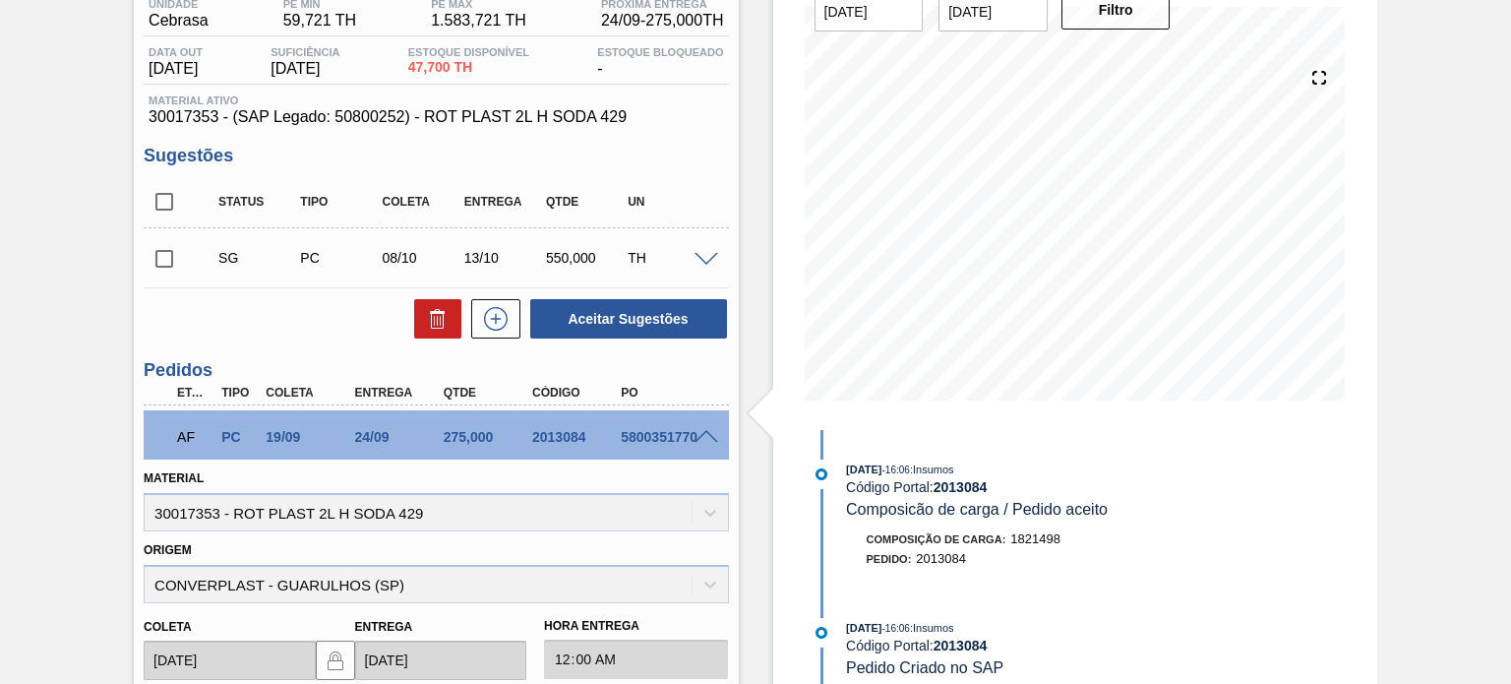
click at [704, 436] on span at bounding box center [707, 437] width 24 height 15
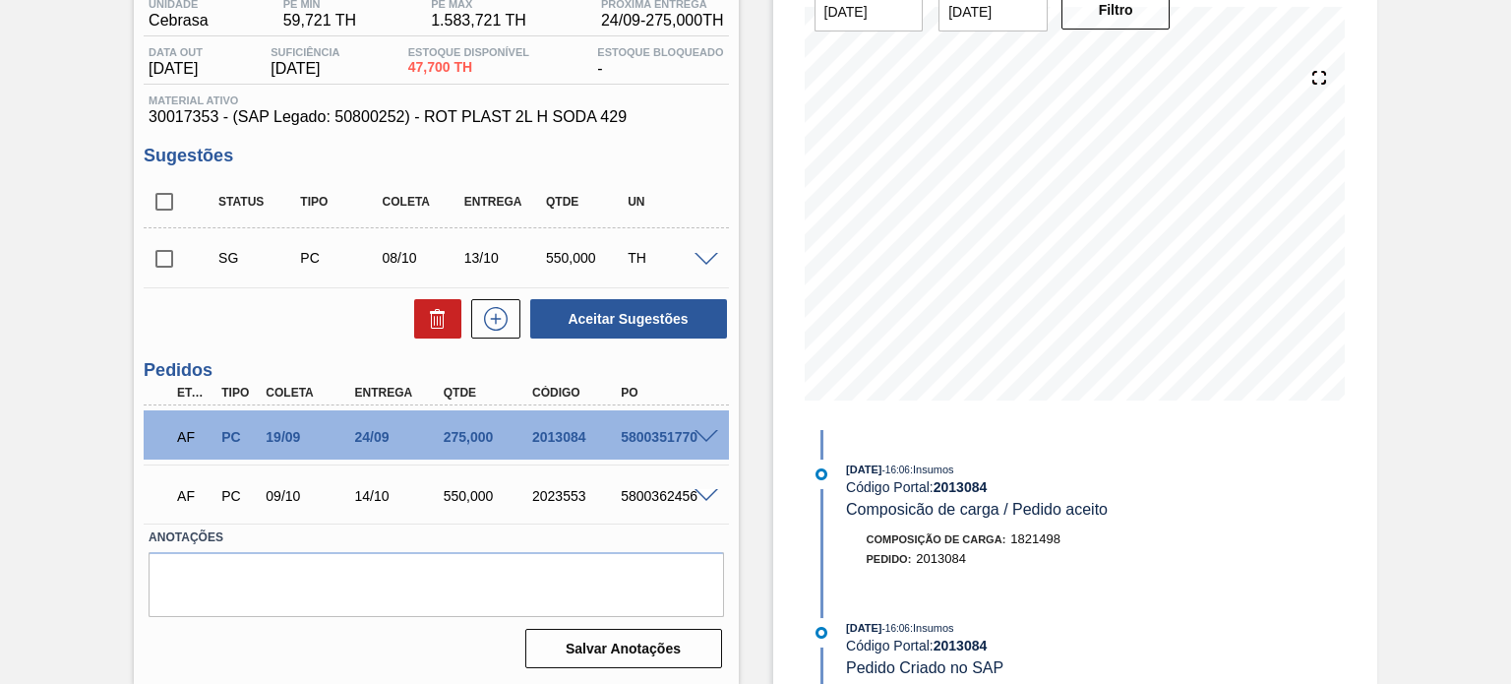
click at [705, 436] on span at bounding box center [707, 437] width 24 height 15
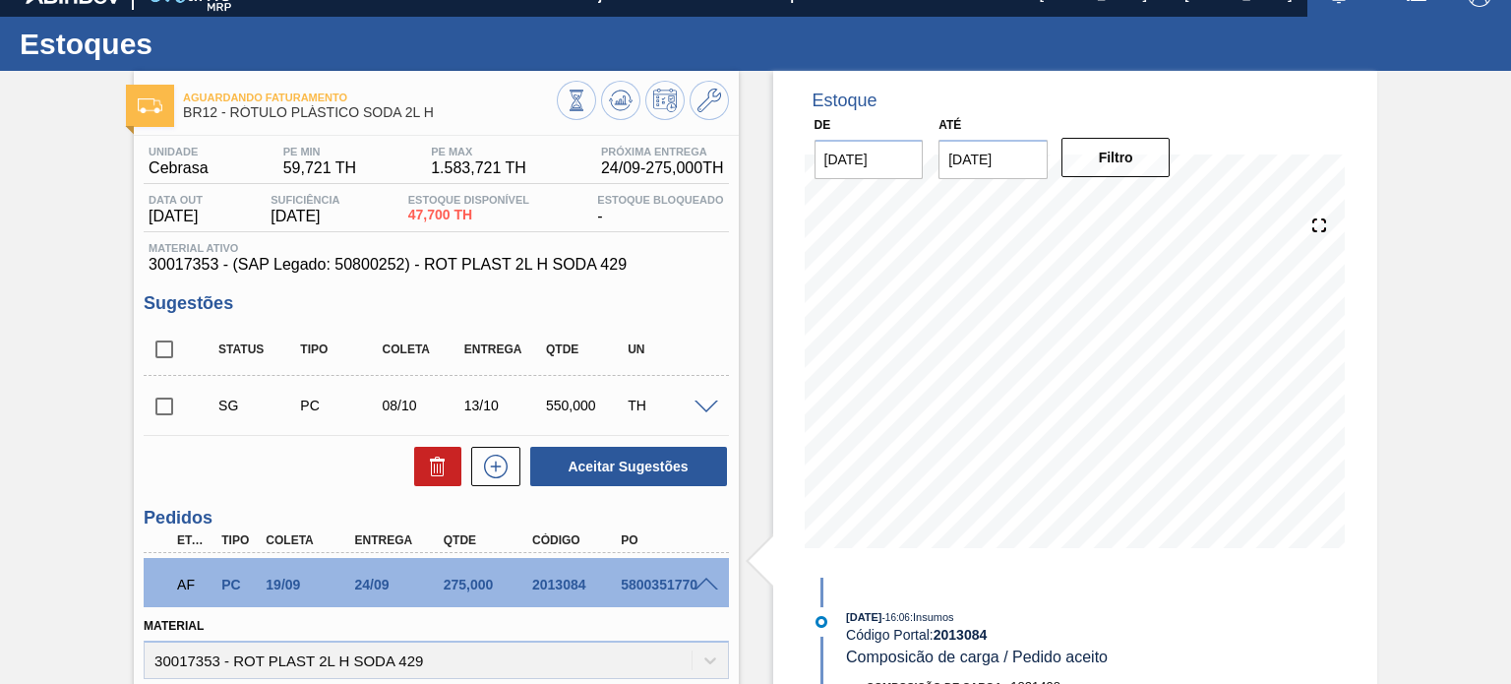
scroll to position [0, 0]
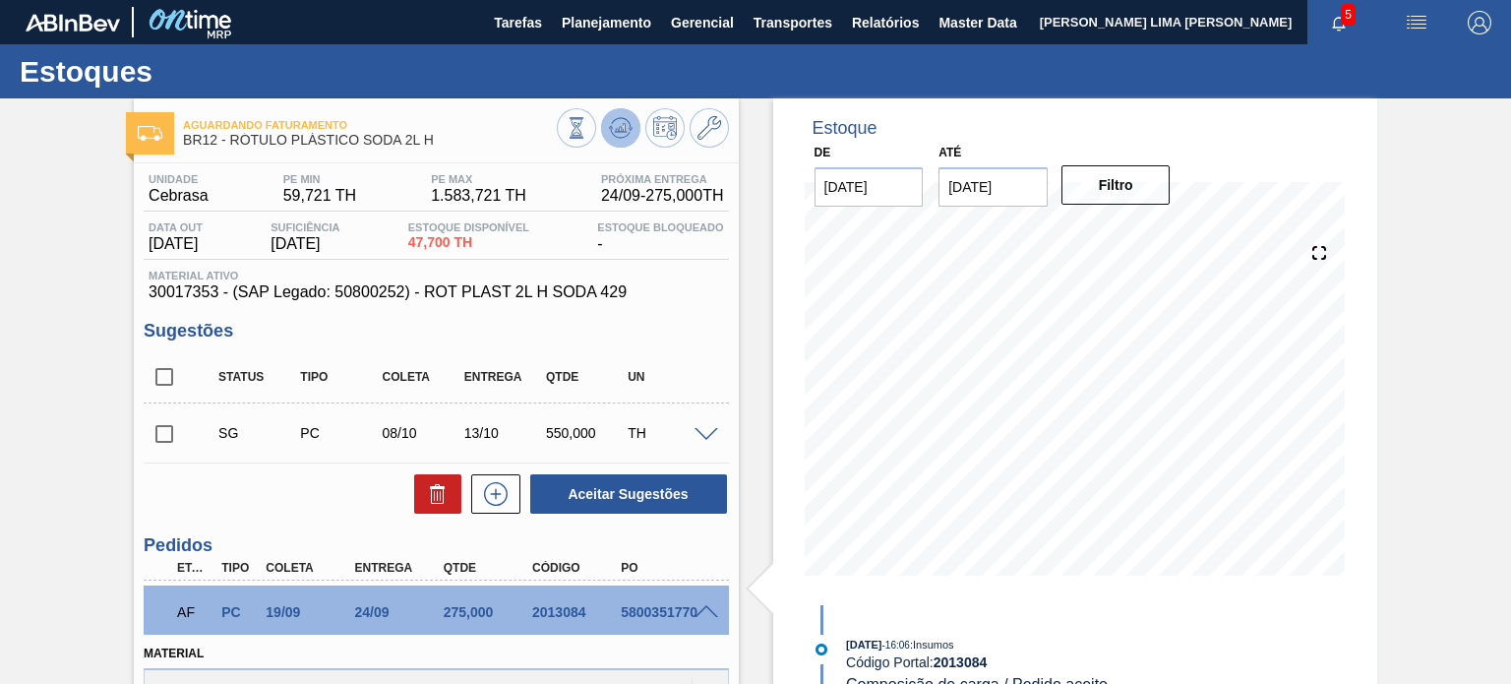
click at [632, 125] on button at bounding box center [620, 127] width 39 height 39
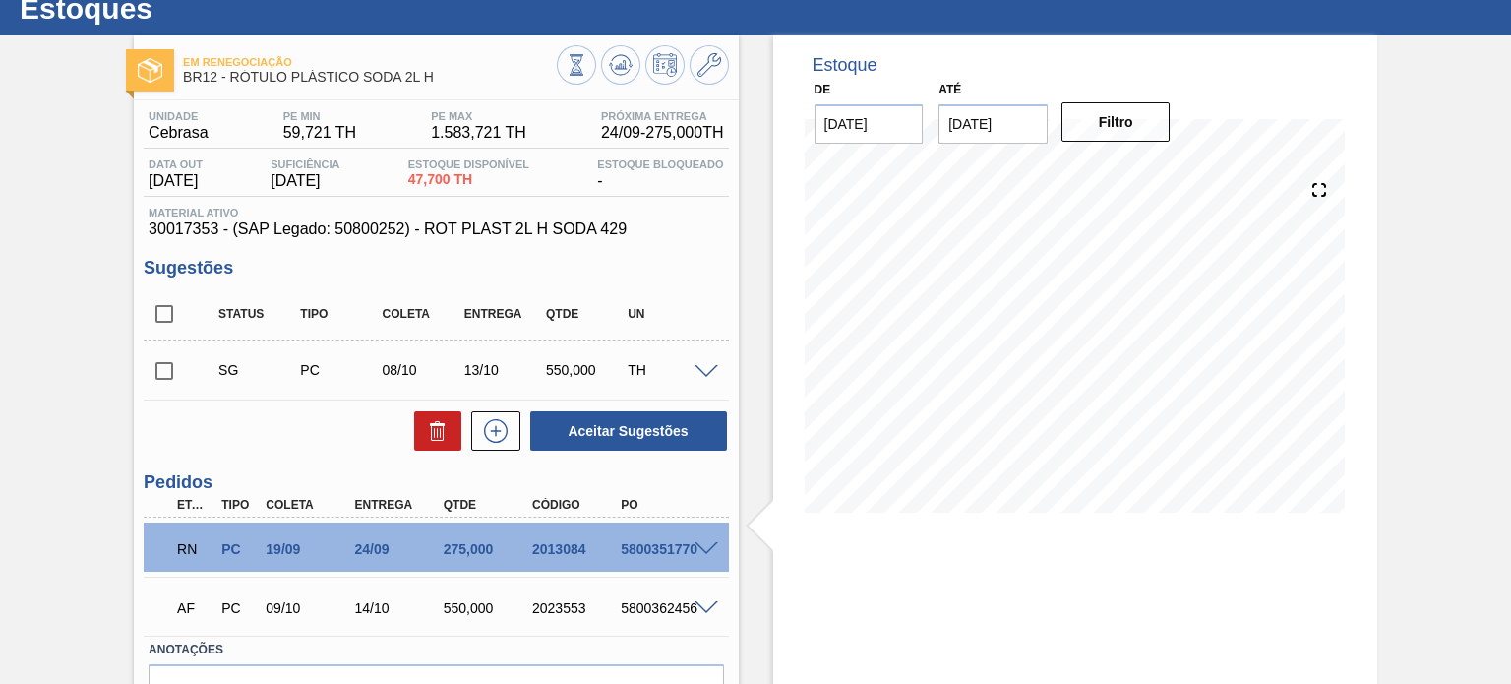
scroll to position [98, 0]
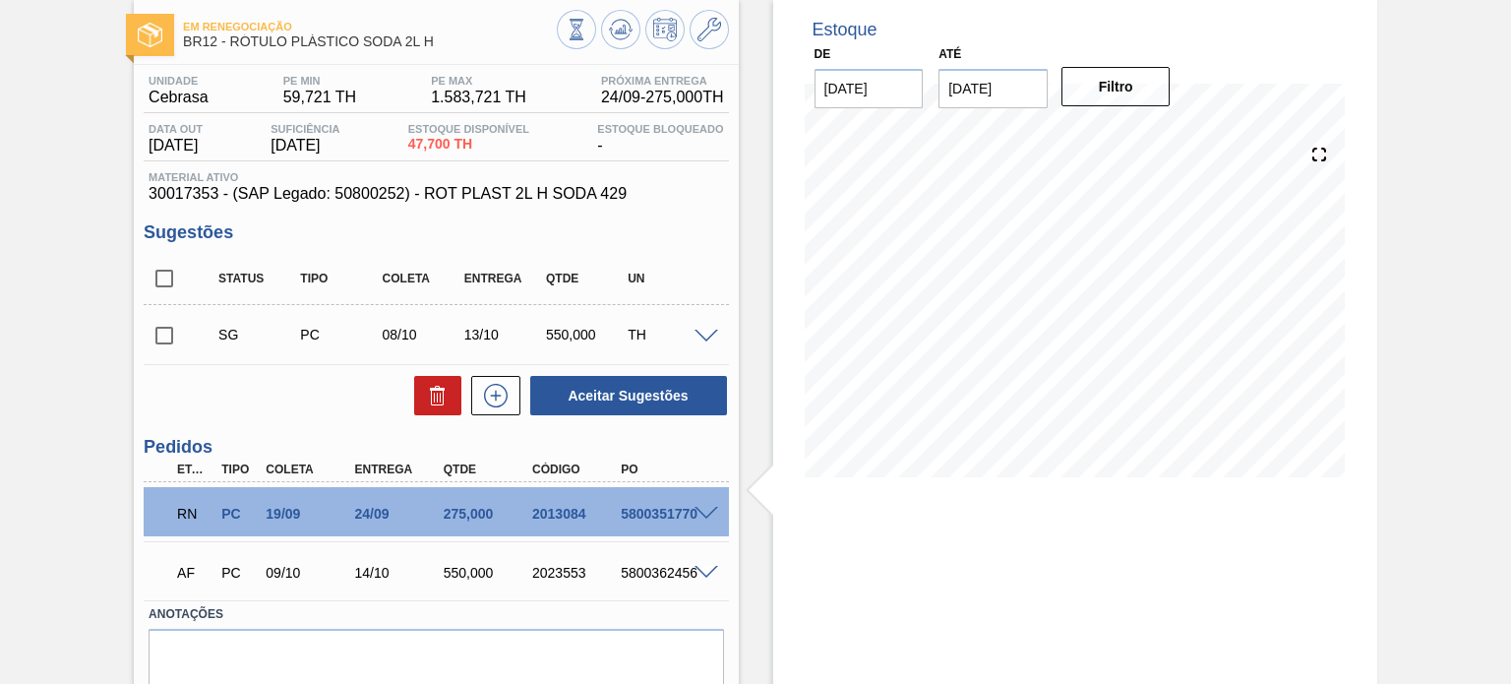
click at [698, 505] on div at bounding box center [709, 512] width 39 height 15
click at [704, 512] on span at bounding box center [707, 514] width 24 height 15
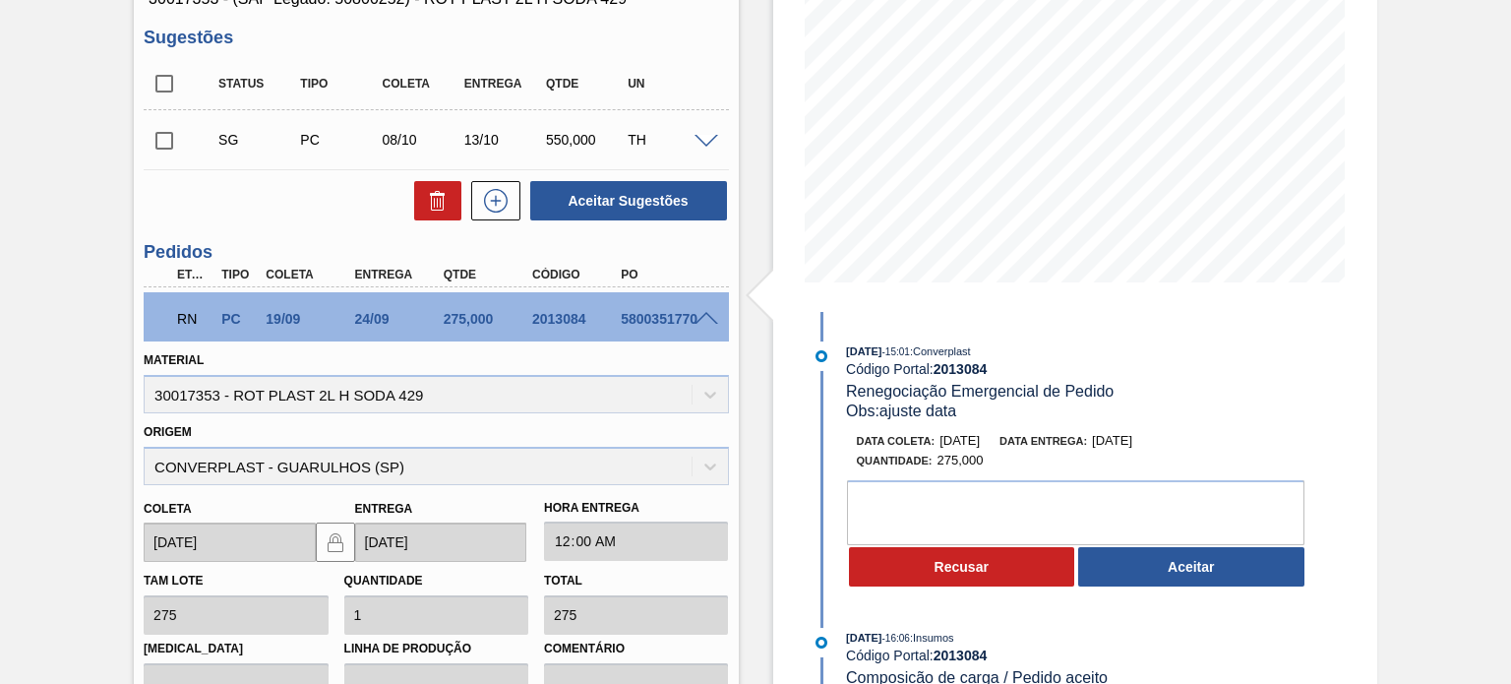
scroll to position [295, 0]
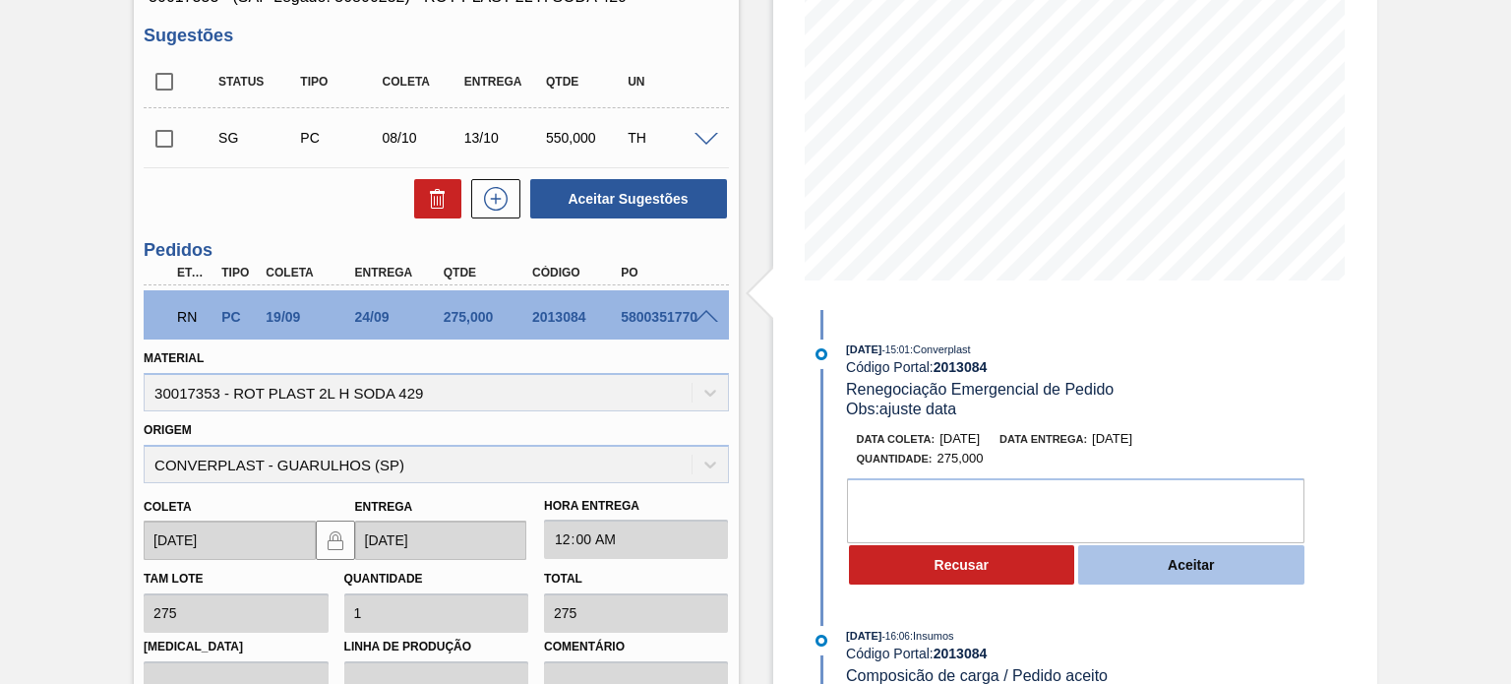
click at [1163, 562] on button "Aceitar" at bounding box center [1192, 564] width 226 height 39
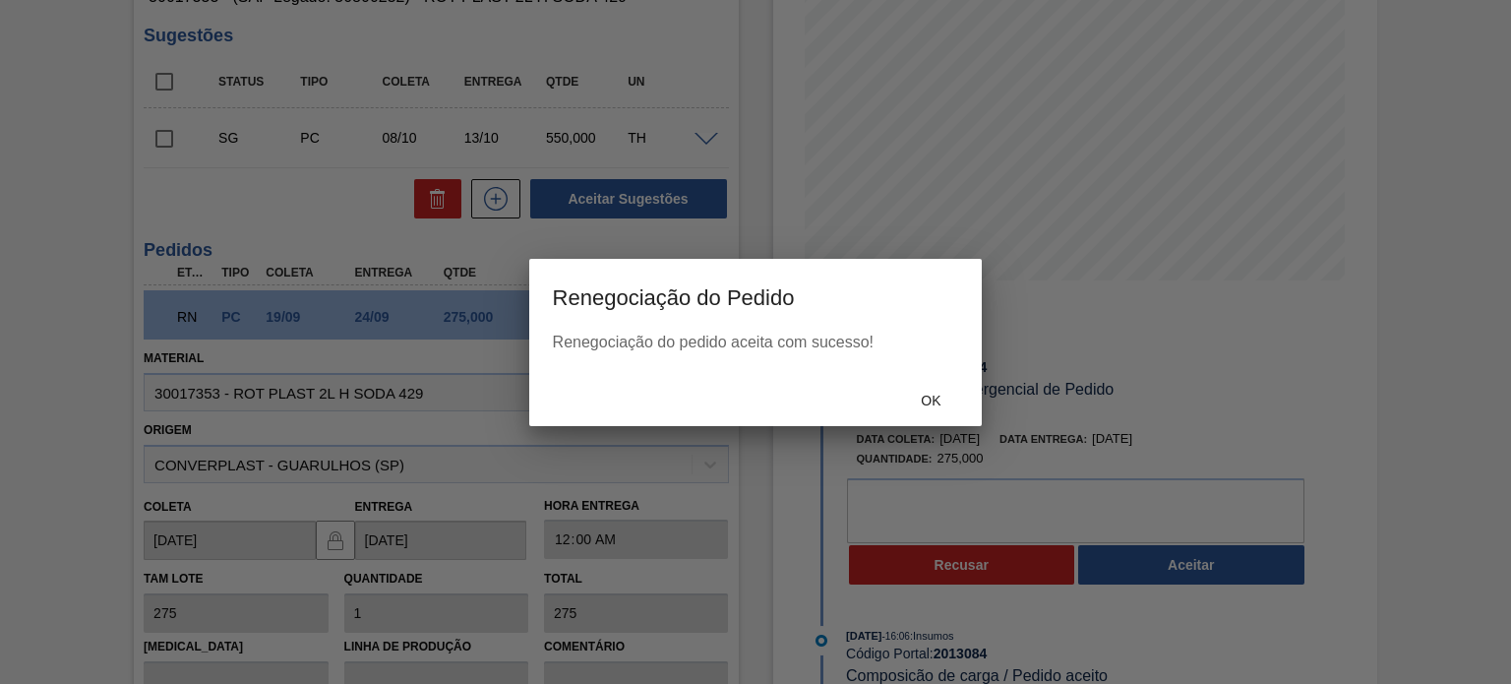
click at [934, 388] on div "Ok" at bounding box center [756, 400] width 454 height 51
click at [933, 395] on span "Ok" at bounding box center [930, 401] width 51 height 16
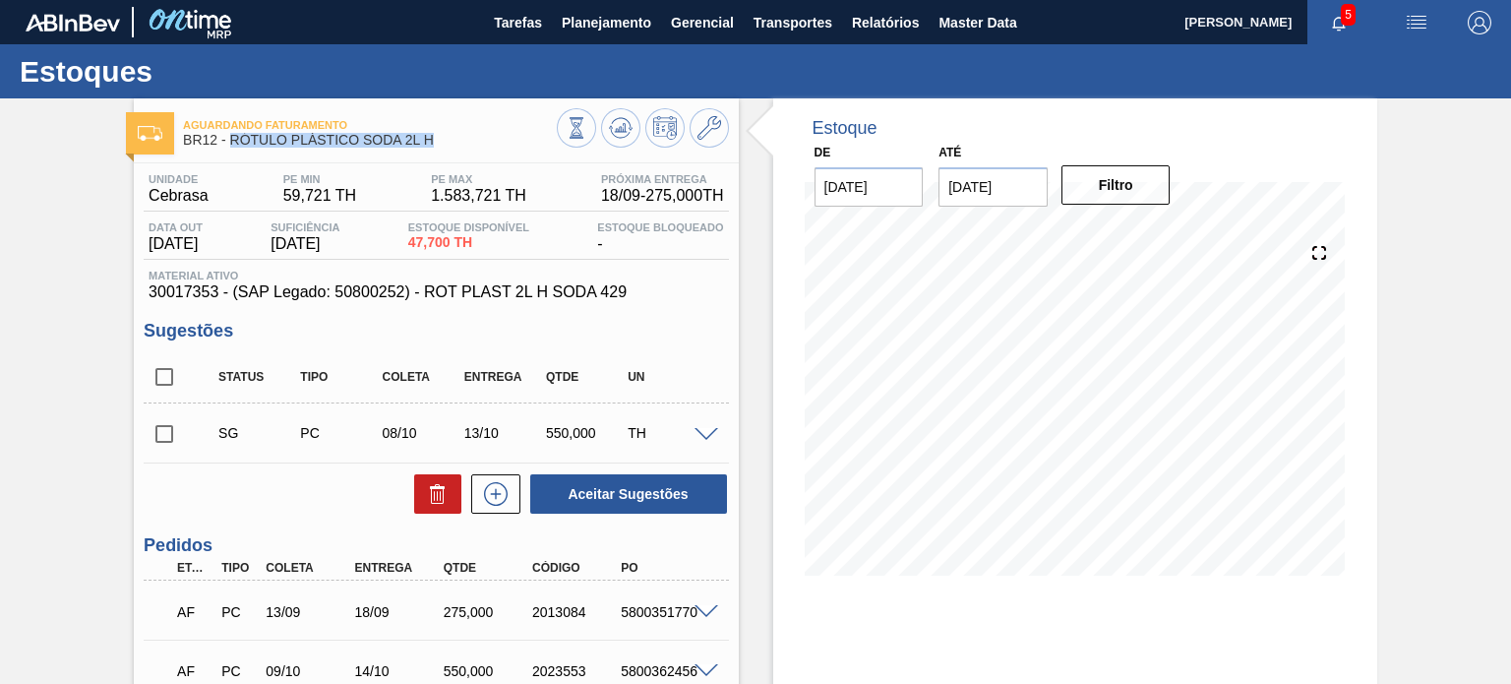
drag, startPoint x: 446, startPoint y: 149, endPoint x: 232, endPoint y: 145, distance: 213.6
click at [233, 145] on div "Aguardando Faturamento BR12 - RÓTULO PLÁSTICO SODA 2L H" at bounding box center [369, 133] width 373 height 44
copy span "RÓTULO PLÁSTICO SODA 2L H"
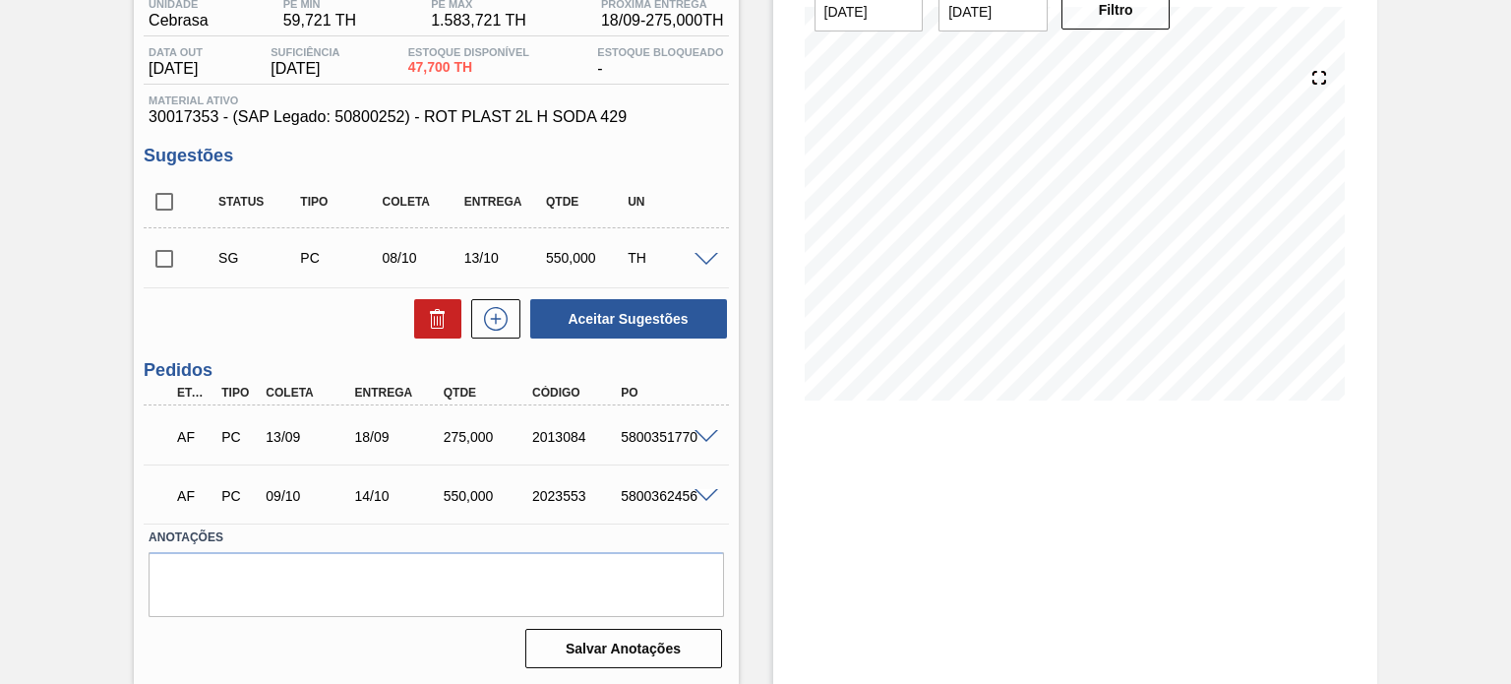
click at [469, 501] on div "550,000" at bounding box center [487, 496] width 97 height 16
click at [577, 495] on div "2023553" at bounding box center [575, 496] width 97 height 16
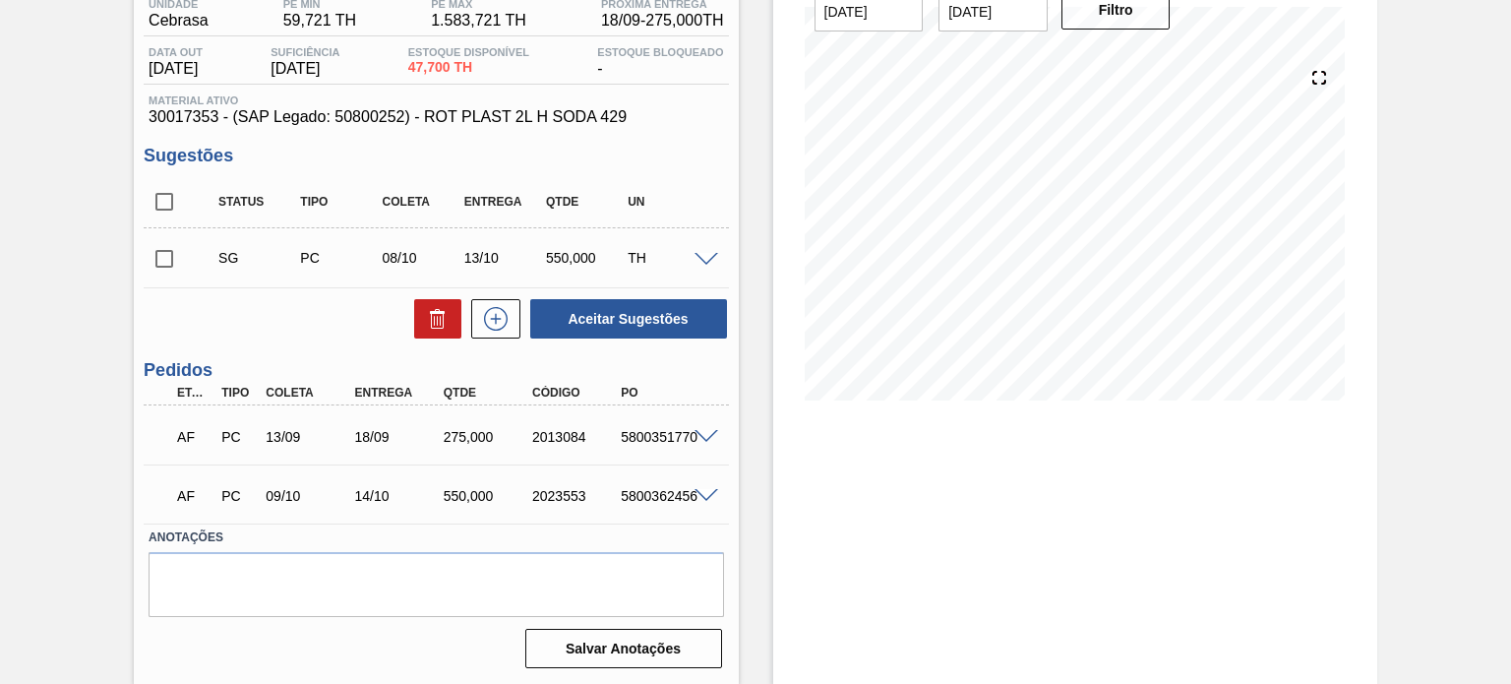
click at [485, 493] on div "550,000" at bounding box center [487, 496] width 97 height 16
click at [747, 483] on div "Estoque De 05/09/2025 Até 03/01/2026 Filtro 06/09 Projeção de Estoque 47.7 Nec.…" at bounding box center [1058, 304] width 639 height 762
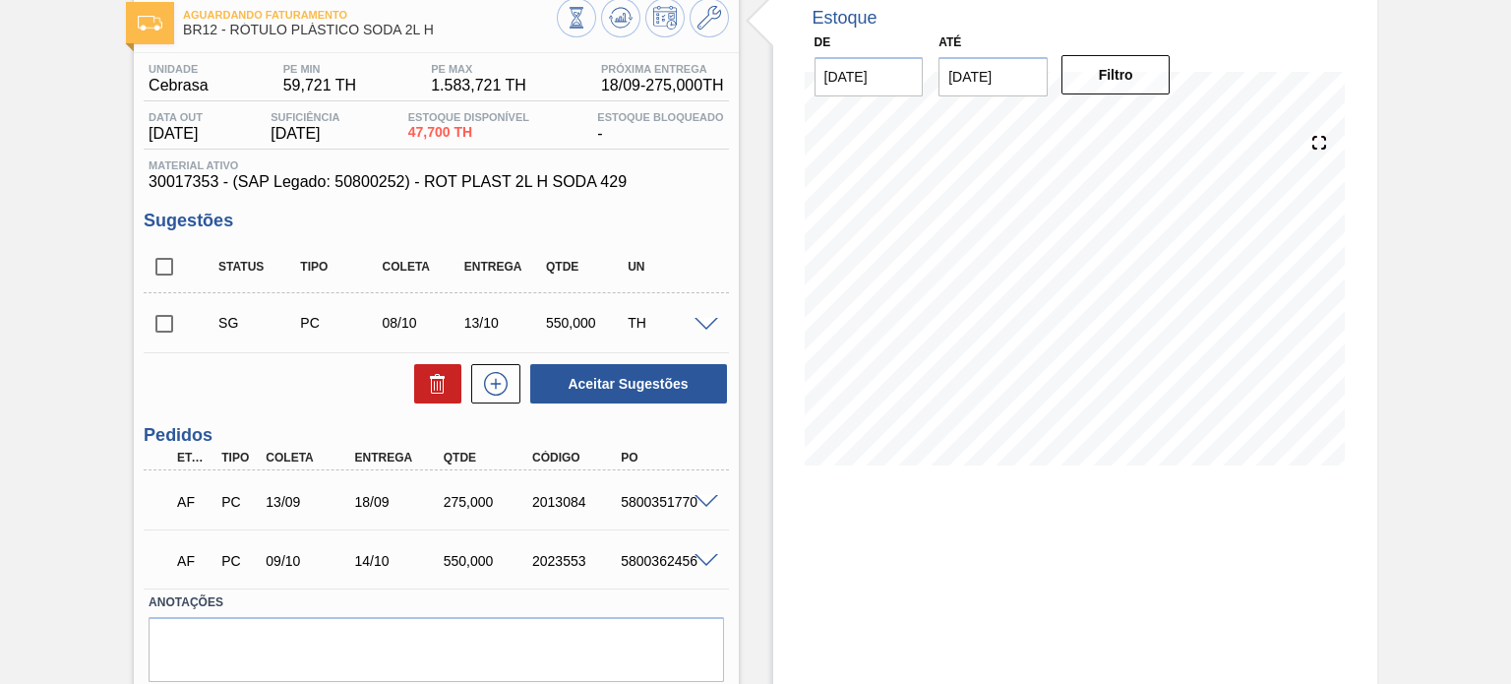
scroll to position [77, 0]
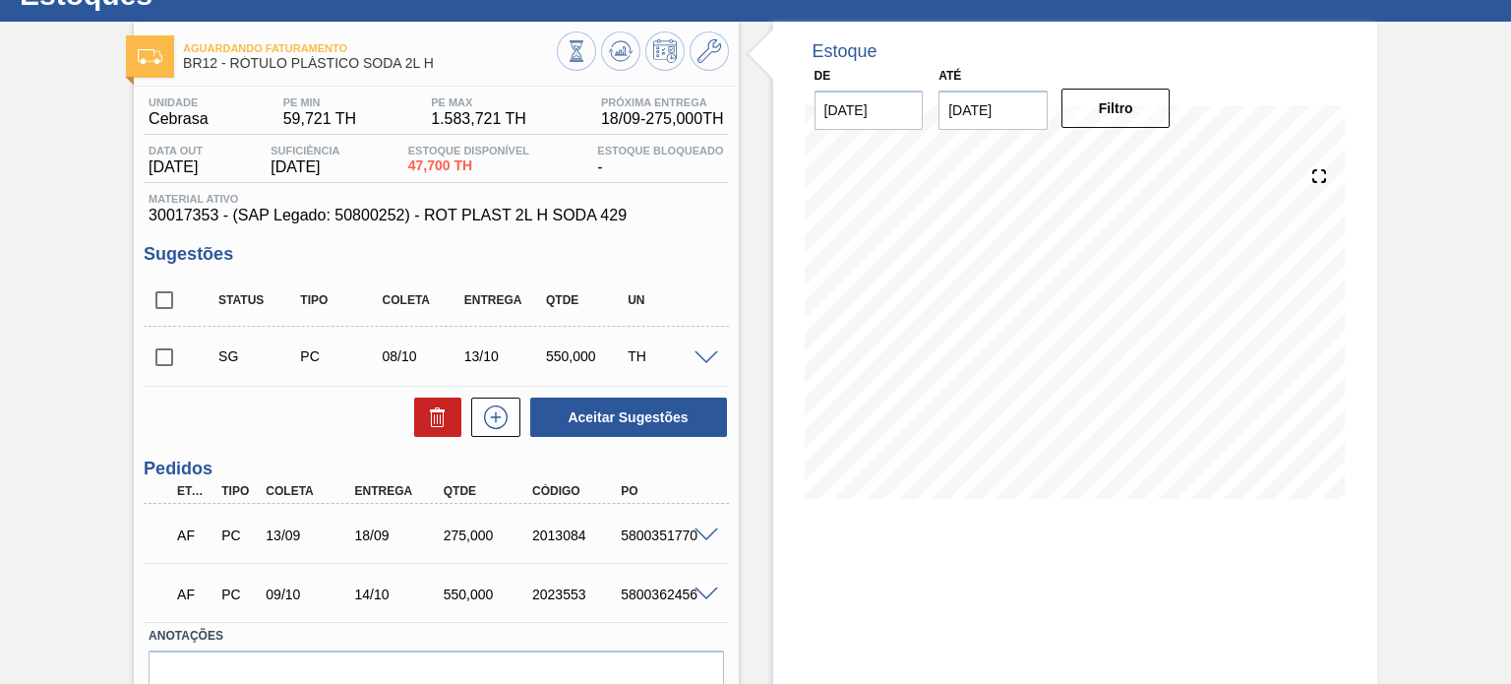
click at [707, 592] on span at bounding box center [707, 594] width 24 height 15
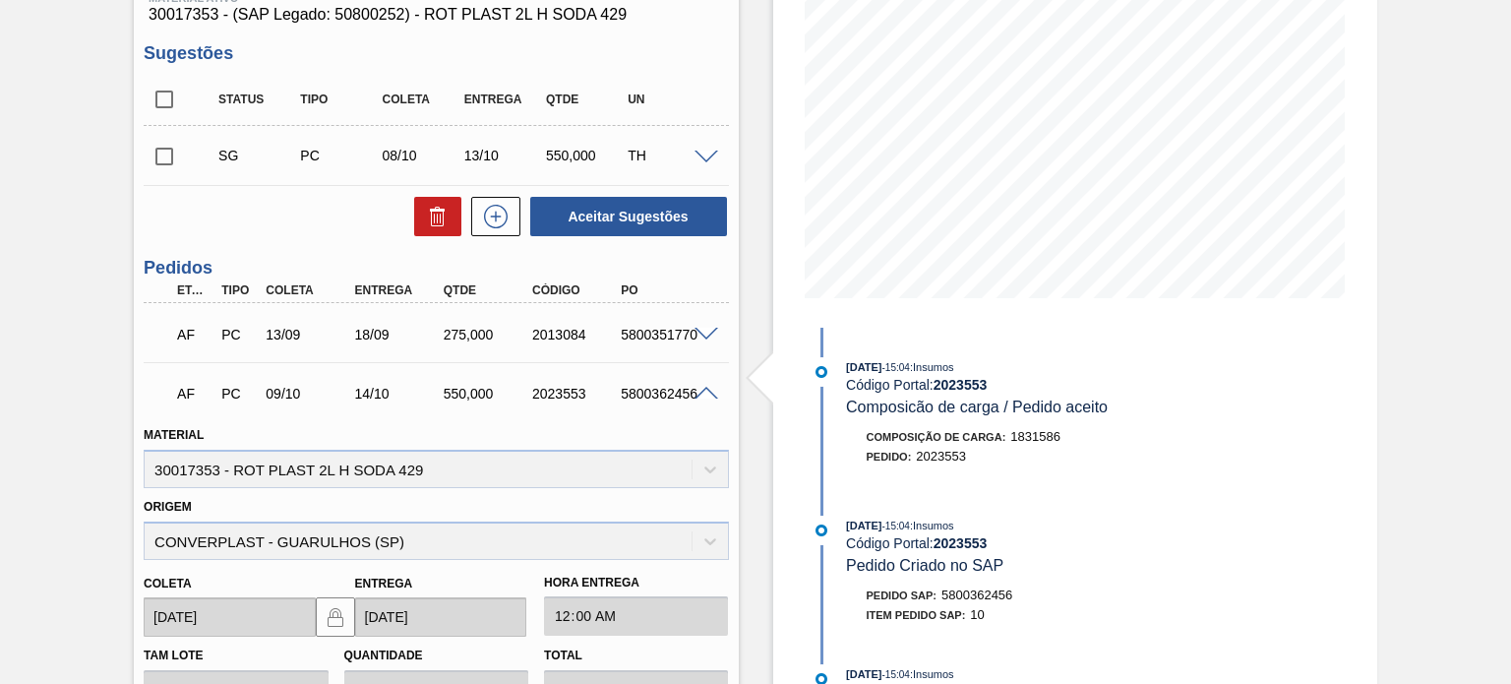
scroll to position [274, 0]
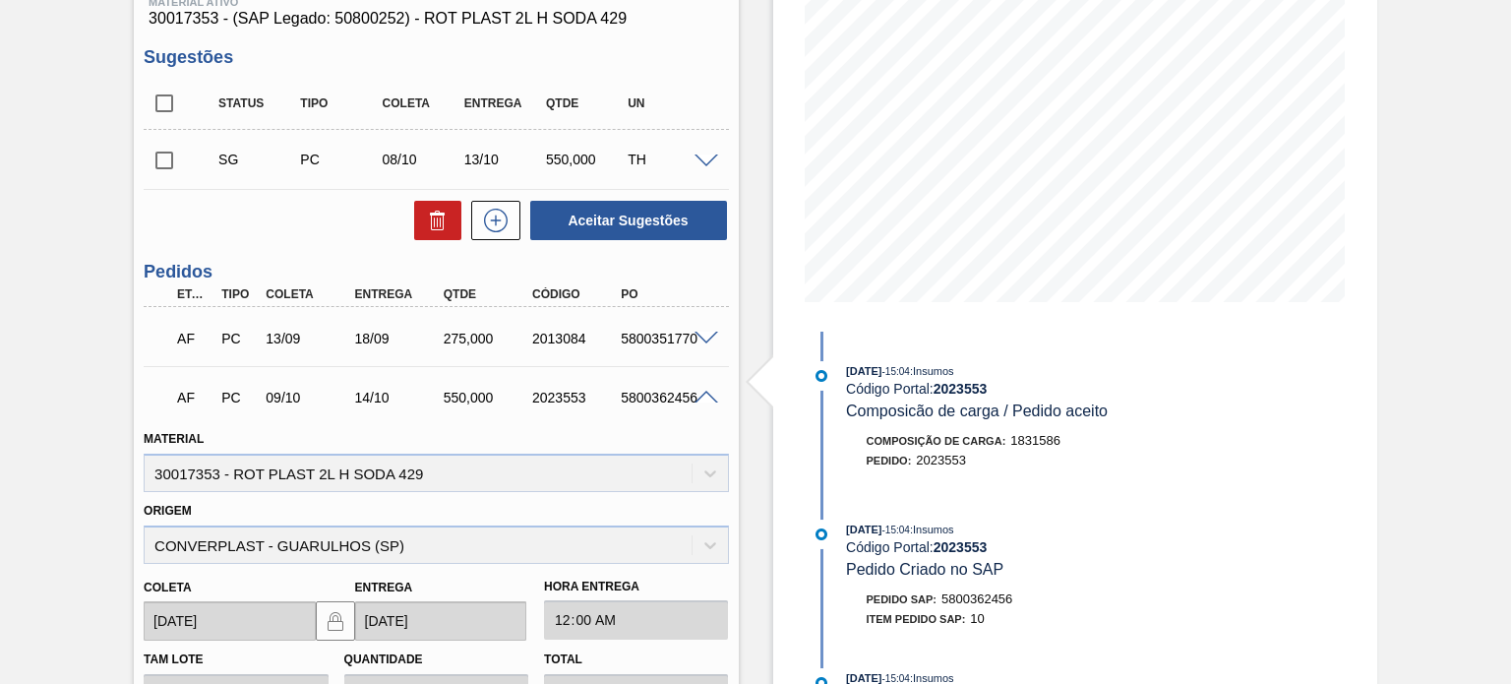
click at [703, 385] on div "AF PC 09/10 14/10 550,000 2023553 5800362456" at bounding box center [436, 395] width 585 height 49
click at [698, 401] on span at bounding box center [707, 398] width 24 height 15
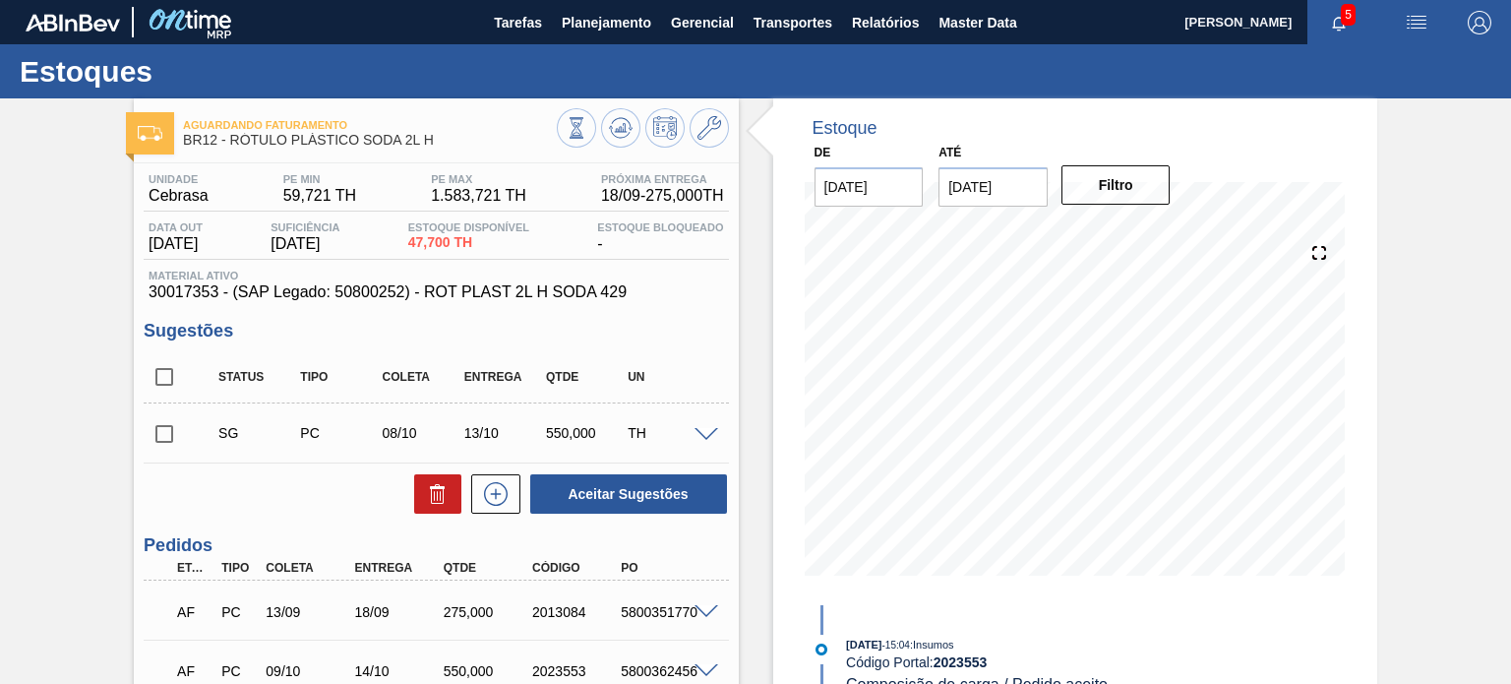
scroll to position [175, 0]
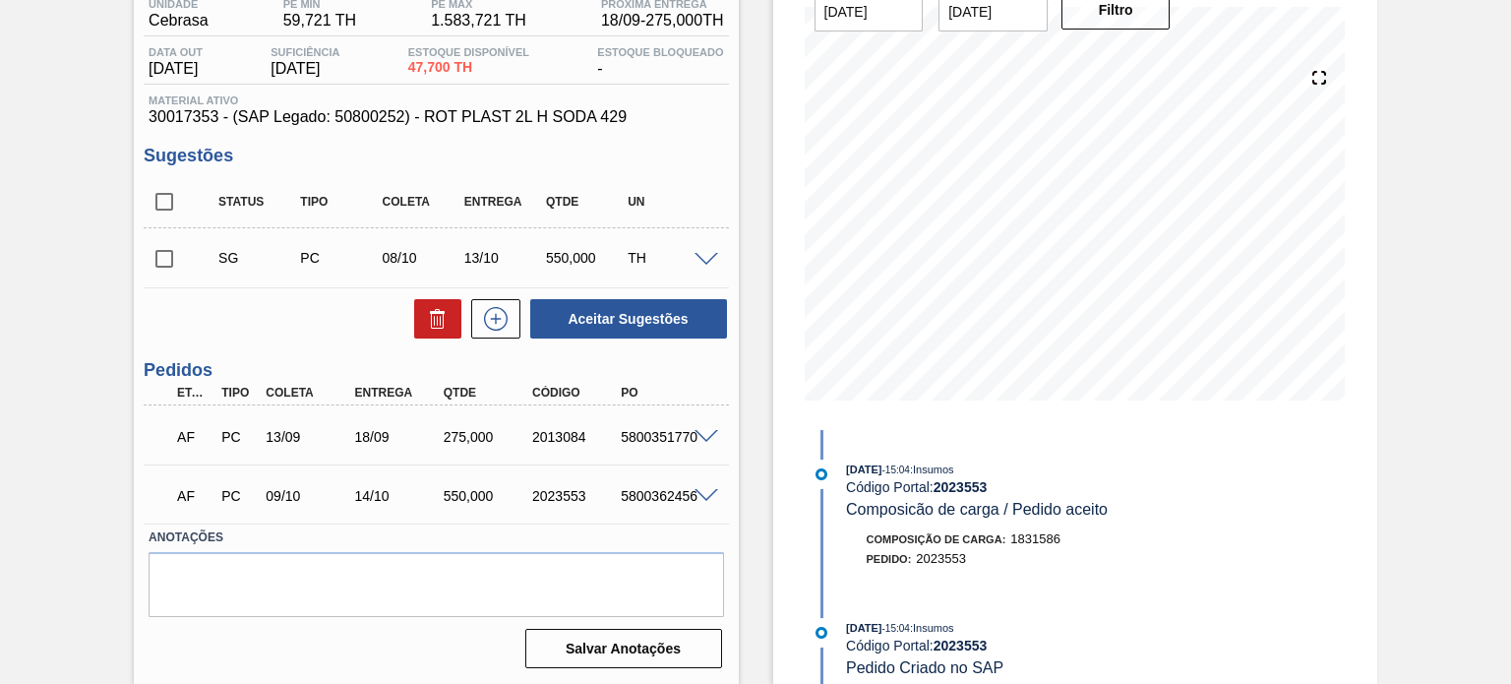
drag, startPoint x: 738, startPoint y: 434, endPoint x: 322, endPoint y: 205, distance: 475.2
click at [322, 205] on div "Tipo" at bounding box center [340, 202] width 90 height 14
click at [331, 181] on div "Status Tipo Coleta Entrega Qtde UN" at bounding box center [451, 201] width 491 height 41
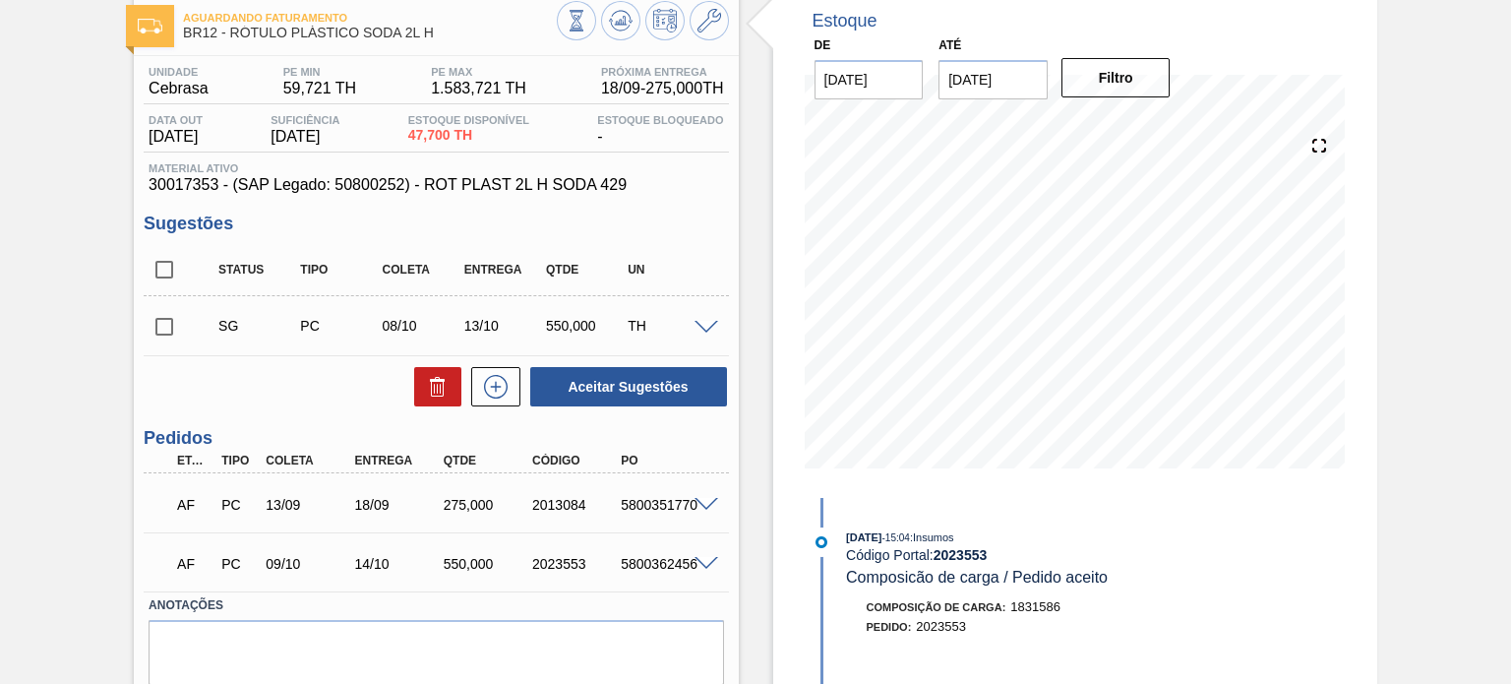
scroll to position [77, 0]
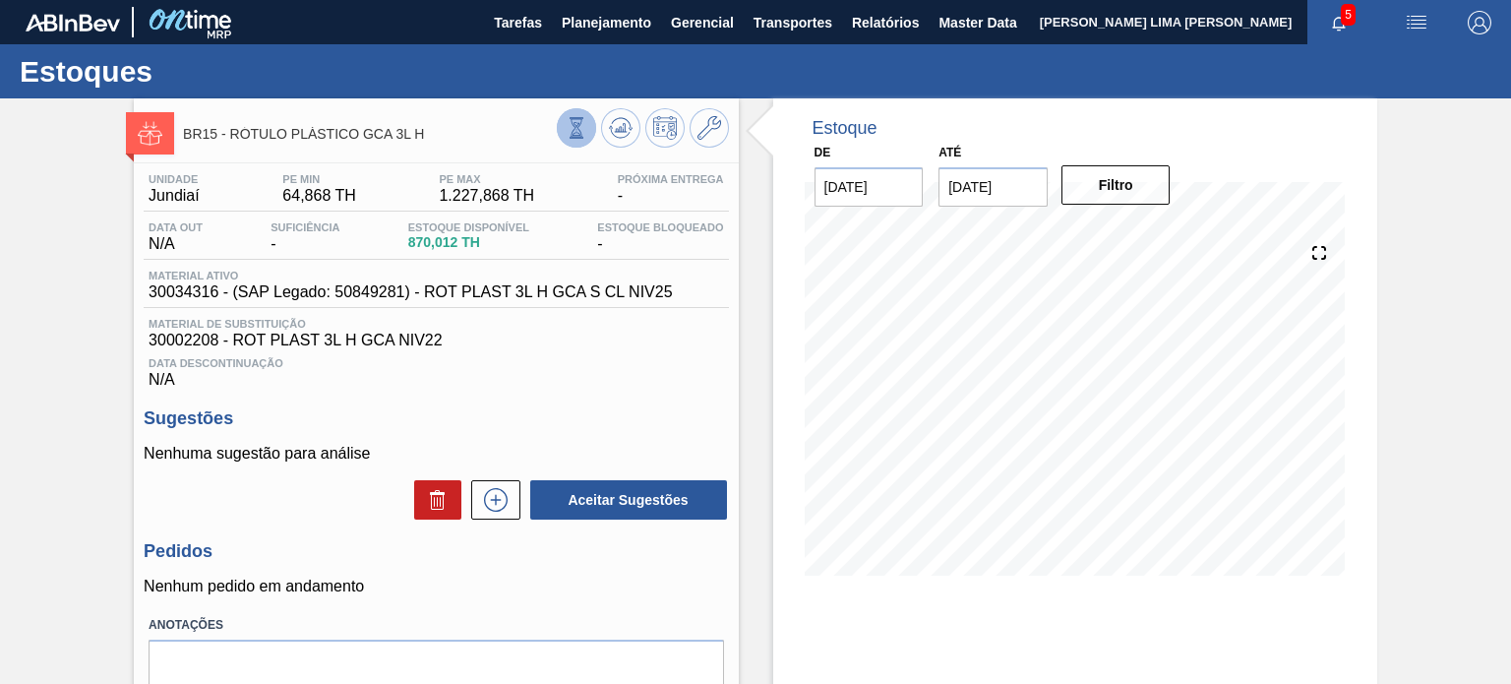
click at [590, 126] on button at bounding box center [576, 127] width 39 height 39
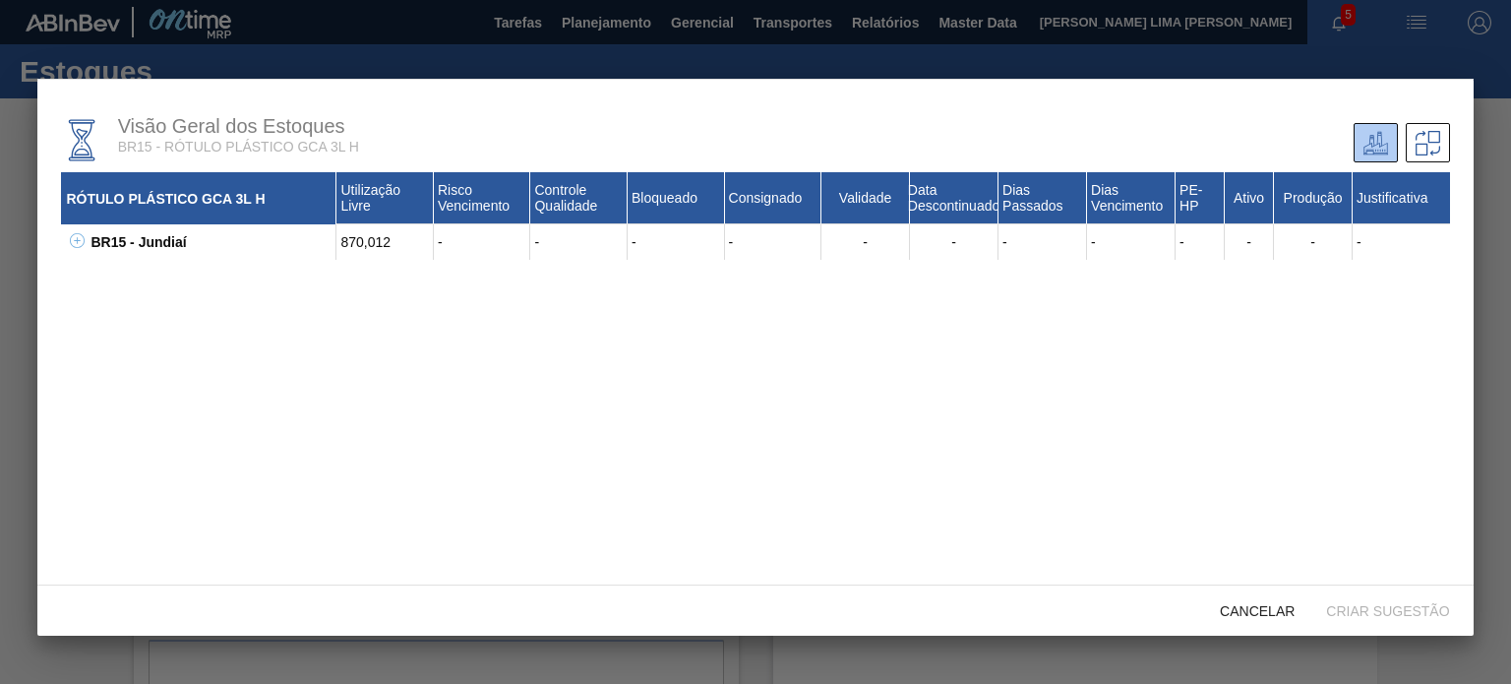
click at [79, 234] on icon at bounding box center [77, 240] width 15 height 15
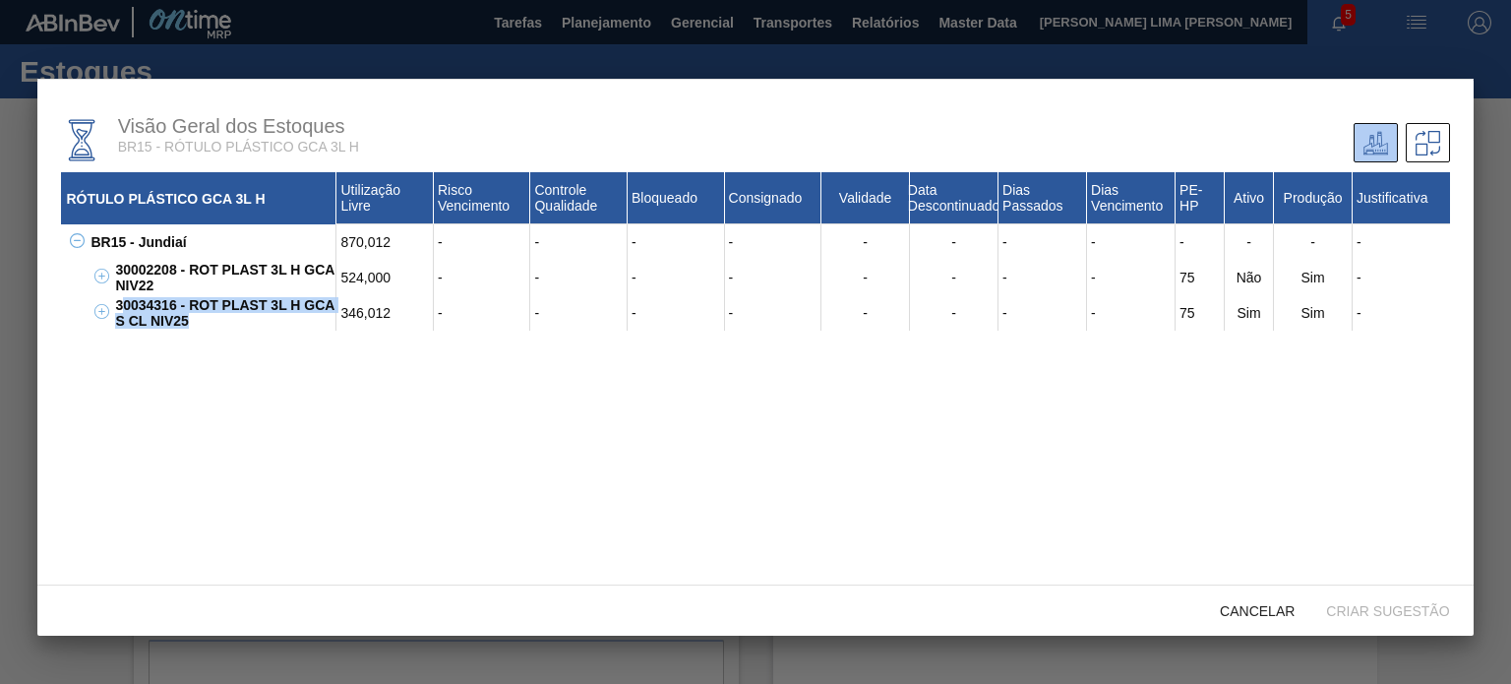
drag, startPoint x: 173, startPoint y: 326, endPoint x: 136, endPoint y: 298, distance: 46.4
click at [126, 306] on div "30034316 - ROT PLAST 3L H GCA S CL NIV25" at bounding box center [223, 312] width 226 height 35
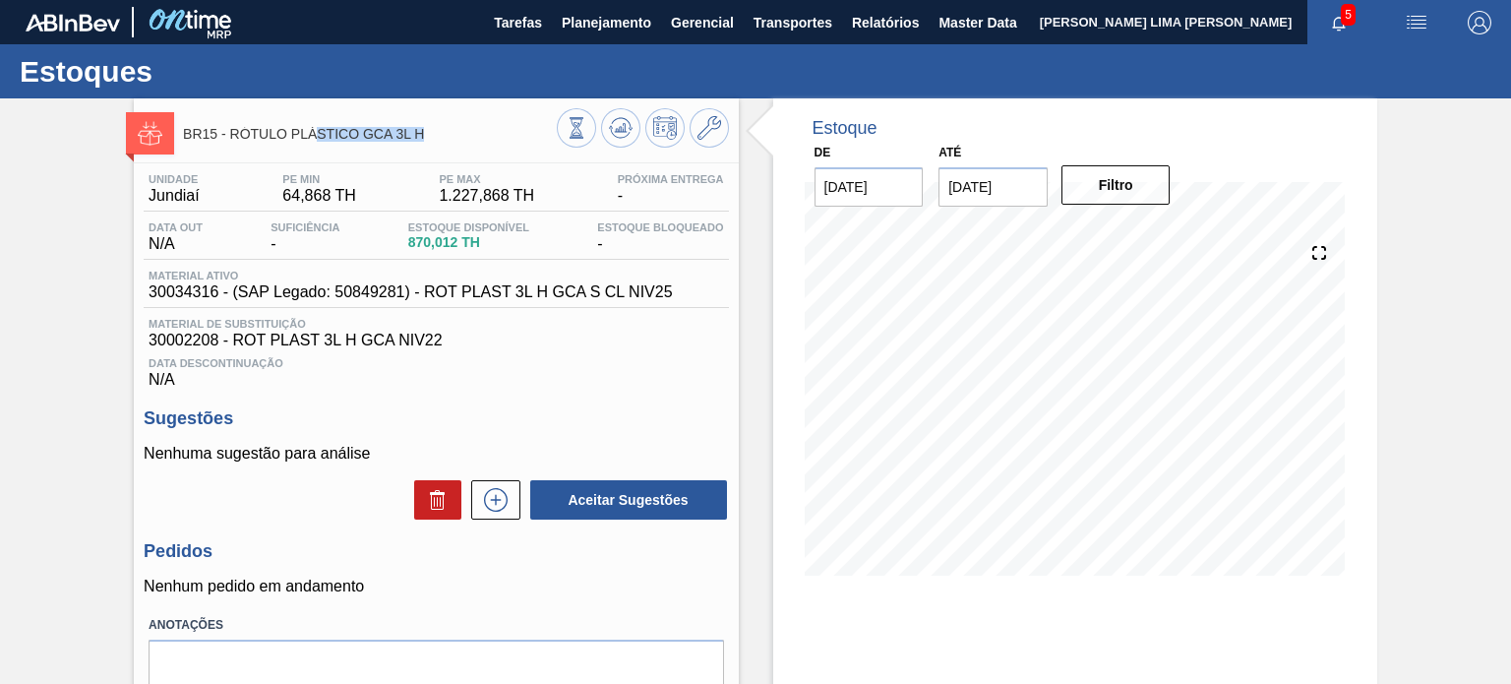
drag, startPoint x: 401, startPoint y: 141, endPoint x: 317, endPoint y: 144, distance: 84.7
click at [317, 144] on div "BR15 - RÓTULO PLÁSTICO GCA 3L H" at bounding box center [369, 133] width 373 height 44
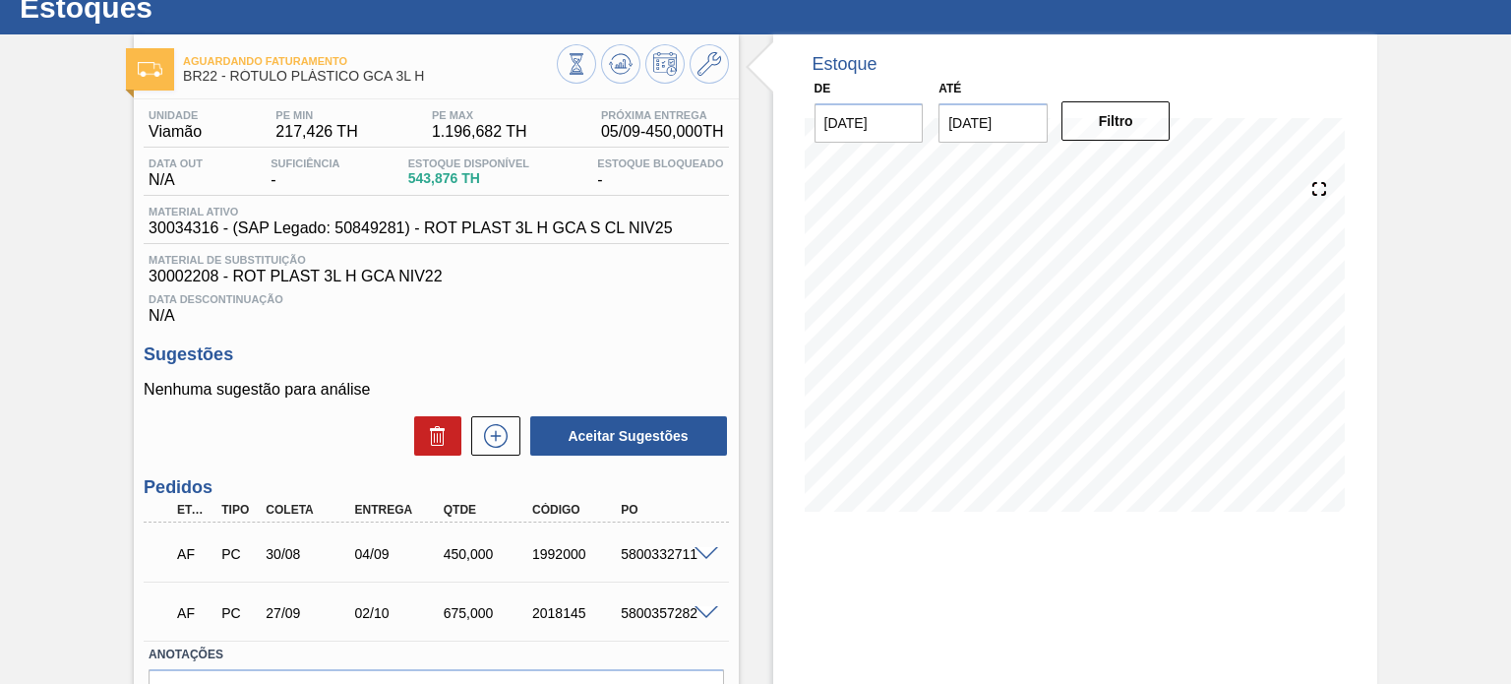
scroll to position [98, 0]
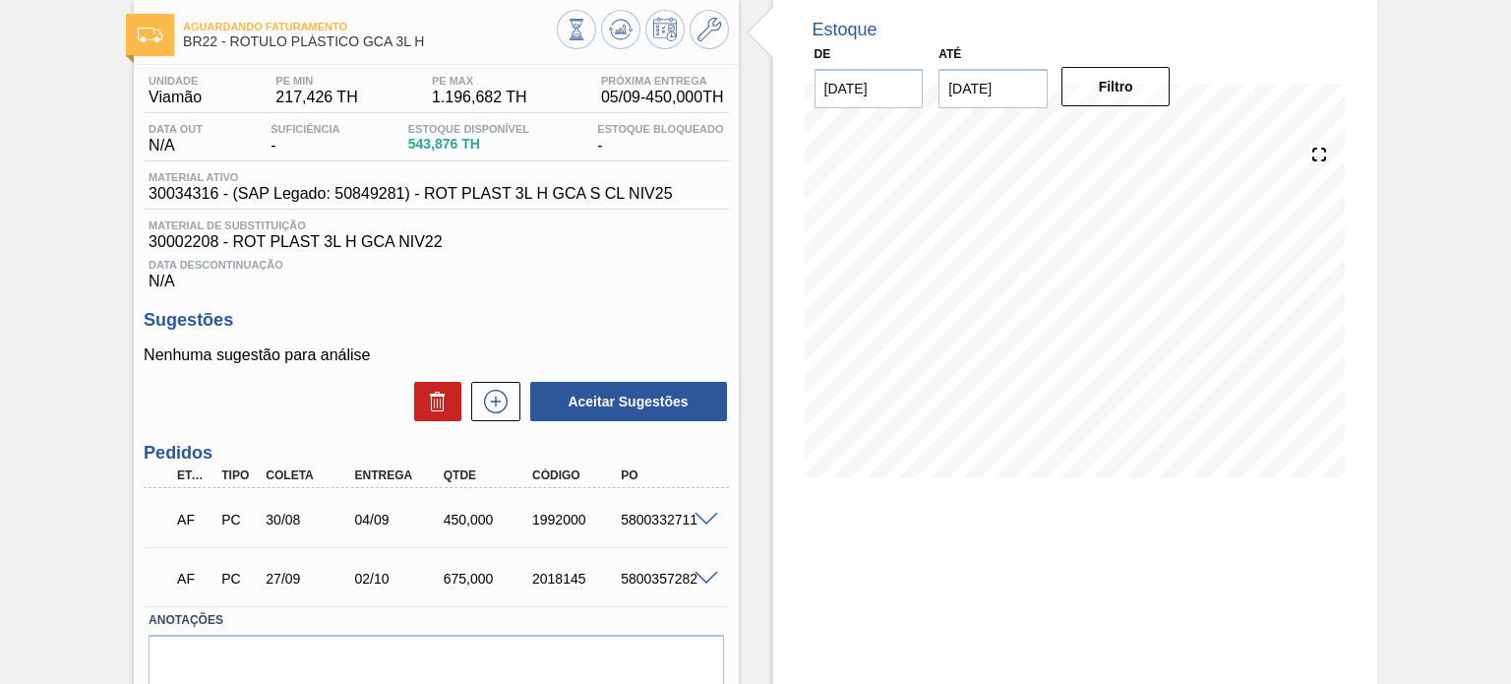
click at [701, 511] on div at bounding box center [709, 518] width 39 height 15
click at [701, 517] on span at bounding box center [707, 520] width 24 height 15
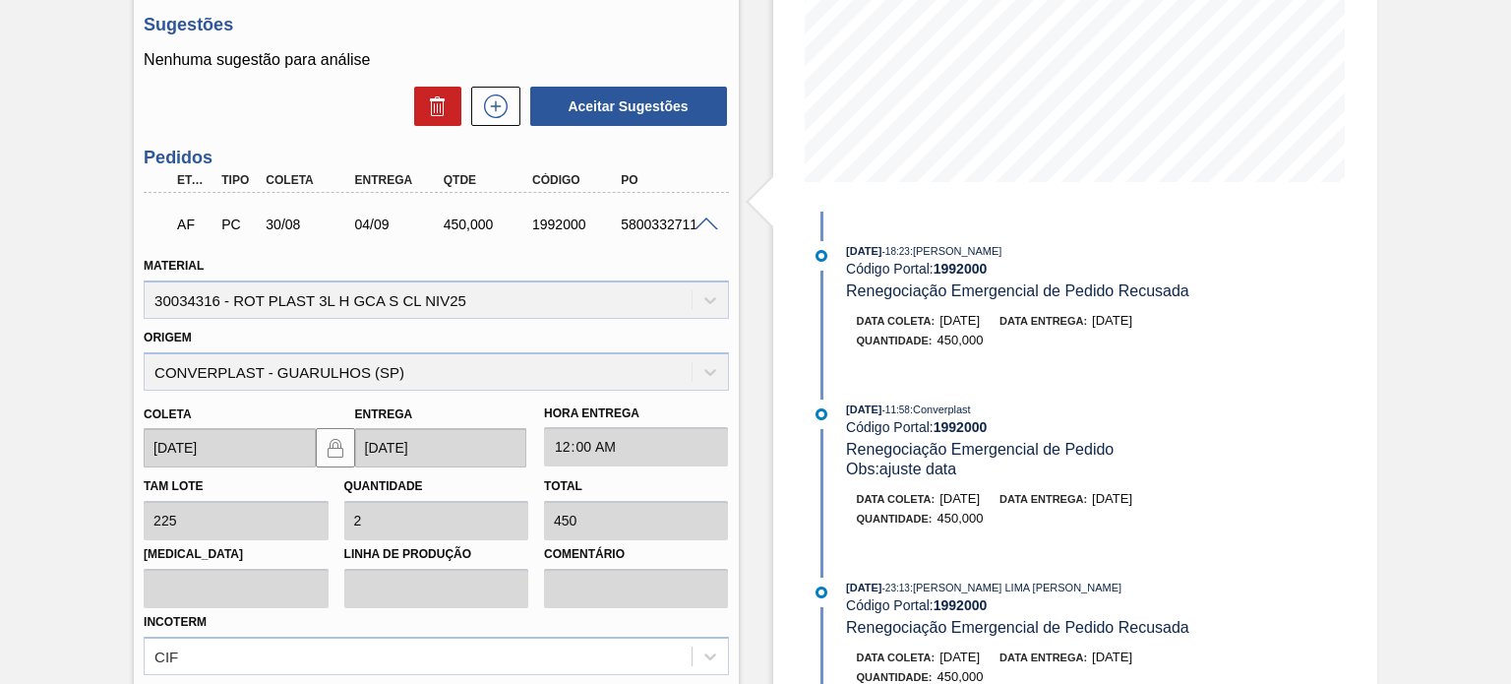
click at [695, 227] on span at bounding box center [707, 224] width 24 height 15
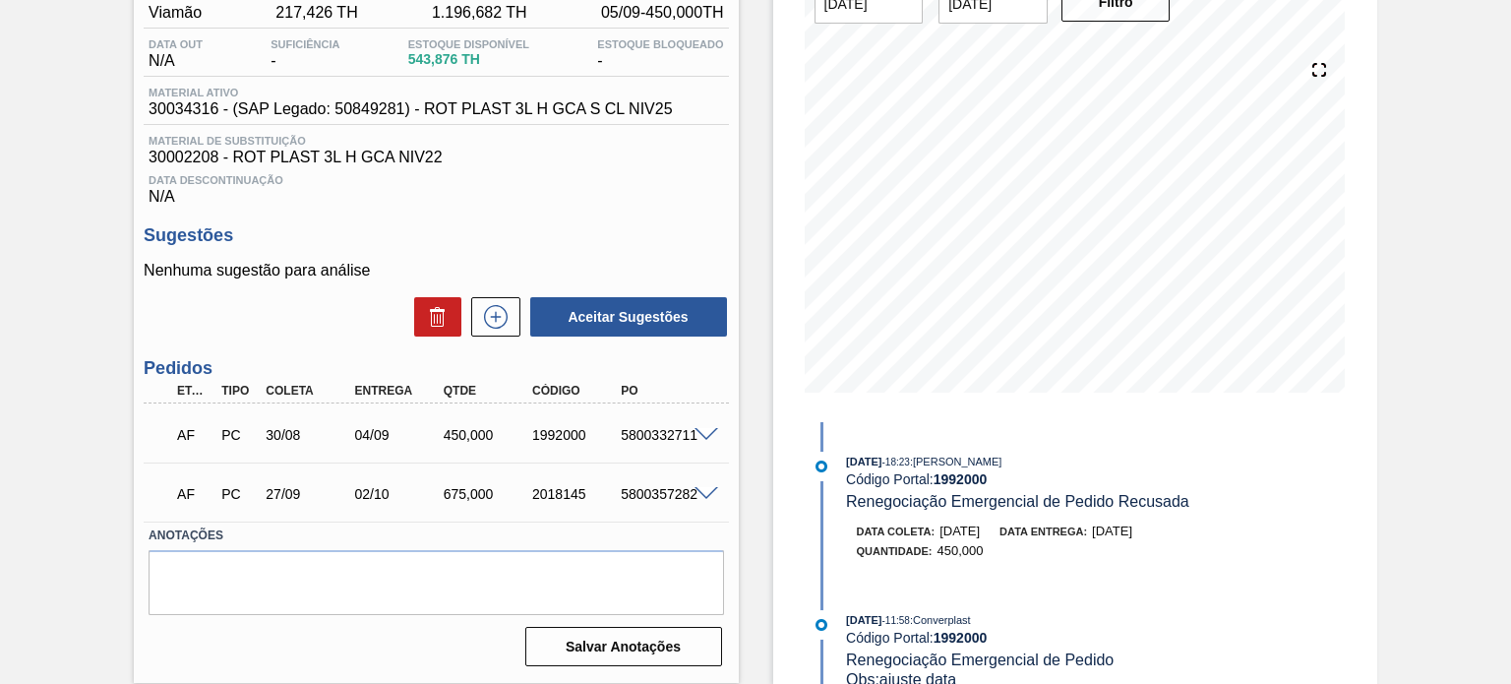
scroll to position [182, 0]
click at [591, 155] on span "30002208 - ROT PLAST 3L H GCA NIV22" at bounding box center [436, 159] width 575 height 18
click at [709, 494] on span at bounding box center [707, 495] width 24 height 15
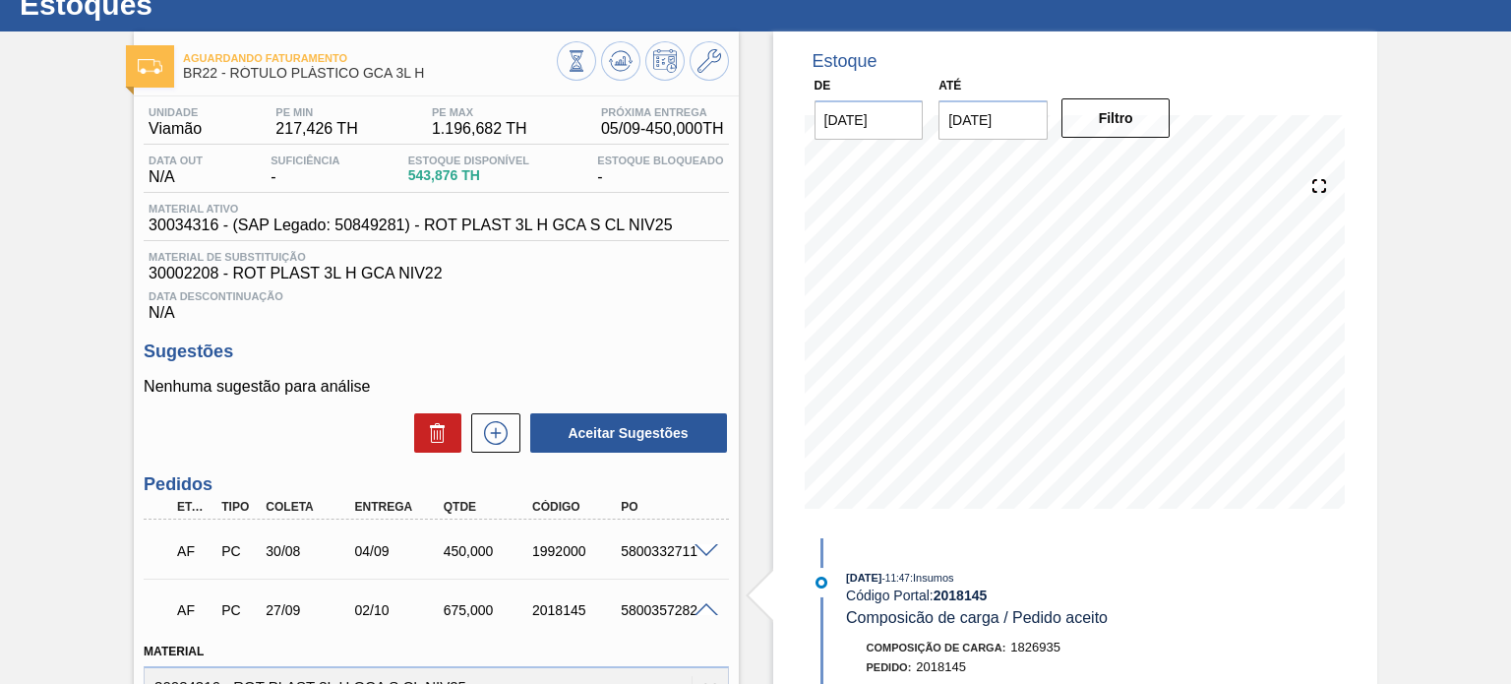
scroll to position [98, 0]
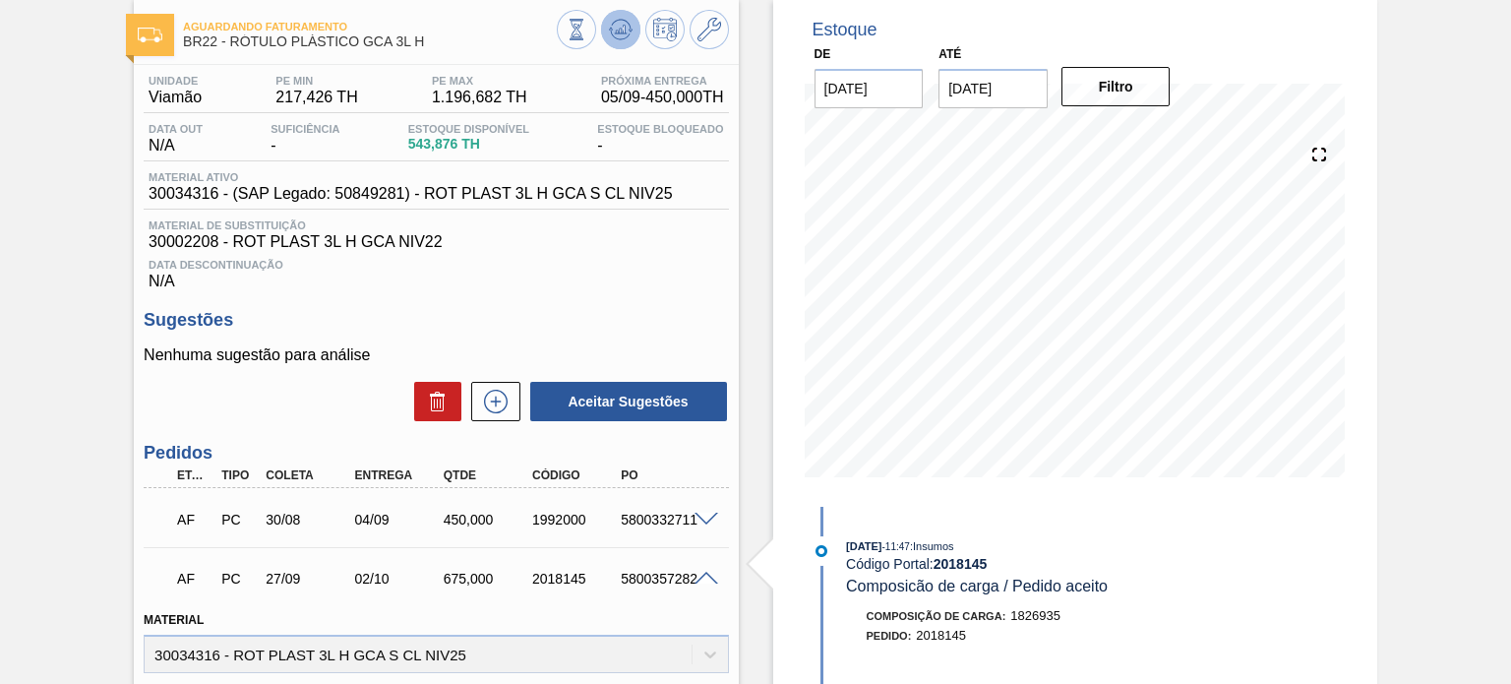
click at [614, 31] on icon at bounding box center [621, 30] width 24 height 24
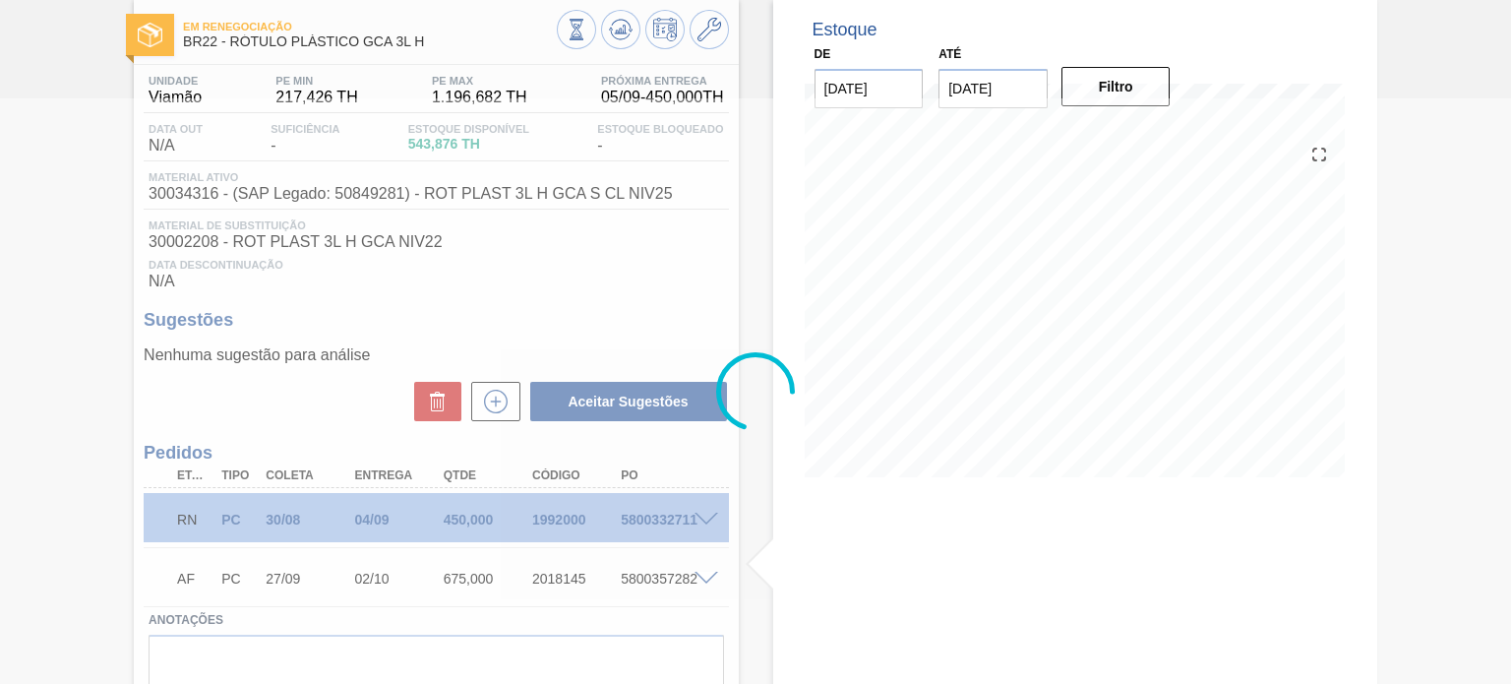
click at [709, 525] on div at bounding box center [755, 391] width 1511 height 586
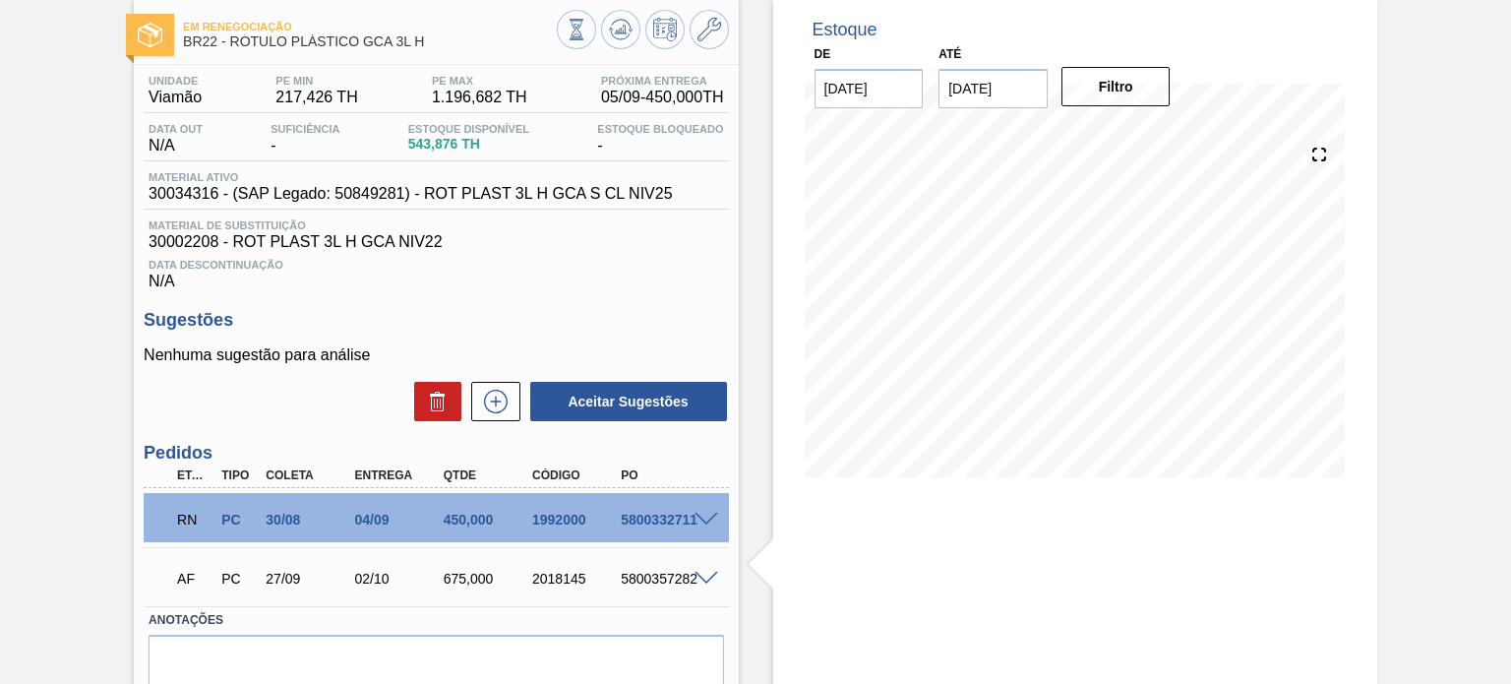
click at [705, 524] on span at bounding box center [707, 520] width 24 height 15
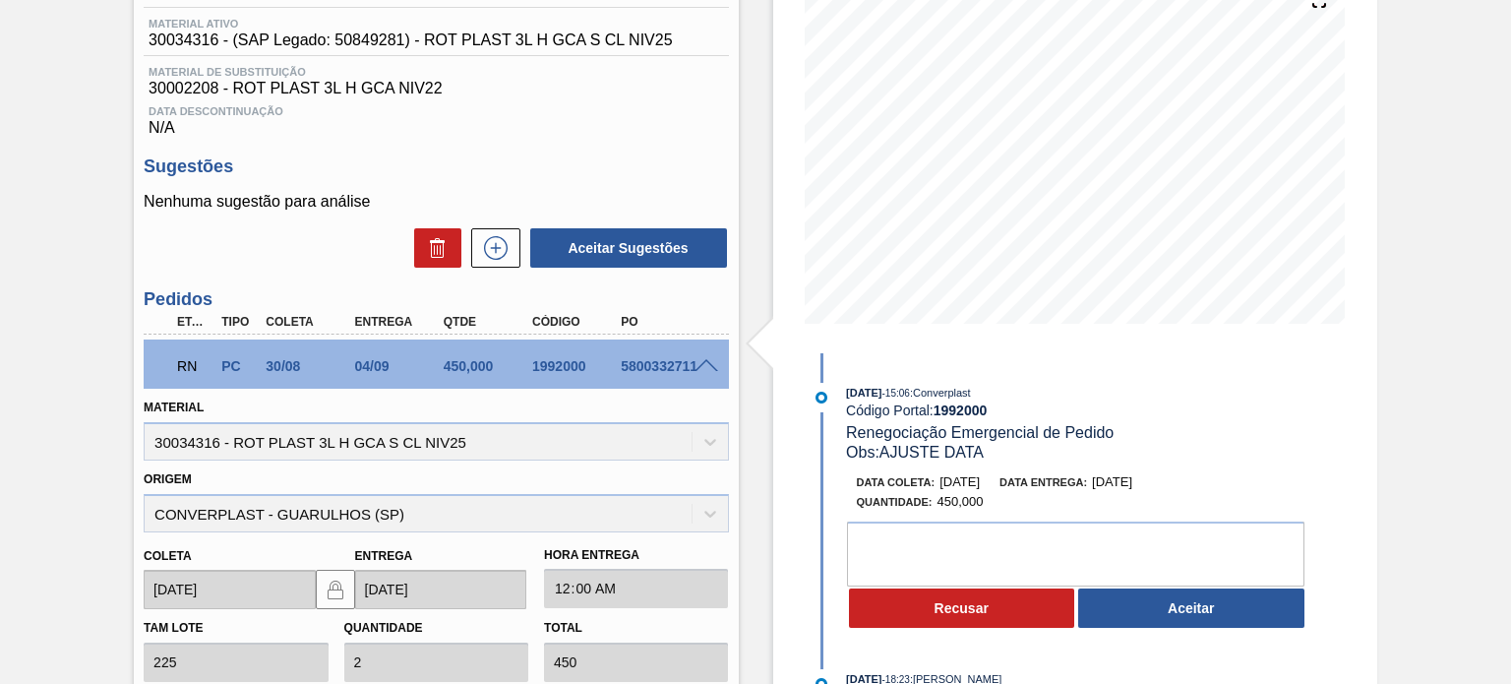
scroll to position [295, 0]
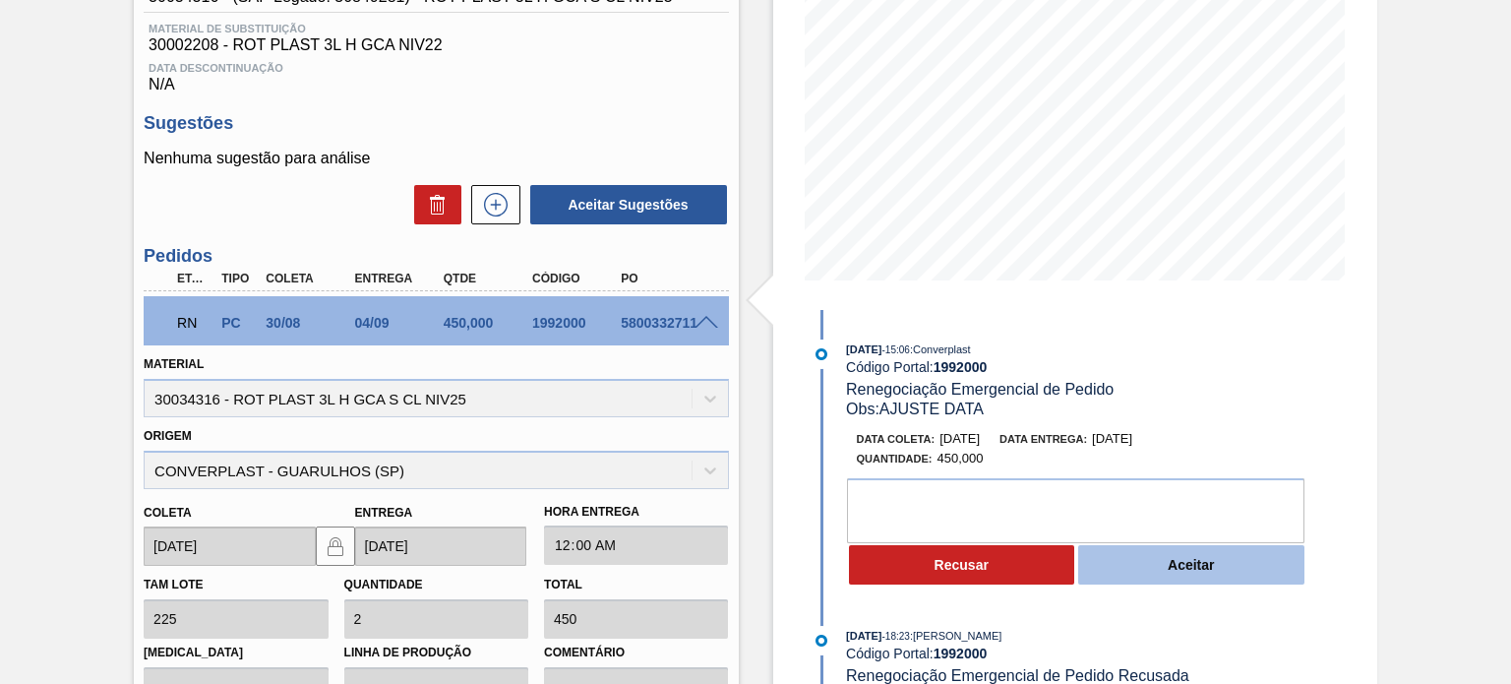
click at [1137, 549] on button "Aceitar" at bounding box center [1192, 564] width 226 height 39
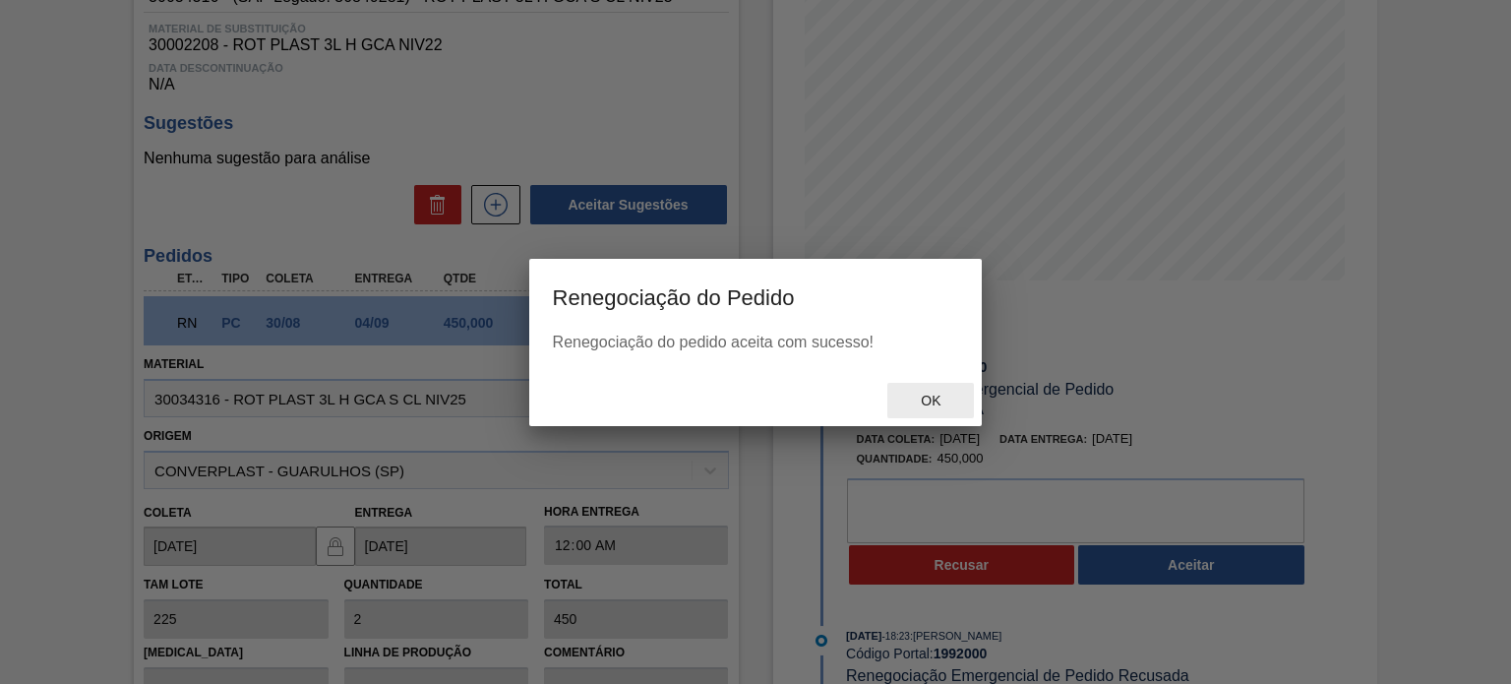
click at [941, 397] on span "Ok" at bounding box center [930, 401] width 51 height 16
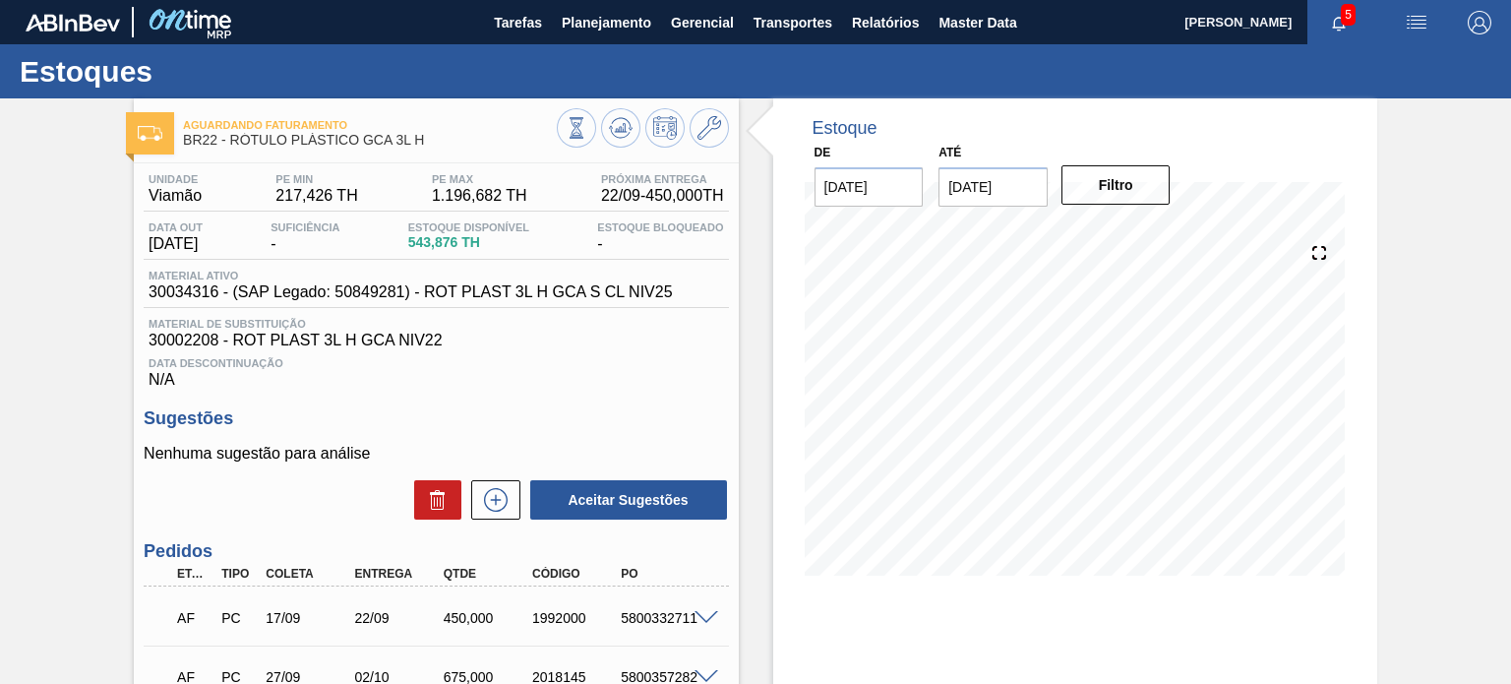
click at [761, 327] on div "Estoque De 05/09/2025 Até 03/01/2026 Filtro 17/11 Projeção de Estoque 357.528 N…" at bounding box center [1058, 482] width 639 height 768
click at [143, 406] on div "Unidade Viamão PE MIN 217,426 TH PE MAX 1.196,682 TH Próxima Entrega 22/09 - 45…" at bounding box center [436, 509] width 604 height 693
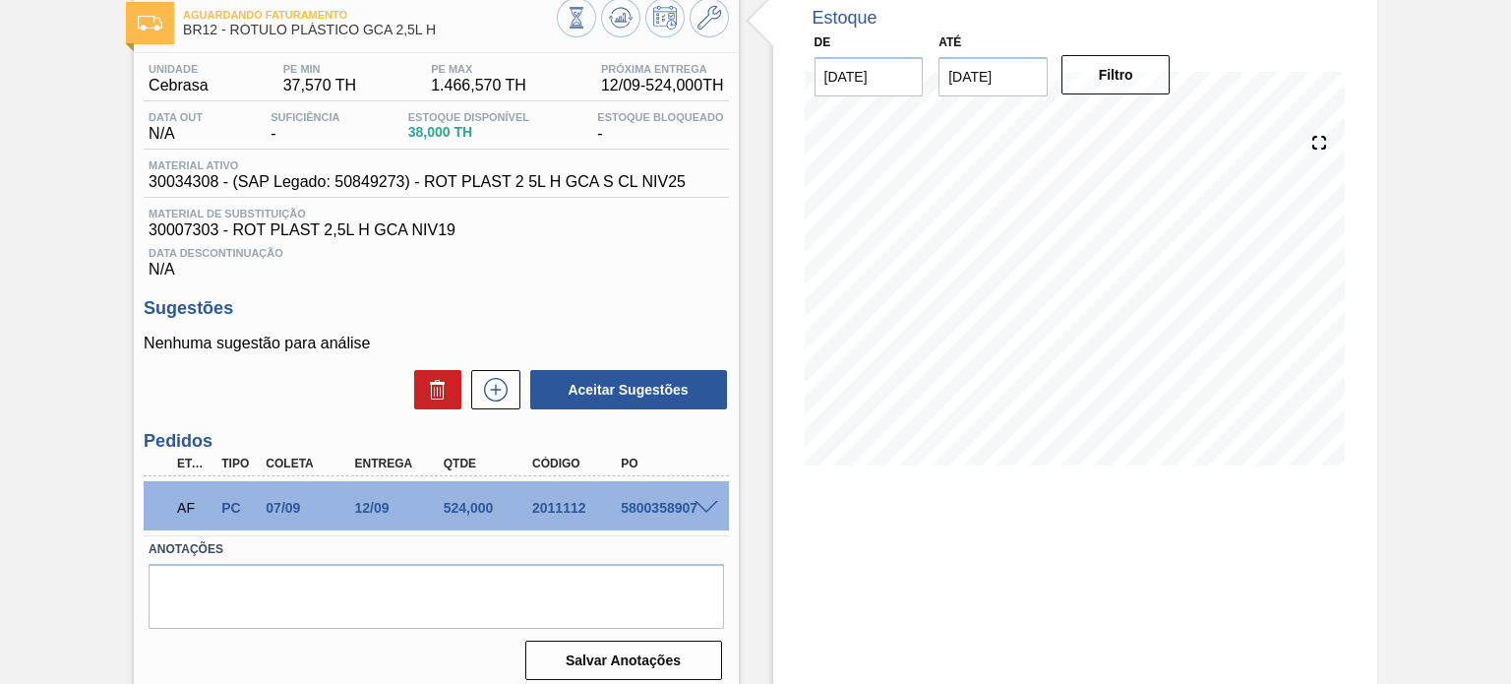
scroll to position [63, 0]
